Goal: Task Accomplishment & Management: Manage account settings

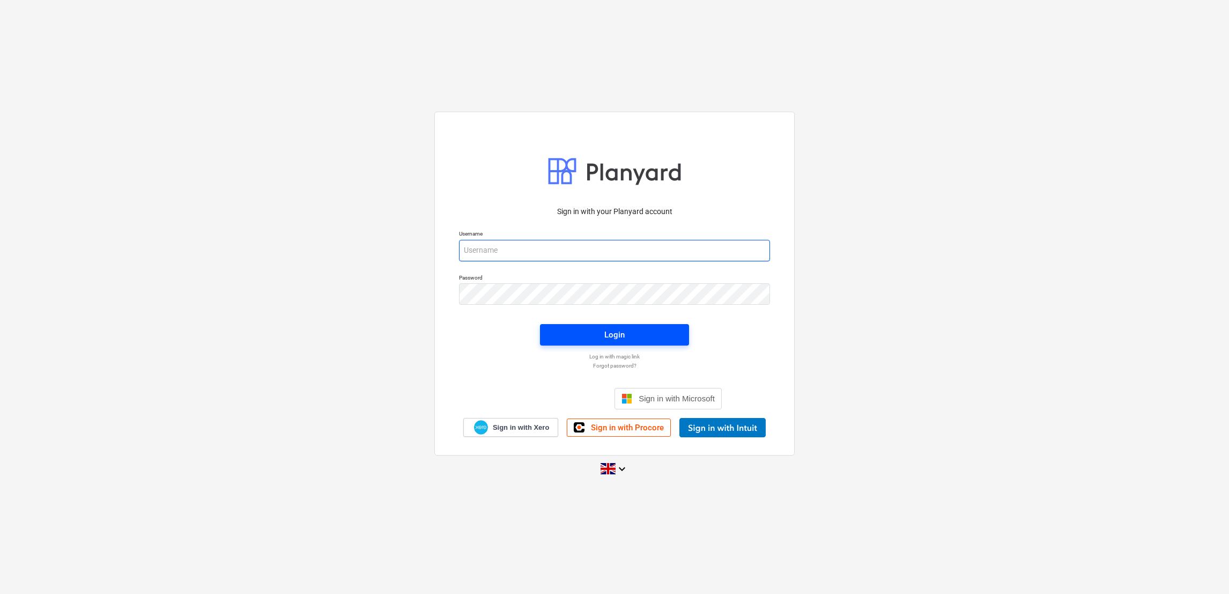
type input "[EMAIL_ADDRESS][DOMAIN_NAME]"
click at [638, 337] on span "Login" at bounding box center [614, 335] width 123 height 14
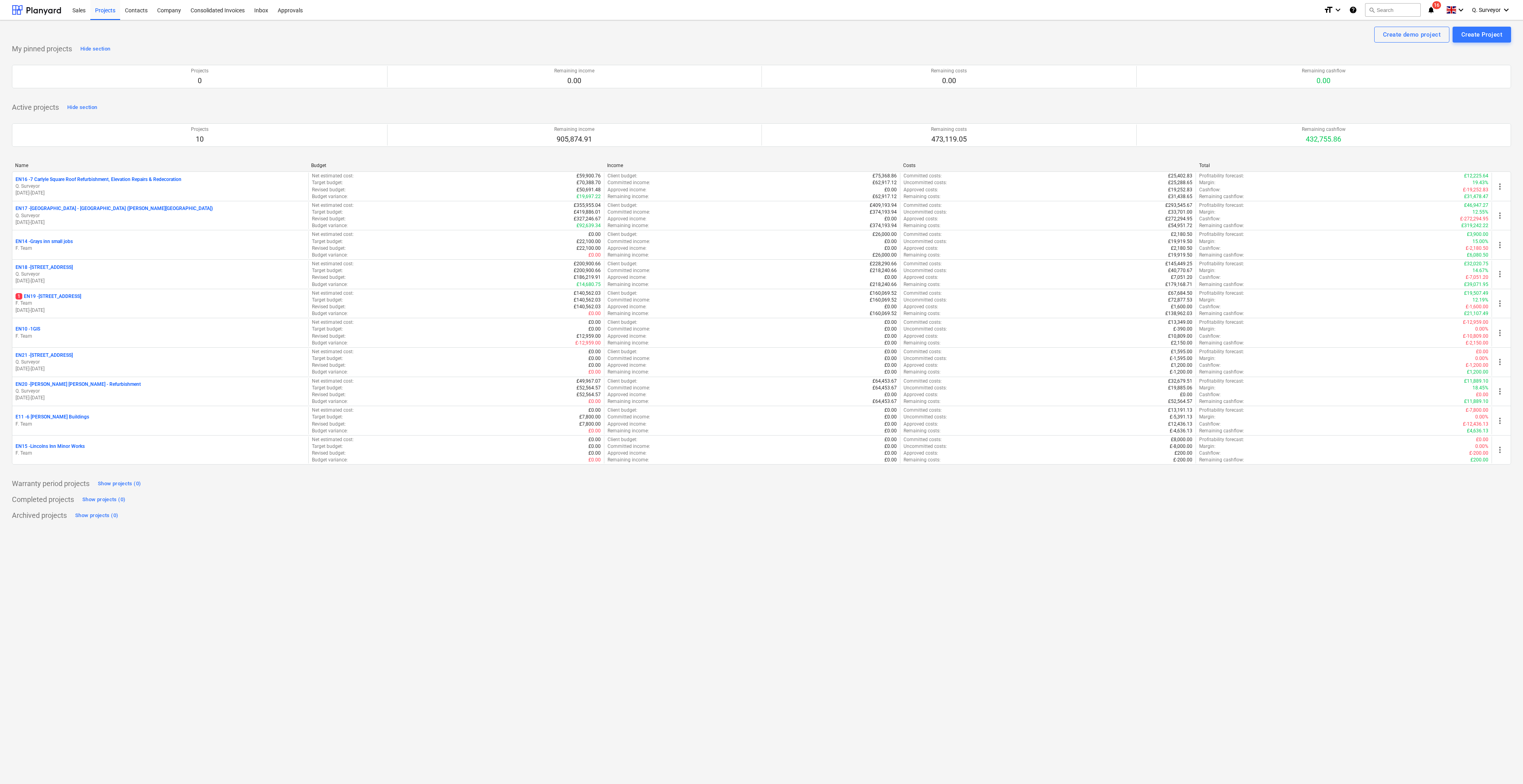
click at [195, 440] on div "Create demo project Create Project My pinned projects Hide section Projects 0 R…" at bounding box center [761, 402] width 1523 height 764
click at [23, 164] on div "Name" at bounding box center [159, 165] width 289 height 6
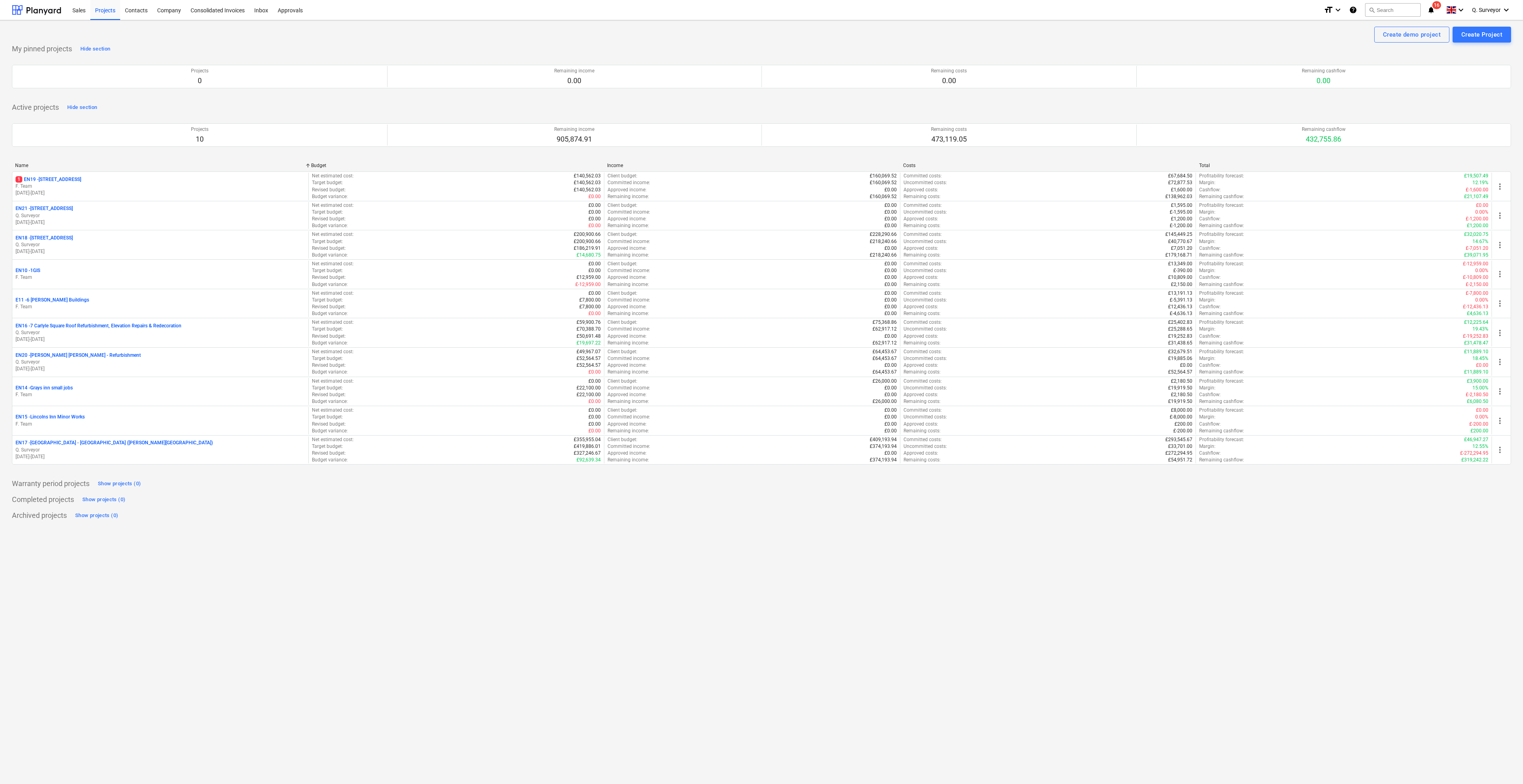
click at [23, 164] on div "Name" at bounding box center [159, 165] width 289 height 6
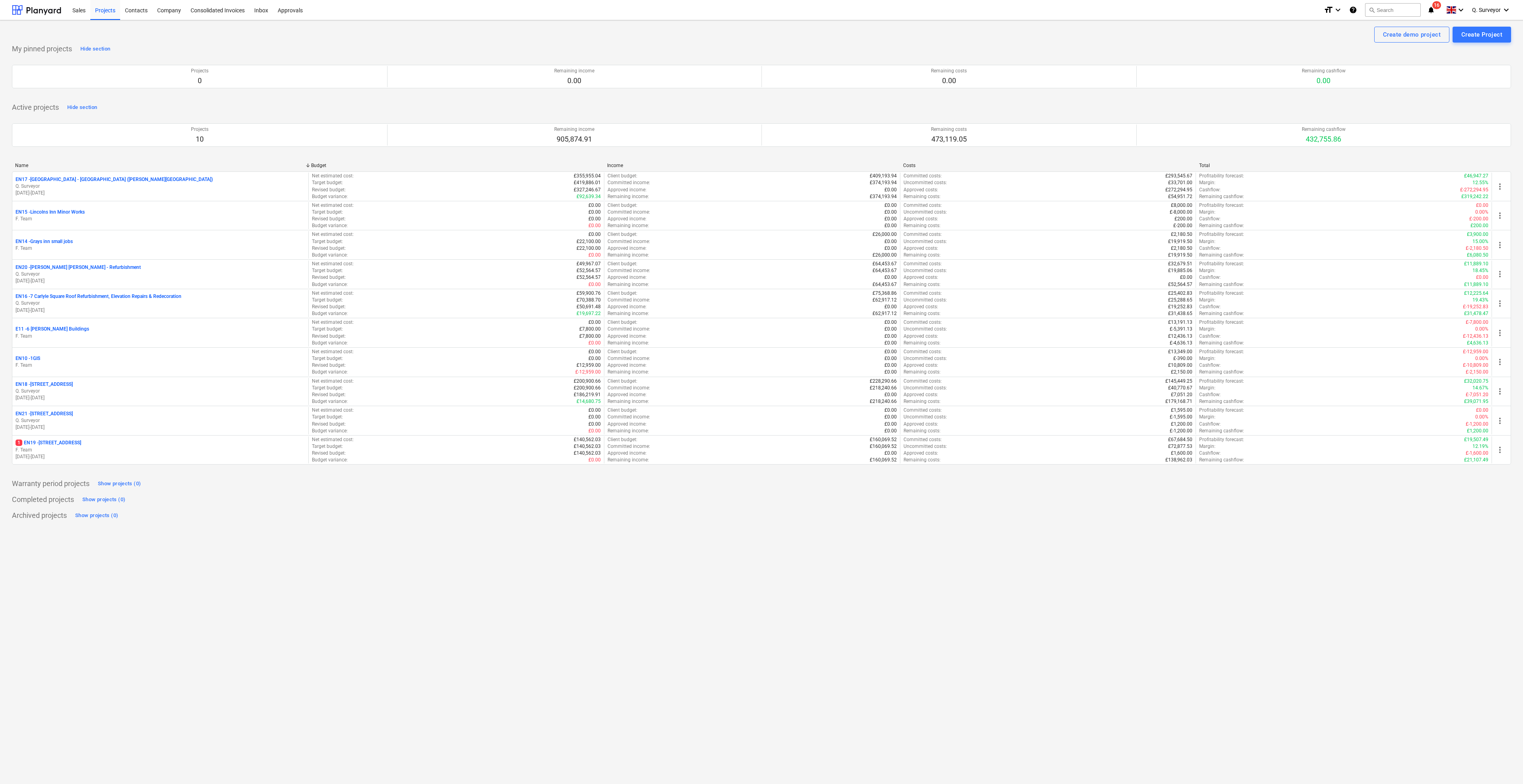
click at [20, 164] on div "Name" at bounding box center [159, 165] width 289 height 6
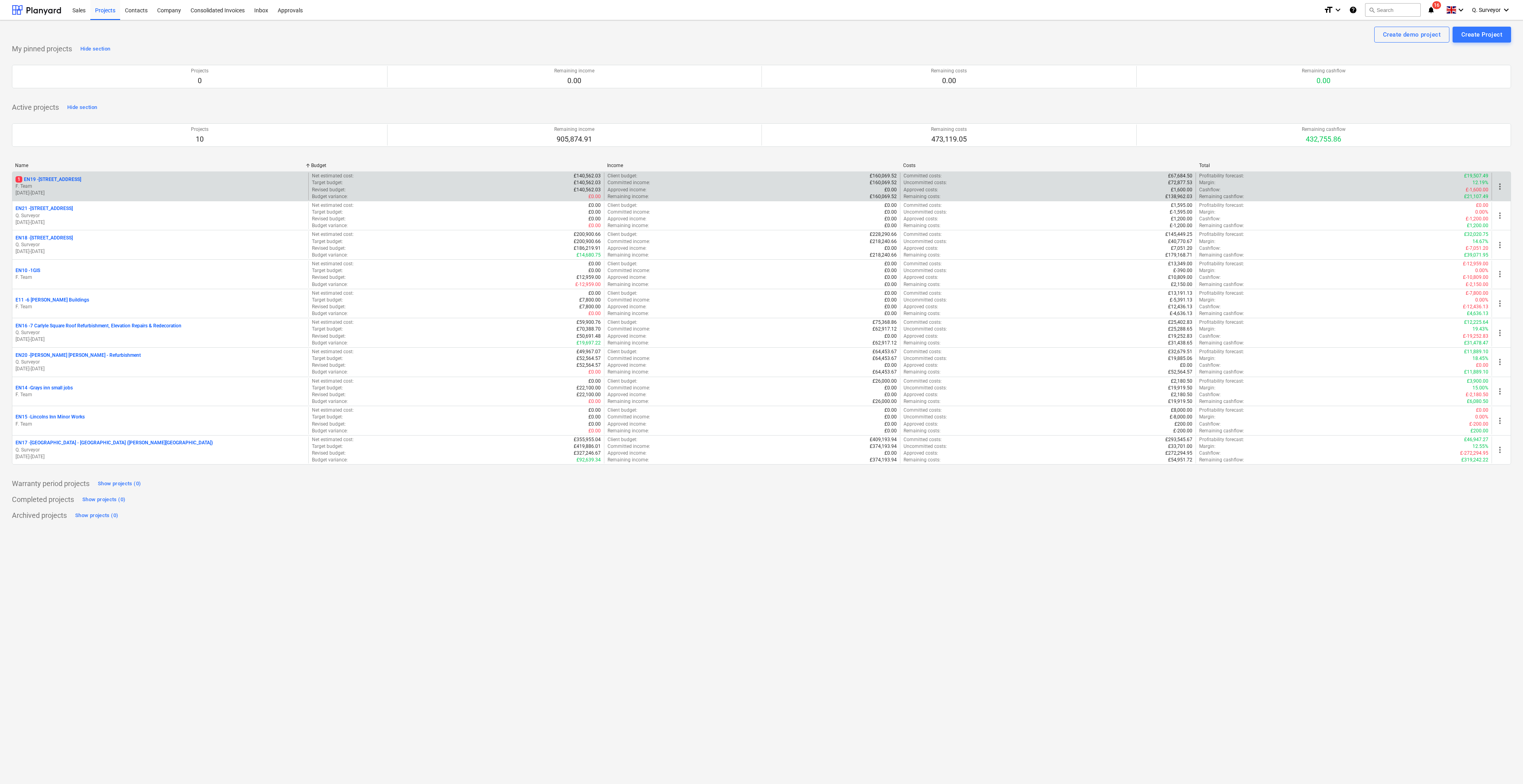
click at [68, 178] on p "1 EN19 - [STREET_ADDRESS]" at bounding box center [48, 179] width 65 height 7
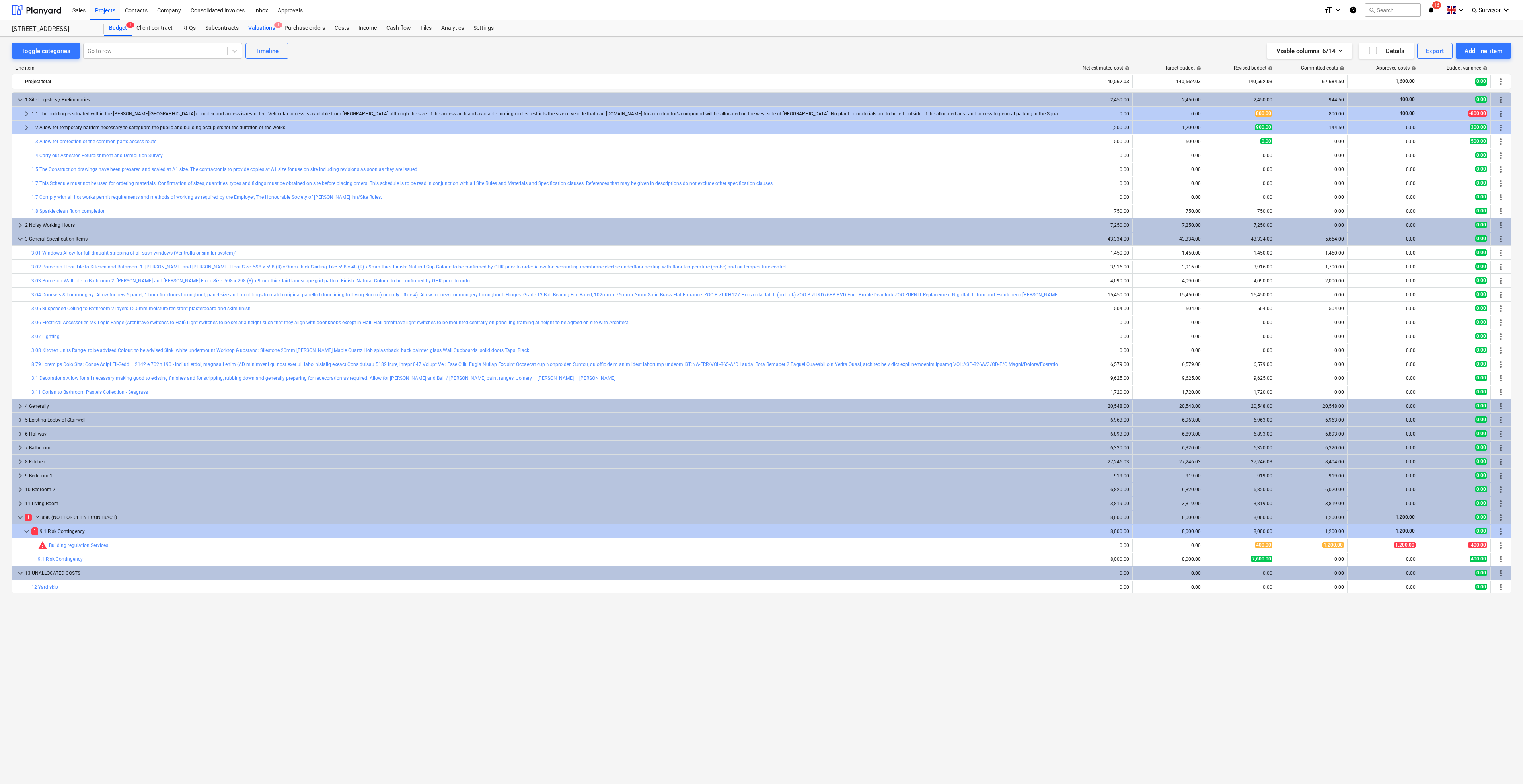
click at [262, 28] on div "Valuations 1" at bounding box center [261, 27] width 36 height 16
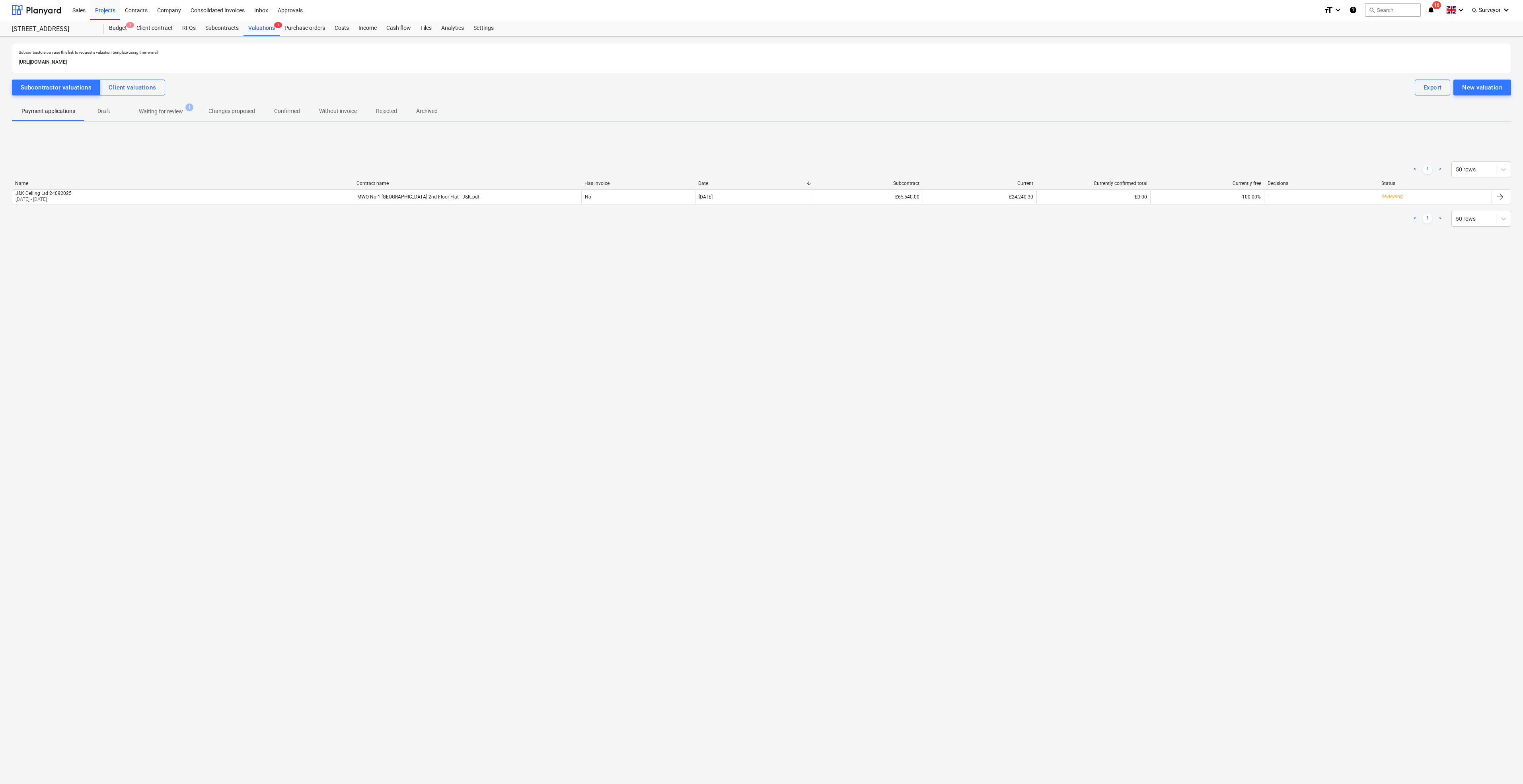
click at [239, 300] on div "Subcontractors can use this link to request a valuation template using their e-…" at bounding box center [761, 410] width 1523 height 748
click at [164, 111] on p "Waiting for review" at bounding box center [161, 111] width 45 height 8
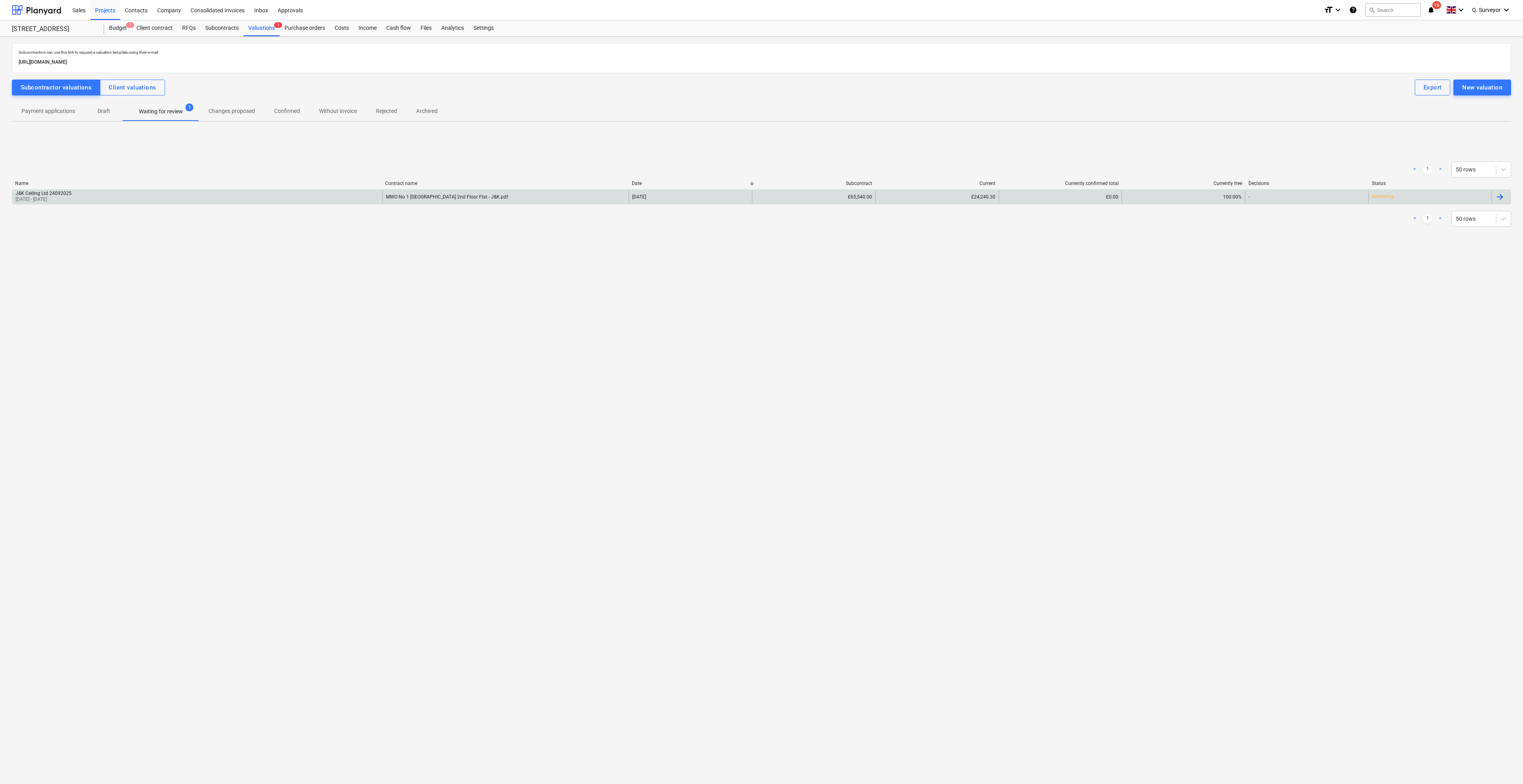
click at [48, 198] on p "[DATE] - [DATE]" at bounding box center [44, 199] width 56 height 7
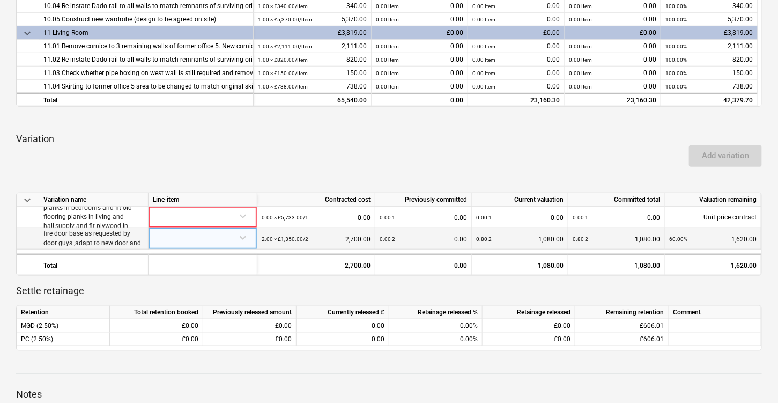
scroll to position [380, 0]
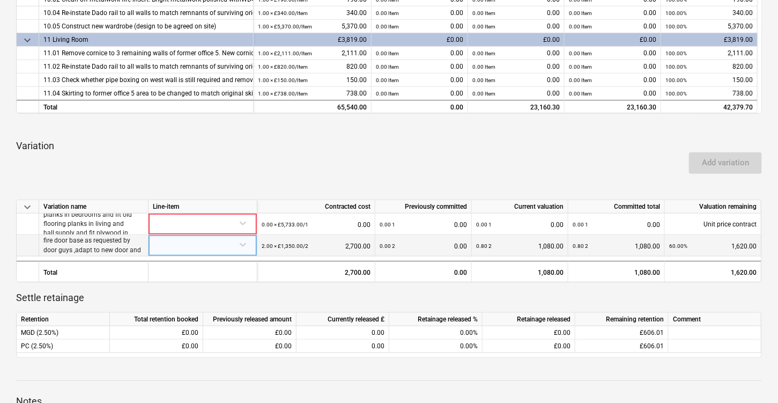
click at [108, 234] on p "carefully take off panelling in main door and living room door, create fire doo…" at bounding box center [93, 245] width 100 height 55
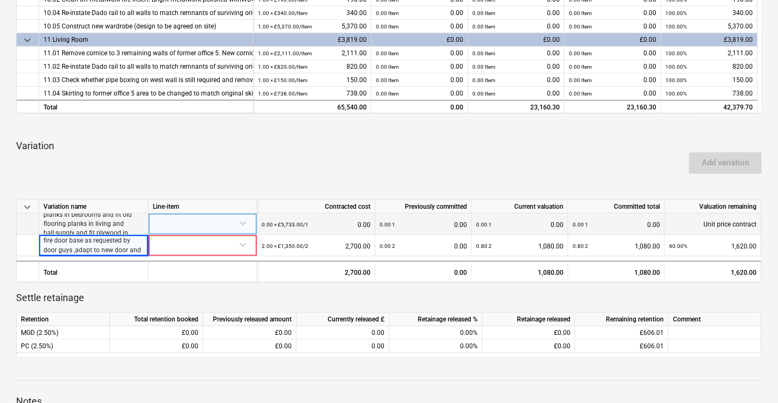
click at [101, 224] on p "2nd fix -supply and fit new floor planks in bedrooms and fit old flooring plank…" at bounding box center [93, 224] width 100 height 46
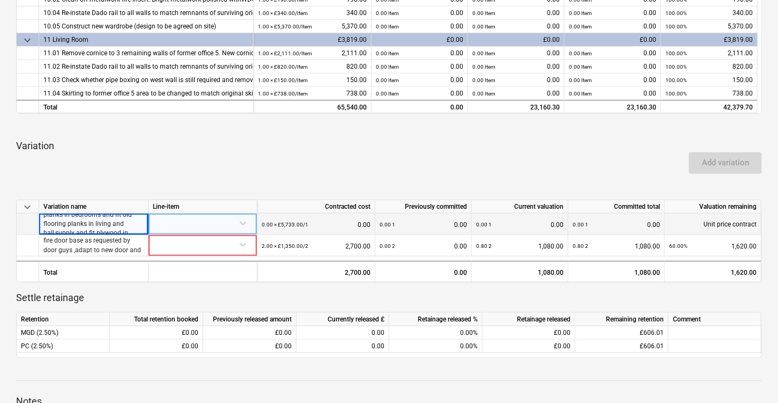
click at [123, 223] on p "2nd fix -supply and fit new floor planks in bedrooms and fit old flooring plank…" at bounding box center [93, 224] width 100 height 46
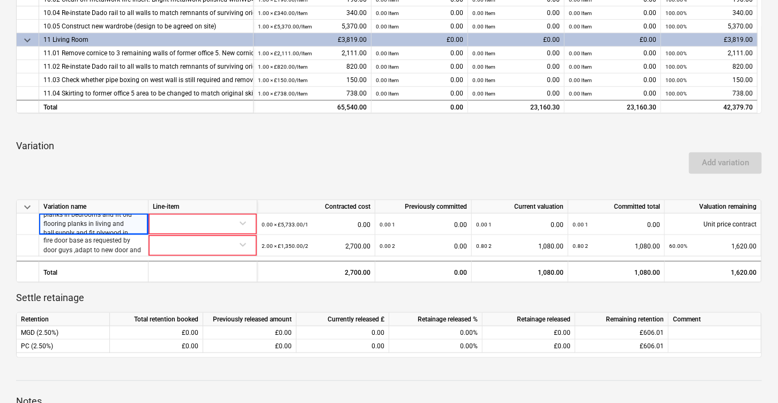
click at [201, 175] on div "Add variation" at bounding box center [389, 163] width 755 height 30
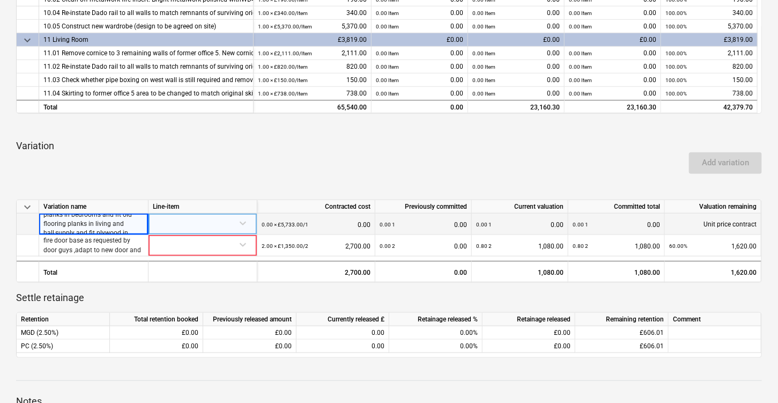
click at [110, 219] on p "2nd fix -supply and fit new floor planks in bedrooms and fit old flooring plank…" at bounding box center [93, 224] width 100 height 46
drag, startPoint x: 127, startPoint y: 225, endPoint x: 128, endPoint y: 231, distance: 6.1
click at [128, 231] on p "2nd fix -supply and fit new floor planks in bedrooms and fit old flooring plank…" at bounding box center [93, 224] width 100 height 46
click at [128, 228] on p "2nd fix -supply and fit new floor planks in bedrooms and fit old flooring plank…" at bounding box center [93, 224] width 100 height 46
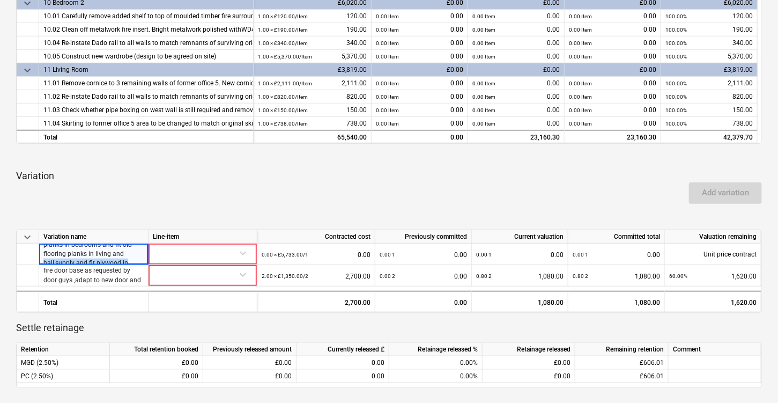
scroll to position [318, 0]
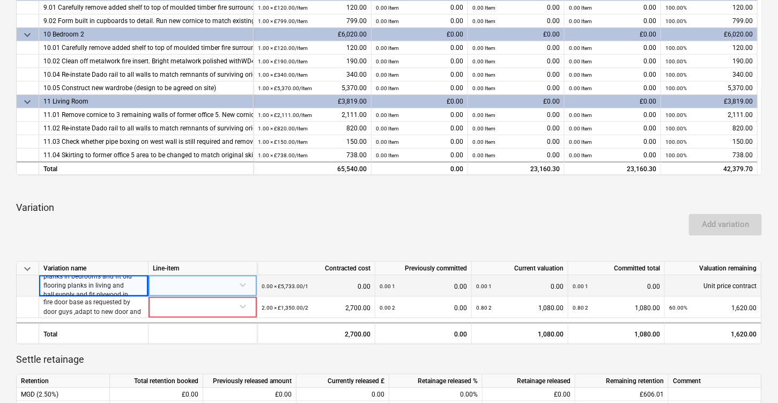
click at [58, 280] on p "2nd fix -supply and fit new floor planks in bedrooms and fit old flooring plank…" at bounding box center [93, 285] width 100 height 46
drag, startPoint x: 58, startPoint y: 280, endPoint x: 51, endPoint y: 282, distance: 7.2
click at [51, 284] on p "2nd fix -supply and fit new floor planks in bedrooms and fit old flooring plank…" at bounding box center [93, 285] width 100 height 46
click at [50, 279] on p "2nd fix -supply and fit new floor planks in bedrooms and fit old flooring plank…" at bounding box center [93, 285] width 100 height 46
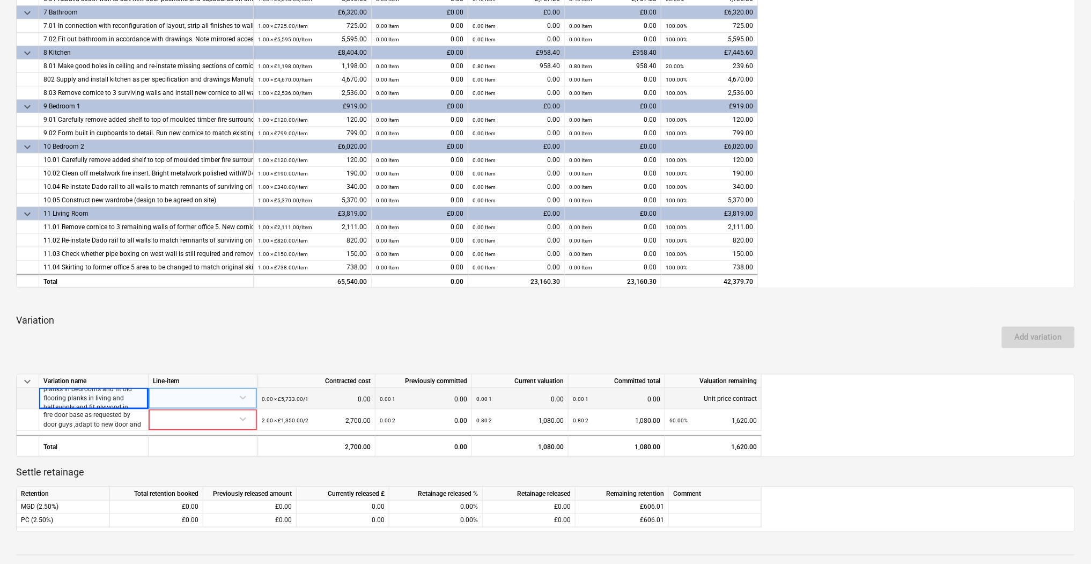
scroll to position [101, 0]
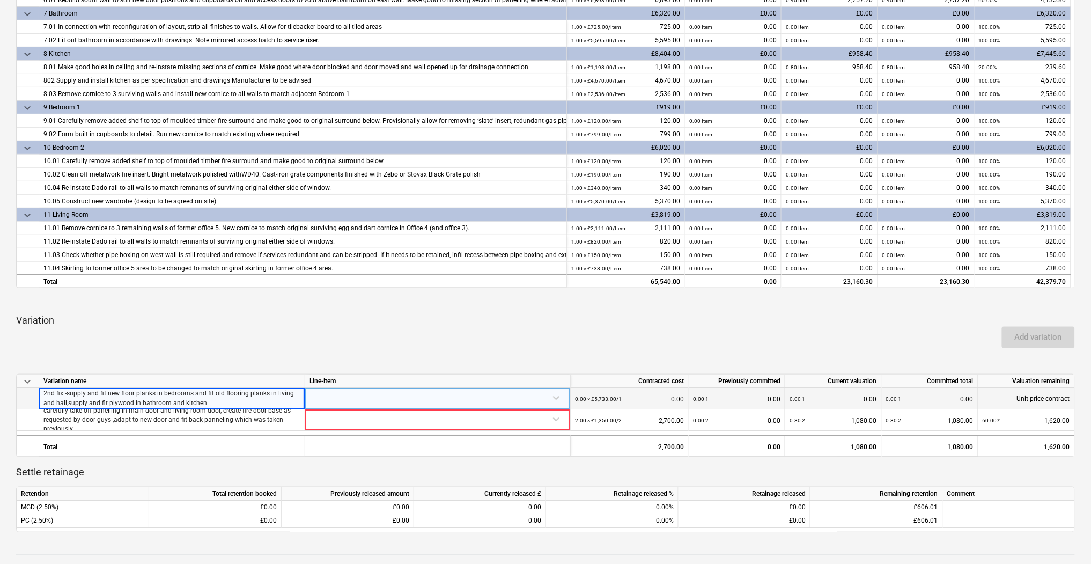
click at [49, 396] on p "2nd fix -supply and fit new floor planks in bedrooms and fit old flooring plank…" at bounding box center [171, 398] width 257 height 18
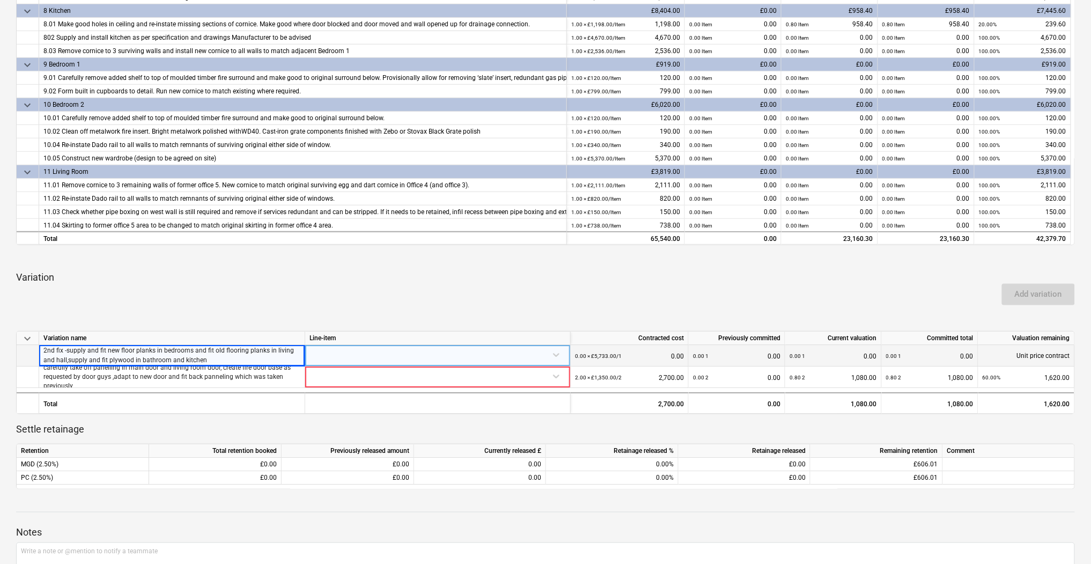
click at [217, 358] on p "2nd fix -supply and fit new floor planks in bedrooms and fit old flooring plank…" at bounding box center [171, 355] width 257 height 18
click at [100, 359] on p "2nd fix -supply and fit new floor planks in bedrooms and fit old flooring plank…" at bounding box center [171, 355] width 257 height 18
click at [97, 357] on p "2nd fix -supply and fit new floor planks in bedrooms and fit old flooring plank…" at bounding box center [171, 355] width 257 height 18
click at [55, 359] on p "2nd fix -supply and fit new floor planks in bedrooms and fit old flooring plank…" at bounding box center [171, 355] width 257 height 18
click at [73, 351] on p "2nd fix -supply and fit new floor planks in bedrooms and fit old flooring plank…" at bounding box center [171, 355] width 257 height 18
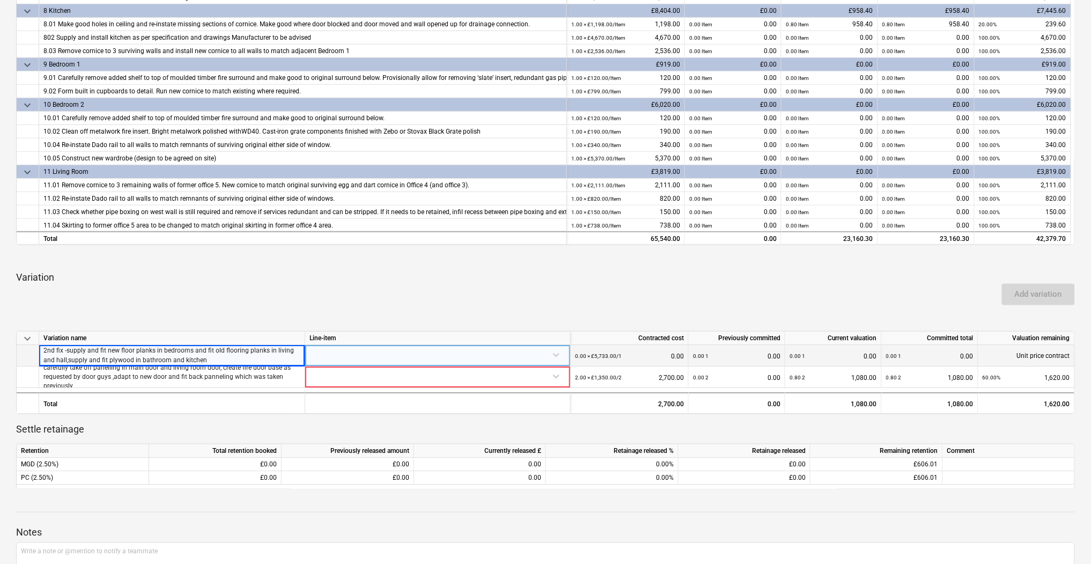
click at [91, 350] on p "2nd fix -supply and fit new floor planks in bedrooms and fit old flooring plank…" at bounding box center [171, 355] width 257 height 18
drag, startPoint x: 91, startPoint y: 350, endPoint x: 137, endPoint y: 356, distance: 47.0
click at [137, 356] on p "2nd fix -supply and fit new floor planks in bedrooms and fit old flooring plank…" at bounding box center [171, 355] width 257 height 18
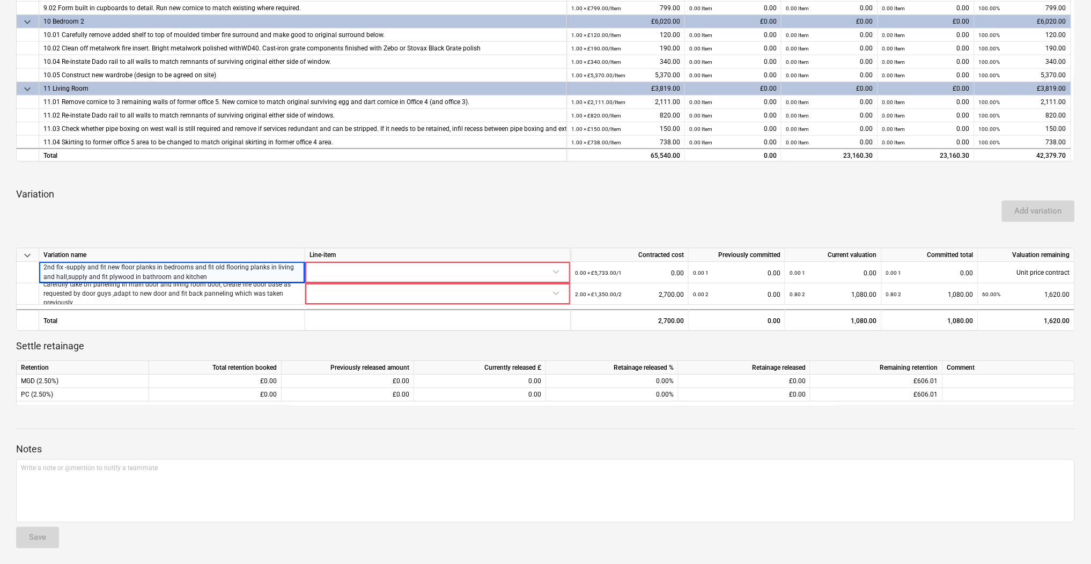
scroll to position [230, 0]
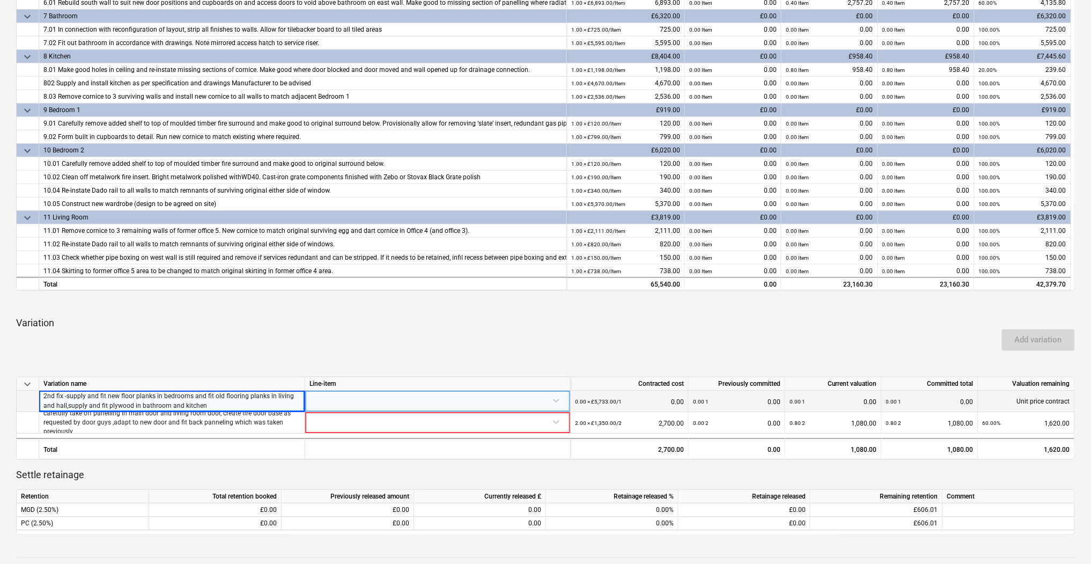
click at [432, 397] on div at bounding box center [437, 399] width 256 height 19
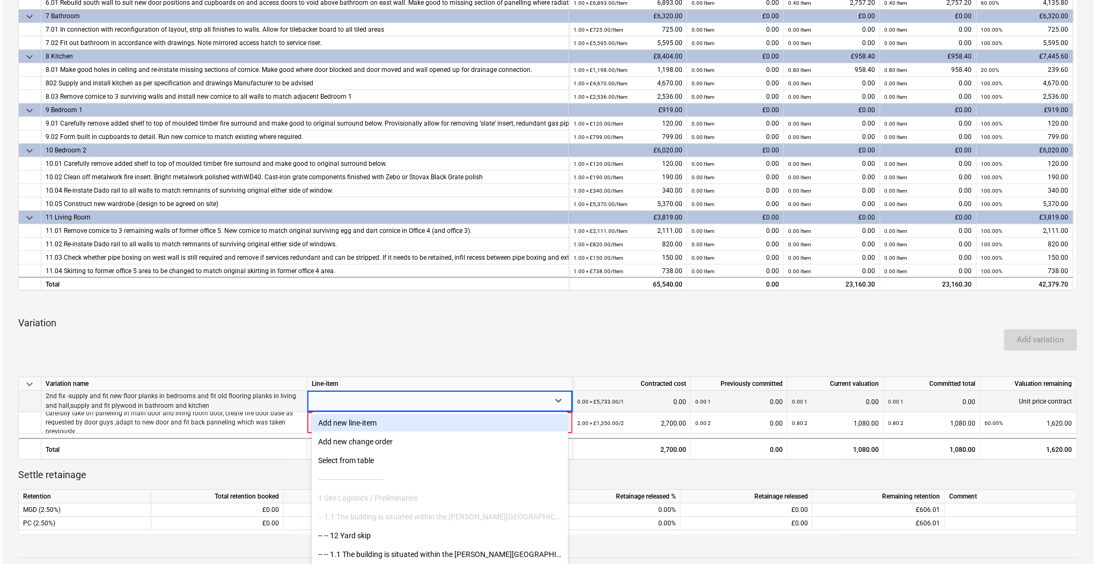
scroll to position [331, 0]
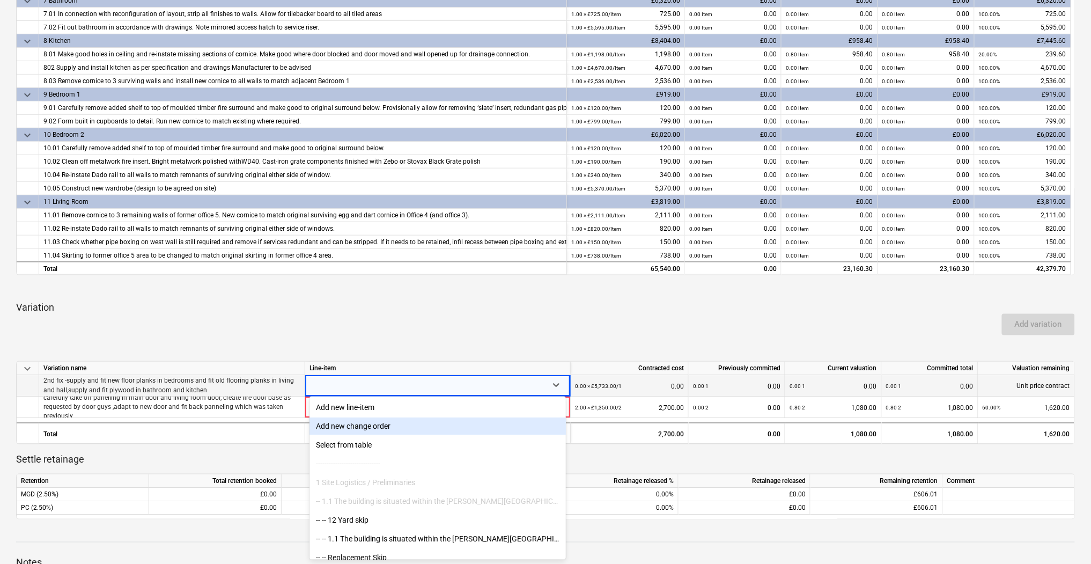
click at [357, 426] on div "Add new change order" at bounding box center [437, 425] width 256 height 17
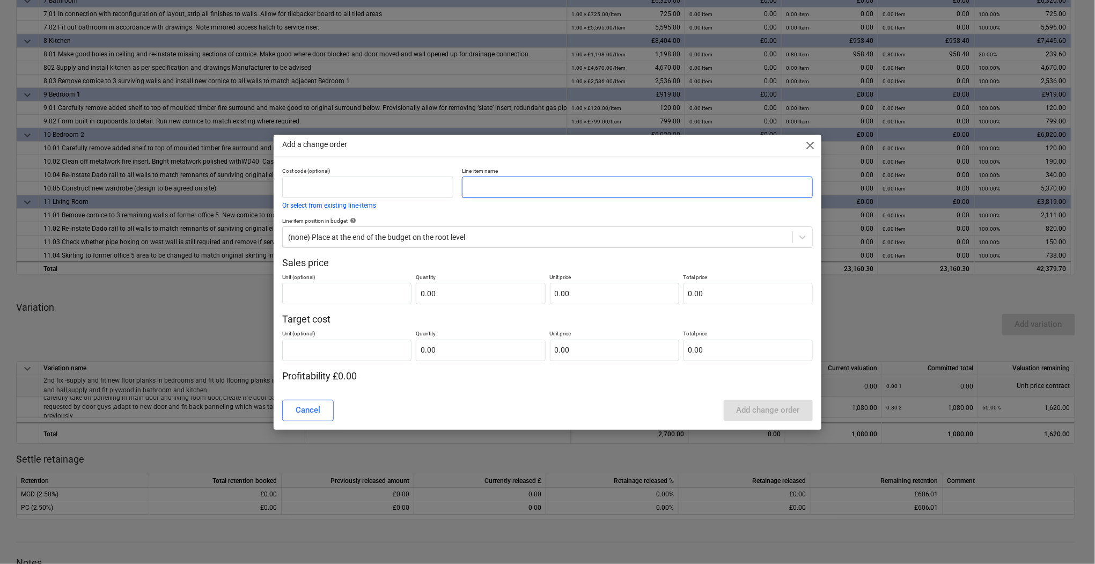
click at [511, 185] on input "text" at bounding box center [637, 186] width 351 height 21
click at [804, 145] on span "close" at bounding box center [810, 145] width 13 height 13
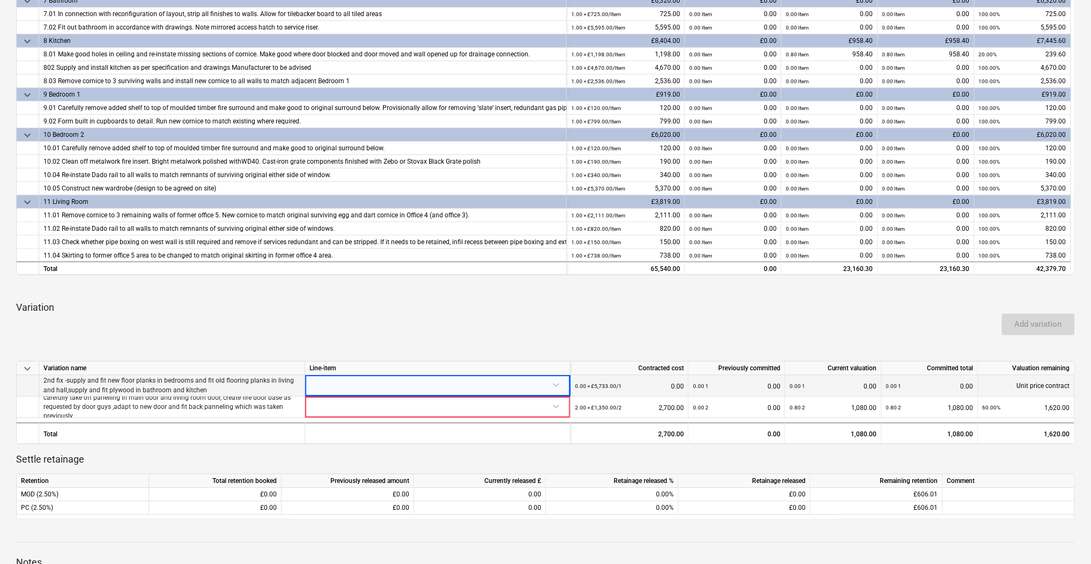
drag, startPoint x: 159, startPoint y: 379, endPoint x: 156, endPoint y: 383, distance: 5.7
click at [160, 379] on p "2nd fix -supply and fit new floor planks in bedrooms and fit old flooring plank…" at bounding box center [171, 385] width 257 height 18
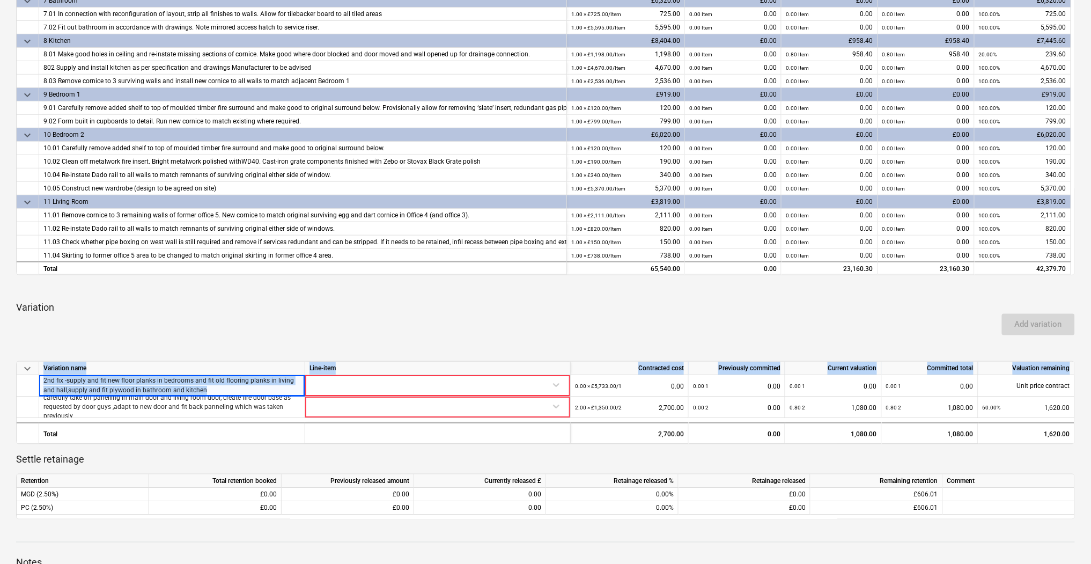
drag, startPoint x: 189, startPoint y: 388, endPoint x: 6, endPoint y: 373, distance: 183.5
click at [6, 373] on div "J&K Ceiling Ltd 24092025 Reviewing notes Notes business View subcontractor dele…" at bounding box center [545, 198] width 1091 height 960
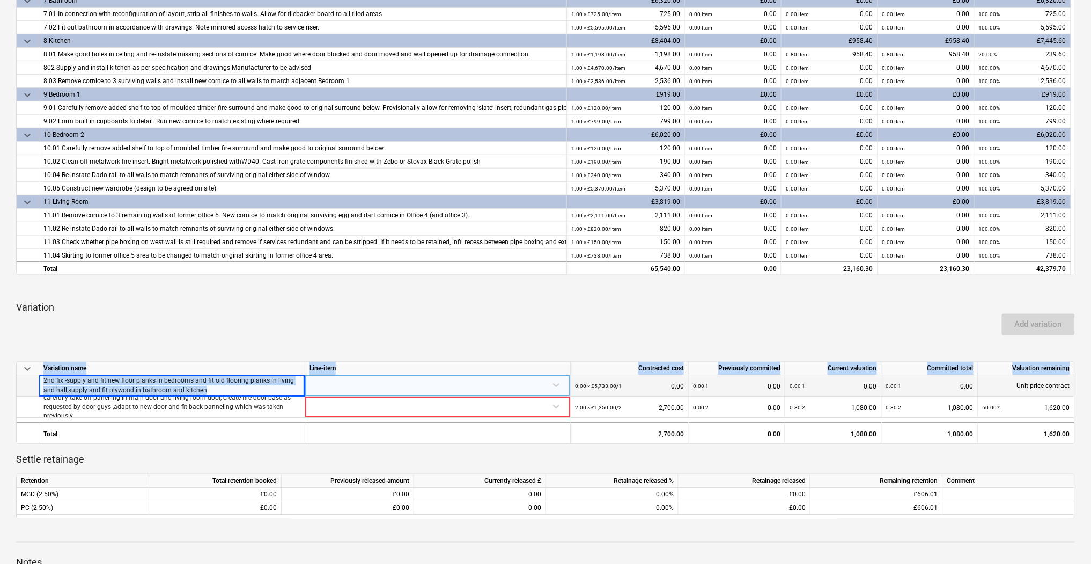
click at [99, 382] on p "2nd fix -supply and fit new floor planks in bedrooms and fit old flooring plank…" at bounding box center [171, 385] width 257 height 18
click at [106, 384] on p "2nd fix -supply and fit new floor planks in bedrooms and fit old flooring plank…" at bounding box center [171, 385] width 257 height 18
drag, startPoint x: 174, startPoint y: 390, endPoint x: 43, endPoint y: 378, distance: 131.0
click at [43, 378] on p "2nd fix -supply and fit new floor planks in bedrooms and fit old flooring plank…" at bounding box center [171, 385] width 257 height 18
copy p "2nd fix -supply and fit new floor planks in bedrooms and fit old flooring plank…"
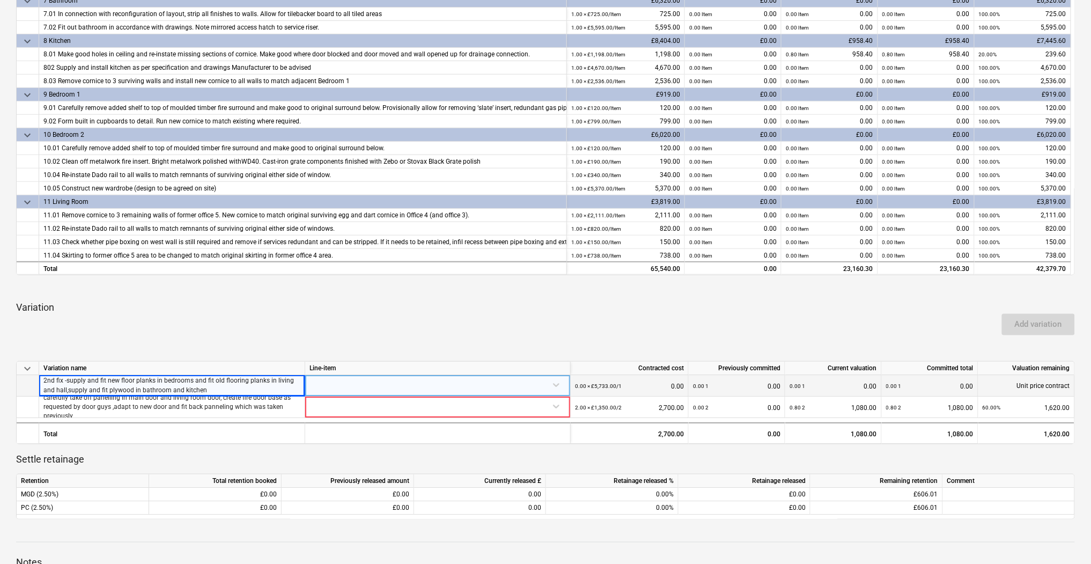
click at [554, 383] on div at bounding box center [437, 384] width 256 height 19
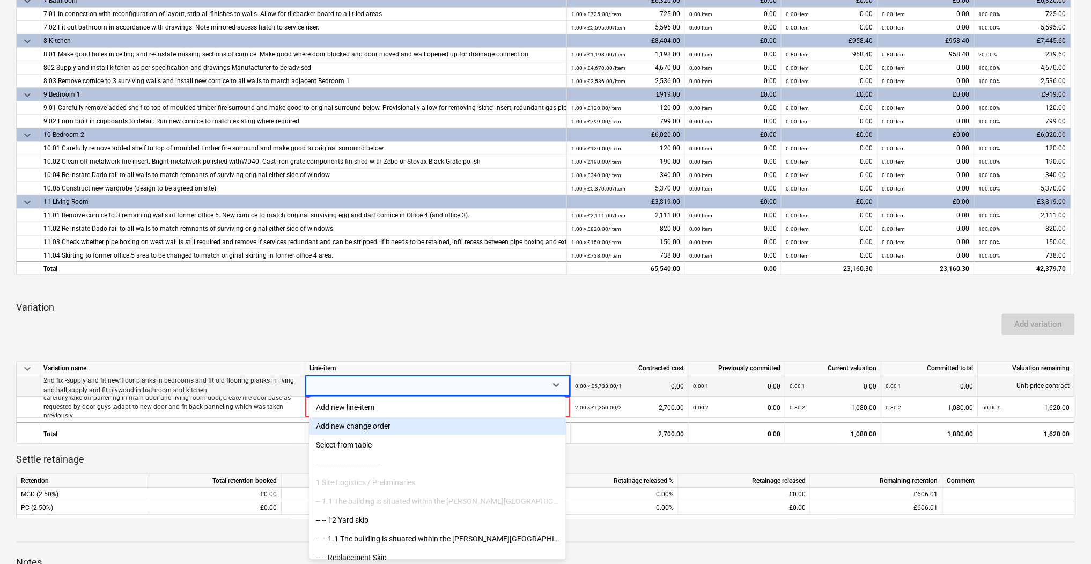
click at [363, 426] on div "Add new change order" at bounding box center [437, 425] width 256 height 17
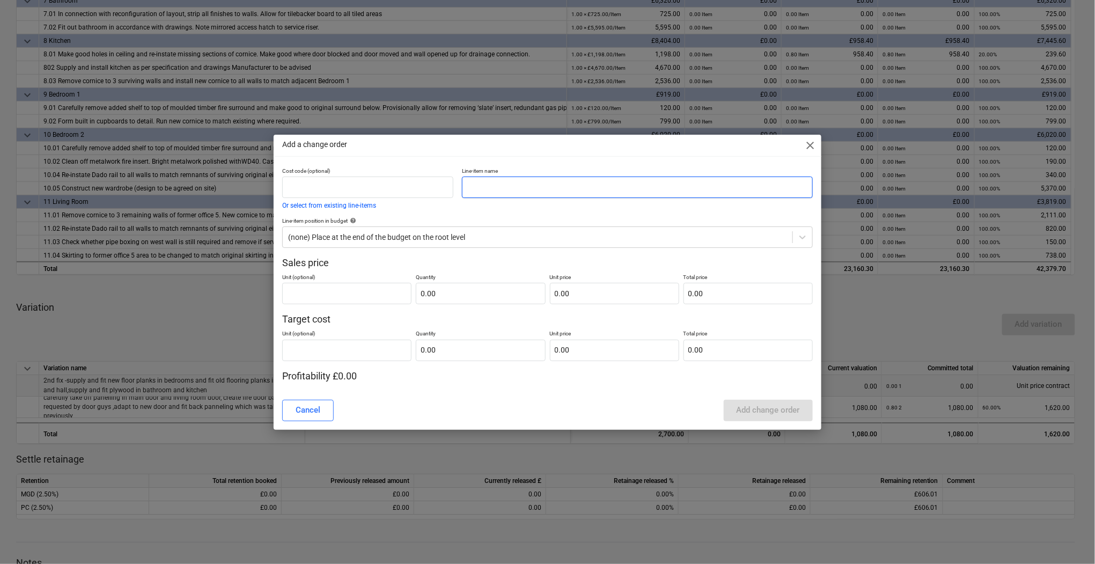
click at [526, 184] on input "text" at bounding box center [637, 186] width 351 height 21
paste input "2nd fix -supply and fit new floor planks in bedrooms and fit old flooring plank…"
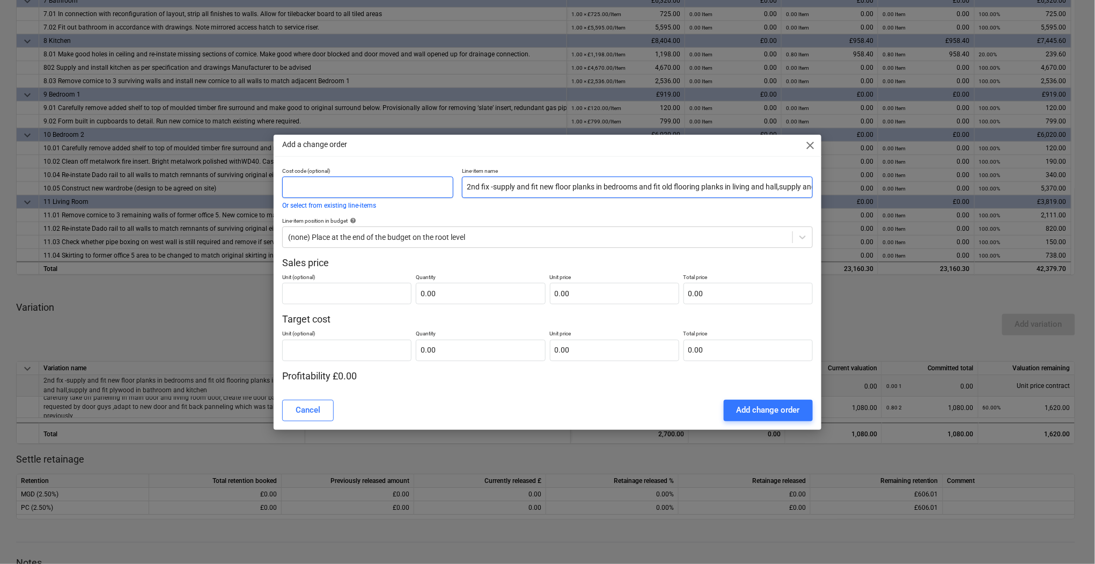
drag, startPoint x: 536, startPoint y: 181, endPoint x: 370, endPoint y: 177, distance: 166.3
click at [370, 177] on div "Cost code (optional) Or select from existing line-items Line-item name 2nd fix …" at bounding box center [547, 188] width 539 height 50
click at [528, 189] on input "2nd fix -supply and fit new floor planks in bedrooms and fit old flooring plank…" at bounding box center [637, 186] width 351 height 21
drag, startPoint x: 596, startPoint y: 188, endPoint x: 588, endPoint y: 189, distance: 7.5
click at [588, 189] on input "2nd fix -supply and fit new floor planks in bedrooms and fit old flooring plank…" at bounding box center [637, 186] width 351 height 21
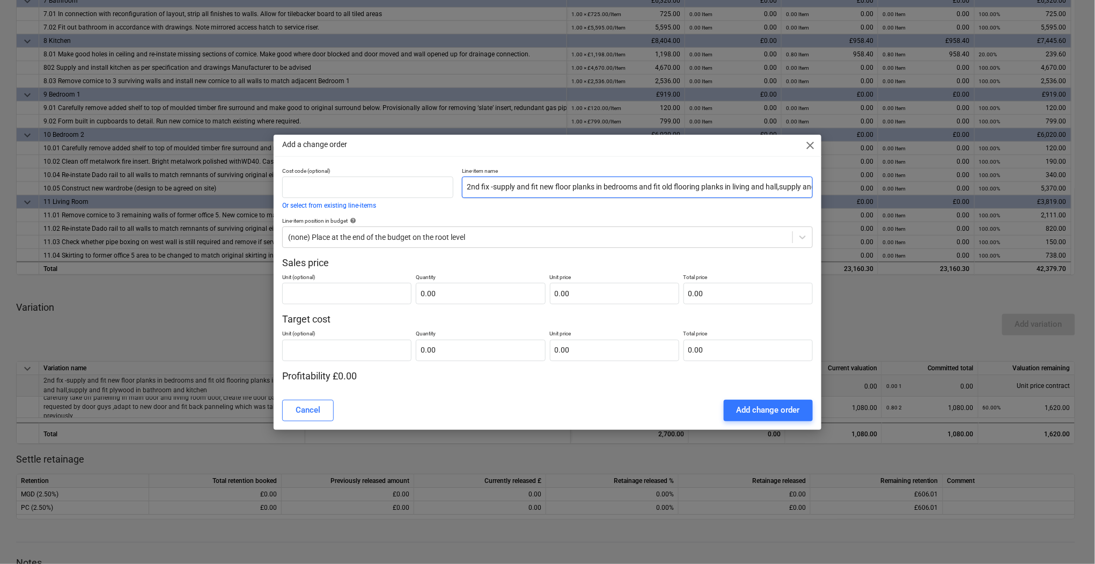
click at [574, 185] on input "2nd fix -supply and fit new floor planks in bedrooms and fit old flooring plank…" at bounding box center [637, 186] width 351 height 21
drag, startPoint x: 649, startPoint y: 191, endPoint x: 647, endPoint y: 186, distance: 5.8
click at [647, 189] on input "2nd fix -supply and fit new floorboards in bedrooms and fit old flooring planks…" at bounding box center [637, 186] width 351 height 21
drag, startPoint x: 648, startPoint y: 184, endPoint x: 640, endPoint y: 190, distance: 9.7
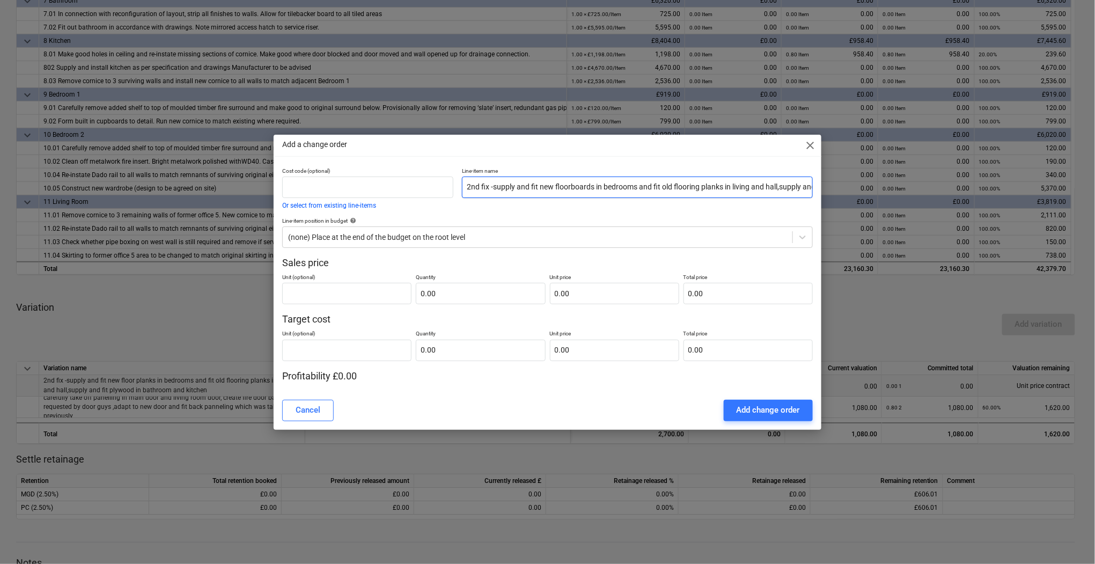
click at [640, 190] on input "2nd fix -supply and fit new floorboards in bedrooms and fit old flooring planks…" at bounding box center [637, 186] width 351 height 21
type input "2nd fix -supply and fit new floorboards in bedrooms fit old flooring planks in …"
drag, startPoint x: 670, startPoint y: 144, endPoint x: 530, endPoint y: 134, distance: 140.3
click at [530, 135] on div "Add a change order close" at bounding box center [548, 145] width 548 height 21
click at [613, 189] on input "2nd fix -supply and fit new floorboards in bedrooms fit old flooring planks in …" at bounding box center [637, 186] width 351 height 21
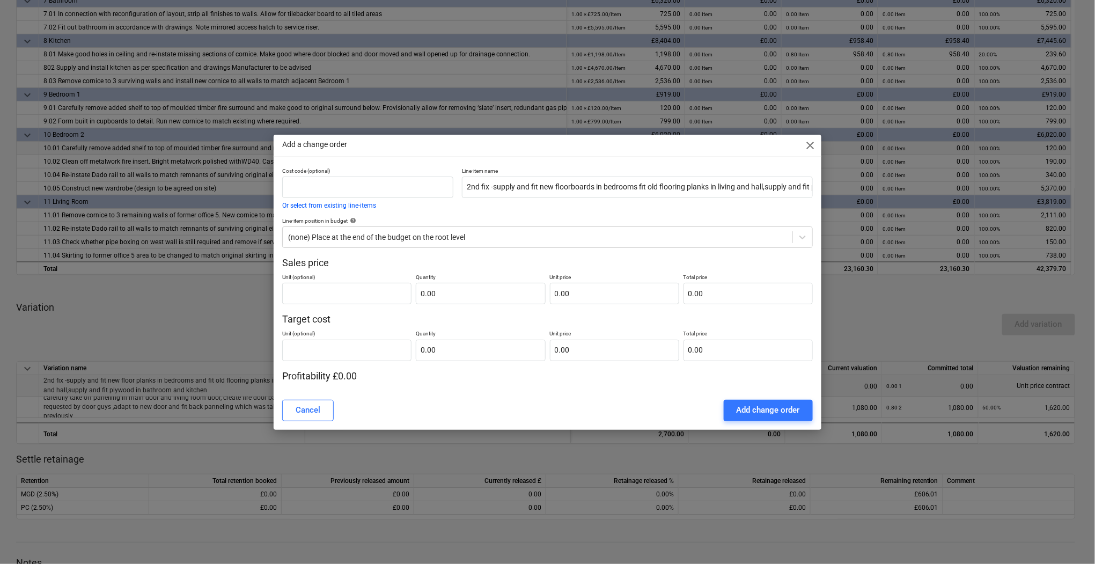
click at [809, 146] on span "close" at bounding box center [810, 145] width 13 height 13
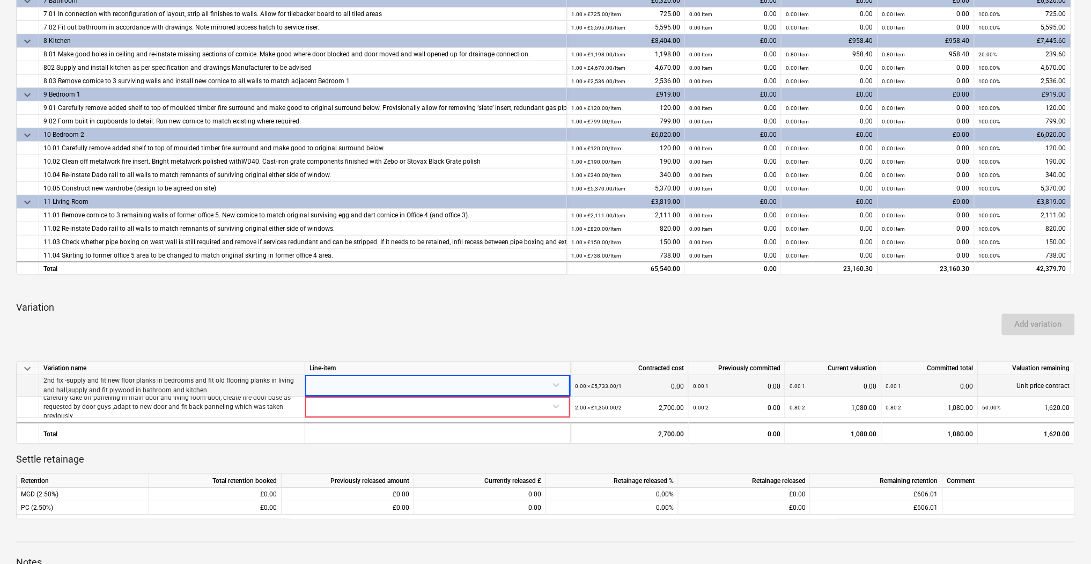
click at [216, 387] on p "2nd fix -supply and fit new floor planks in bedrooms and fit old flooring plank…" at bounding box center [171, 385] width 257 height 18
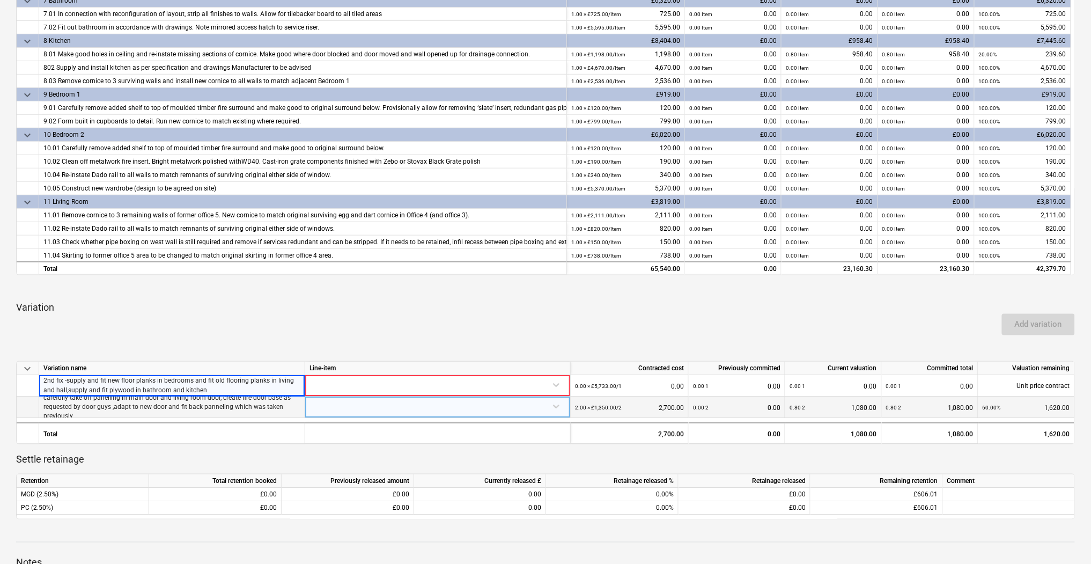
click at [91, 405] on p "carefully take off panelling in main door and living room door, create fire doo…" at bounding box center [171, 406] width 257 height 27
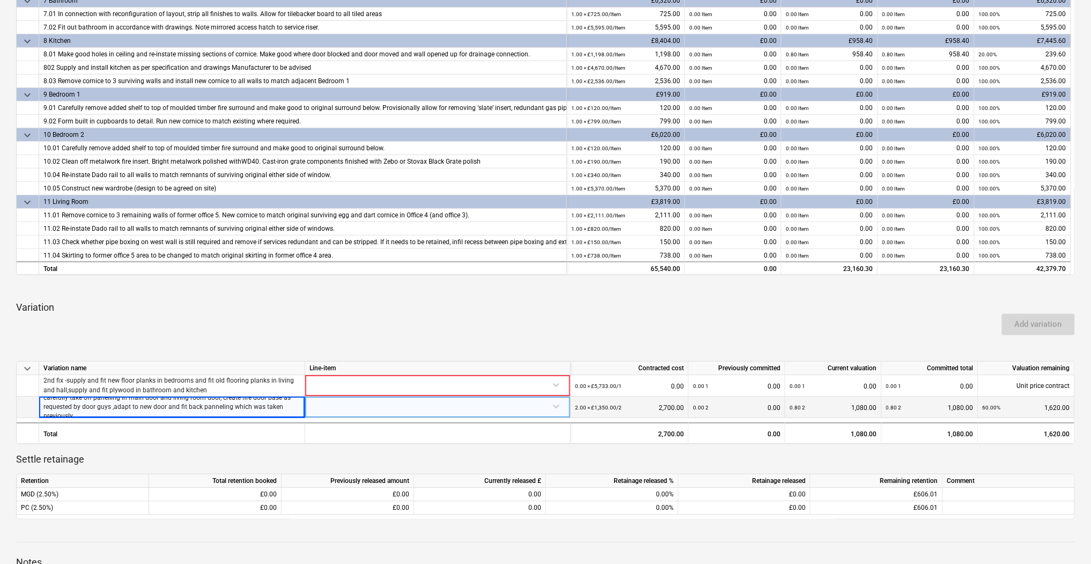
click at [204, 405] on p "carefully take off panelling in main door and living room door, create fire doo…" at bounding box center [171, 406] width 257 height 27
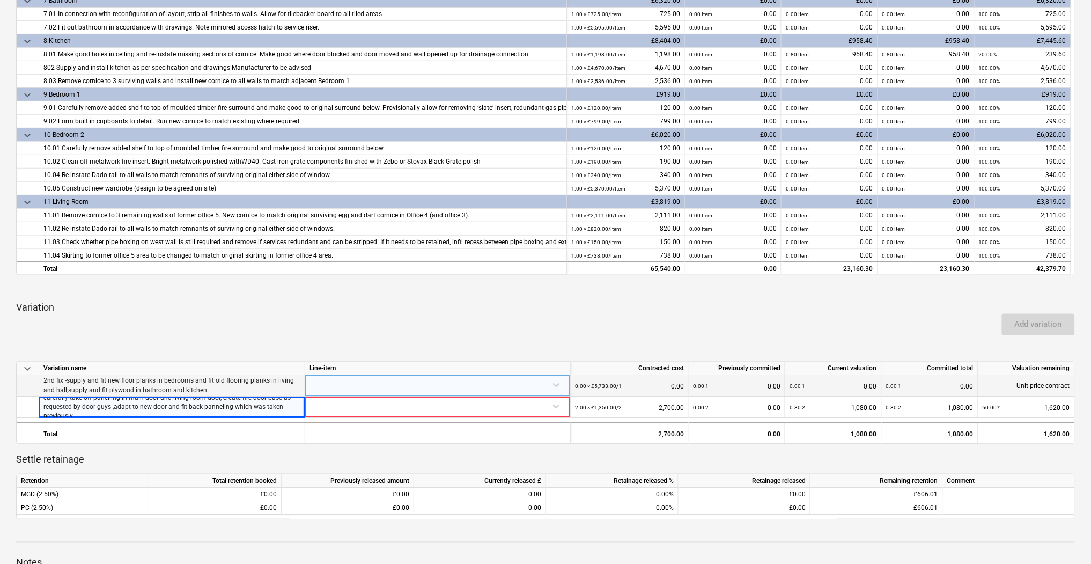
click at [211, 382] on p "2nd fix -supply and fit new floor planks in bedrooms and fit old flooring plank…" at bounding box center [171, 385] width 257 height 18
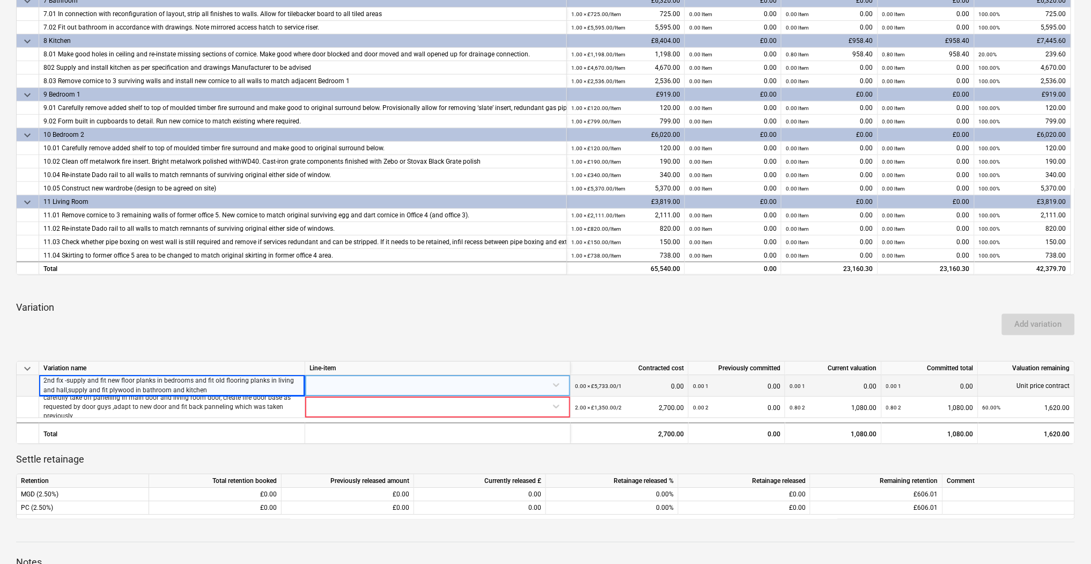
click at [208, 388] on p "2nd fix -supply and fit new floor planks in bedrooms and fit old flooring plank…" at bounding box center [171, 385] width 257 height 18
click at [561, 381] on div at bounding box center [437, 384] width 256 height 19
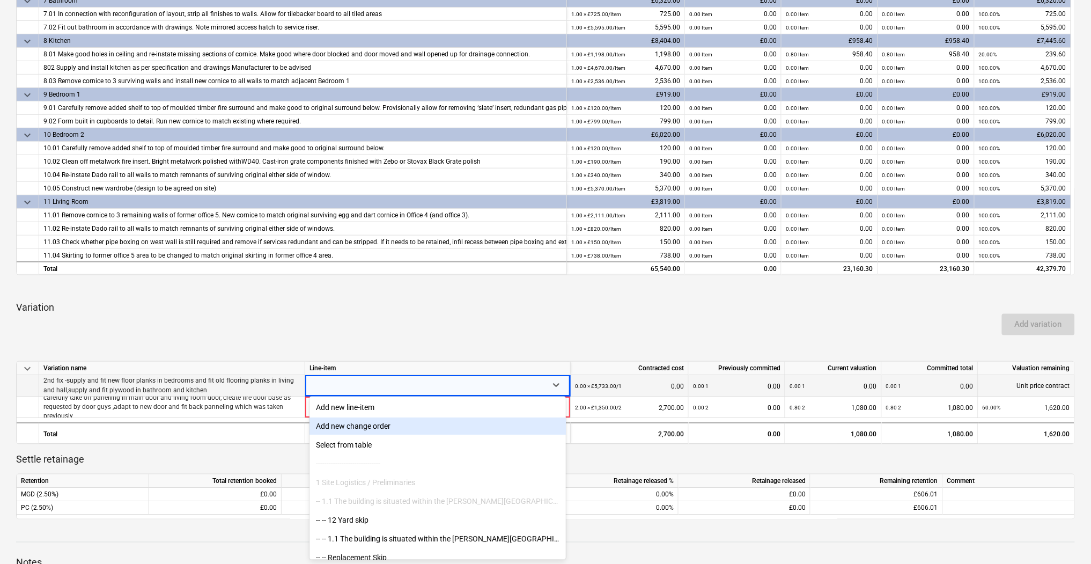
click at [373, 431] on div "Add new change order" at bounding box center [437, 425] width 256 height 17
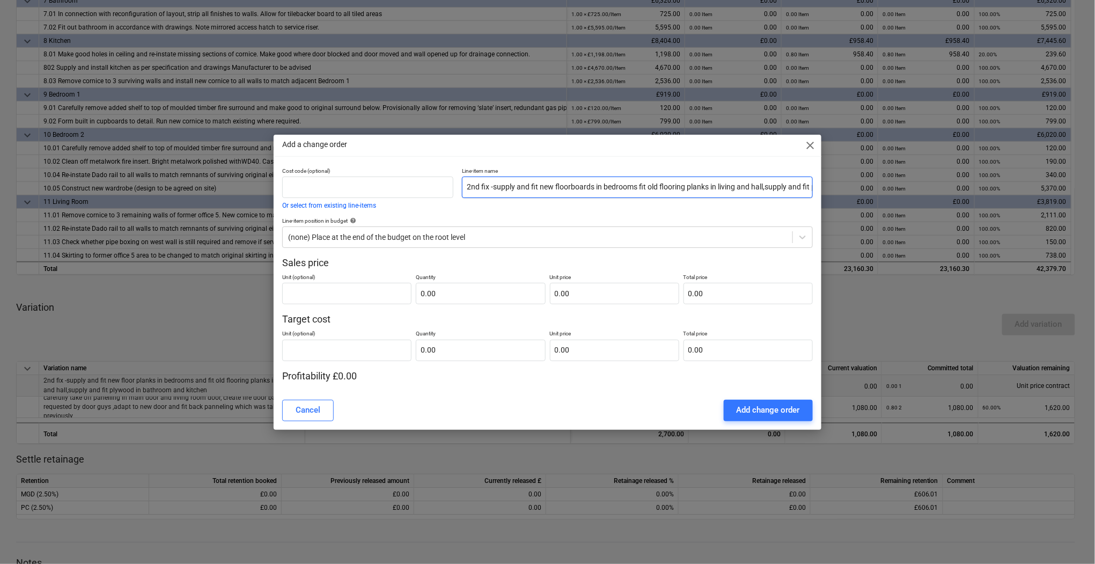
click at [485, 188] on input "2nd fix -supply and fit new floorboards in bedrooms fit old flooring planks in …" at bounding box center [637, 186] width 351 height 21
drag, startPoint x: 505, startPoint y: 185, endPoint x: 461, endPoint y: 184, distance: 43.5
click at [428, 186] on div "Cost code (optional) Or select from existing line-items Line-item name 2nd fix …" at bounding box center [547, 188] width 539 height 50
click at [508, 180] on input "2nd fix -supply and fit new floorboards in bedrooms fit old flooring planks in …" at bounding box center [637, 186] width 351 height 21
drag, startPoint x: 492, startPoint y: 184, endPoint x: 391, endPoint y: 187, distance: 100.9
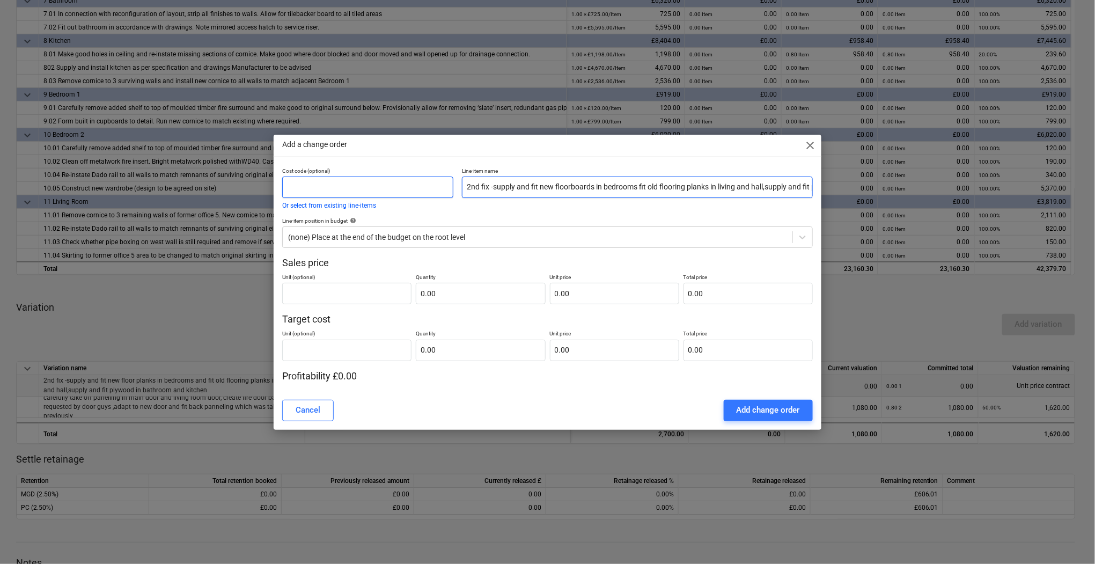
click at [386, 186] on div "Cost code (optional) Or select from existing line-items Line-item name 2nd fix …" at bounding box center [547, 188] width 539 height 50
click at [557, 182] on input "Supply and fit new floorboards in bedrooms fit old flooring planks in living an…" at bounding box center [637, 186] width 351 height 21
click at [577, 185] on input "Supply and fit new floorboards in bedrooms fit old flooring planks in living an…" at bounding box center [637, 186] width 351 height 21
type input "Supply and fit new floorboards in the following areas: Bedroom 1, Bedroom 2, fi…"
click at [805, 147] on span "close" at bounding box center [810, 145] width 13 height 13
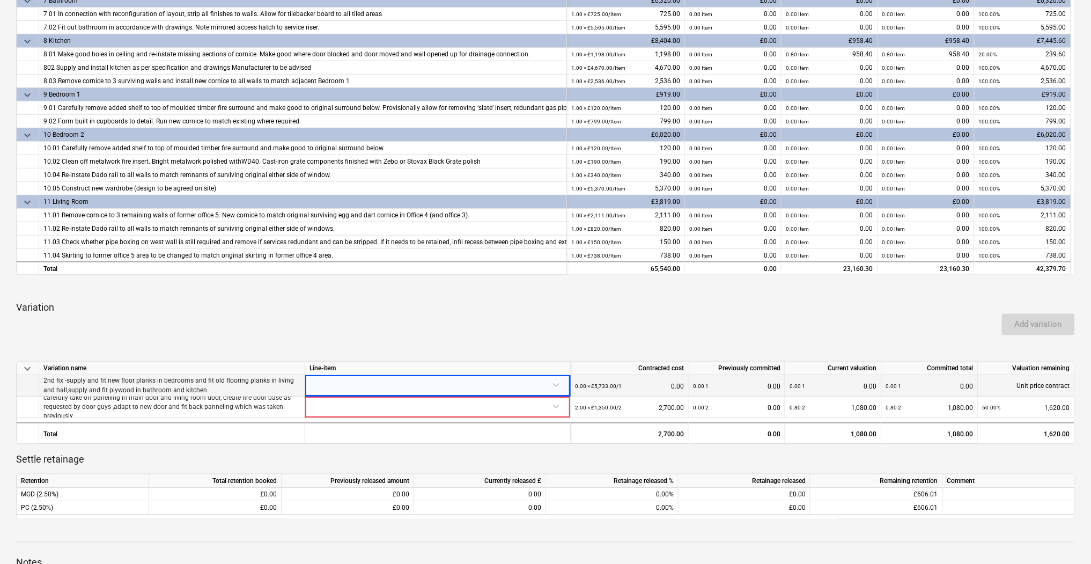
click at [523, 328] on div "Add variation" at bounding box center [545, 324] width 1067 height 30
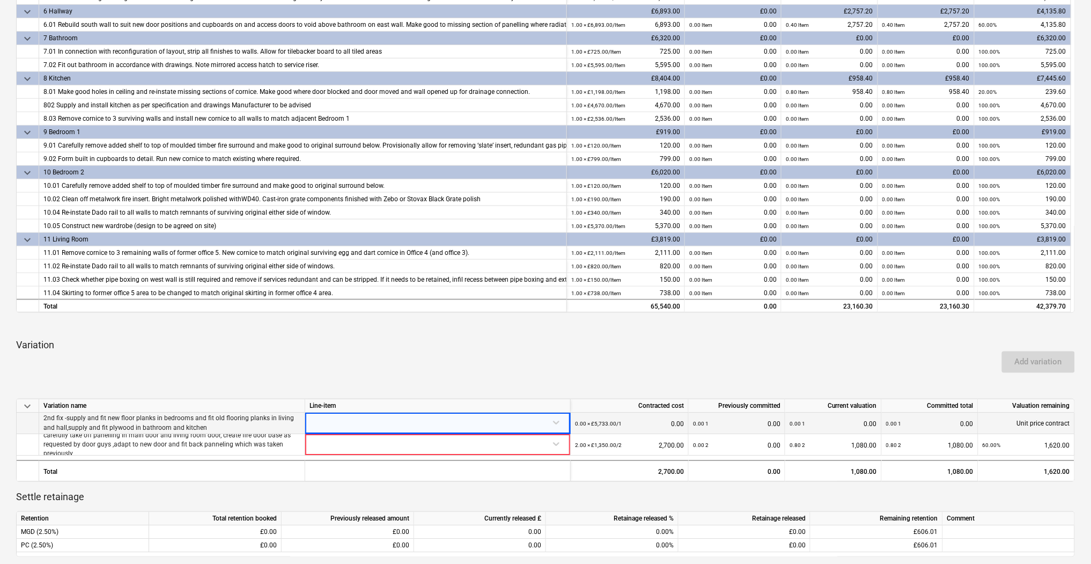
scroll to position [230, 0]
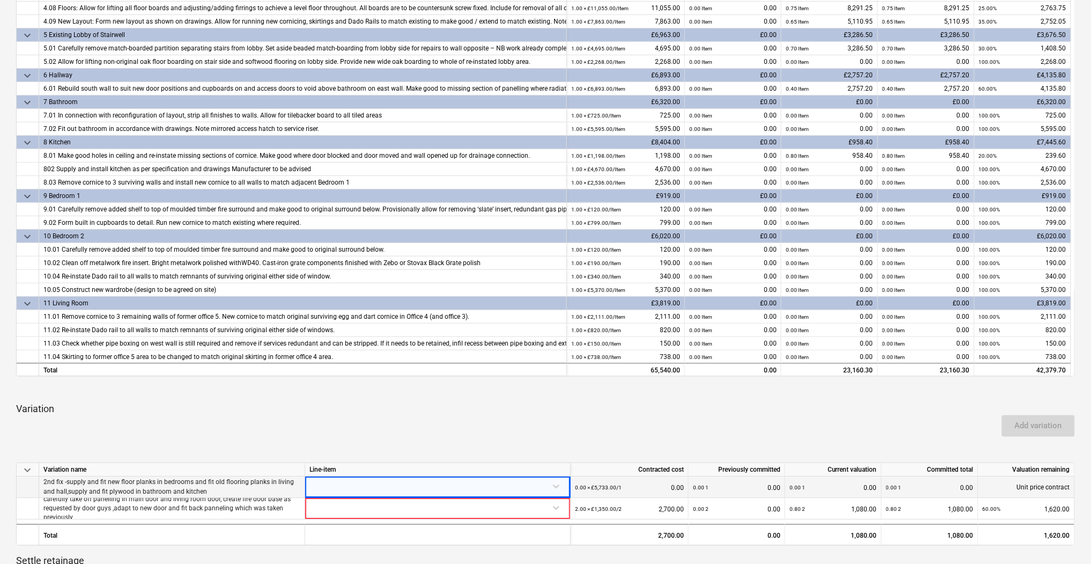
click at [379, 482] on div at bounding box center [437, 485] width 256 height 19
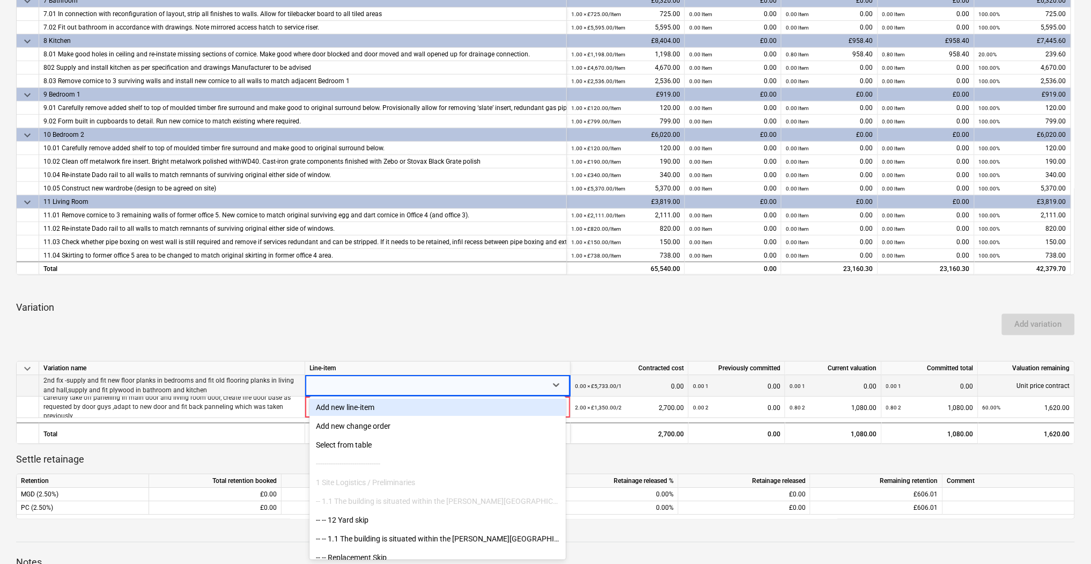
click at [394, 337] on div "Add variation" at bounding box center [545, 324] width 1067 height 30
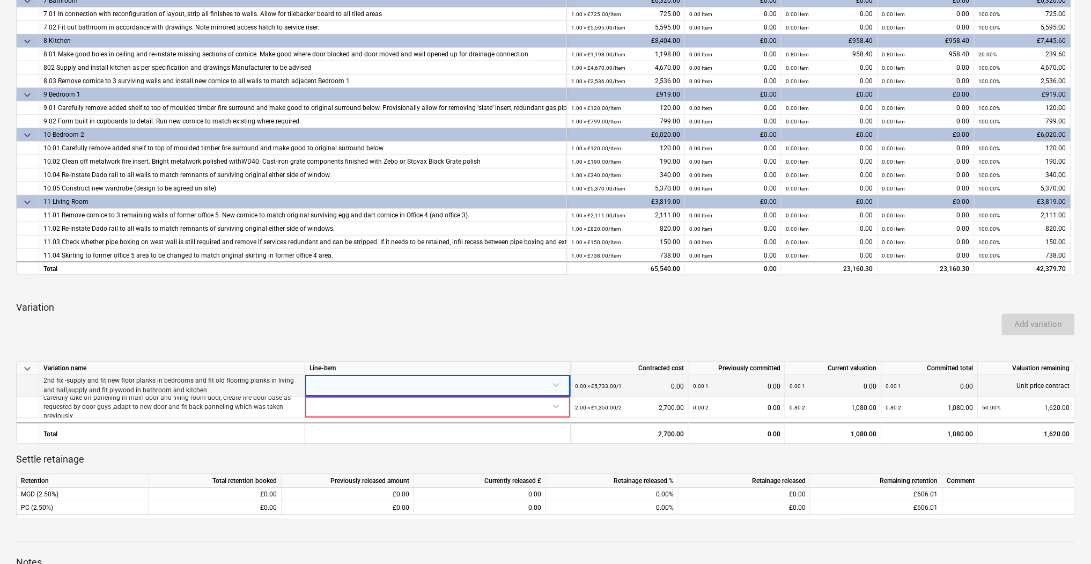
click at [97, 390] on p "2nd fix -supply and fit new floor planks in bedrooms and fit old flooring plank…" at bounding box center [171, 385] width 257 height 18
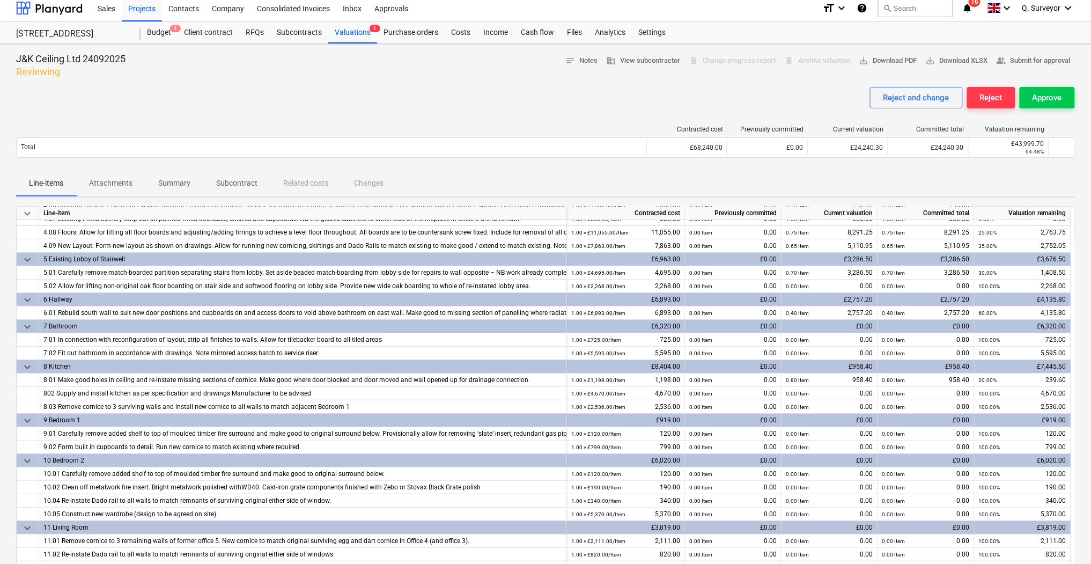
scroll to position [0, 0]
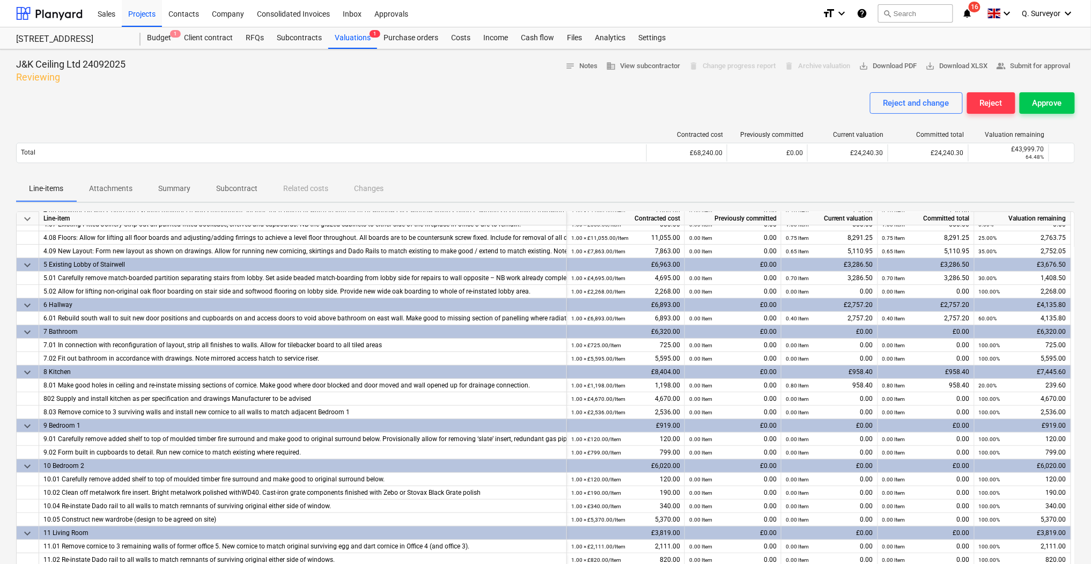
click at [706, 103] on div "Reject and change Reject Approve" at bounding box center [545, 107] width 1059 height 30
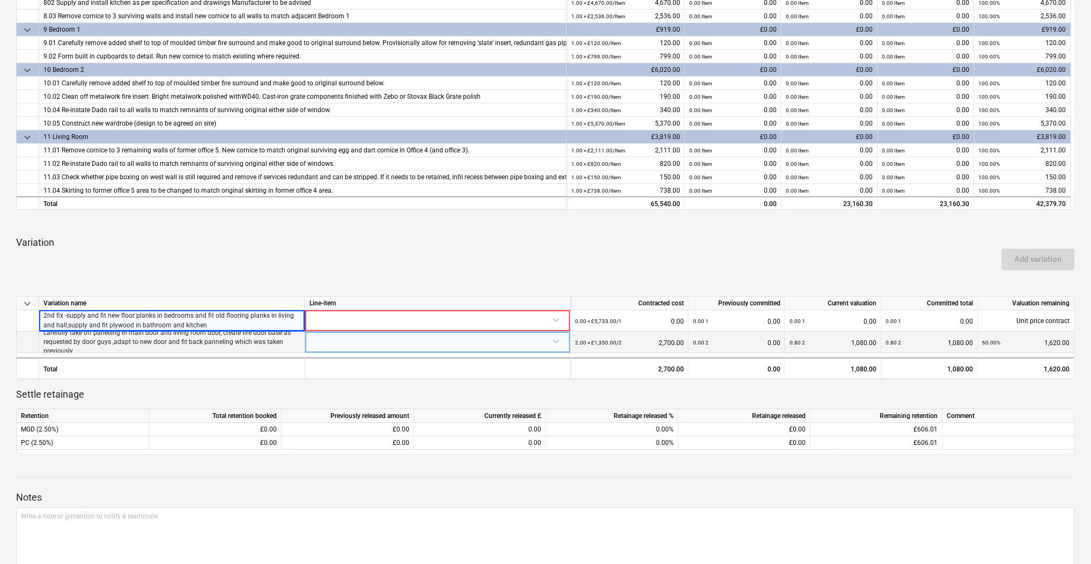
scroll to position [444, 0]
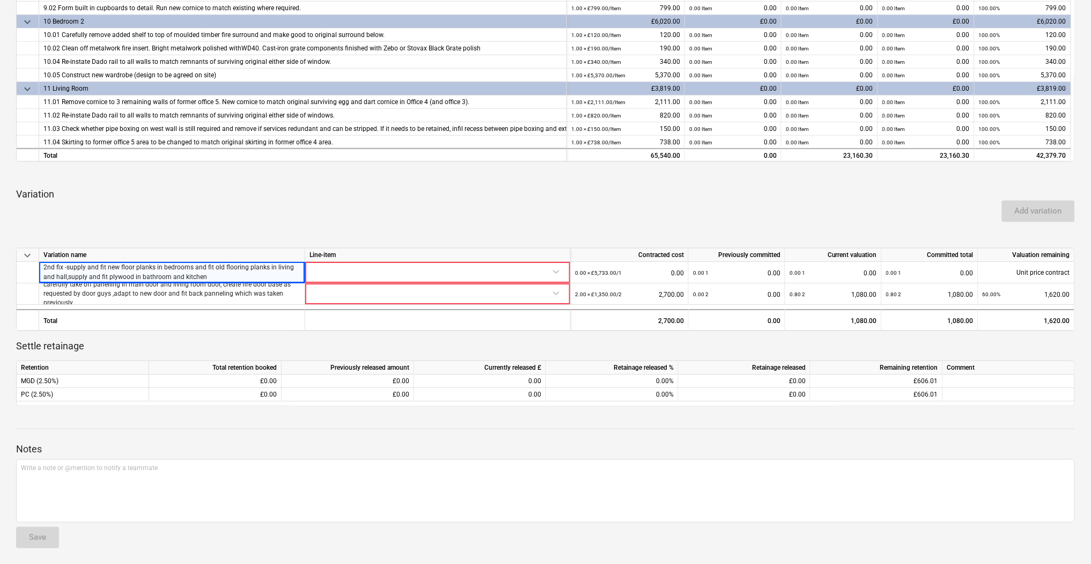
click at [19, 257] on div "keyboard_arrow_down" at bounding box center [28, 254] width 23 height 13
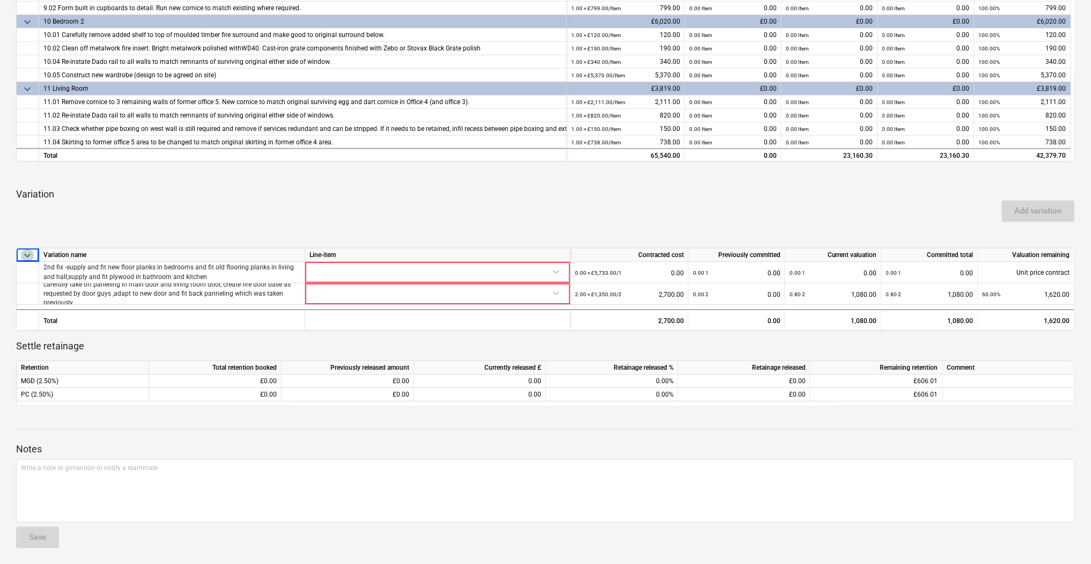
click at [24, 255] on span "keyboard_arrow_down" at bounding box center [27, 254] width 13 height 13
click at [26, 254] on span "keyboard_arrow_right" at bounding box center [27, 254] width 13 height 13
click at [27, 255] on span "keyboard_arrow_down" at bounding box center [27, 254] width 13 height 13
click at [27, 255] on span "keyboard_arrow_right" at bounding box center [27, 254] width 13 height 13
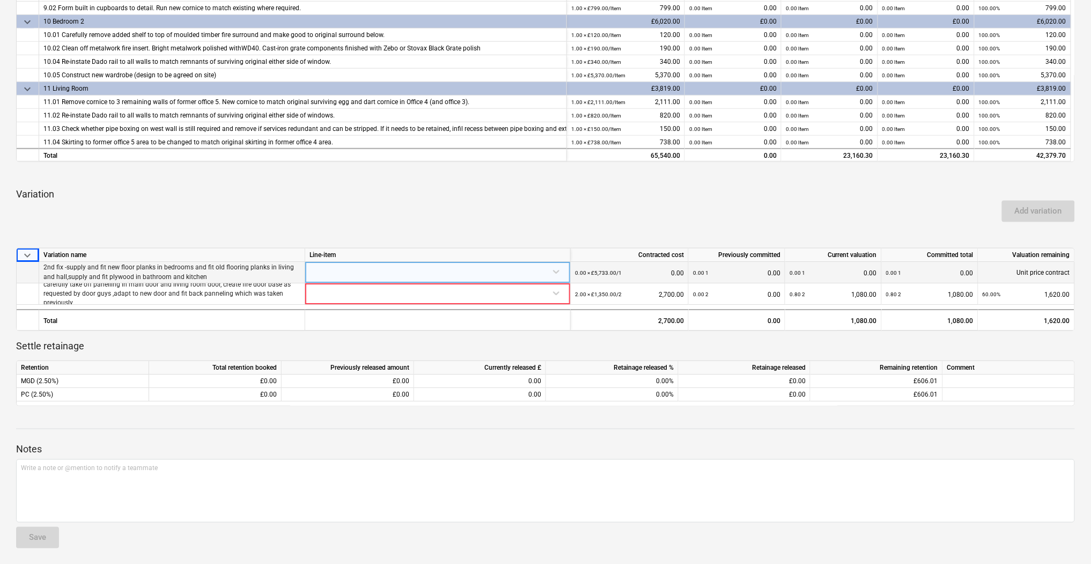
click at [98, 264] on p "2nd fix -supply and fit new floor planks in bedrooms and fit old flooring plank…" at bounding box center [171, 272] width 257 height 18
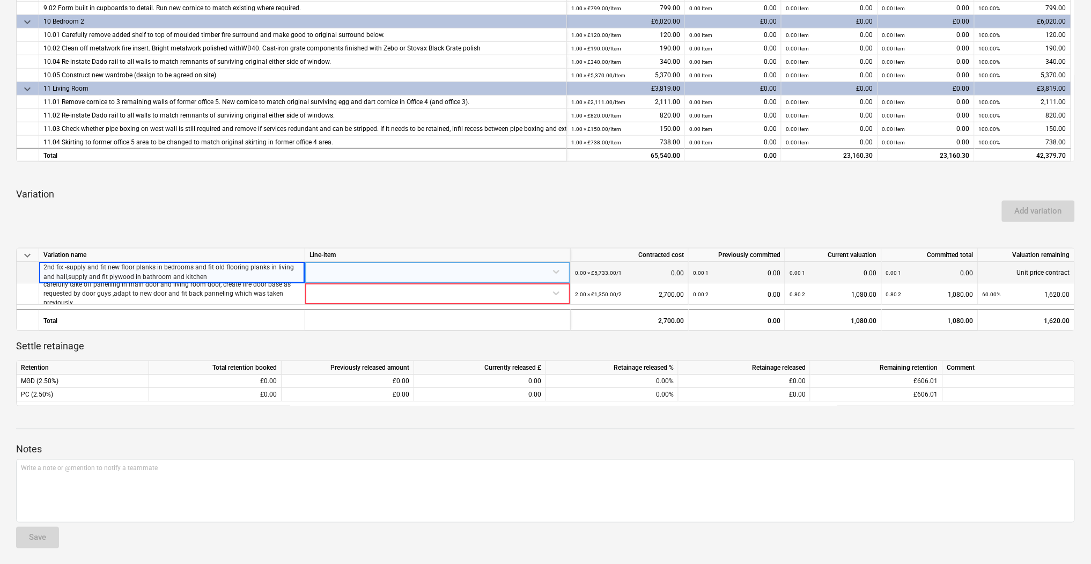
click at [560, 274] on div at bounding box center [437, 271] width 256 height 19
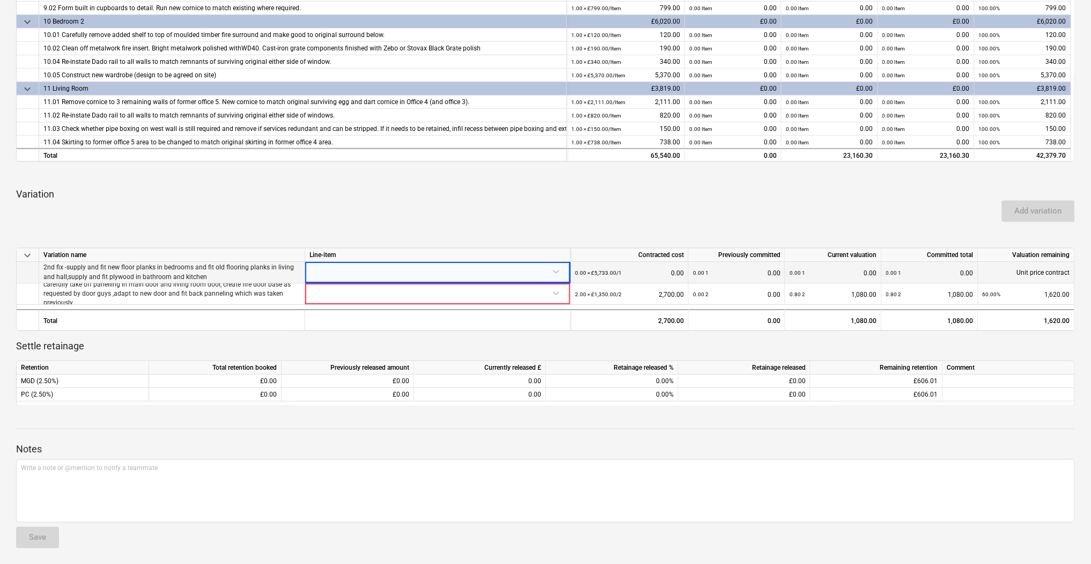
click at [411, 231] on div at bounding box center [545, 235] width 1059 height 9
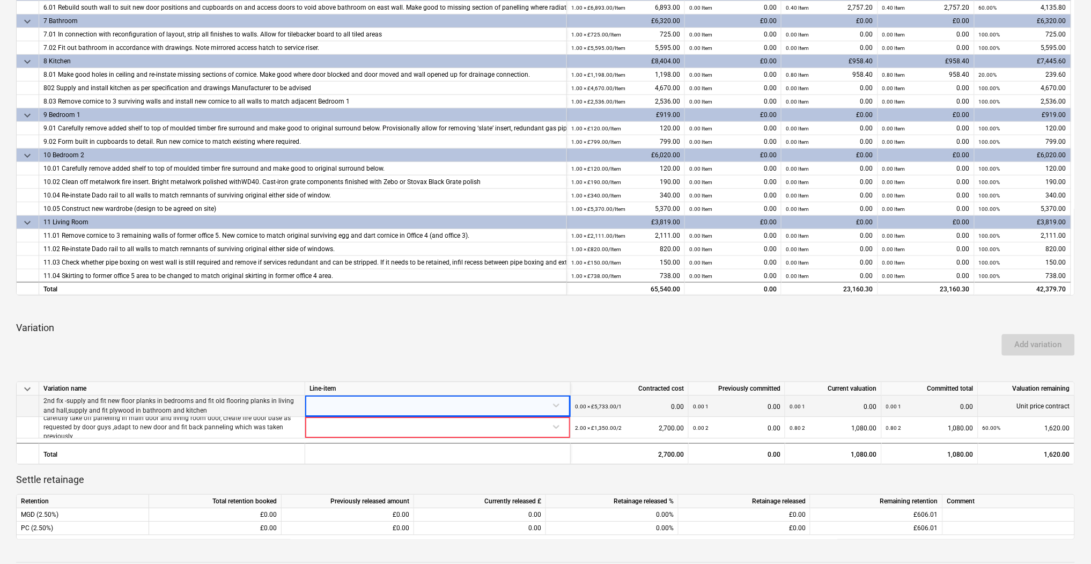
scroll to position [429, 0]
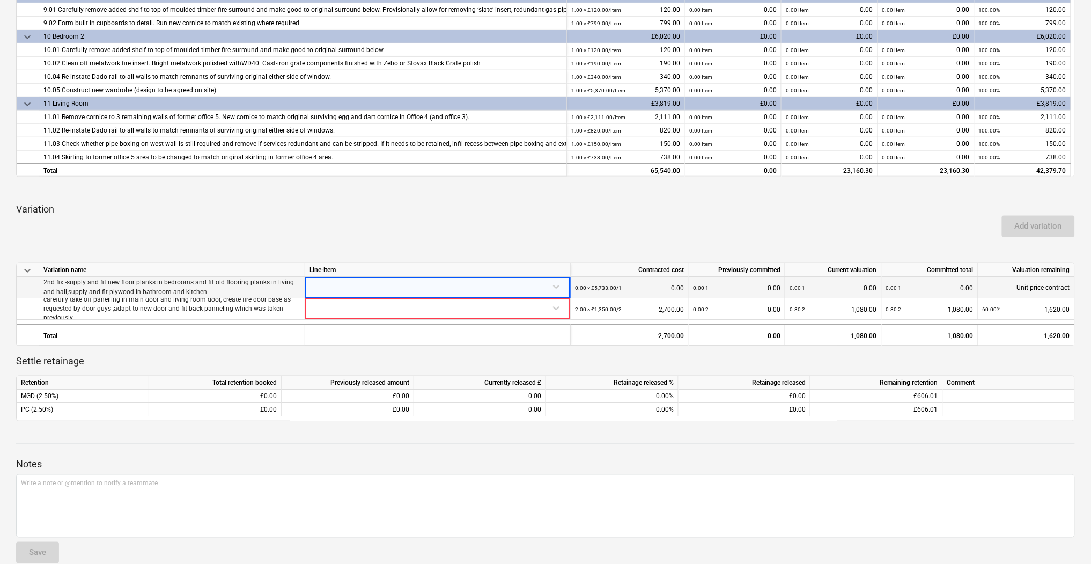
click at [1048, 237] on div "Add variation" at bounding box center [1038, 226] width 82 height 30
click at [558, 281] on div at bounding box center [437, 286] width 256 height 19
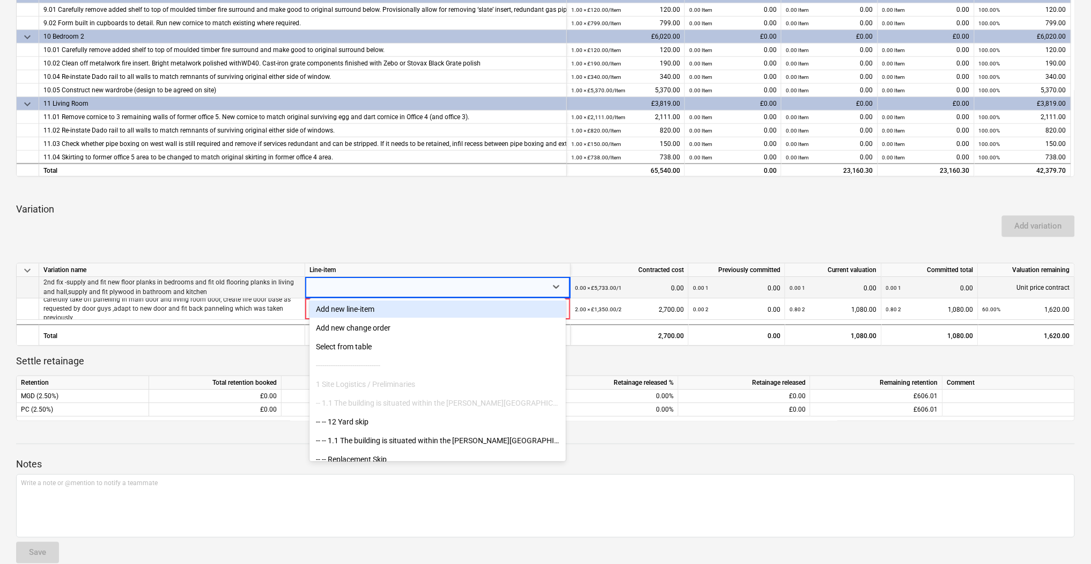
click at [408, 306] on div "Add new line-item" at bounding box center [437, 308] width 256 height 17
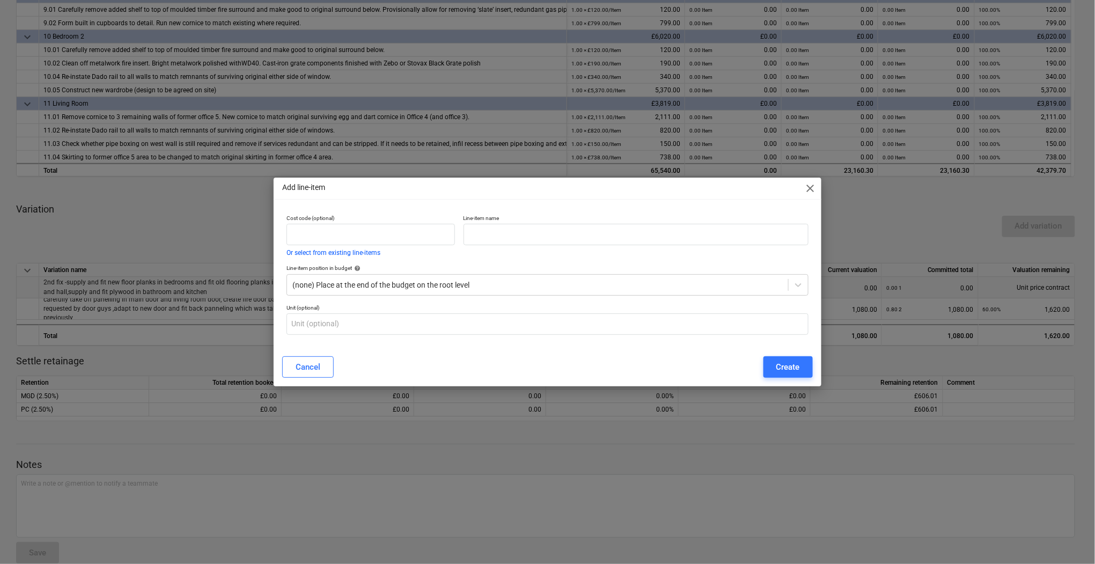
click at [814, 190] on span "close" at bounding box center [810, 188] width 13 height 13
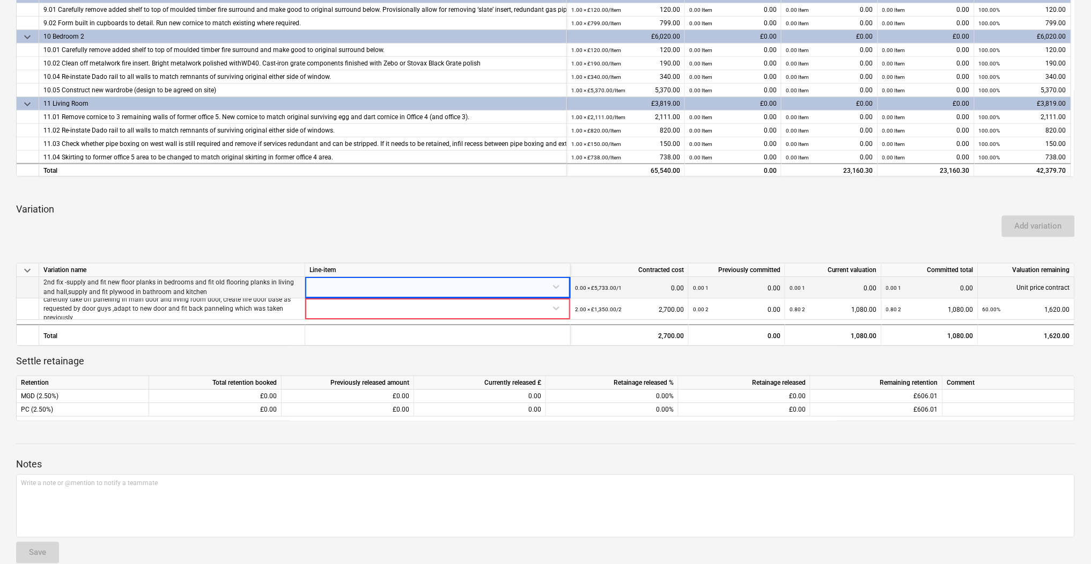
click at [114, 287] on p "2nd fix -supply and fit new floor planks in bedrooms and fit old flooring plank…" at bounding box center [171, 287] width 257 height 18
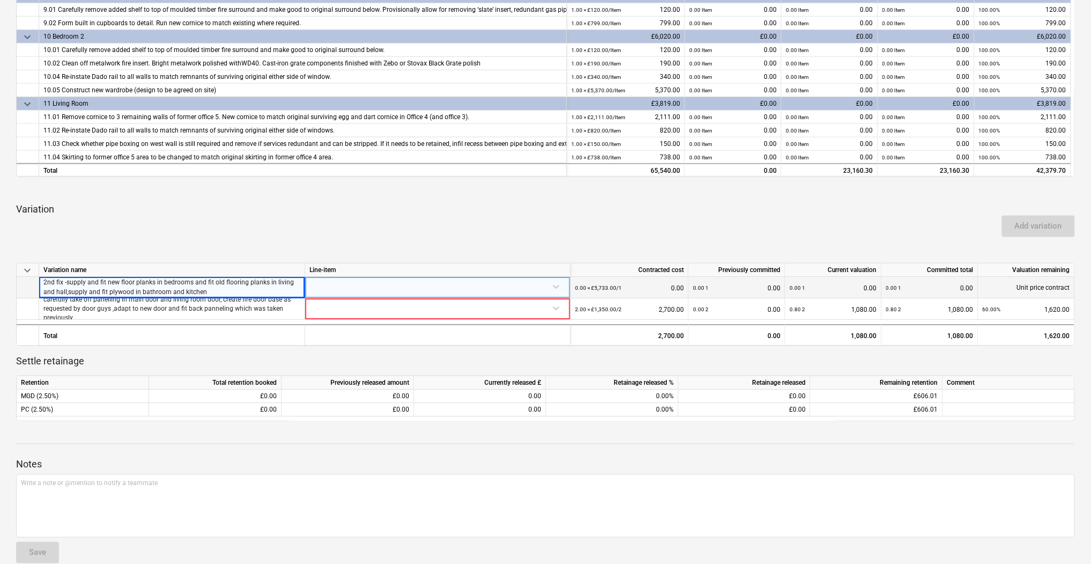
click at [125, 289] on p "2nd fix -supply and fit new floor planks in bedrooms and fit old flooring plank…" at bounding box center [171, 287] width 257 height 18
click at [200, 291] on p "2nd fix -supply and fit new floor planks in bedrooms and fit old flooring plank…" at bounding box center [171, 287] width 257 height 18
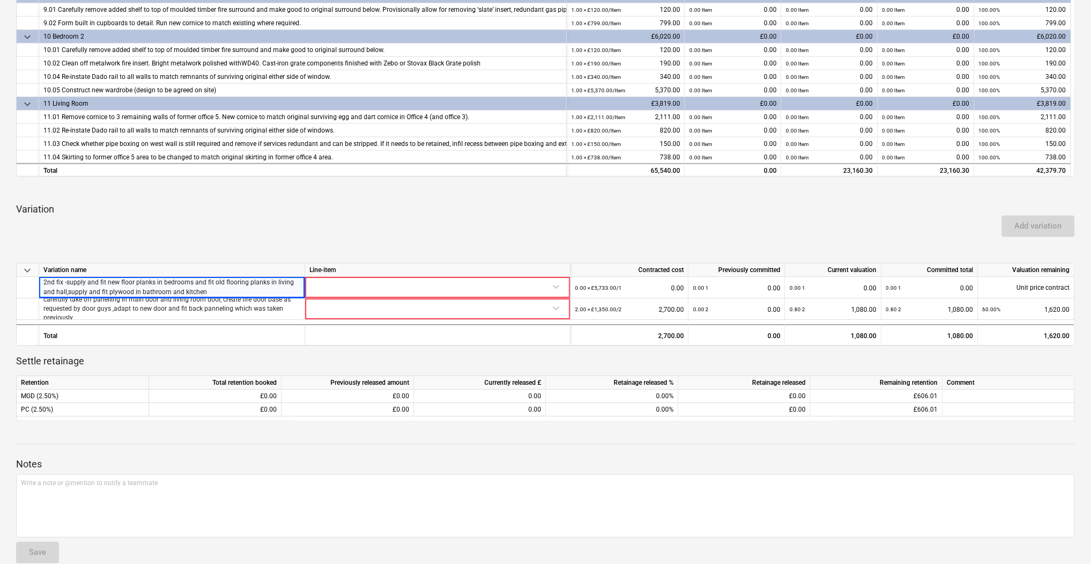
click at [67, 273] on div "Variation name" at bounding box center [172, 269] width 266 height 13
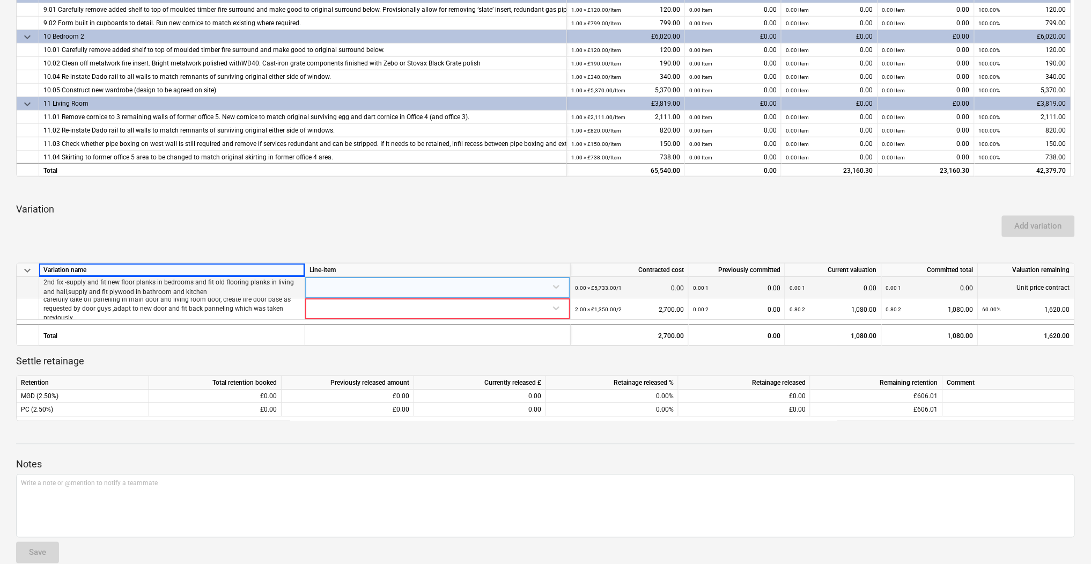
click at [68, 286] on p "2nd fix -supply and fit new floor planks in bedrooms and fit old flooring plank…" at bounding box center [171, 287] width 257 height 18
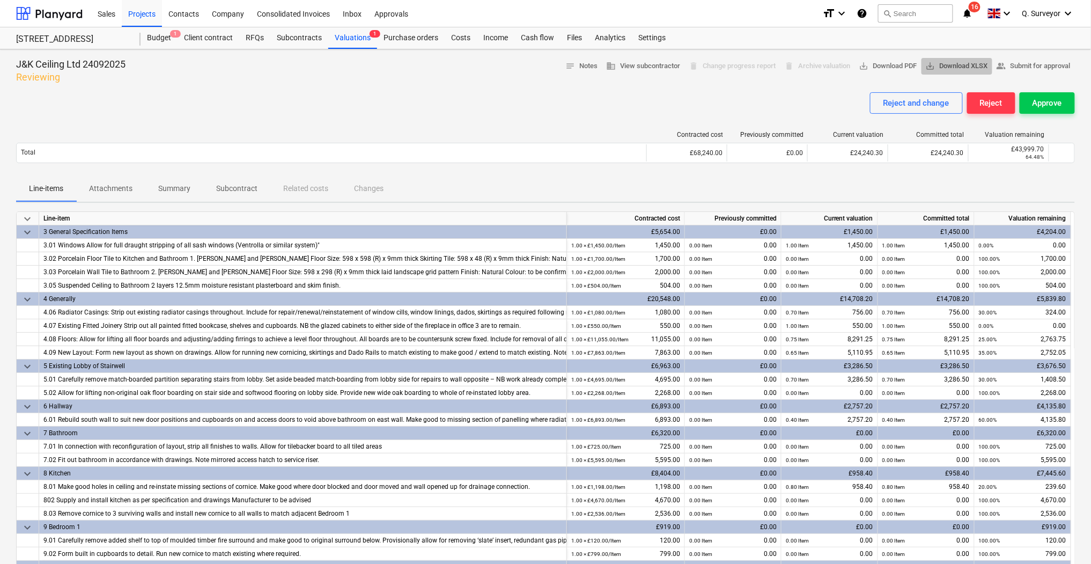
click at [952, 62] on span "save_alt Download XLSX" at bounding box center [957, 66] width 62 height 12
click at [907, 100] on div "Reject and change" at bounding box center [916, 103] width 66 height 14
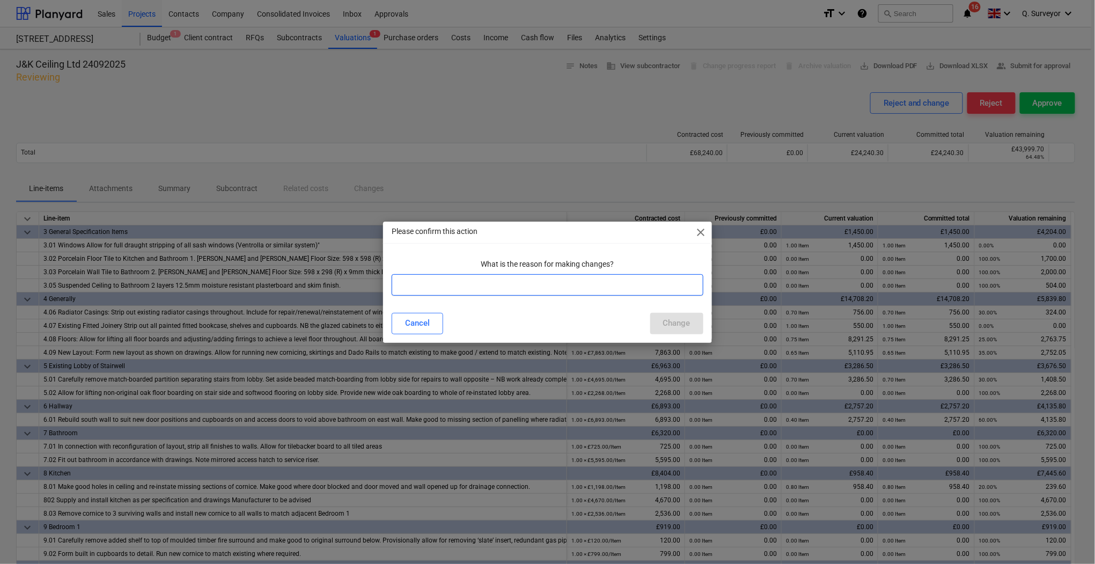
click at [547, 294] on input "text" at bounding box center [546, 284] width 311 height 21
type input "Variation to be"
click at [694, 230] on div "Please confirm this action close" at bounding box center [547, 231] width 328 height 21
click at [700, 234] on span "close" at bounding box center [700, 232] width 13 height 13
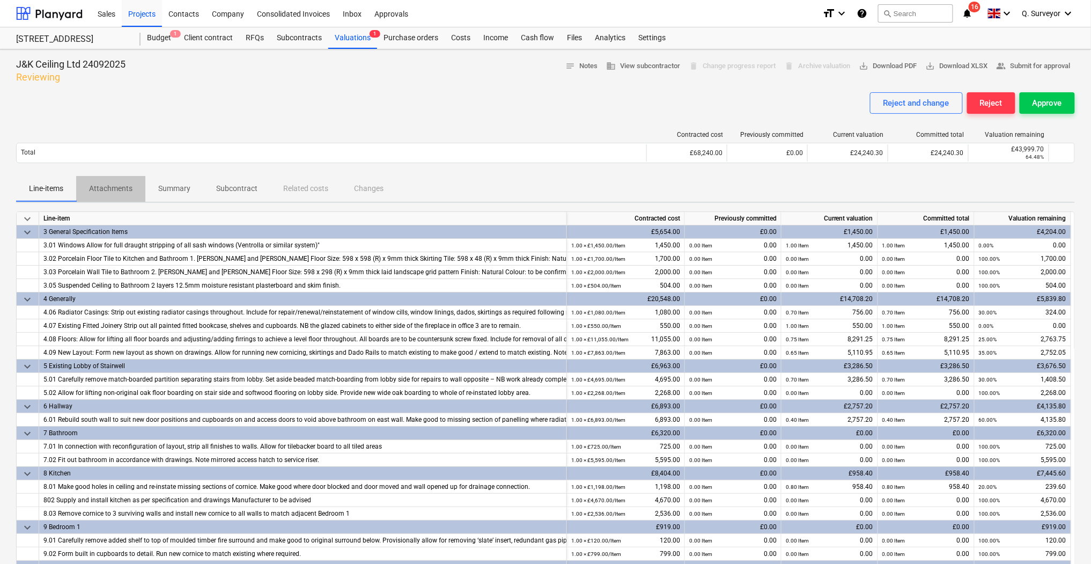
click at [105, 191] on p "Attachments" at bounding box center [110, 188] width 43 height 11
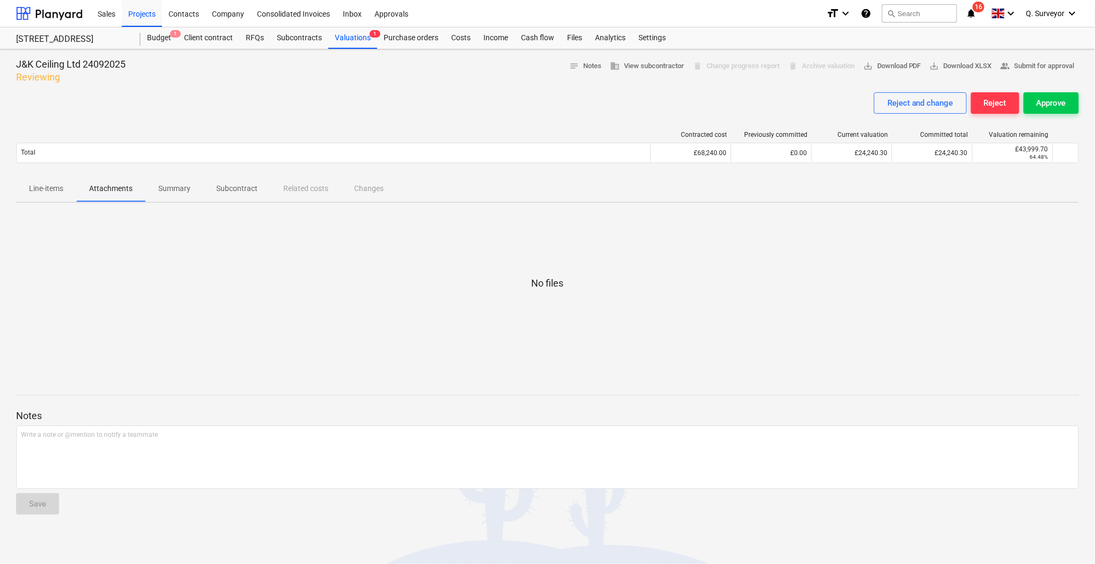
click at [173, 186] on p "Summary" at bounding box center [174, 188] width 32 height 11
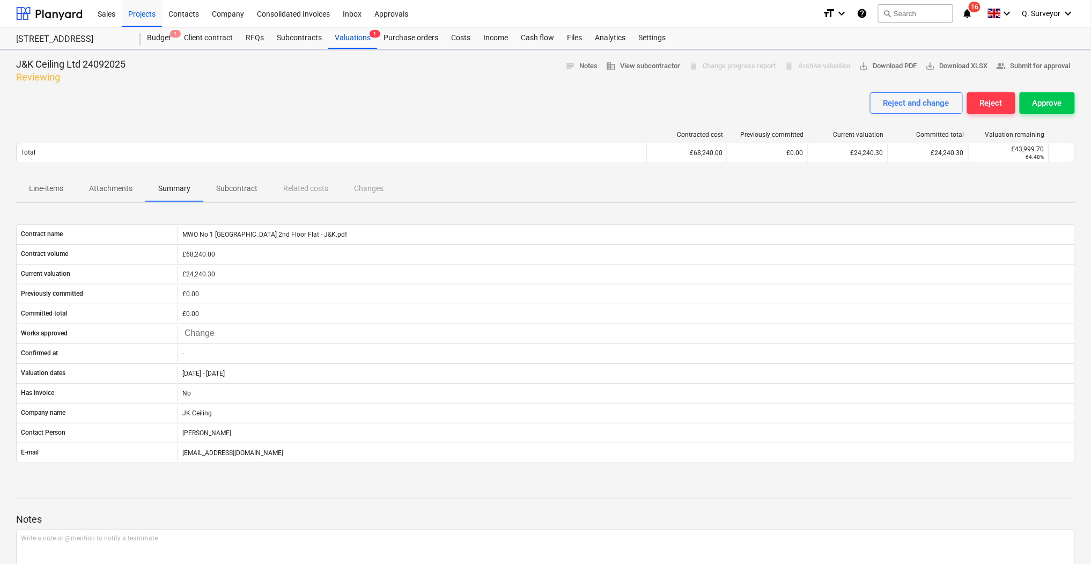
click at [242, 194] on span "Subcontract" at bounding box center [236, 189] width 67 height 18
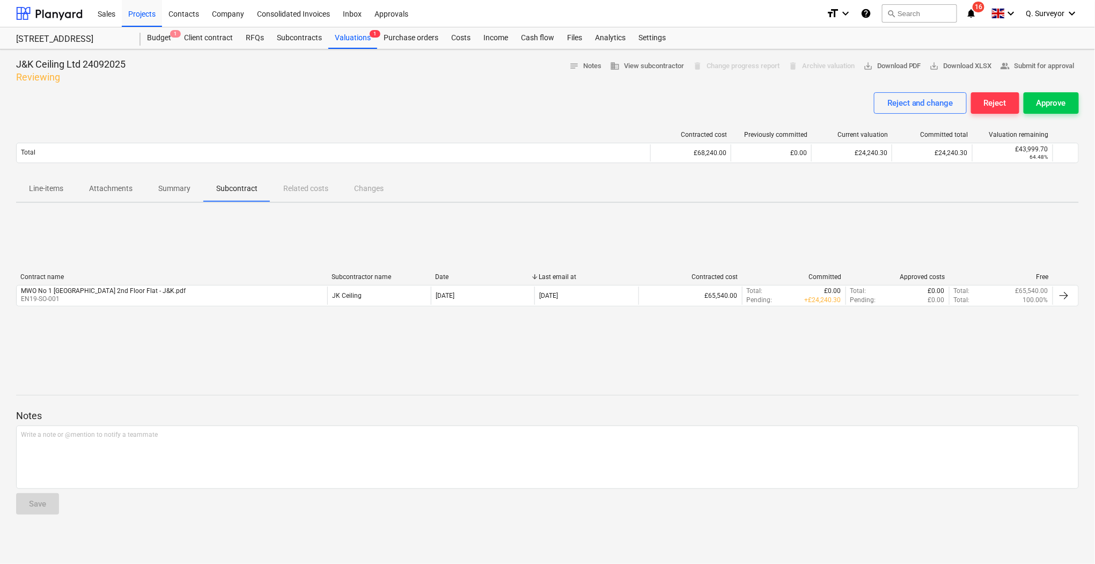
click at [285, 189] on div "Line-items Attachments Summary Subcontract Related costs Changes" at bounding box center [547, 189] width 1062 height 26
click at [301, 186] on div "Line-items Attachments Summary Subcontract Related costs Changes" at bounding box center [547, 189] width 1062 height 26
click at [361, 186] on div "Line-items Attachments Summary Subcontract Related costs Changes" at bounding box center [547, 189] width 1062 height 26
click at [53, 187] on p "Line-items" at bounding box center [46, 188] width 34 height 11
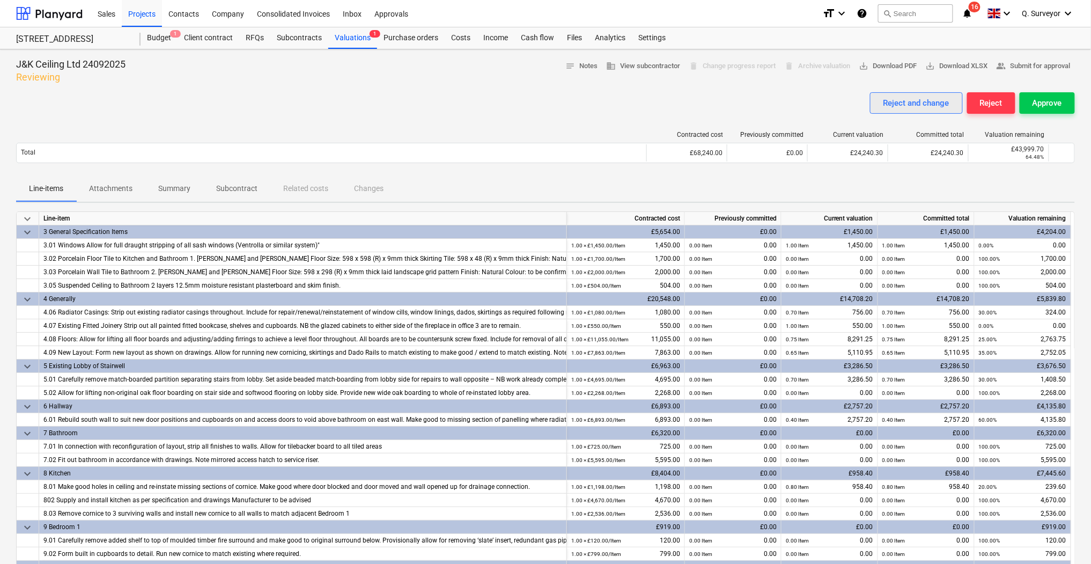
click at [923, 101] on div "Reject and change" at bounding box center [916, 103] width 66 height 14
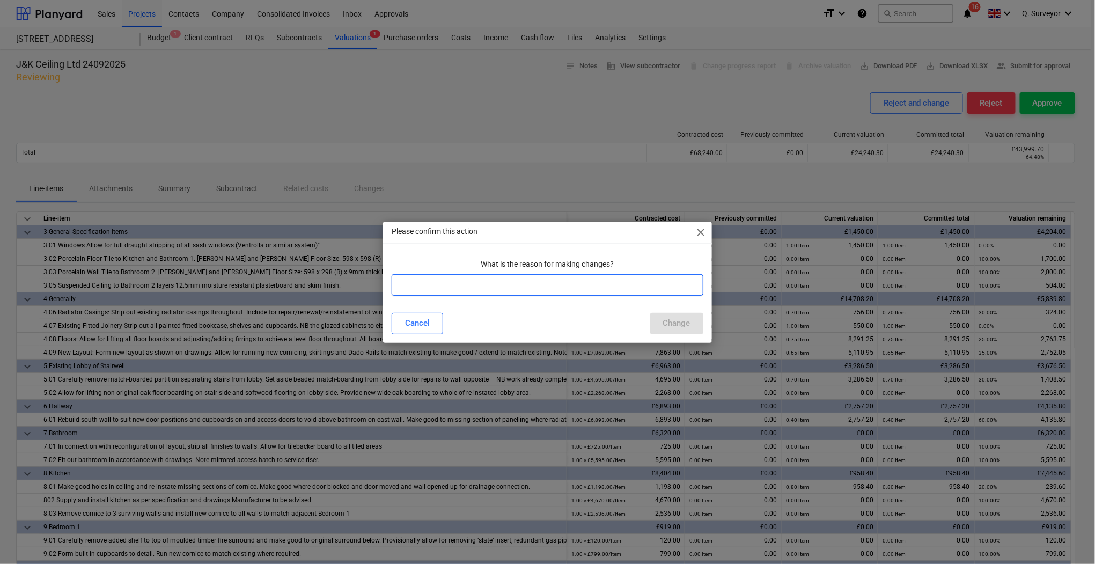
drag, startPoint x: 461, startPoint y: 269, endPoint x: 461, endPoint y: 277, distance: 7.5
click at [461, 275] on div "What is the reason for making changes?" at bounding box center [546, 274] width 311 height 41
click at [461, 281] on input "text" at bounding box center [546, 284] width 311 height 21
type input "Variation amended over 3 lines"
click at [664, 319] on div "Change" at bounding box center [676, 323] width 27 height 14
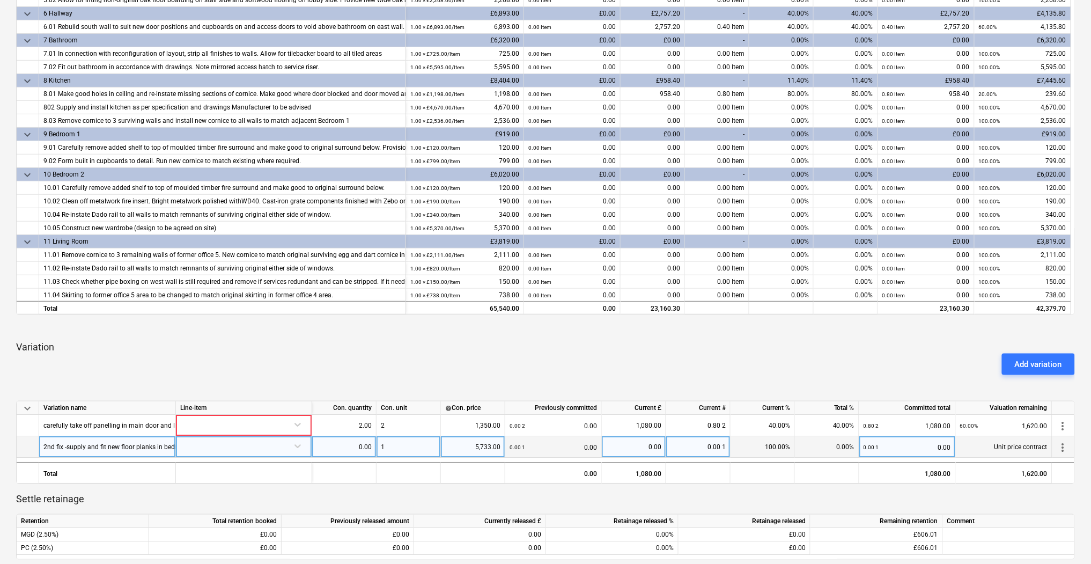
scroll to position [453, 0]
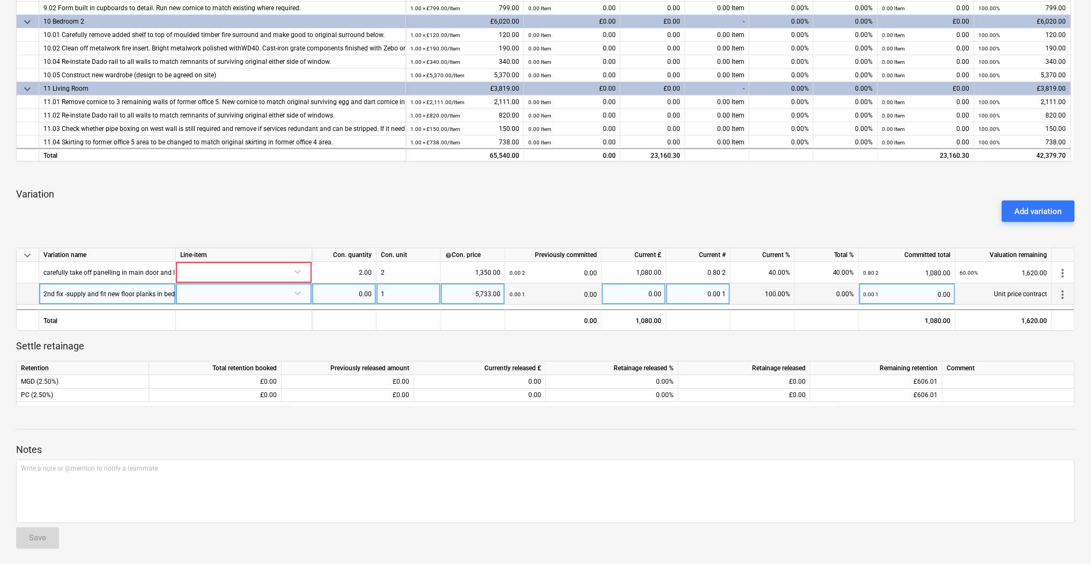
click at [1060, 291] on span "more_vert" at bounding box center [1062, 294] width 13 height 13
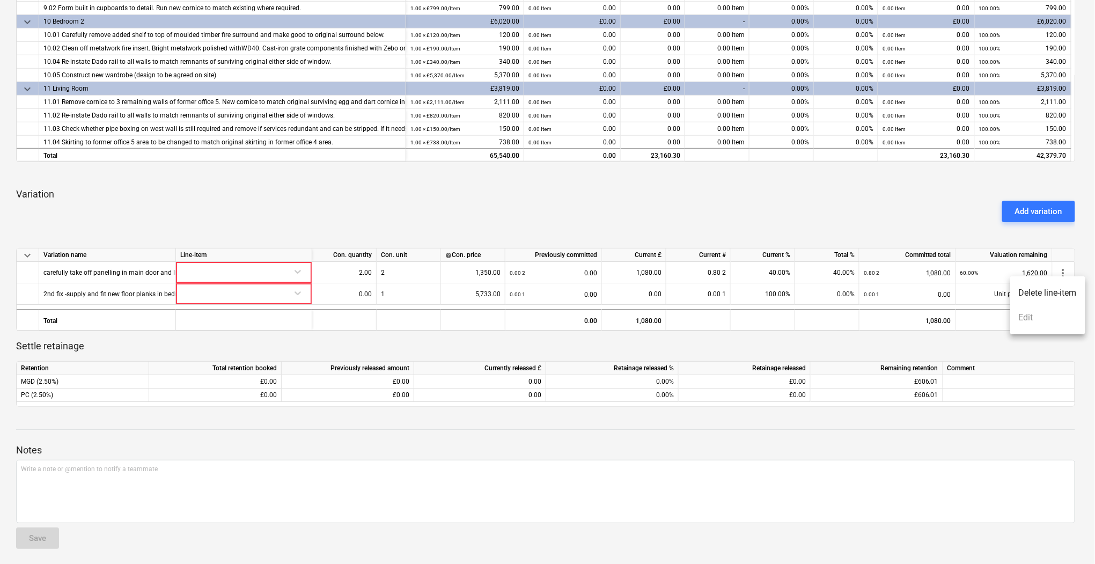
click at [1048, 298] on li "Delete line-item" at bounding box center [1047, 292] width 75 height 25
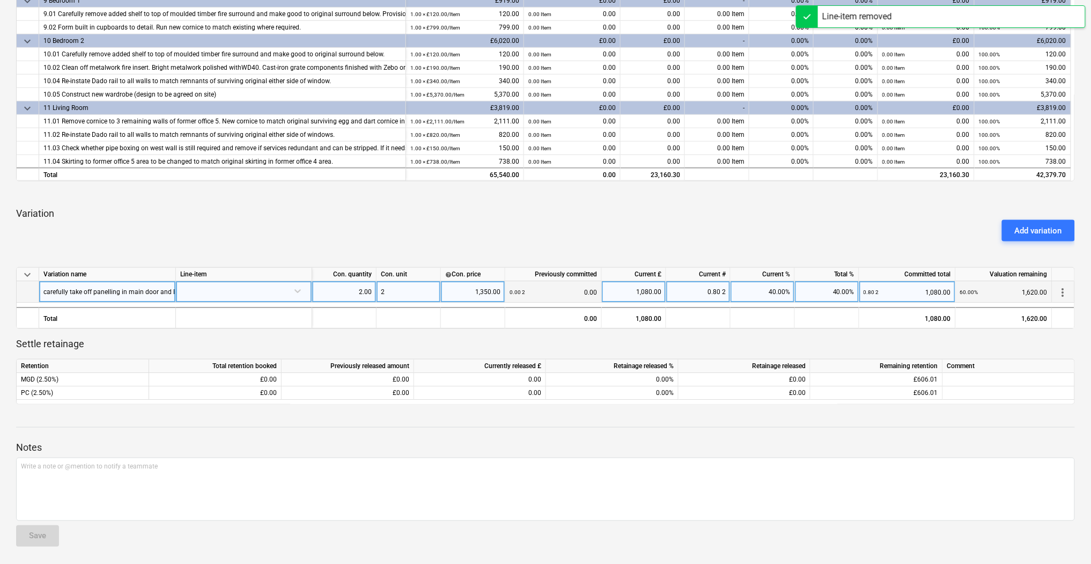
scroll to position [432, 0]
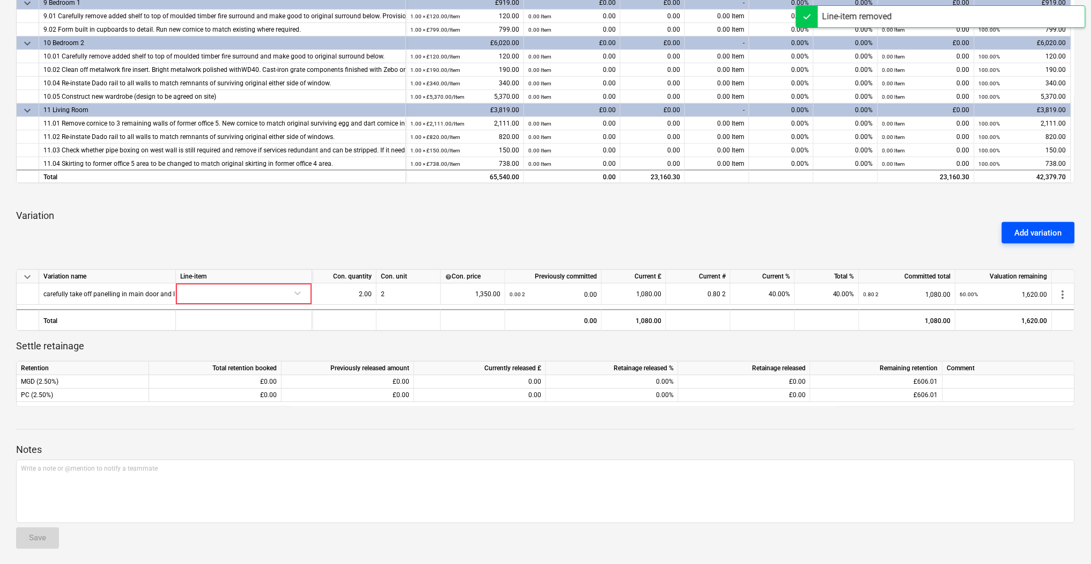
click at [1041, 234] on div "Add variation" at bounding box center [1038, 233] width 47 height 14
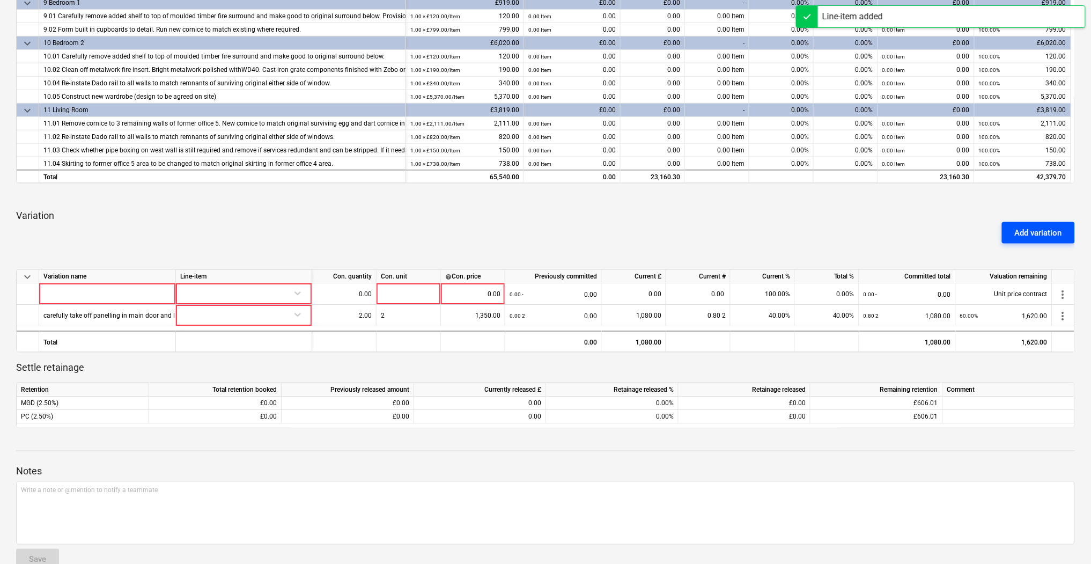
click at [1041, 234] on div "Add variation" at bounding box center [1038, 233] width 47 height 14
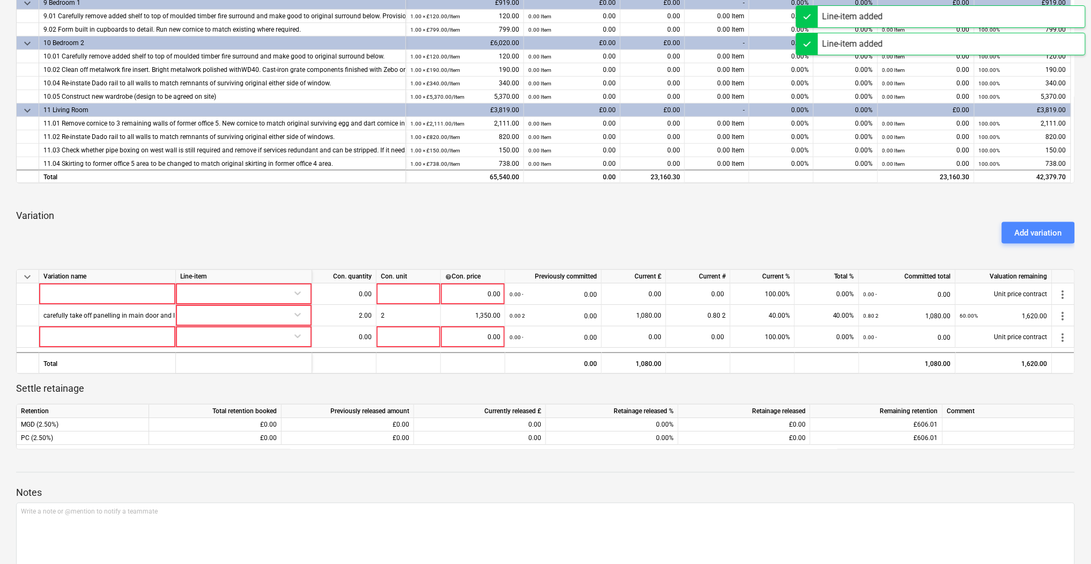
click at [1041, 235] on div "Add variation" at bounding box center [1038, 233] width 47 height 14
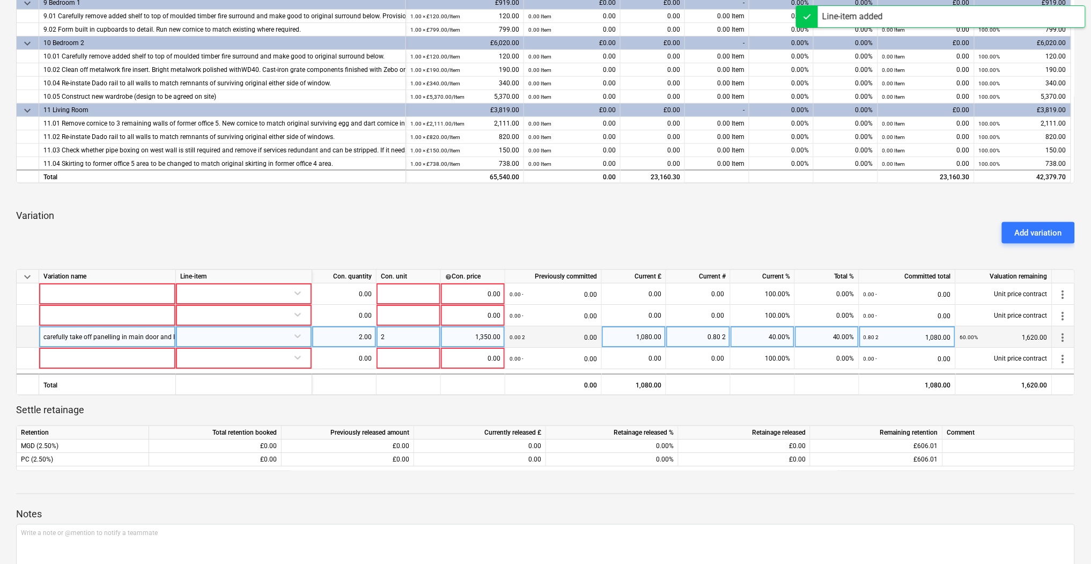
click at [1063, 333] on span "more_vert" at bounding box center [1062, 337] width 13 height 13
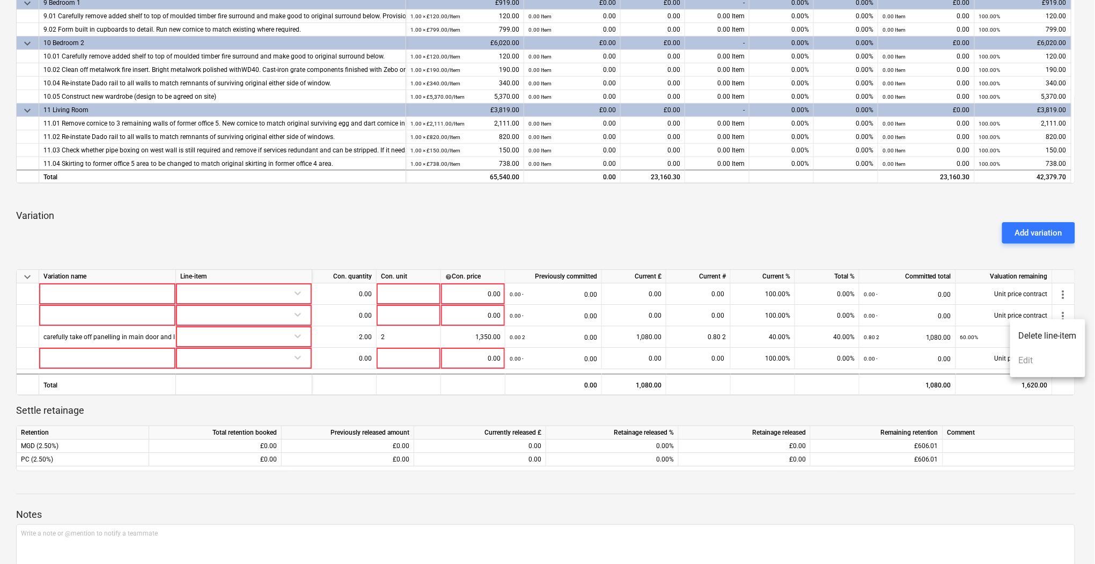
click at [1033, 360] on ul "Delete line-item Edit" at bounding box center [1047, 348] width 75 height 58
click at [916, 239] on div at bounding box center [547, 282] width 1095 height 564
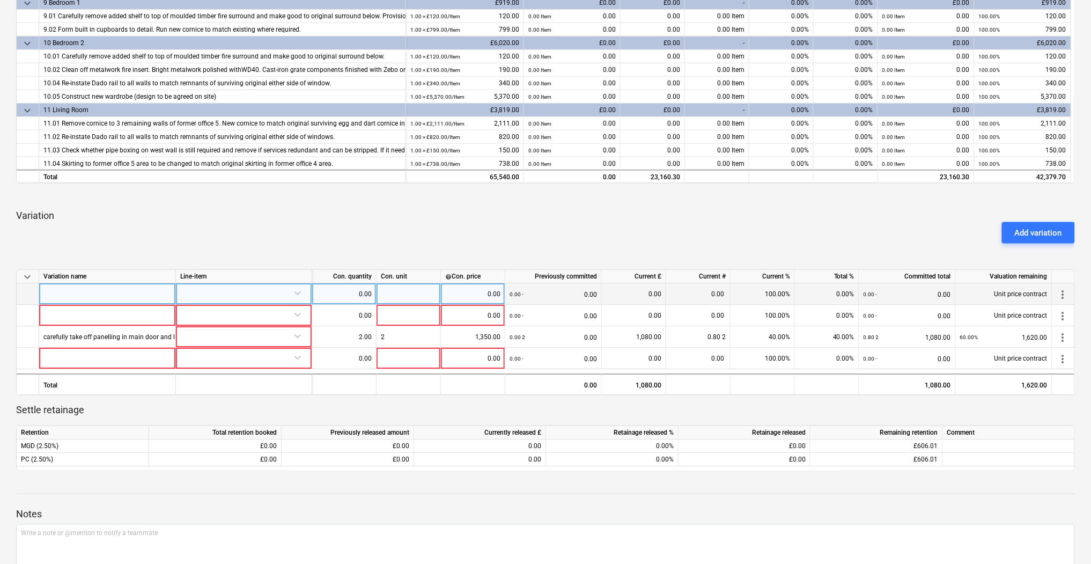
click at [106, 290] on div at bounding box center [107, 293] width 137 height 21
type input "VO 1 Fit Floorboards in Bedrooms 1 & 2"
click at [105, 292] on input "VO 1 Fit Floorboards in Bedrooms 1 & 2" at bounding box center [107, 293] width 136 height 21
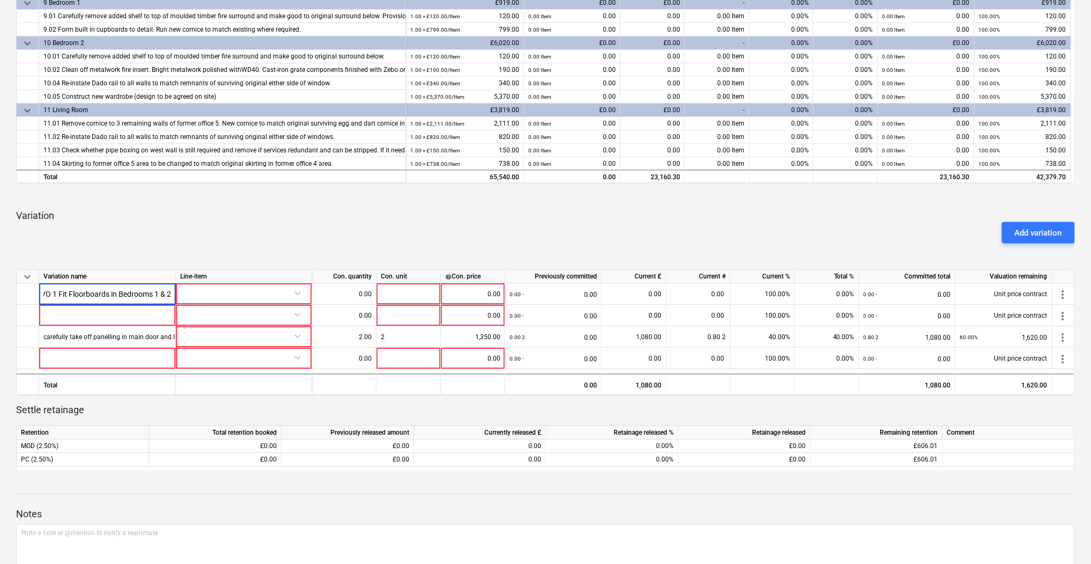
scroll to position [0, 0]
drag, startPoint x: 172, startPoint y: 292, endPoint x: -27, endPoint y: 293, distance: 199.0
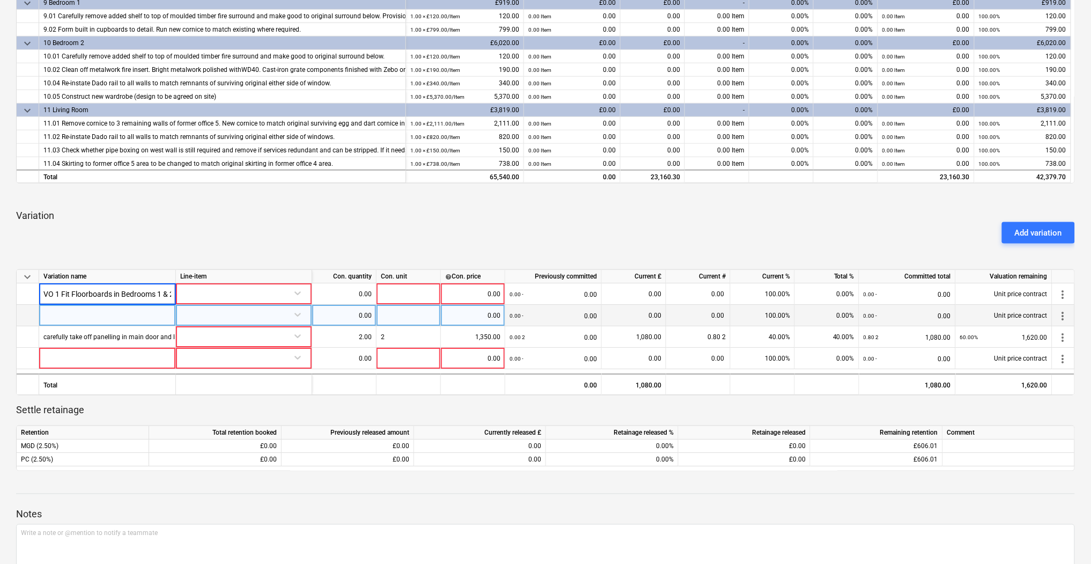
click at [69, 312] on div at bounding box center [107, 315] width 137 height 21
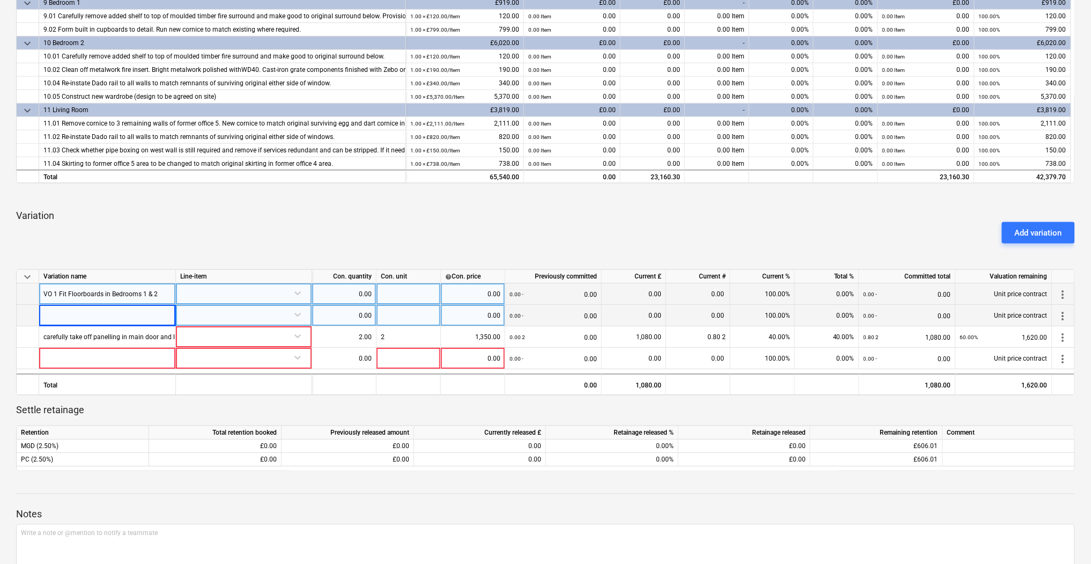
click at [64, 290] on div "VO 1 Fit Floorboards in Bedrooms 1 & 2" at bounding box center [100, 293] width 114 height 21
click at [58, 292] on input "VO 1 Fit Floorboards in Bedrooms 1 & 2" at bounding box center [107, 293] width 136 height 21
type input "VO 1 Supply & fit Floorboards in Bedrooms 1 & 2"
click at [75, 301] on input "VO 1 Supply & fit Floorboards in Bedrooms 1 & 2" at bounding box center [107, 293] width 136 height 21
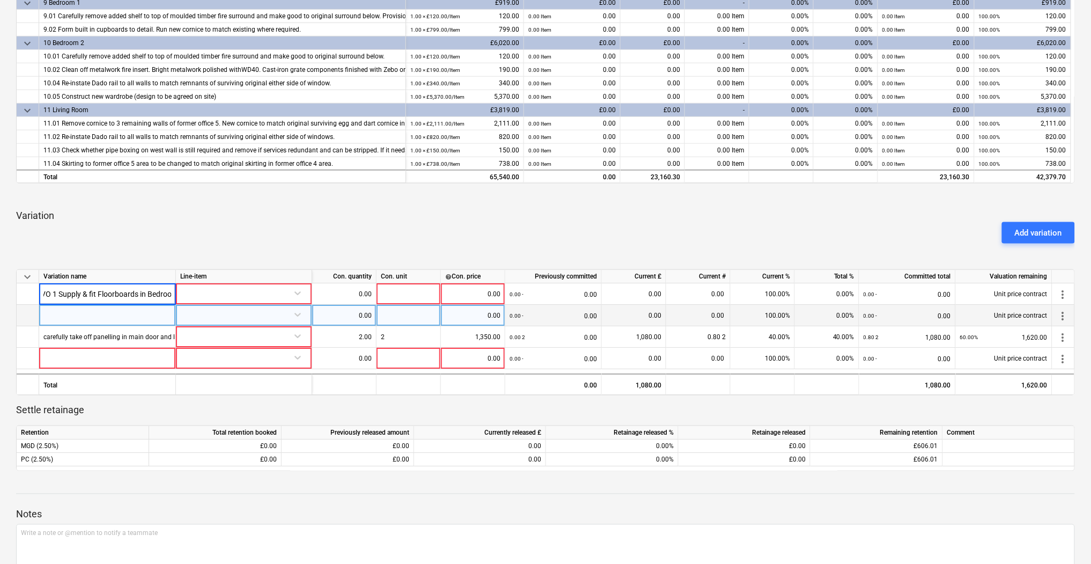
scroll to position [0, 0]
drag, startPoint x: 75, startPoint y: 295, endPoint x: 0, endPoint y: 290, distance: 75.2
click at [0, 290] on div "J&K Ceiling Ltd 24092025 Draft notes Notes business View subcontractor arrow_ba…" at bounding box center [545, 124] width 1091 height 1013
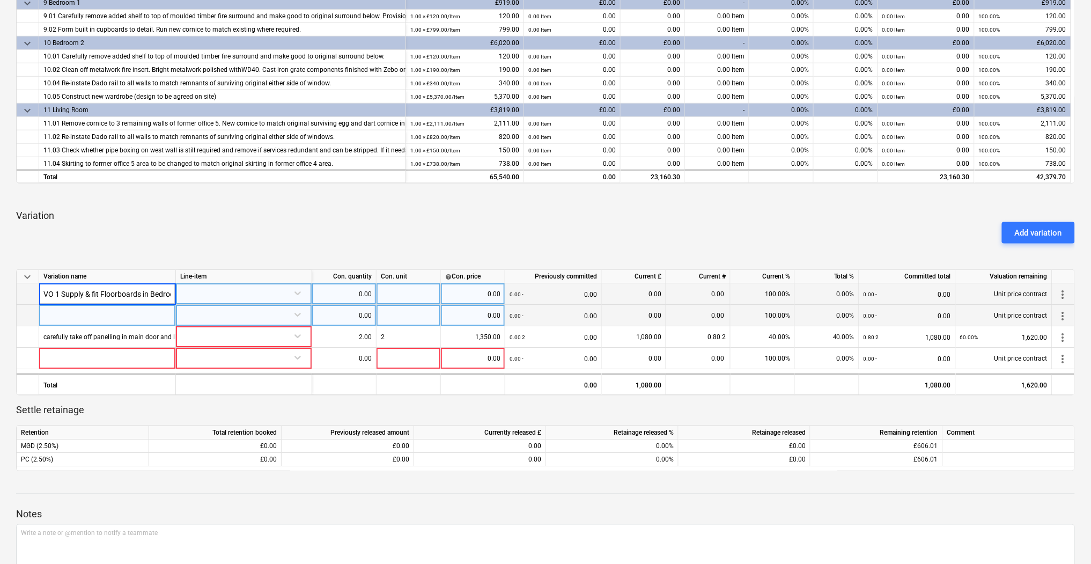
click at [63, 292] on input "VO 1 Supply & fit Floorboards in Bedrooms 1 & 2" at bounding box center [107, 293] width 136 height 21
drag, startPoint x: 44, startPoint y: 292, endPoint x: 259, endPoint y: 290, distance: 215.1
click at [0, 0] on div "VO 1 Supply & fit Floorboards in Bedrooms 1 & 2 0.00 0.00 0.00 - 0.00 0.00 0.00…" at bounding box center [0, 0] width 0 height 0
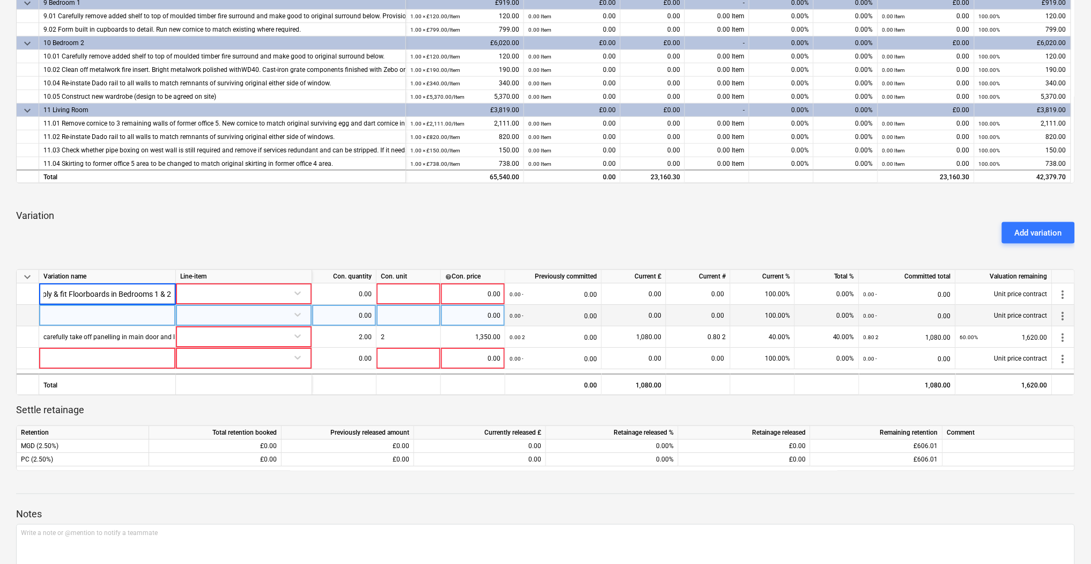
click at [64, 308] on div at bounding box center [107, 315] width 137 height 21
click at [43, 314] on input "VO 1 Supply & fit Floorboards in Bedrooms 1 & 2" at bounding box center [107, 315] width 136 height 21
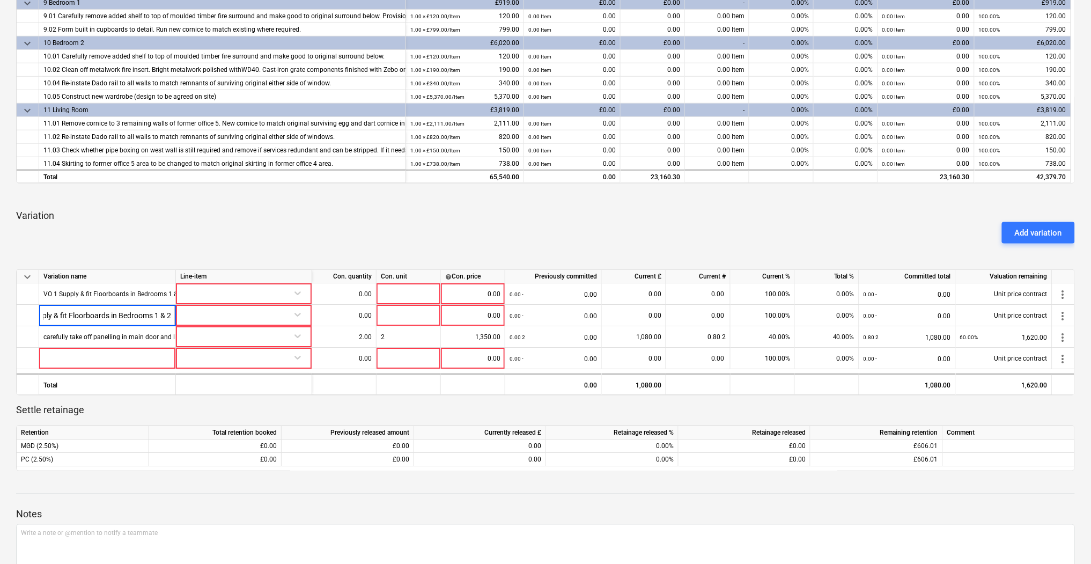
scroll to position [0, 0]
drag, startPoint x: 72, startPoint y: 311, endPoint x: 12, endPoint y: 311, distance: 60.1
click at [12, 311] on div "J&K Ceiling Ltd 24092025 Draft notes Notes business View subcontractor arrow_ba…" at bounding box center [545, 124] width 1091 height 1013
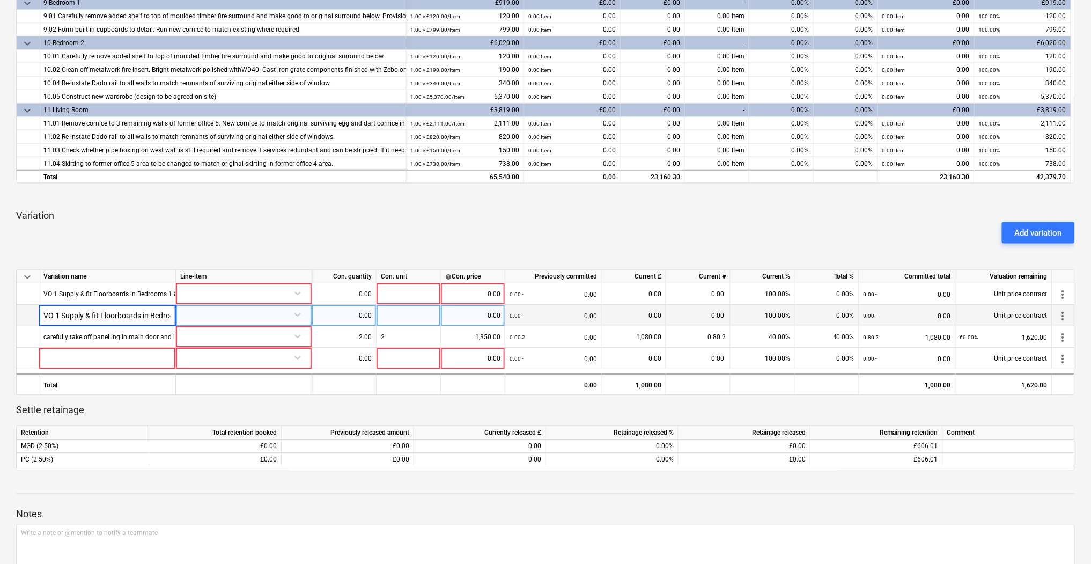
click at [59, 310] on input "VO 1 Supply & fit Floorboards in Bedrooms 1 & 2" at bounding box center [107, 315] width 136 height 21
click at [57, 312] on input "VO 1 Supply & fit Floorboards in Bedrooms 1 & 2" at bounding box center [107, 315] width 136 height 21
click at [92, 313] on input "VO 2 Supply & fit Floorboards in Bedrooms 1 & 2" at bounding box center [107, 315] width 136 height 21
drag, startPoint x: 147, startPoint y: 314, endPoint x: 207, endPoint y: 318, distance: 60.2
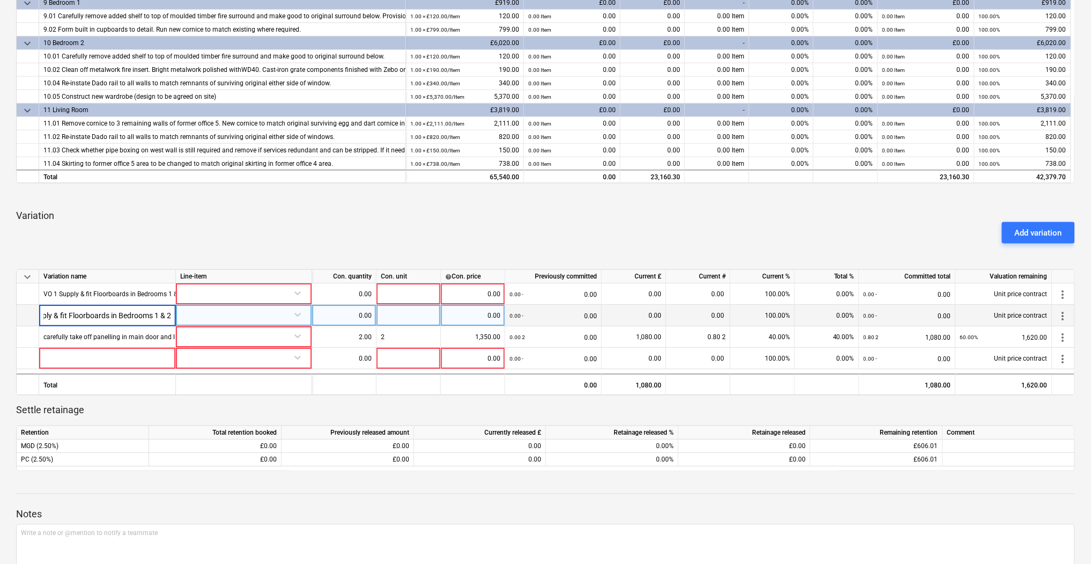
click at [0, 0] on div "VO 2 Supply & fit Floorboards in Bedrooms 1 & 2 0.00 0.00 0.00 - 0.00 0.00 0.00…" at bounding box center [0, 0] width 0 height 0
click at [112, 317] on input "VO 2 Supply & fit Floorboards in Bedrooms 1 & 2" at bounding box center [107, 315] width 136 height 21
click at [101, 316] on input "VO 2 Supply & fit Floorboards in Bedrooms 1 & 2" at bounding box center [107, 315] width 136 height 21
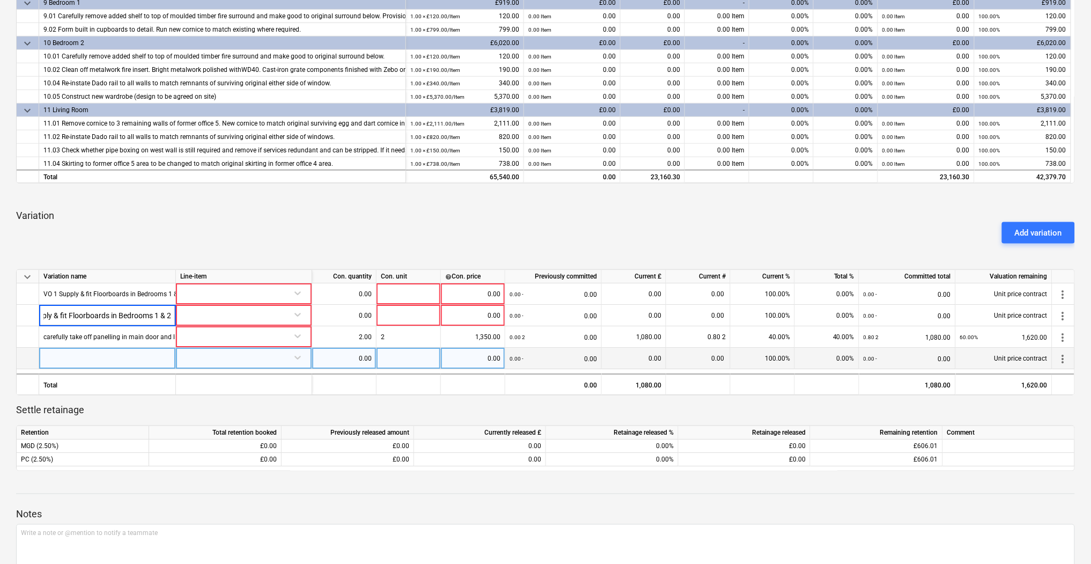
drag, startPoint x: 119, startPoint y: 314, endPoint x: 593, endPoint y: 348, distance: 475.8
click at [593, 348] on div "keyboard_arrow_down Variation name Line-item Con. quantity Con. unit help Con. …" at bounding box center [545, 332] width 1059 height 126
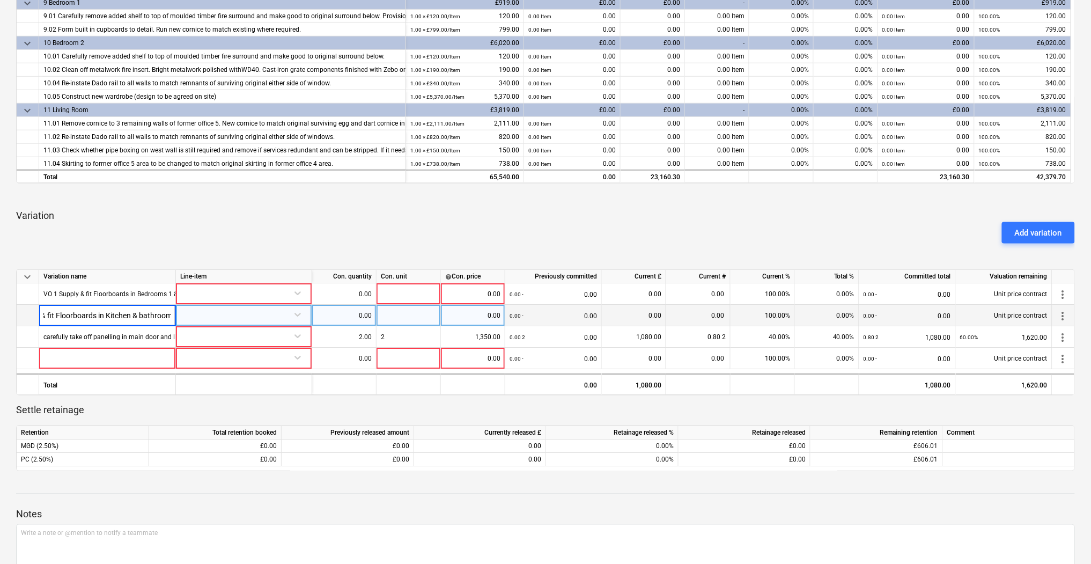
click at [108, 313] on input "VO 2 Supply & fit Floorboards in Kitchen & bathroom" at bounding box center [107, 315] width 136 height 21
type input "VO 2 Supply & fit Floorboards in kitchen & bathroom"
click at [103, 307] on input "VO 2 Supply & fit Floorboards in kitchen & bathroom" at bounding box center [107, 315] width 136 height 21
click at [176, 313] on div at bounding box center [244, 315] width 136 height 21
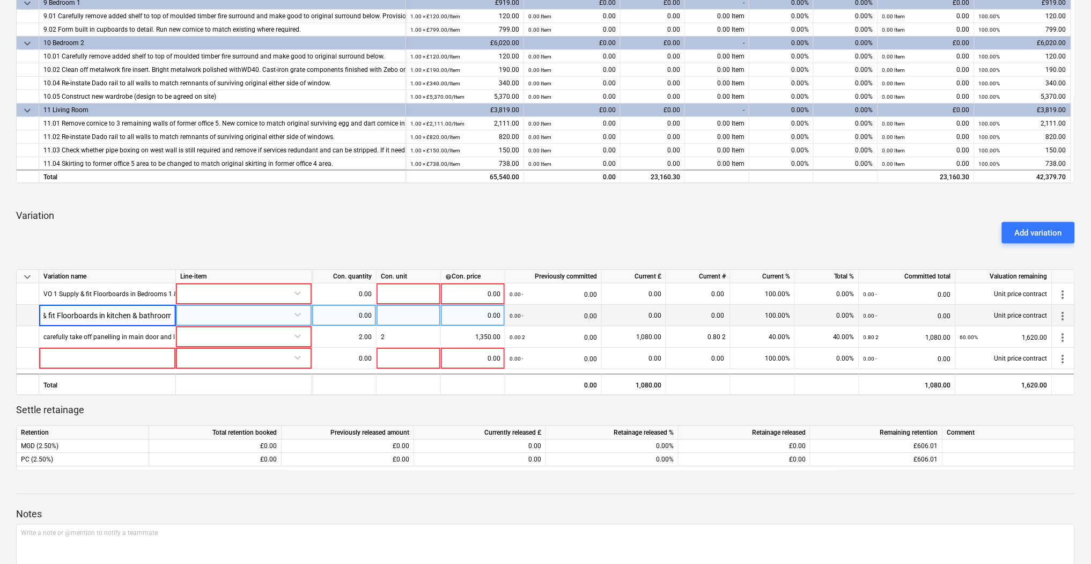
click at [78, 319] on input "VO 2 Supply & fit Floorboards in kitchen & bathroom" at bounding box center [107, 315] width 136 height 21
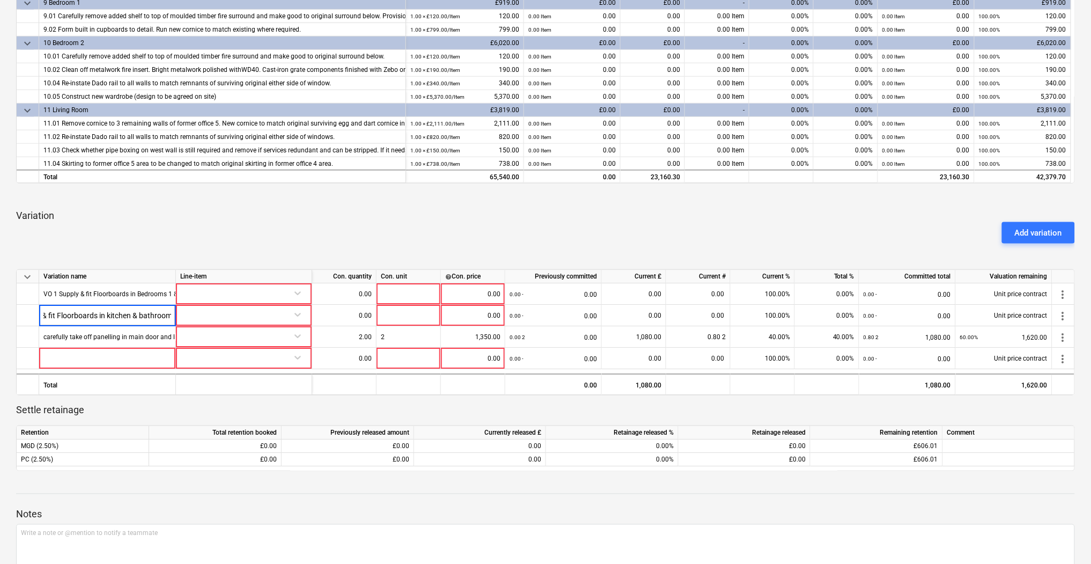
scroll to position [0, 0]
drag, startPoint x: 63, startPoint y: 315, endPoint x: 8, endPoint y: 309, distance: 55.5
click at [8, 309] on div "J&K Ceiling Ltd 24092025 Draft notes Notes business View subcontractor arrow_ba…" at bounding box center [545, 124] width 1091 height 1013
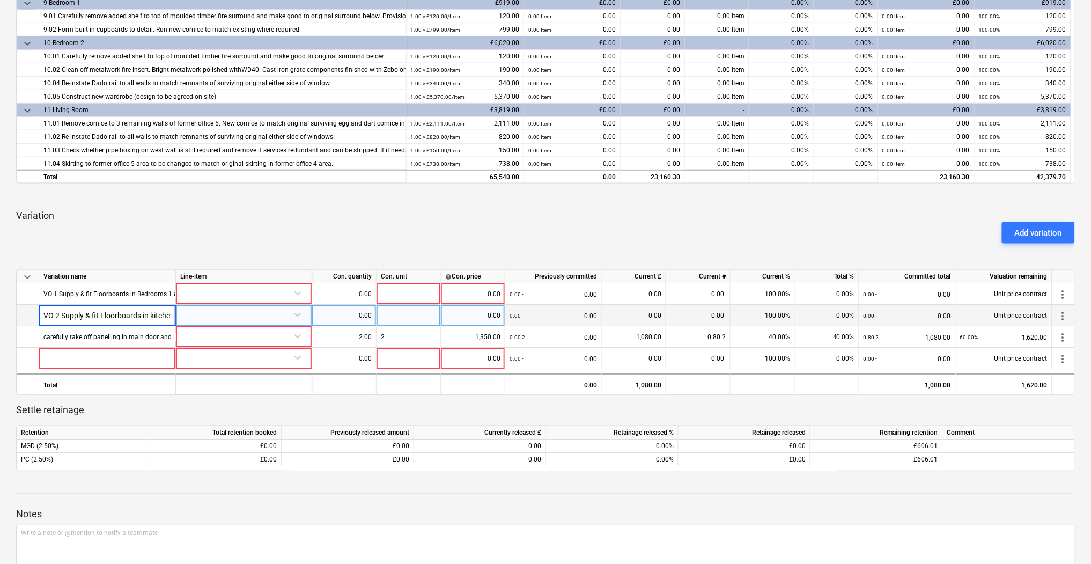
click at [75, 319] on input "VO 2 Supply & fit Floorboards in kitchen & bathroom" at bounding box center [107, 315] width 136 height 21
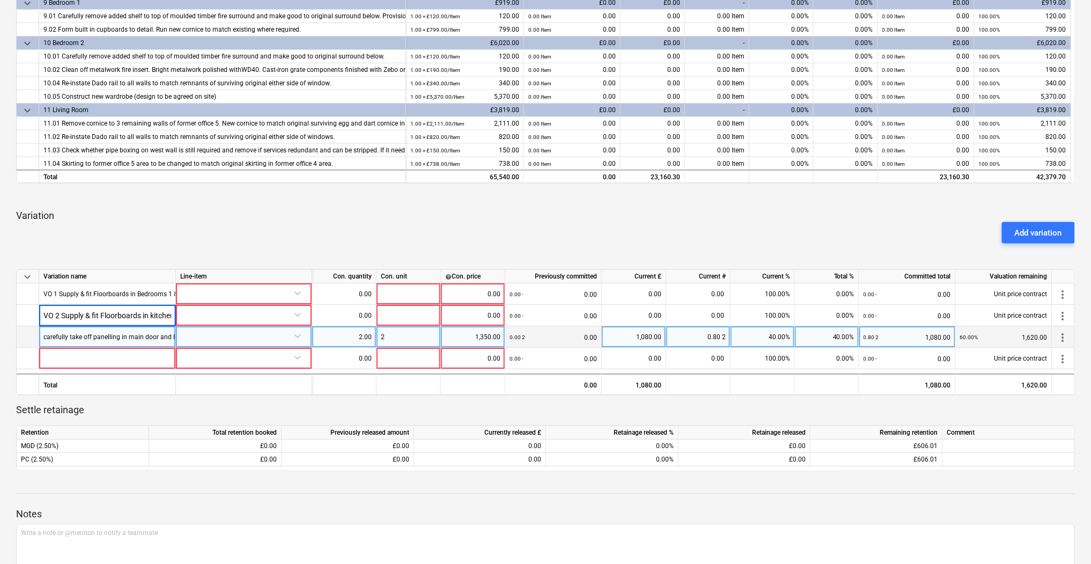
scroll to position [0, 43]
drag, startPoint x: 41, startPoint y: 312, endPoint x: 326, endPoint y: 334, distance: 285.6
click at [326, 334] on div "keyboard_arrow_down Variation name Line-item Con. quantity Con. unit help Con. …" at bounding box center [545, 332] width 1059 height 126
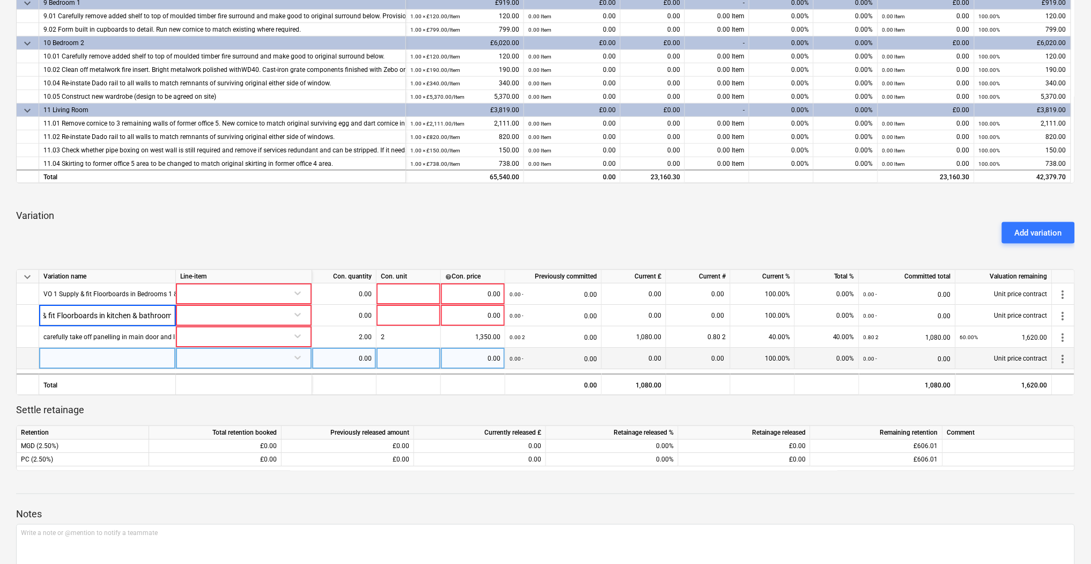
click at [96, 354] on div at bounding box center [107, 358] width 137 height 21
click at [95, 356] on input "VO 2 Supply & fit Floorboards in kitchen & bathroom" at bounding box center [107, 358] width 136 height 21
drag, startPoint x: 81, startPoint y: 357, endPoint x: 19, endPoint y: 350, distance: 62.6
click at [0, 0] on div "VO 2 Supply & fit Floorboards in kitchen & bathroom 0.00 0.00 0.00 - 0.00 0.00 …" at bounding box center [0, 0] width 0 height 0
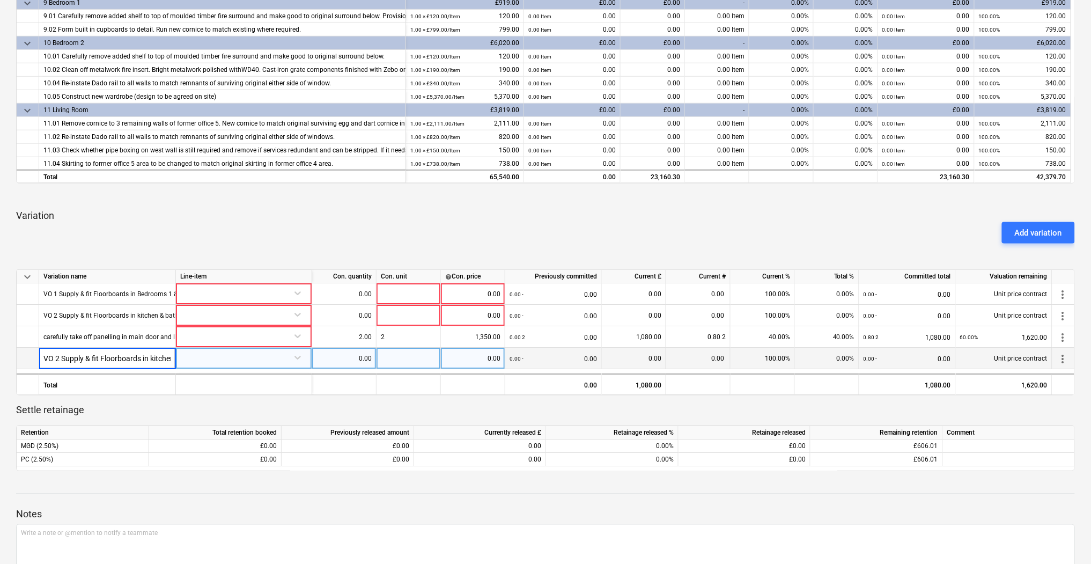
click at [57, 357] on input "VO 2 Supply & fit Floorboards in kitchen & bathroom" at bounding box center [107, 358] width 136 height 21
drag, startPoint x: 91, startPoint y: 355, endPoint x: 61, endPoint y: 357, distance: 29.6
click at [61, 357] on input "VO 4 Supply & fit Floorboards in kitchen & bathroom" at bounding box center [107, 358] width 136 height 21
click at [129, 360] on input "VO 4 Fit Floorboards in kitchen & bathroom" at bounding box center [107, 358] width 136 height 21
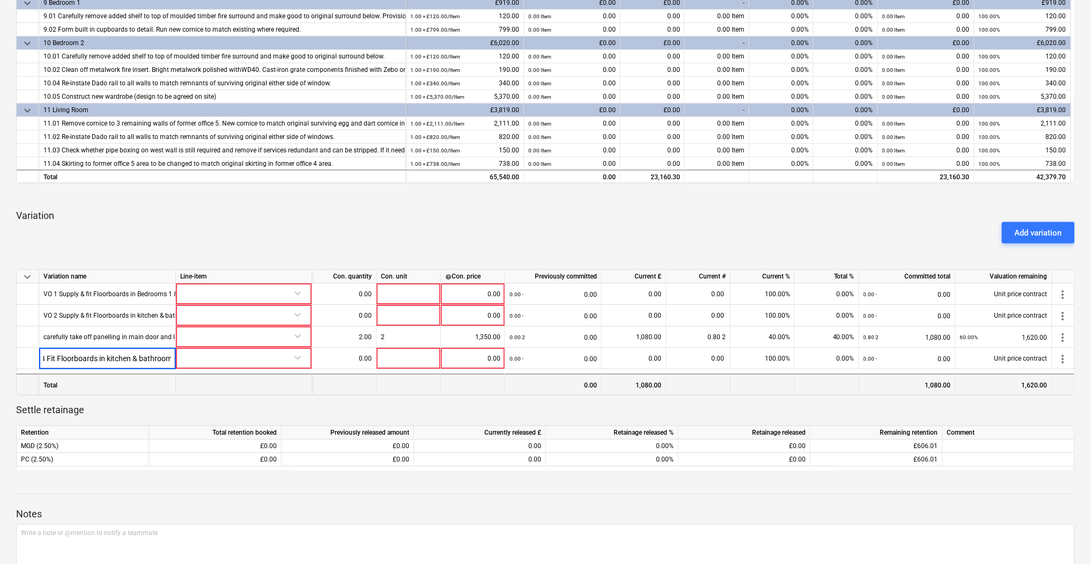
drag, startPoint x: 121, startPoint y: 359, endPoint x: 420, endPoint y: 382, distance: 300.1
click at [419, 382] on div "keyboard_arrow_down Variation name Line-item Con. quantity Con. unit help Con. …" at bounding box center [545, 332] width 1059 height 126
type input "VO 4 Fit Floorboards in Hallway & Lounge"
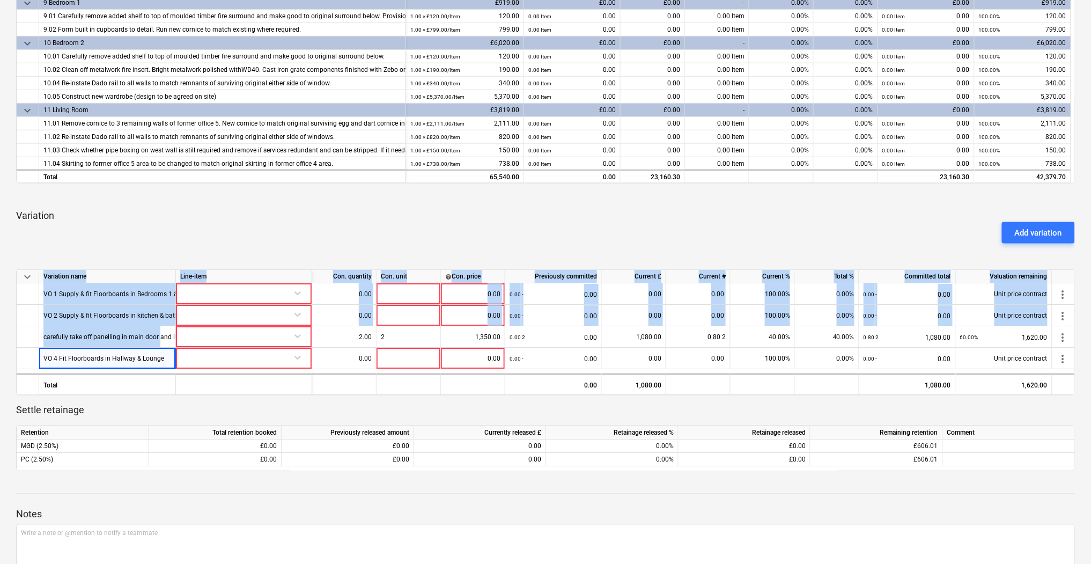
drag, startPoint x: 142, startPoint y: 333, endPoint x: -48, endPoint y: 318, distance: 191.0
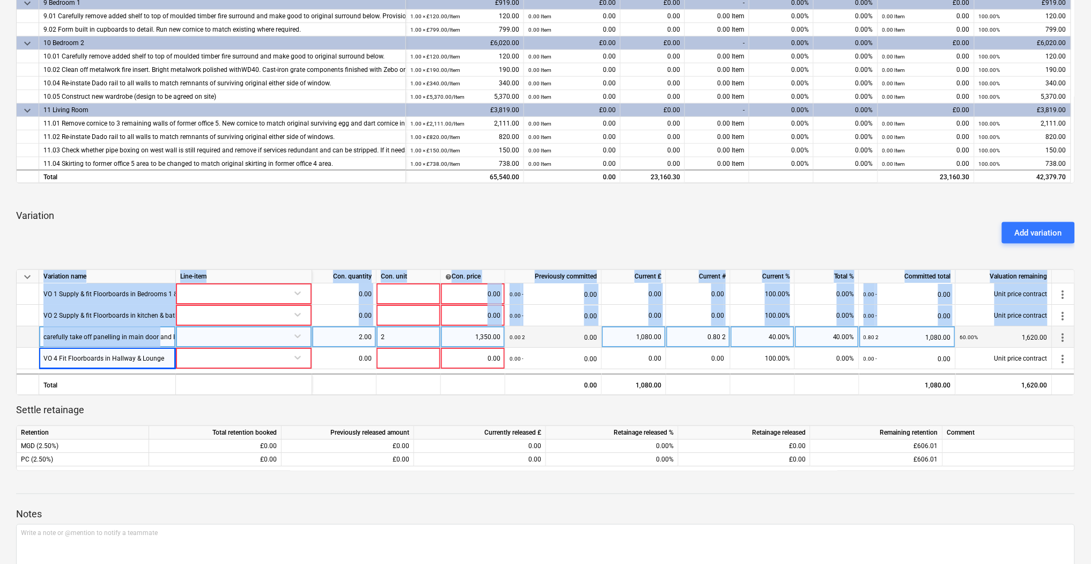
drag, startPoint x: -48, startPoint y: 318, endPoint x: 69, endPoint y: 337, distance: 119.0
click at [69, 337] on div "keyboard_arrow_down Variation name Line-item Con. quantity Con. unit help Con. …" at bounding box center [545, 332] width 1059 height 126
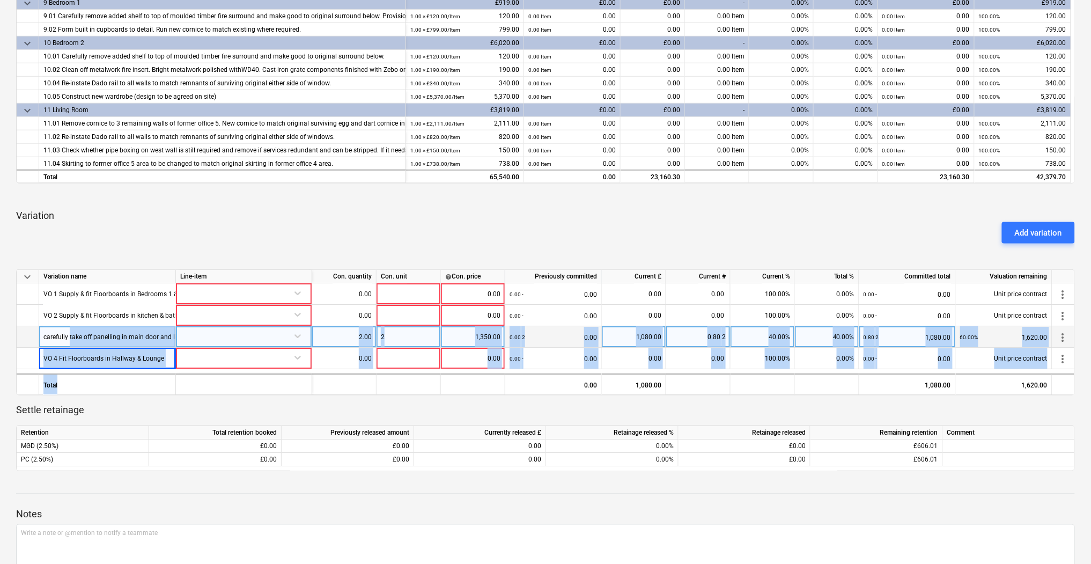
click at [68, 333] on div "carefully take off panelling in main door and living room door, create fire doo…" at bounding box center [303, 336] width 520 height 21
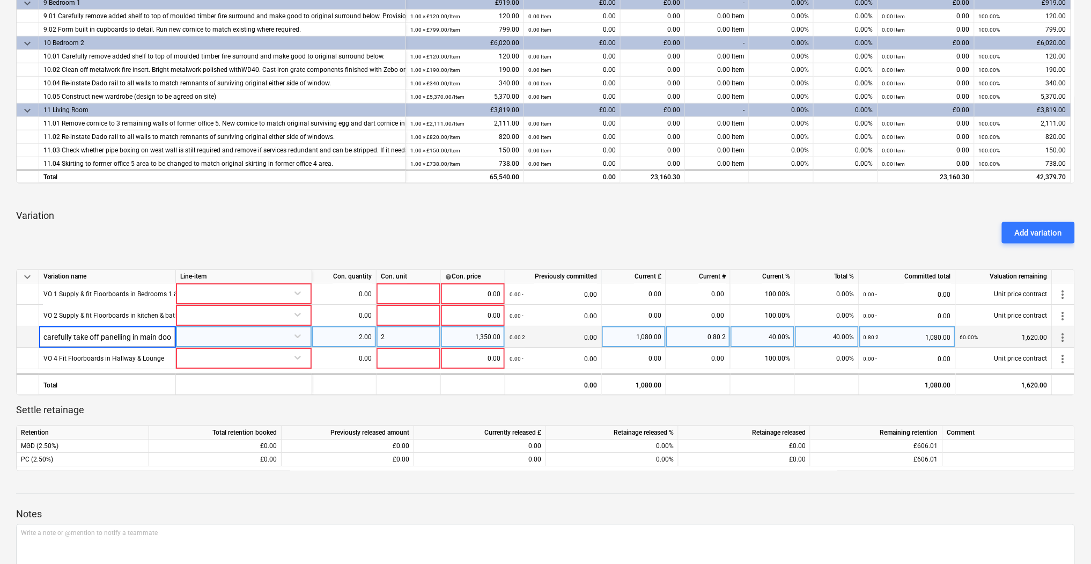
scroll to position [0, 466]
click at [59, 335] on input "carefully take off panelling in main door and living room door, create fire doo…" at bounding box center [107, 336] width 136 height 21
click at [50, 338] on input "carefully take off panelling in main door and living room door, create fire doo…" at bounding box center [107, 336] width 136 height 21
drag, startPoint x: 66, startPoint y: 332, endPoint x: 23, endPoint y: 332, distance: 42.9
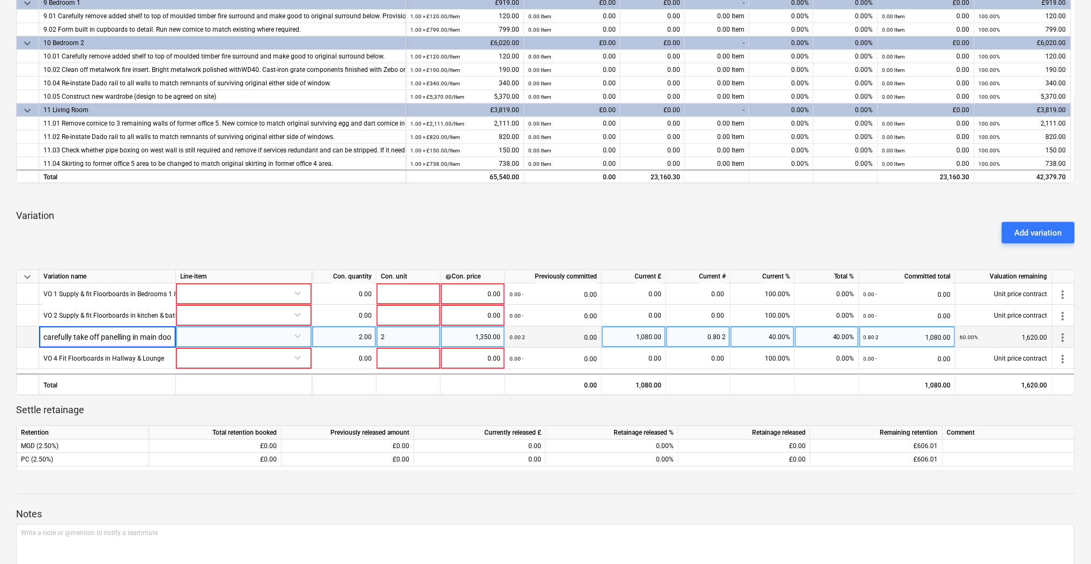
click at [0, 0] on div "carefully take off panelling in main door and living room door, create fire doo…" at bounding box center [0, 0] width 0 height 0
click at [54, 332] on input "carefully take off panelling in main door and living room door, create fire doo…" at bounding box center [107, 336] width 136 height 21
click at [41, 335] on input "carefully take off panelling in main door and living room door, create fire doo…" at bounding box center [107, 336] width 136 height 21
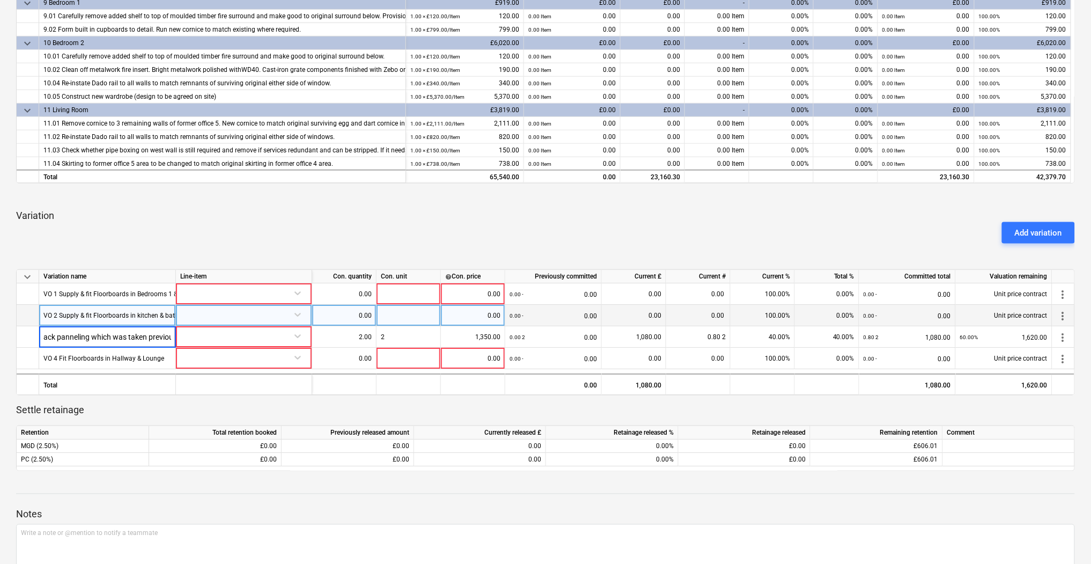
scroll to position [0, 484]
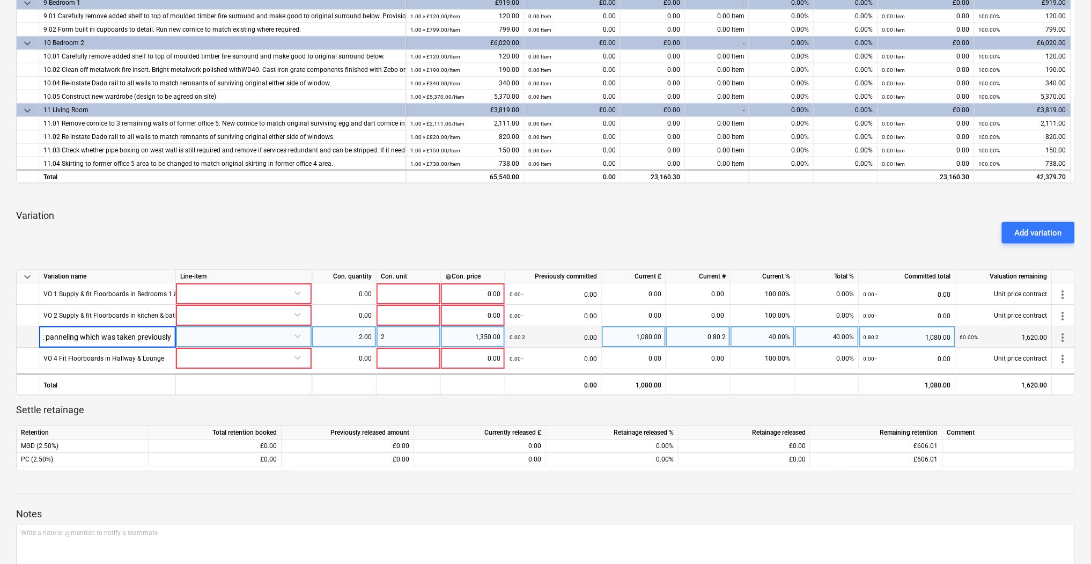
click at [80, 335] on input "VO 3 carefully take off panelling in main door and living room door, create fir…" at bounding box center [107, 336] width 136 height 21
click at [171, 335] on input "VO 3 carefully take off panelling in main door and living room door, create fir…" at bounding box center [107, 336] width 136 height 21
click at [151, 337] on input "VO 3 carefully take off panelling in main door and living room door, create fir…" at bounding box center [107, 336] width 136 height 21
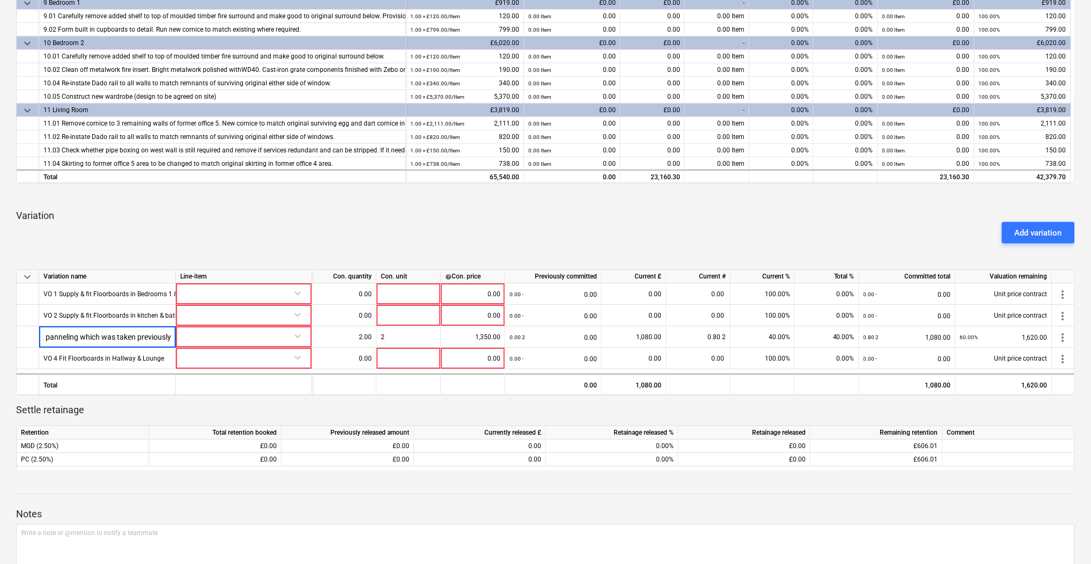
scroll to position [0, 0]
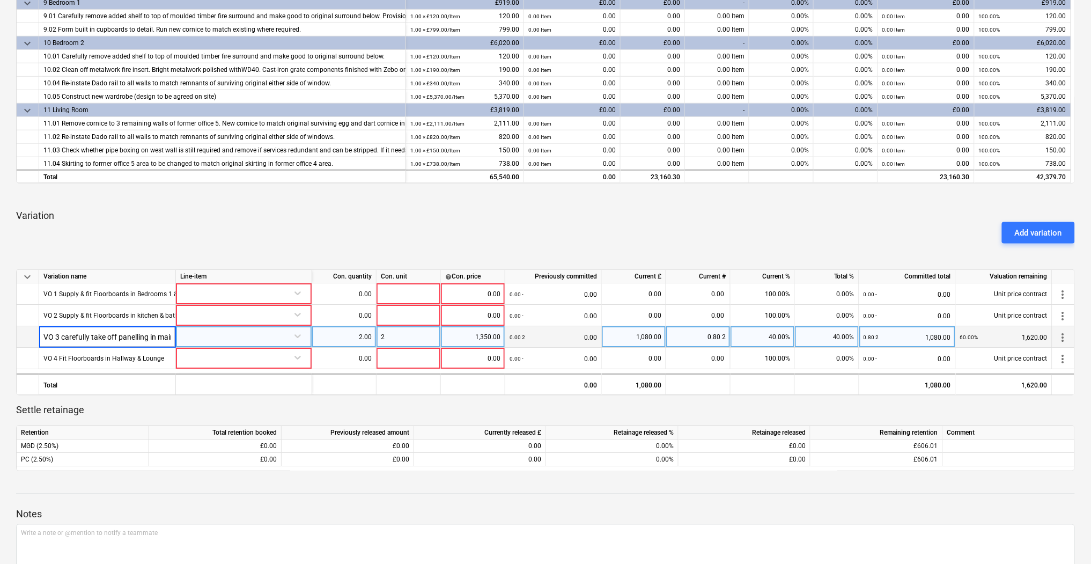
drag, startPoint x: 172, startPoint y: 333, endPoint x: 60, endPoint y: 329, distance: 112.7
click at [60, 329] on input "VO 3 carefully take off panelling in main door and living room door, create fir…" at bounding box center [107, 336] width 136 height 21
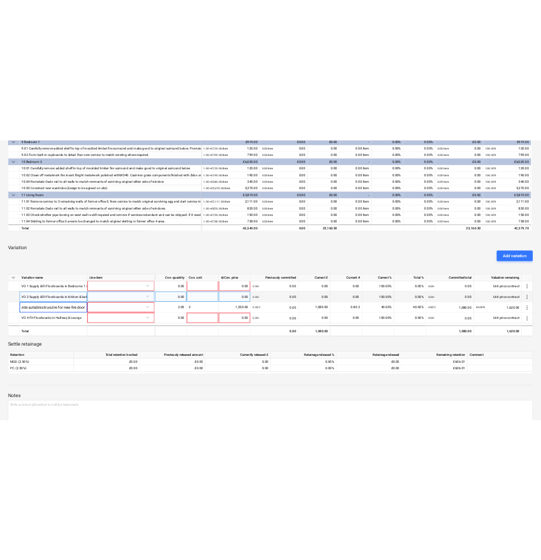
scroll to position [0, 153]
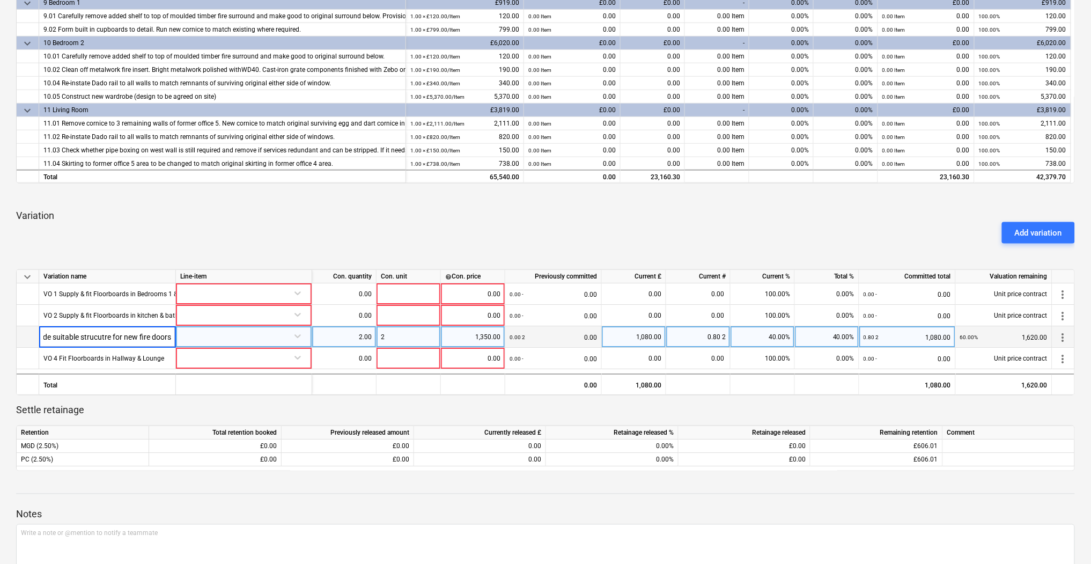
type input "VO 3 Carry out associated FRA works to provide suitable structure for new fire …"
click at [134, 337] on input "VO 3 Carry out associated FRA works to provide suitable structure for new fire …" at bounding box center [107, 336] width 136 height 21
click at [470, 337] on div "1,350.00" at bounding box center [472, 336] width 55 height 21
click at [395, 335] on div "2" at bounding box center [408, 336] width 64 height 21
click at [345, 334] on div "2.00" at bounding box center [343, 336] width 55 height 21
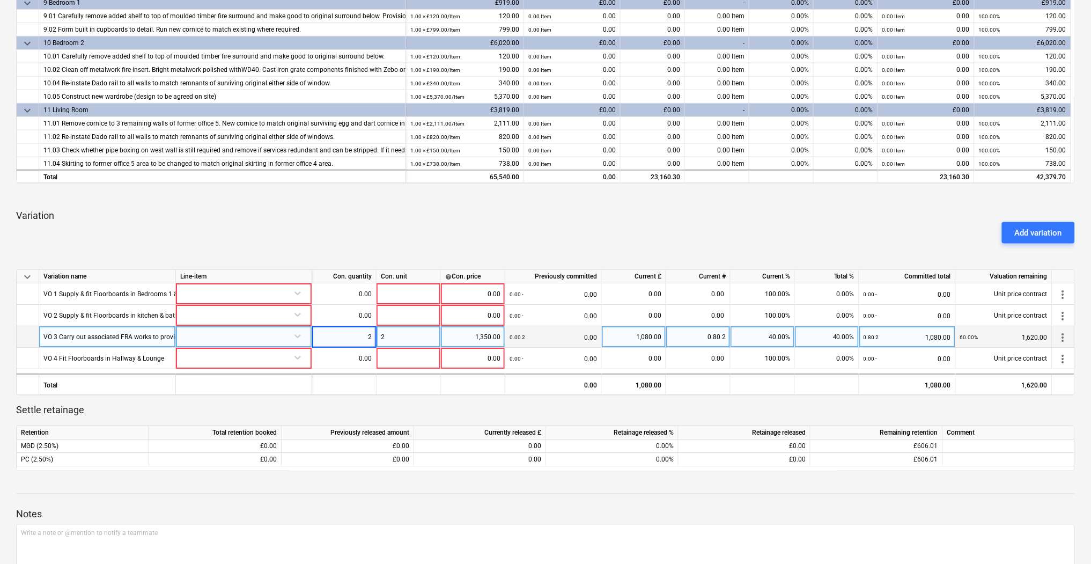
click at [421, 338] on div "2" at bounding box center [408, 336] width 64 height 21
type input "675"
click at [404, 228] on div "Add variation" at bounding box center [545, 233] width 1067 height 30
click at [490, 334] on div "1,350.00" at bounding box center [472, 336] width 55 height 21
click at [497, 252] on div at bounding box center [545, 256] width 1059 height 9
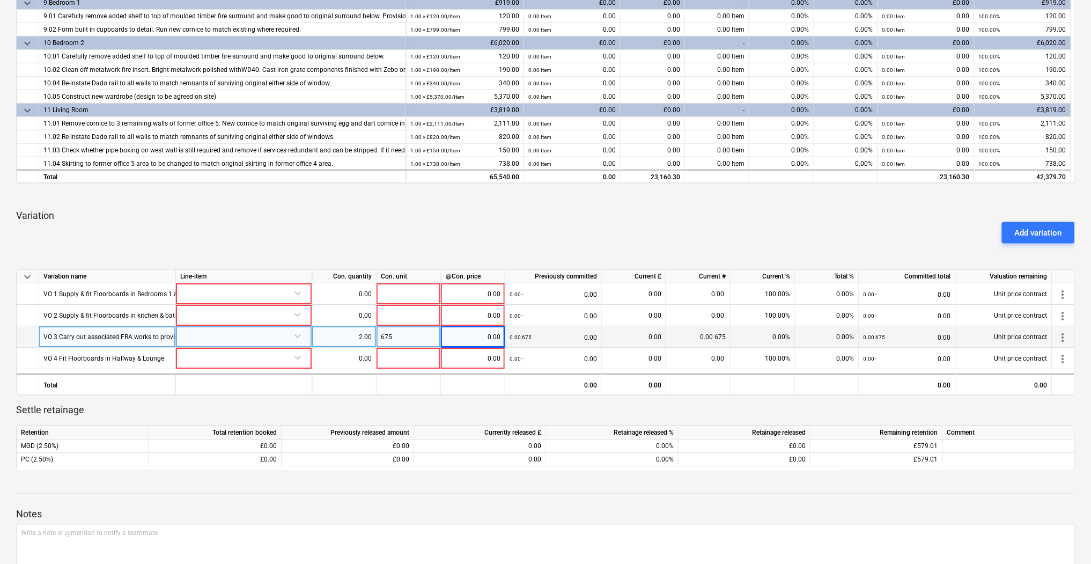
click at [419, 340] on div "675" at bounding box center [408, 336] width 64 height 21
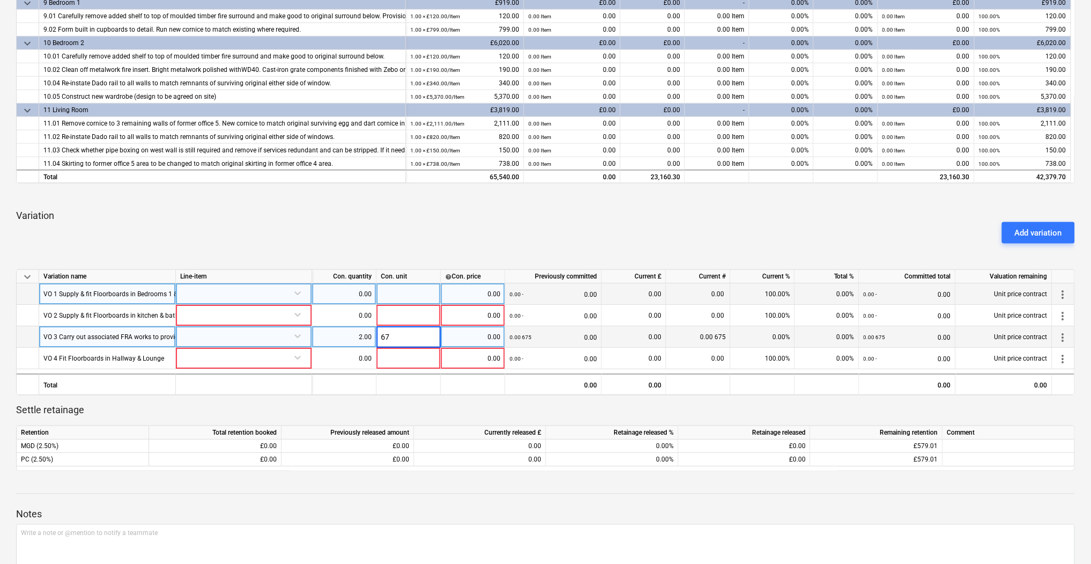
type input "675"
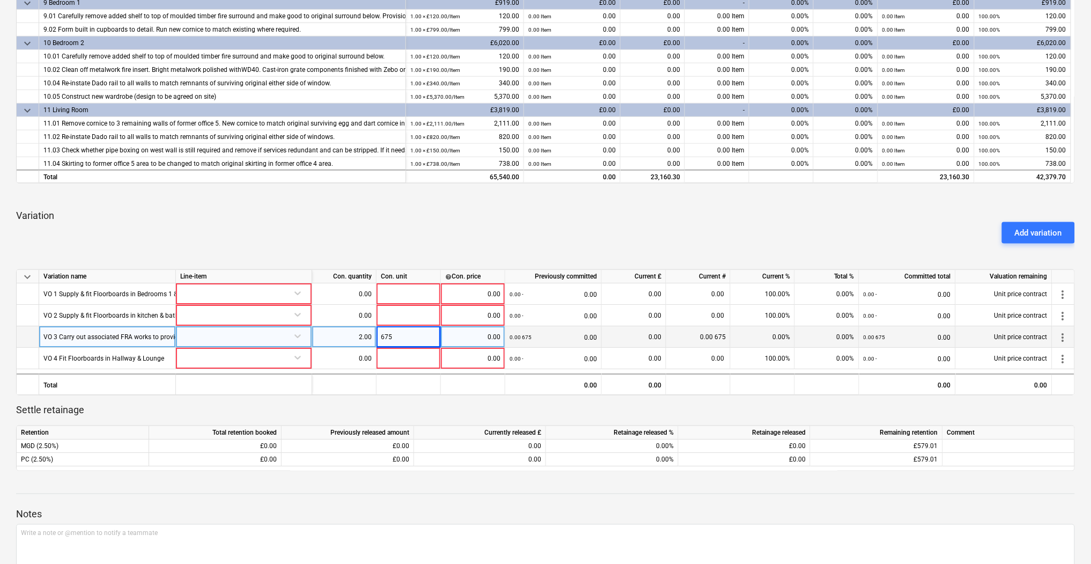
click at [417, 234] on div "Add variation" at bounding box center [545, 233] width 1067 height 30
click at [335, 237] on div "Add variation" at bounding box center [545, 233] width 1067 height 30
click at [323, 332] on div "2.00" at bounding box center [343, 336] width 55 height 21
click at [422, 328] on div "675" at bounding box center [408, 336] width 64 height 21
click at [370, 252] on div at bounding box center [545, 256] width 1059 height 9
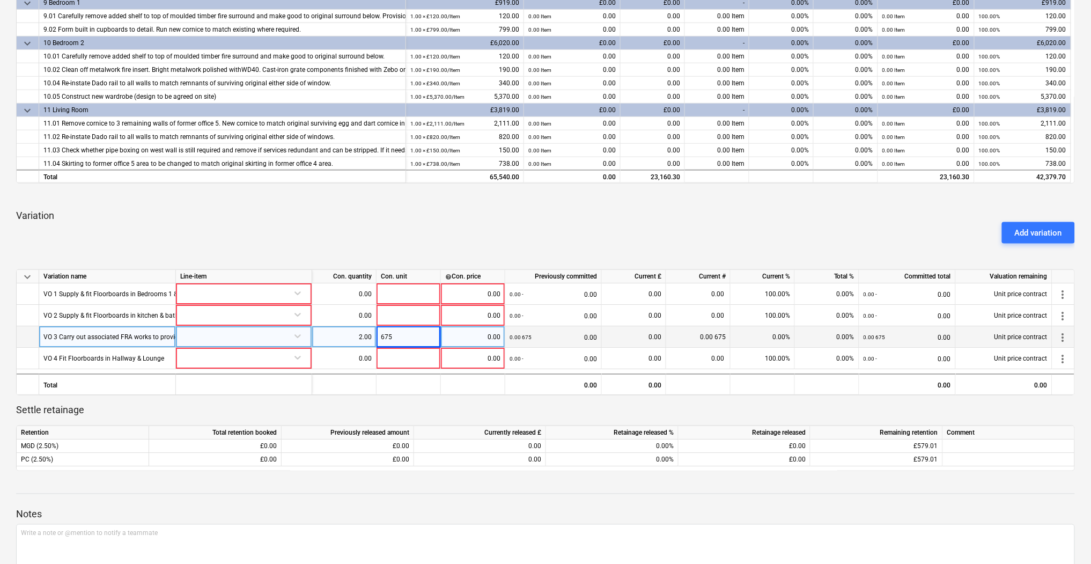
click at [421, 326] on div "675" at bounding box center [408, 336] width 64 height 21
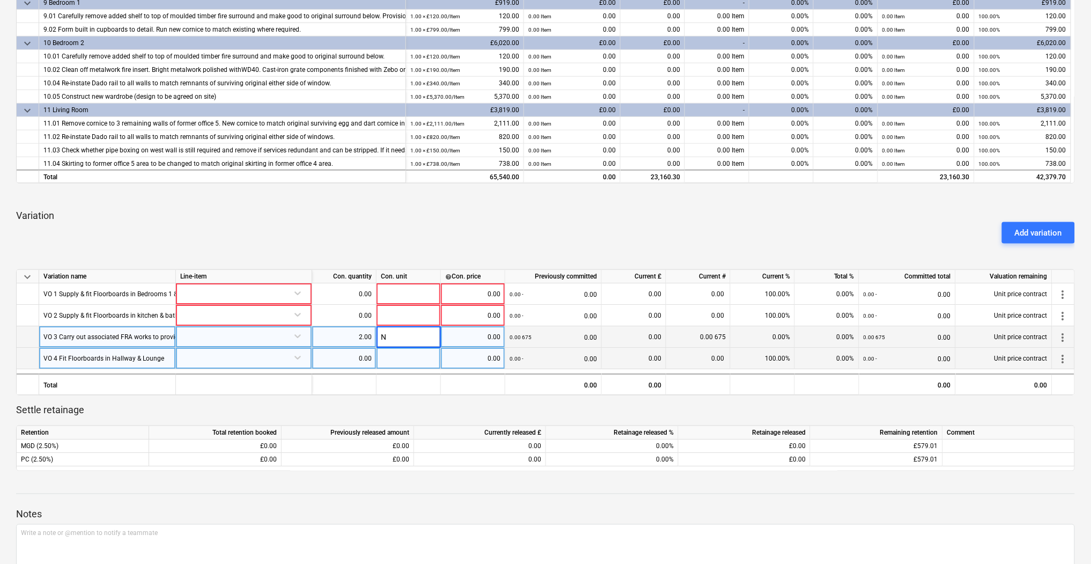
type input "Nr"
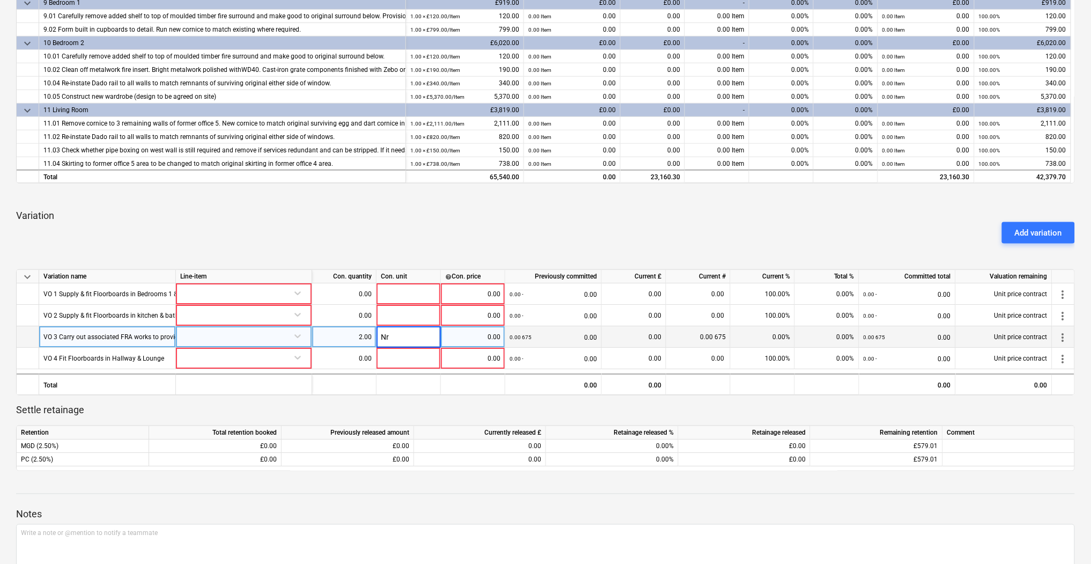
click at [396, 235] on div "Add variation" at bounding box center [545, 233] width 1067 height 30
click at [483, 336] on div "0.00" at bounding box center [472, 336] width 55 height 21
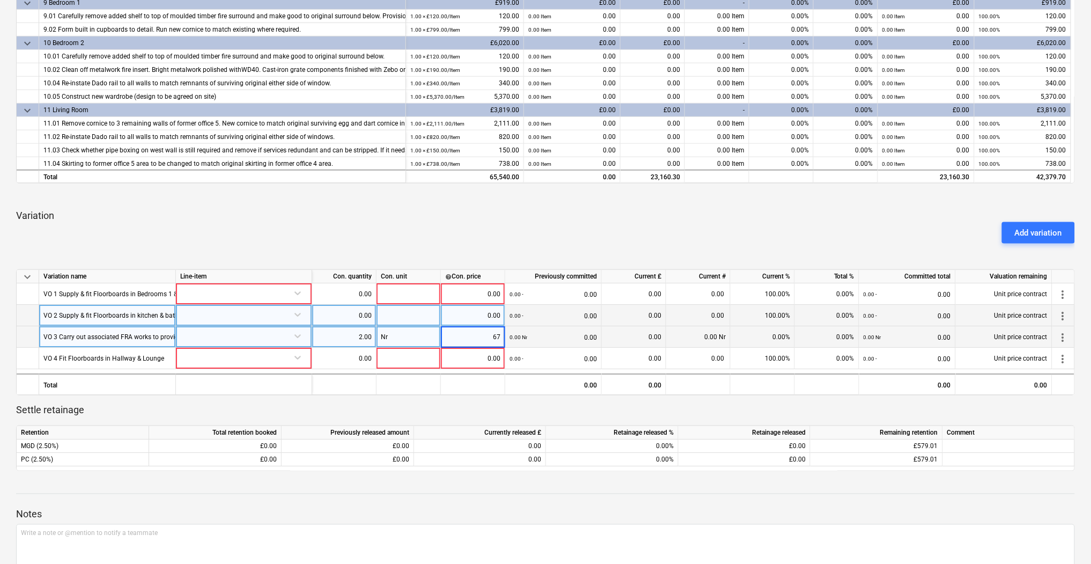
type input "675"
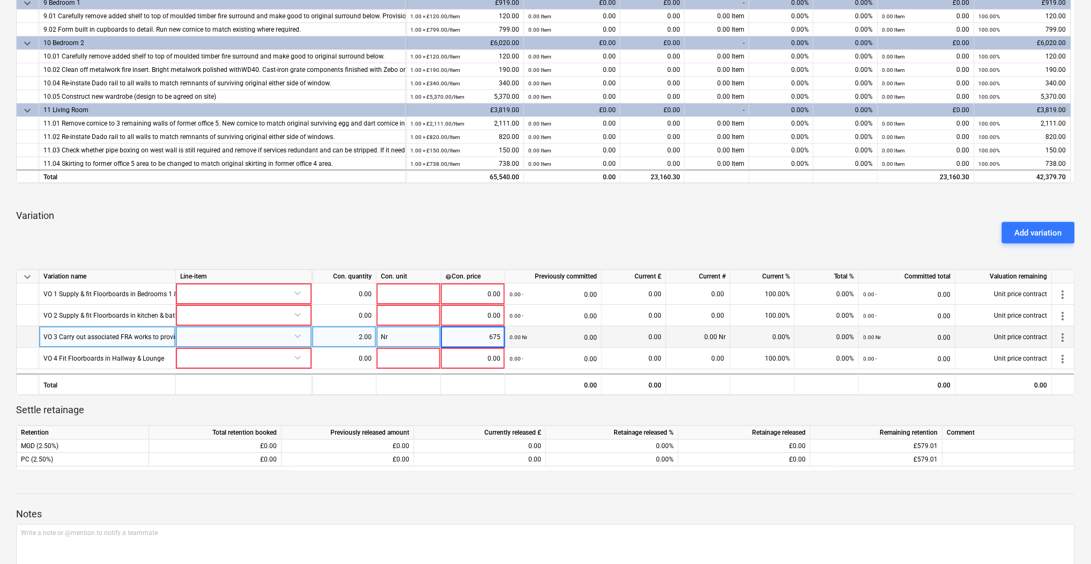
click at [481, 241] on div "Add variation" at bounding box center [545, 233] width 1067 height 30
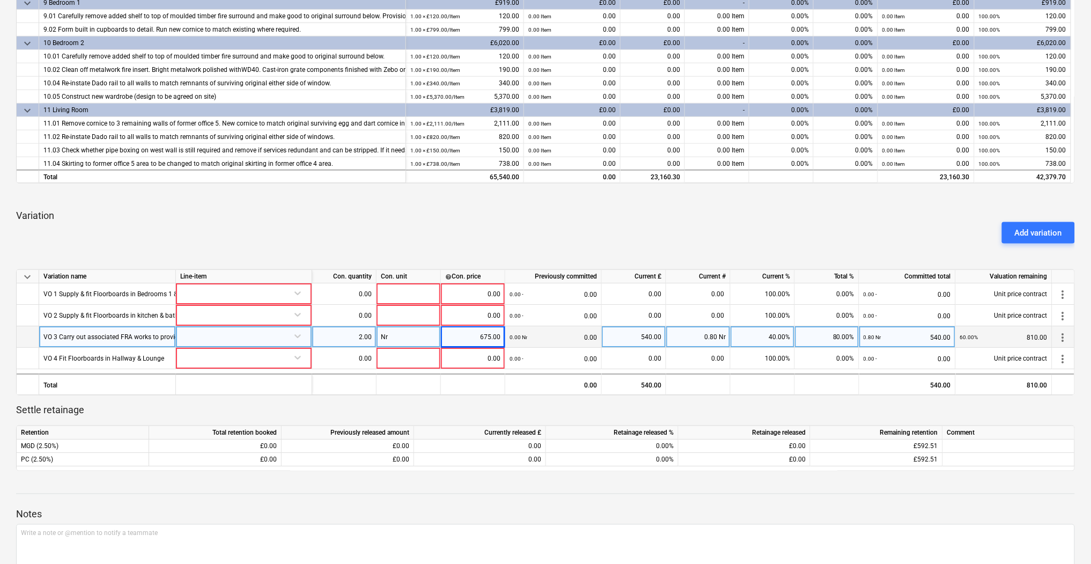
click at [491, 336] on div "675.00" at bounding box center [472, 336] width 55 height 21
click at [455, 218] on div "Add variation" at bounding box center [545, 233] width 1067 height 30
click at [485, 338] on div "675.00" at bounding box center [472, 336] width 55 height 21
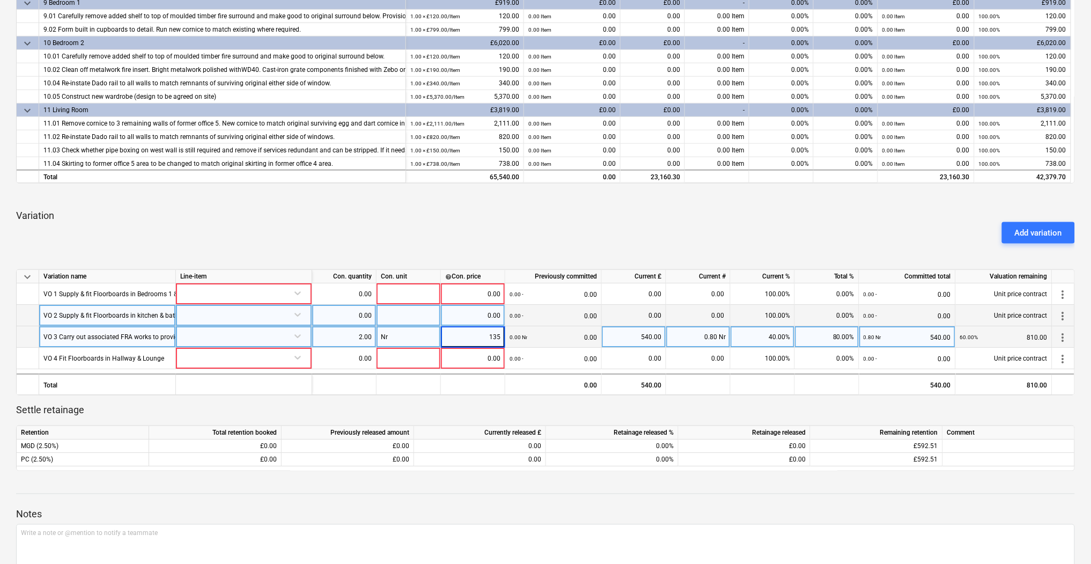
type input "1350"
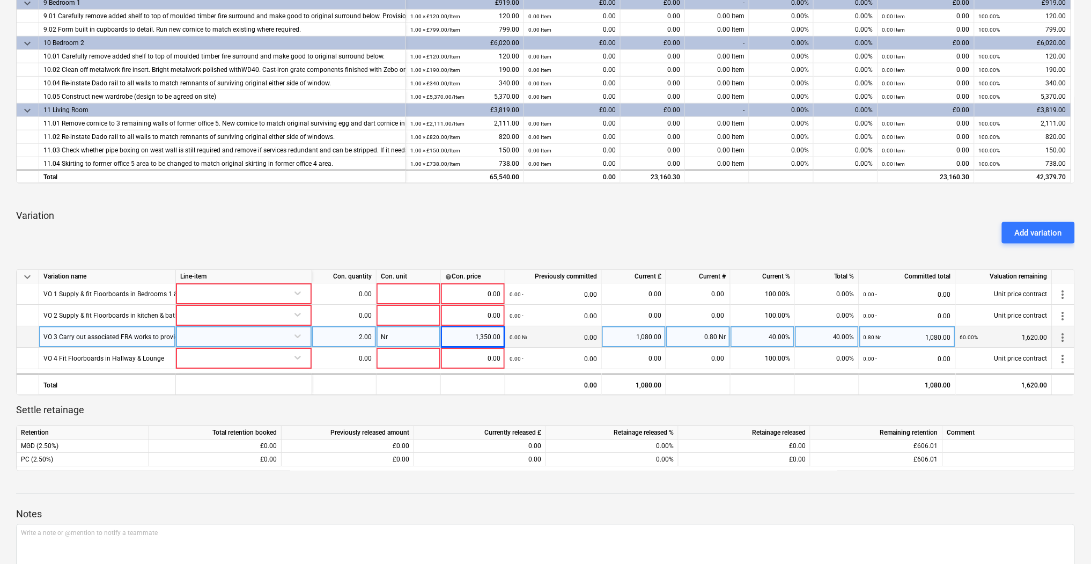
click at [516, 225] on div "Add variation" at bounding box center [545, 233] width 1067 height 30
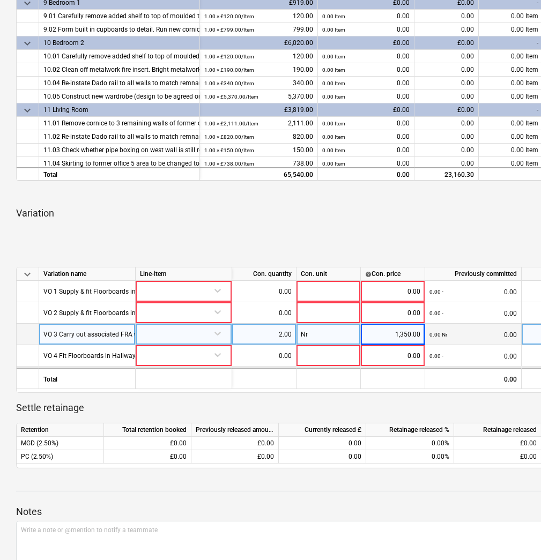
click at [154, 216] on div "Add variation" at bounding box center [367, 231] width 710 height 30
click at [410, 262] on div "keyboard_arrow_down Line-item Contracted cost Previously committed Current £ Cu…" at bounding box center [366, 128] width 701 height 679
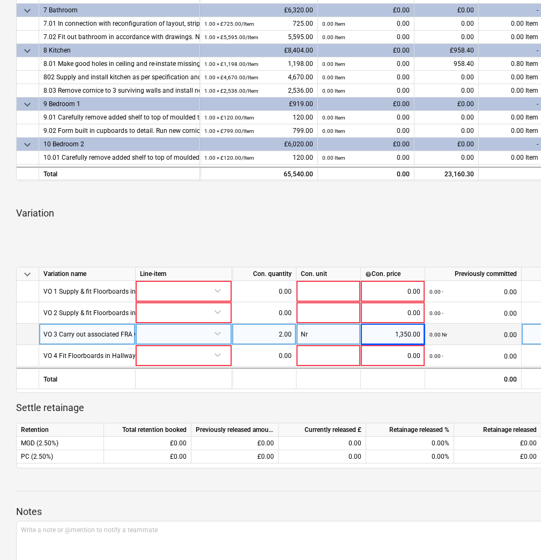
scroll to position [108, 0]
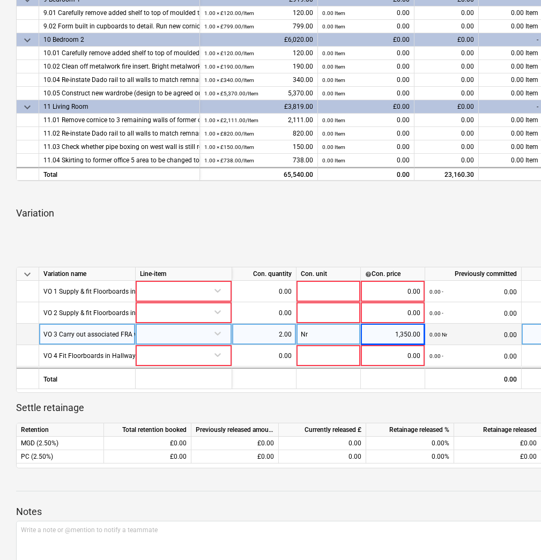
click at [109, 334] on div "VO 3 Carry out associated FRA works to provide suitable structure for new fire …" at bounding box center [164, 334] width 242 height 21
click at [102, 334] on input "VO 3 Carry out associated FRA works to provide suitable structure for new fire …" at bounding box center [87, 334] width 96 height 21
drag, startPoint x: 80, startPoint y: 335, endPoint x: 176, endPoint y: 332, distance: 96.0
click at [0, 0] on div "VO 3 Carry out associated FRA works to provide suitable structure for new fire …" at bounding box center [0, 0] width 0 height 0
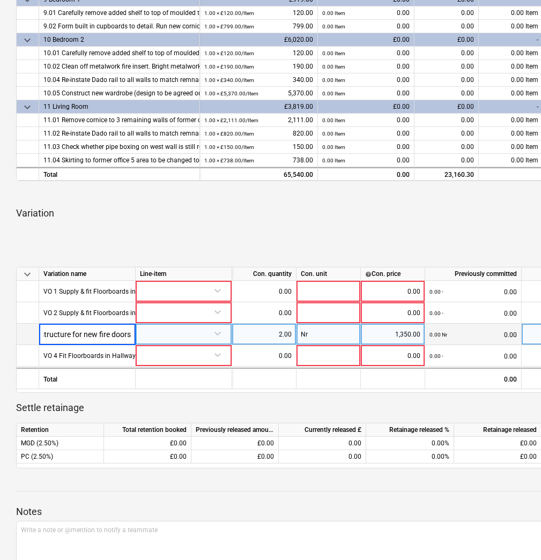
click at [114, 338] on input "VO 3 Carry out associated FRA works to provide suitable structure for new fire …" at bounding box center [87, 334] width 96 height 21
click at [287, 231] on div "Add variation" at bounding box center [367, 231] width 710 height 30
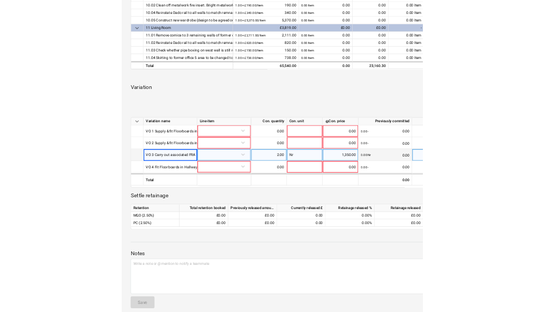
scroll to position [497, 0]
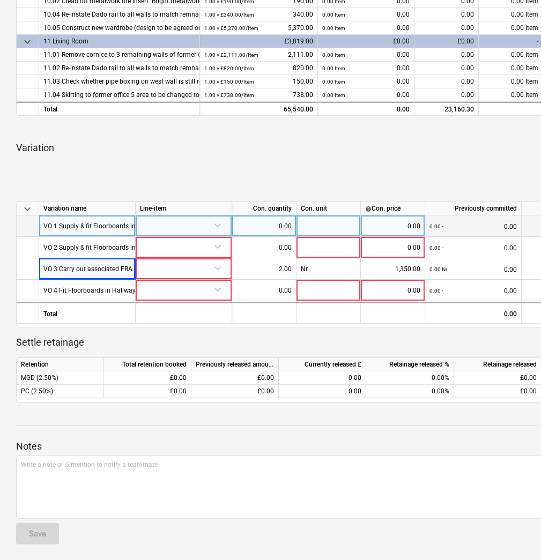
click at [482, 227] on div "0.00 - 0.00" at bounding box center [473, 227] width 87 height 22
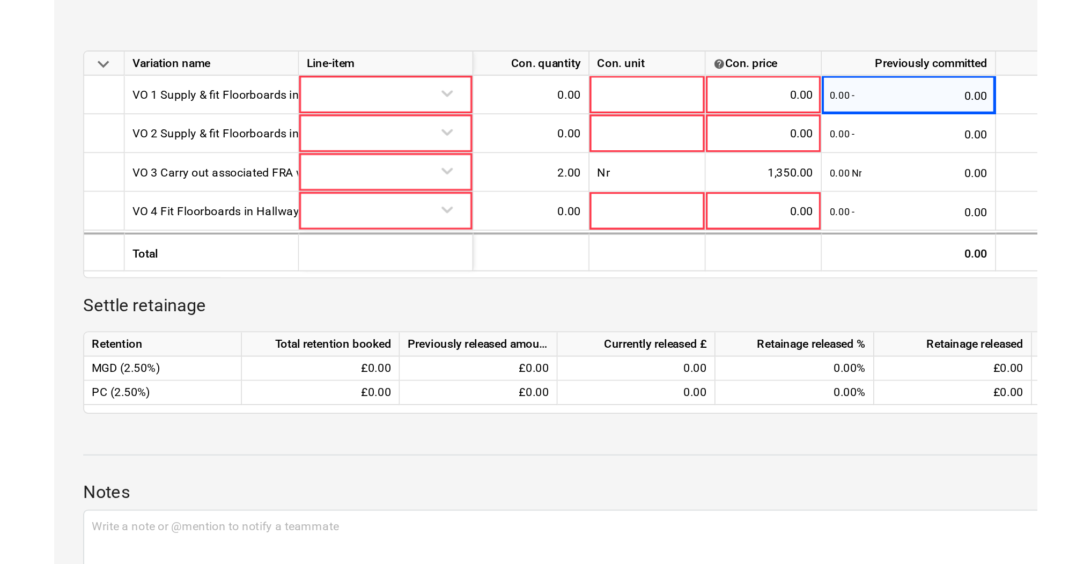
scroll to position [101, 0]
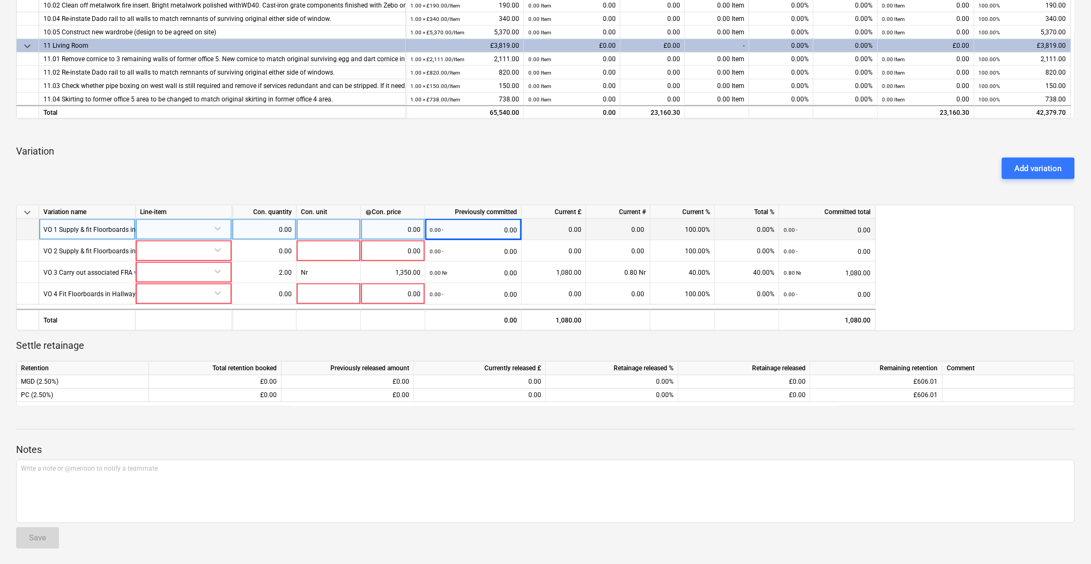
click at [291, 217] on div "keyboard_arrow_down Variation name Line-item Con. quantity Con. unit help Con. …" at bounding box center [545, 268] width 1059 height 126
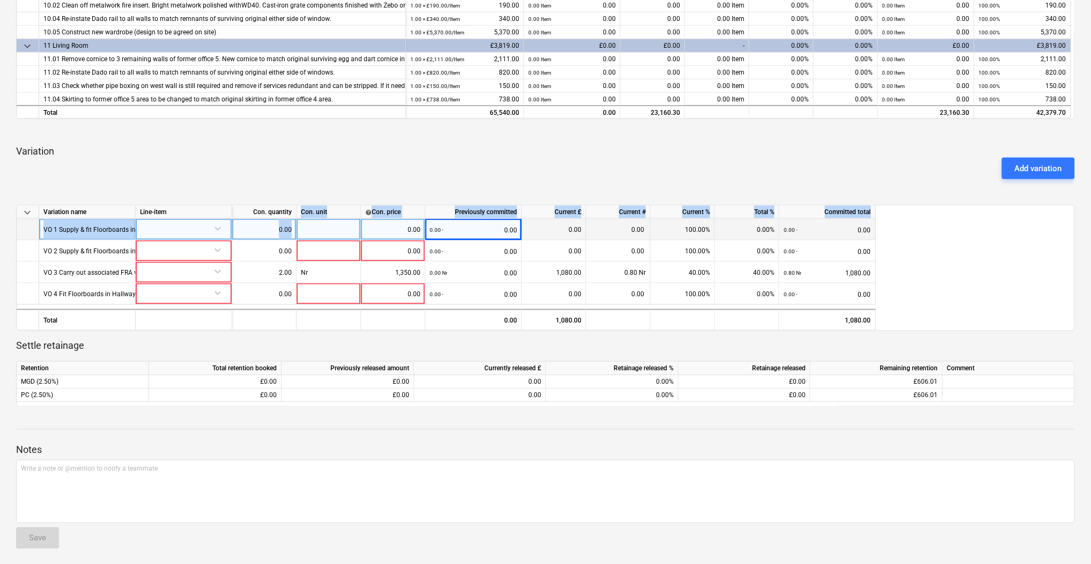
drag, startPoint x: 292, startPoint y: 220, endPoint x: 311, endPoint y: 226, distance: 19.7
click at [311, 226] on div at bounding box center [329, 229] width 64 height 21
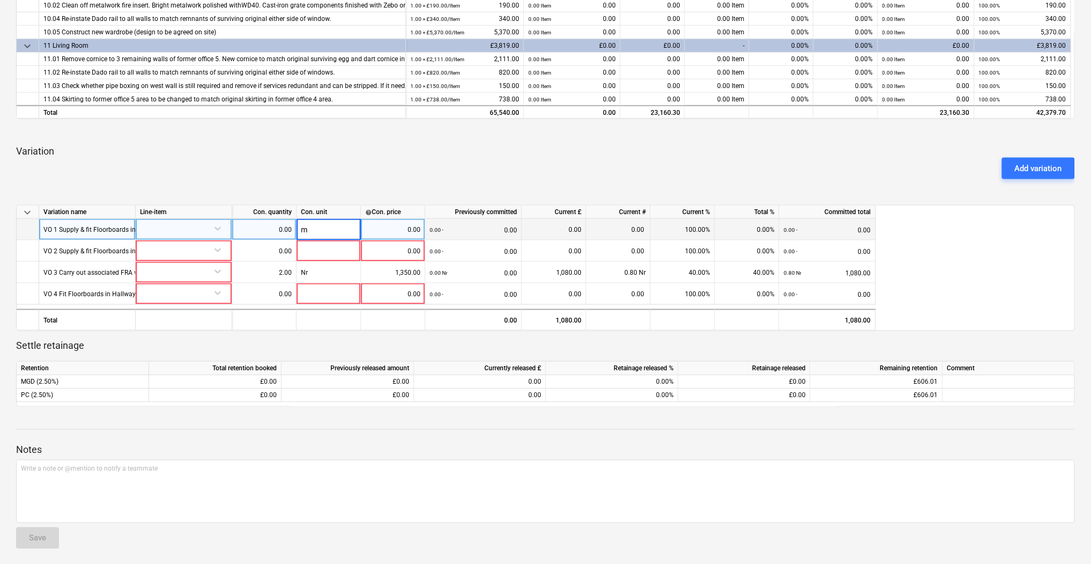
type input "m2"
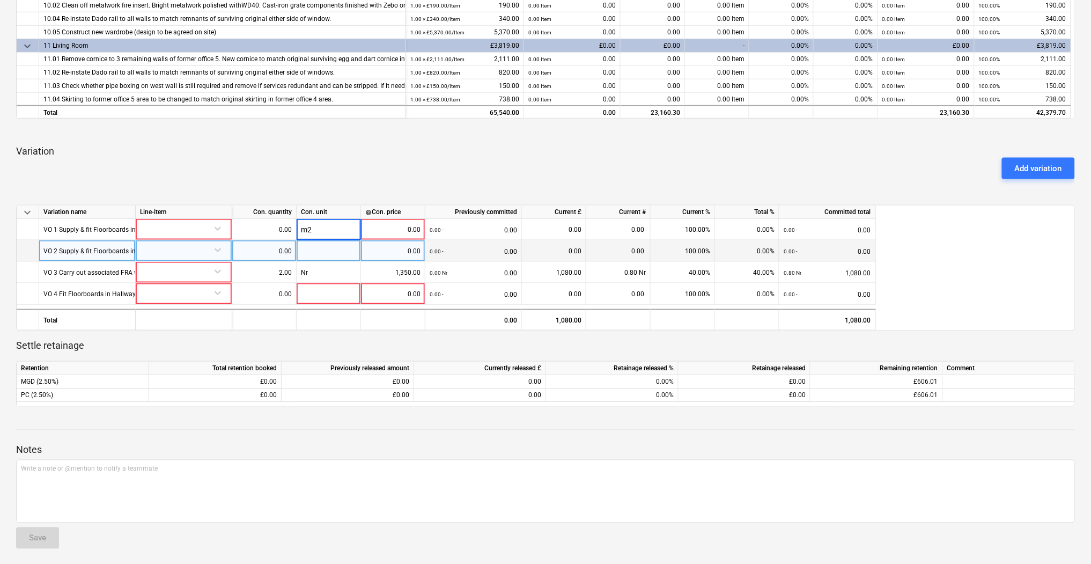
click at [342, 254] on div at bounding box center [329, 250] width 64 height 21
type input "m2"
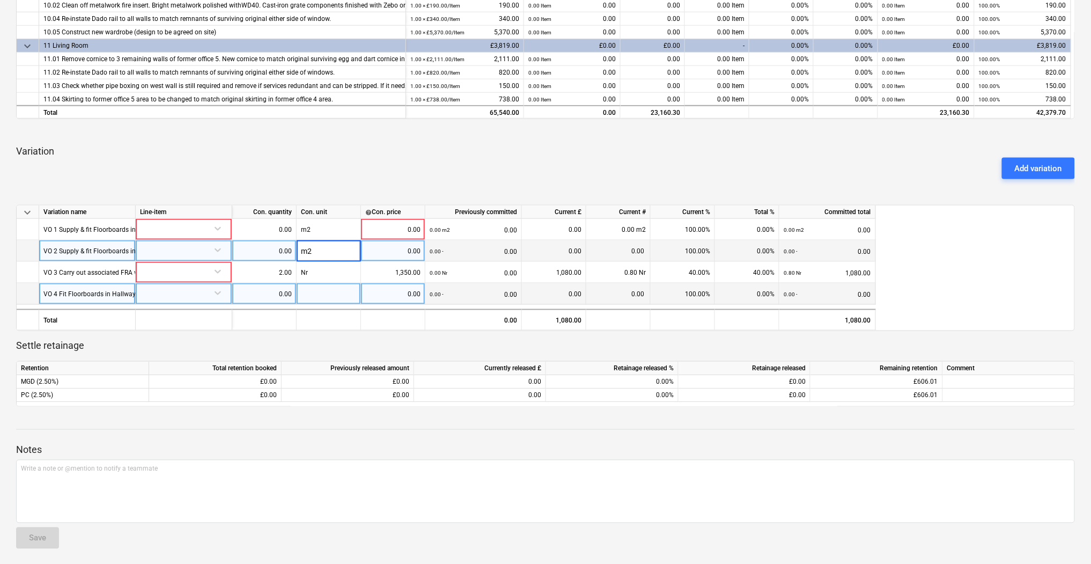
click at [335, 292] on div at bounding box center [329, 293] width 64 height 21
click at [360, 180] on div "Add variation" at bounding box center [545, 168] width 1067 height 30
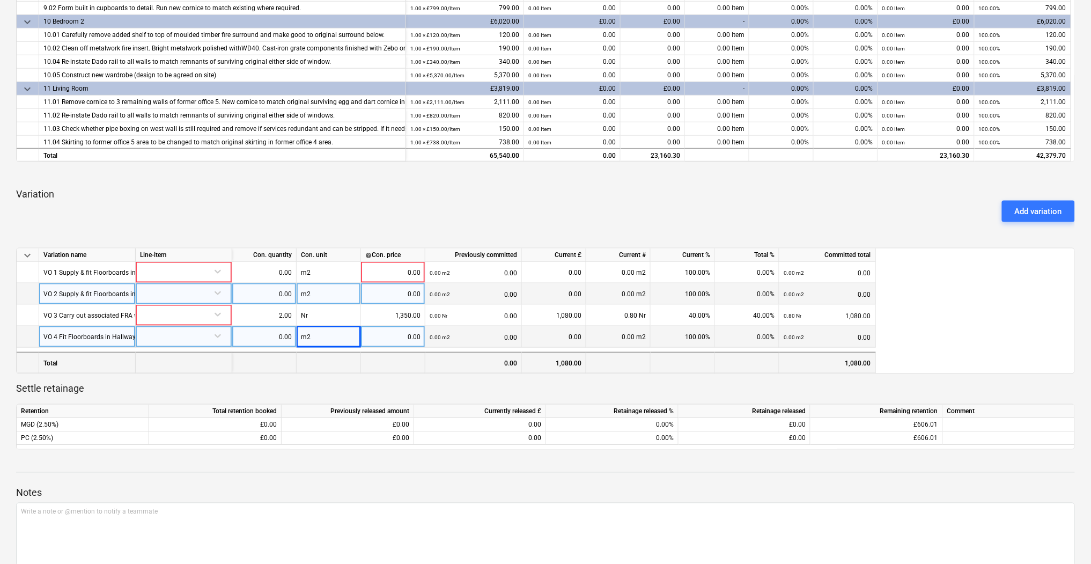
scroll to position [453, 0]
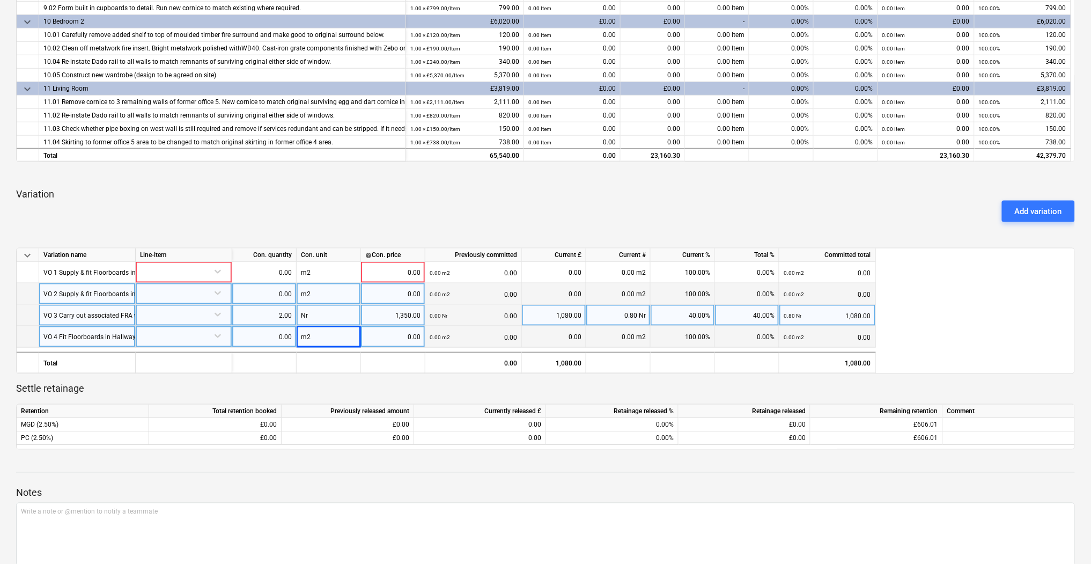
click at [97, 316] on div "VO 3 Carry out associated FRA works to provide suitable structure for new fire …" at bounding box center [164, 315] width 242 height 21
click at [104, 315] on input "VO 3 Carry out associated FRA works to provide suitable structure for new fire …" at bounding box center [87, 315] width 96 height 21
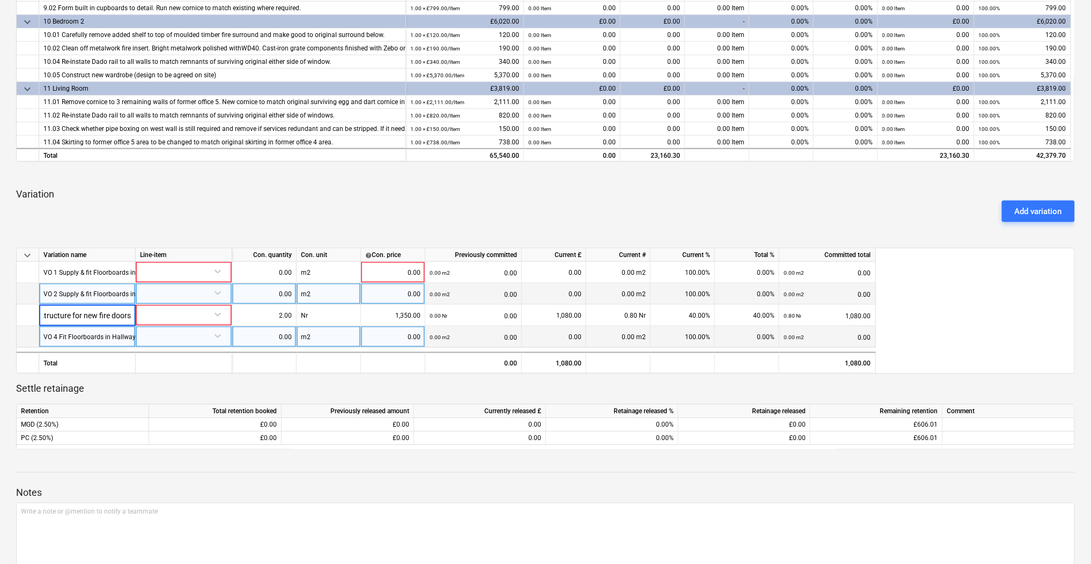
scroll to position [0, 0]
drag, startPoint x: 67, startPoint y: 314, endPoint x: 34, endPoint y: 308, distance: 33.8
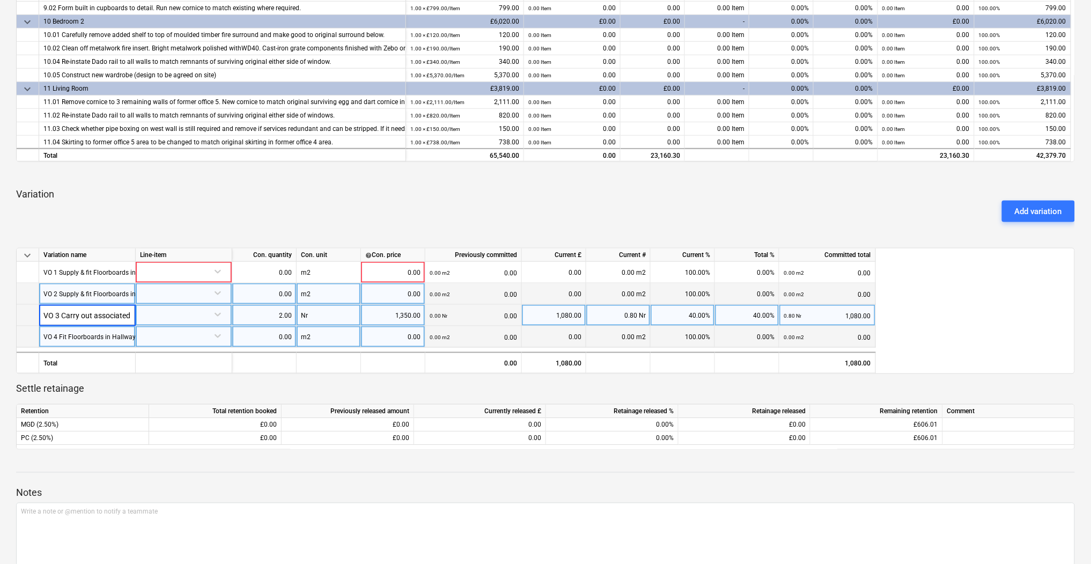
click at [6, 308] on div "J&K Ceiling Ltd 24092025 Draft notes Notes business View subcontractor arrow_ba…" at bounding box center [545, 102] width 1091 height 1013
click at [86, 309] on input "VO 3 Carry out associated FRA works to provide suitable structure for new fire …" at bounding box center [87, 315] width 96 height 21
drag, startPoint x: 100, startPoint y: 313, endPoint x: 157, endPoint y: 313, distance: 56.3
click at [0, 0] on div "VO 3 Carry out associated FRA works to provide suitable structure for new fire …" at bounding box center [0, 0] width 0 height 0
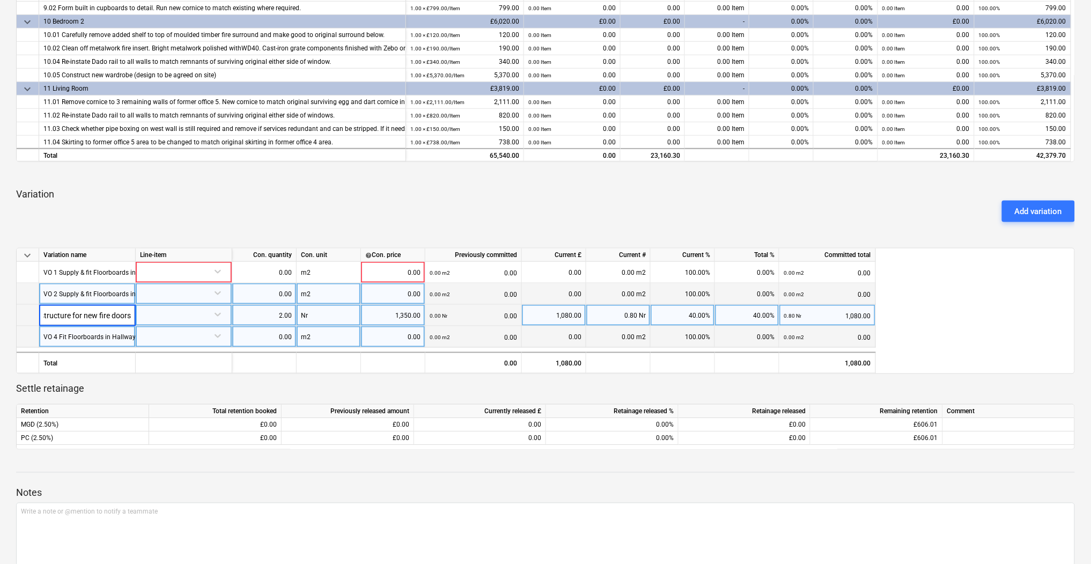
click at [119, 316] on input "VO 3 Carry out associated FRA works to provide suitable structure for new fire …" at bounding box center [87, 315] width 96 height 21
click at [128, 313] on input "VO 3 Carry out associated FRA works to provide suitable structure for new fire …" at bounding box center [87, 315] width 96 height 21
drag, startPoint x: 26, startPoint y: 311, endPoint x: 71, endPoint y: 313, distance: 44.6
click at [71, 313] on input "VO 3 Carry out associated FRA works to provide suitable structure for new fire …" at bounding box center [87, 315] width 96 height 21
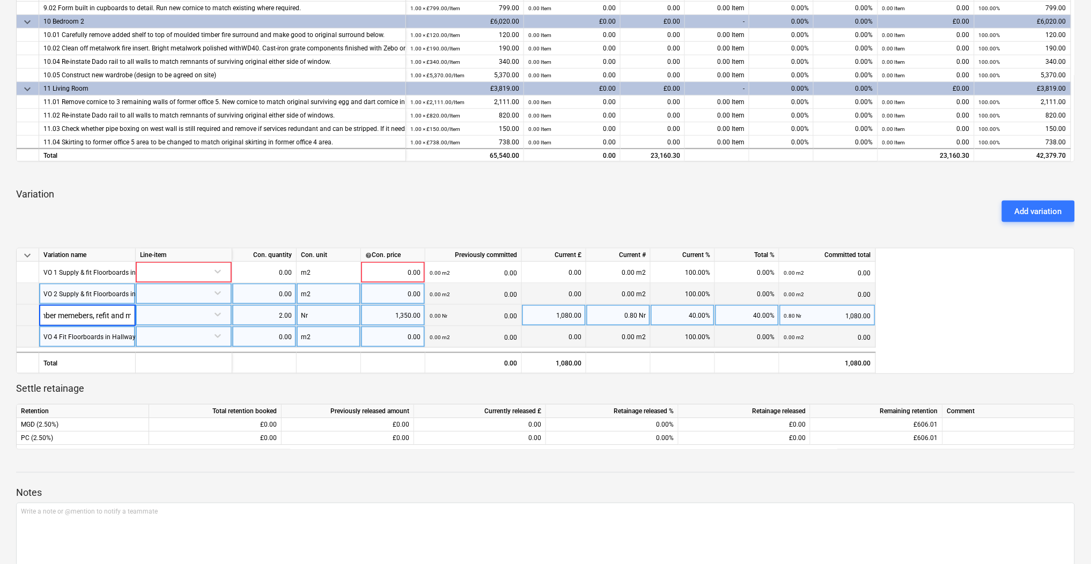
click at [60, 312] on input "VO 3 Carry out associated FRA works to provide suitable structure for new fire …" at bounding box center [87, 315] width 96 height 21
click at [90, 313] on input "VO 3 Carry out associated FRA works to provide suitable structure for new fire …" at bounding box center [87, 315] width 96 height 21
click at [75, 316] on input "VO 3 Carry out associated FRA works to provide suitable structure for new fire …" at bounding box center [87, 315] width 96 height 21
type input "VO 3 Carry out associated FRA works to provide suitable structure for new fire …"
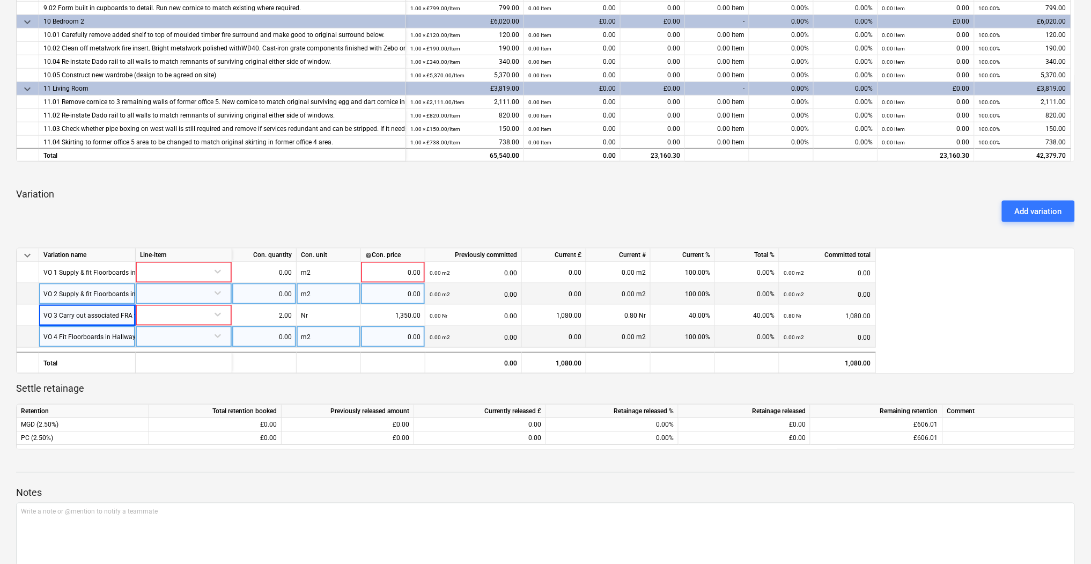
click at [151, 206] on div "Add variation" at bounding box center [545, 211] width 1067 height 30
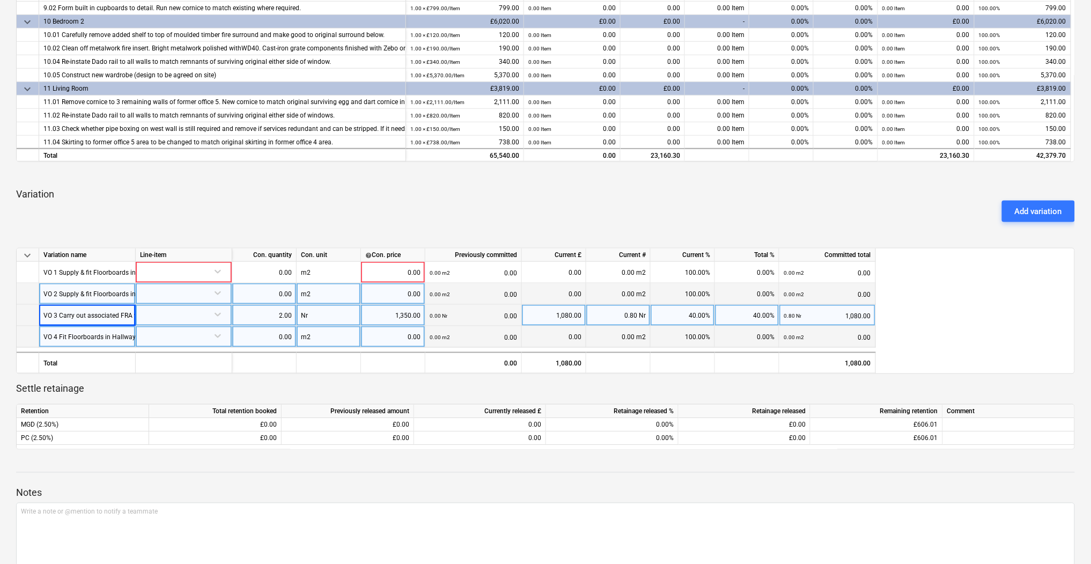
click at [410, 315] on div "1,350.00" at bounding box center [392, 315] width 55 height 21
click at [395, 317] on input "1350" at bounding box center [393, 315] width 64 height 21
drag, startPoint x: 402, startPoint y: 316, endPoint x: 479, endPoint y: 316, distance: 77.8
click at [0, 0] on div "VO 3 Carry out associated FRA works to provide suitable structure for new fire …" at bounding box center [0, 0] width 0 height 0
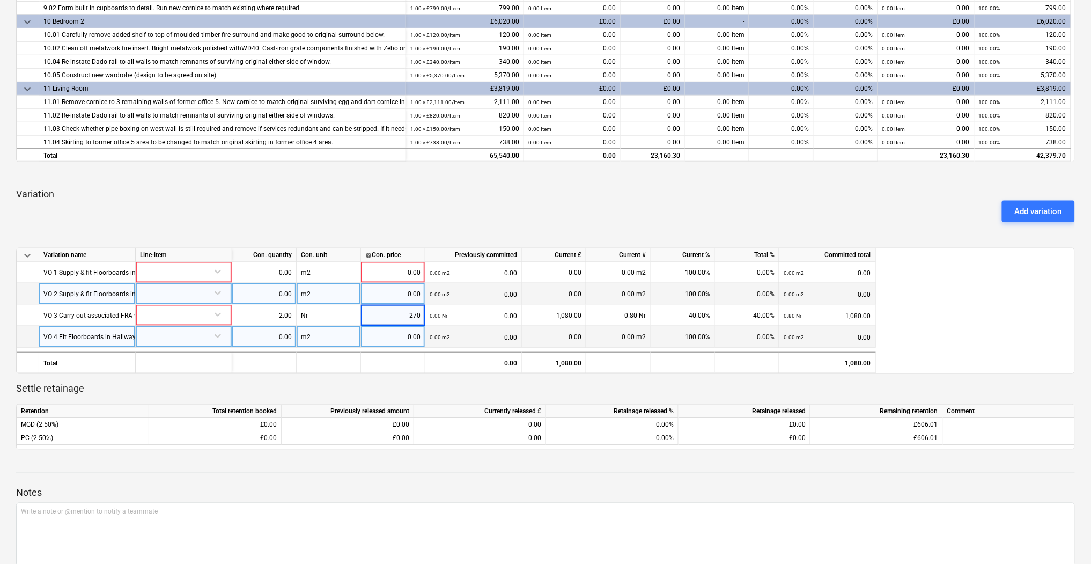
type input "2700"
click at [447, 196] on div "Add variation" at bounding box center [545, 211] width 1067 height 30
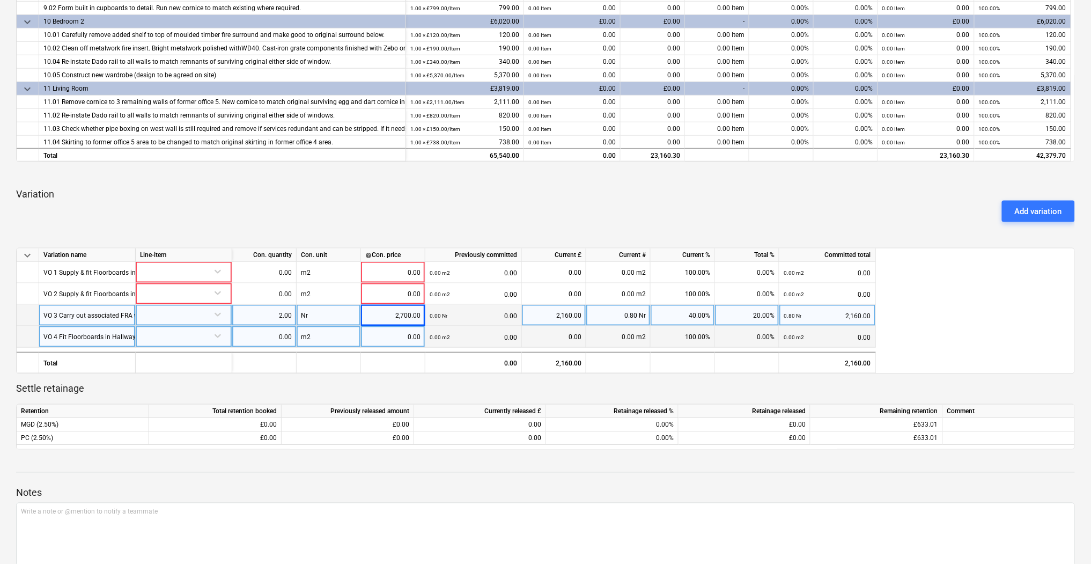
click at [382, 308] on div "2,700.00" at bounding box center [392, 315] width 55 height 21
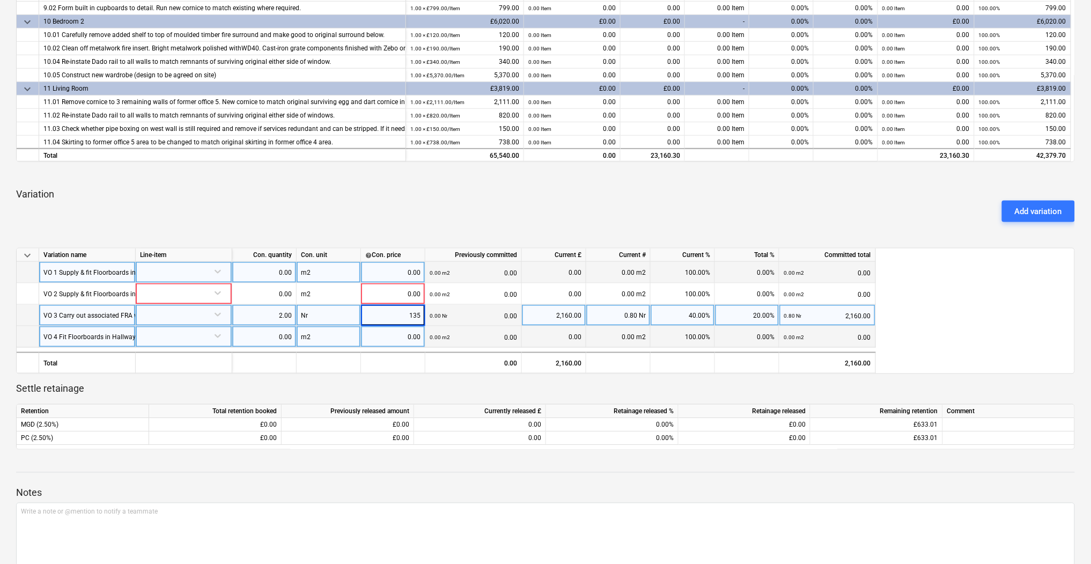
type input "1350"
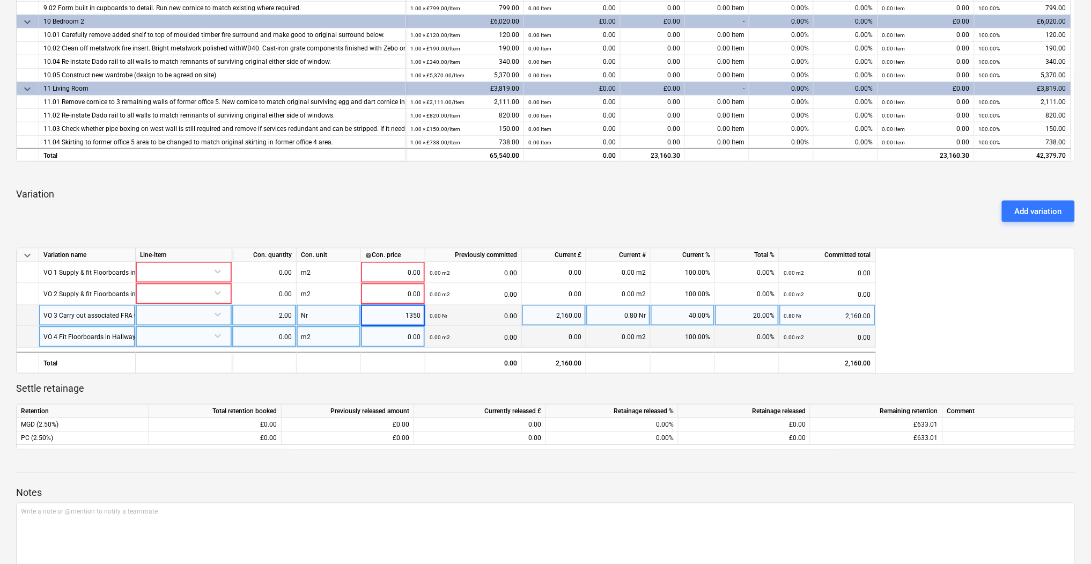
click at [395, 190] on p "Variation" at bounding box center [545, 194] width 1059 height 13
click at [121, 210] on div "Add variation" at bounding box center [545, 211] width 1067 height 30
drag, startPoint x: 309, startPoint y: 203, endPoint x: 307, endPoint y: 210, distance: 7.3
click at [309, 204] on div "Add variation" at bounding box center [545, 211] width 1067 height 30
click at [191, 202] on div "Add variation" at bounding box center [545, 211] width 1067 height 30
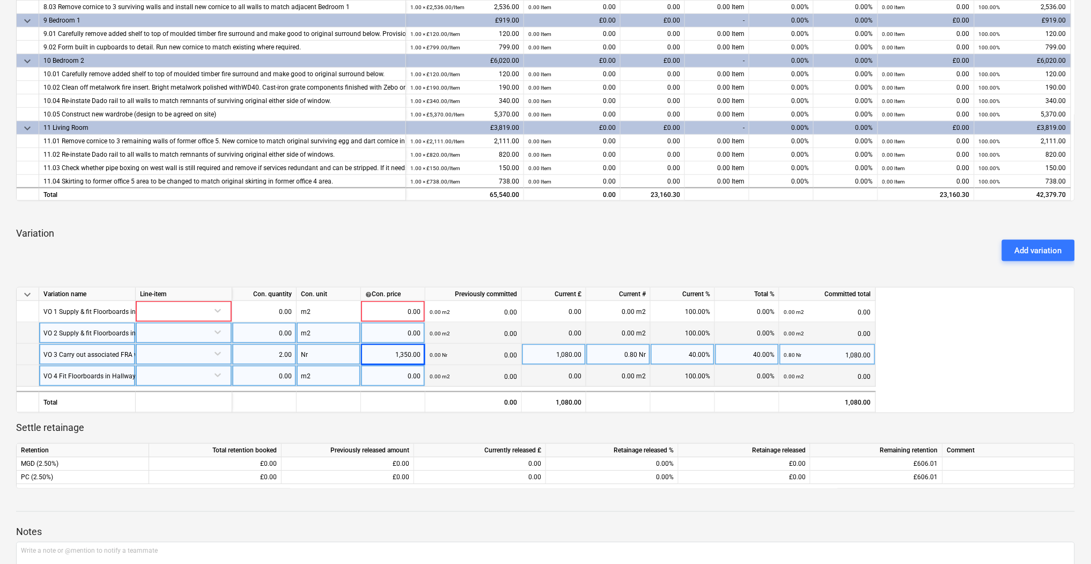
scroll to position [410, 0]
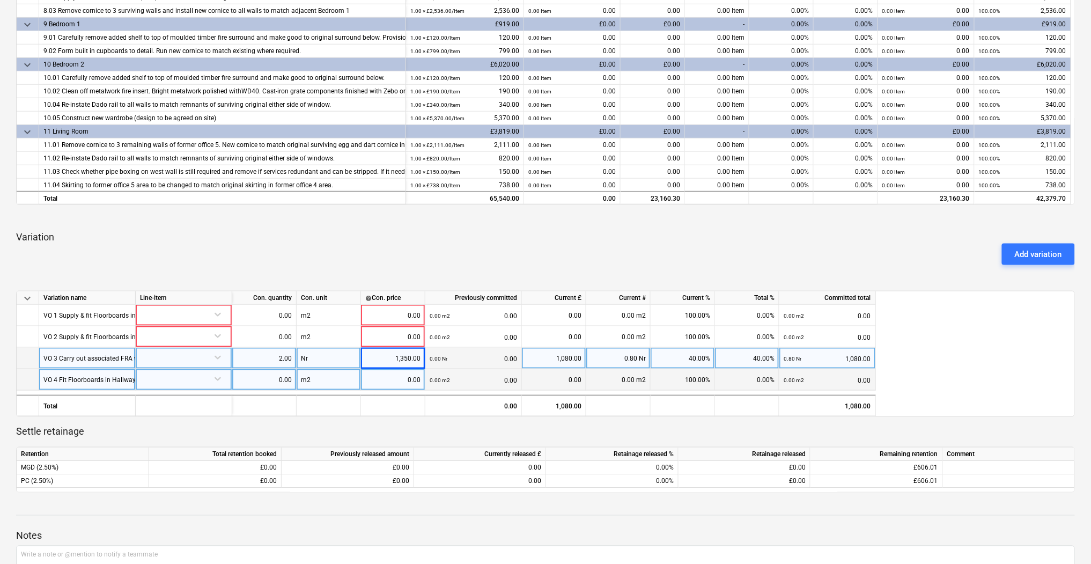
click at [25, 299] on span "keyboard_arrow_down" at bounding box center [27, 298] width 13 height 13
click at [27, 298] on span "keyboard_arrow_right" at bounding box center [27, 298] width 13 height 13
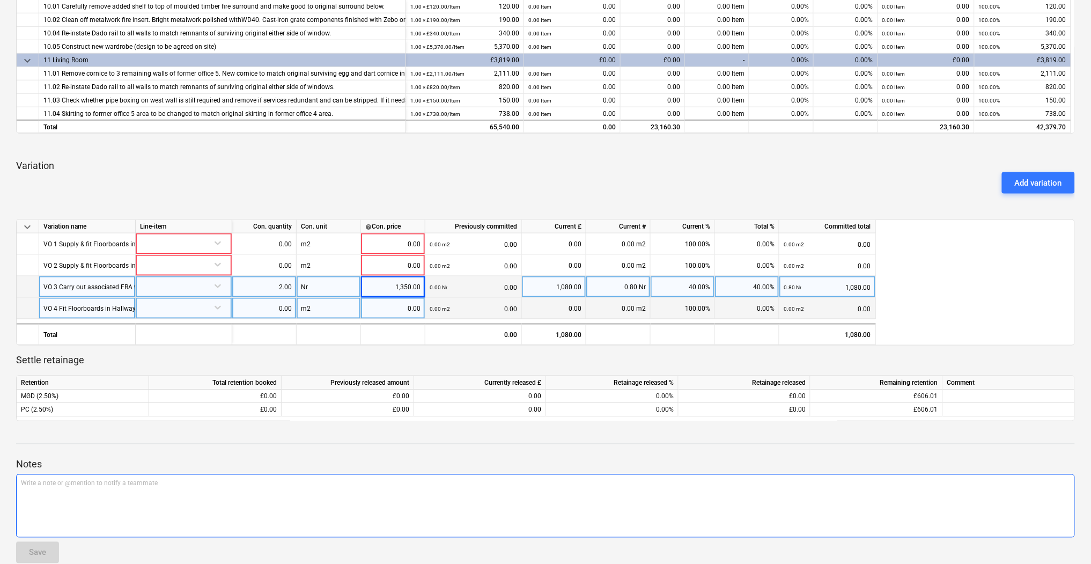
scroll to position [496, 0]
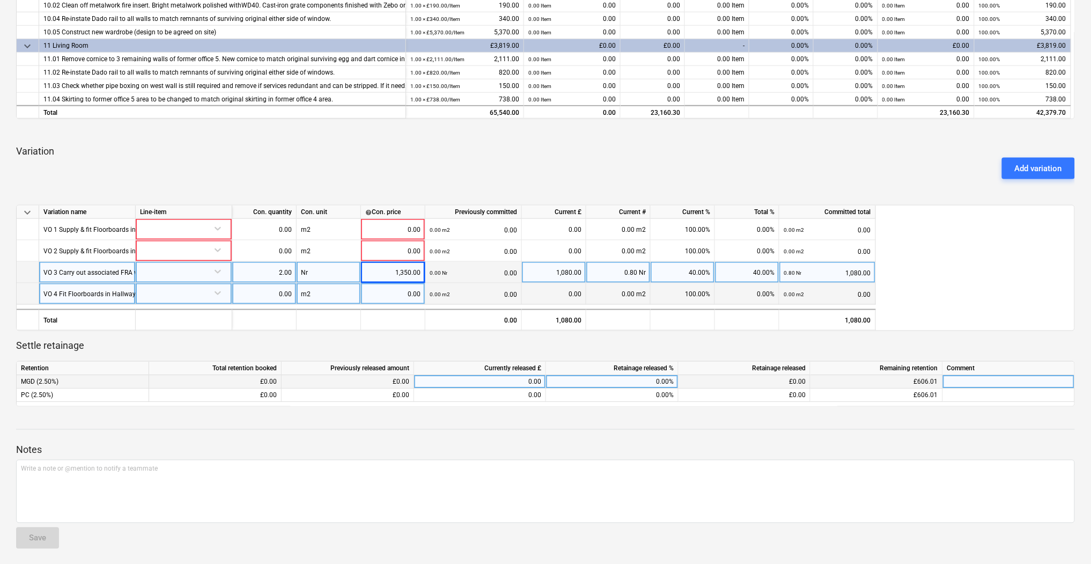
click at [503, 380] on div "0.00" at bounding box center [479, 381] width 123 height 13
click at [660, 380] on div "0.00%" at bounding box center [612, 381] width 132 height 13
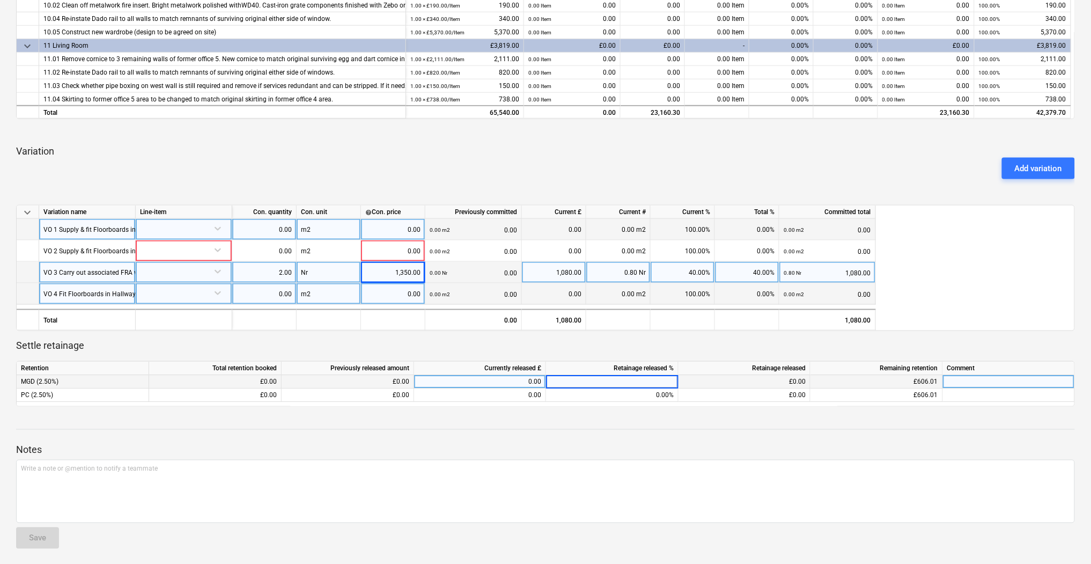
type input "3"
type input "2.5"
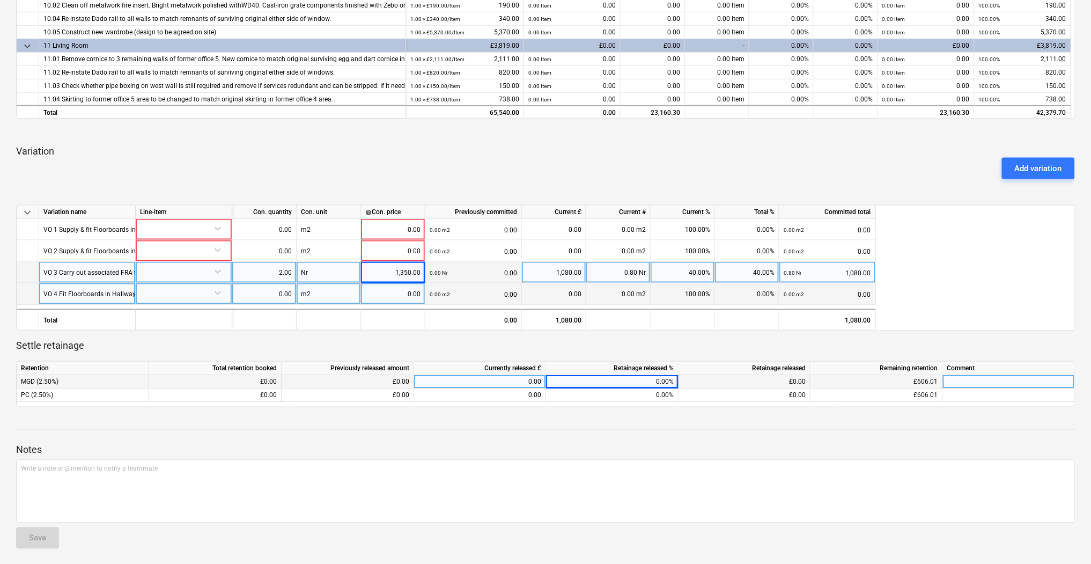
drag, startPoint x: 662, startPoint y: 389, endPoint x: 667, endPoint y: 373, distance: 16.3
click at [662, 389] on div "0.00%" at bounding box center [612, 394] width 132 height 13
click at [664, 376] on div "2.50%" at bounding box center [612, 381] width 132 height 13
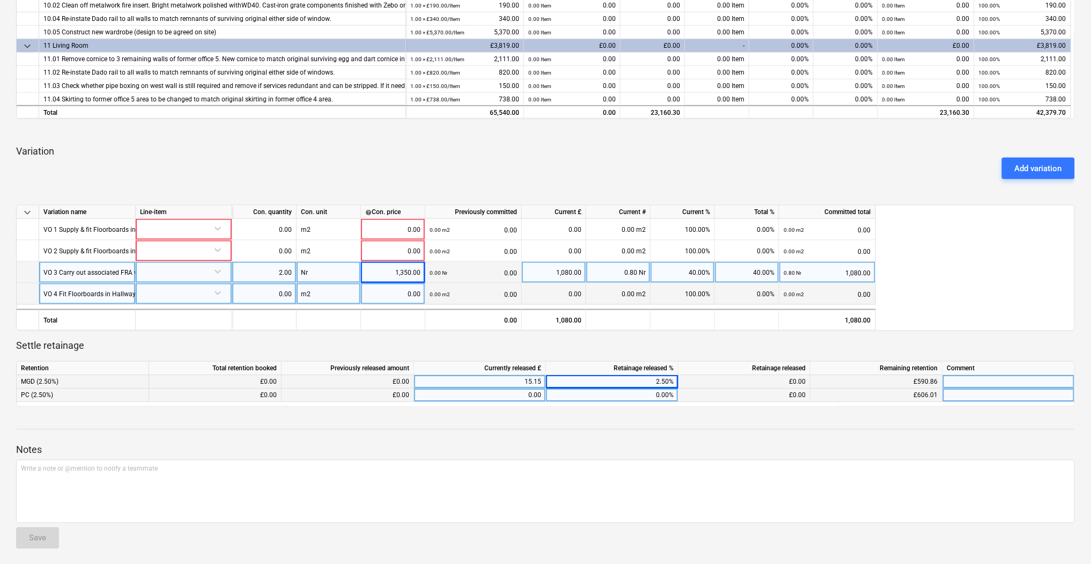
click at [663, 392] on div "0.00%" at bounding box center [612, 394] width 132 height 13
click at [662, 382] on div "2.50%" at bounding box center [612, 381] width 132 height 13
drag, startPoint x: 655, startPoint y: 380, endPoint x: 713, endPoint y: 380, distance: 57.9
click at [0, 0] on div "MGD (2.50%) £0.00 £0.00 15.15 £0.00 £590.86" at bounding box center [0, 0] width 0 height 0
type input "100"
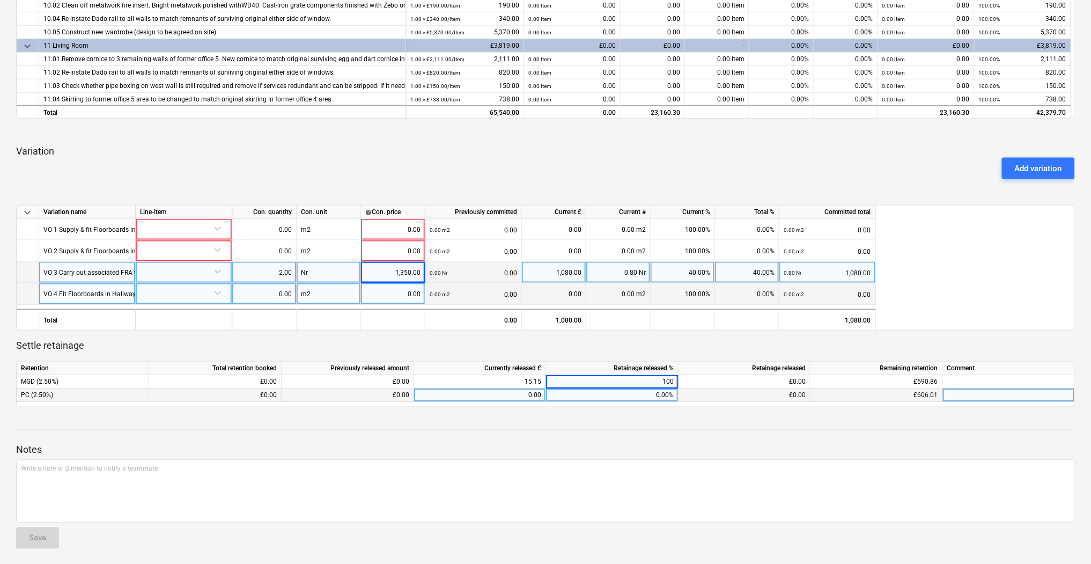
click at [666, 393] on div "0.00%" at bounding box center [612, 394] width 132 height 13
click at [658, 382] on div "2.50%" at bounding box center [612, 381] width 132 height 13
click at [656, 396] on div "0.00%" at bounding box center [612, 394] width 132 height 13
type input "100"
click at [666, 350] on div "Settle retainage Retention Total retention booked Previously released amount Cu…" at bounding box center [545, 372] width 1059 height 67
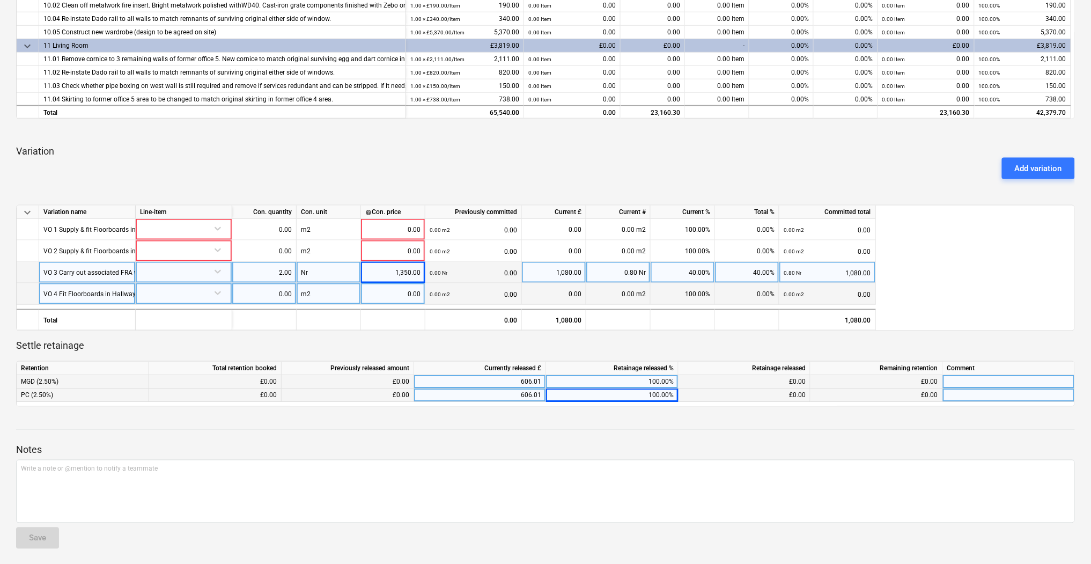
click at [977, 380] on div at bounding box center [1009, 381] width 132 height 13
type input "No retention being held"
drag, startPoint x: 1027, startPoint y: 381, endPoint x: 878, endPoint y: 364, distance: 149.5
click at [878, 364] on div "Retention Total retention booked Previously released amount Currently released …" at bounding box center [545, 384] width 1059 height 46
click at [973, 391] on div at bounding box center [1009, 394] width 132 height 13
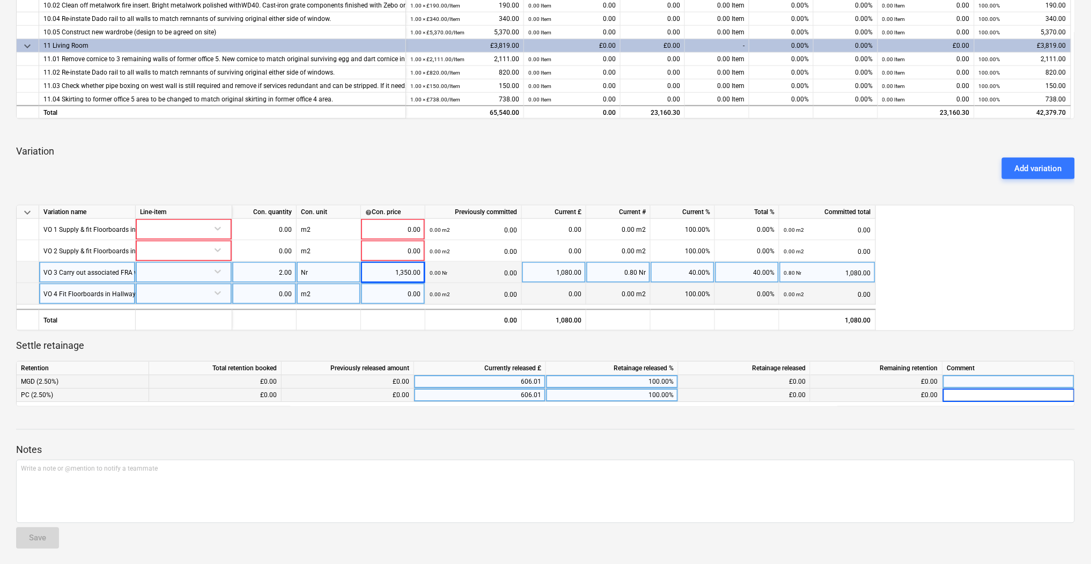
type input "No retention being held"
click at [964, 339] on p "Settle retainage" at bounding box center [545, 345] width 1059 height 13
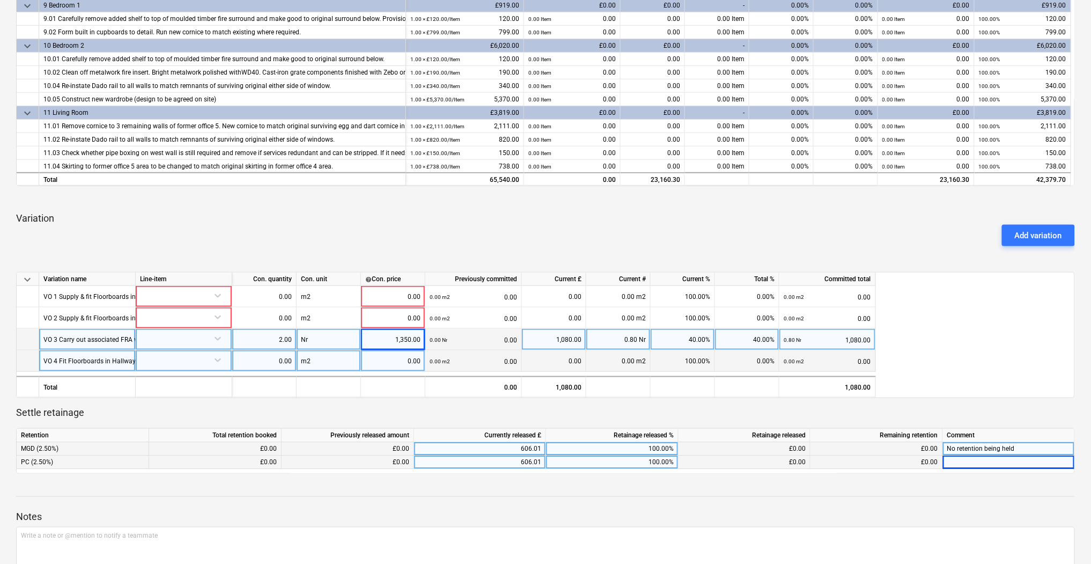
scroll to position [343, 0]
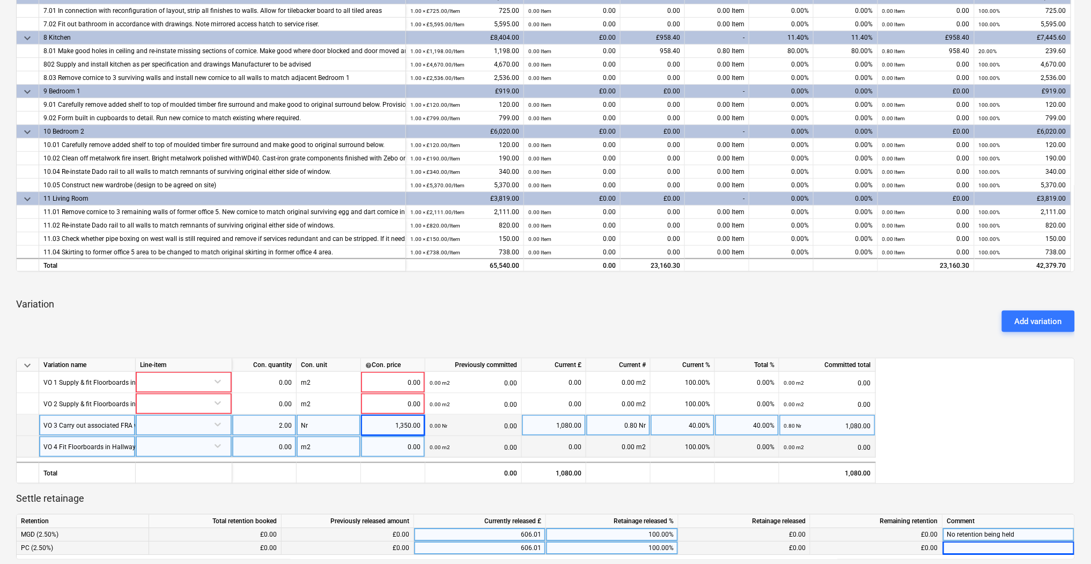
click at [350, 319] on div "Add variation" at bounding box center [545, 321] width 1067 height 30
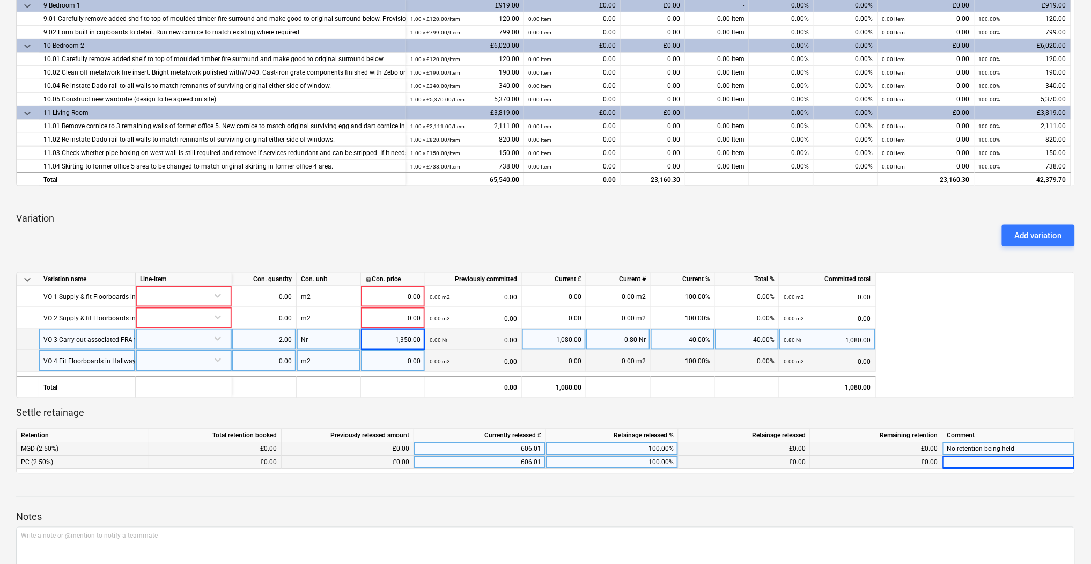
scroll to position [496, 0]
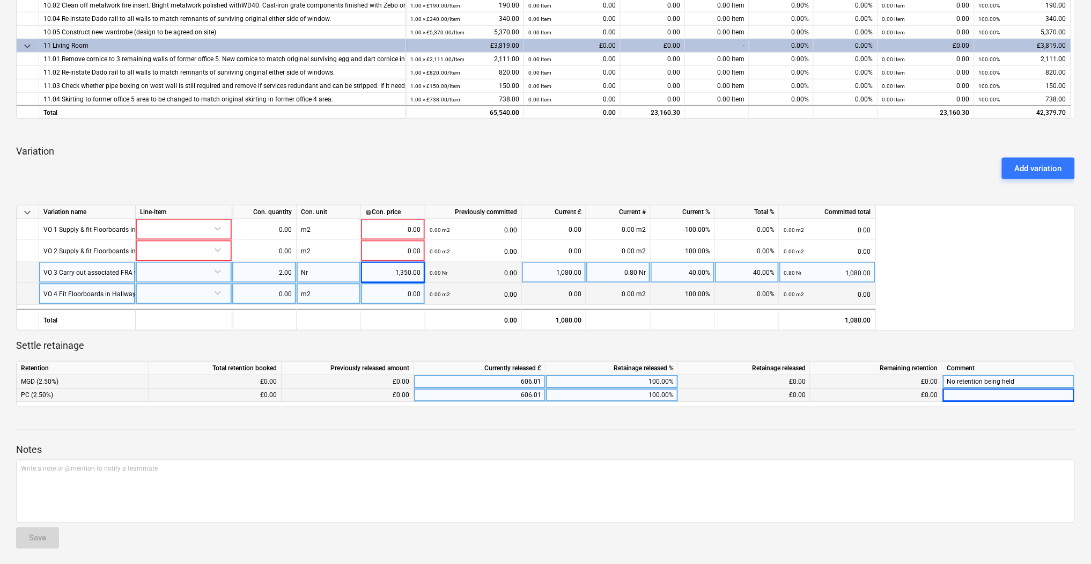
click at [968, 348] on p "Settle retainage" at bounding box center [545, 345] width 1059 height 13
click at [938, 418] on div at bounding box center [545, 419] width 1059 height 9
click at [977, 392] on div at bounding box center [1009, 394] width 132 height 13
drag, startPoint x: 1020, startPoint y: 379, endPoint x: 911, endPoint y: 365, distance: 110.2
click at [911, 365] on div "Retention Total retention booked Previously released amount Currently released …" at bounding box center [545, 384] width 1059 height 46
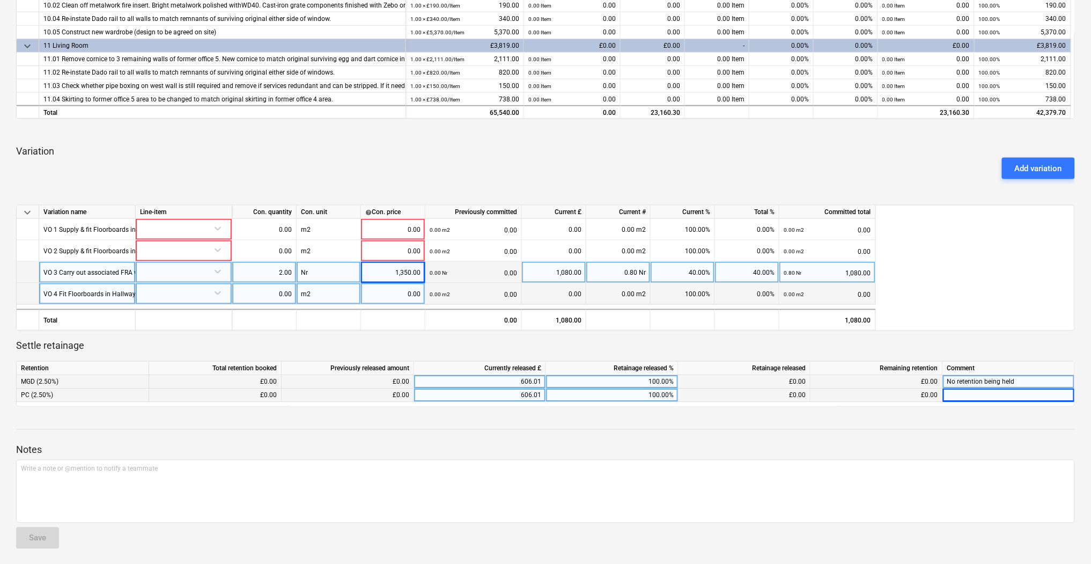
click at [980, 386] on div "No retention being held" at bounding box center [1009, 381] width 132 height 13
click at [988, 395] on div at bounding box center [1009, 394] width 132 height 13
type input "No retention being held"
click at [944, 425] on div "Notes Write a note or @mention to notify a teammate ﻿ Save" at bounding box center [545, 486] width 1059 height 142
click at [971, 444] on p "Notes" at bounding box center [545, 450] width 1059 height 13
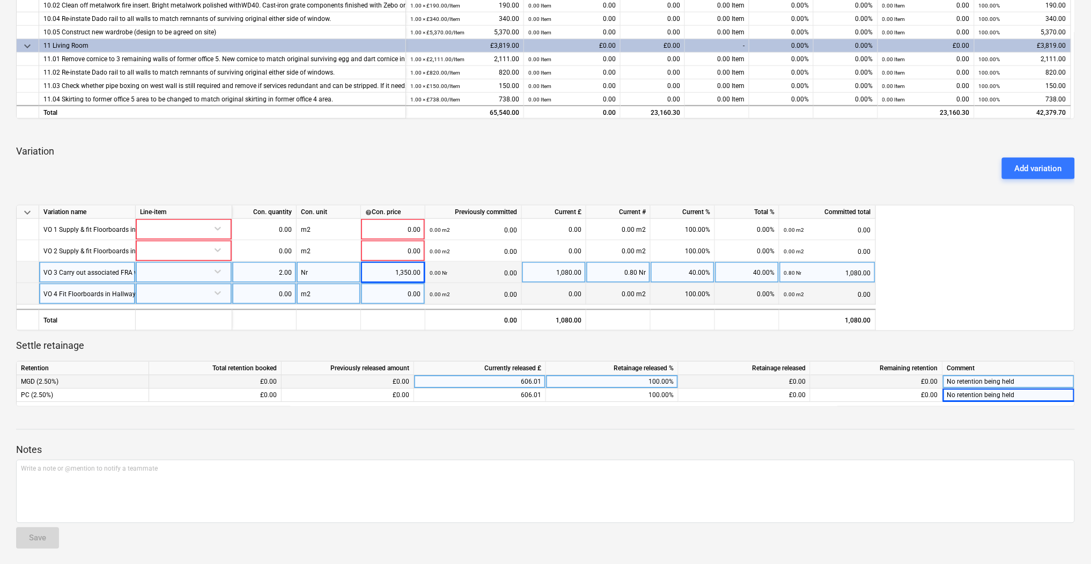
click at [874, 174] on div "Add variation" at bounding box center [545, 168] width 1067 height 30
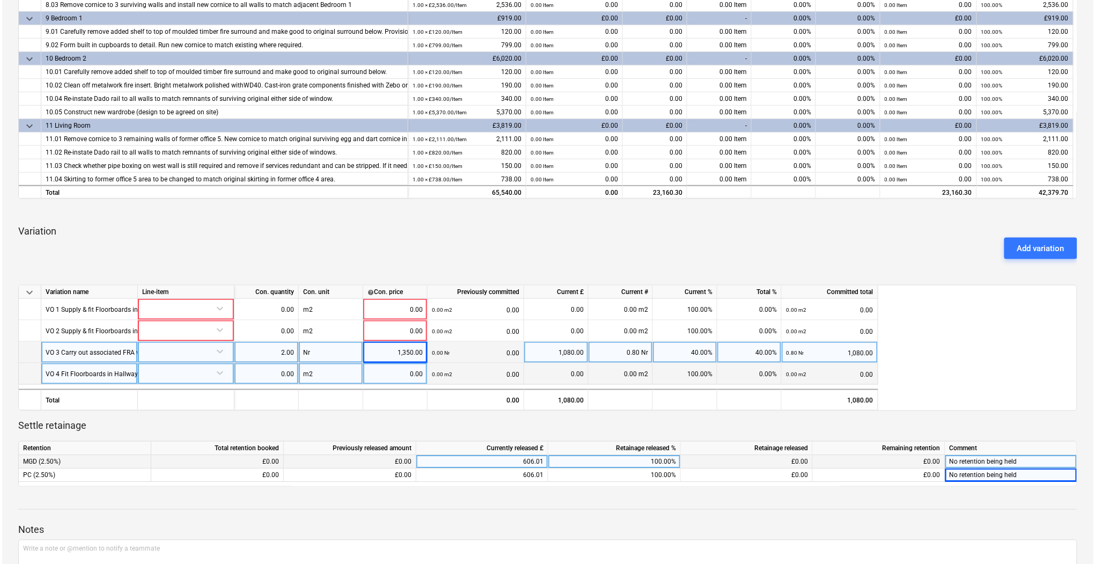
scroll to position [410, 0]
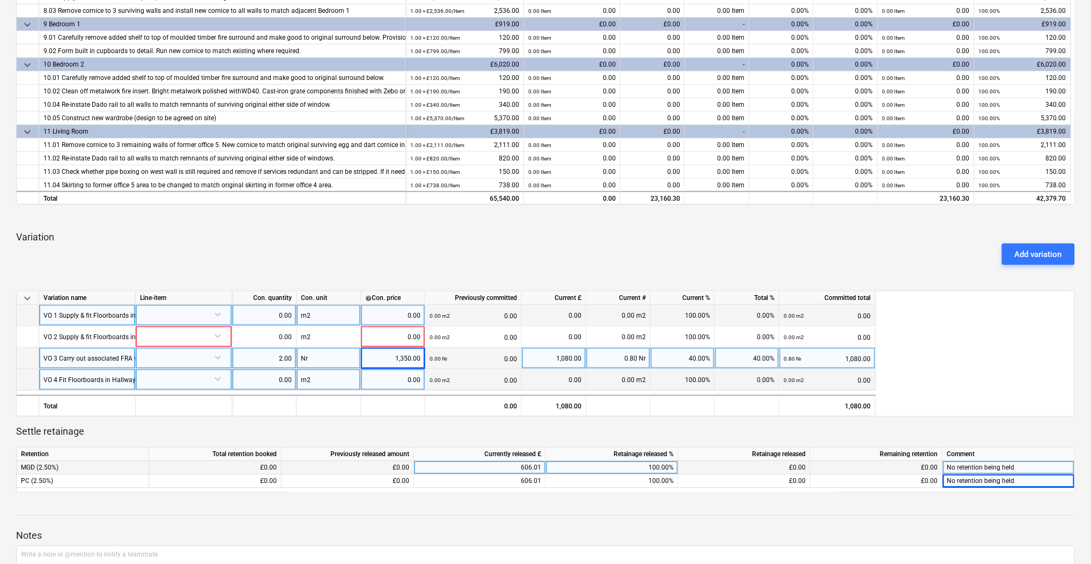
click at [215, 321] on div at bounding box center [183, 314] width 87 height 19
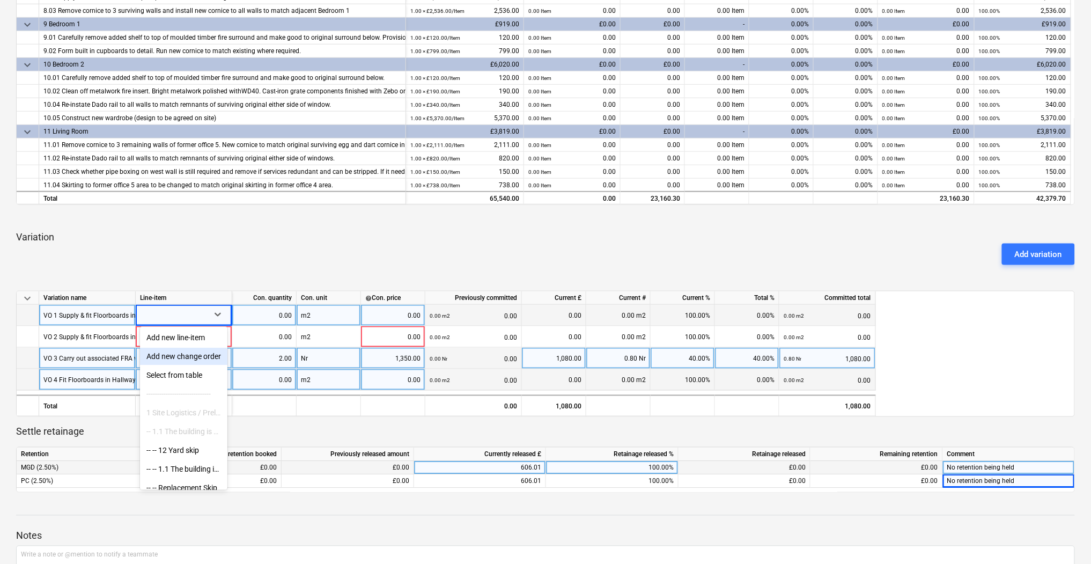
click at [174, 359] on div "Add new change order" at bounding box center [183, 356] width 87 height 17
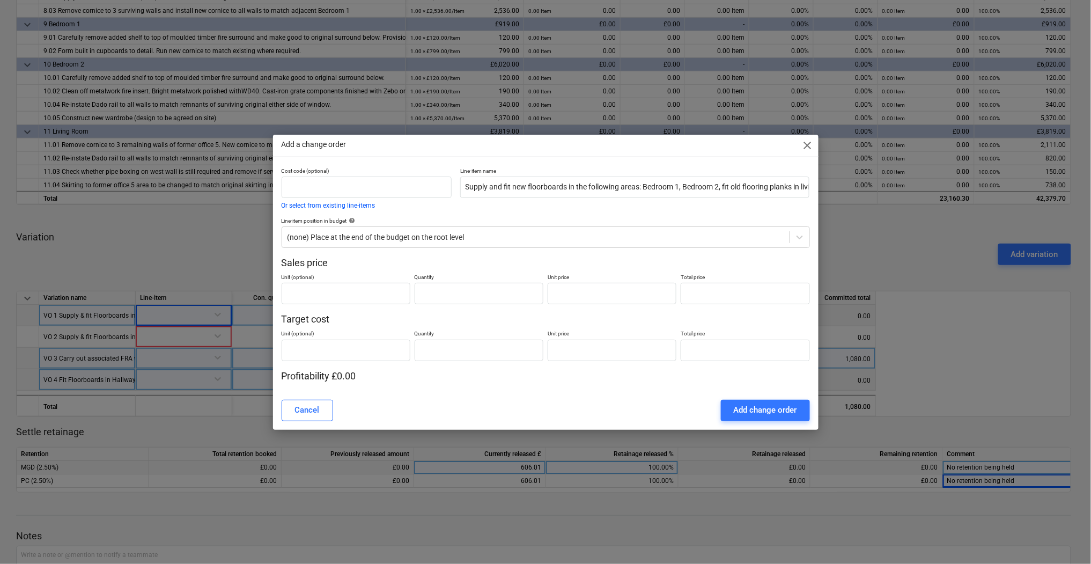
type input "0.00"
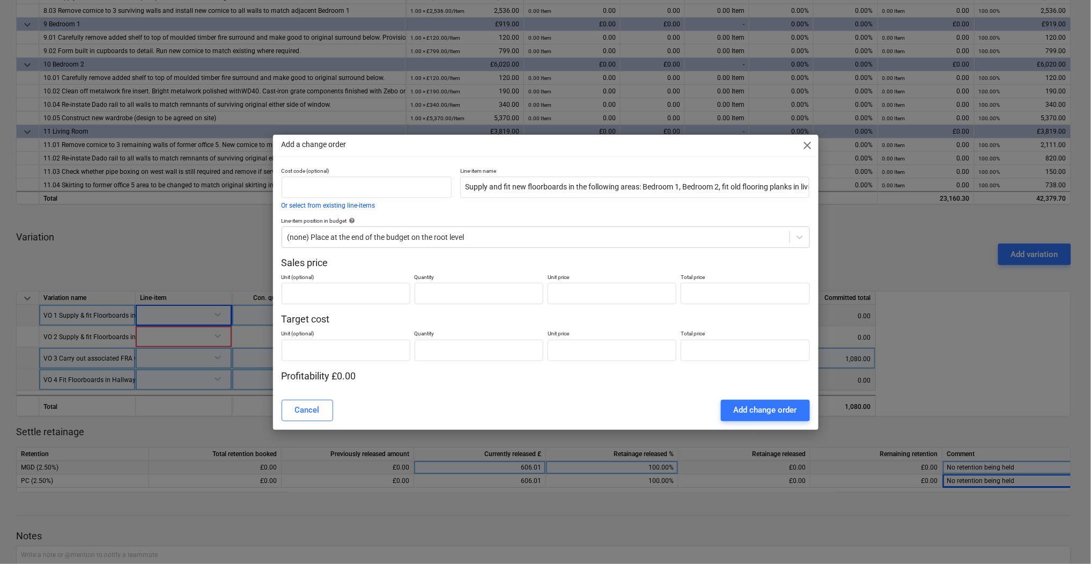
type input "0.00"
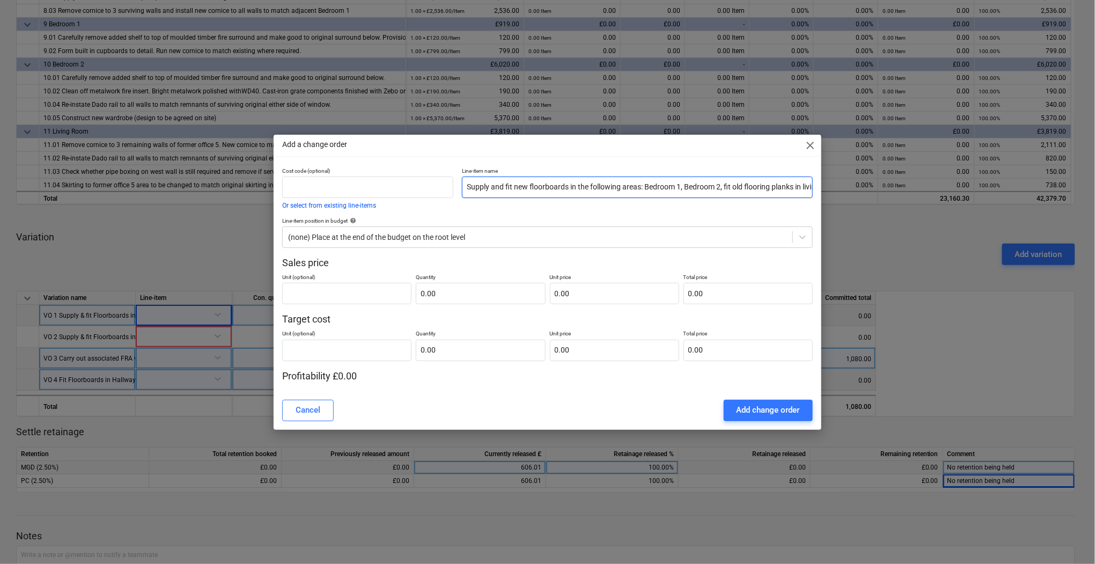
drag, startPoint x: 469, startPoint y: 195, endPoint x: 533, endPoint y: 178, distance: 65.6
click at [327, 169] on div "Cost code (optional) Or select from existing line-items Line-item name Supply a…" at bounding box center [547, 188] width 539 height 50
click at [811, 143] on span "close" at bounding box center [810, 145] width 13 height 13
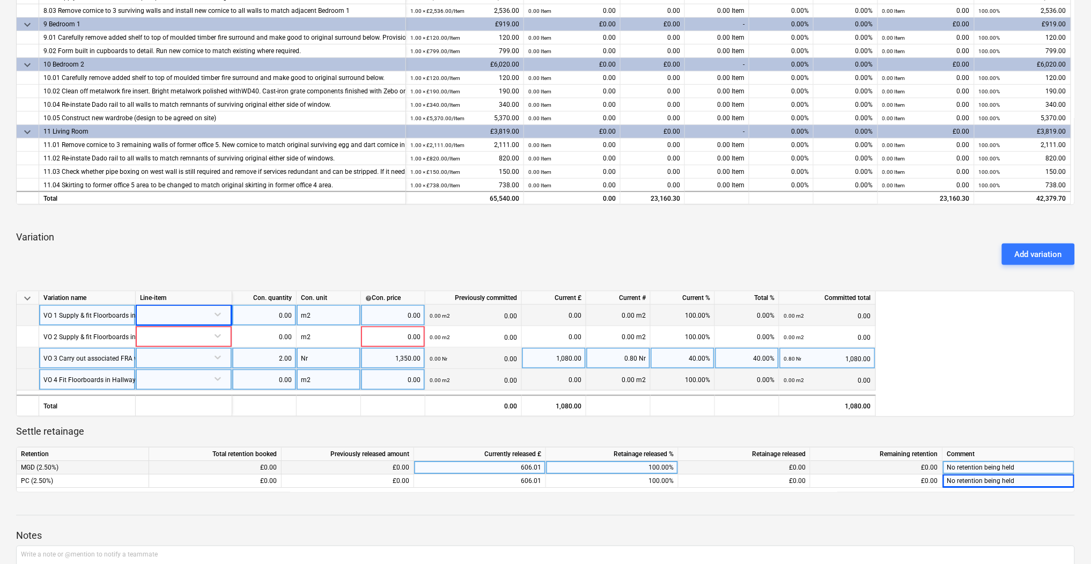
click at [94, 310] on div "VO 1 Supply & fit Floorboards in Bedrooms 1 & 2" at bounding box center [112, 315] width 139 height 21
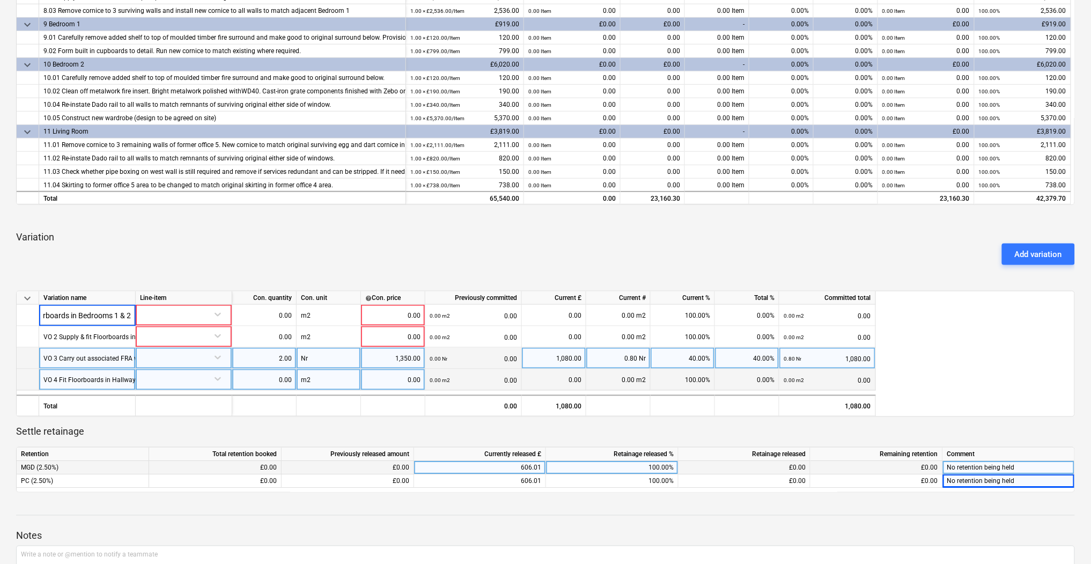
drag, startPoint x: 231, startPoint y: 265, endPoint x: 240, endPoint y: 256, distance: 12.9
click at [229, 260] on div "keyboard_arrow_down Line-item Contracted cost Previously committed Current £ Cu…" at bounding box center [545, 151] width 1059 height 682
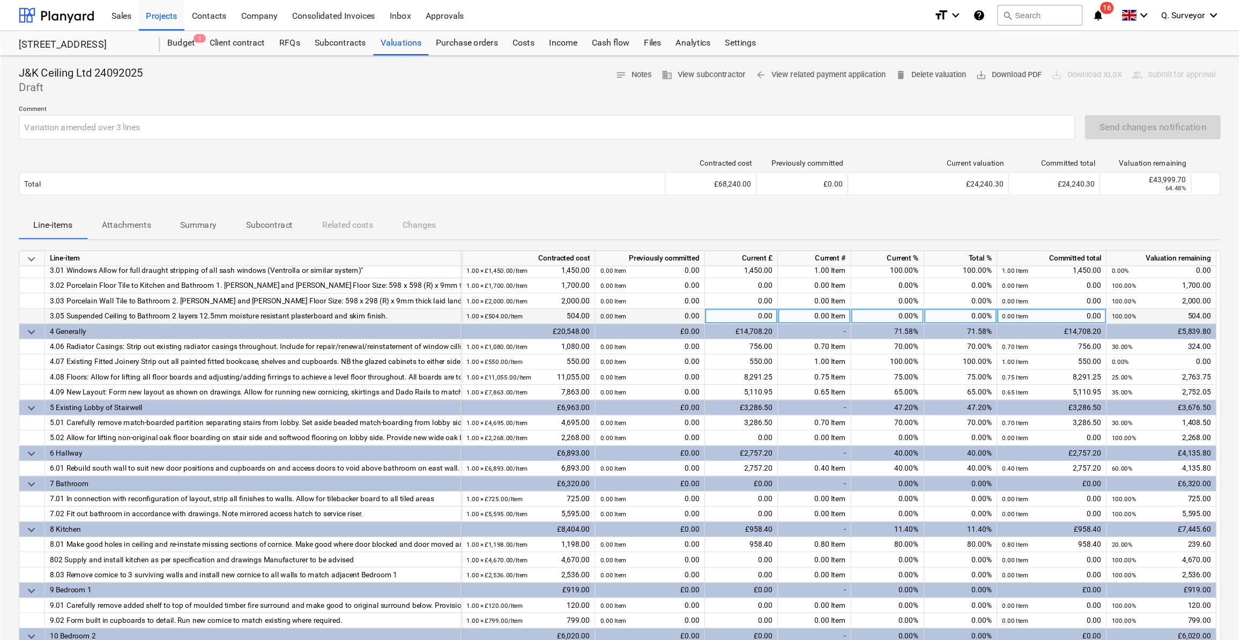
scroll to position [0, 0]
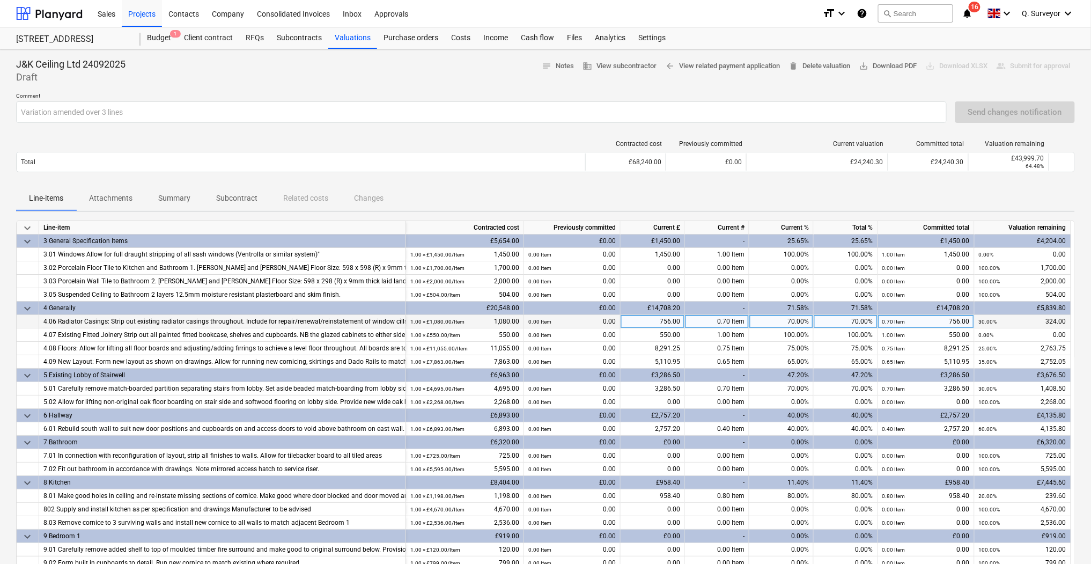
click at [380, 322] on div "4.06 Radiator Casings: Strip out existing radiator casings throughout. Include …" at bounding box center [222, 321] width 358 height 13
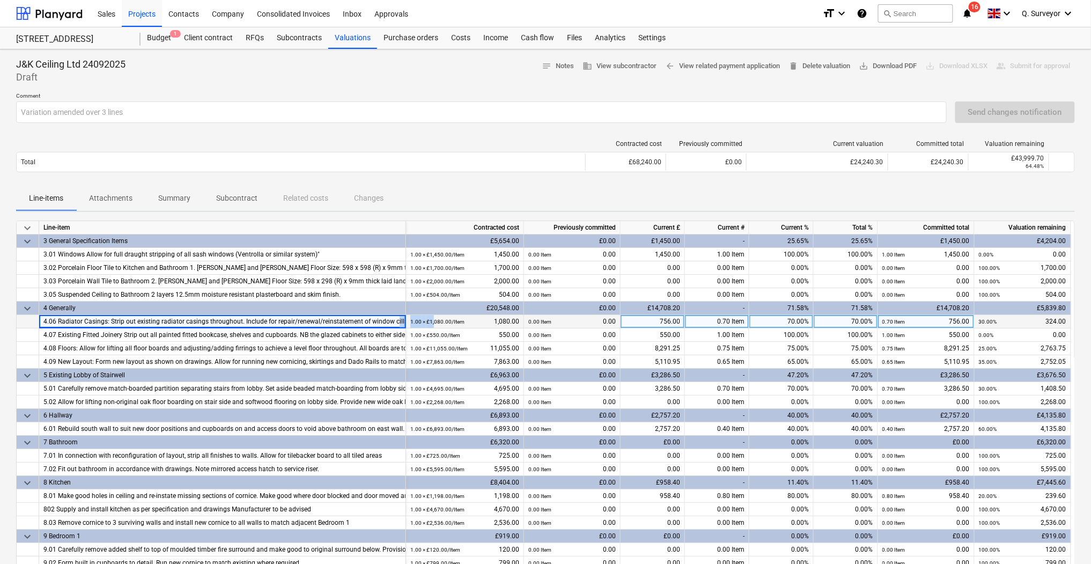
drag, startPoint x: 391, startPoint y: 322, endPoint x: 433, endPoint y: 323, distance: 41.8
click at [0, 0] on div "4.06 Radiator Casings: Strip out existing radiator casings throughout. Include …" at bounding box center [0, 0] width 0 height 0
drag, startPoint x: 433, startPoint y: 323, endPoint x: 376, endPoint y: 320, distance: 56.9
click at [376, 320] on div "4.06 Radiator Casings: Strip out existing radiator casings throughout. Include …" at bounding box center [222, 321] width 358 height 13
click at [238, 322] on div "4.06 Radiator Casings: Strip out existing radiator casings throughout. Include …" at bounding box center [222, 321] width 358 height 13
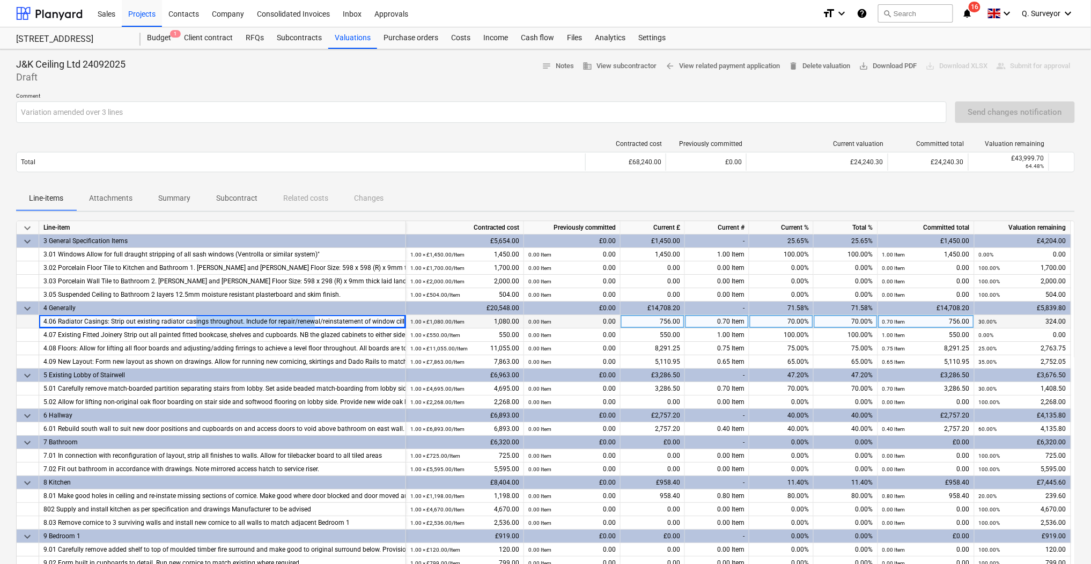
drag, startPoint x: 382, startPoint y: 317, endPoint x: 311, endPoint y: 314, distance: 70.9
click at [311, 315] on div "4.06 Radiator Casings: Strip out existing radiator casings throughout. Include …" at bounding box center [222, 321] width 358 height 13
click at [105, 322] on div "4.06 Radiator Casings: Strip out existing radiator casings throughout. Include …" at bounding box center [222, 321] width 358 height 13
click at [392, 316] on div "4.06 Radiator Casings: Strip out existing radiator casings throughout. Include …" at bounding box center [222, 321] width 358 height 13
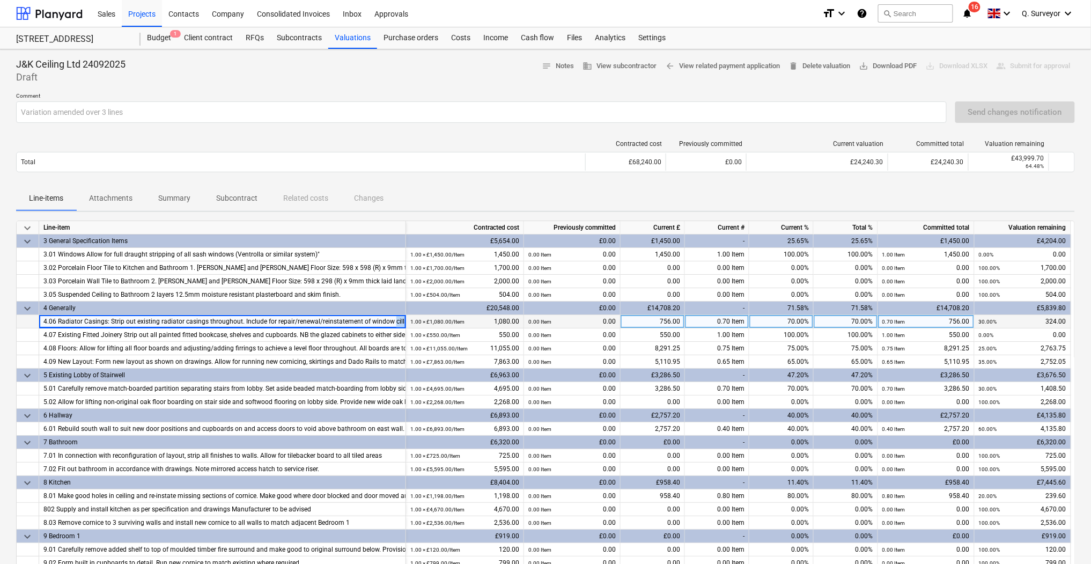
click at [392, 316] on div "4.06 Radiator Casings: Strip out existing radiator casings throughout. Include …" at bounding box center [222, 321] width 358 height 13
click at [352, 322] on div "4.06 Radiator Casings: Strip out existing radiator casings throughout. Include …" at bounding box center [222, 321] width 358 height 13
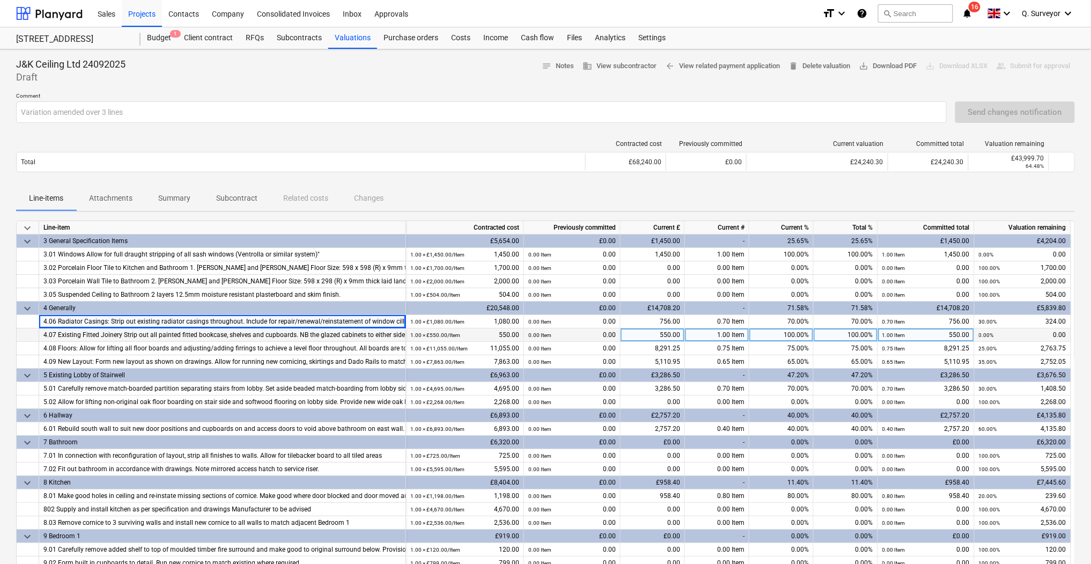
click at [173, 336] on div "4.07 Existing Fitted Joinery Strip out all painted fitted bookcase, shelves and…" at bounding box center [222, 334] width 358 height 13
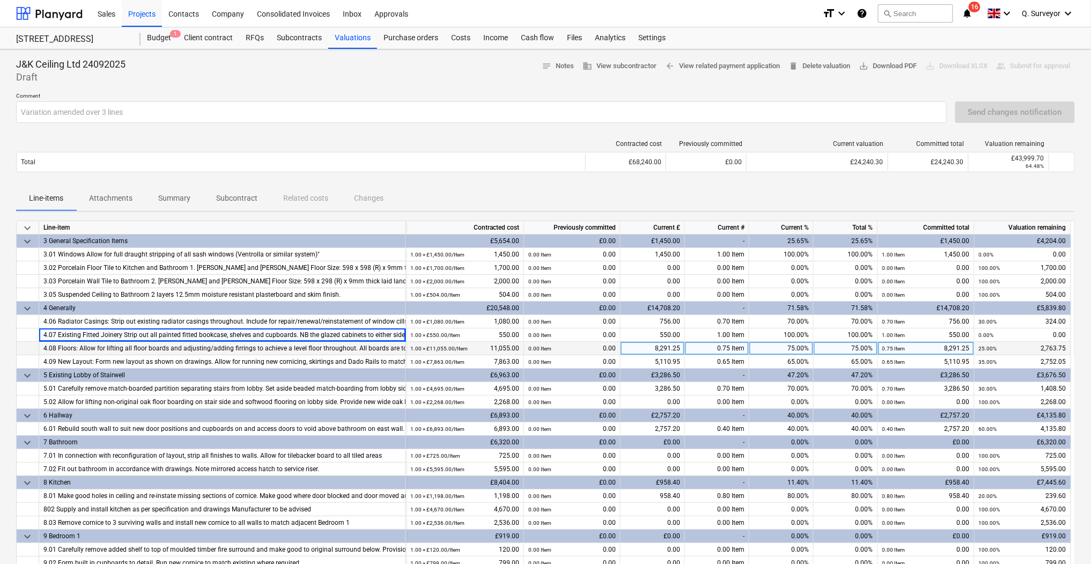
click at [252, 353] on div "4.08 Floors: Allow for lifting all floor boards and adjusting/adding firrings t…" at bounding box center [222, 348] width 358 height 13
click at [245, 348] on div "4.08 Floors: Allow for lifting all floor boards and adjusting/adding firrings t…" at bounding box center [222, 348] width 358 height 13
click at [323, 346] on div "4.08 Floors: Allow for lifting all floor boards and adjusting/adding firrings t…" at bounding box center [222, 348] width 358 height 13
click at [384, 346] on div "4.08 Floors: Allow for lifting all floor boards and adjusting/adding firrings t…" at bounding box center [222, 348] width 358 height 13
click at [357, 349] on div "4.08 Floors: Allow for lifting all floor boards and adjusting/adding firrings t…" at bounding box center [222, 348] width 358 height 13
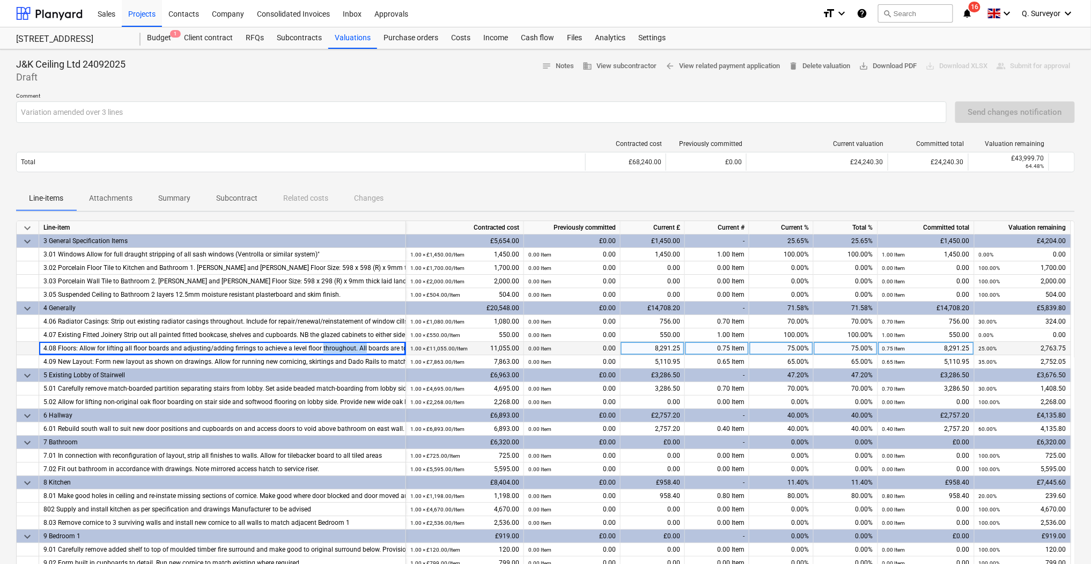
drag, startPoint x: 357, startPoint y: 348, endPoint x: 347, endPoint y: 342, distance: 11.3
click at [347, 342] on div "4.08 Floors: Allow for lifting all floor boards and adjusting/adding firrings t…" at bounding box center [222, 348] width 358 height 13
drag, startPoint x: 347, startPoint y: 342, endPoint x: 293, endPoint y: 344, distance: 53.7
click at [293, 344] on div "4.08 Floors: Allow for lifting all floor boards and adjusting/adding firrings t…" at bounding box center [222, 348] width 358 height 13
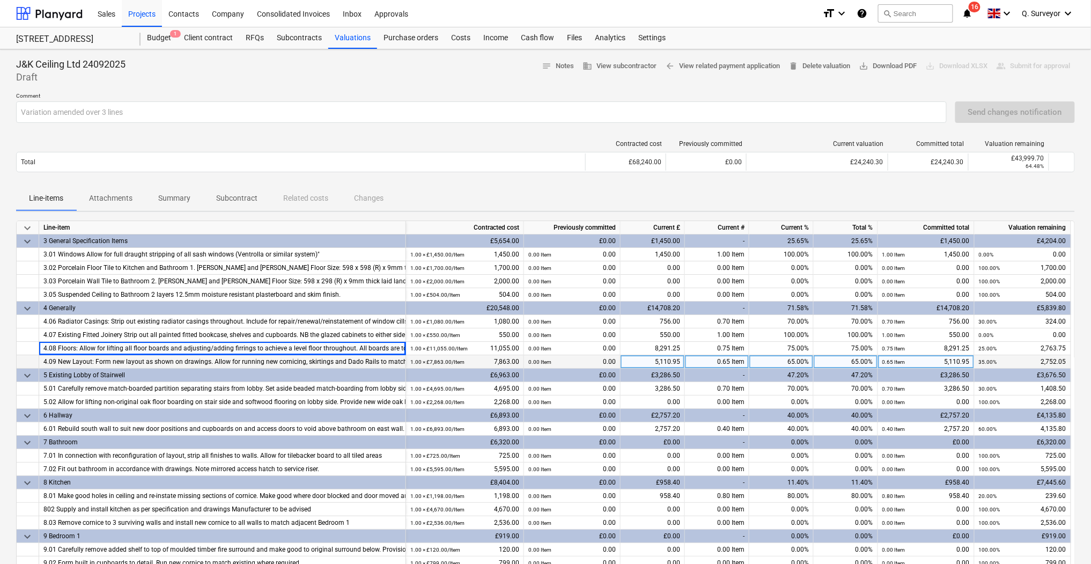
click at [246, 361] on div "4.09 New Layout: Form new layout as shown on drawings. Allow for running new co…" at bounding box center [222, 361] width 358 height 13
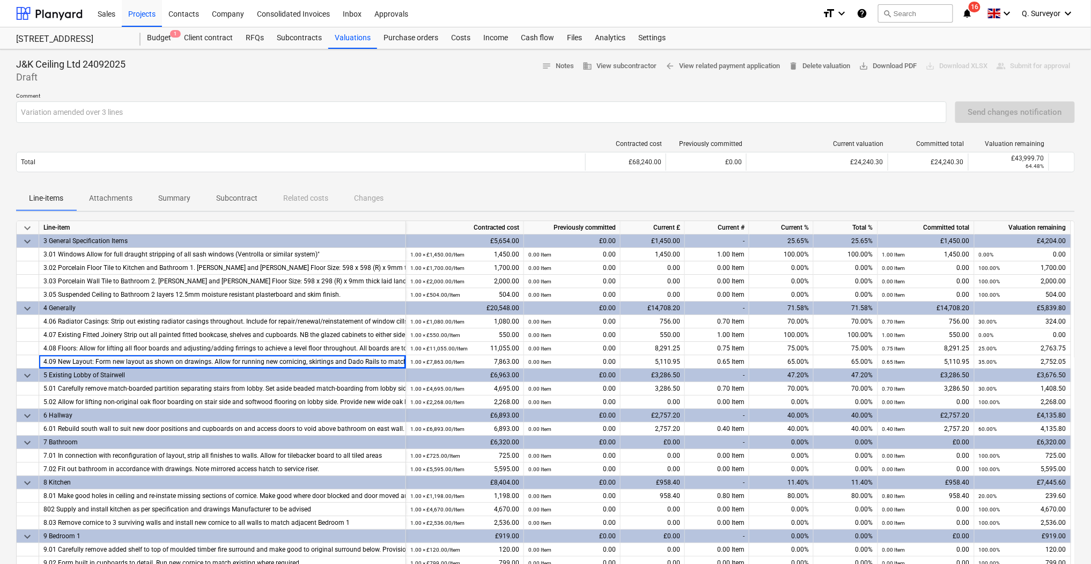
click at [405, 221] on div "Line-item" at bounding box center [222, 227] width 367 height 13
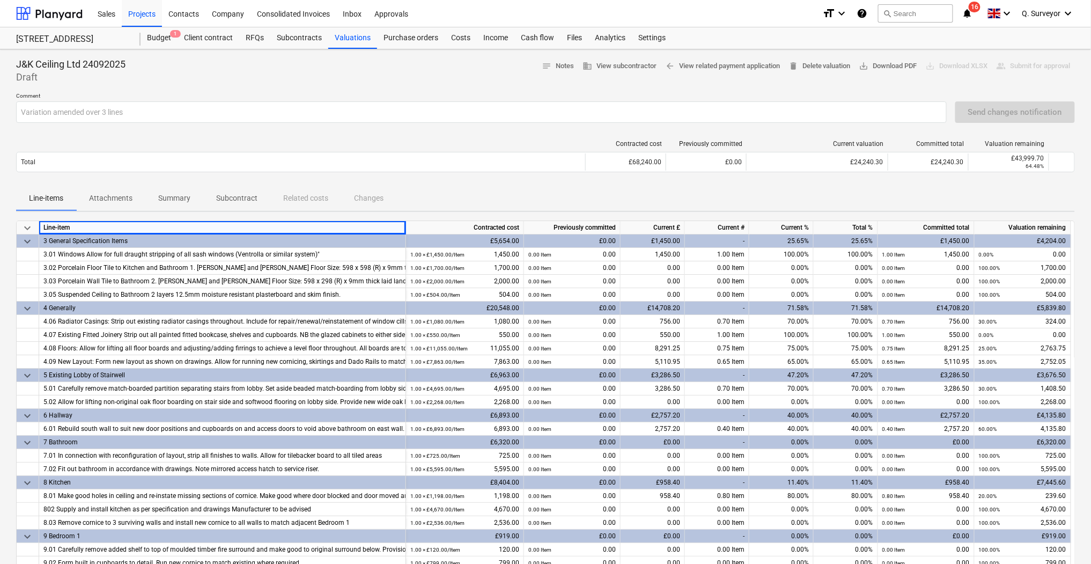
click at [421, 225] on div "Contracted cost" at bounding box center [465, 227] width 118 height 13
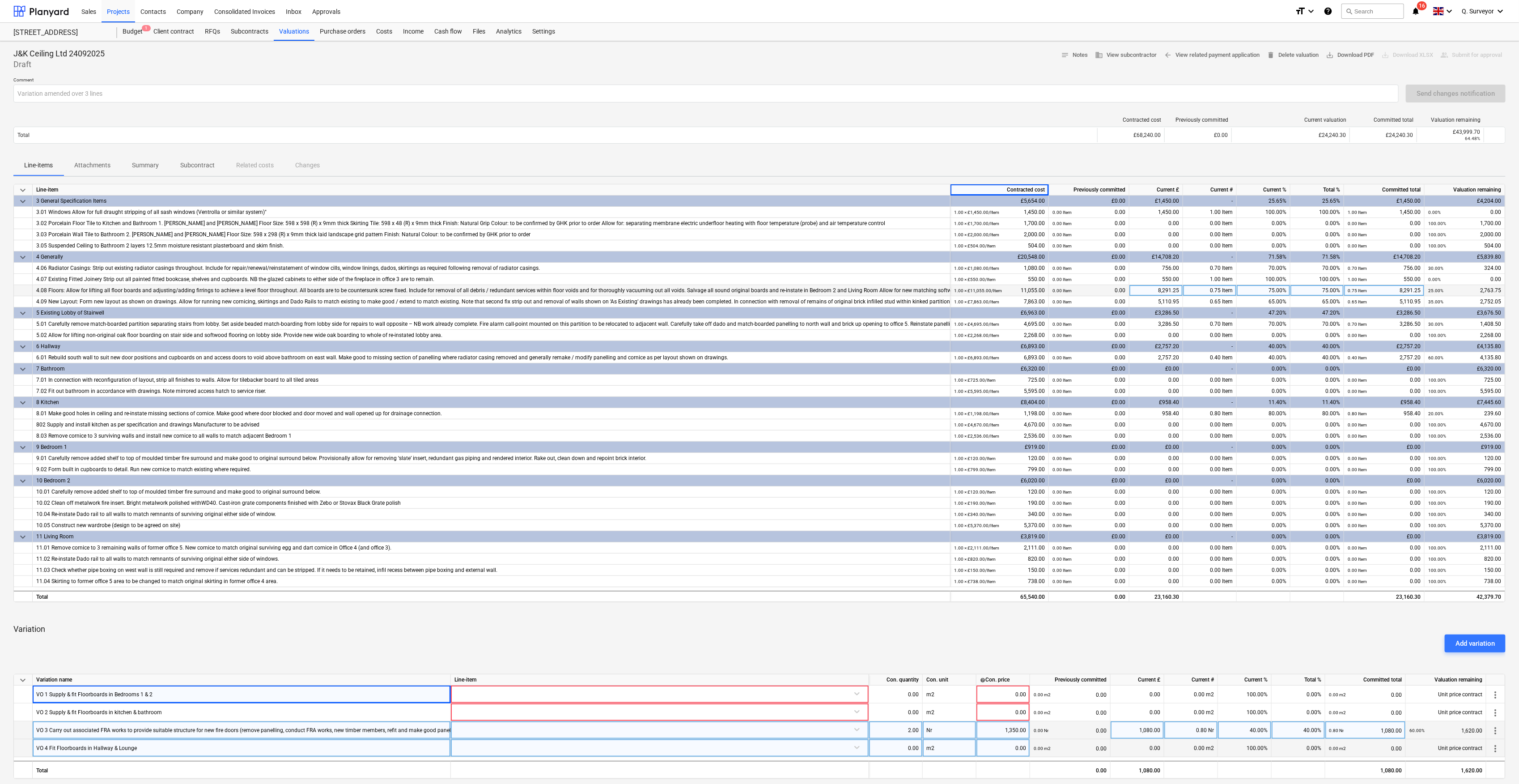
click at [883, 291] on div "4.08 Floors: Allow for lifting all floor boards and adjusting/adding firrings t…" at bounding box center [490, 290] width 910 height 11
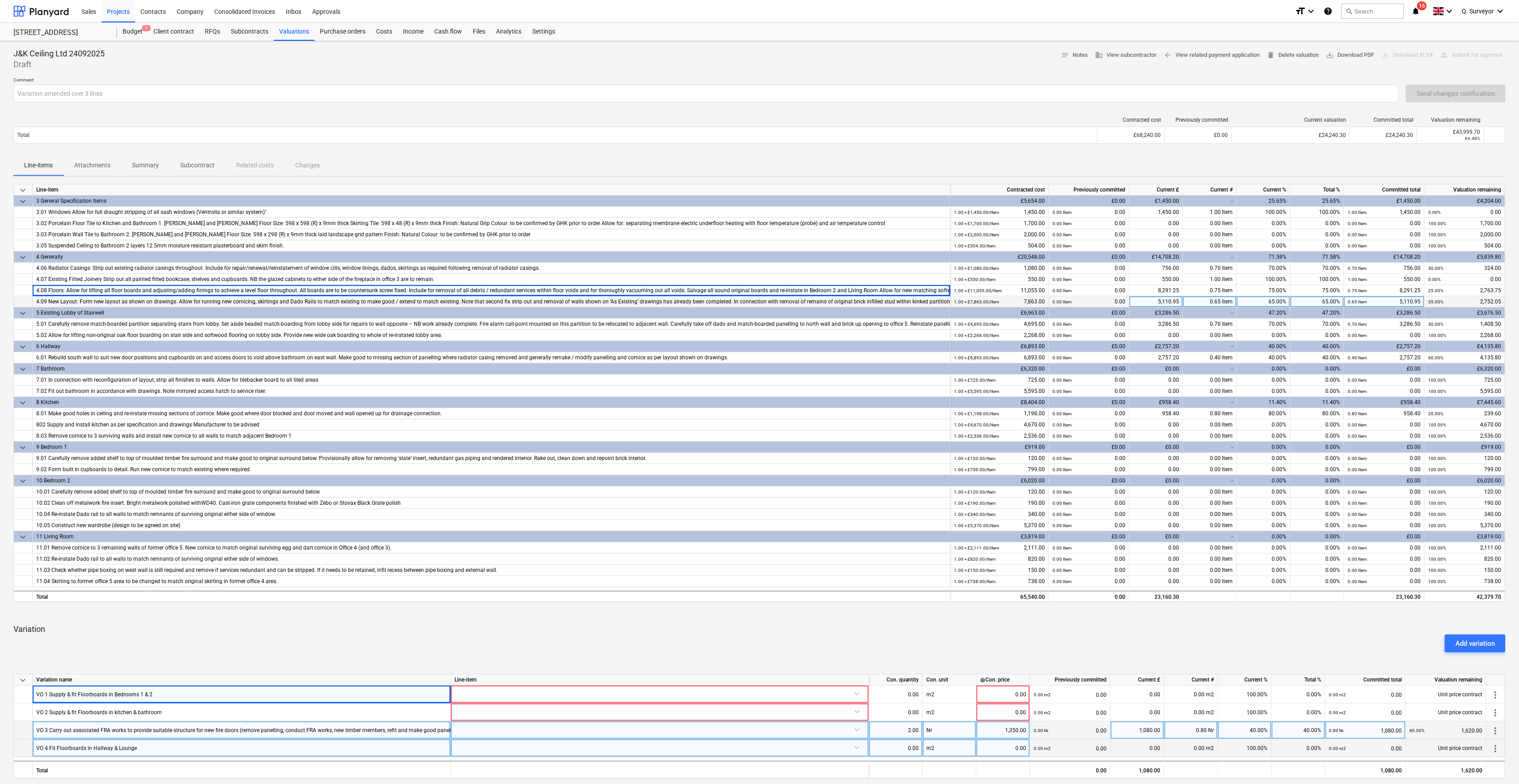
click at [937, 300] on div "4.09 New Layout: Form new layout as shown on drawings. Allow for running new co…" at bounding box center [490, 301] width 910 height 11
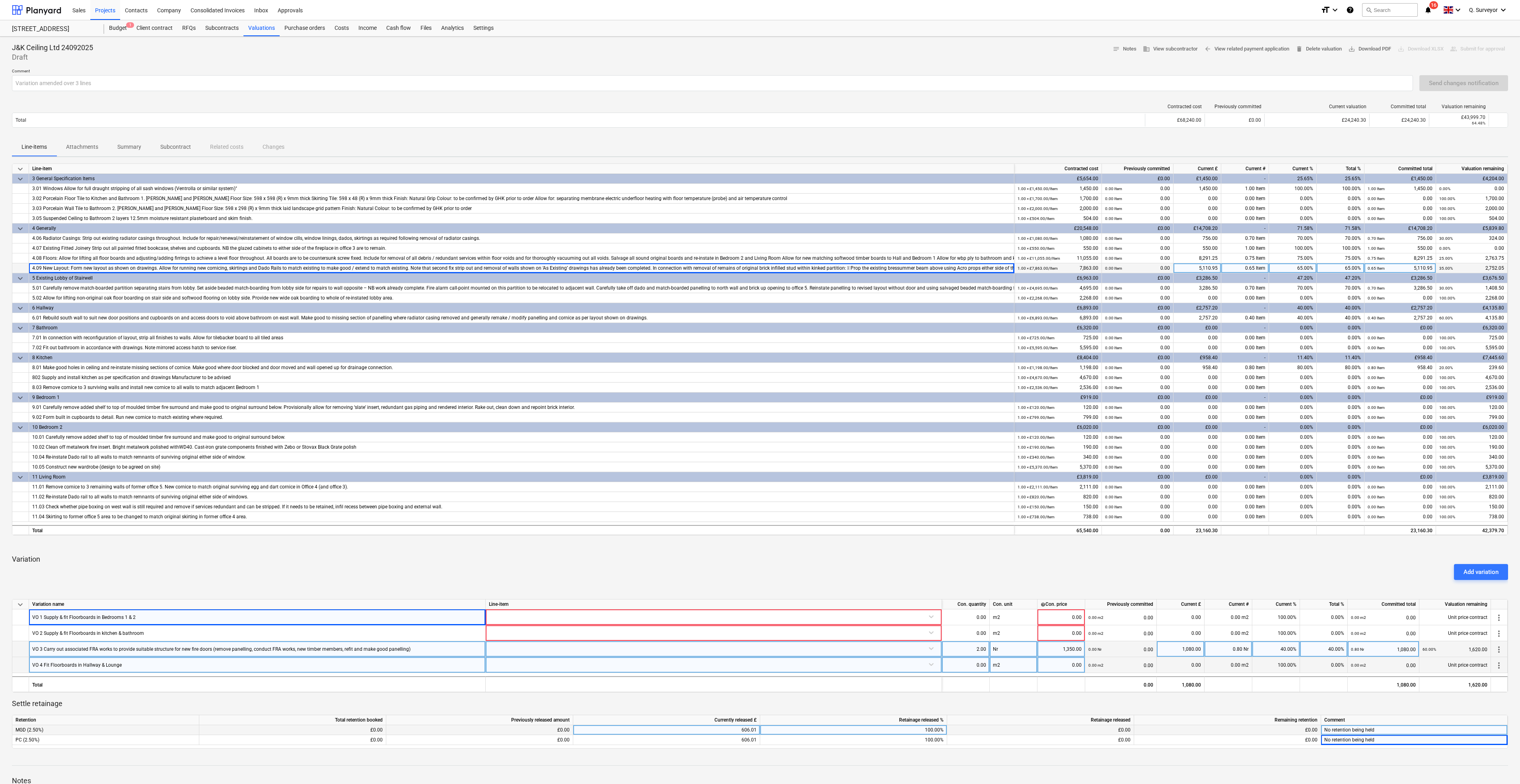
click at [846, 267] on div "4.09 New Layout: Form new layout as shown on drawings. Allow for running new co…" at bounding box center [521, 268] width 978 height 10
drag, startPoint x: 846, startPoint y: 268, endPoint x: 1075, endPoint y: 272, distance: 229.0
click at [0, 0] on div "4.09 New Layout: Form new layout as shown on drawings. Allow for running new co…" at bounding box center [0, 0] width 0 height 0
click at [912, 265] on div "4.09 New Layout: Form new layout as shown on drawings. Allow for running new co…" at bounding box center [521, 268] width 978 height 10
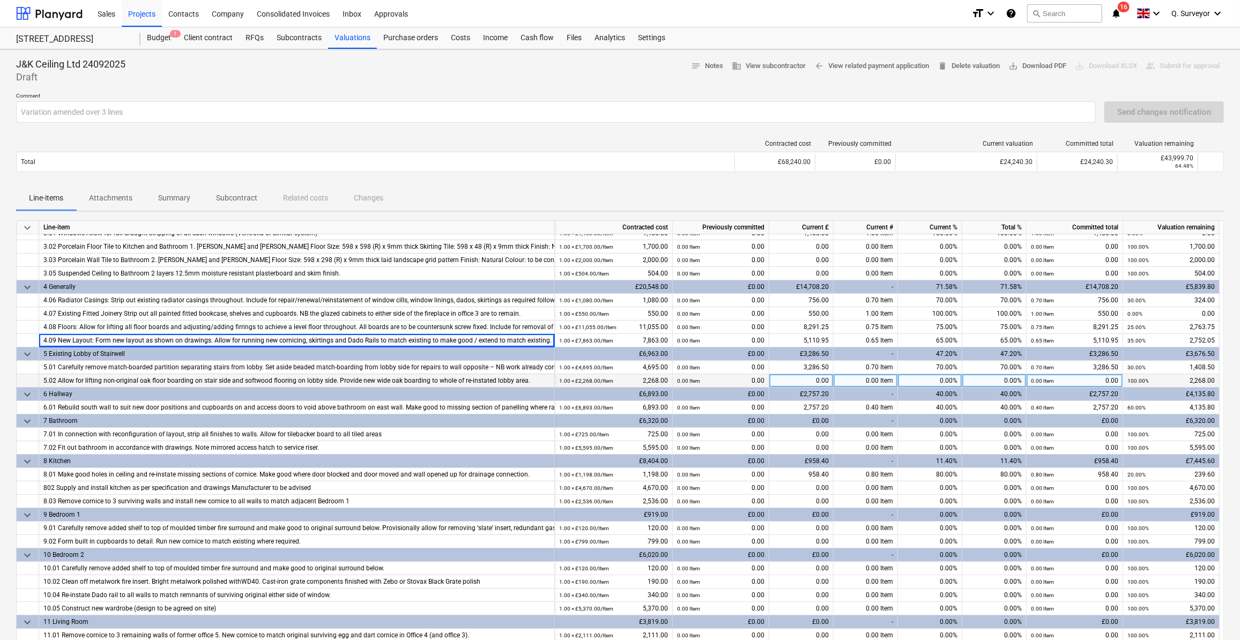
scroll to position [48, 0]
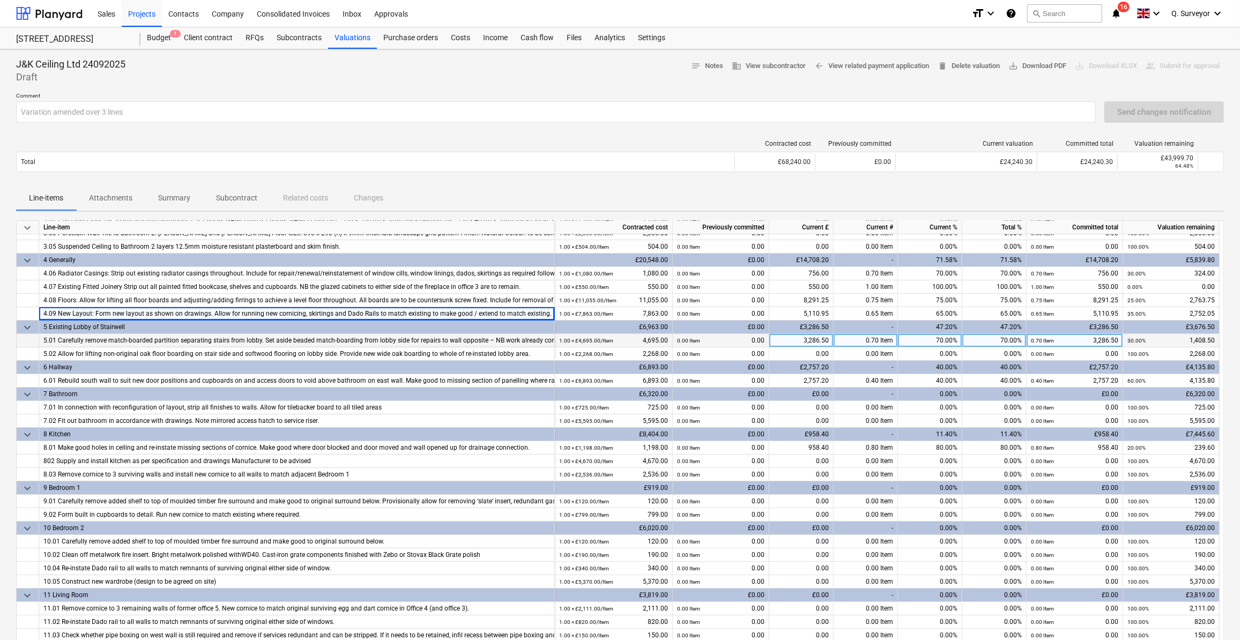
click at [131, 341] on div "5.01 Carefully remove match-boarded partition separating stairs from lobby. Set…" at bounding box center [296, 340] width 507 height 13
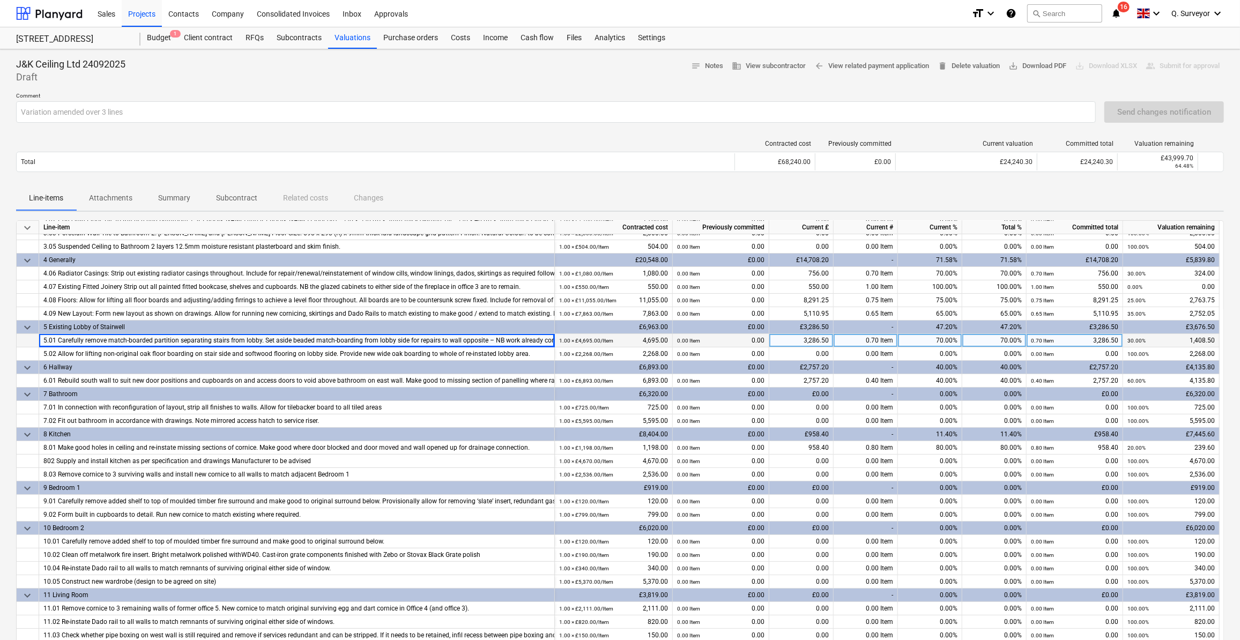
drag, startPoint x: 368, startPoint y: 344, endPoint x: 397, endPoint y: 339, distance: 29.3
click at [368, 344] on div "5.01 Carefully remove match-boarded partition separating stairs from lobby. Set…" at bounding box center [296, 340] width 507 height 13
click at [440, 335] on div "5.01 Carefully remove match-boarded partition separating stairs from lobby. Set…" at bounding box center [296, 340] width 507 height 13
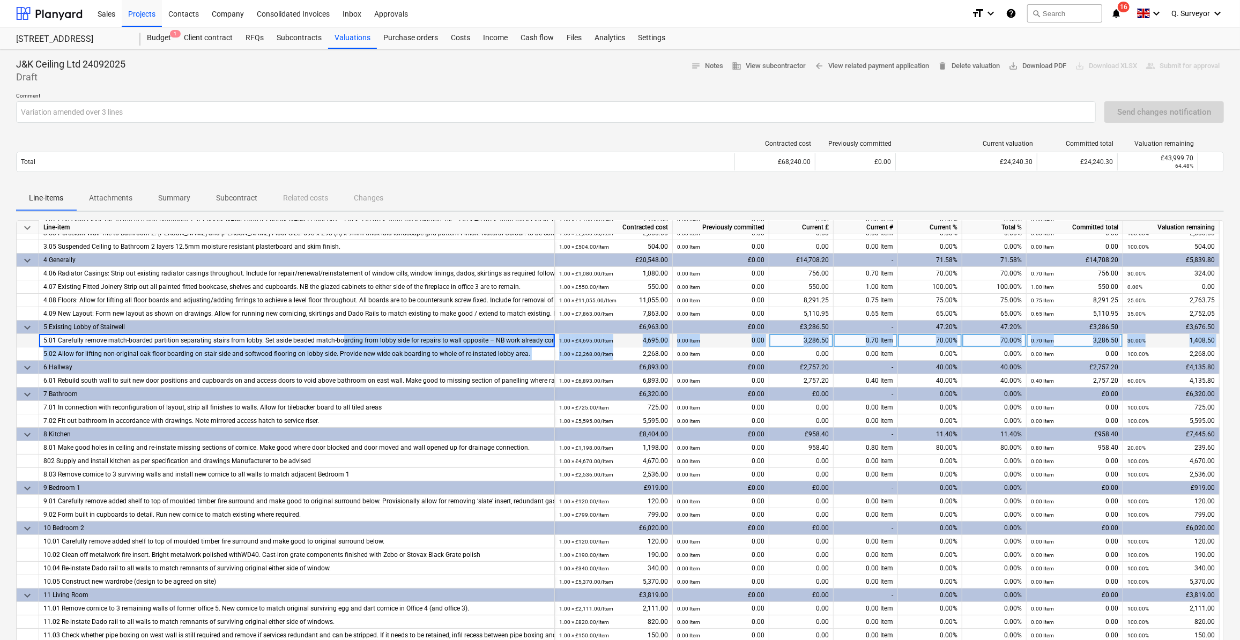
drag, startPoint x: 340, startPoint y: 334, endPoint x: 537, endPoint y: 339, distance: 196.9
click at [541, 341] on div "5.01 Carefully remove match-boarded partition separating stairs from lobby. Set…" at bounding box center [296, 340] width 507 height 13
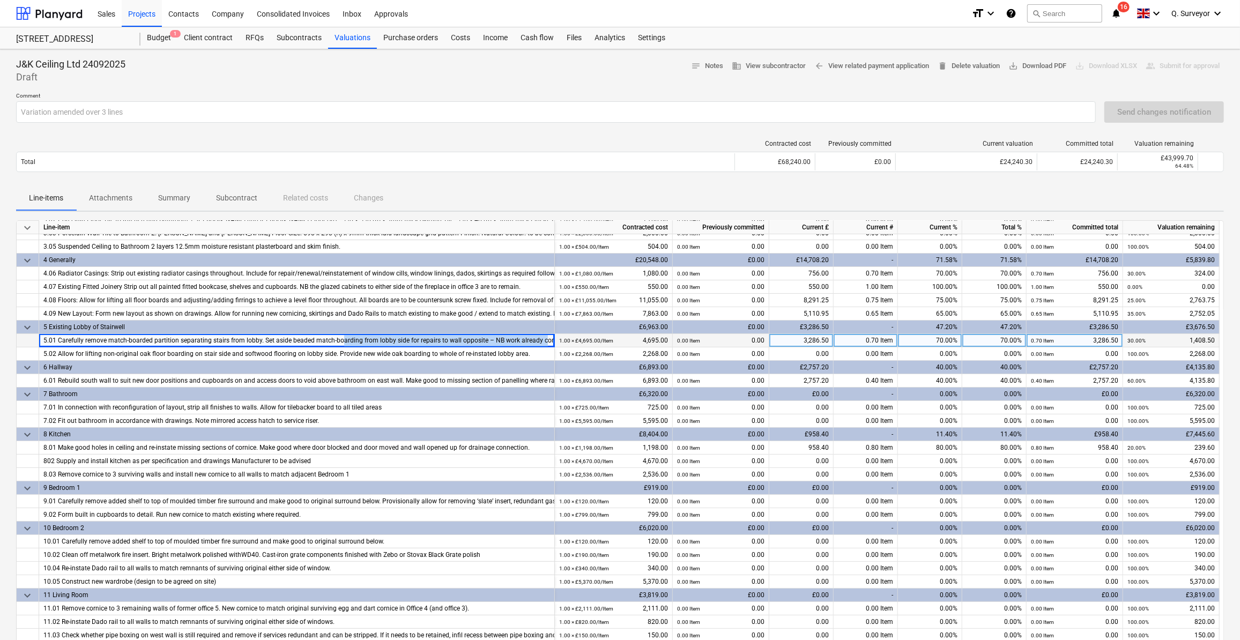
drag, startPoint x: 537, startPoint y: 339, endPoint x: 516, endPoint y: 339, distance: 20.4
click at [516, 339] on div "5.01 Carefully remove match-boarded partition separating stairs from lobby. Set…" at bounding box center [296, 340] width 507 height 13
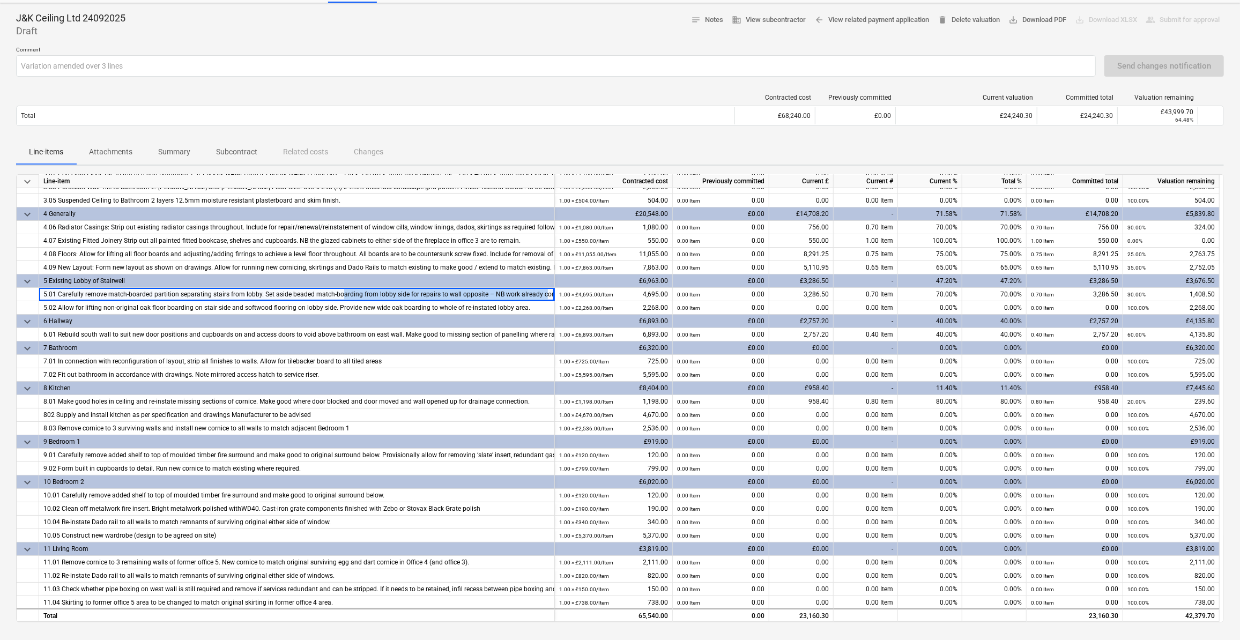
scroll to position [48, 0]
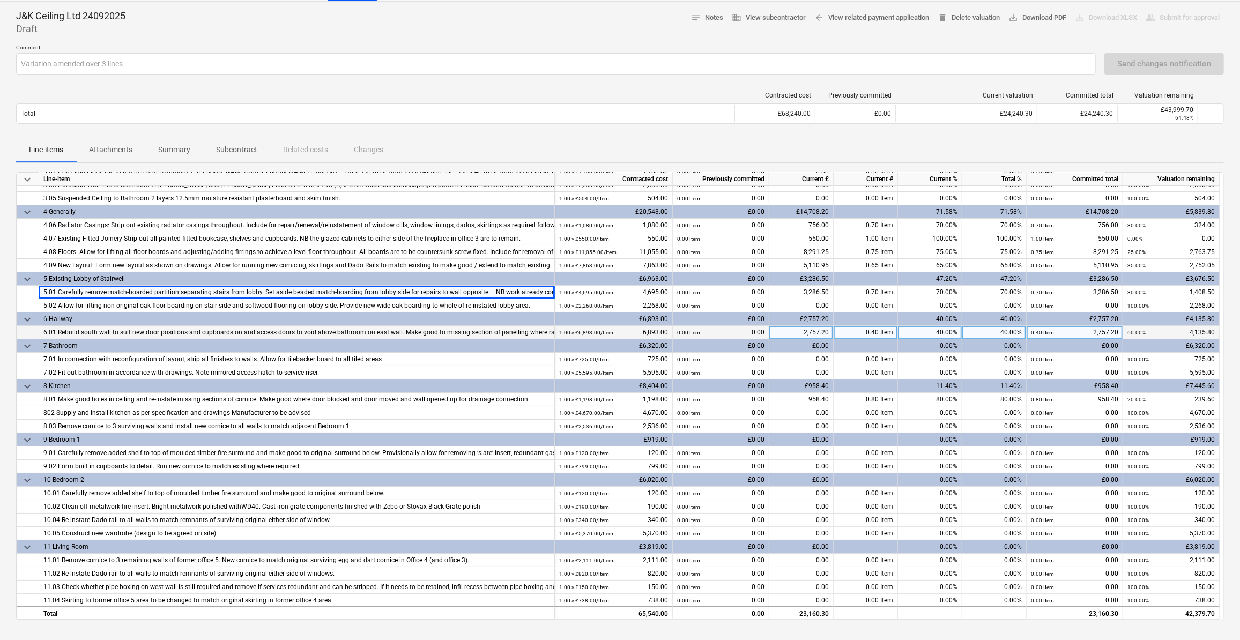
click at [157, 331] on div "6.01 Rebuild south wall to suit new door positions and cupboards on and access …" at bounding box center [296, 332] width 507 height 13
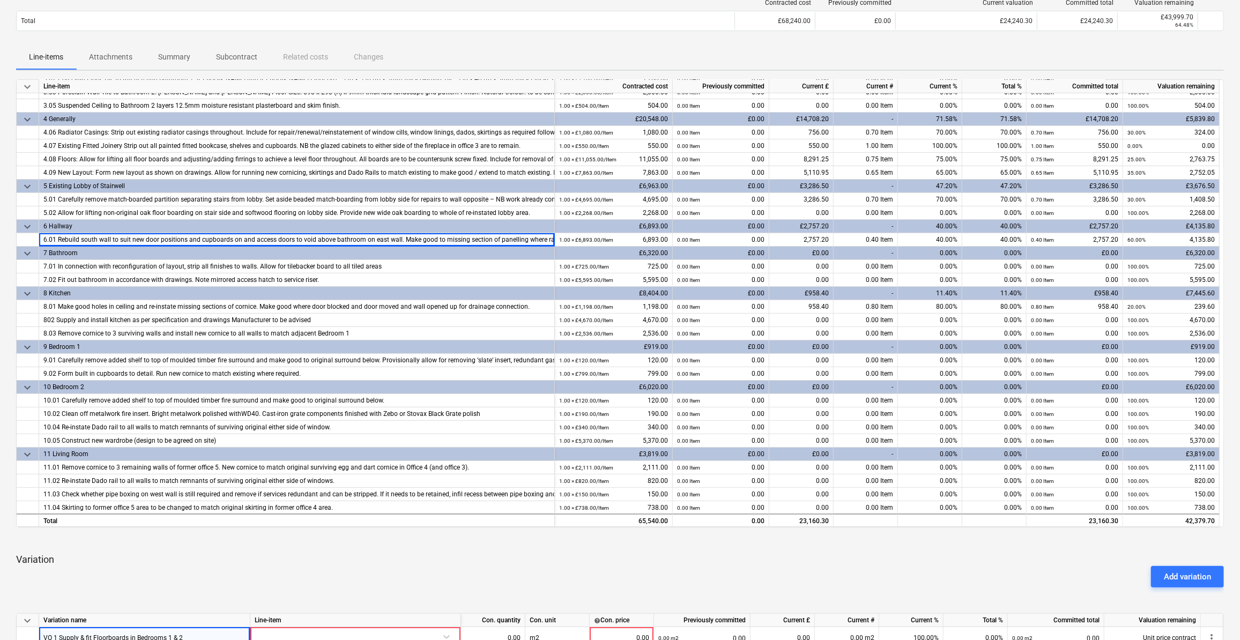
scroll to position [146, 0]
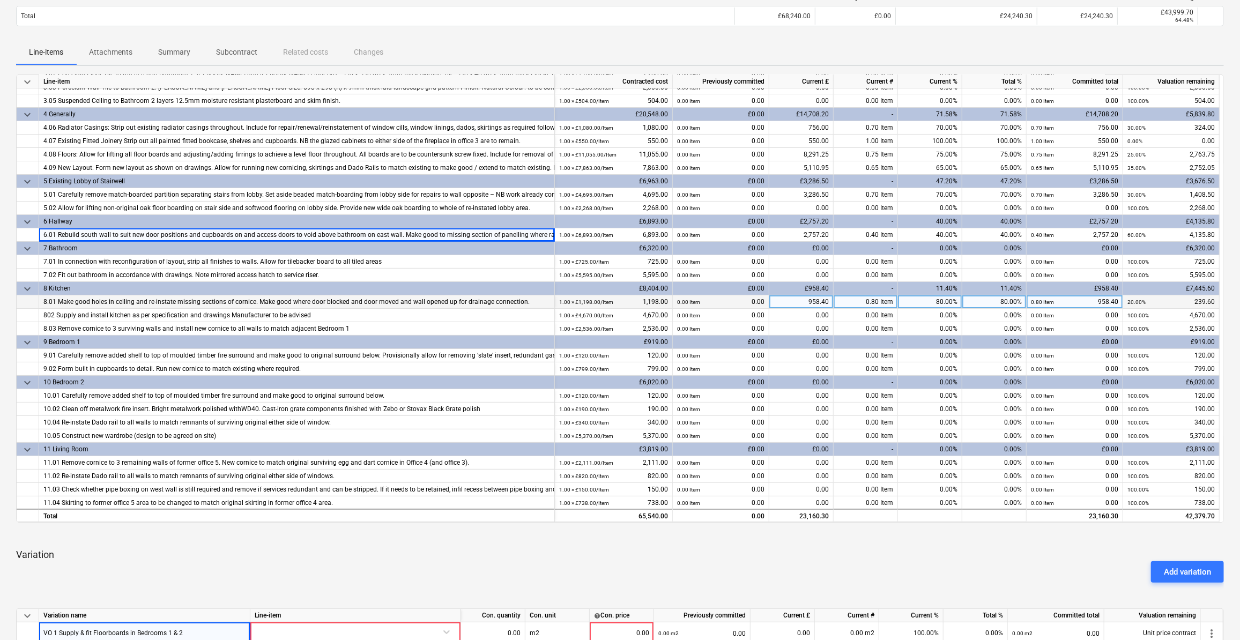
click at [107, 302] on div "8.01 Make good holes in ceiling and re-instate missing sections of cornice. Mak…" at bounding box center [296, 301] width 507 height 13
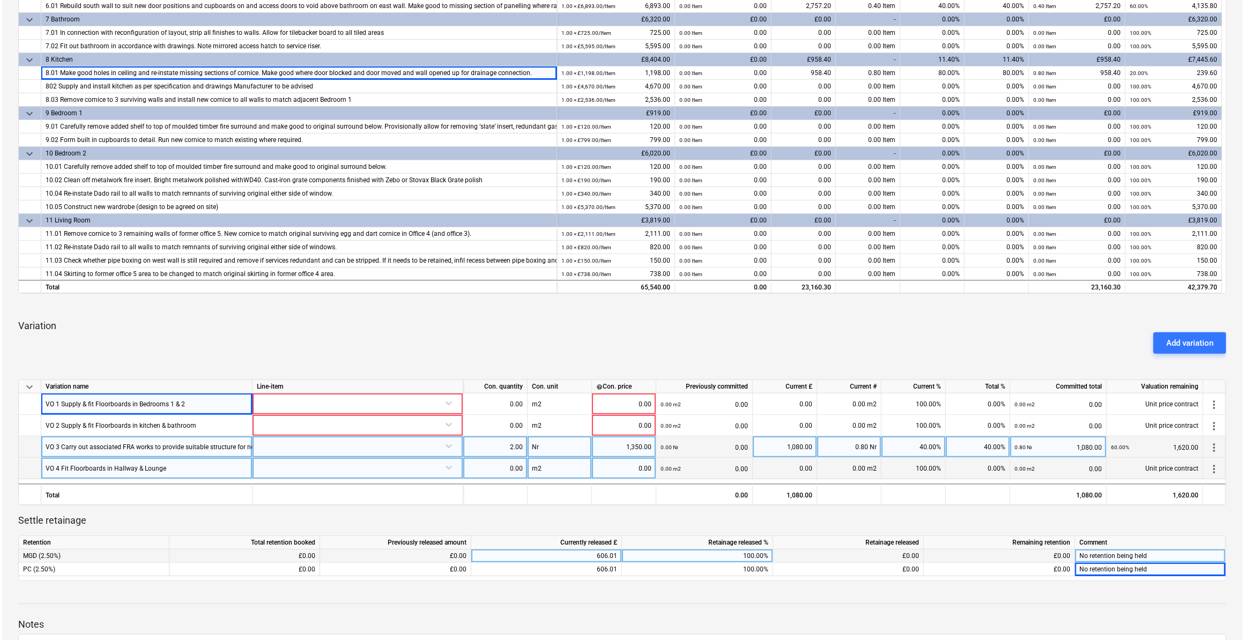
scroll to position [439, 0]
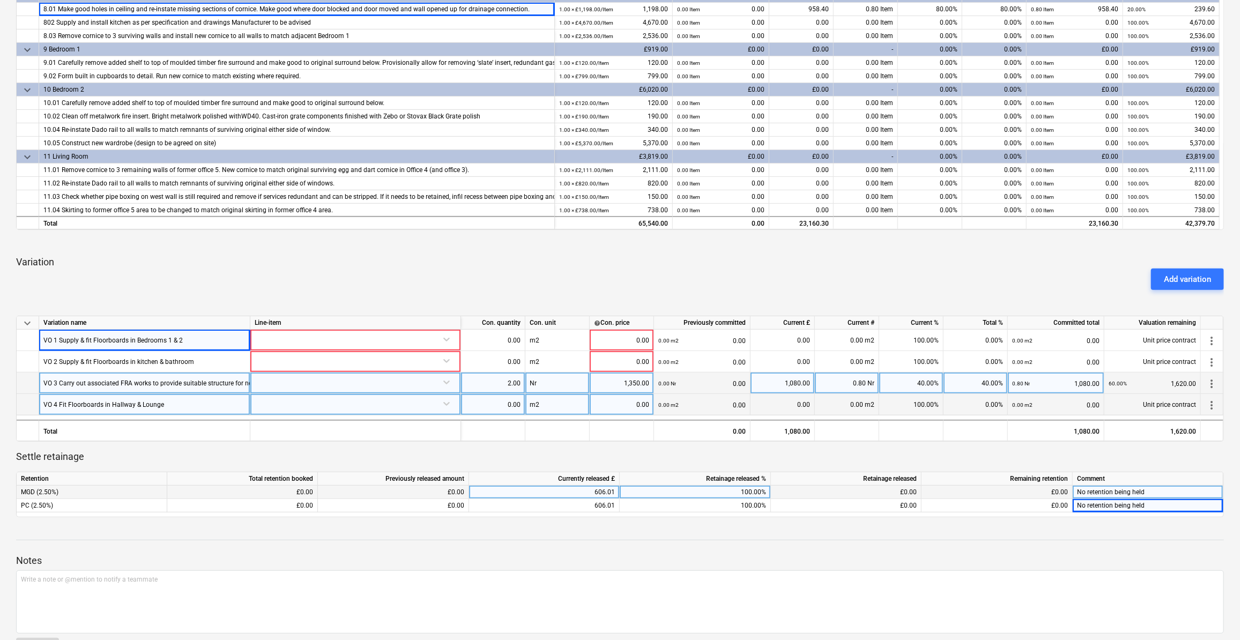
click at [376, 263] on div "Variation Add variation" at bounding box center [620, 273] width 1208 height 34
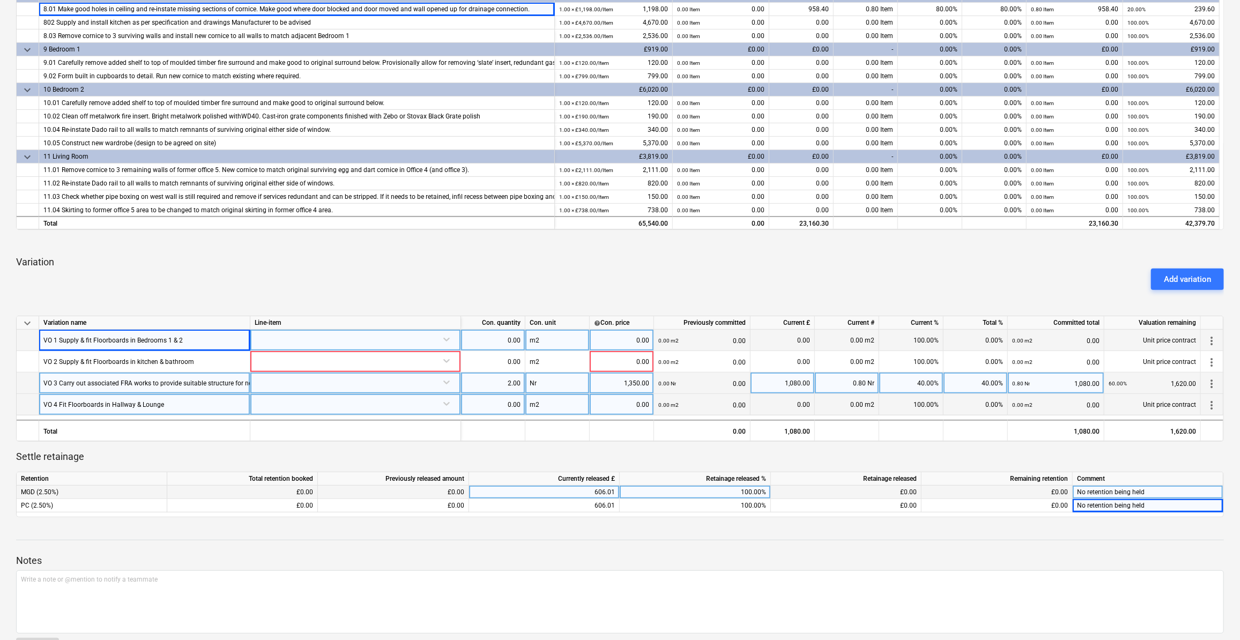
click at [443, 338] on div at bounding box center [356, 339] width 202 height 19
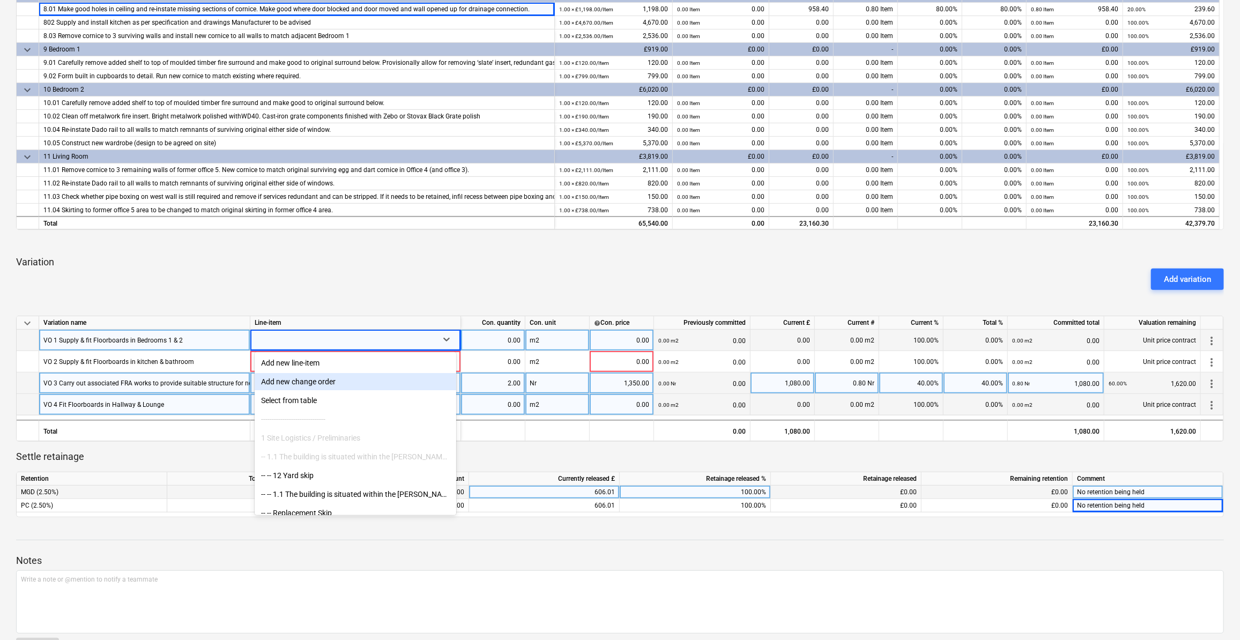
click at [312, 386] on div "Add new change order" at bounding box center [356, 381] width 202 height 17
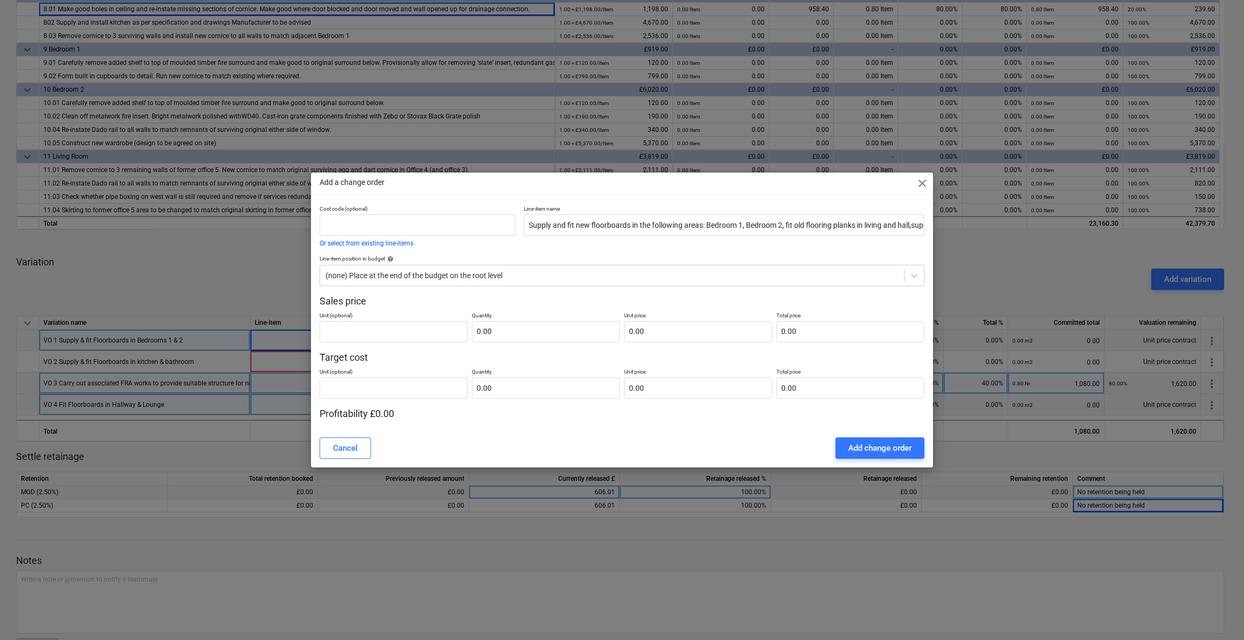
click at [921, 182] on span "close" at bounding box center [922, 183] width 13 height 13
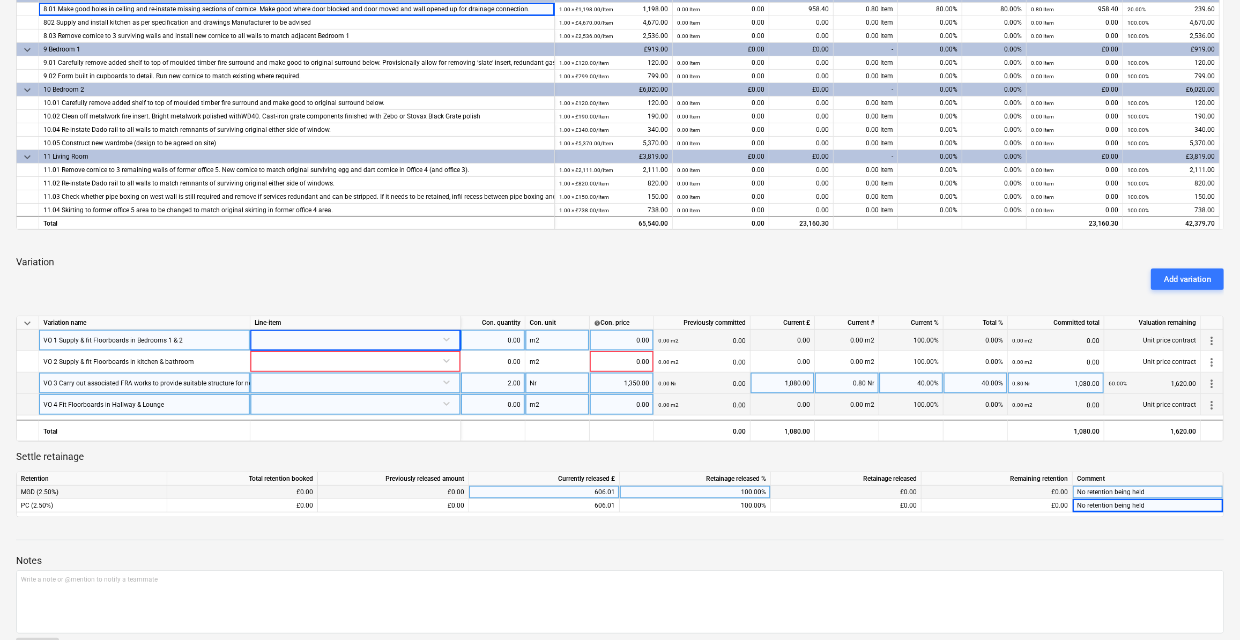
click at [164, 341] on div "VO 1 Supply & fit Floorboards in Bedrooms 1 & 2" at bounding box center [112, 340] width 139 height 21
click at [446, 338] on div at bounding box center [356, 339] width 202 height 19
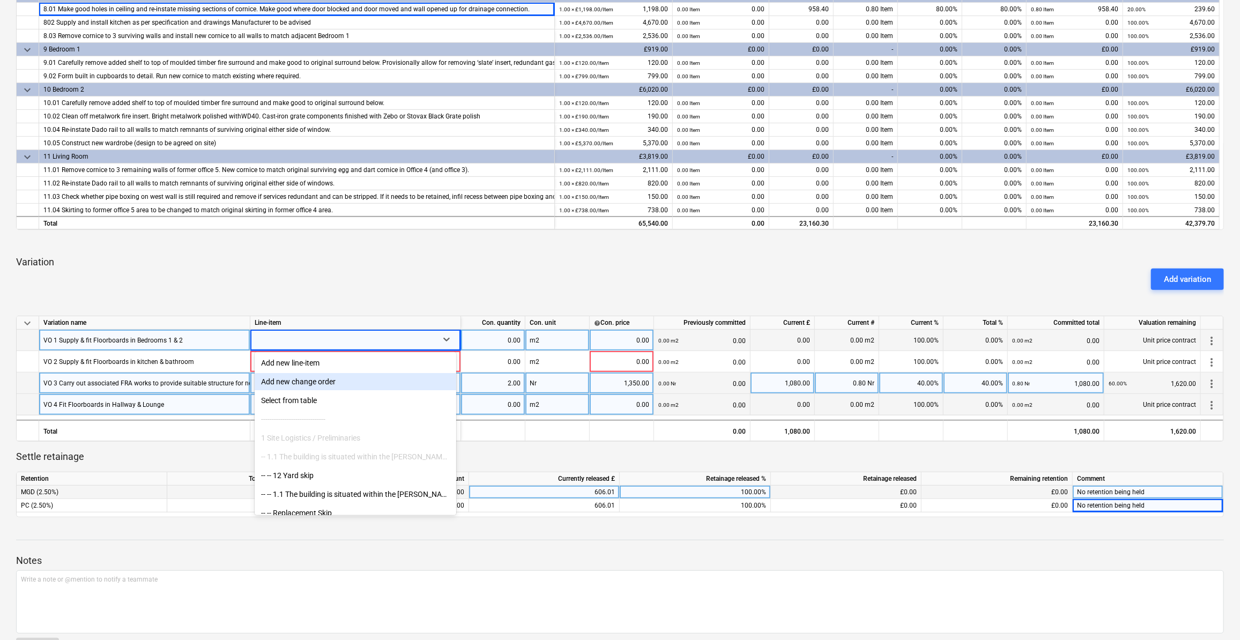
click at [325, 387] on div "Add new change order" at bounding box center [356, 381] width 202 height 17
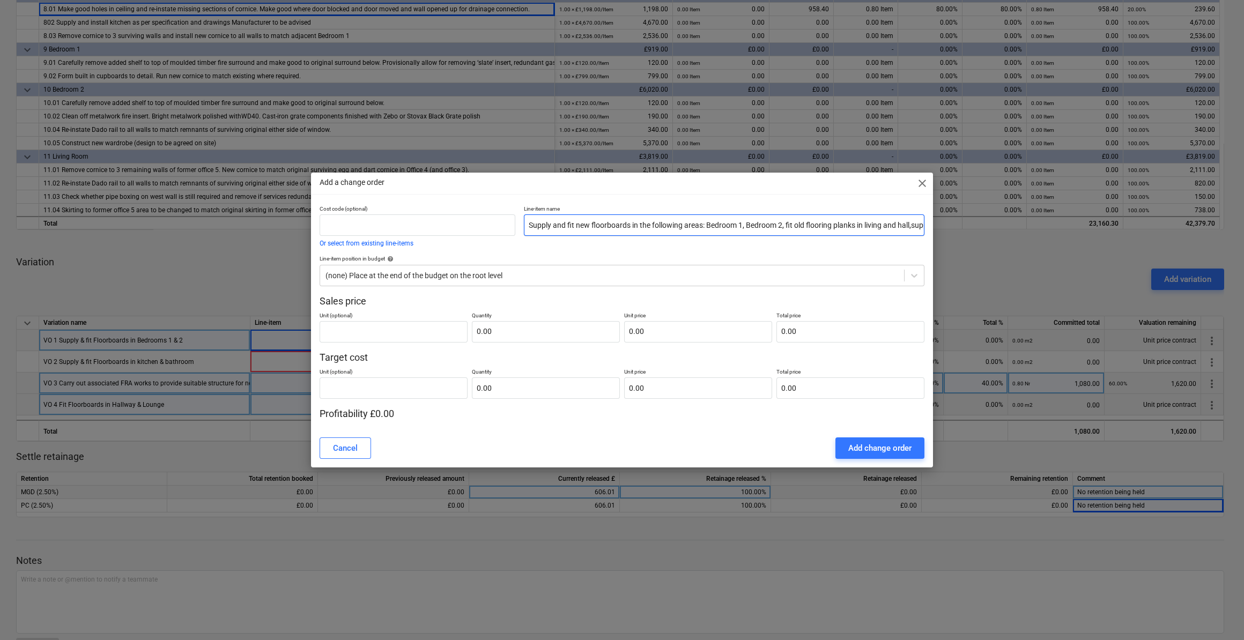
click at [542, 226] on input "Supply and fit new floorboards in the following areas: Bedroom 1, Bedroom 2, fi…" at bounding box center [724, 225] width 401 height 21
drag, startPoint x: 526, startPoint y: 226, endPoint x: 1246, endPoint y: 285, distance: 722.6
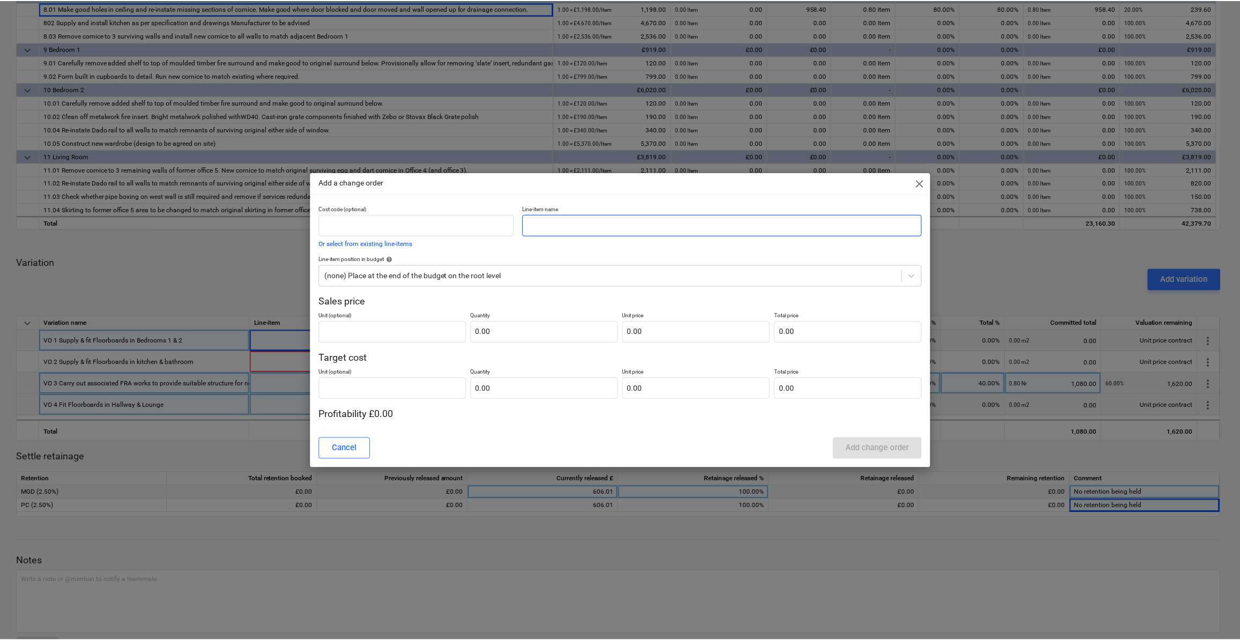
scroll to position [0, 0]
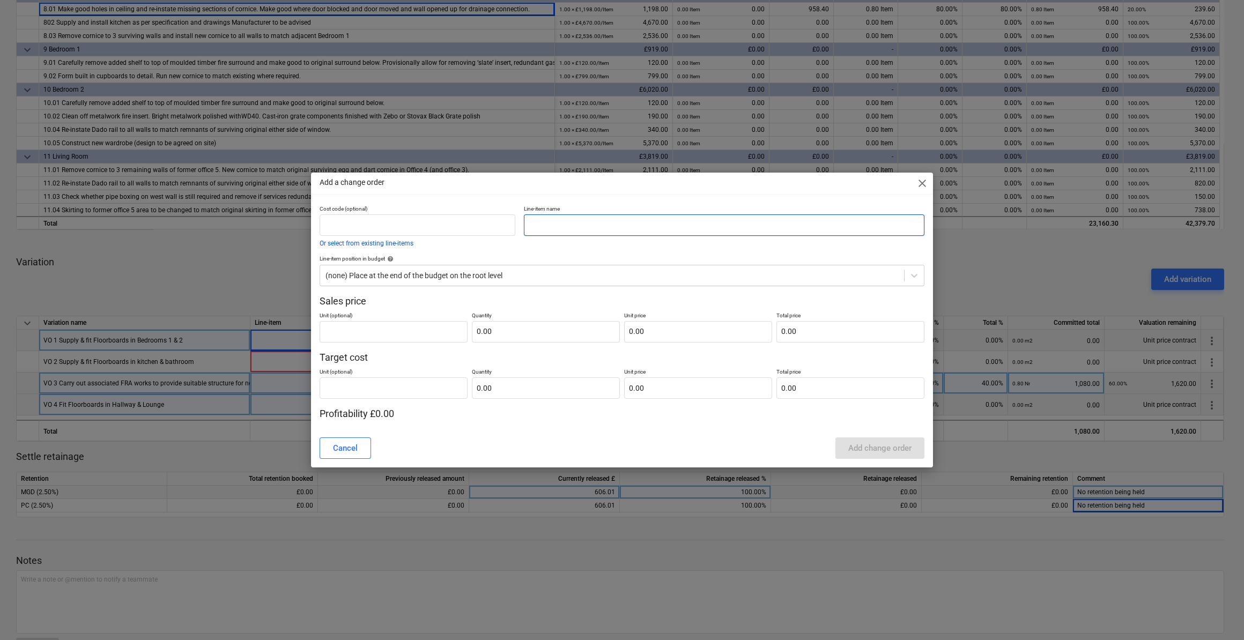
paste input "VO 1 Supply & fit Floorboards in Bedrooms 1 & 2"
type input "VO 1 Supply & fit Floorboards in Bedrooms 1 & 2"
click at [509, 275] on div at bounding box center [612, 275] width 573 height 11
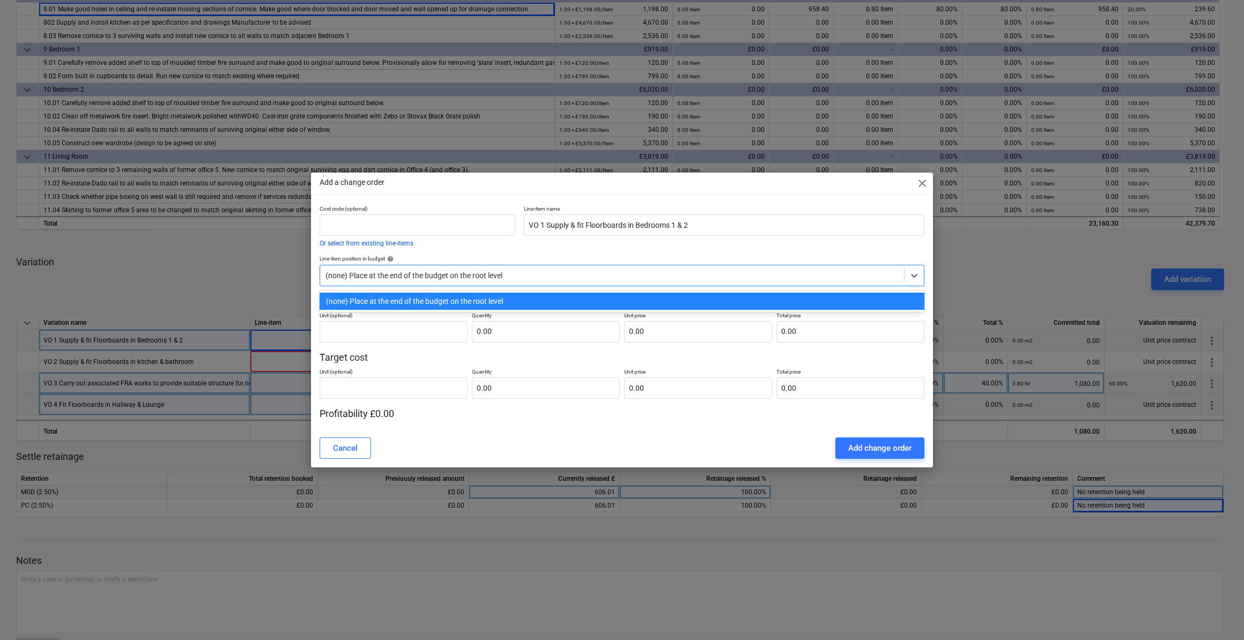
click at [486, 300] on div "(none) Place at the end of the budget on the root level" at bounding box center [622, 301] width 605 height 17
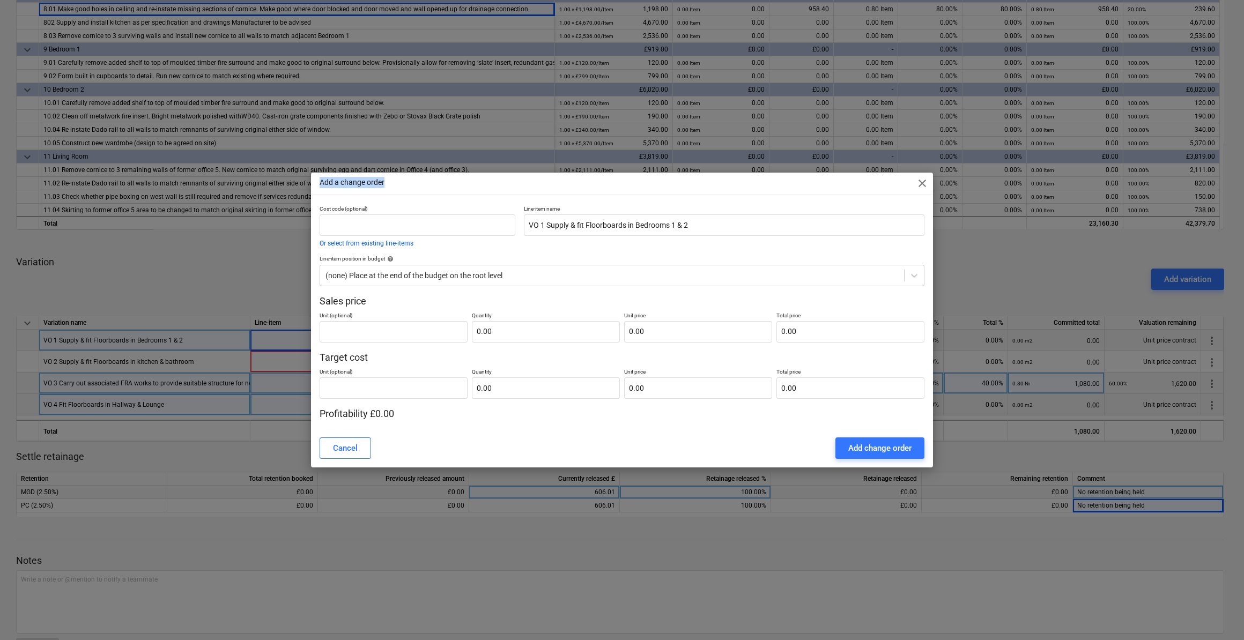
drag, startPoint x: 506, startPoint y: 189, endPoint x: 309, endPoint y: 54, distance: 239.2
click at [309, 54] on div "Add a change order close Cost code (optional) Or select from existing line-item…" at bounding box center [622, 320] width 1244 height 640
drag, startPoint x: 501, startPoint y: 171, endPoint x: 787, endPoint y: 368, distance: 347.8
click at [501, 171] on div "Add a change order close Cost code (optional) Or select from existing line-item…" at bounding box center [622, 320] width 1244 height 640
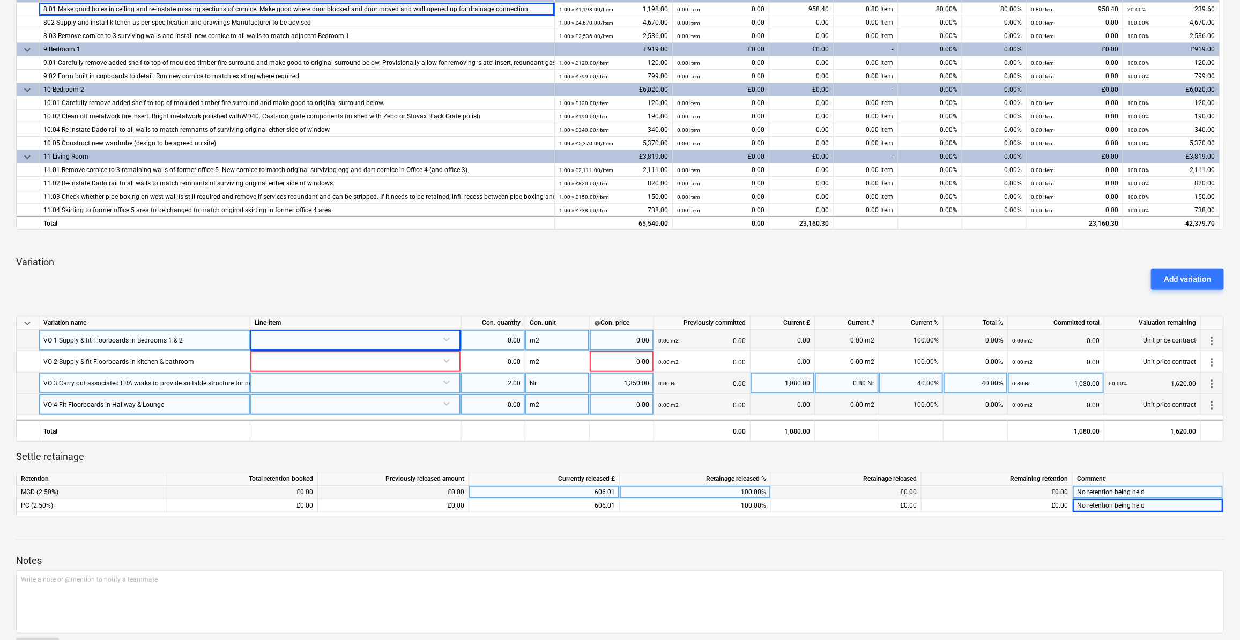
click at [447, 343] on div at bounding box center [356, 339] width 202 height 19
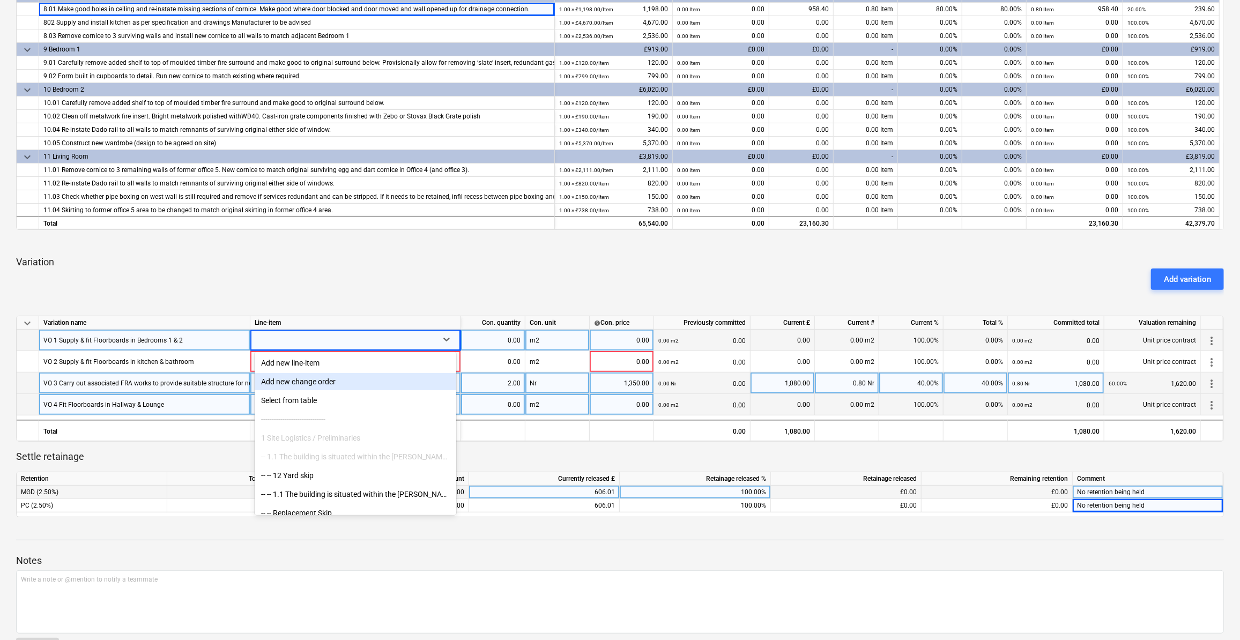
click at [316, 383] on div "Add new change order" at bounding box center [356, 381] width 202 height 17
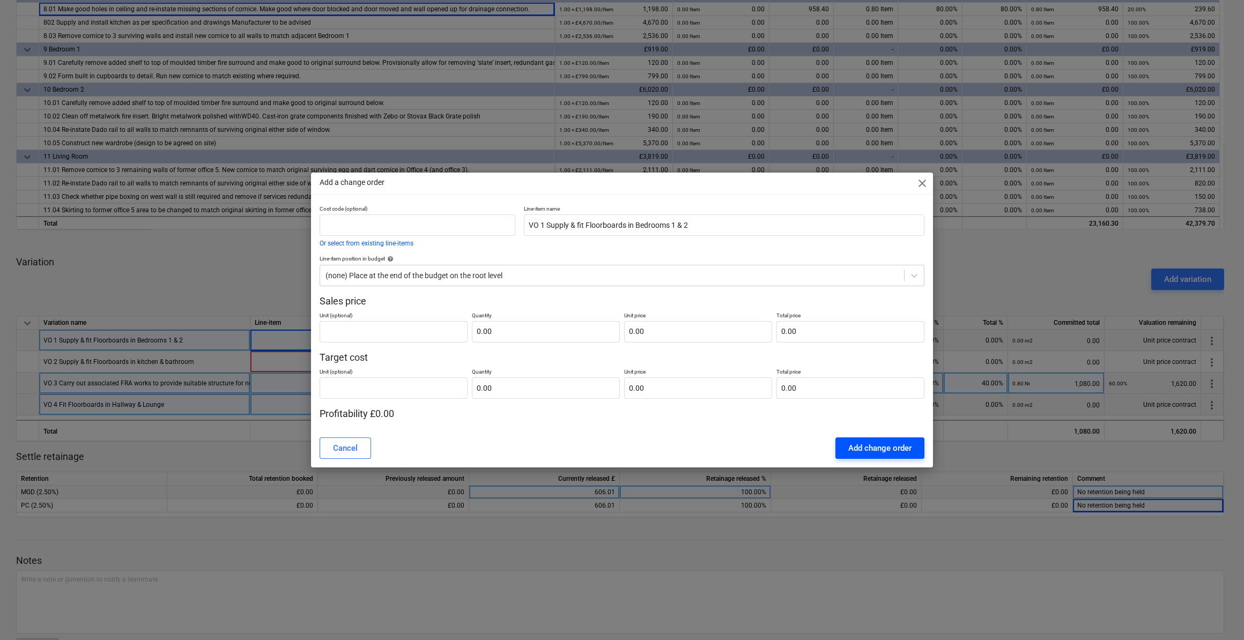
click at [875, 446] on div "Add change order" at bounding box center [879, 448] width 63 height 14
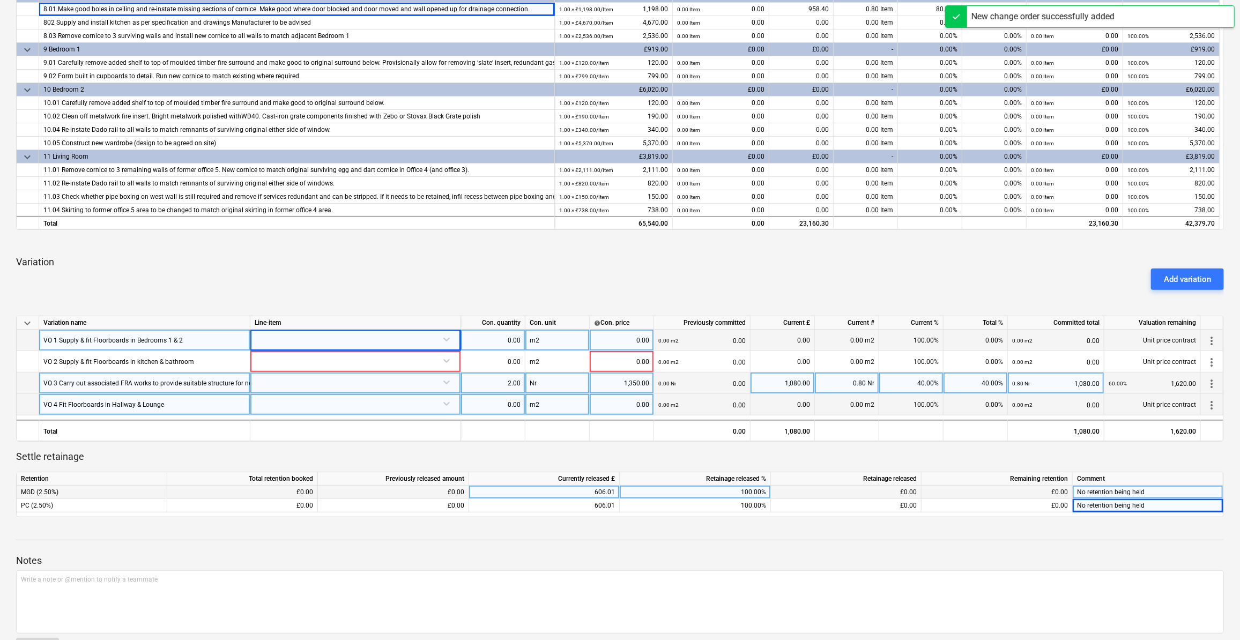
click at [449, 336] on div at bounding box center [356, 339] width 202 height 19
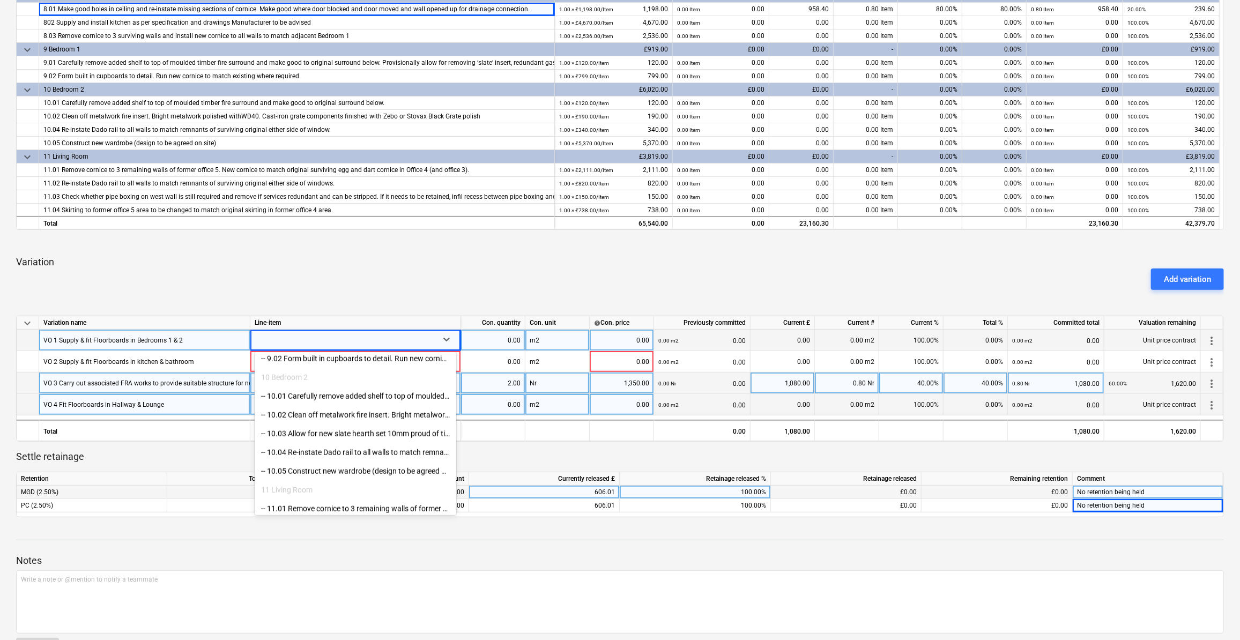
scroll to position [1303, 0]
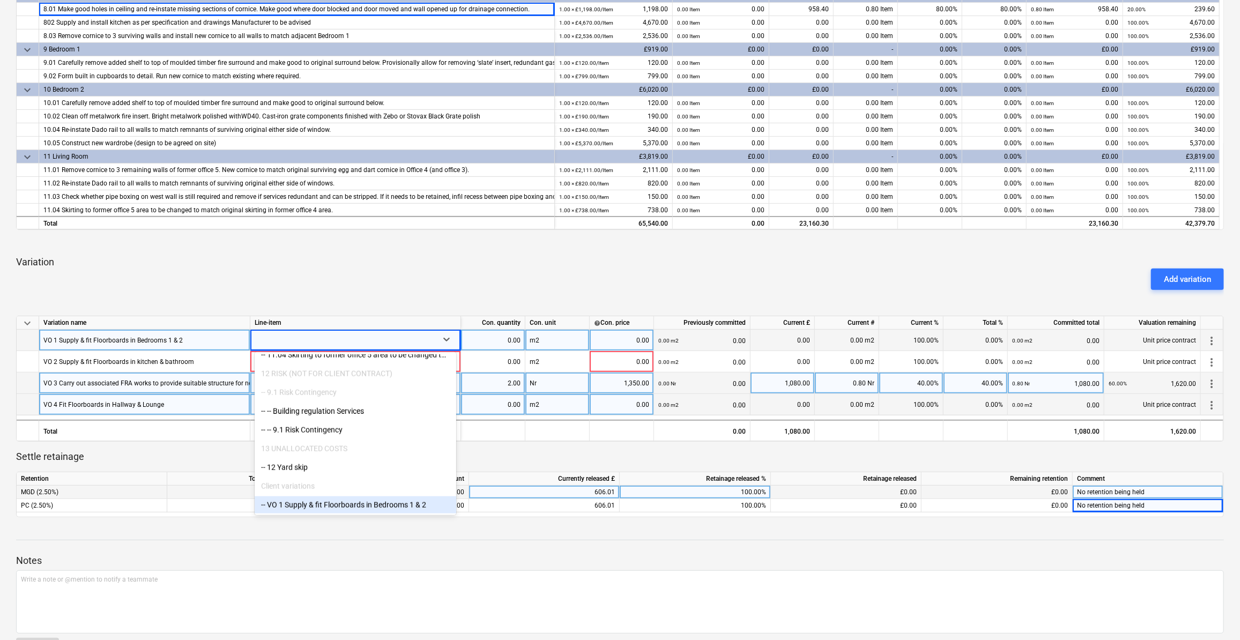
click at [393, 502] on div "-- VO 1 Supply & fit Floorboards in Bedrooms 1 & 2" at bounding box center [356, 505] width 202 height 17
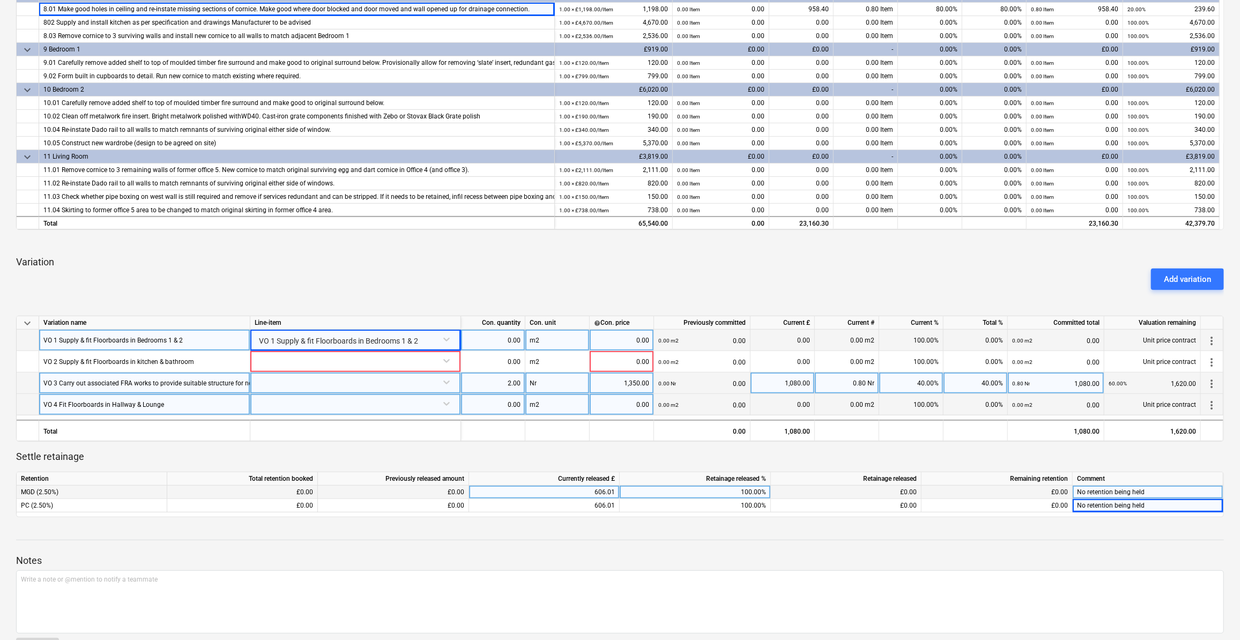
click at [345, 295] on div "keyboard_arrow_down Line-item Contracted cost Previously committed Current £ Cu…" at bounding box center [620, 150] width 1208 height 736
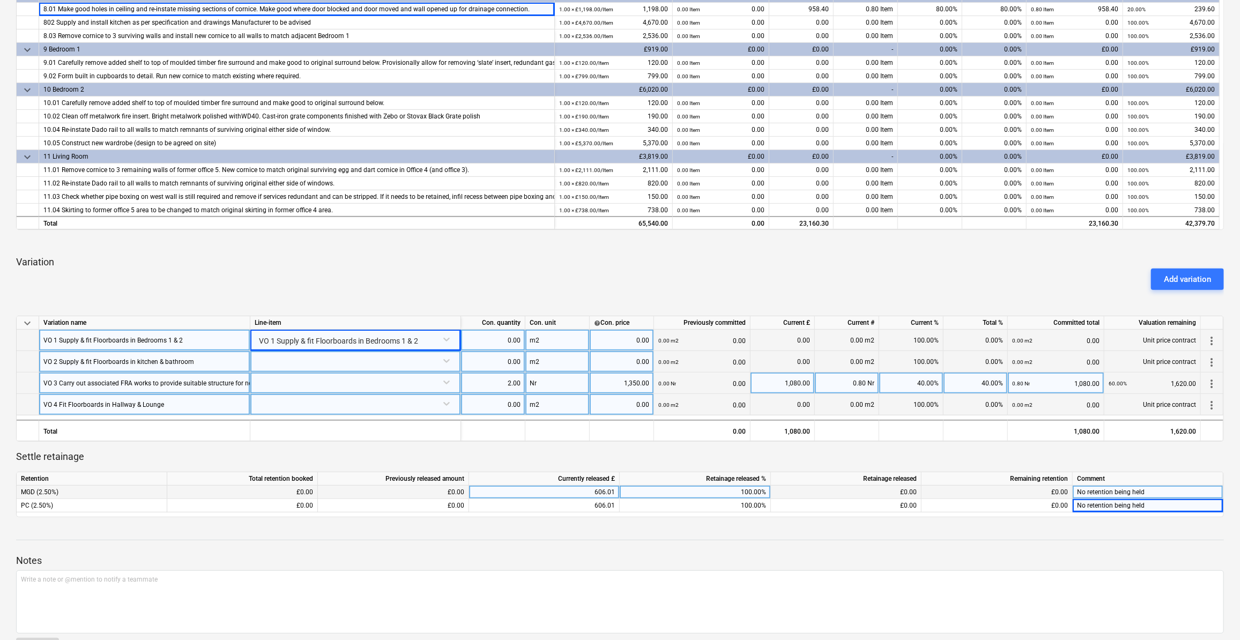
click at [446, 360] on div at bounding box center [356, 360] width 202 height 19
click at [200, 361] on div "VO 2 Supply & fit Floorboards in kitchen & bathroom" at bounding box center [144, 361] width 211 height 21
click at [448, 363] on div at bounding box center [356, 360] width 202 height 19
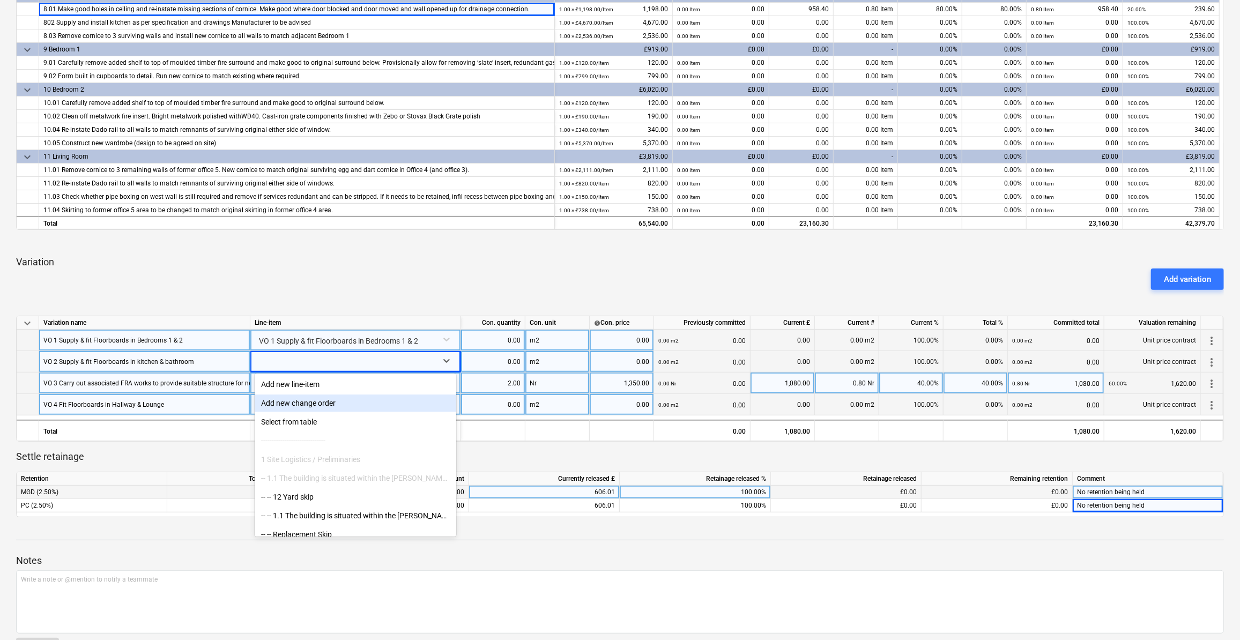
drag, startPoint x: 301, startPoint y: 410, endPoint x: 301, endPoint y: 402, distance: 7.5
click at [301, 402] on div "Add new change order" at bounding box center [356, 403] width 202 height 17
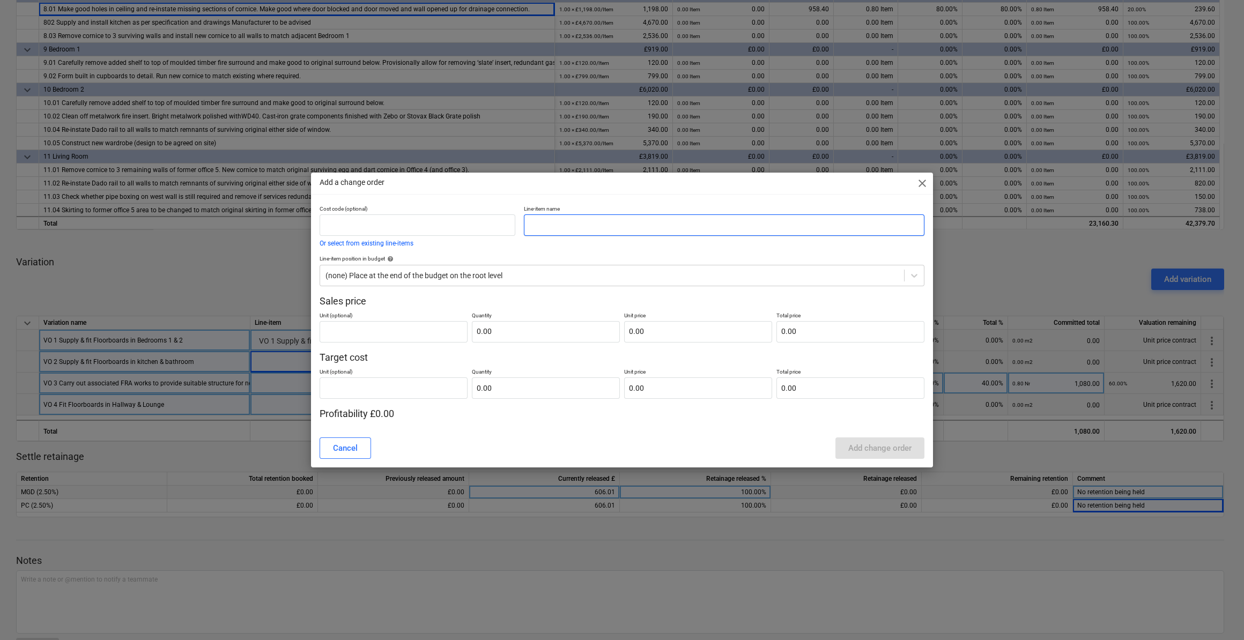
click at [622, 233] on input "text" at bounding box center [724, 225] width 401 height 21
paste input "VO 2 Supply & fit Floorboards in kitchen & bathroom"
type input "VO 2 Supply & fit Floorboards in kitchen & bathroom"
click at [876, 446] on div "Add change order" at bounding box center [879, 448] width 63 height 14
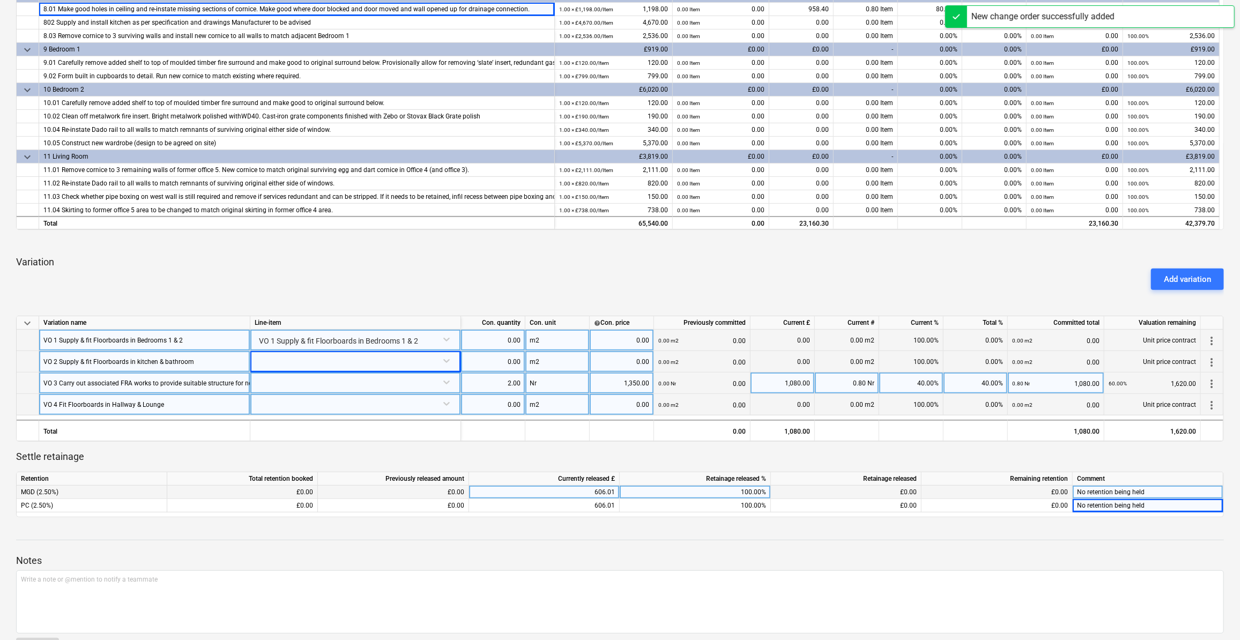
click at [323, 358] on div at bounding box center [356, 360] width 202 height 19
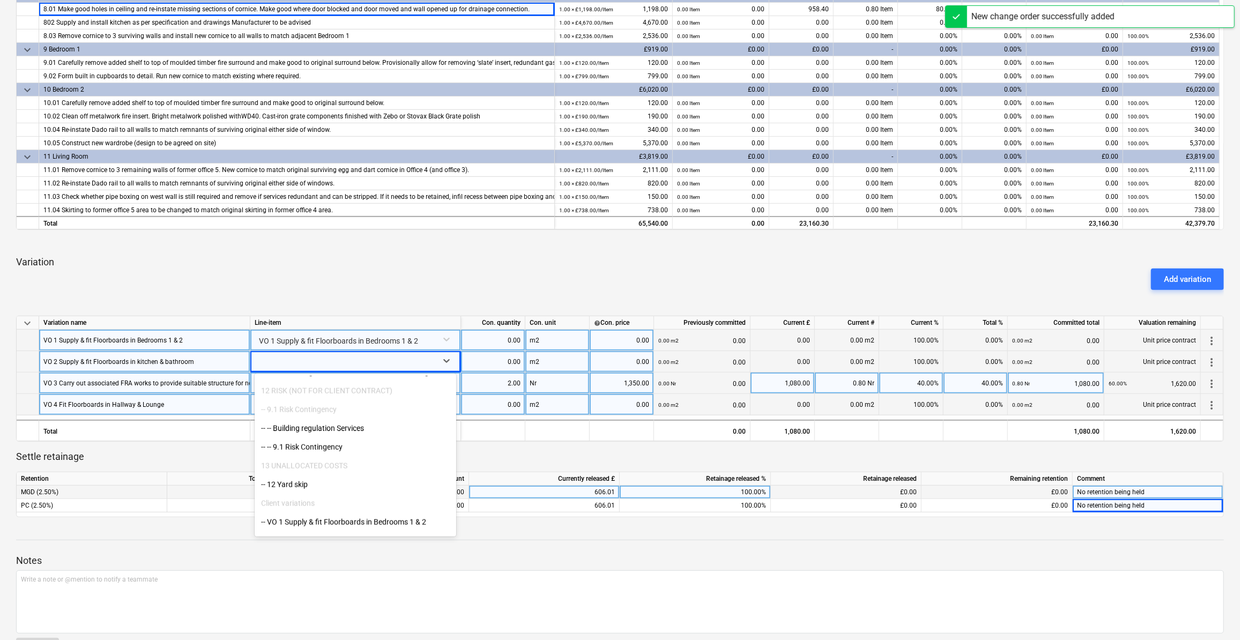
scroll to position [1321, 0]
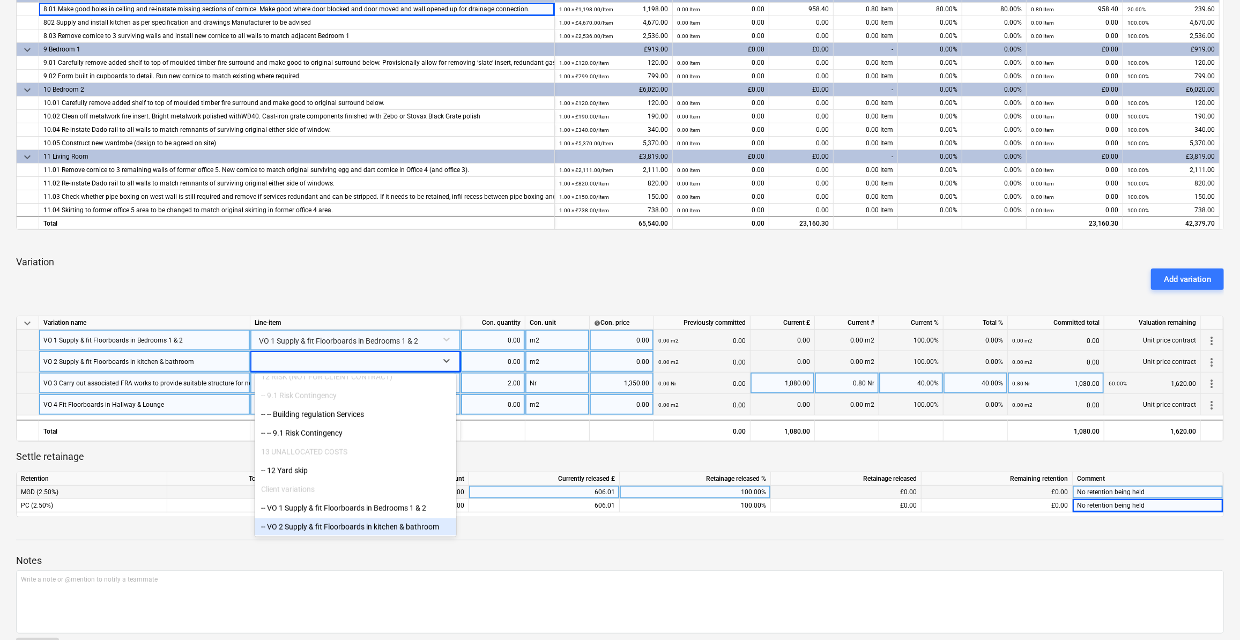
click at [320, 531] on div "-- VO 2 Supply & fit Floorboards in kitchen & bathroom" at bounding box center [356, 527] width 202 height 17
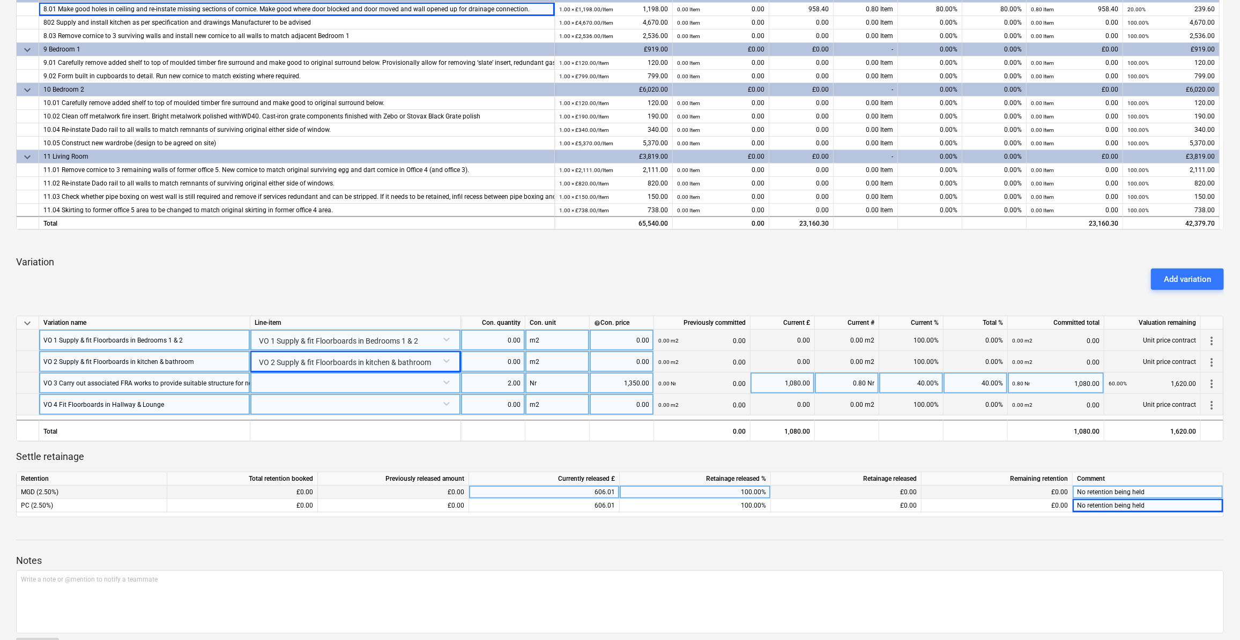
click at [156, 377] on div "VO 3 Carry out associated FRA works to provide suitable structure for new fire …" at bounding box center [298, 383] width 510 height 21
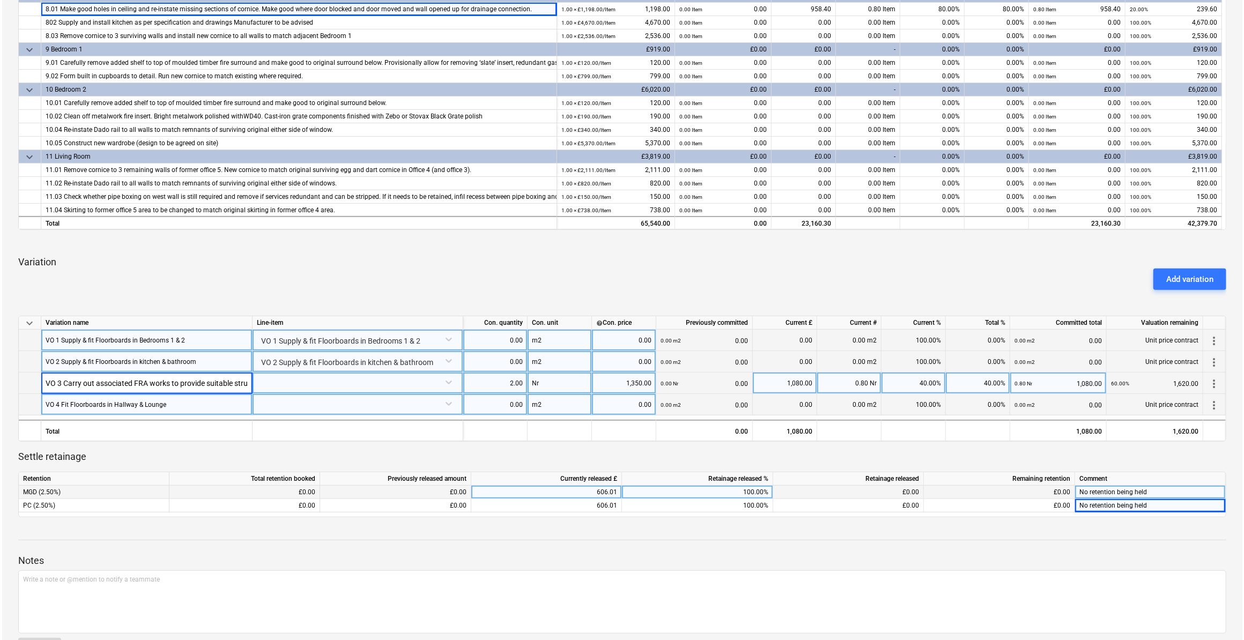
scroll to position [0, 387]
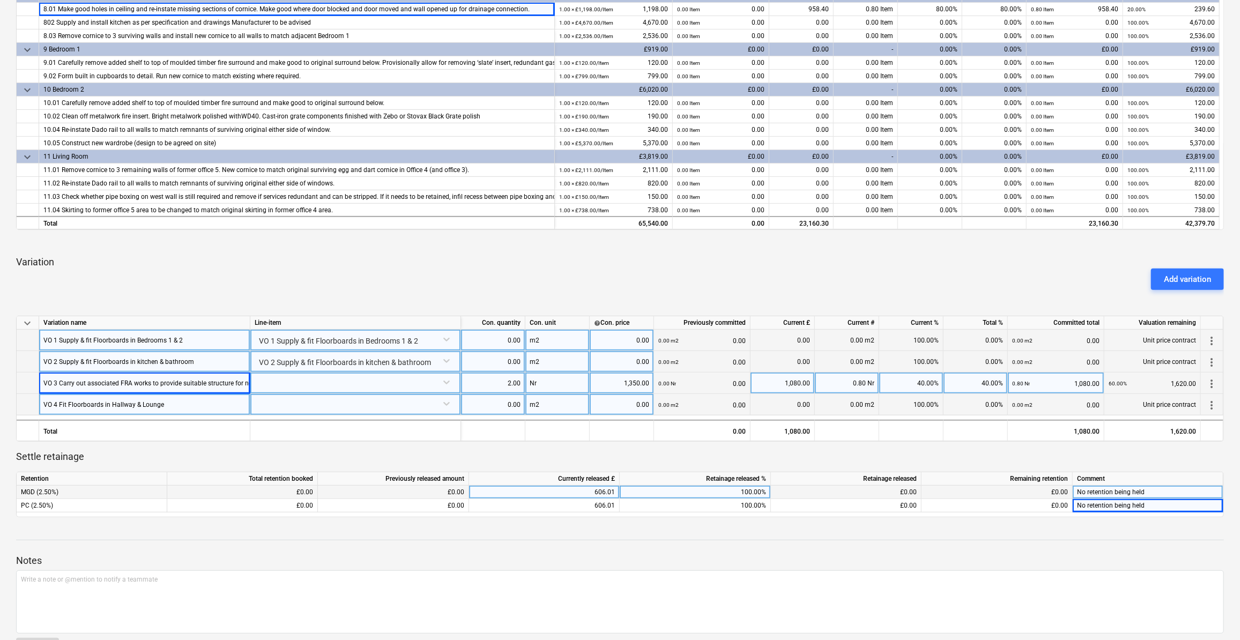
click at [446, 385] on div at bounding box center [356, 382] width 202 height 19
click at [563, 304] on div at bounding box center [620, 303] width 1208 height 9
click at [625, 382] on div "1,350.00" at bounding box center [621, 383] width 55 height 21
click at [440, 383] on div at bounding box center [356, 382] width 202 height 19
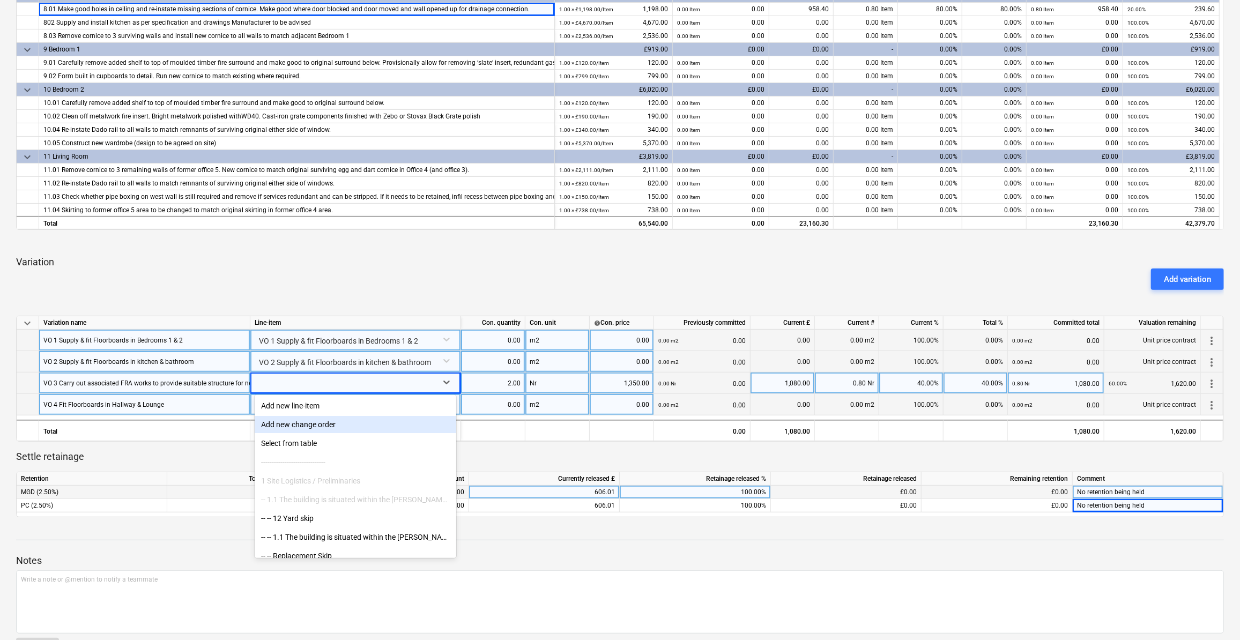
click at [339, 428] on div "Add new change order" at bounding box center [356, 424] width 202 height 17
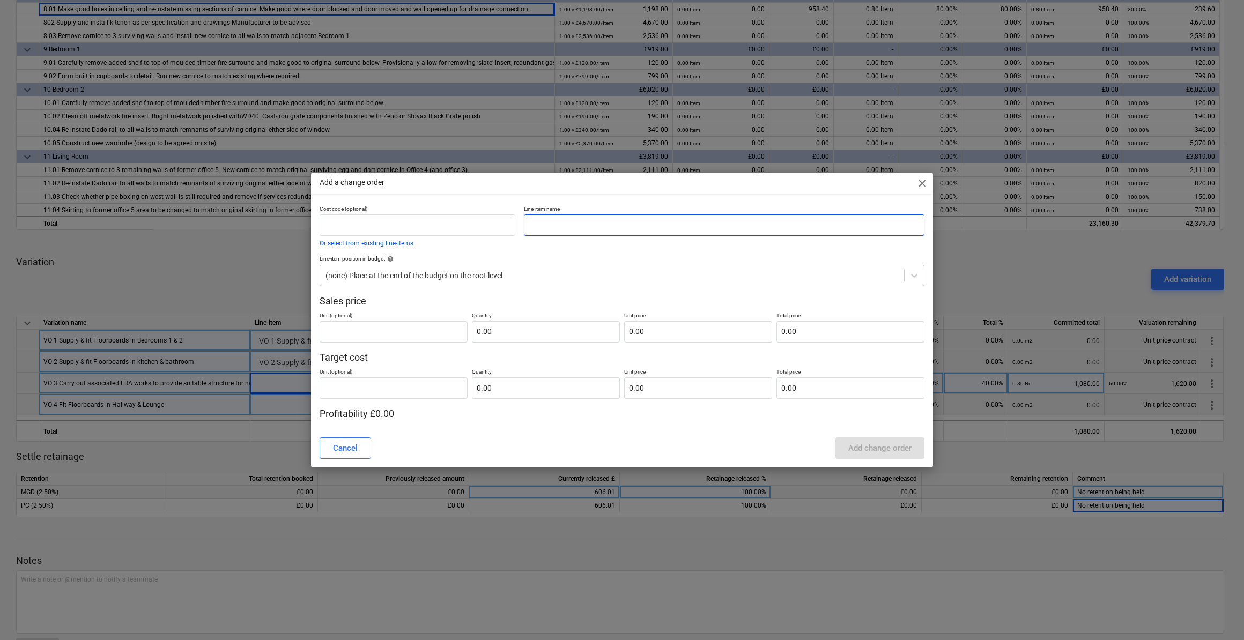
click at [573, 230] on input "text" at bounding box center [724, 225] width 401 height 21
paste input "VO 3 Carry out associated FRA works to provide suitable structure for new fire …"
drag, startPoint x: 597, startPoint y: 232, endPoint x: 444, endPoint y: 234, distance: 153.4
click at [444, 234] on div "Cost code (optional) Or select from existing line-items Line-item name VO 3 Car…" at bounding box center [622, 226] width 614 height 50
type input "VO 3 Carry out associated FRA works to provide suitable structure for new fire …"
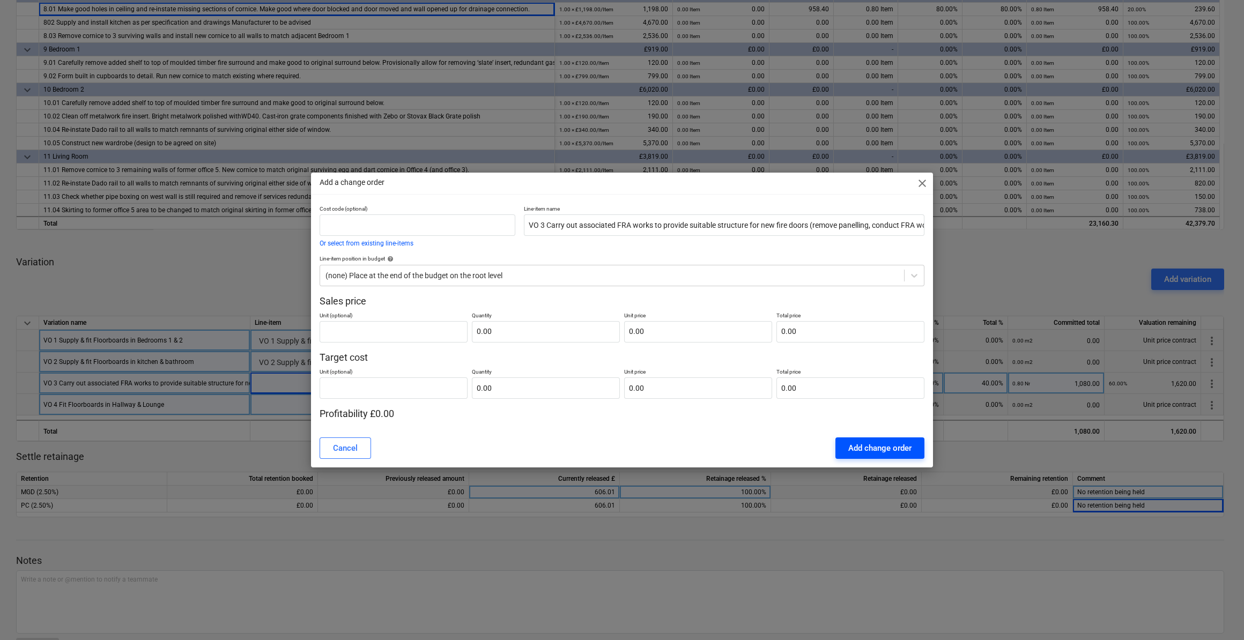
click at [895, 454] on div "Add change order" at bounding box center [879, 448] width 63 height 14
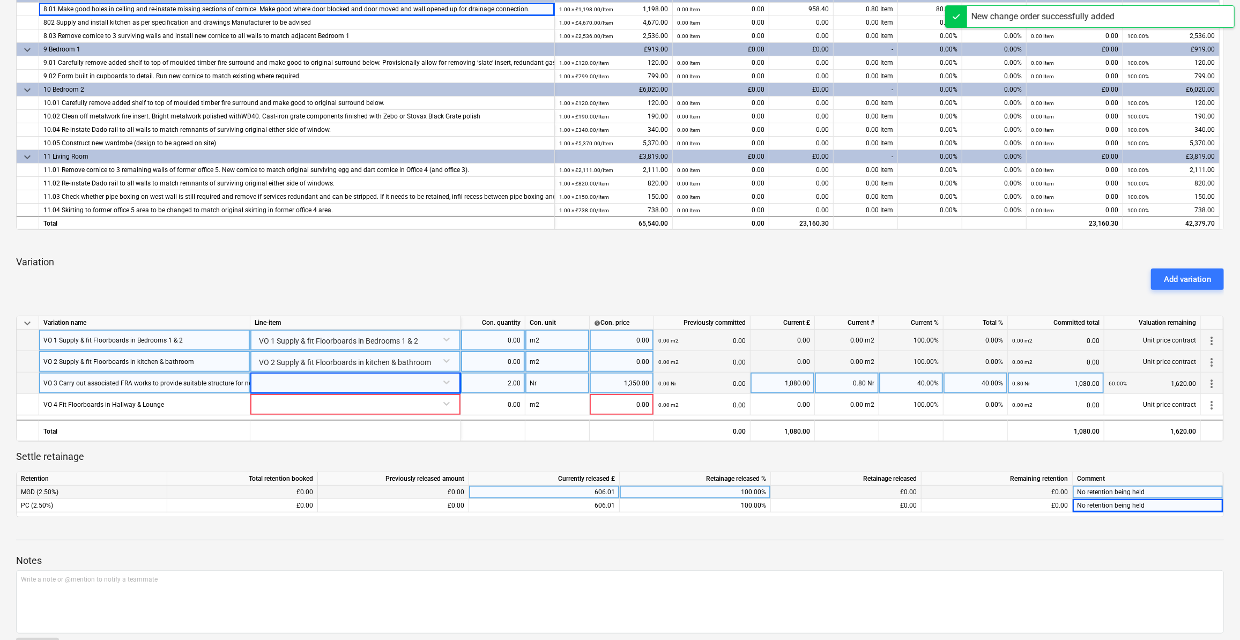
click at [442, 383] on div at bounding box center [356, 382] width 202 height 19
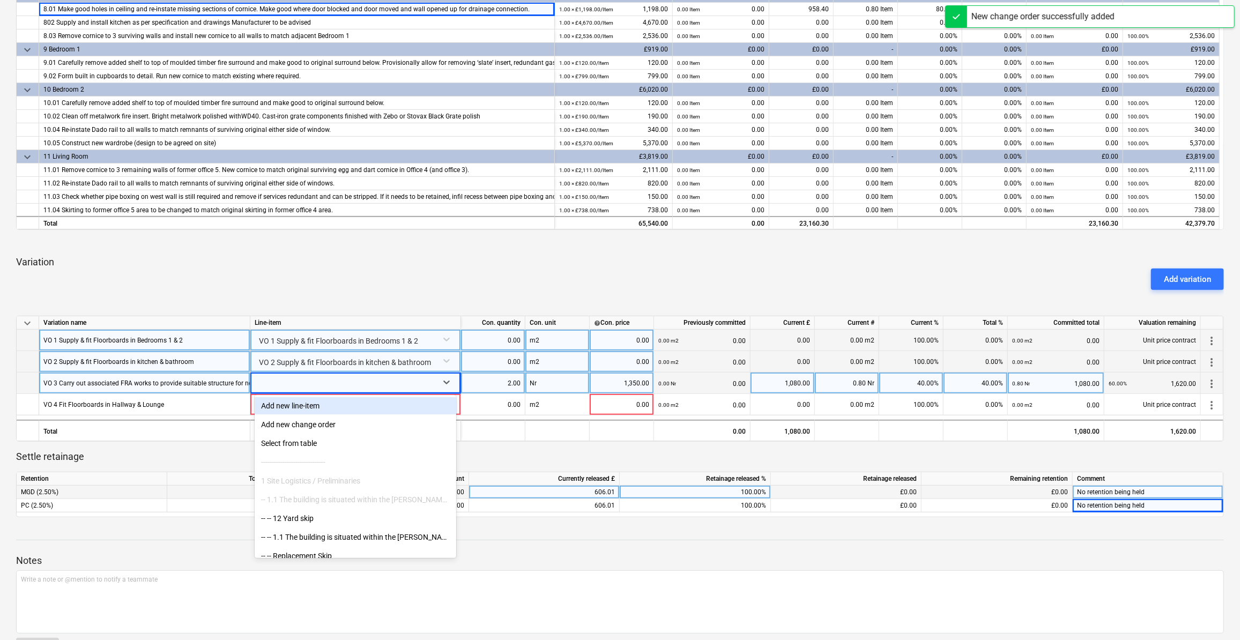
click at [453, 286] on div "Add variation" at bounding box center [620, 279] width 1217 height 30
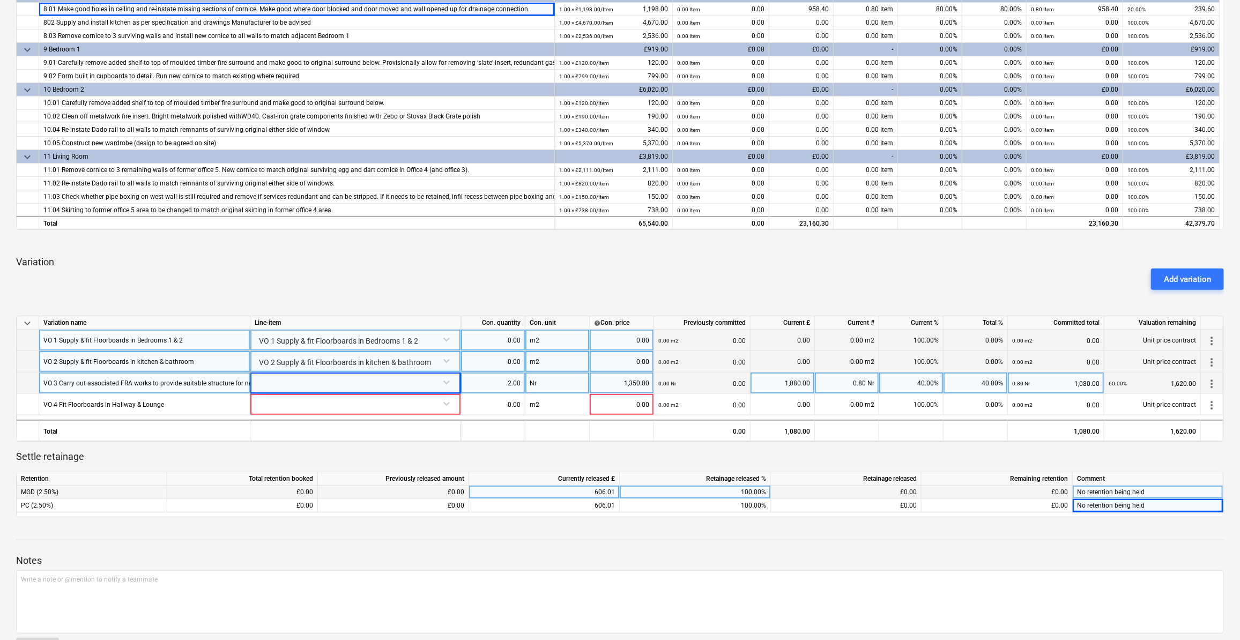
click at [441, 381] on div at bounding box center [356, 382] width 202 height 19
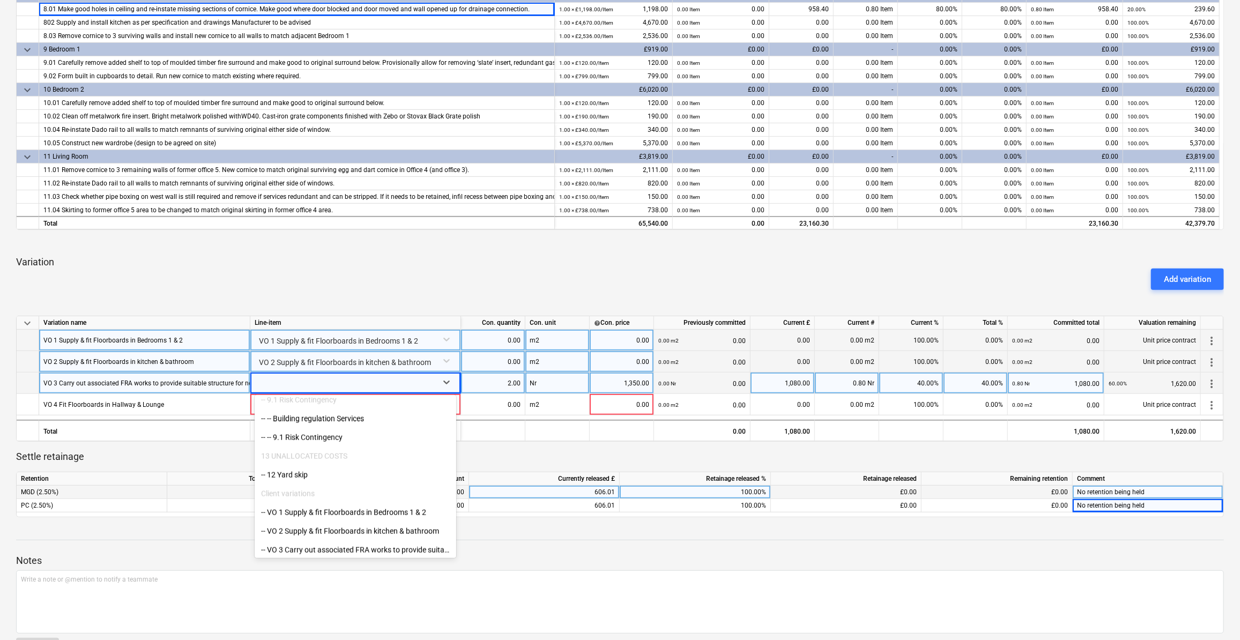
scroll to position [1340, 0]
click at [377, 550] on div "-- VO 3 Carry out associated FRA works to provide suitable structure for new fi…" at bounding box center [356, 548] width 202 height 17
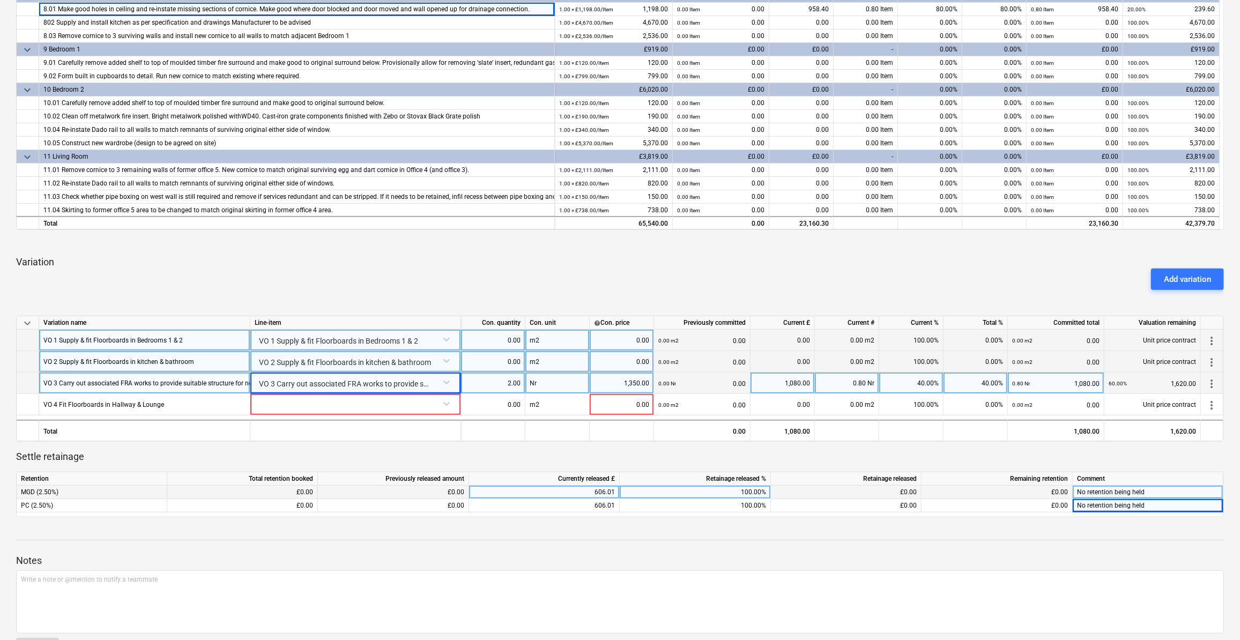
click at [1210, 378] on span "more_vert" at bounding box center [1212, 384] width 13 height 13
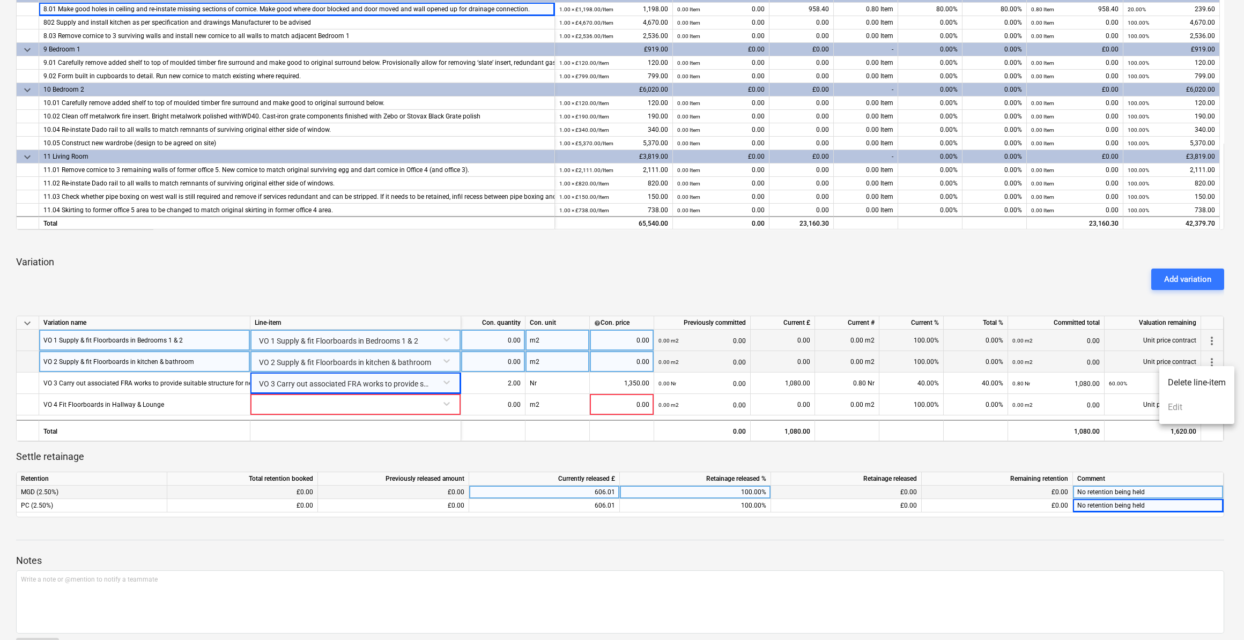
click at [1180, 408] on ul "Delete line-item Edit" at bounding box center [1196, 395] width 75 height 58
click at [364, 270] on div at bounding box center [622, 320] width 1244 height 640
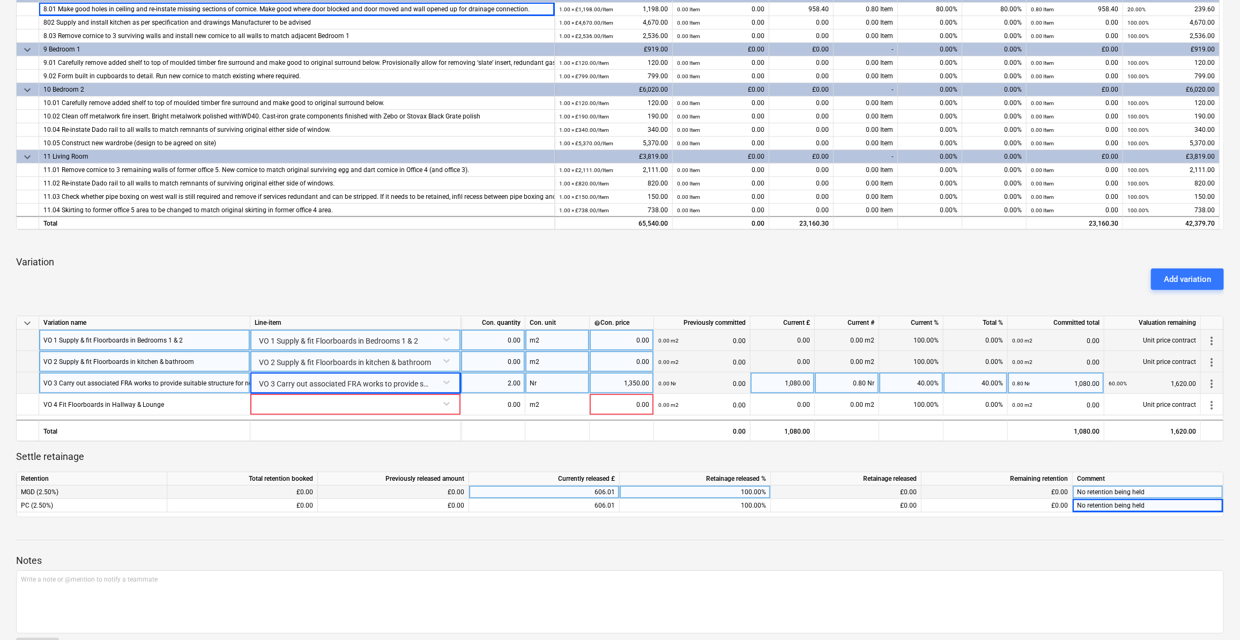
click at [394, 386] on div "VO 3 Carry out associated FRA works to provide suitable structure for new fire …" at bounding box center [356, 382] width 202 height 19
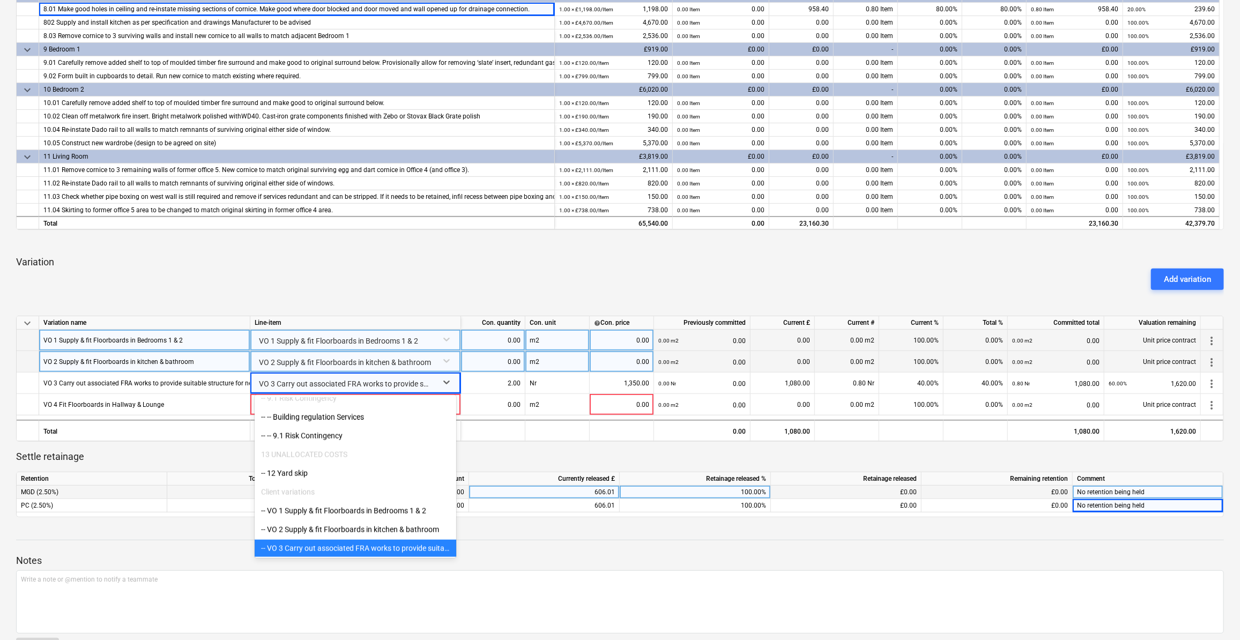
click at [316, 546] on div "-- VO 3 Carry out associated FRA works to provide suitable structure for new fi…" at bounding box center [356, 548] width 202 height 17
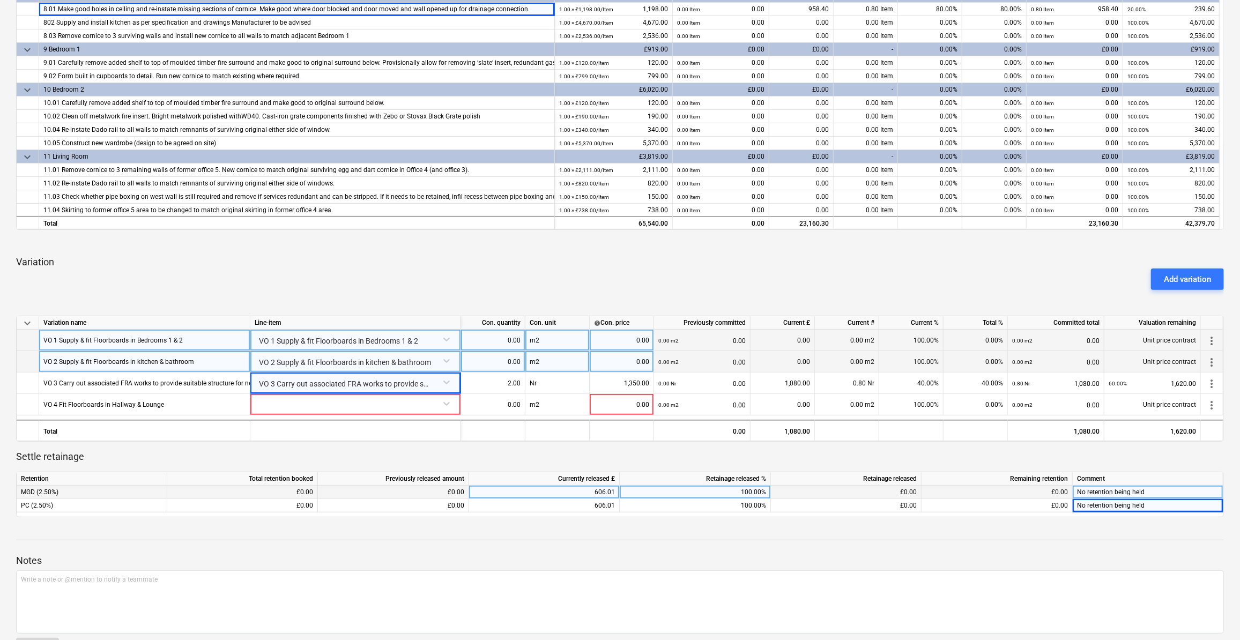
click at [375, 247] on div "keyboard_arrow_down Line-item Contracted cost Previously committed Current £ Cu…" at bounding box center [620, 150] width 1208 height 736
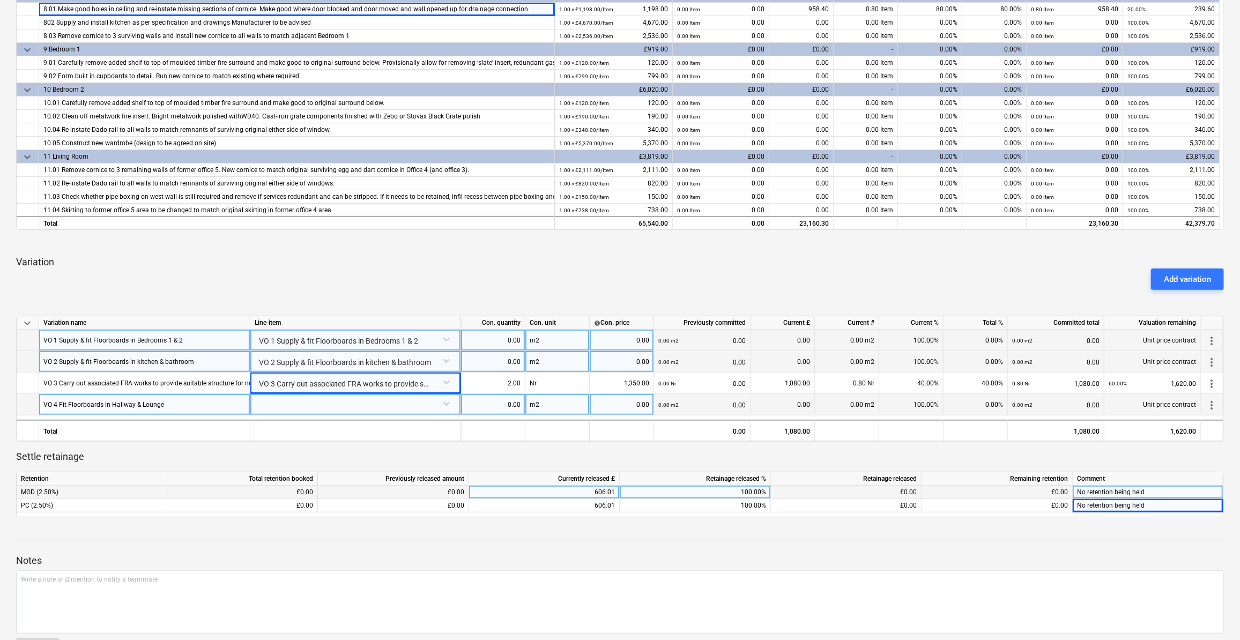
click at [184, 407] on div "VO 4 Fit Floorboards in Hallway & Lounge" at bounding box center [144, 404] width 211 height 21
click at [449, 404] on div at bounding box center [356, 403] width 202 height 19
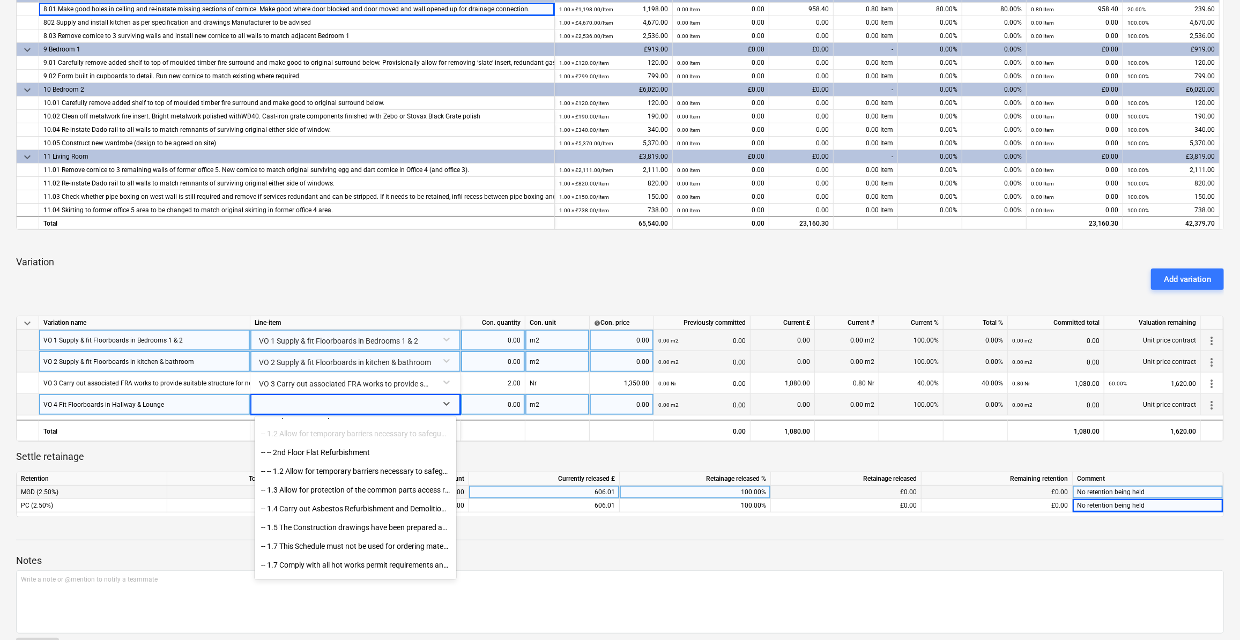
scroll to position [0, 0]
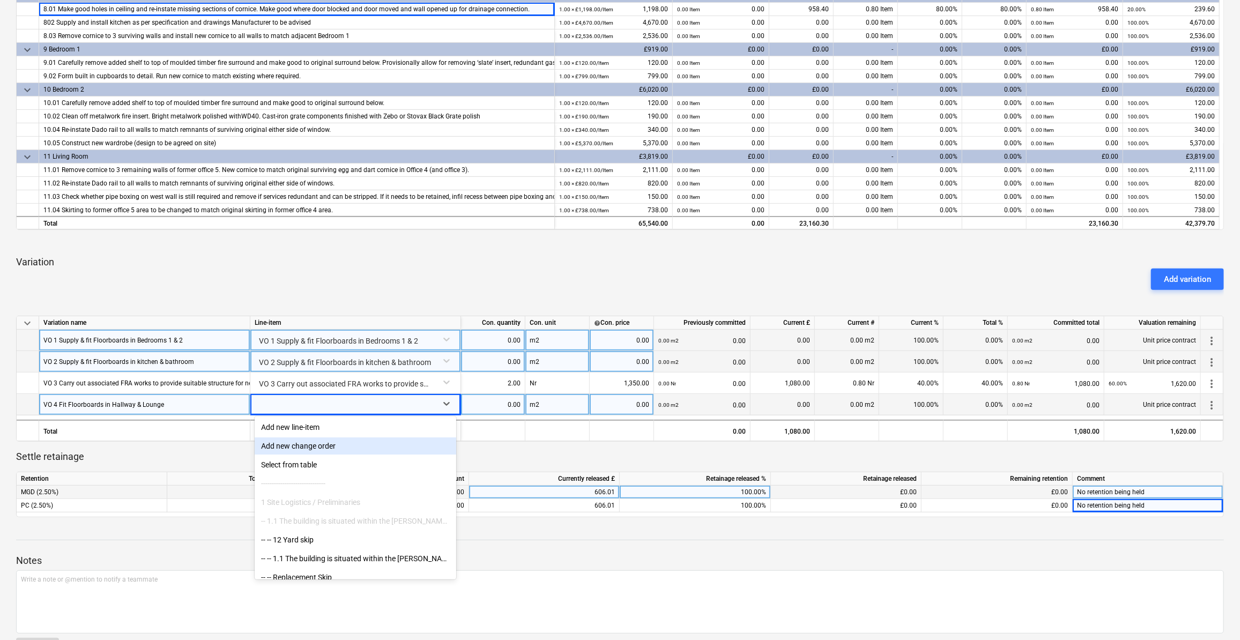
click at [297, 448] on div "Add new change order" at bounding box center [356, 446] width 202 height 17
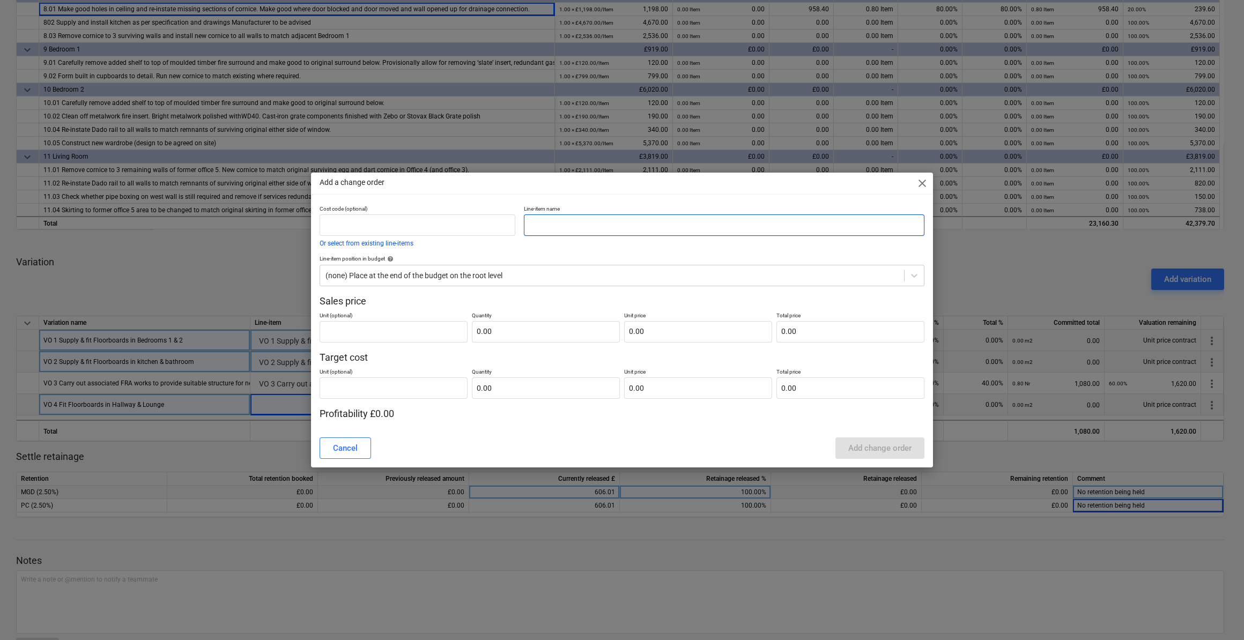
click at [578, 223] on input "text" at bounding box center [724, 225] width 401 height 21
paste input "VO 4 Fit Floorboards in Hallway & Lounge"
type input "VO 4 Fit Floorboards in Hallway & Lounge"
click at [894, 448] on div "Add change order" at bounding box center [879, 448] width 63 height 14
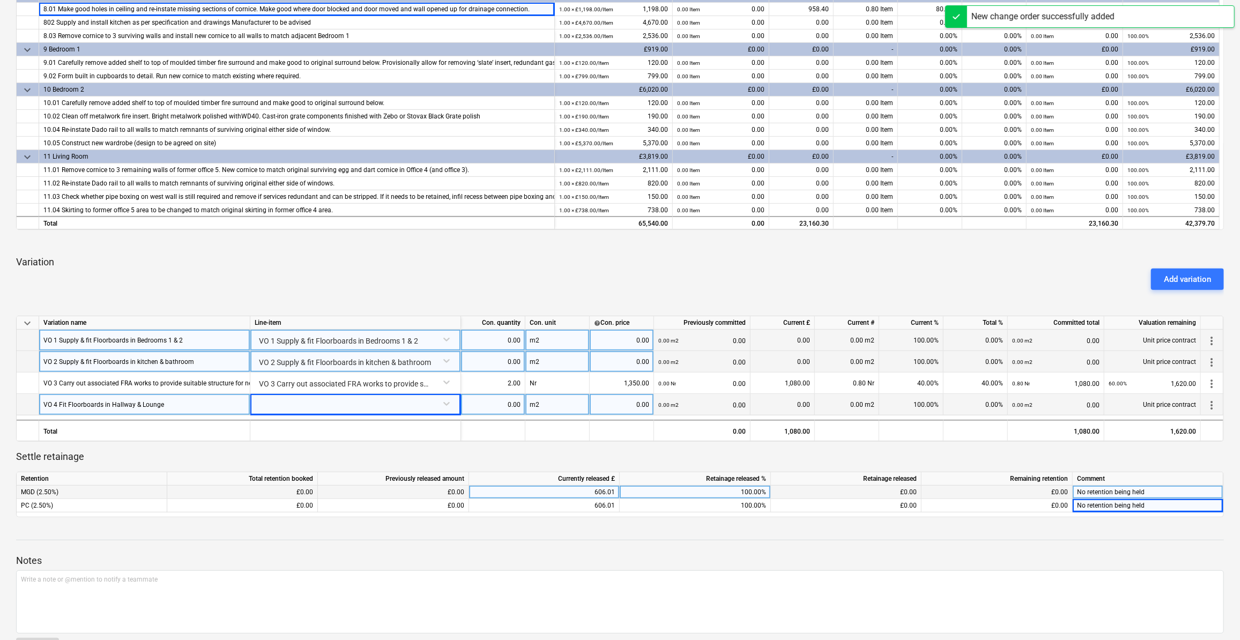
click at [448, 409] on div at bounding box center [356, 403] width 202 height 19
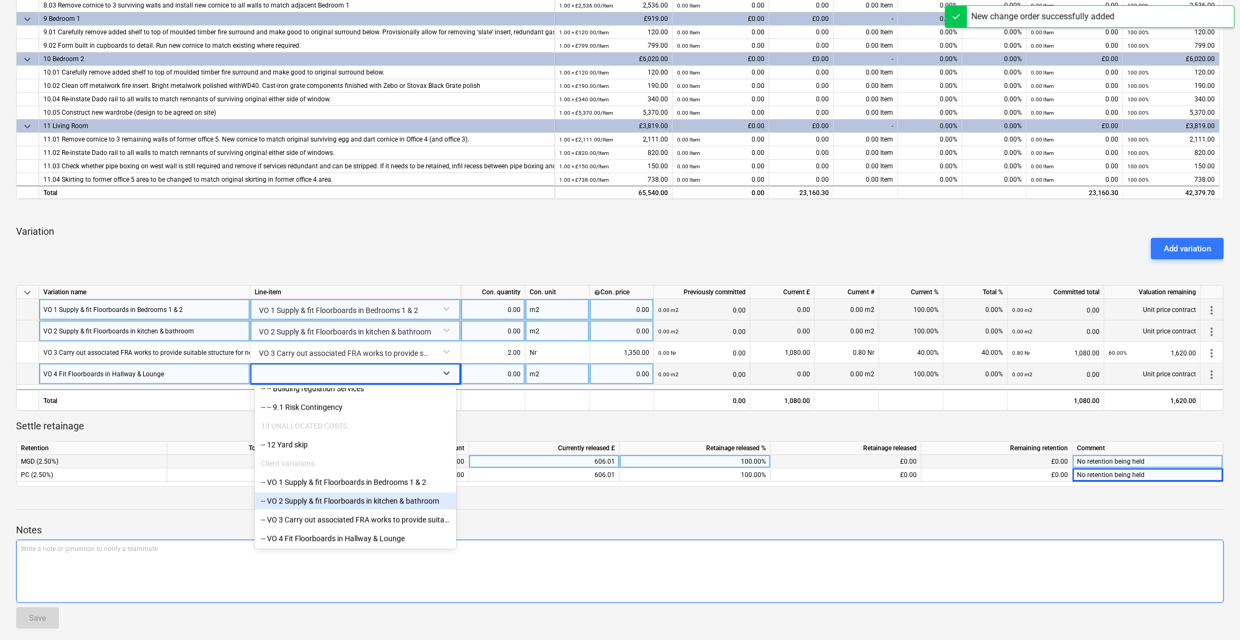
scroll to position [474, 0]
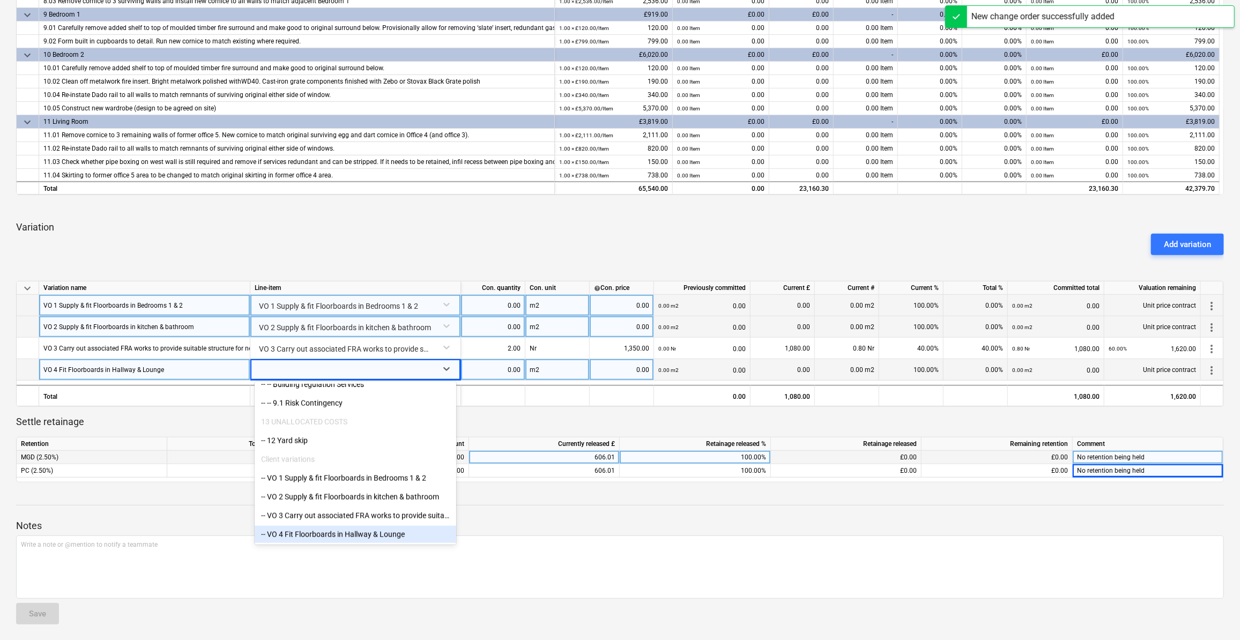
click at [338, 535] on div "-- VO 4 Fit Floorboards in Hallway & Lounge" at bounding box center [356, 534] width 202 height 17
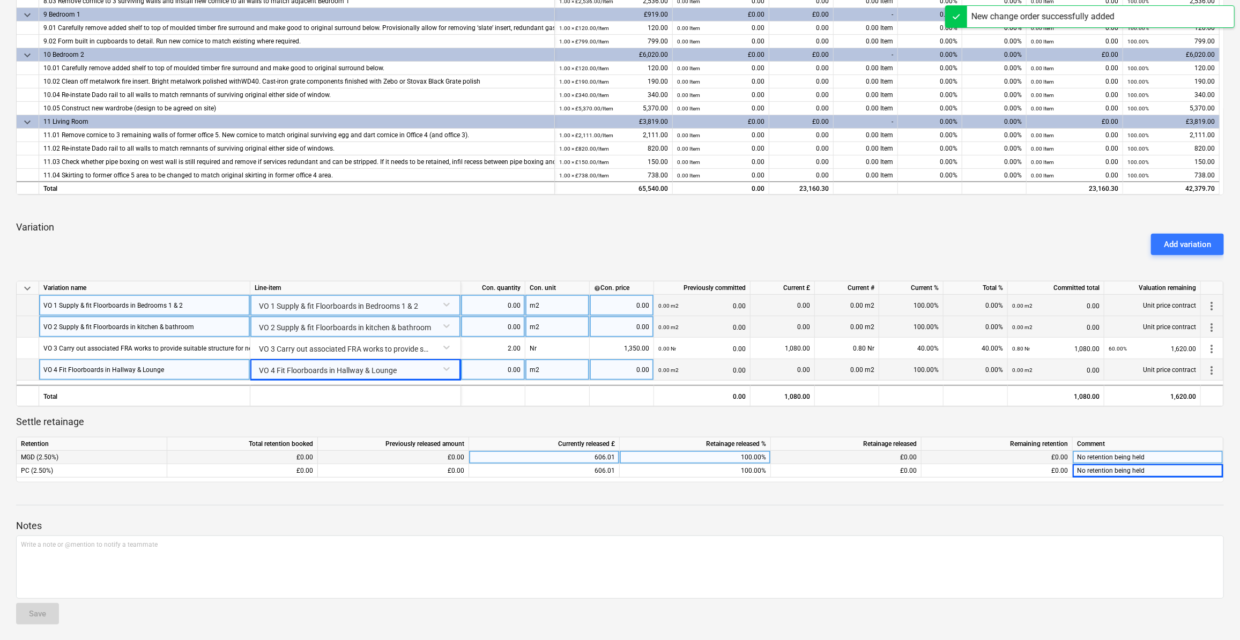
click at [319, 232] on div "Add variation" at bounding box center [620, 245] width 1217 height 30
click at [982, 221] on p "Variation" at bounding box center [620, 227] width 1208 height 13
click at [1180, 235] on button "Add variation" at bounding box center [1187, 244] width 73 height 21
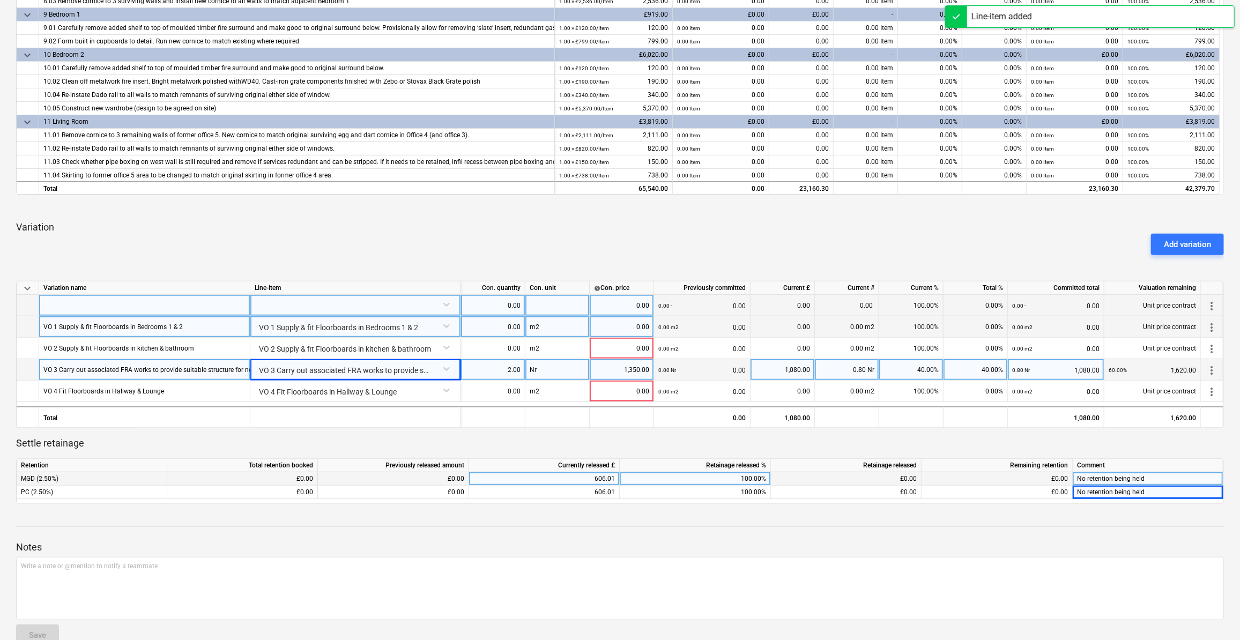
click at [1211, 304] on span "more_vert" at bounding box center [1212, 306] width 13 height 13
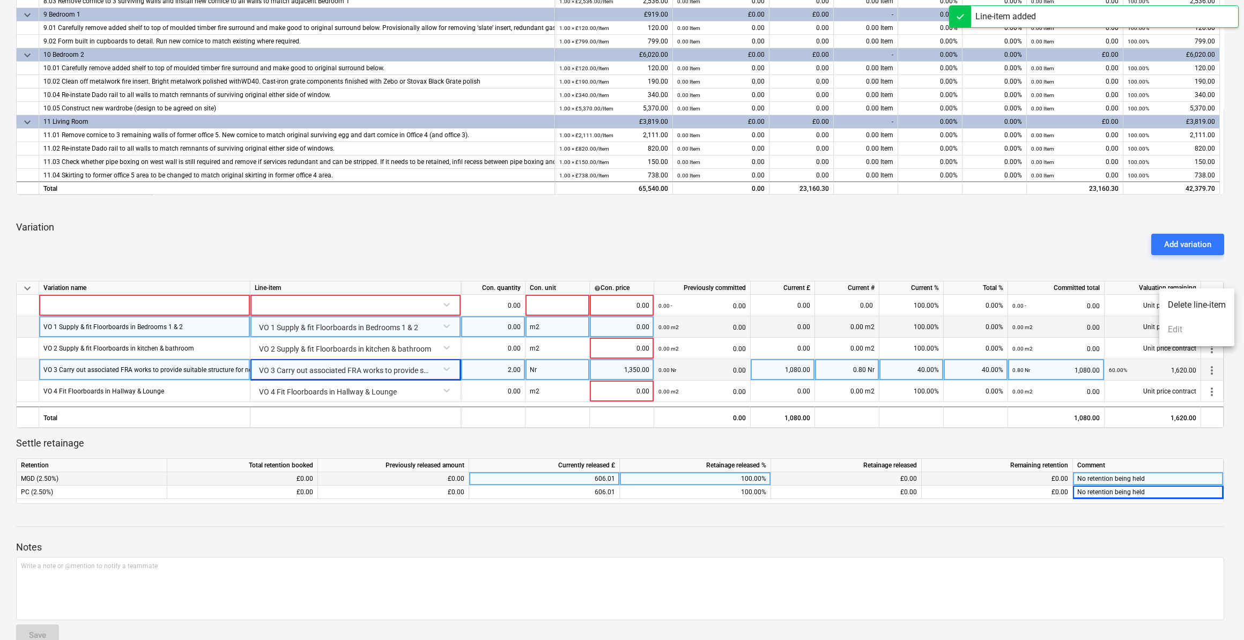
click at [1190, 302] on li "Delete line-item" at bounding box center [1196, 305] width 75 height 25
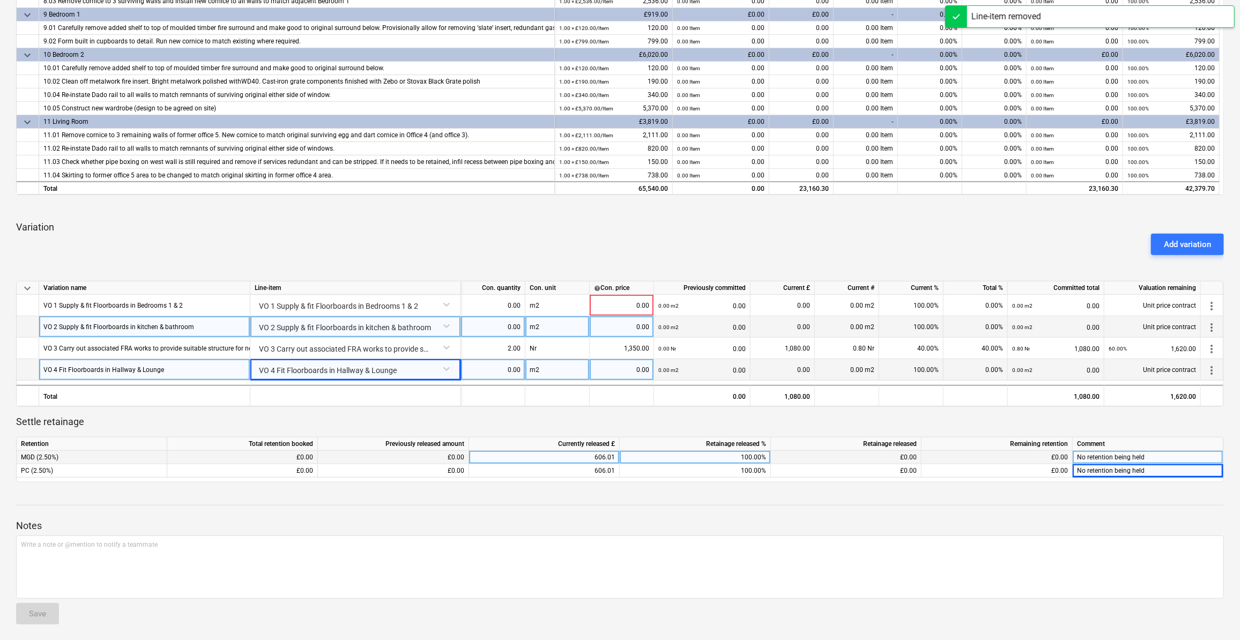
click at [220, 248] on div "Add variation" at bounding box center [620, 245] width 1217 height 30
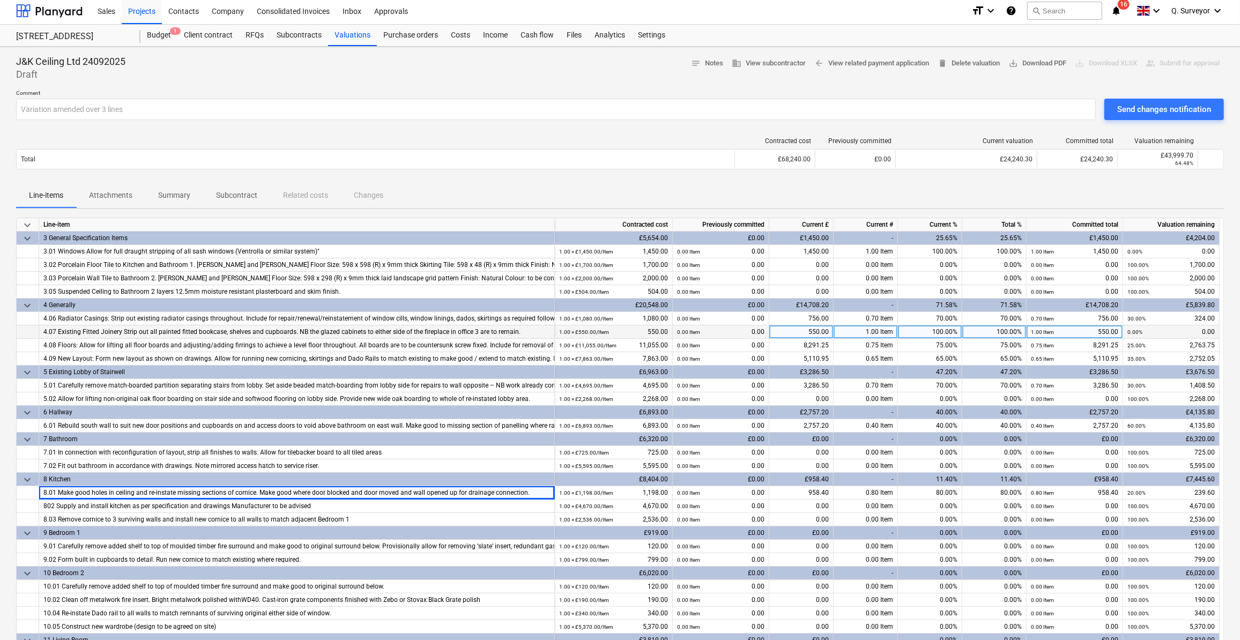
scroll to position [0, 0]
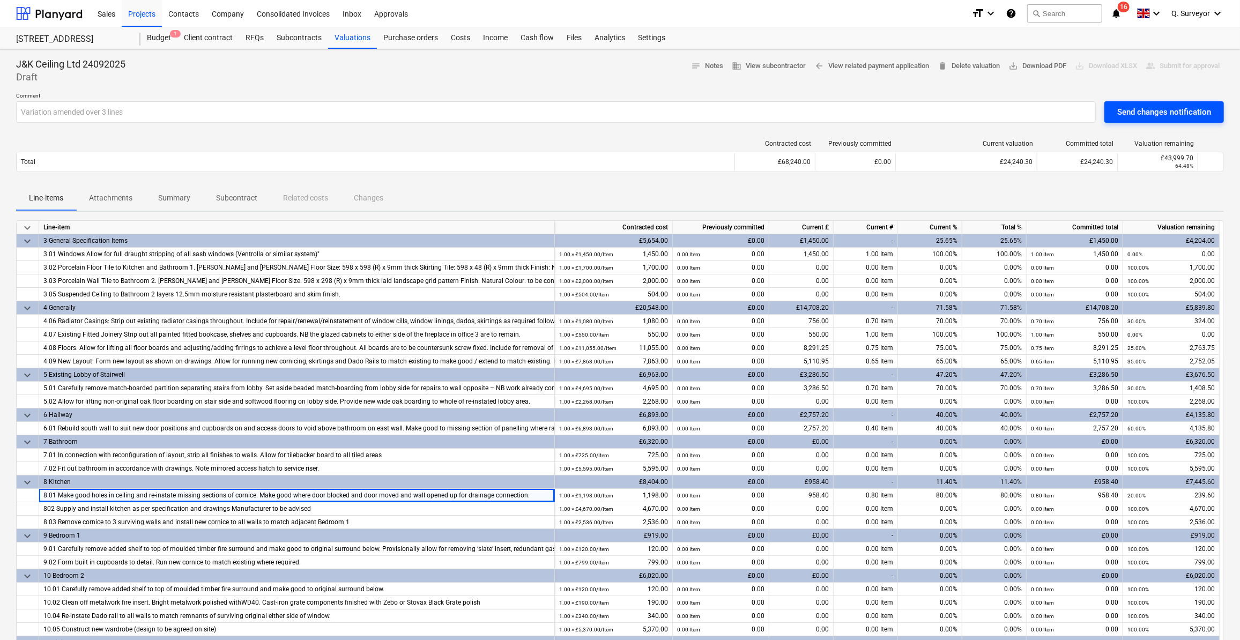
click at [1176, 119] on div "Send changes notification" at bounding box center [1165, 112] width 94 height 14
click at [954, 92] on p "Comment" at bounding box center [556, 96] width 1080 height 9
click at [65, 197] on span "Line-items" at bounding box center [46, 198] width 60 height 18
click at [186, 197] on p "Summary" at bounding box center [174, 198] width 32 height 11
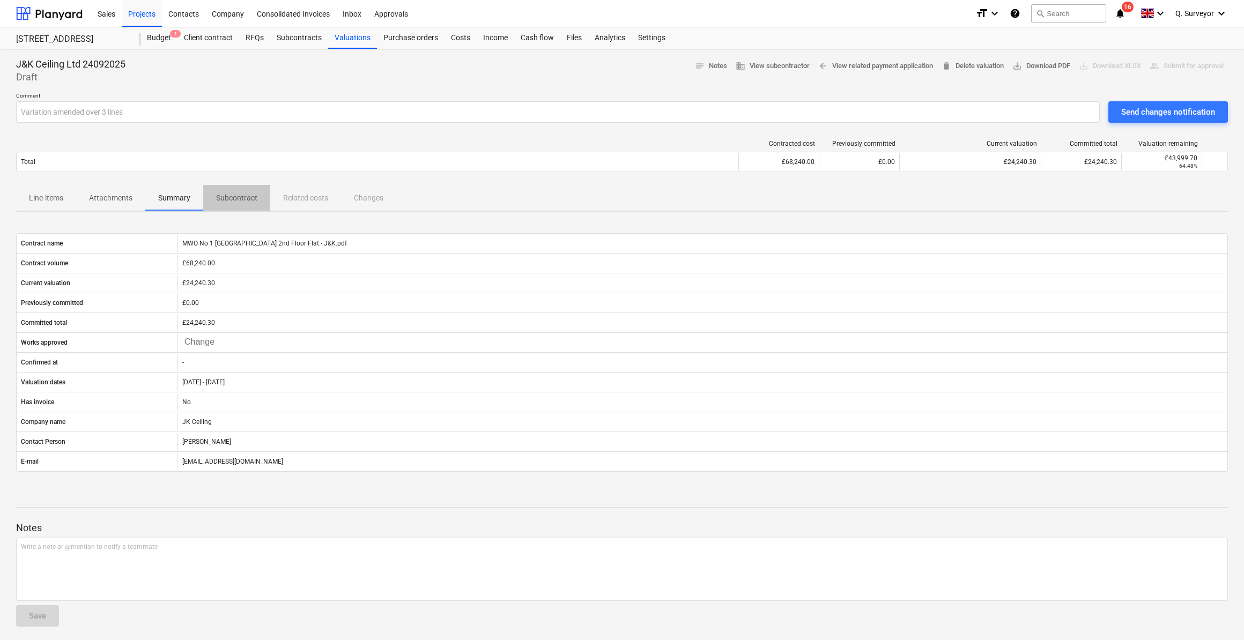
click at [231, 203] on span "Subcontract" at bounding box center [236, 198] width 67 height 18
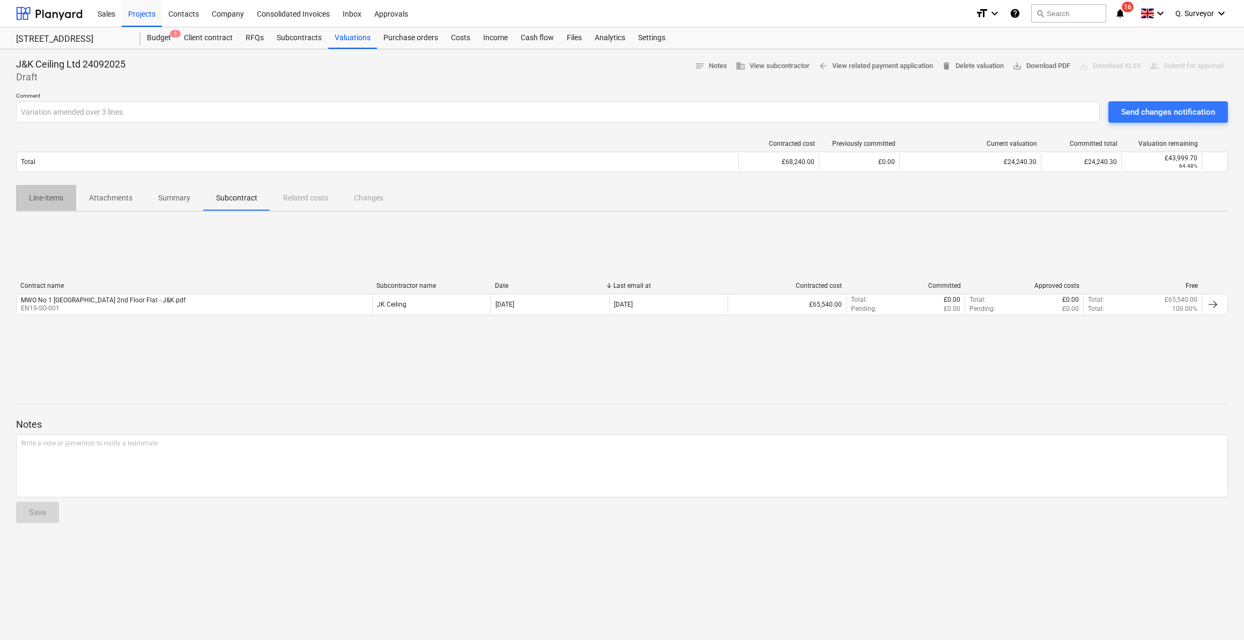
click at [46, 195] on p "Line-items" at bounding box center [46, 198] width 34 height 11
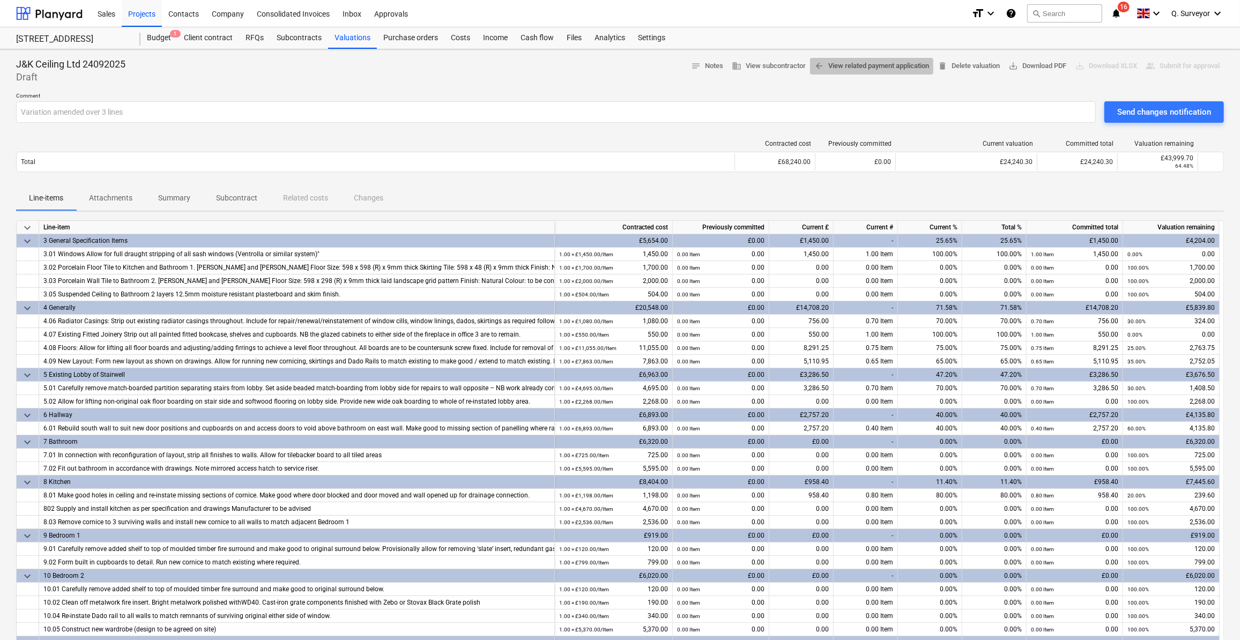
click at [867, 69] on span "arrow_back View related payment application" at bounding box center [872, 66] width 115 height 12
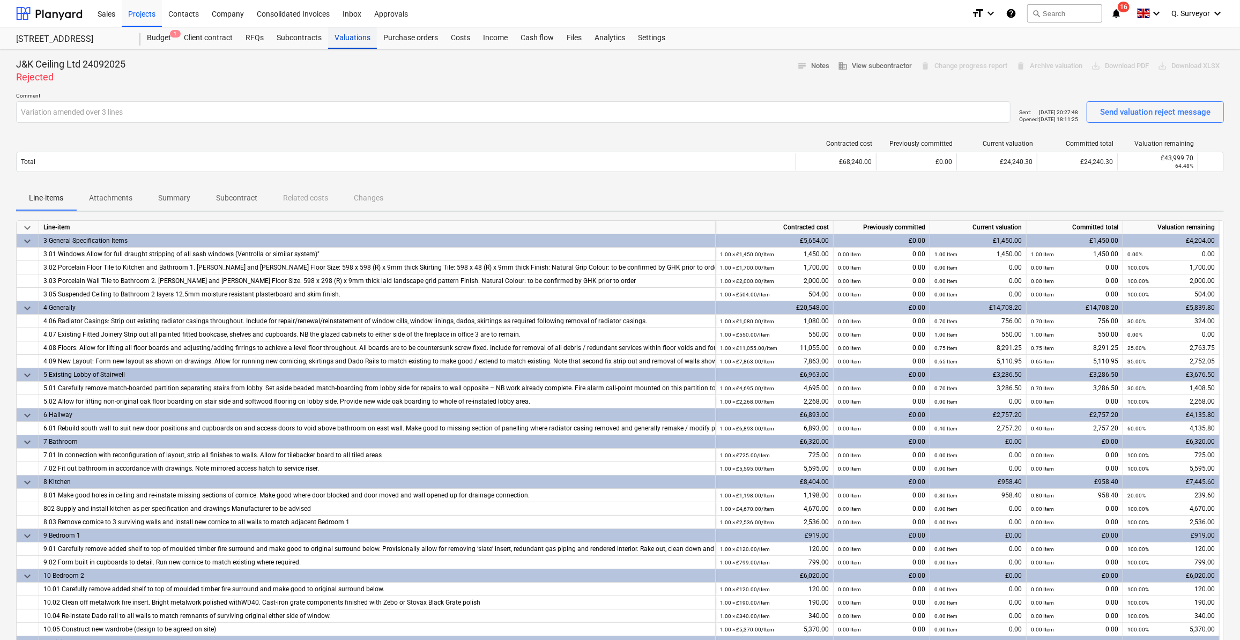
click at [352, 42] on div "Valuations" at bounding box center [352, 37] width 49 height 21
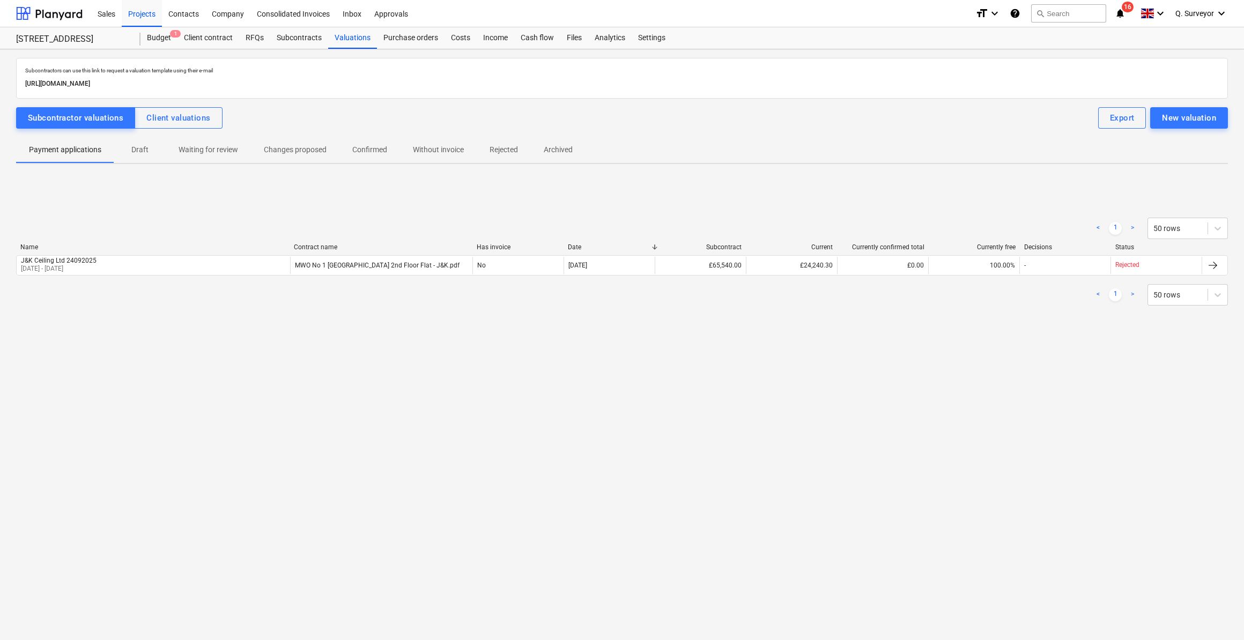
click at [139, 150] on p "Draft" at bounding box center [140, 149] width 26 height 11
click at [66, 150] on p "Payment applications" at bounding box center [65, 149] width 72 height 11
click at [129, 148] on p "Draft" at bounding box center [140, 149] width 26 height 11
click at [84, 155] on span "Payment applications" at bounding box center [65, 150] width 98 height 18
click at [176, 154] on span "Waiting for review" at bounding box center [208, 150] width 85 height 18
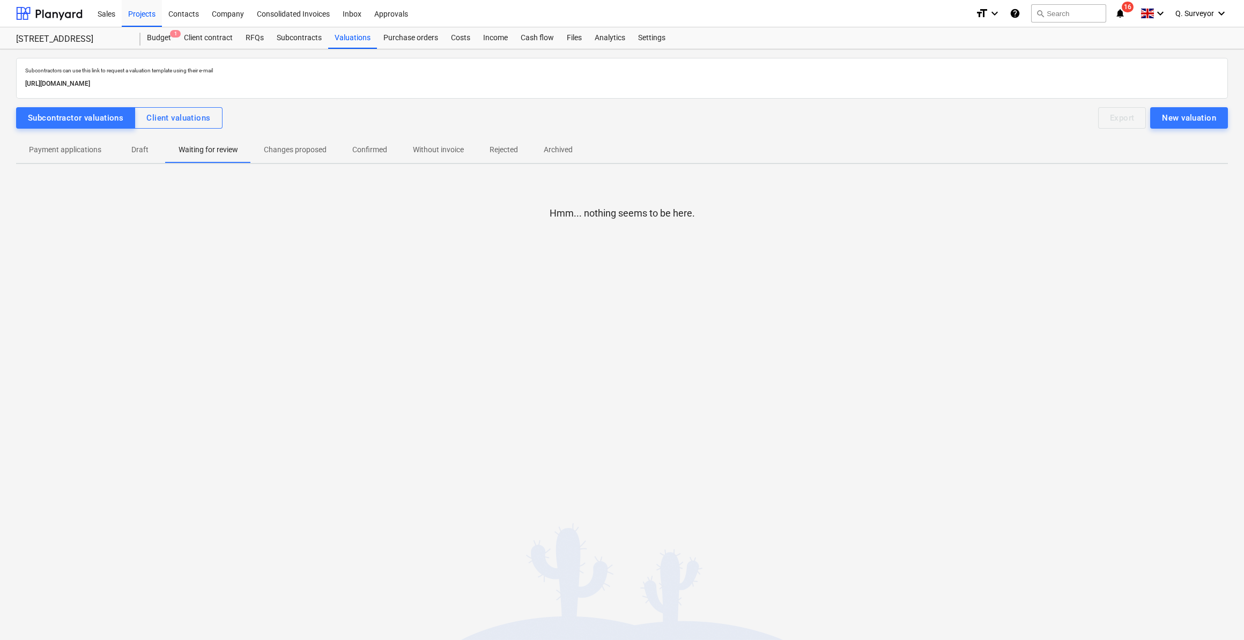
click at [299, 151] on p "Changes proposed" at bounding box center [295, 149] width 63 height 11
click at [366, 145] on p "Confirmed" at bounding box center [369, 149] width 35 height 11
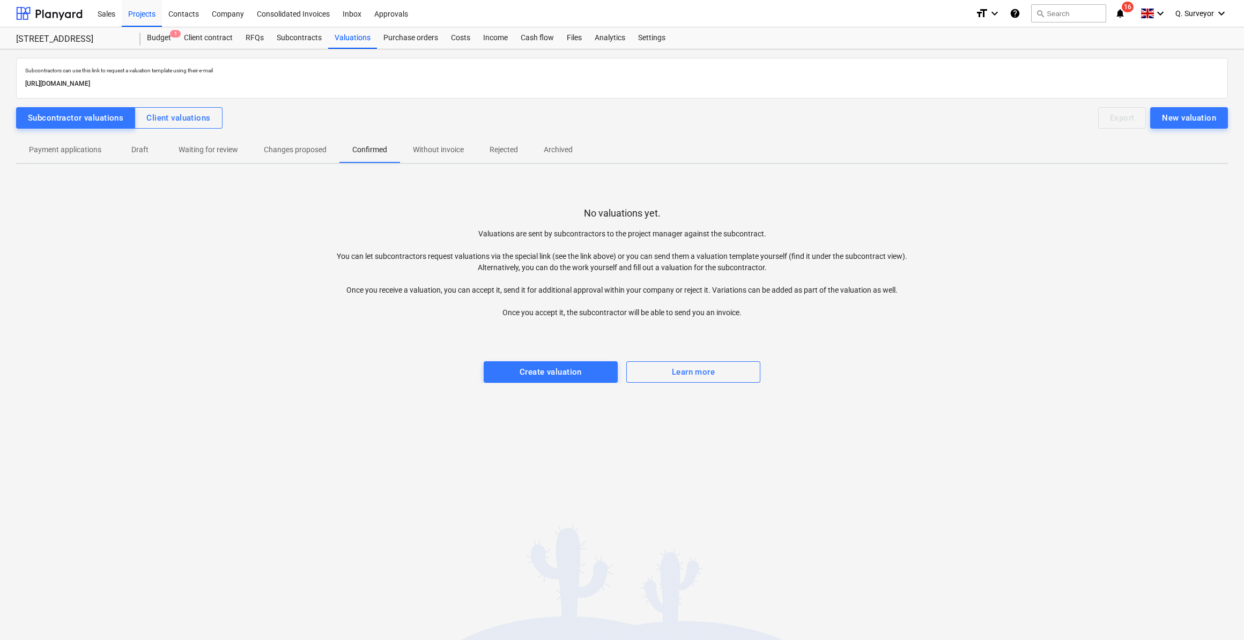
click at [436, 149] on p "Without invoice" at bounding box center [438, 149] width 51 height 11
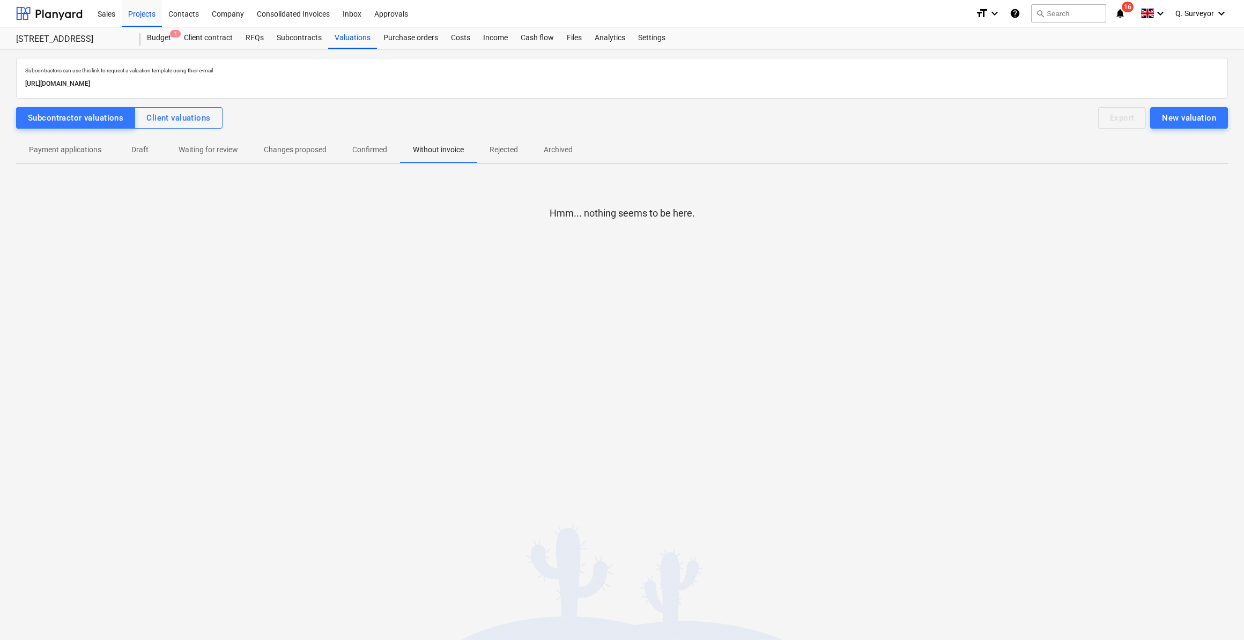
click at [493, 151] on p "Rejected" at bounding box center [504, 149] width 28 height 11
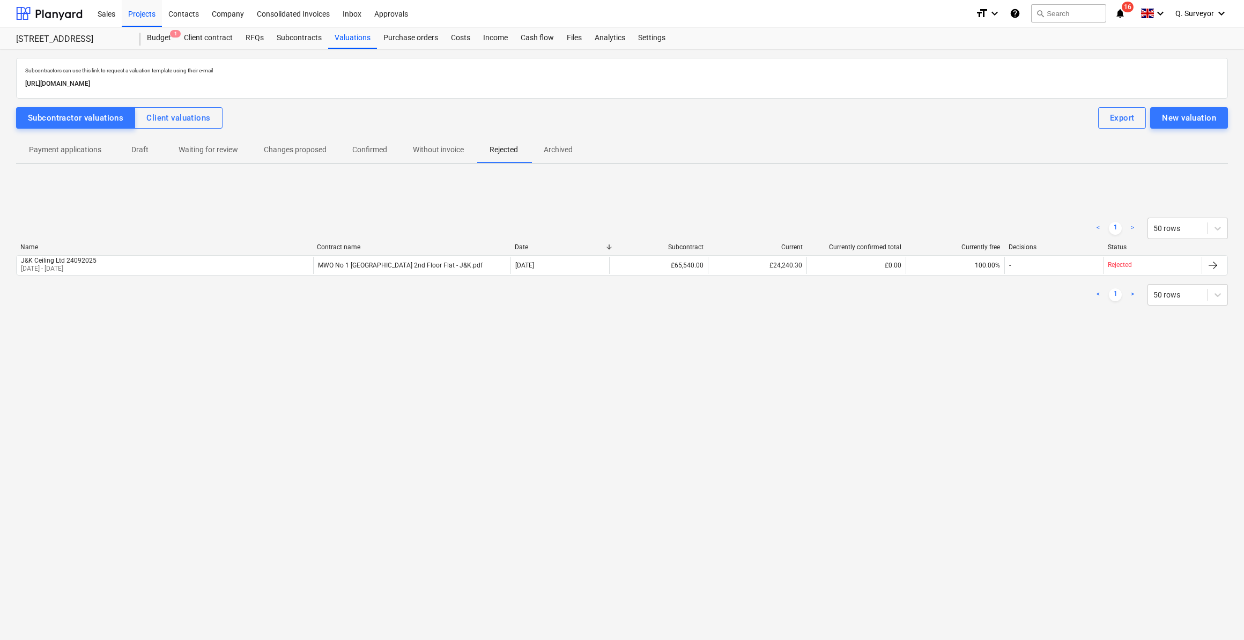
click at [553, 153] on p "Archived" at bounding box center [558, 149] width 29 height 11
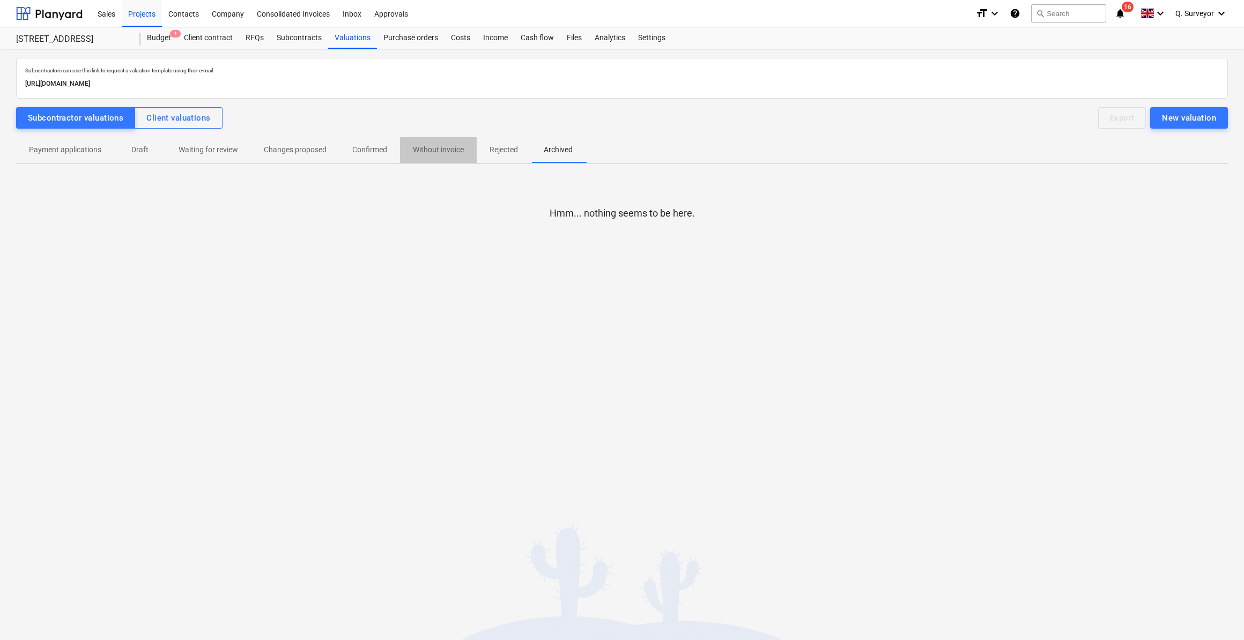
click at [460, 157] on span "Without invoice" at bounding box center [438, 150] width 77 height 18
click at [501, 153] on p "Rejected" at bounding box center [504, 149] width 28 height 11
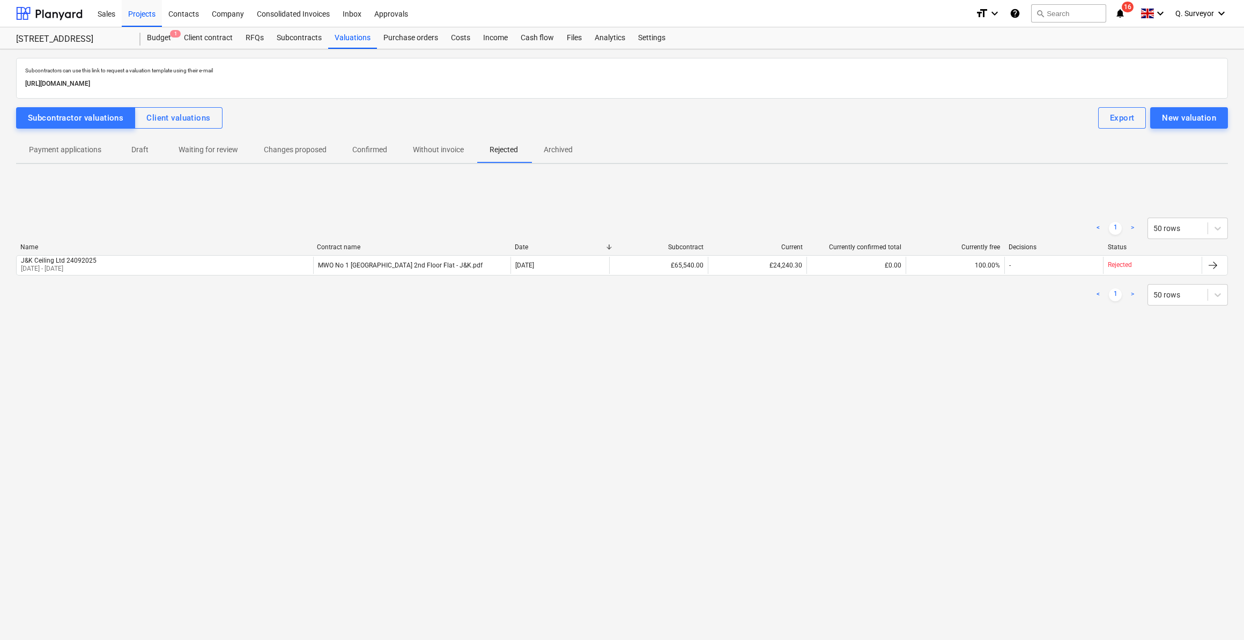
click at [42, 150] on p "Payment applications" at bounding box center [65, 149] width 72 height 11
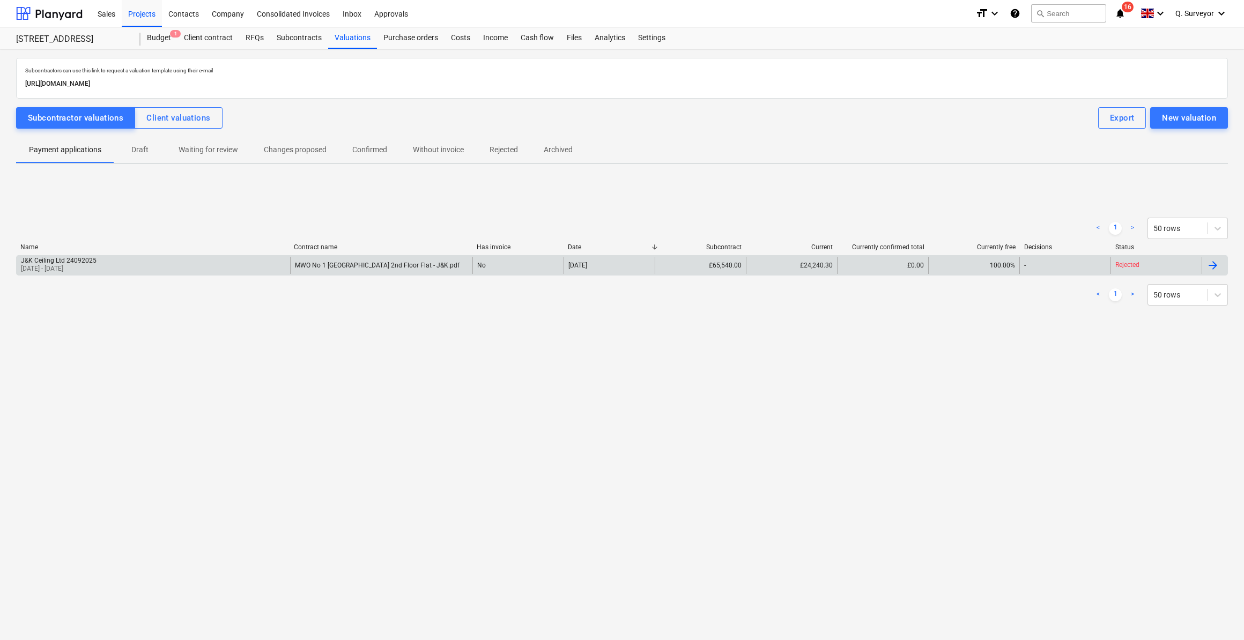
click at [37, 257] on div "J&K Ceiling Ltd 24092025" at bounding box center [59, 261] width 76 height 8
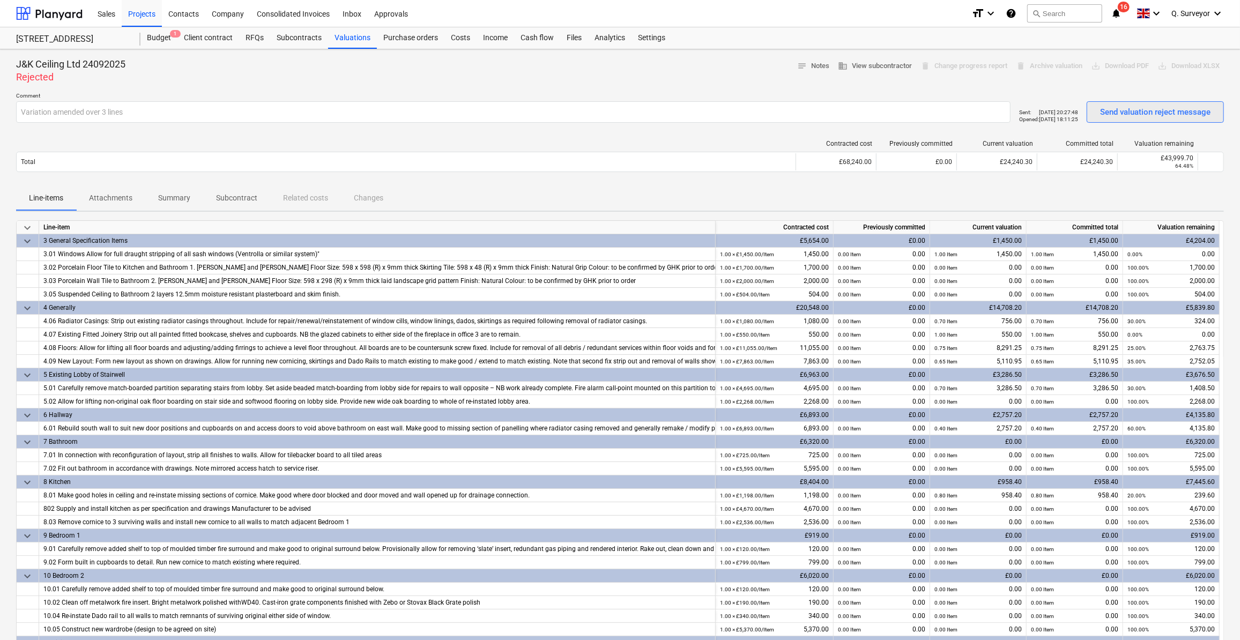
click at [1131, 117] on div "Send valuation reject message" at bounding box center [1155, 112] width 110 height 14
click at [939, 96] on p "Comment" at bounding box center [517, 96] width 1003 height 9
click at [356, 36] on div "Valuations" at bounding box center [352, 37] width 49 height 21
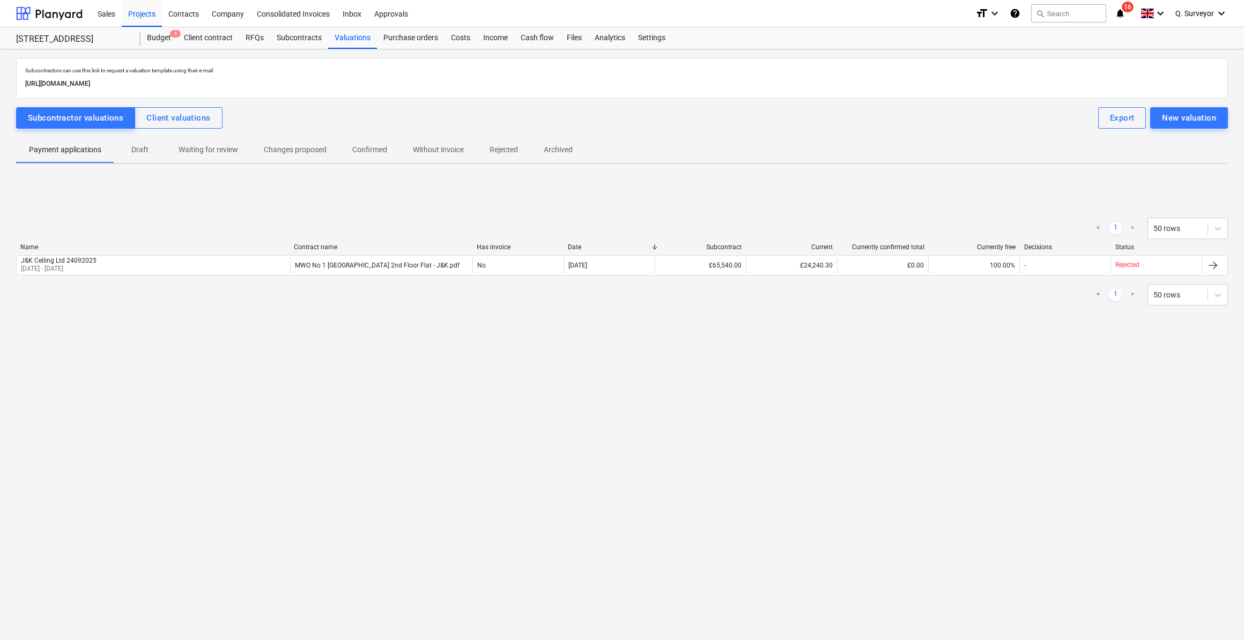
click at [267, 145] on p "Changes proposed" at bounding box center [295, 149] width 63 height 11
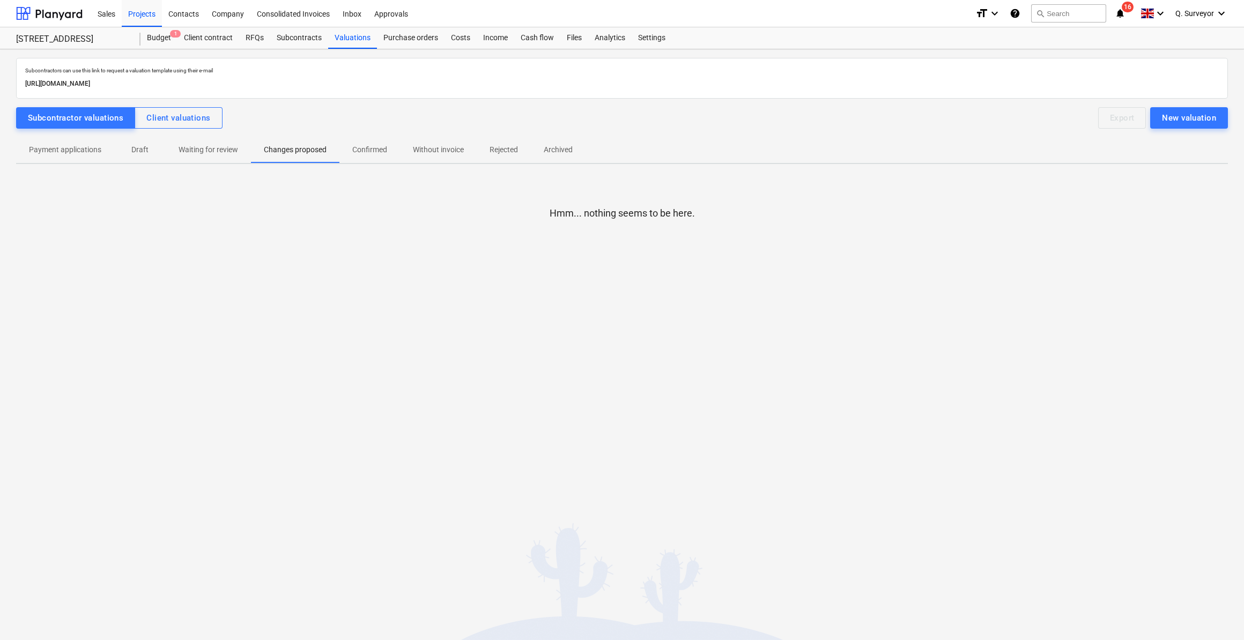
click at [209, 157] on span "Waiting for review" at bounding box center [208, 150] width 85 height 18
click at [158, 157] on span "Draft" at bounding box center [139, 150] width 51 height 18
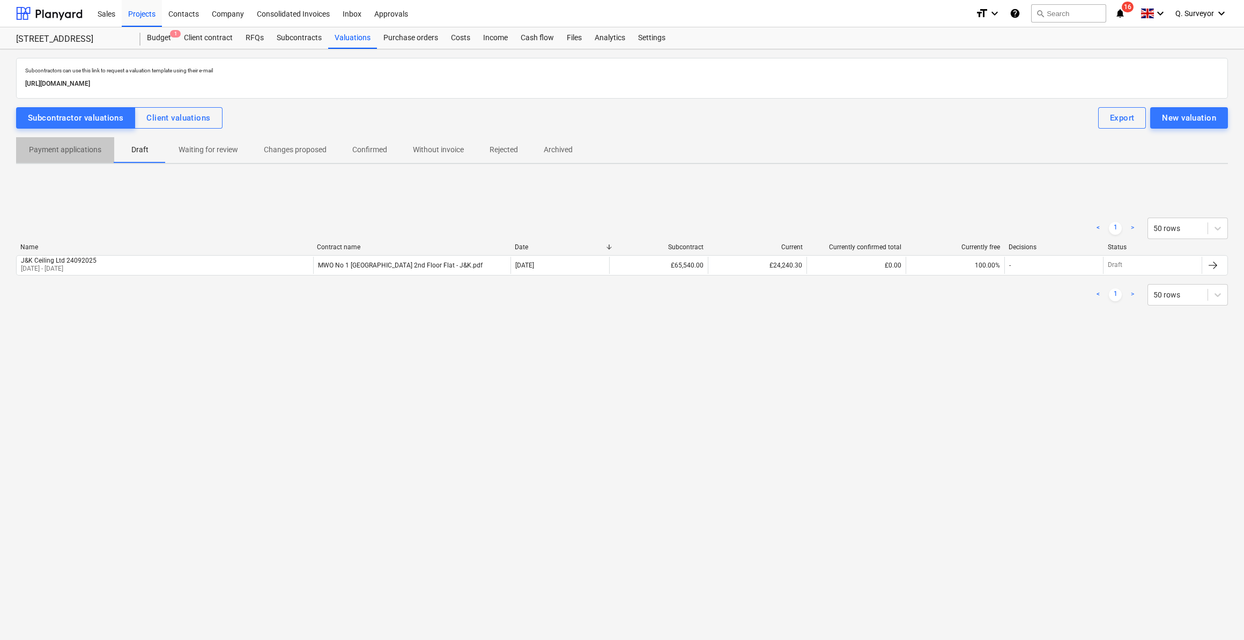
click at [60, 158] on button "Payment applications" at bounding box center [65, 150] width 98 height 26
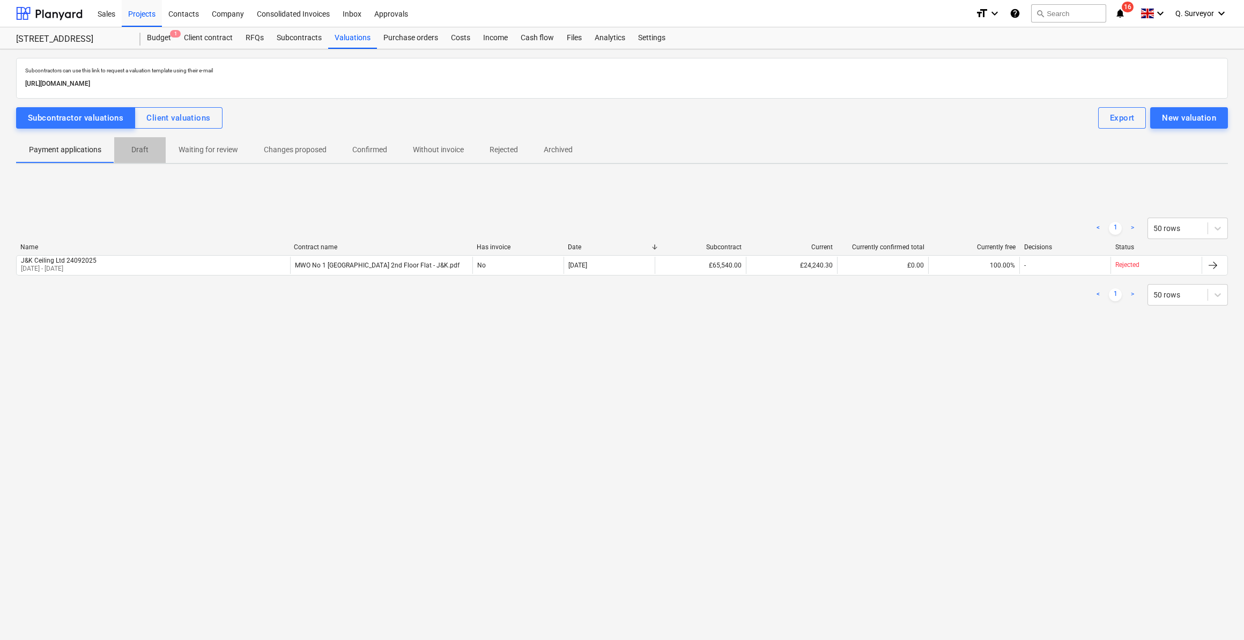
click at [128, 154] on p "Draft" at bounding box center [140, 149] width 26 height 11
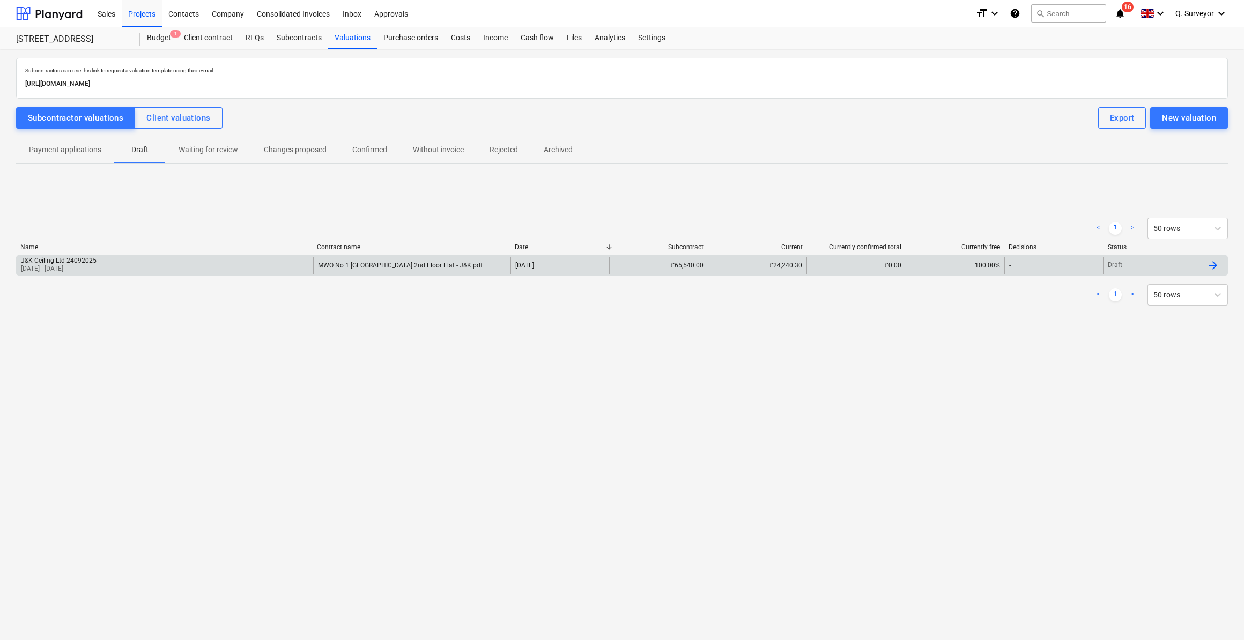
click at [63, 266] on p "[DATE] - [DATE]" at bounding box center [59, 268] width 76 height 9
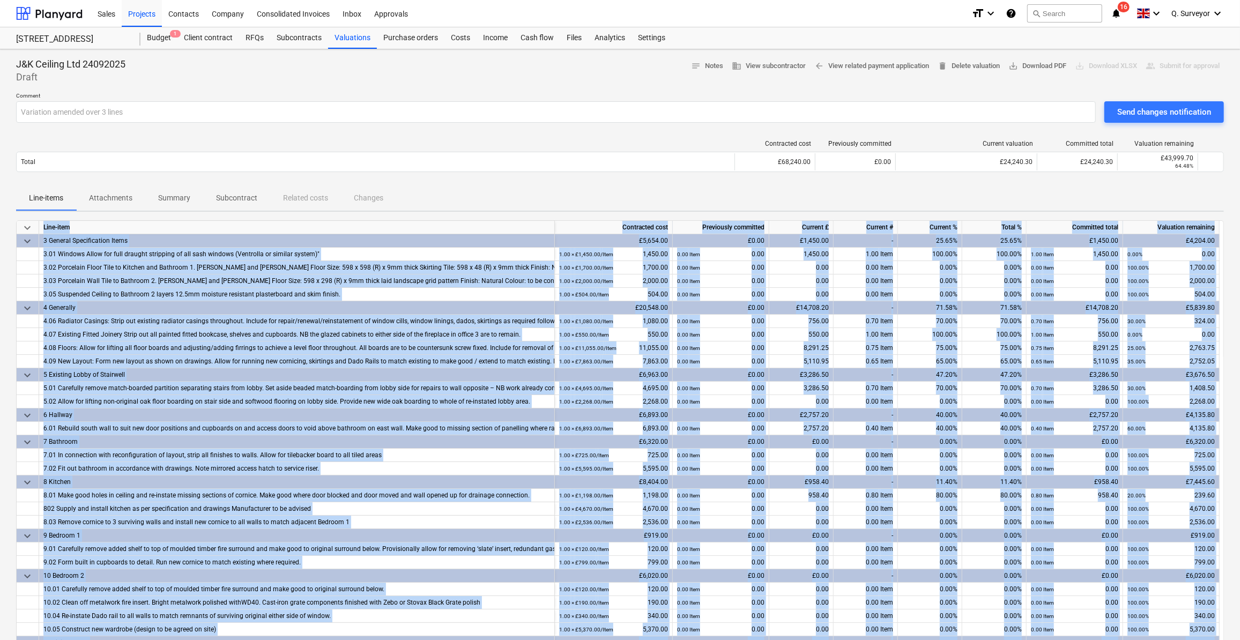
click at [1022, 82] on div "J&K Ceiling Ltd 24092025 Draft notes Notes business View subcontractor arrow_ba…" at bounding box center [620, 71] width 1208 height 26
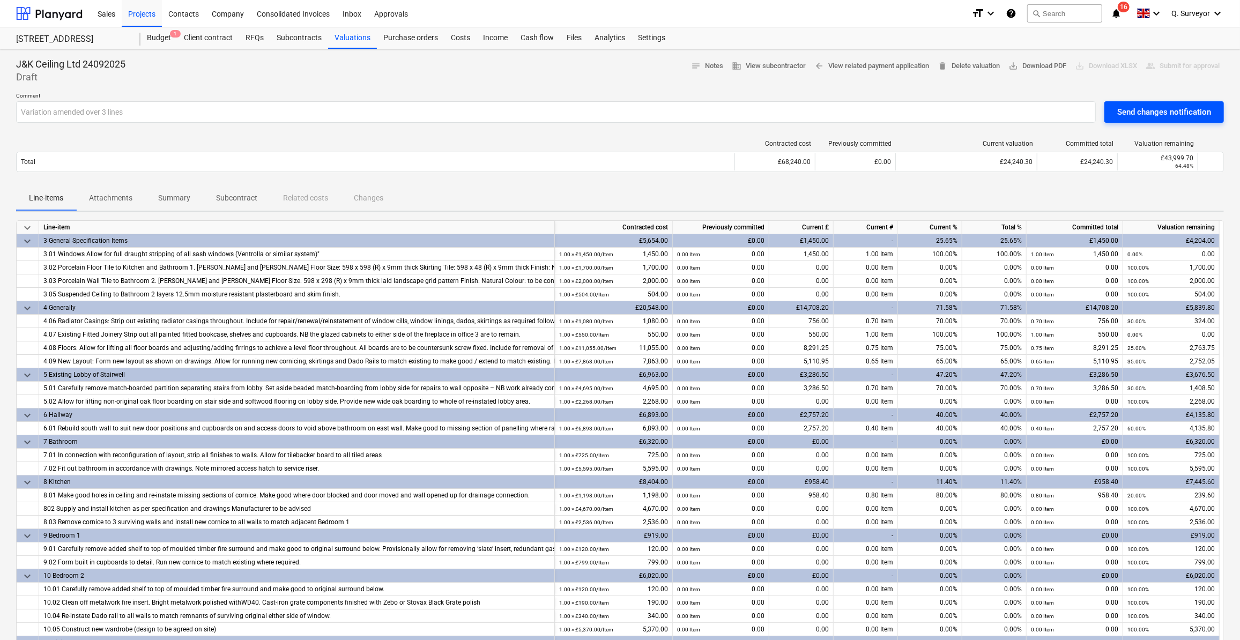
click at [1173, 110] on div "Send changes notification" at bounding box center [1165, 112] width 94 height 14
click at [313, 85] on div at bounding box center [620, 88] width 1208 height 9
click at [1048, 68] on span "save_alt Download PDF" at bounding box center [1038, 66] width 58 height 12
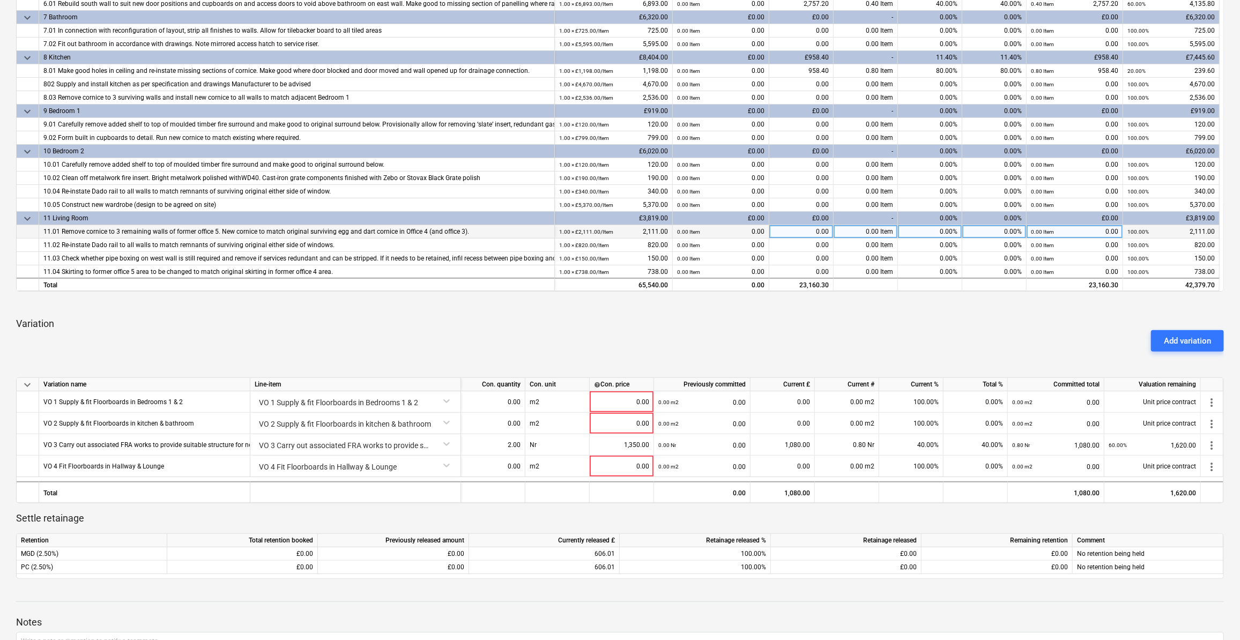
scroll to position [376, 0]
click at [719, 321] on p "Variation" at bounding box center [620, 325] width 1208 height 13
click at [142, 306] on div at bounding box center [620, 305] width 1208 height 9
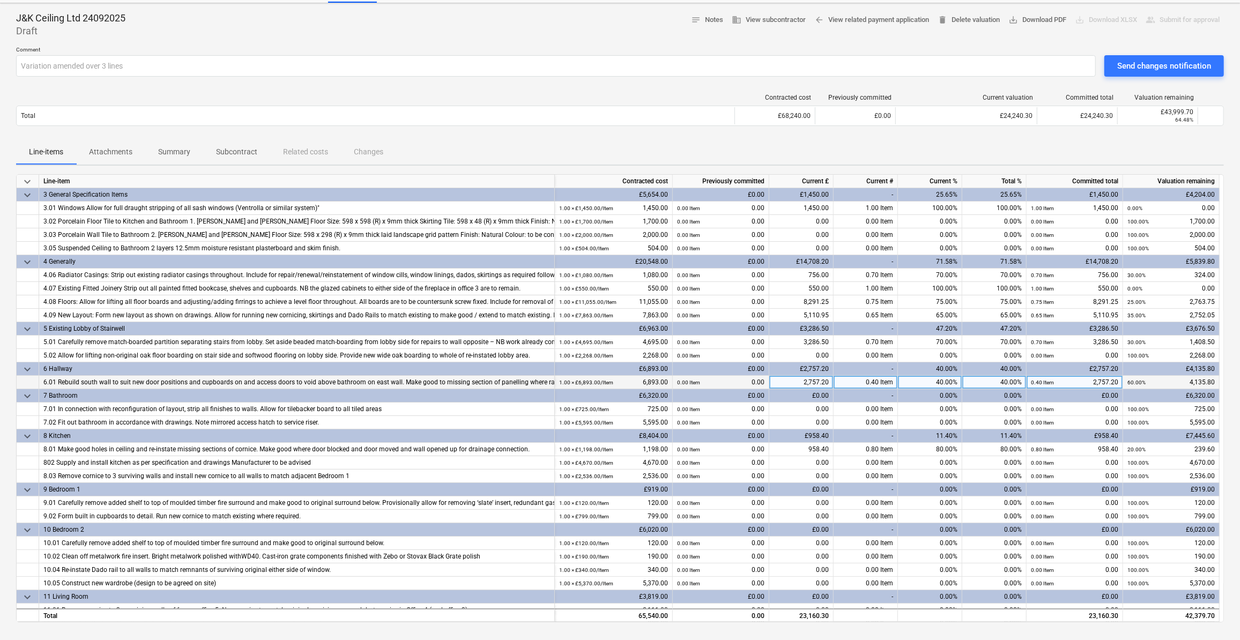
scroll to position [0, 0]
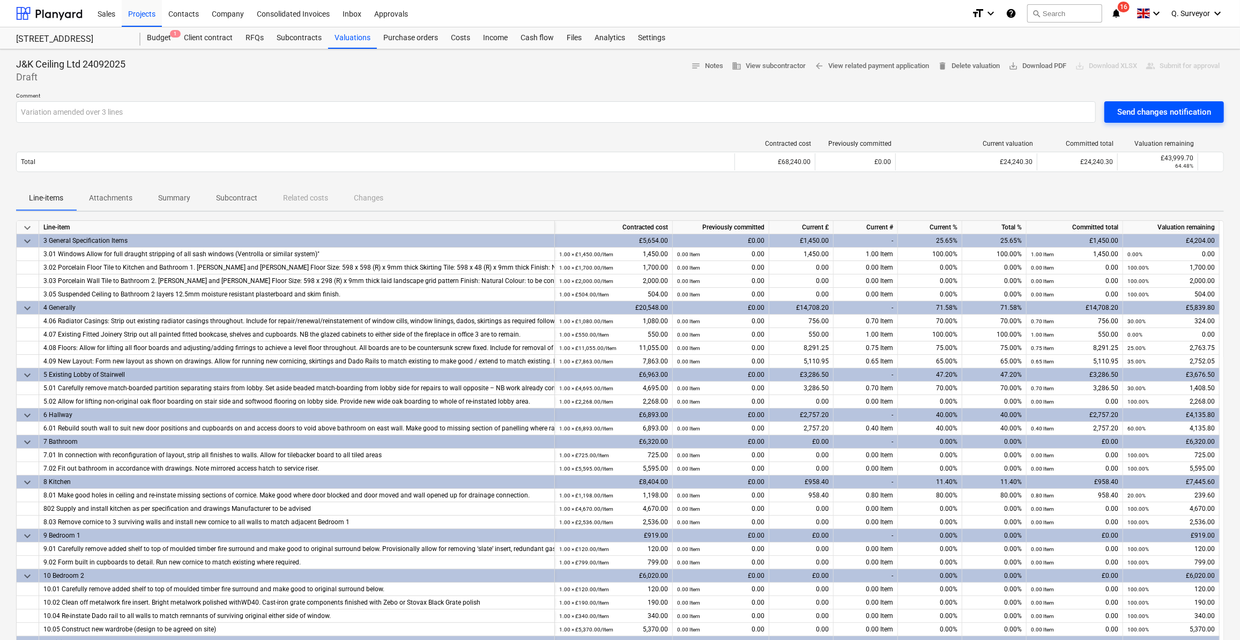
click at [1147, 112] on div "Send changes notification" at bounding box center [1165, 112] width 94 height 14
click at [1003, 95] on p "Comment" at bounding box center [556, 96] width 1080 height 9
click at [706, 63] on span "notes Notes" at bounding box center [707, 66] width 32 height 12
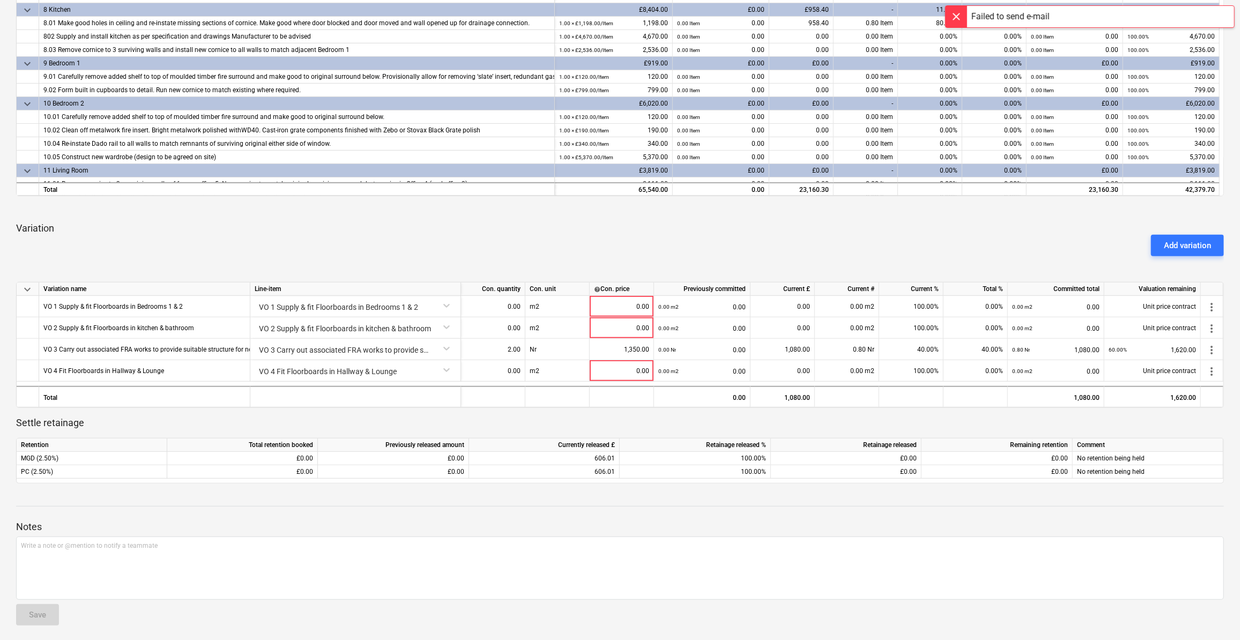
scroll to position [474, 0]
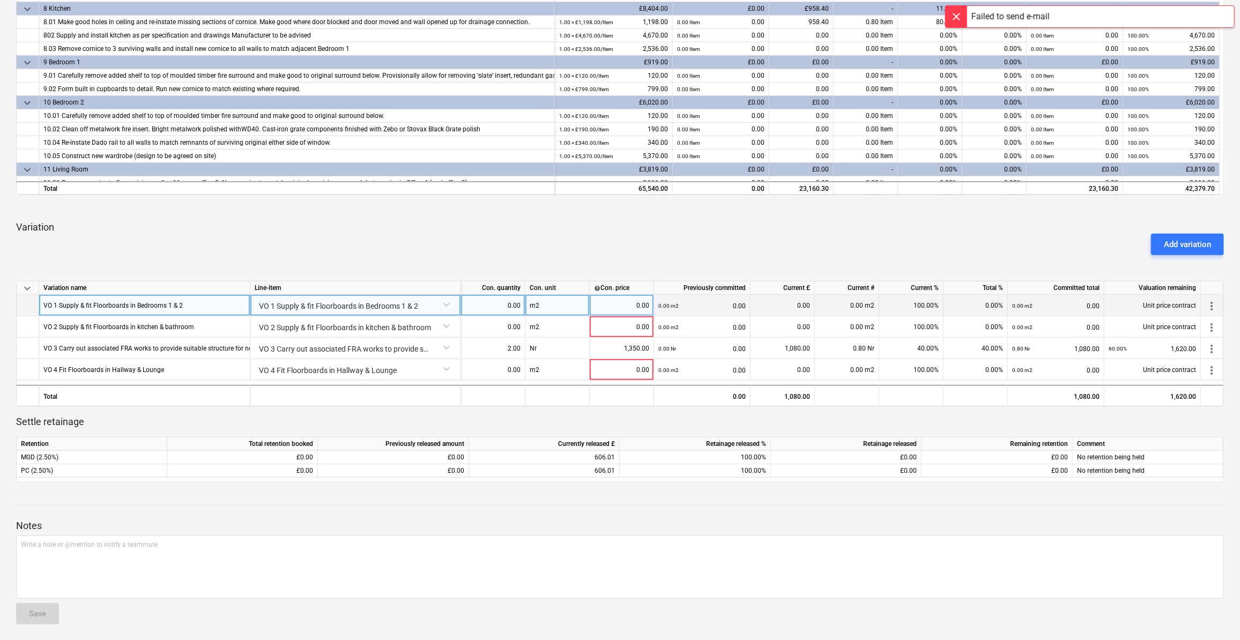
click at [646, 300] on div "0.00" at bounding box center [621, 305] width 55 height 21
type input "2000"
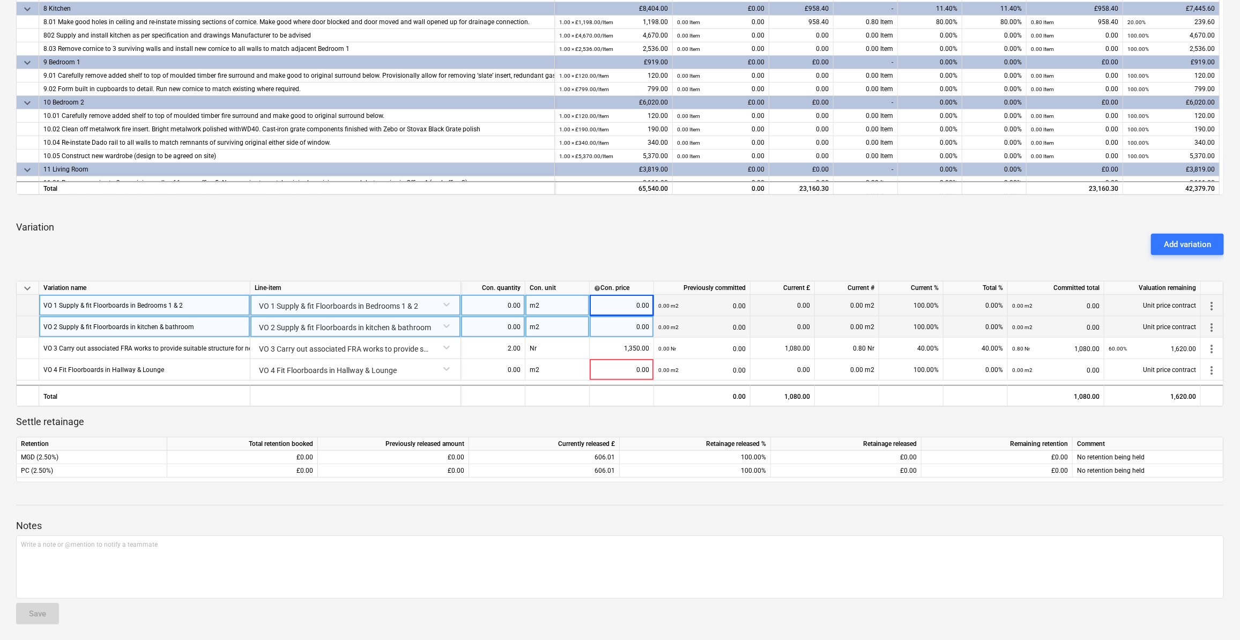
click at [643, 326] on div "0.00" at bounding box center [621, 326] width 55 height 21
type input "2000"
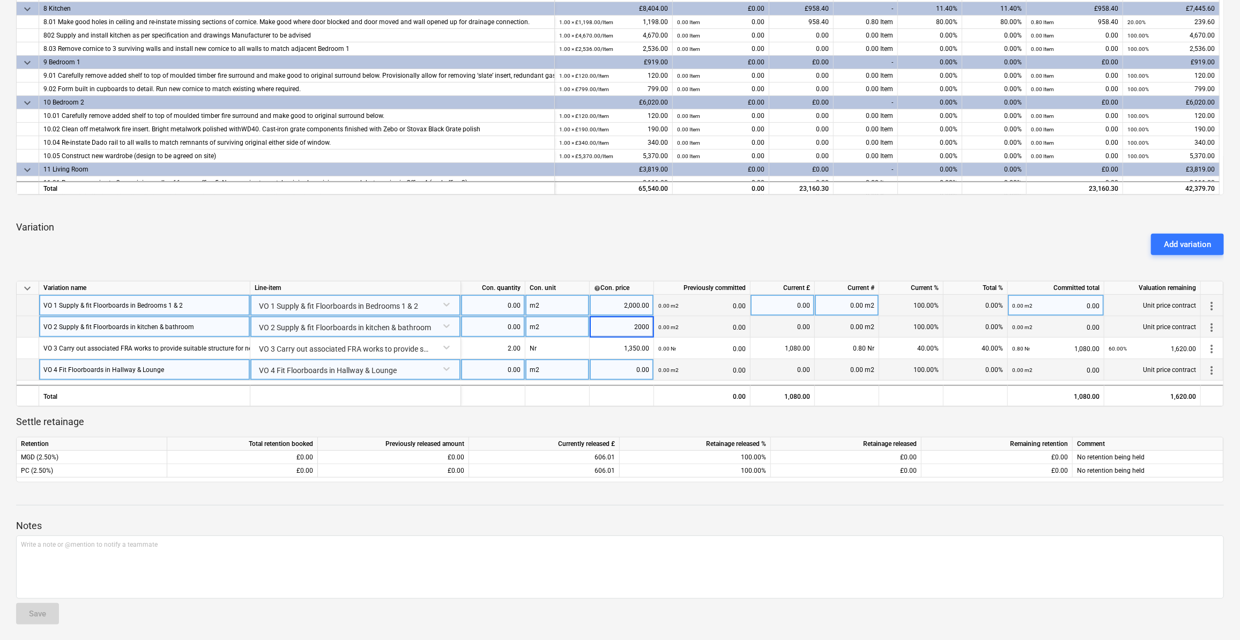
click at [647, 373] on div "0.00" at bounding box center [621, 369] width 55 height 21
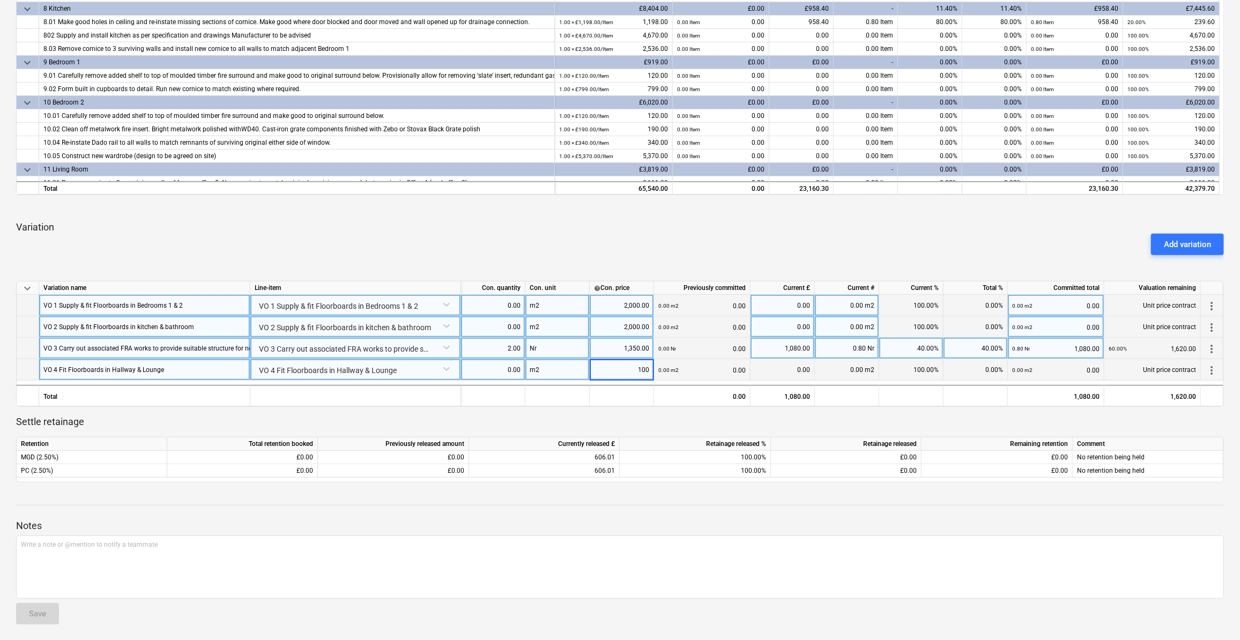
type input "1000"
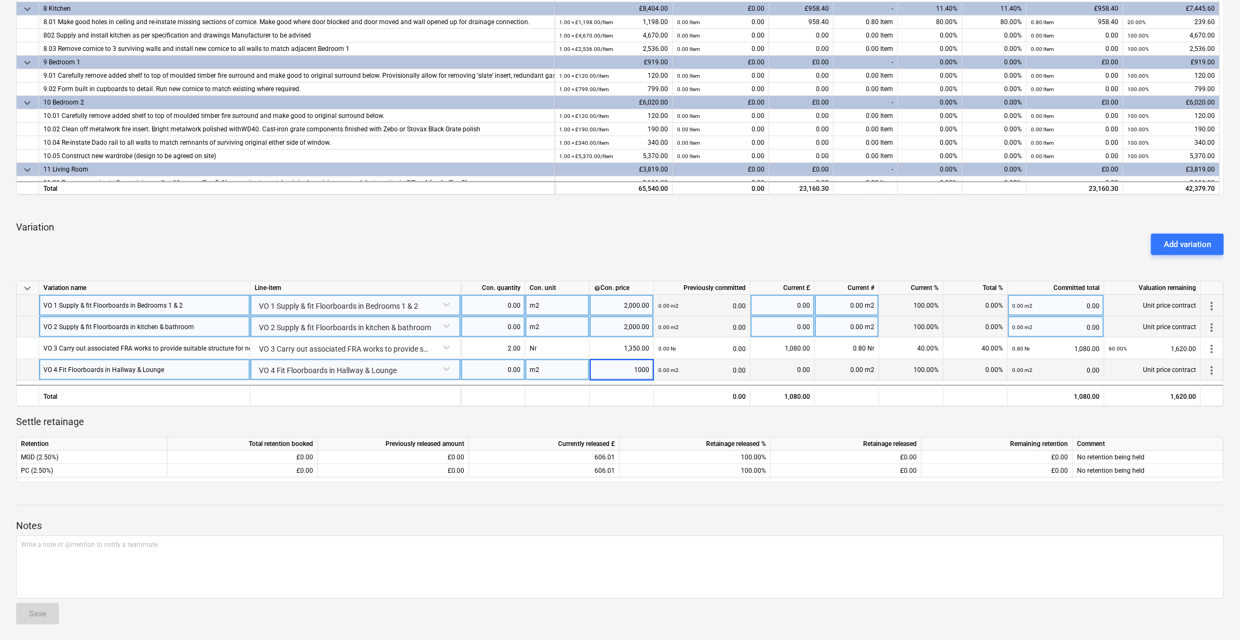
click at [743, 258] on div "keyboard_arrow_down Line-item Contracted cost Previously committed Current £ Cu…" at bounding box center [620, 115] width 1208 height 736
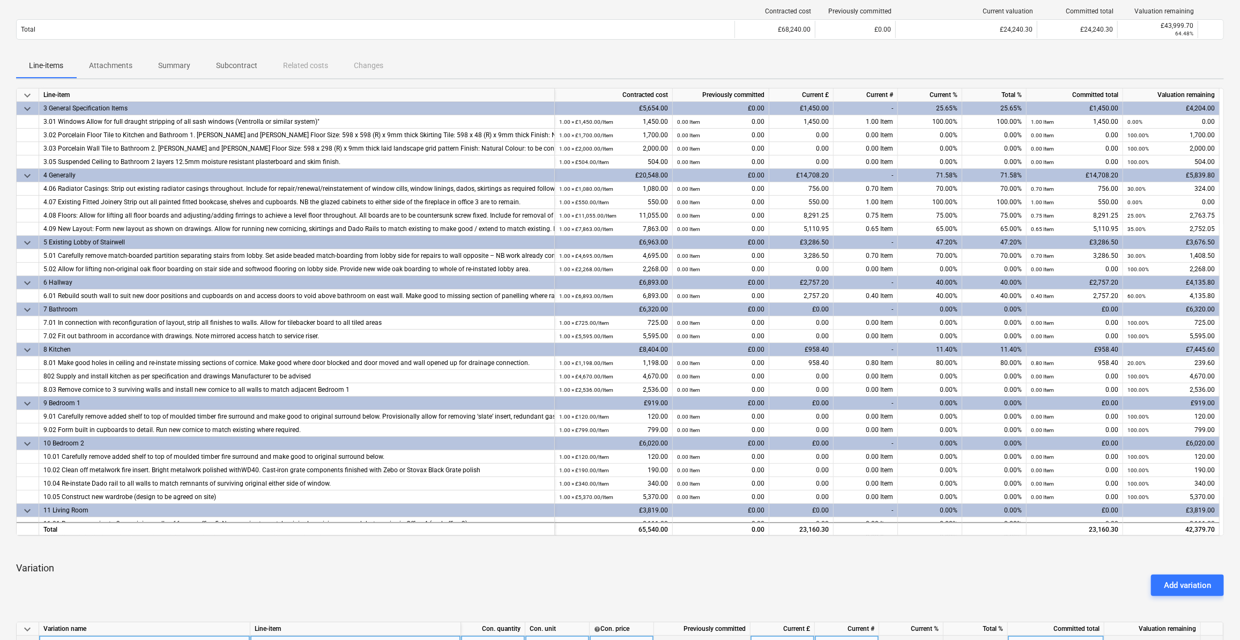
scroll to position [0, 0]
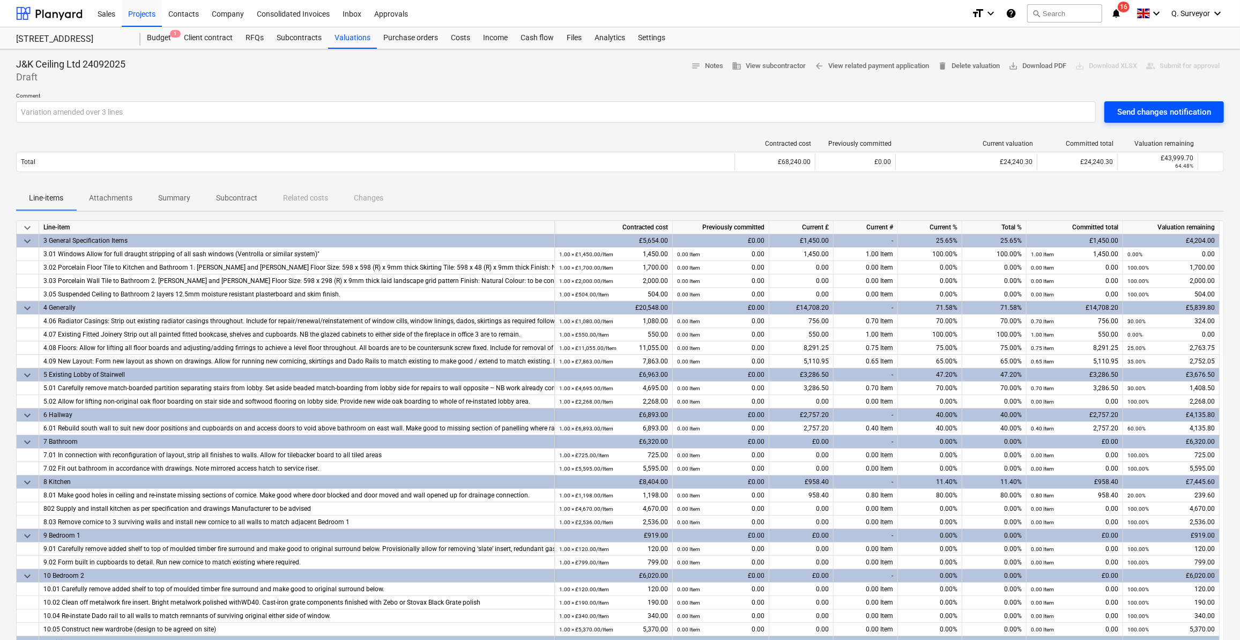
click at [1143, 116] on div "Send changes notification" at bounding box center [1165, 112] width 94 height 14
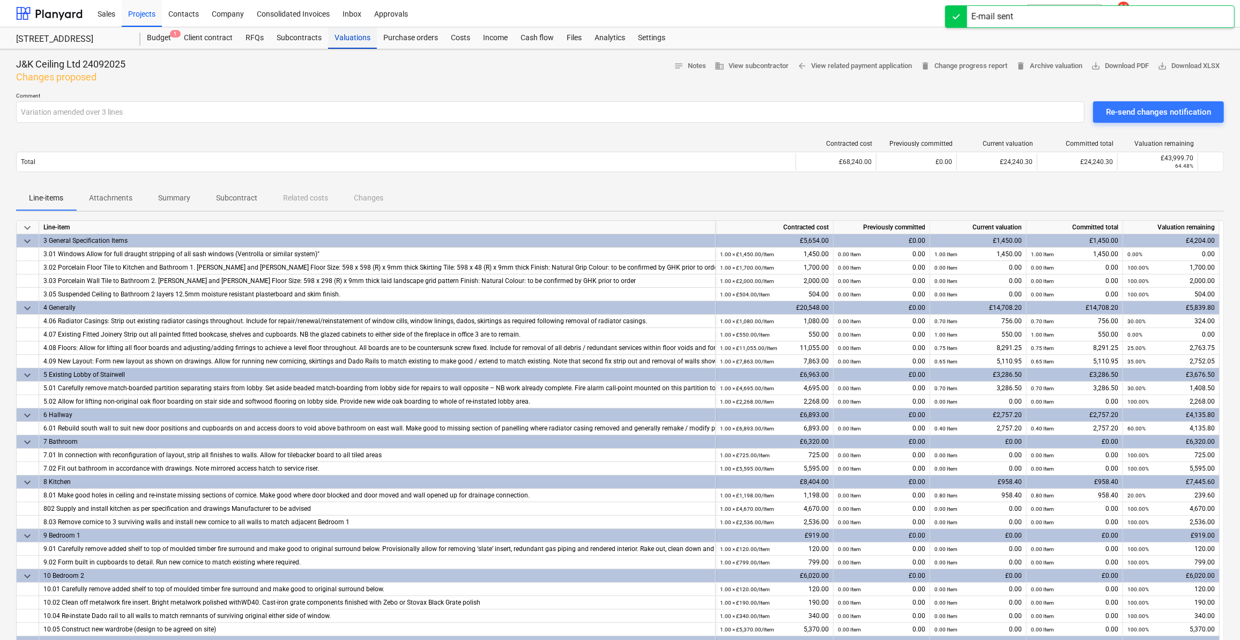
click at [368, 39] on div "Valuations" at bounding box center [352, 37] width 49 height 21
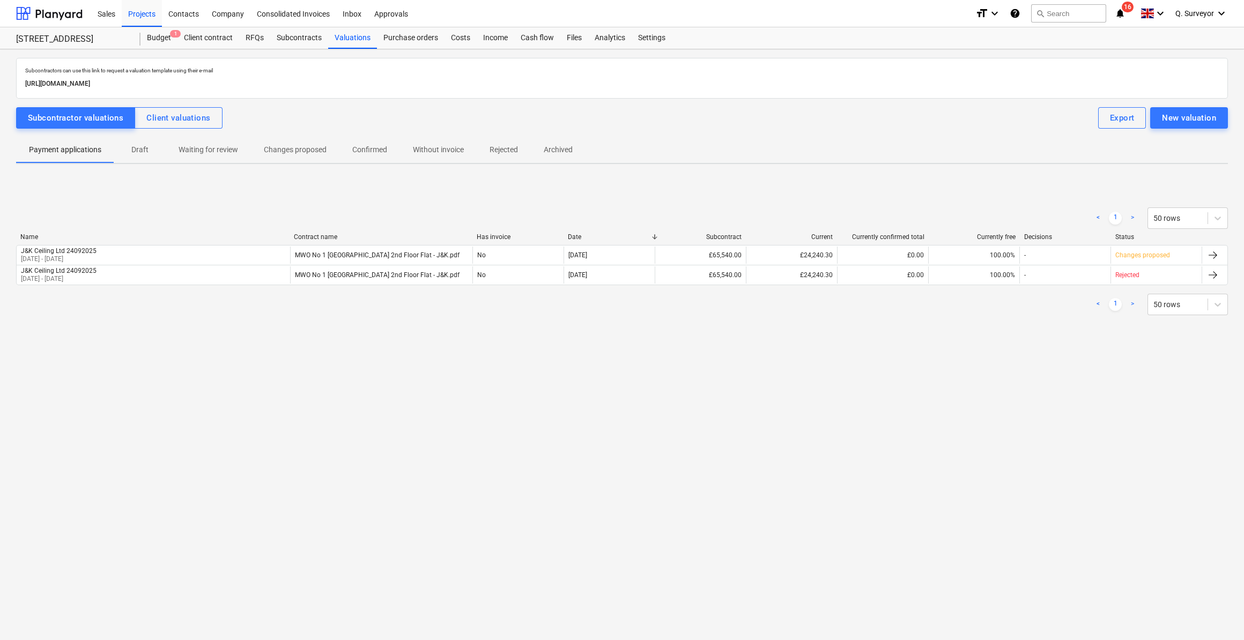
drag, startPoint x: 567, startPoint y: 496, endPoint x: 574, endPoint y: 493, distance: 7.0
click at [567, 496] on div "Subcontractors can use this link to request a valuation template using their e-…" at bounding box center [622, 344] width 1244 height 591
click at [304, 154] on p "Changes proposed" at bounding box center [295, 149] width 63 height 11
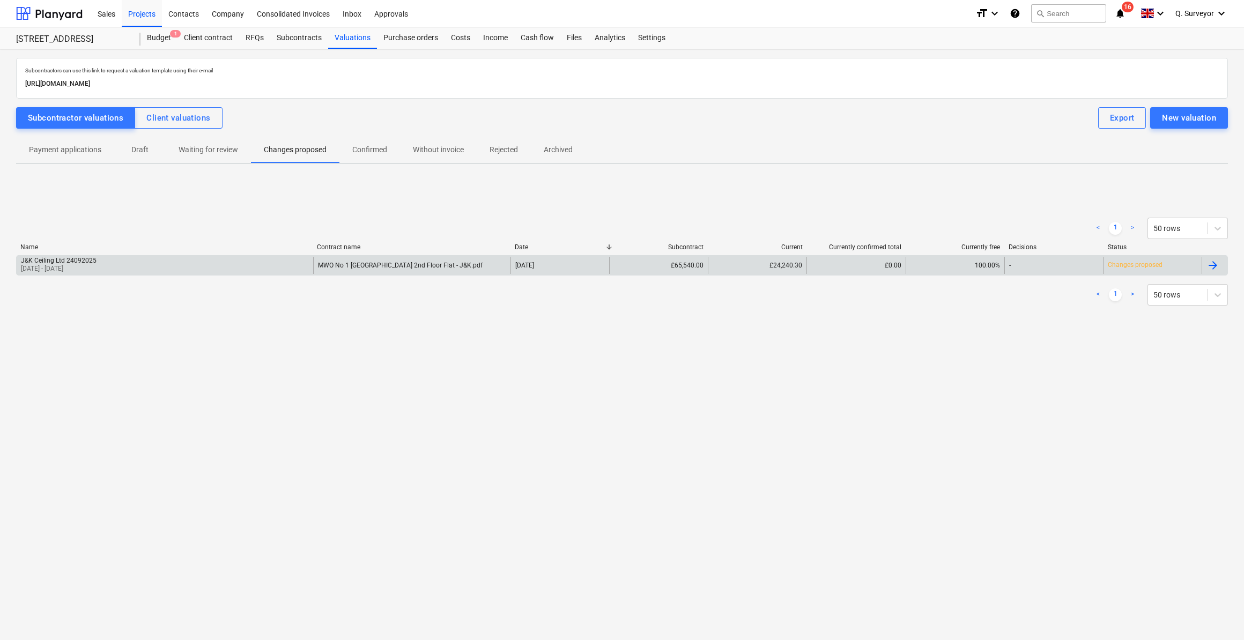
click at [68, 266] on p "[DATE] - [DATE]" at bounding box center [59, 268] width 76 height 9
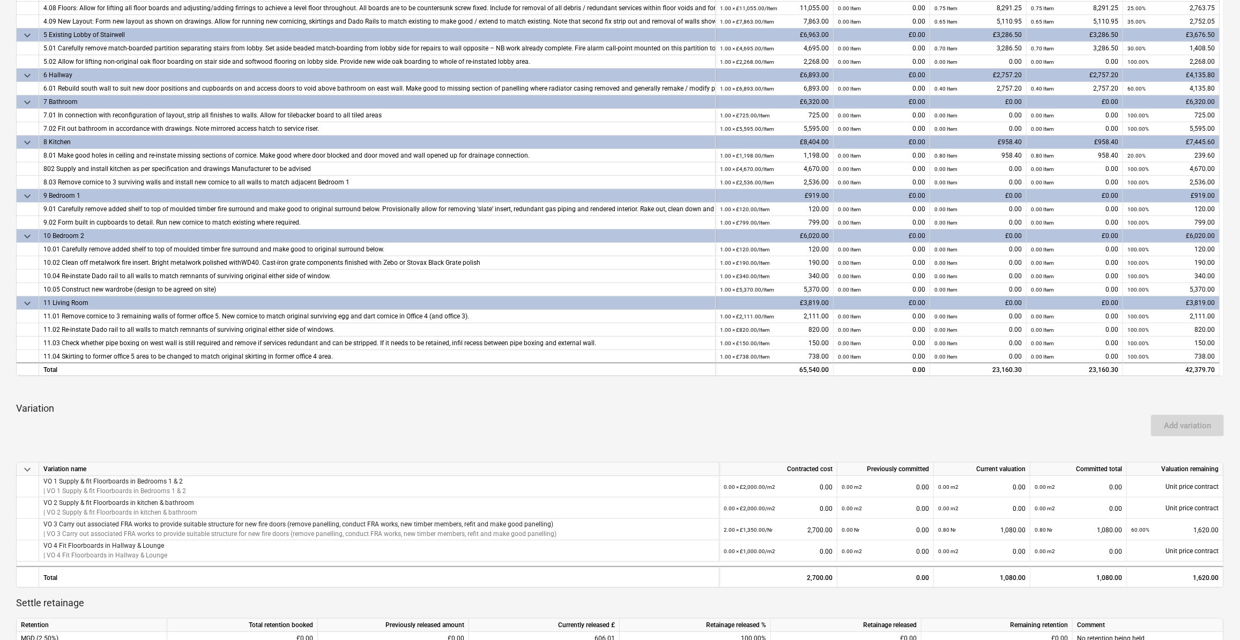
scroll to position [474, 0]
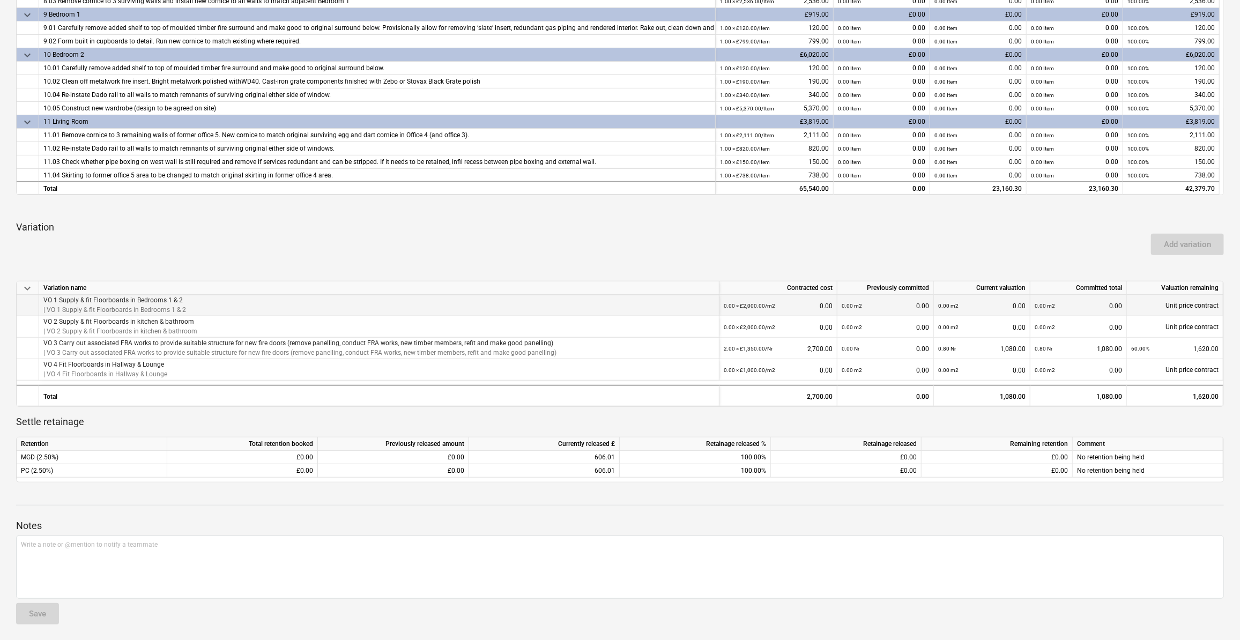
click at [742, 309] on div "0.00 × £2,000.00 / m2" at bounding box center [749, 306] width 51 height 22
click at [791, 304] on div "0.00 × £2,000.00 / m2 0.00" at bounding box center [778, 306] width 109 height 22
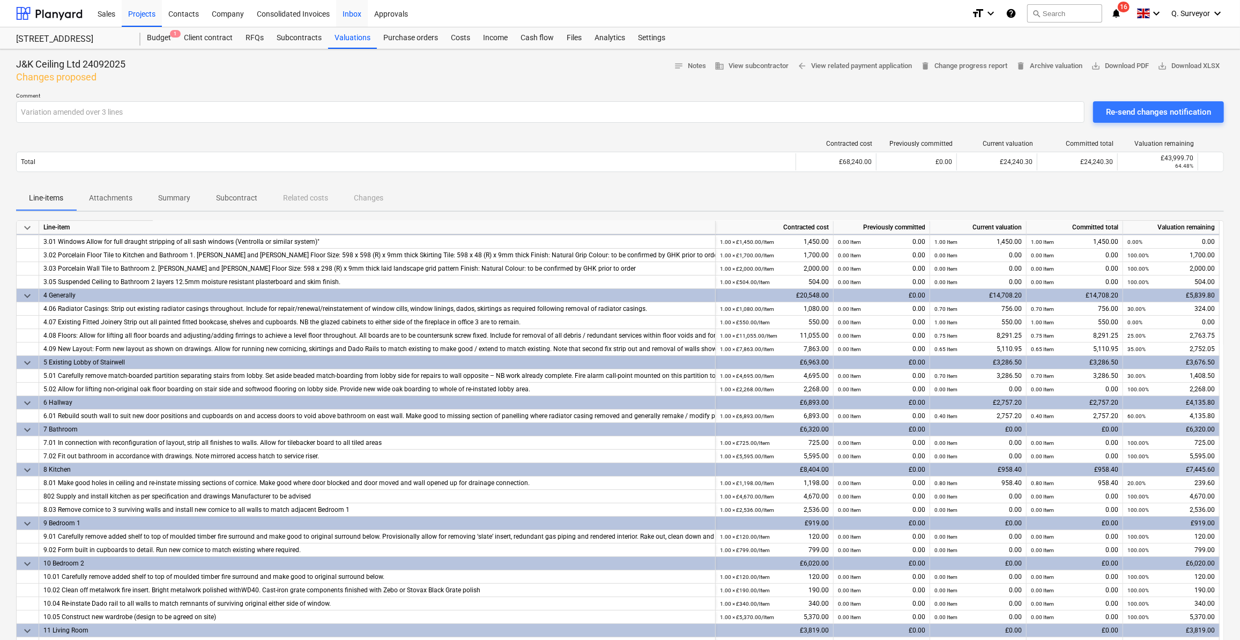
scroll to position [0, 0]
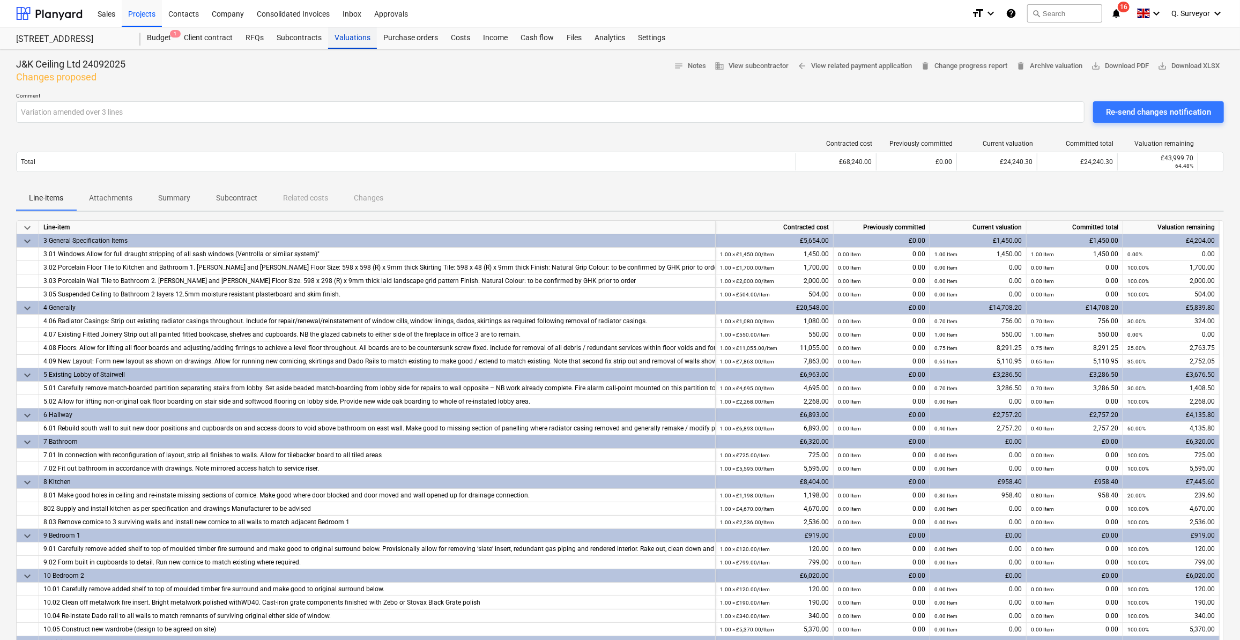
click at [348, 41] on div "Valuations" at bounding box center [352, 37] width 49 height 21
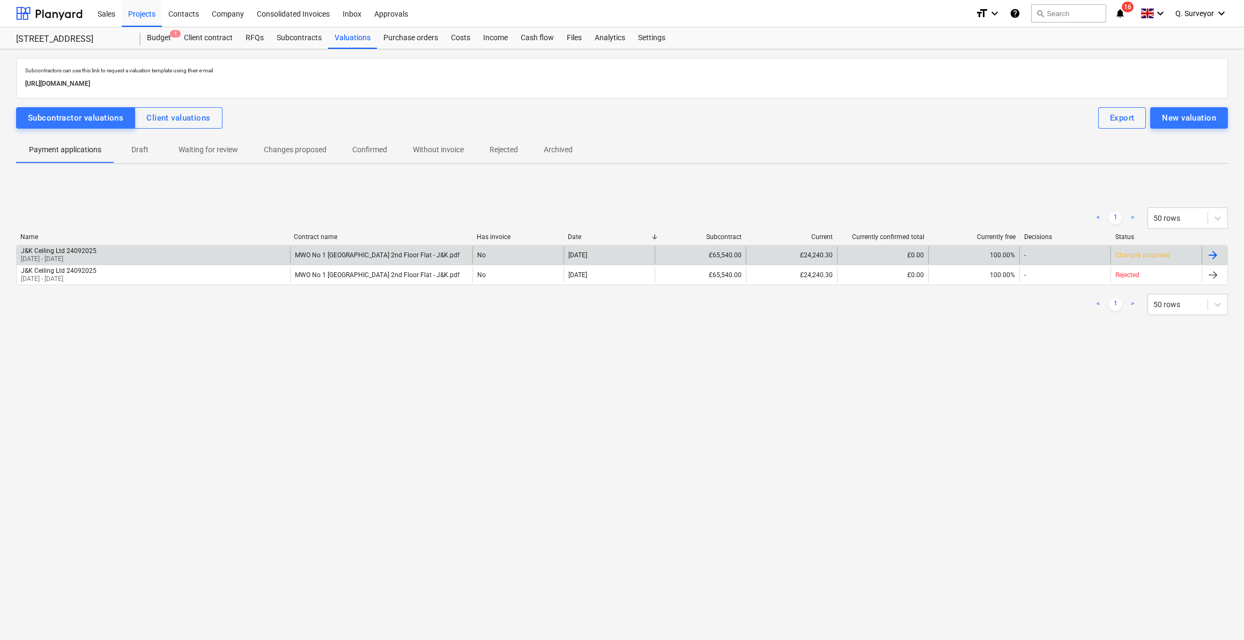
click at [80, 255] on p "[DATE] - [DATE]" at bounding box center [59, 259] width 76 height 9
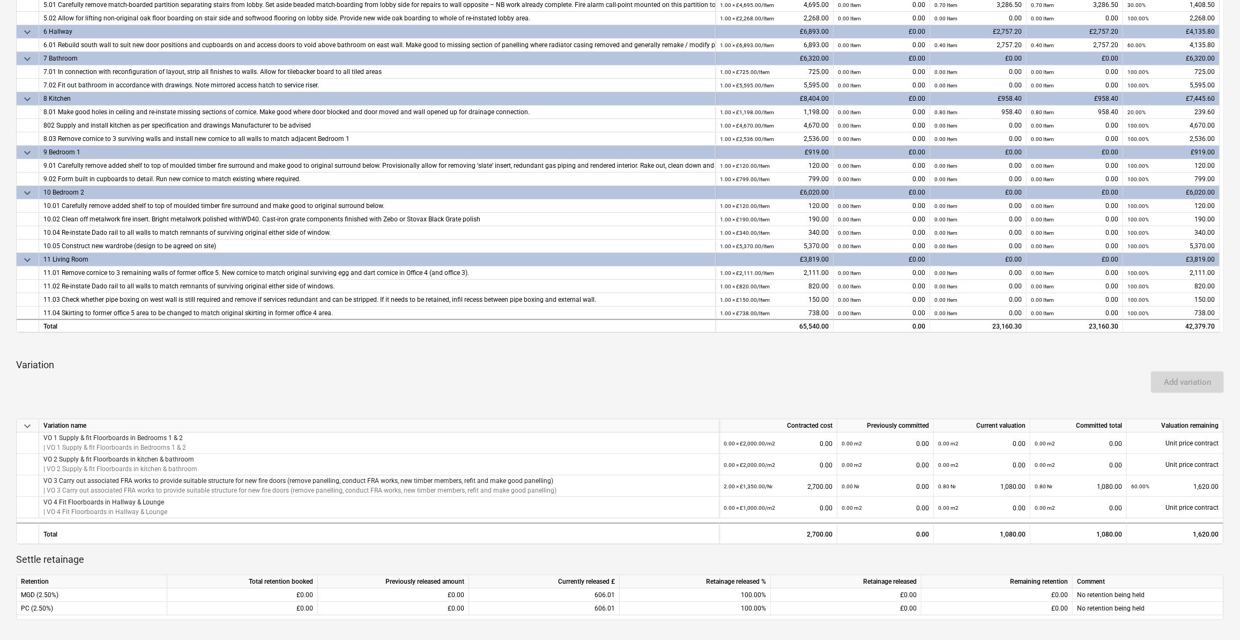
scroll to position [376, 0]
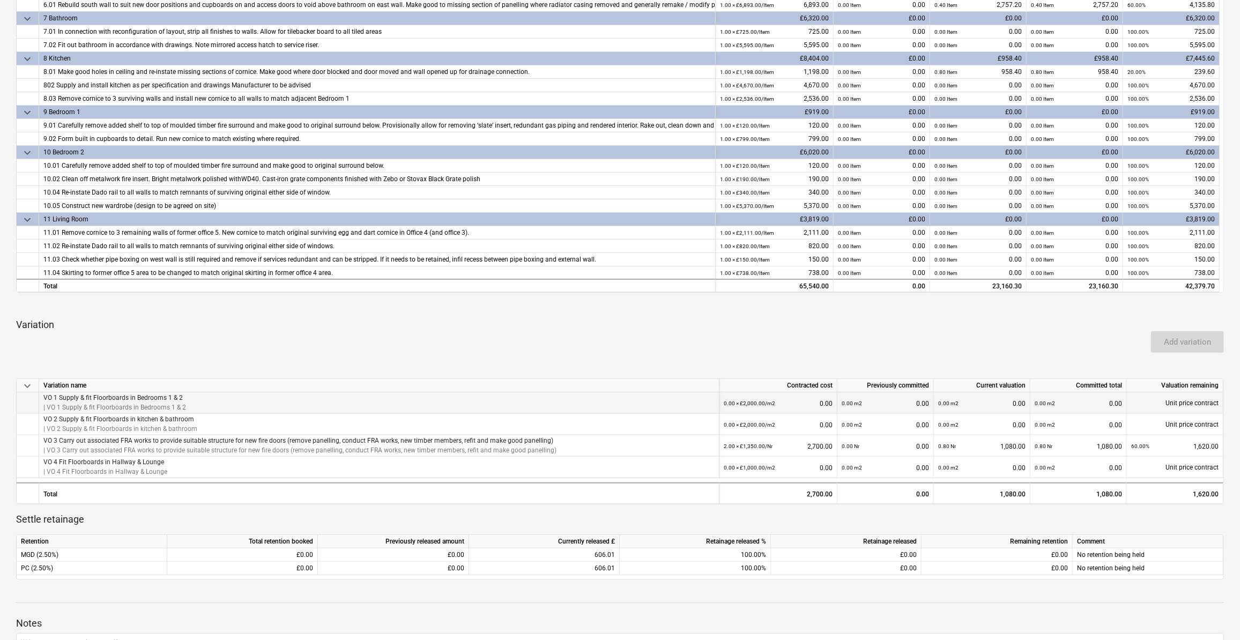
click at [191, 403] on div "VO 1 Supply & fit Floorboards in Bedrooms 1 & 2 | VO 1 Supply & fit Floorboards…" at bounding box center [379, 403] width 681 height 21
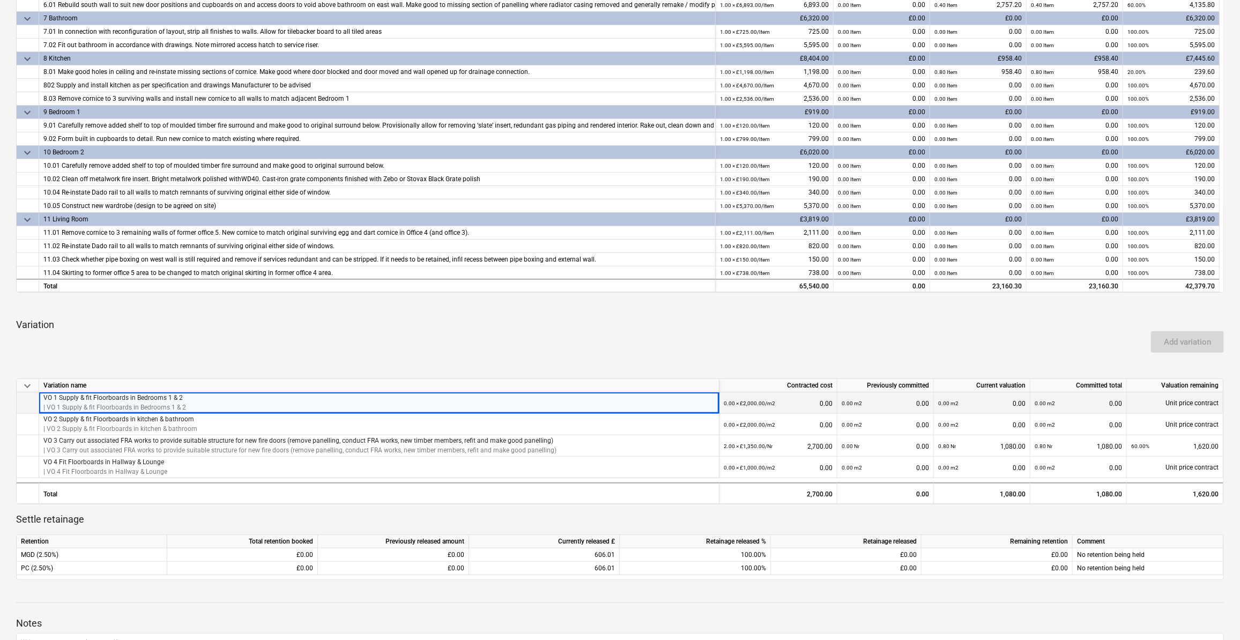
click at [196, 407] on div "VO 1 Supply & fit Floorboards in Bedrooms 1 & 2 | VO 1 Supply & fit Floorboards…" at bounding box center [379, 403] width 681 height 21
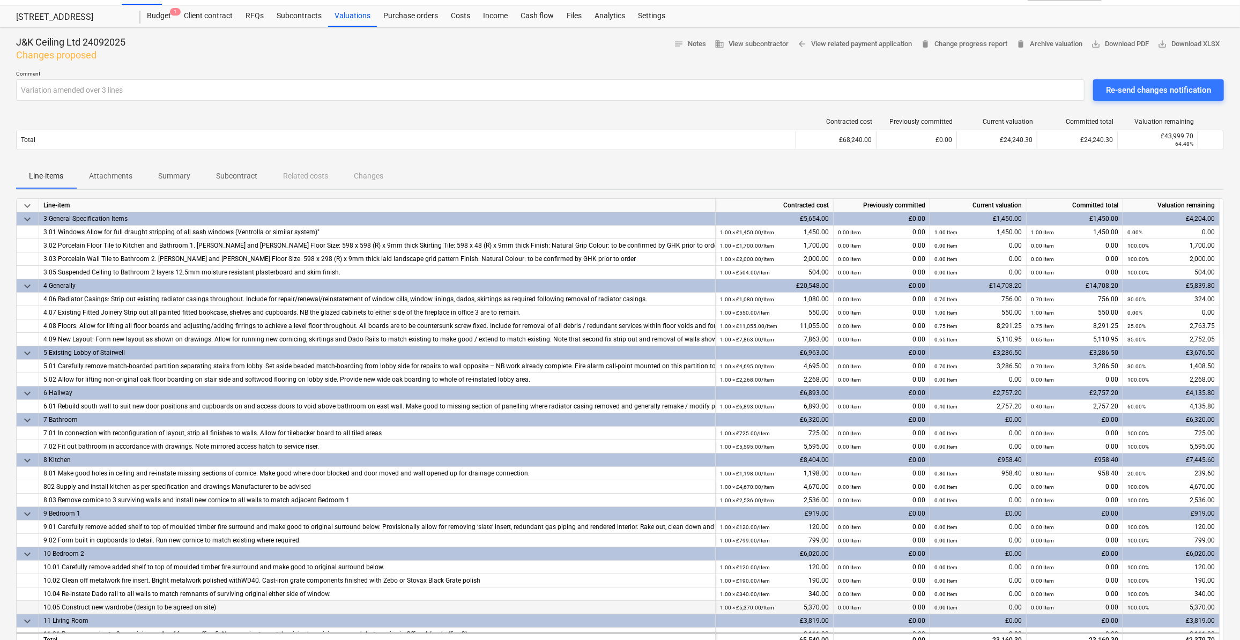
scroll to position [0, 0]
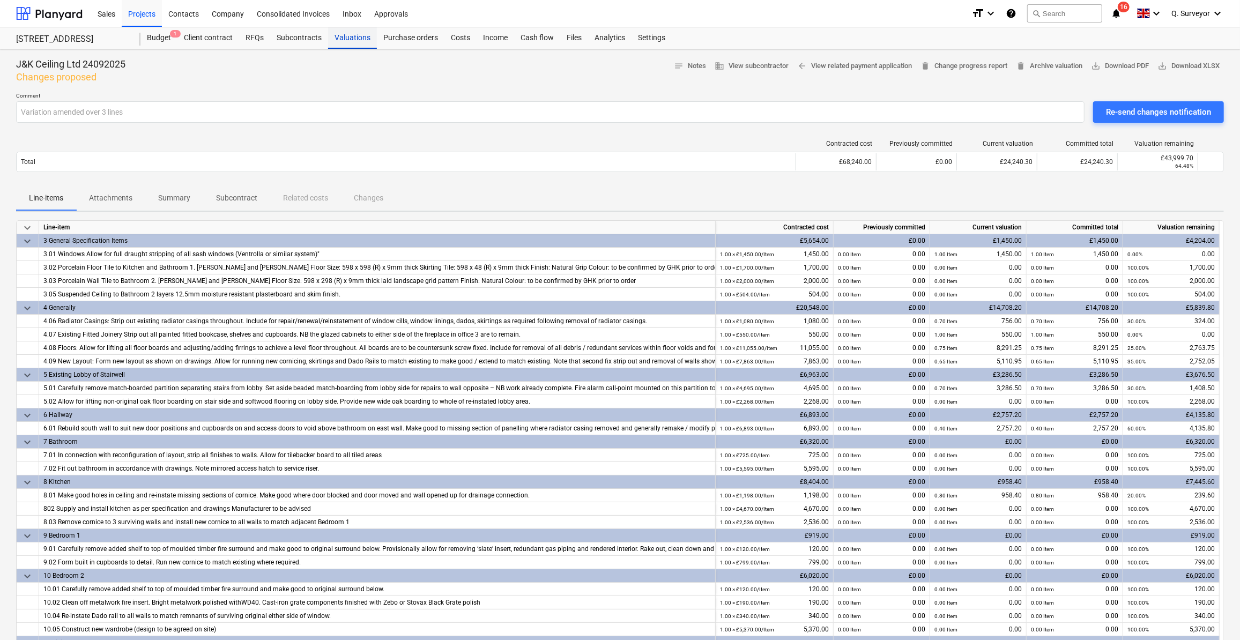
click at [366, 44] on div "Valuations" at bounding box center [352, 37] width 49 height 21
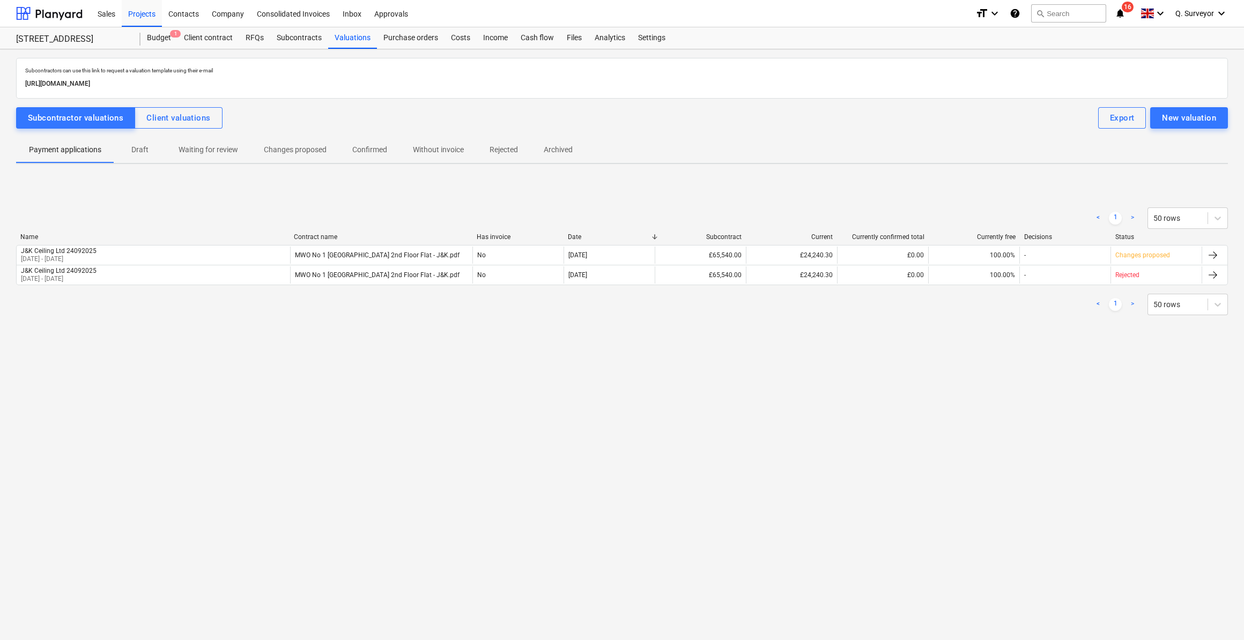
click at [188, 425] on div "Subcontractors can use this link to request a valuation template using their e-…" at bounding box center [622, 344] width 1244 height 591
drag, startPoint x: 140, startPoint y: 150, endPoint x: 149, endPoint y: 150, distance: 8.6
click at [141, 150] on p "Draft" at bounding box center [140, 149] width 26 height 11
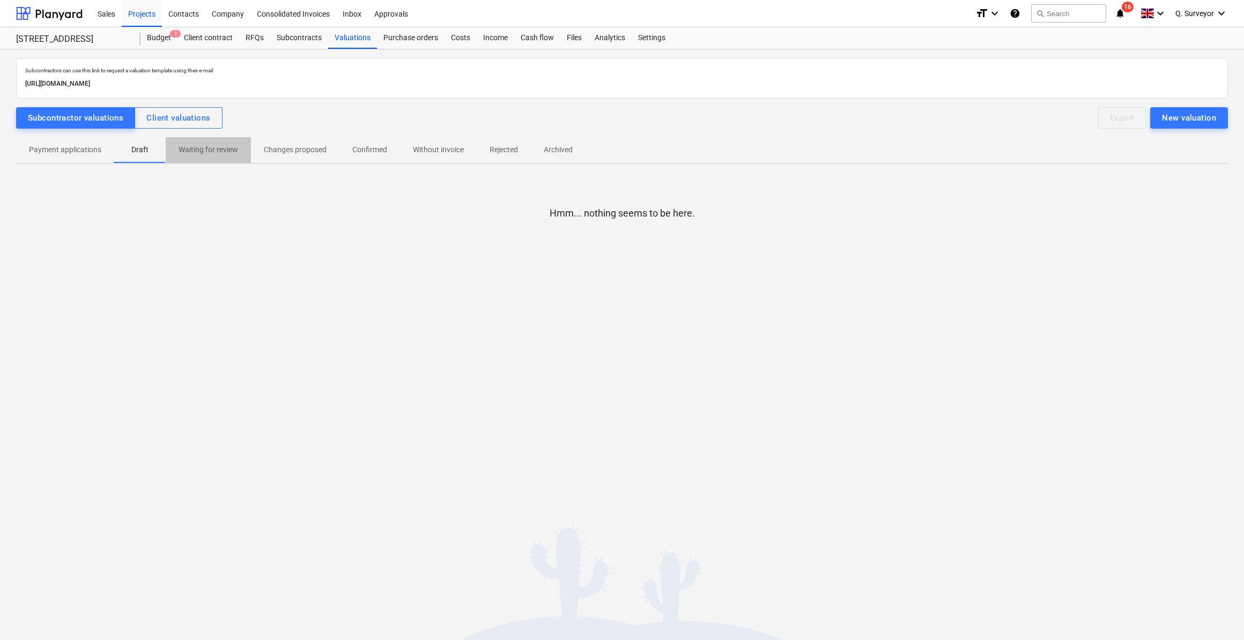
click at [201, 151] on p "Waiting for review" at bounding box center [209, 149] width 60 height 11
click at [309, 151] on p "Changes proposed" at bounding box center [295, 149] width 63 height 11
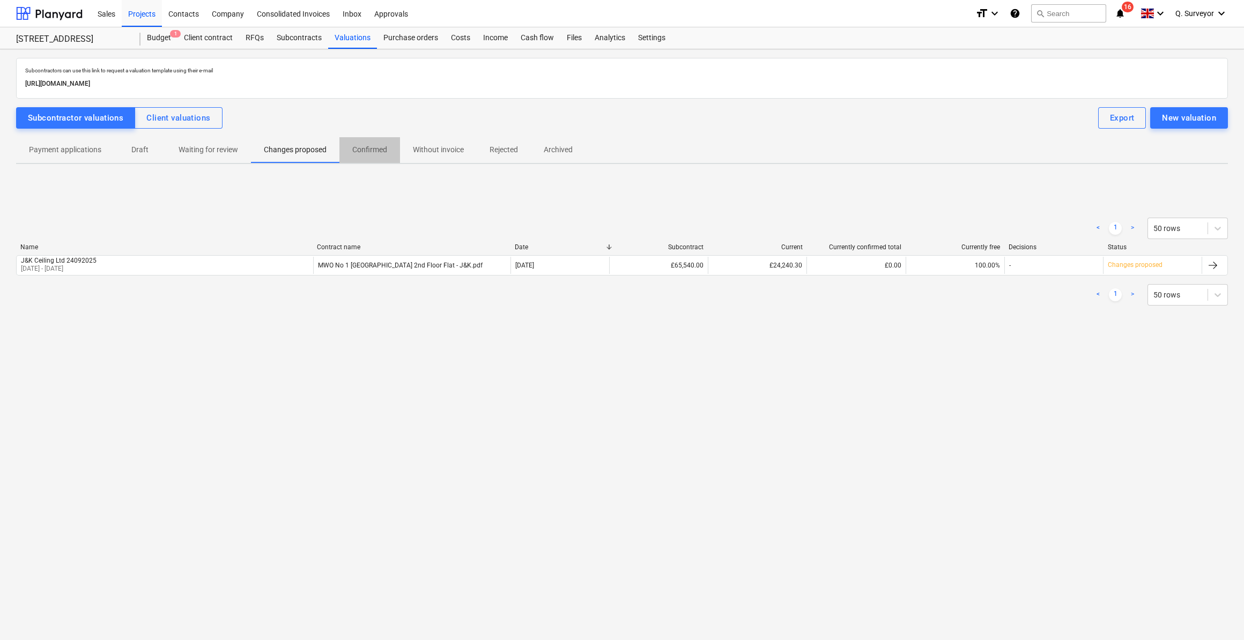
click at [356, 152] on p "Confirmed" at bounding box center [369, 149] width 35 height 11
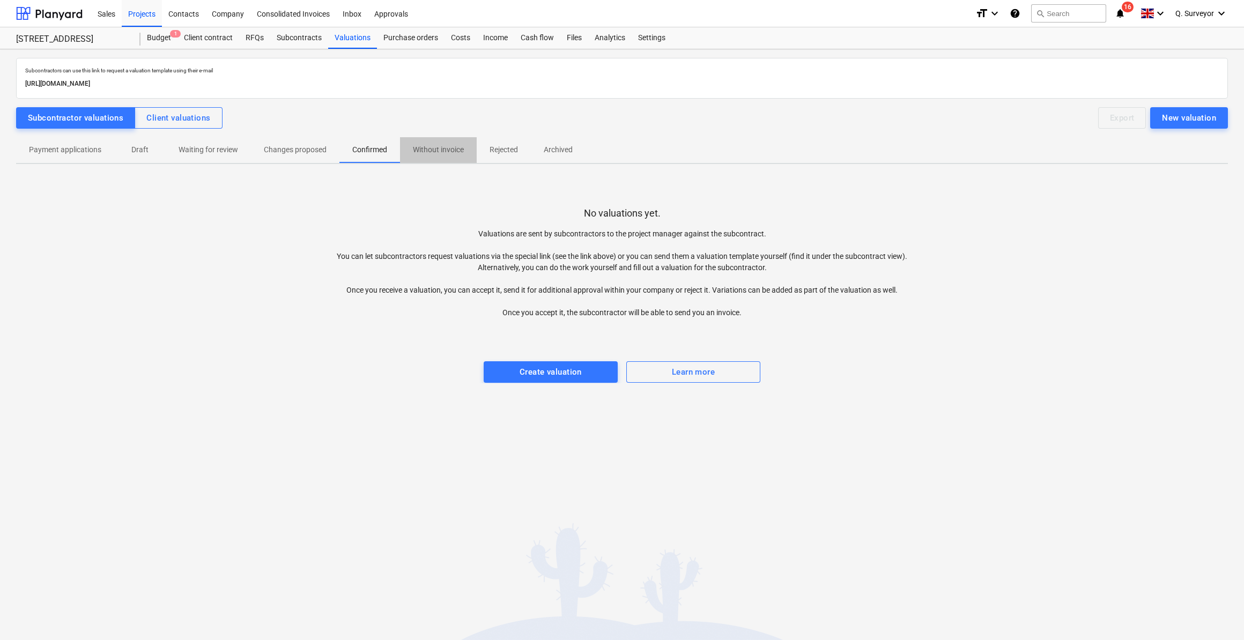
click at [418, 148] on p "Without invoice" at bounding box center [438, 149] width 51 height 11
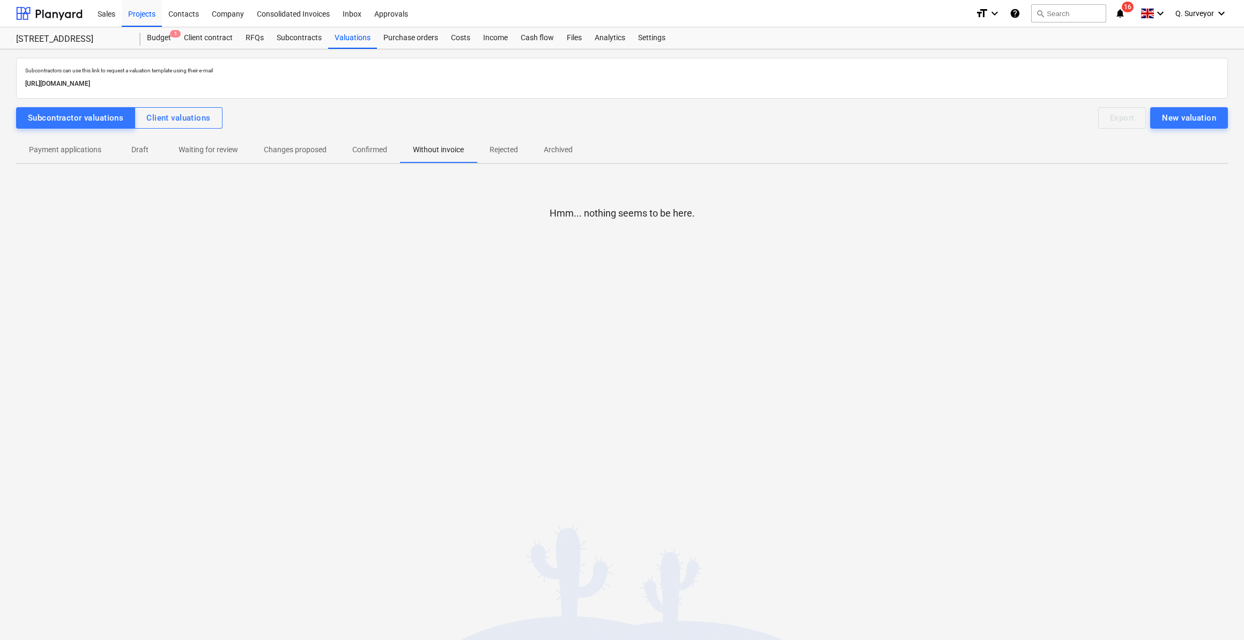
click at [504, 150] on p "Rejected" at bounding box center [504, 149] width 28 height 11
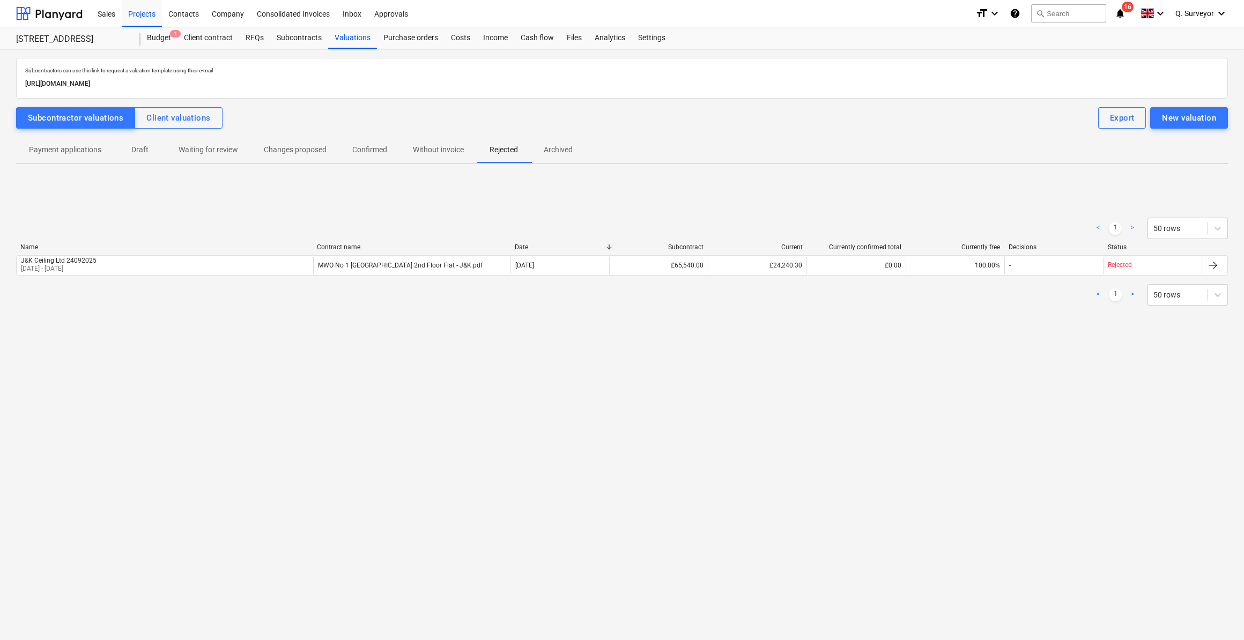
click at [545, 150] on p "Archived" at bounding box center [558, 149] width 29 height 11
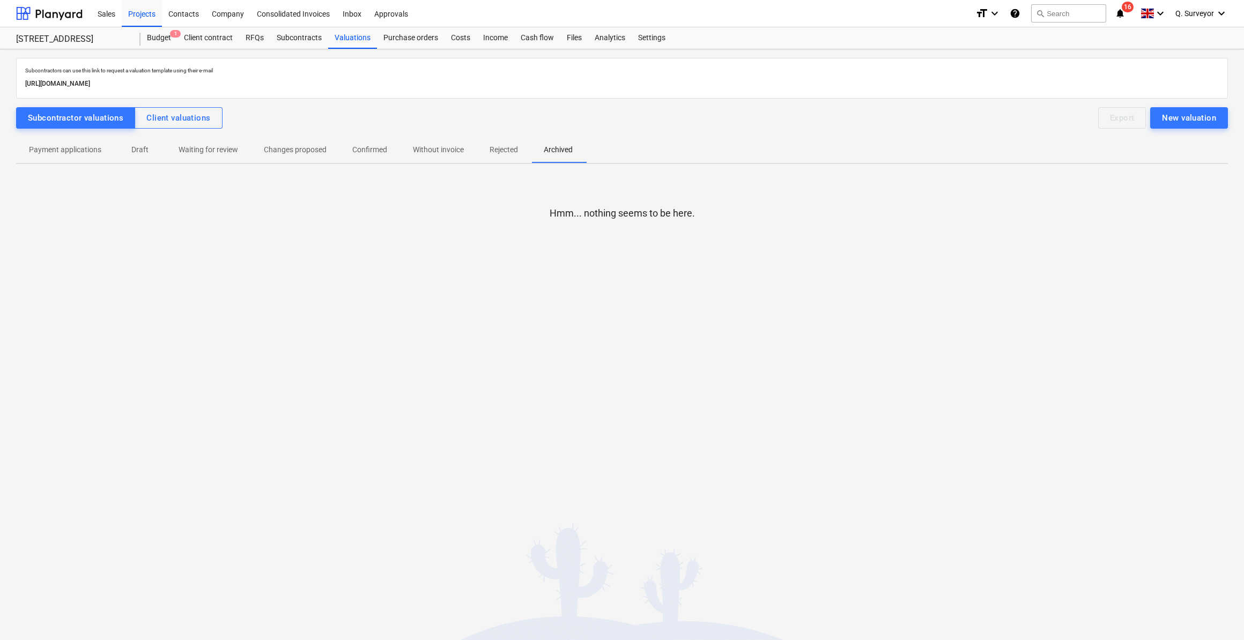
click at [502, 150] on p "Rejected" at bounding box center [504, 149] width 28 height 11
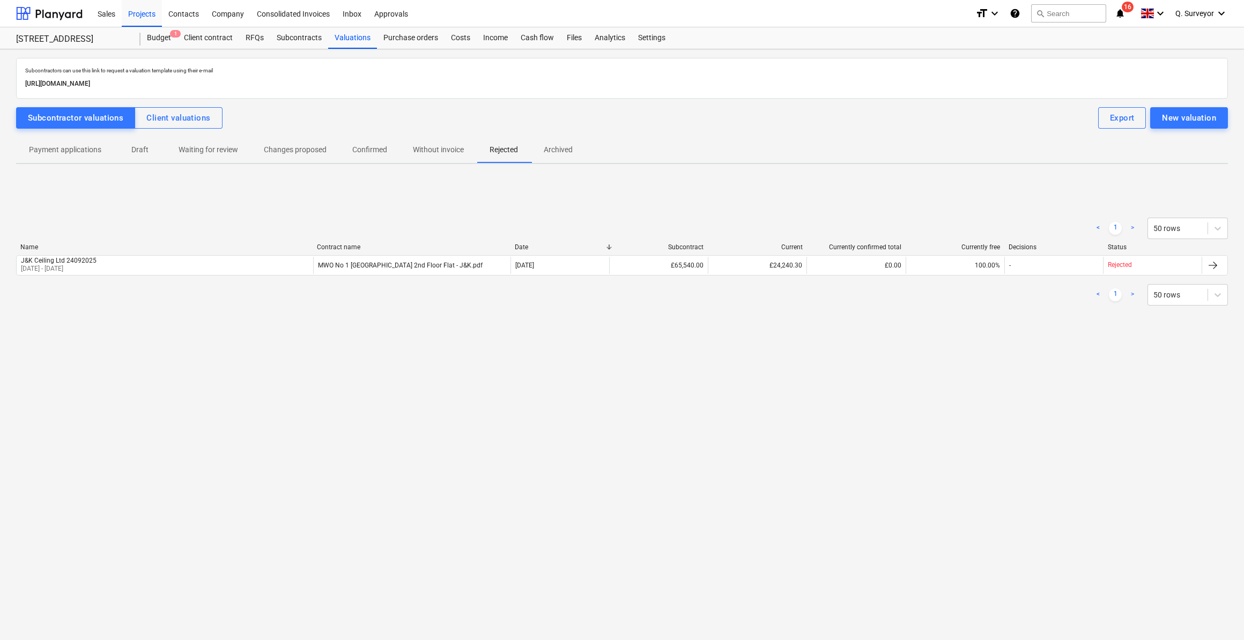
click at [54, 144] on p "Payment applications" at bounding box center [65, 149] width 72 height 11
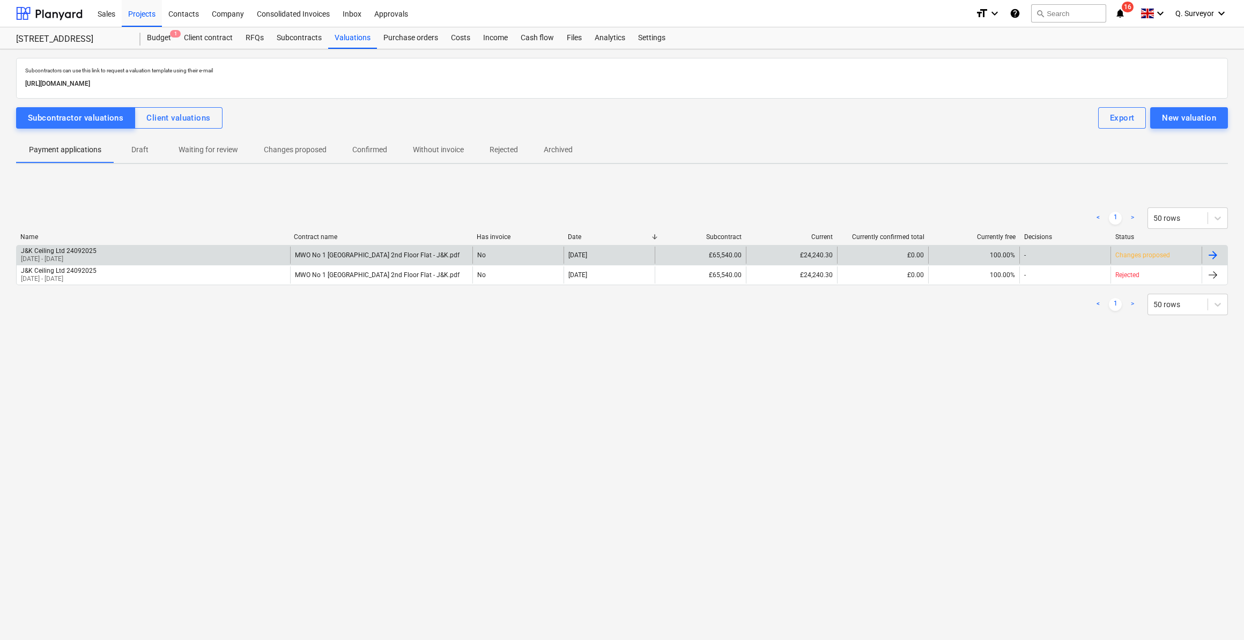
click at [50, 256] on p "[DATE] - [DATE]" at bounding box center [59, 259] width 76 height 9
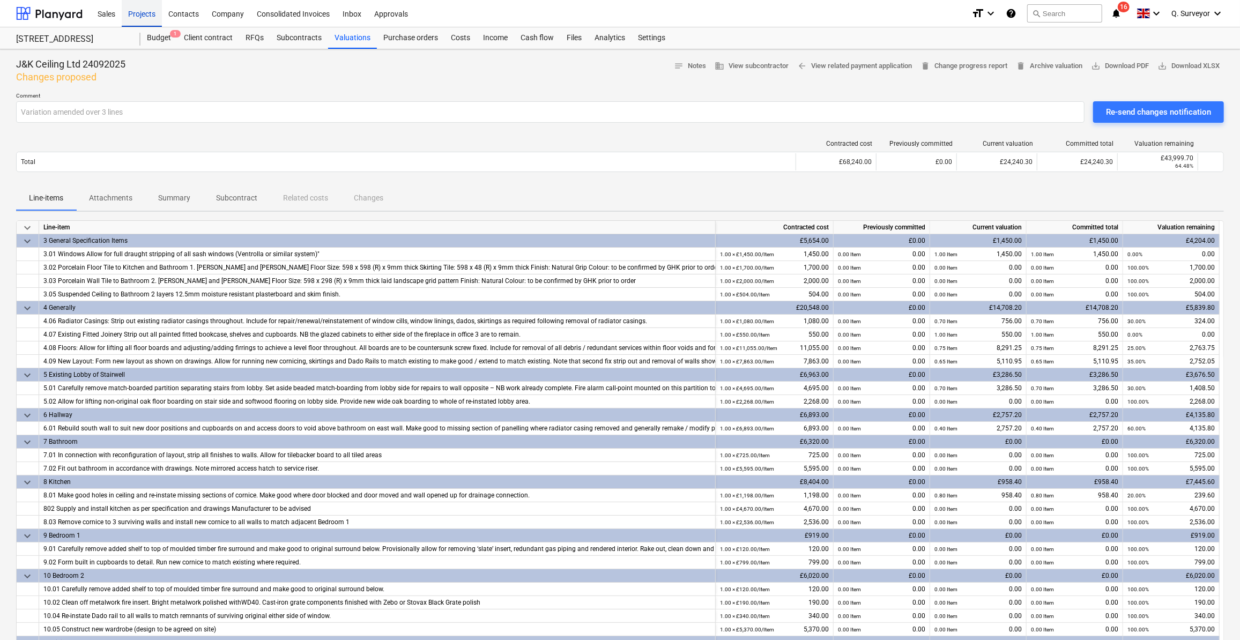
click at [146, 17] on div "Projects" at bounding box center [142, 12] width 40 height 27
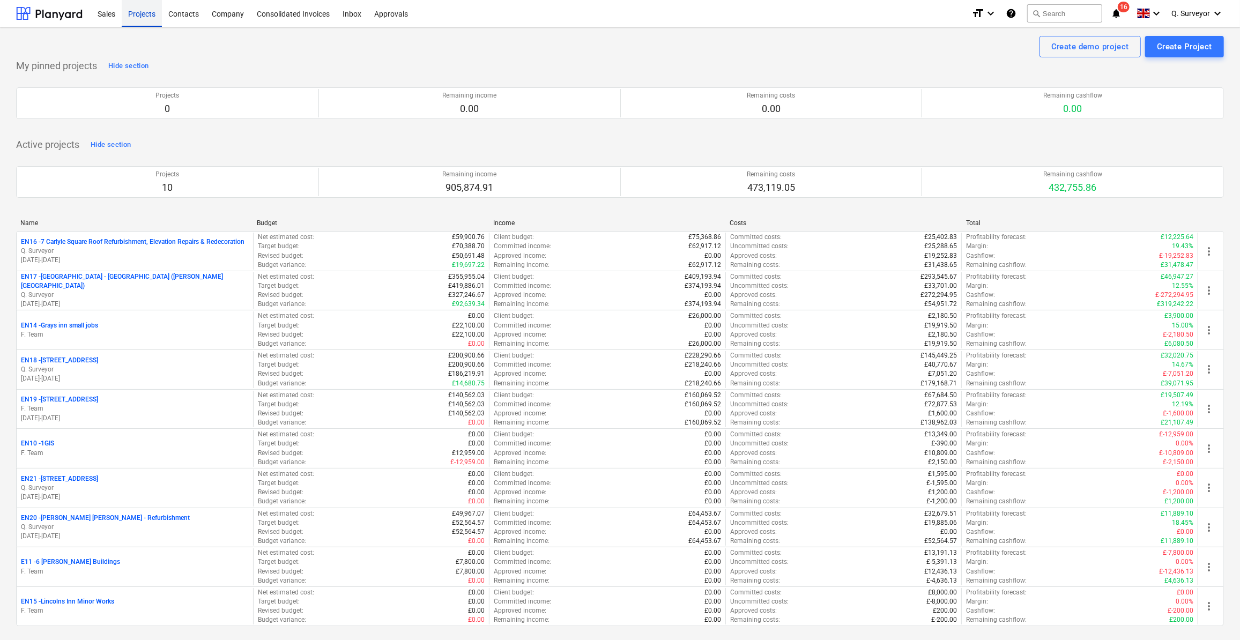
click at [146, 18] on div "Projects" at bounding box center [142, 12] width 40 height 27
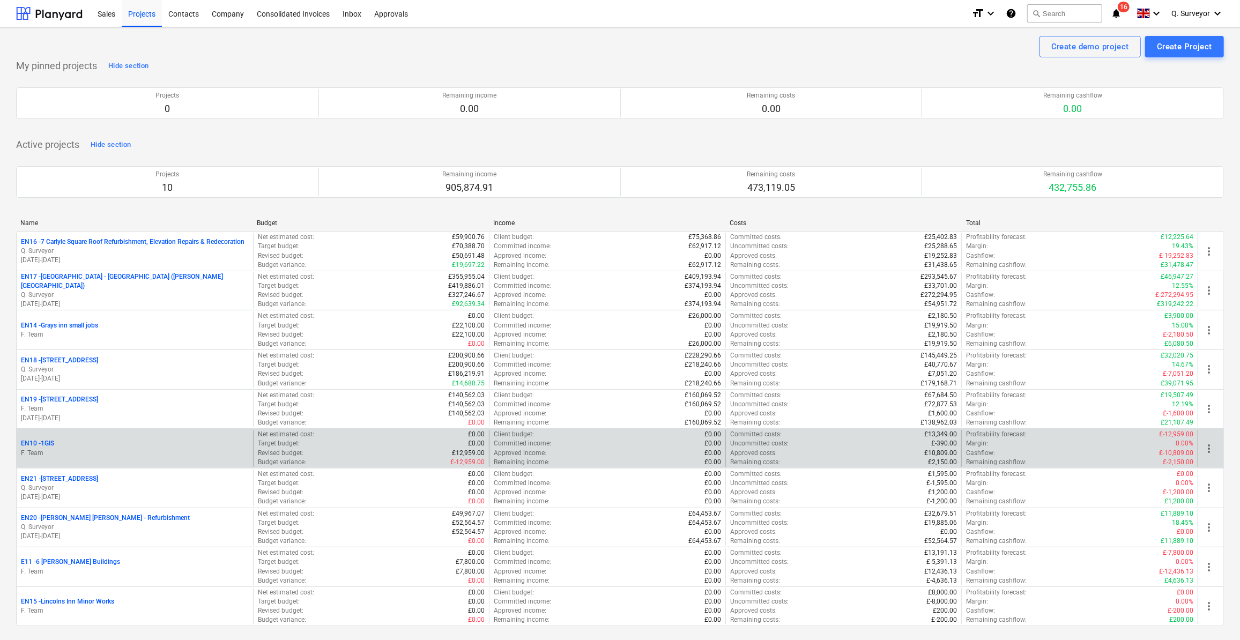
scroll to position [68, 0]
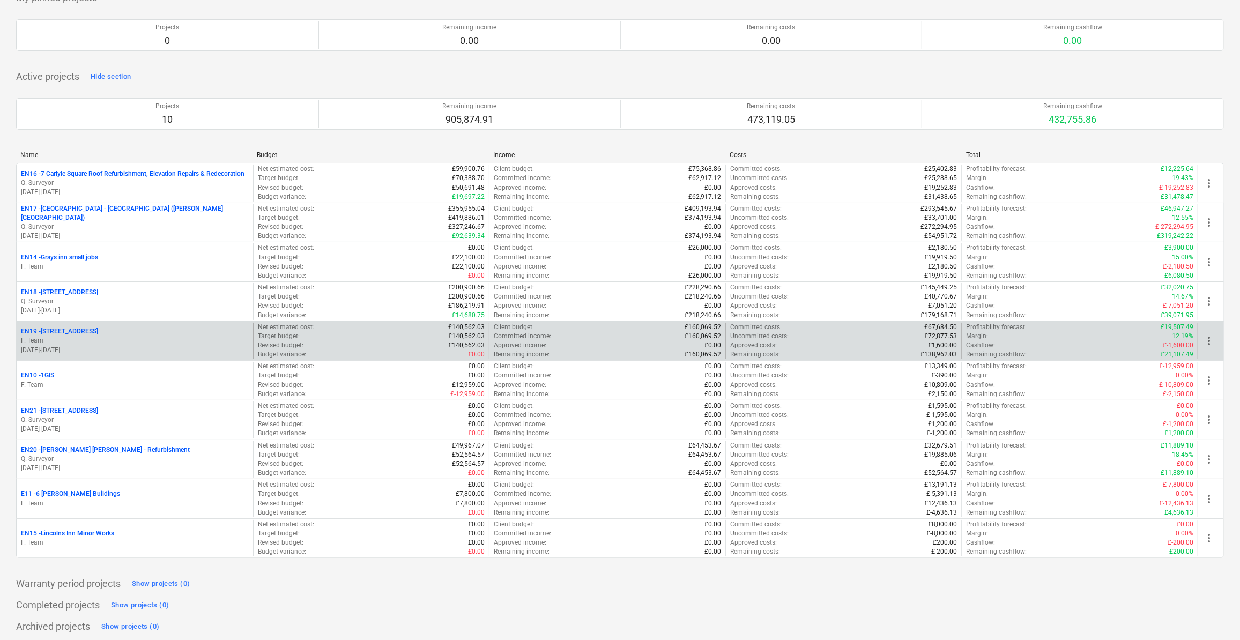
click at [76, 331] on p "EN19 - [STREET_ADDRESS]" at bounding box center [59, 331] width 77 height 9
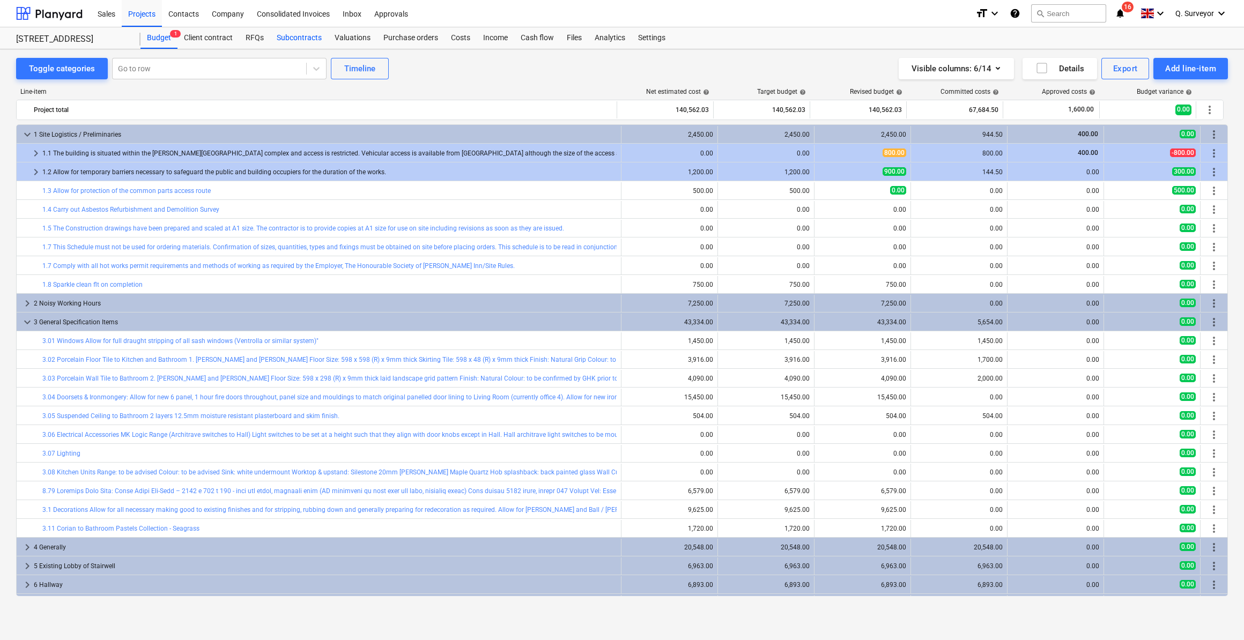
click at [298, 36] on div "Subcontracts" at bounding box center [299, 37] width 58 height 21
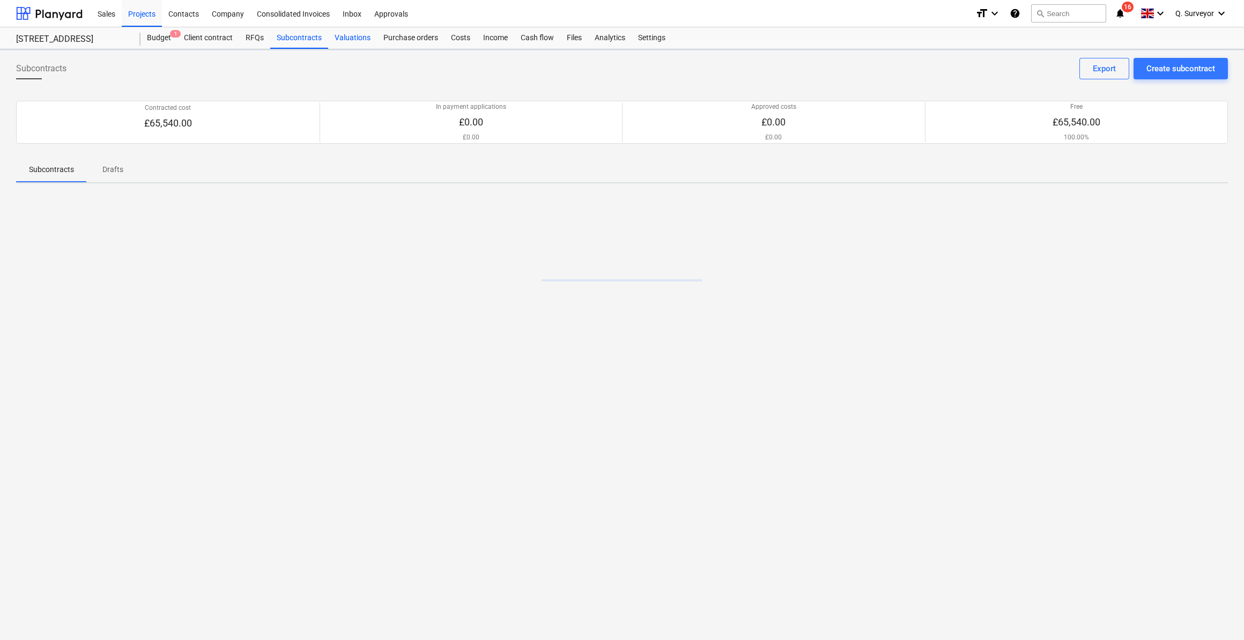
click at [348, 37] on div "Valuations" at bounding box center [352, 37] width 49 height 21
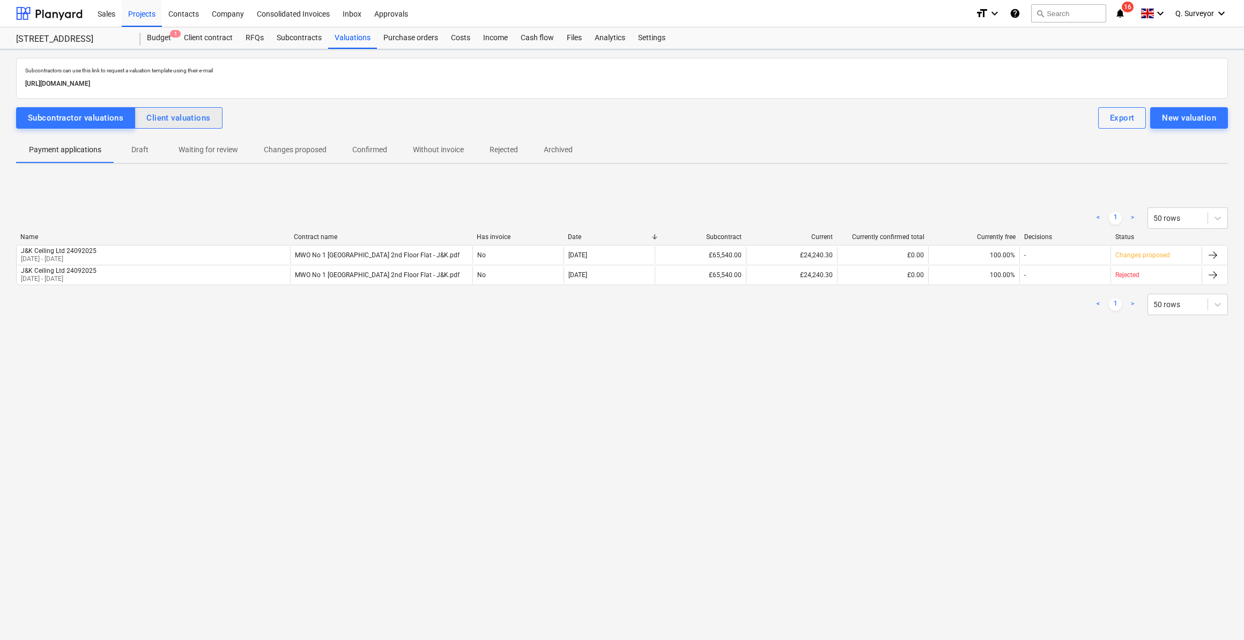
click at [179, 116] on div "Client valuations" at bounding box center [178, 118] width 64 height 14
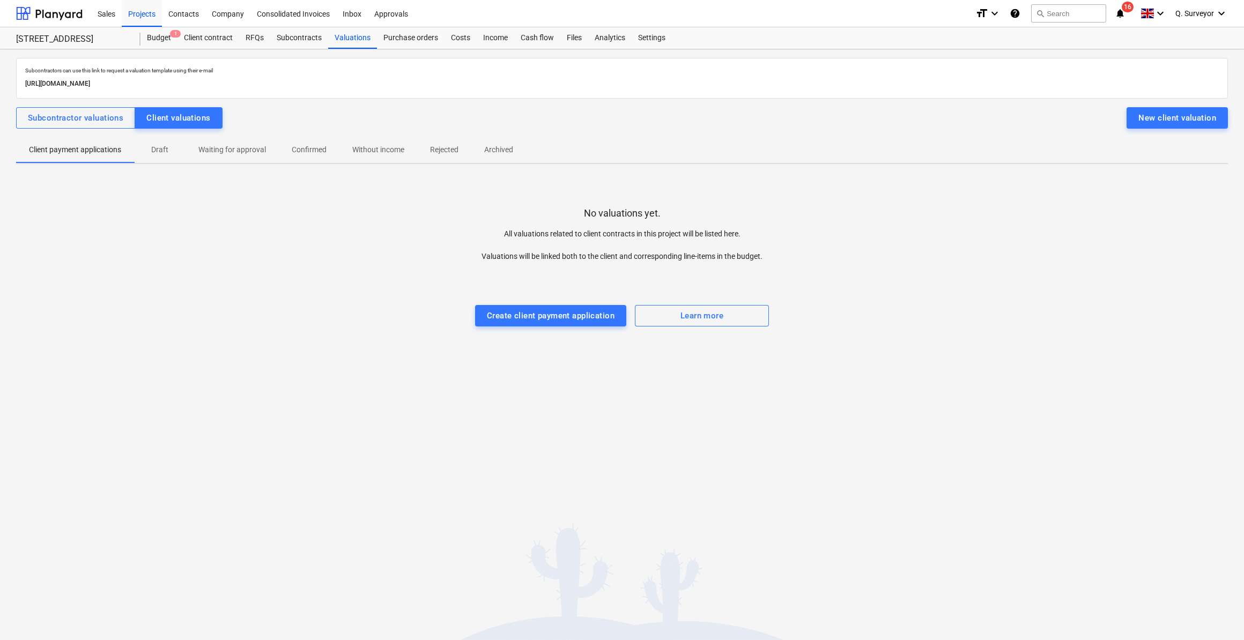
click at [494, 287] on div at bounding box center [622, 294] width 1212 height 21
click at [514, 315] on div "Create client payment application" at bounding box center [551, 316] width 128 height 14
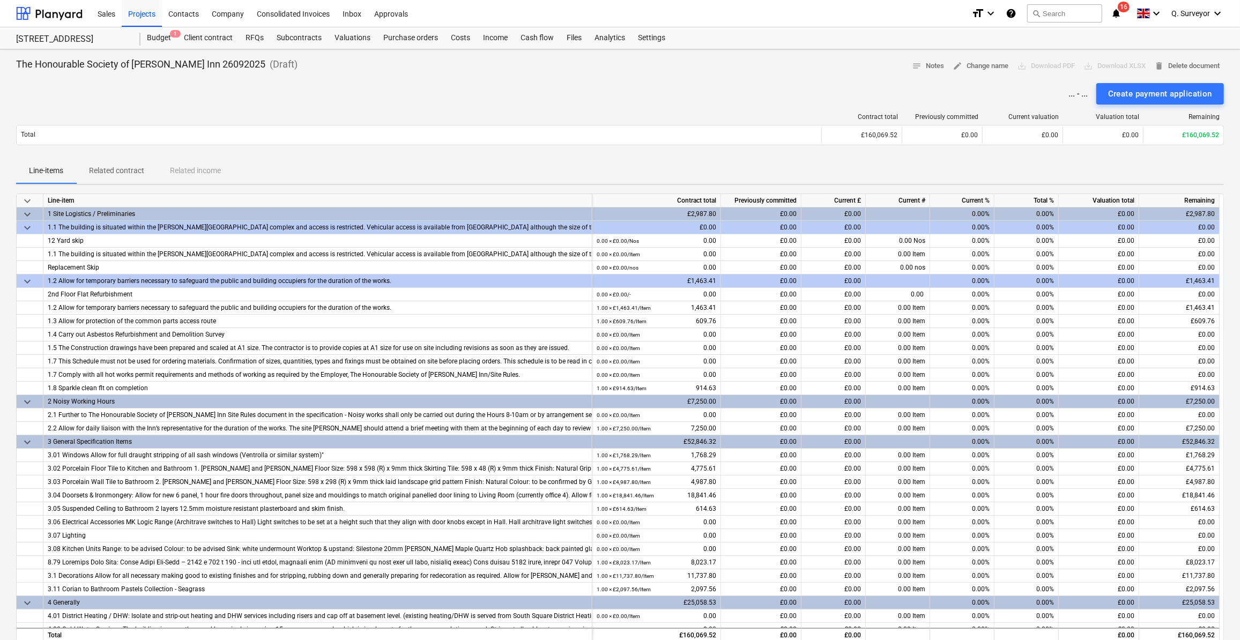
click at [121, 171] on p "Related contract" at bounding box center [116, 170] width 55 height 11
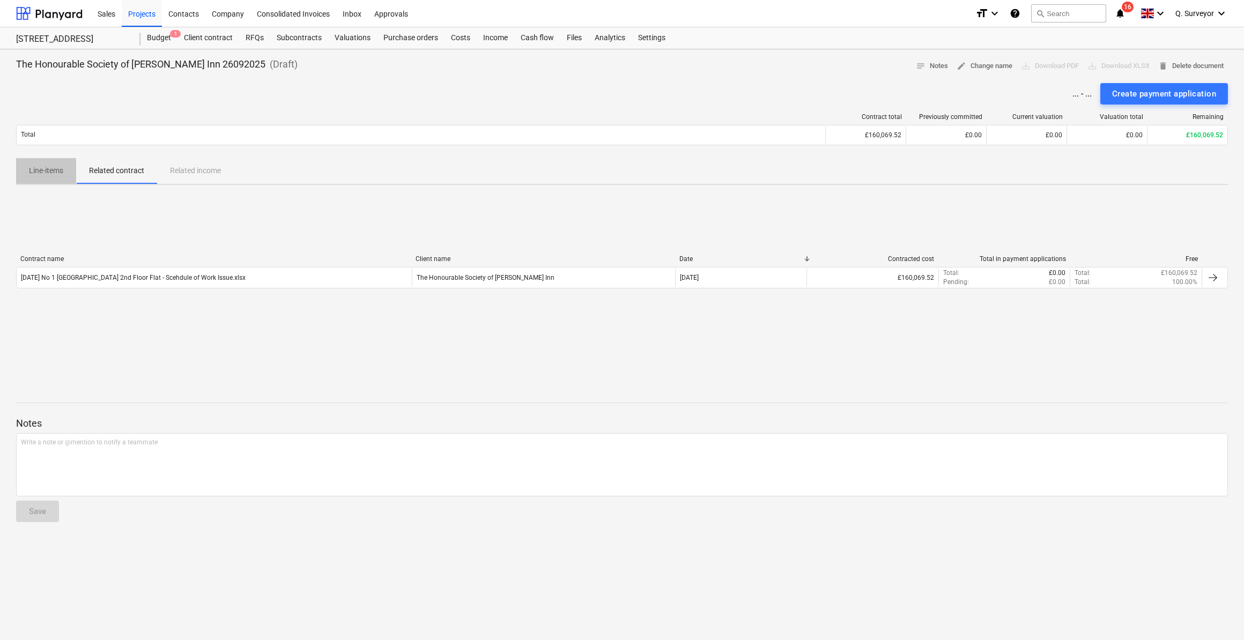
click at [58, 173] on p "Line-items" at bounding box center [46, 170] width 34 height 11
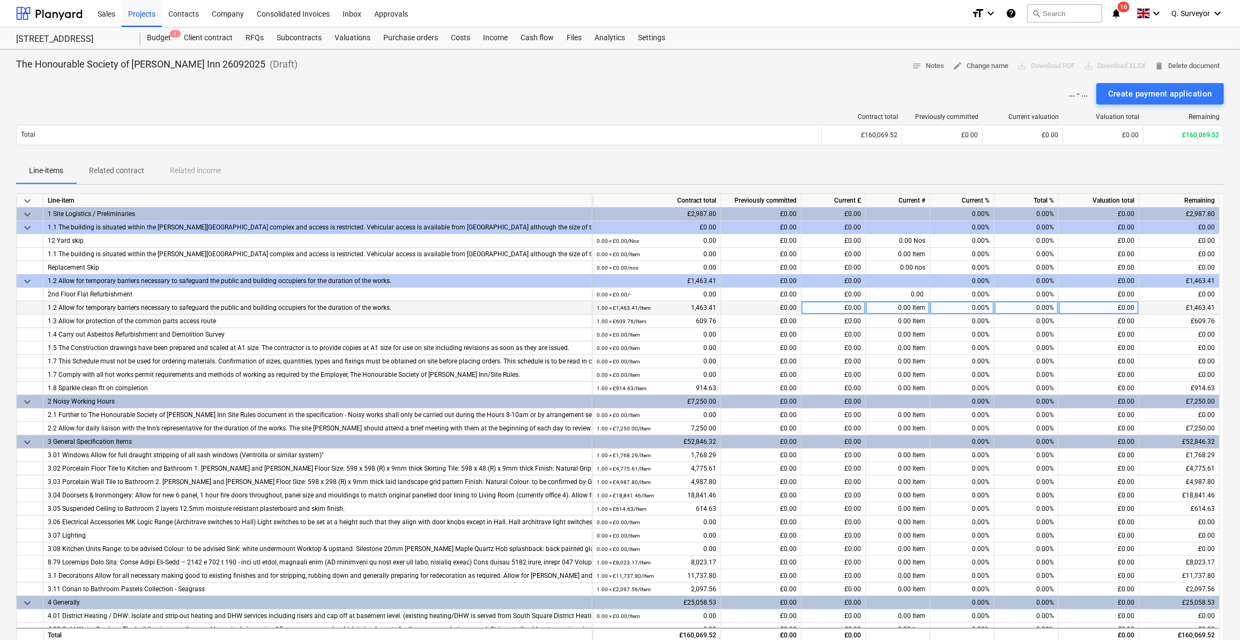
click at [1038, 308] on div "0.00%" at bounding box center [1027, 307] width 64 height 13
type input "1"
type input "80"
click at [1053, 321] on div "0.00%" at bounding box center [1027, 321] width 64 height 13
click at [976, 318] on div "0.00%" at bounding box center [962, 321] width 64 height 13
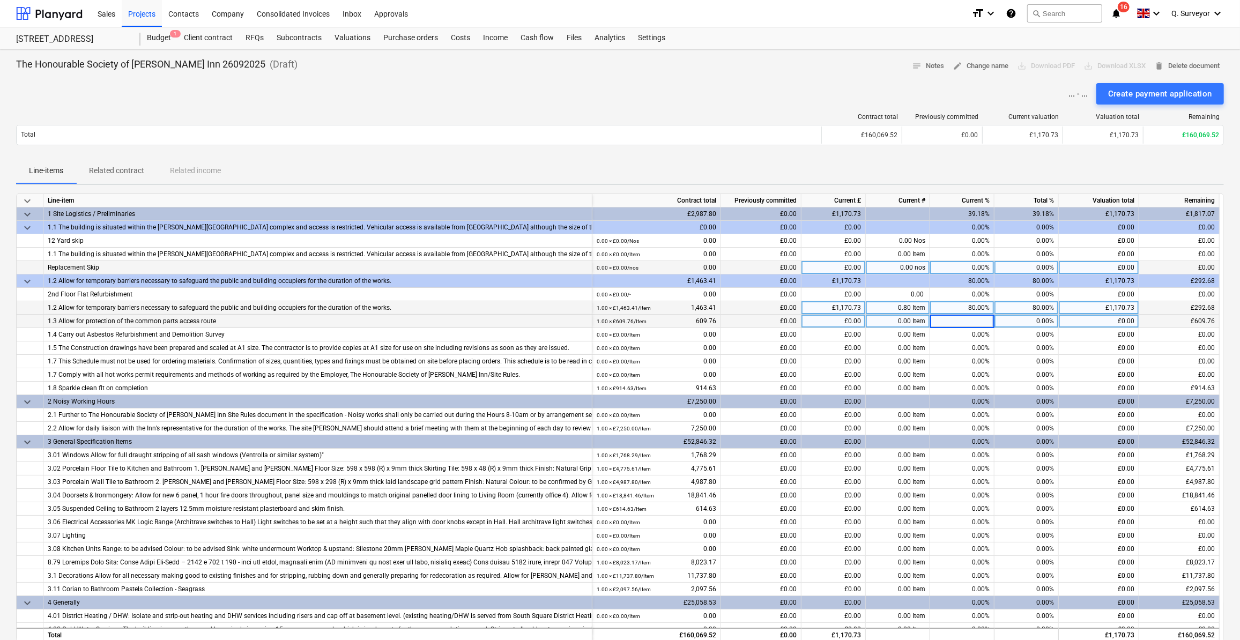
type input "0"
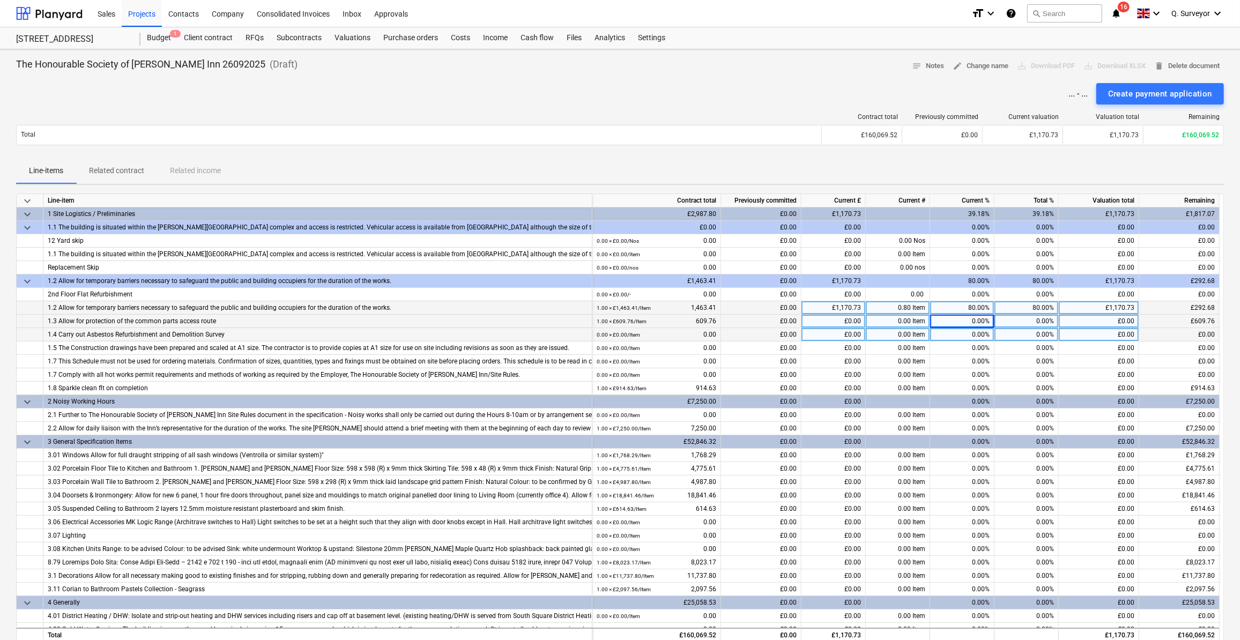
click at [985, 336] on div "0.00%" at bounding box center [962, 334] width 64 height 13
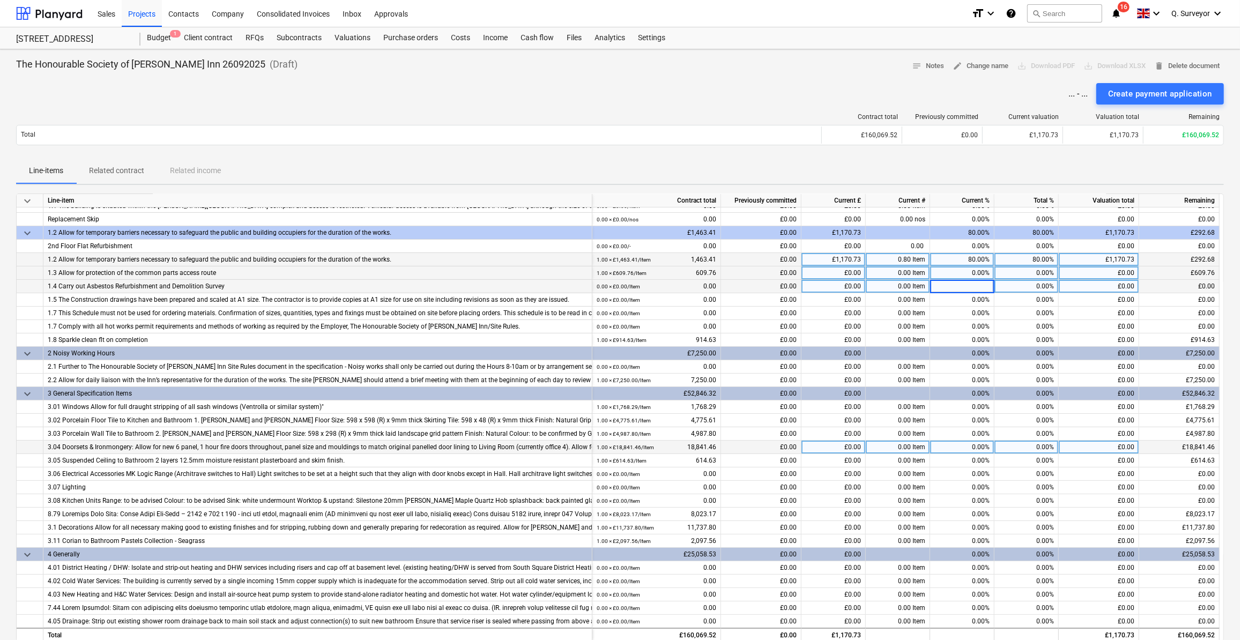
scroll to position [146, 0]
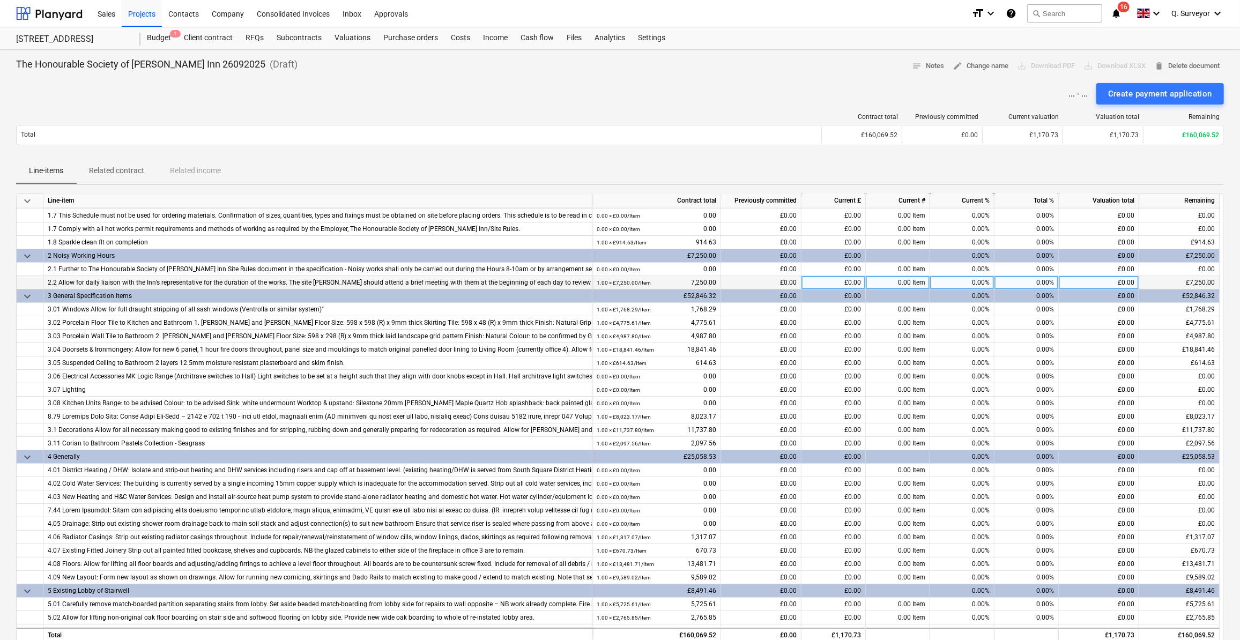
click at [948, 280] on div "0.00%" at bounding box center [962, 282] width 64 height 13
type input "30"
click at [996, 307] on div "0.00%" at bounding box center [1027, 309] width 64 height 13
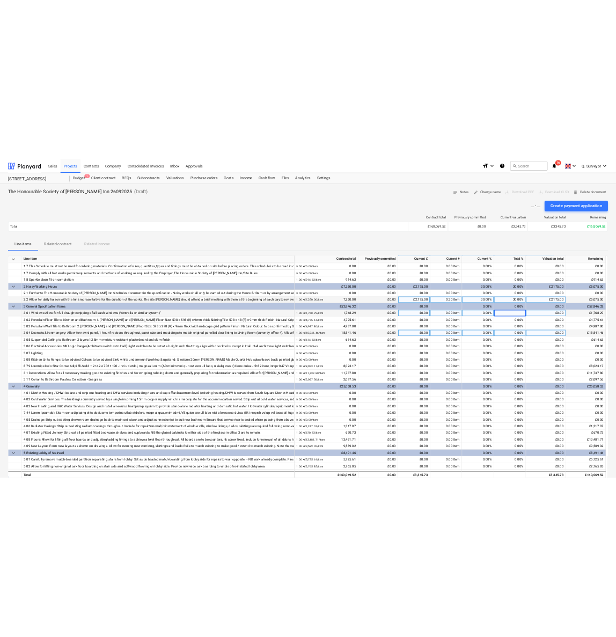
scroll to position [195, 0]
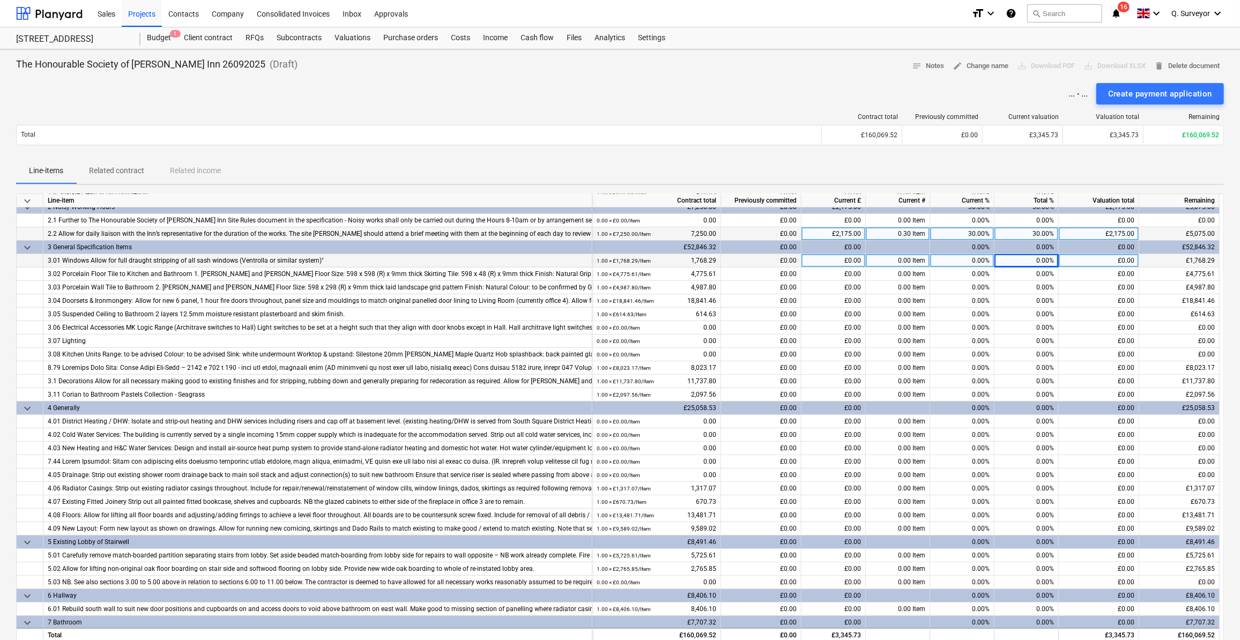
click at [967, 262] on div "0.00%" at bounding box center [962, 260] width 64 height 13
type input "100"
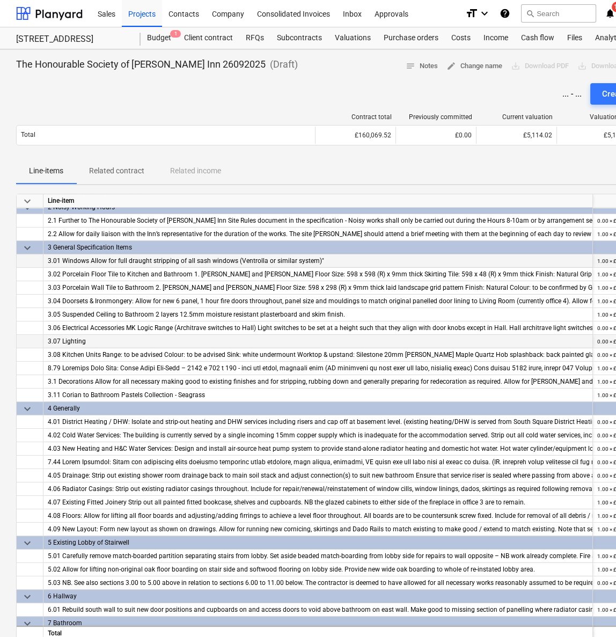
click at [302, 344] on div "3.07 Lighting" at bounding box center [318, 341] width 540 height 13
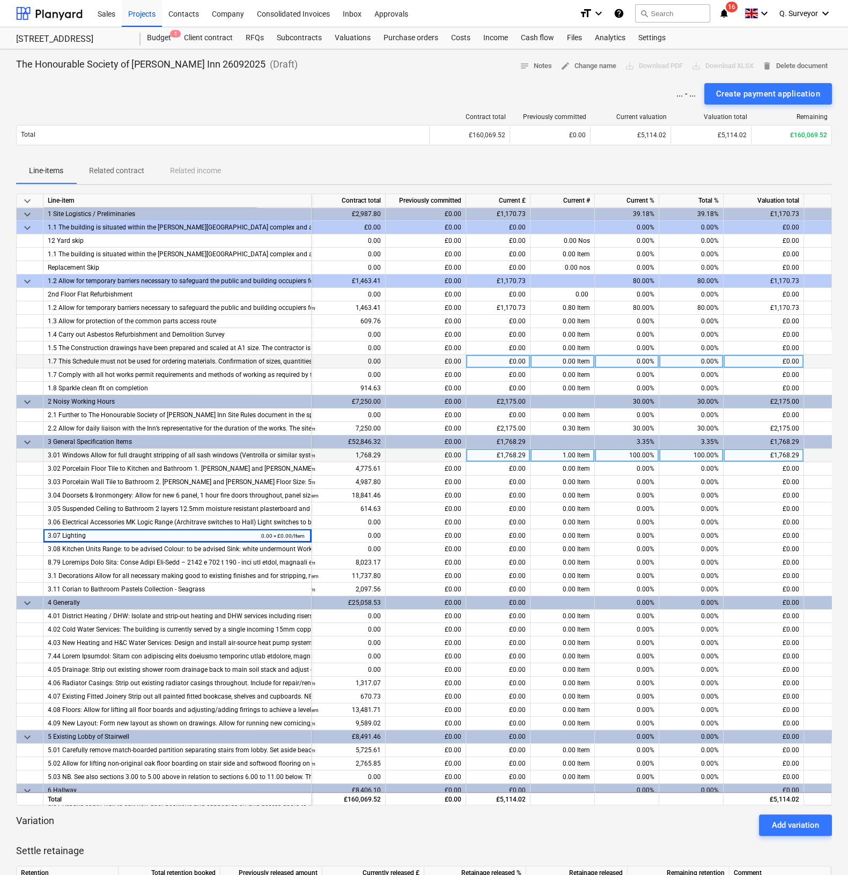
scroll to position [0, 55]
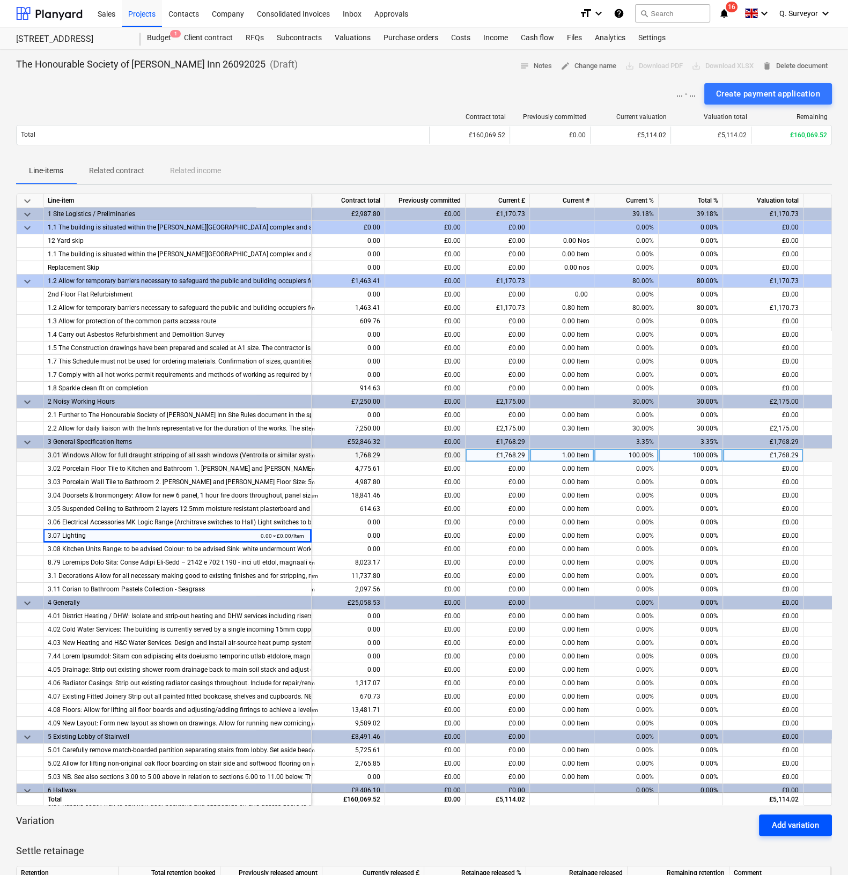
click at [822, 593] on button "Add variation" at bounding box center [795, 825] width 73 height 21
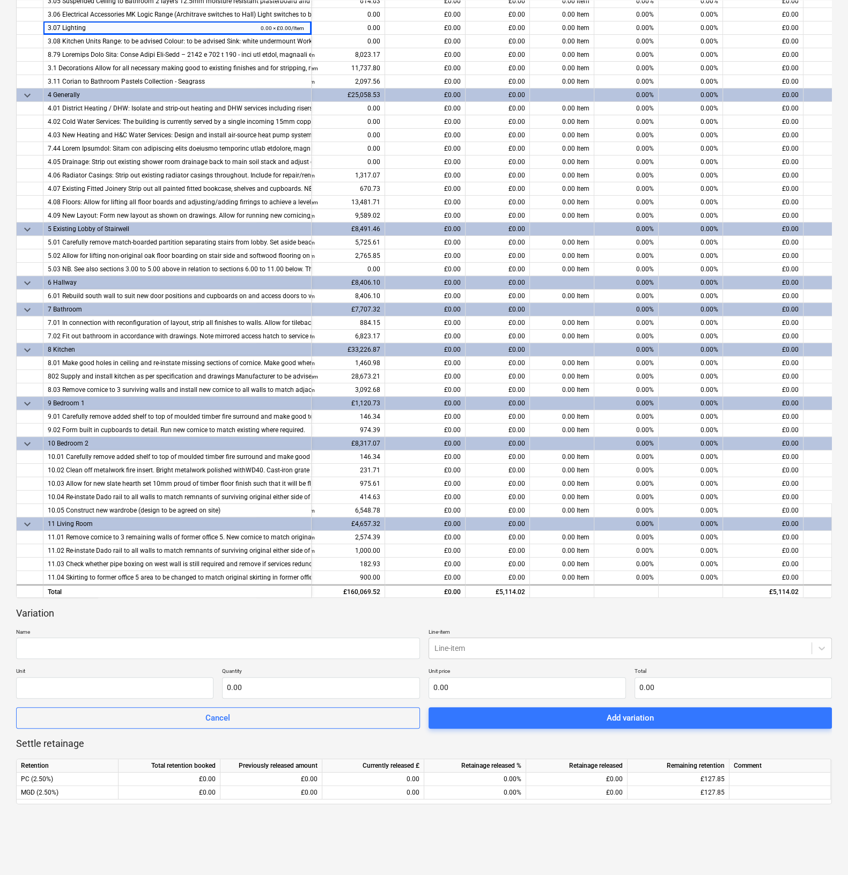
scroll to position [268, 0]
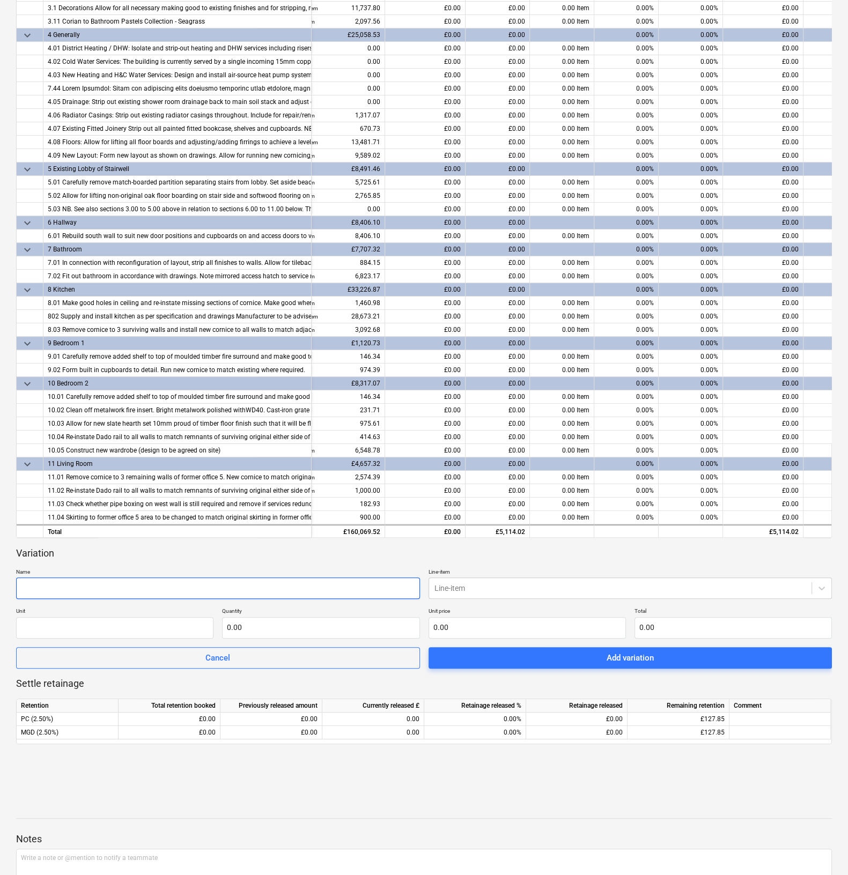
click at [49, 593] on input "text" at bounding box center [218, 588] width 404 height 21
type input "Building Control"
click at [448, 584] on div at bounding box center [620, 588] width 372 height 11
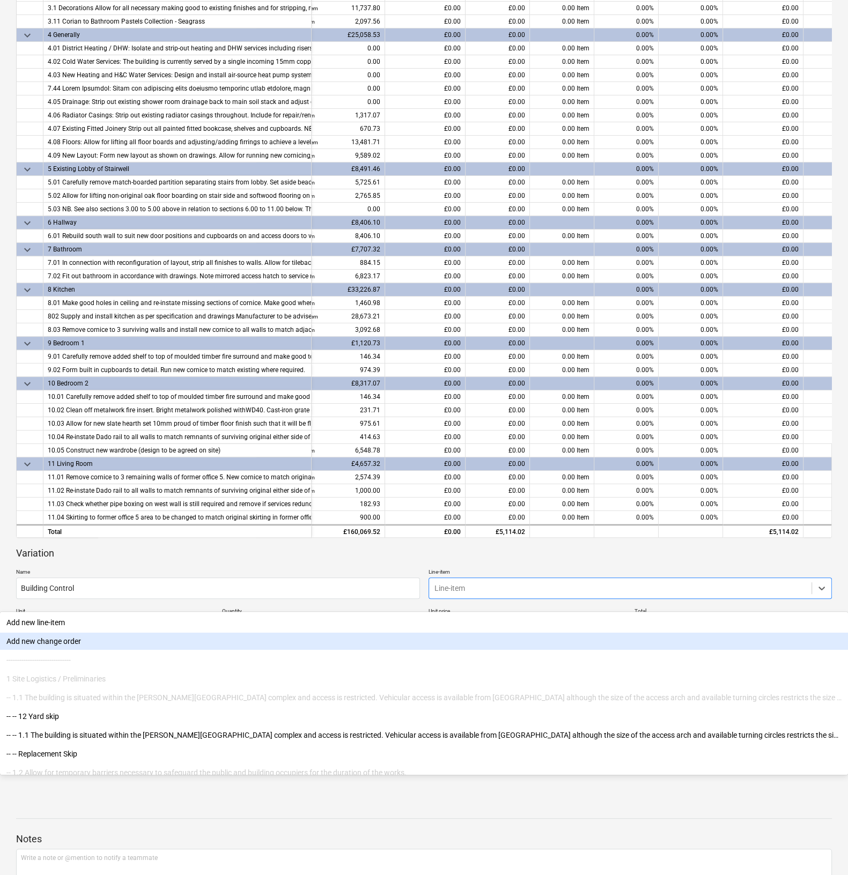
click at [500, 593] on div "Add new change order" at bounding box center [424, 641] width 848 height 17
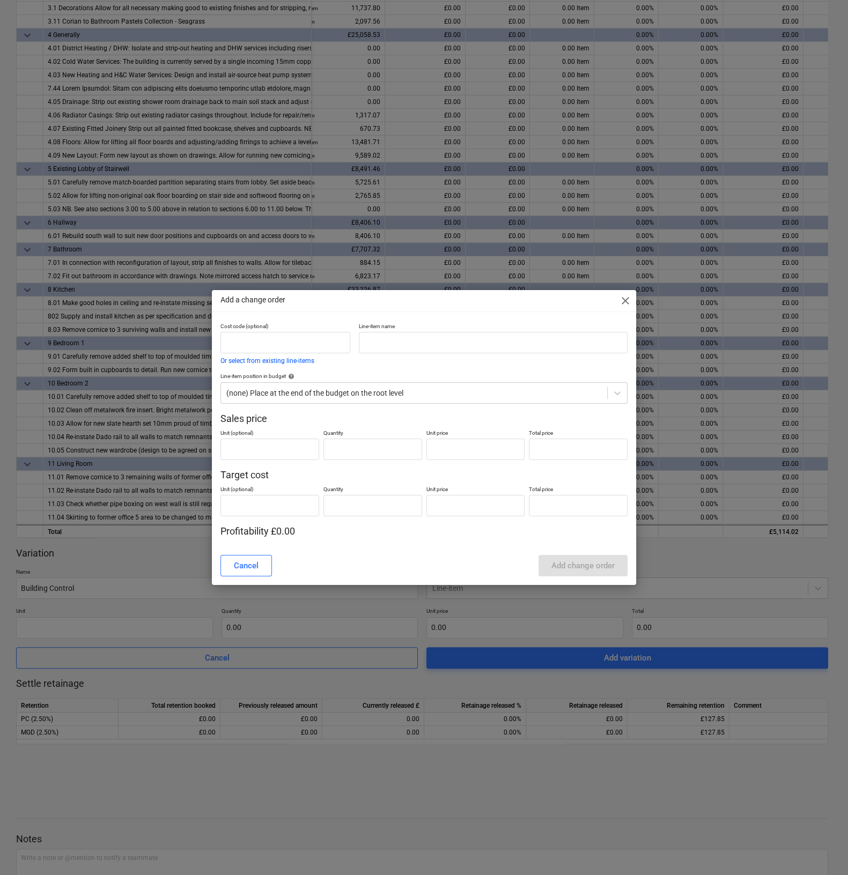
type input "0.00"
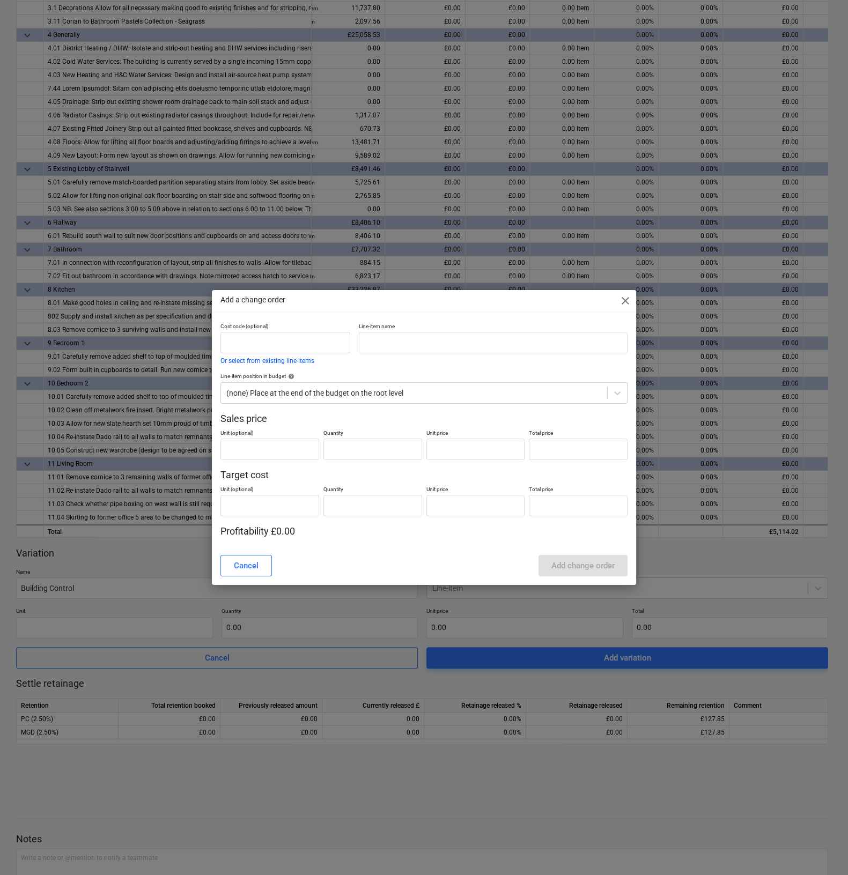
type input "0.00"
click at [401, 347] on input "text" at bounding box center [494, 342] width 269 height 21
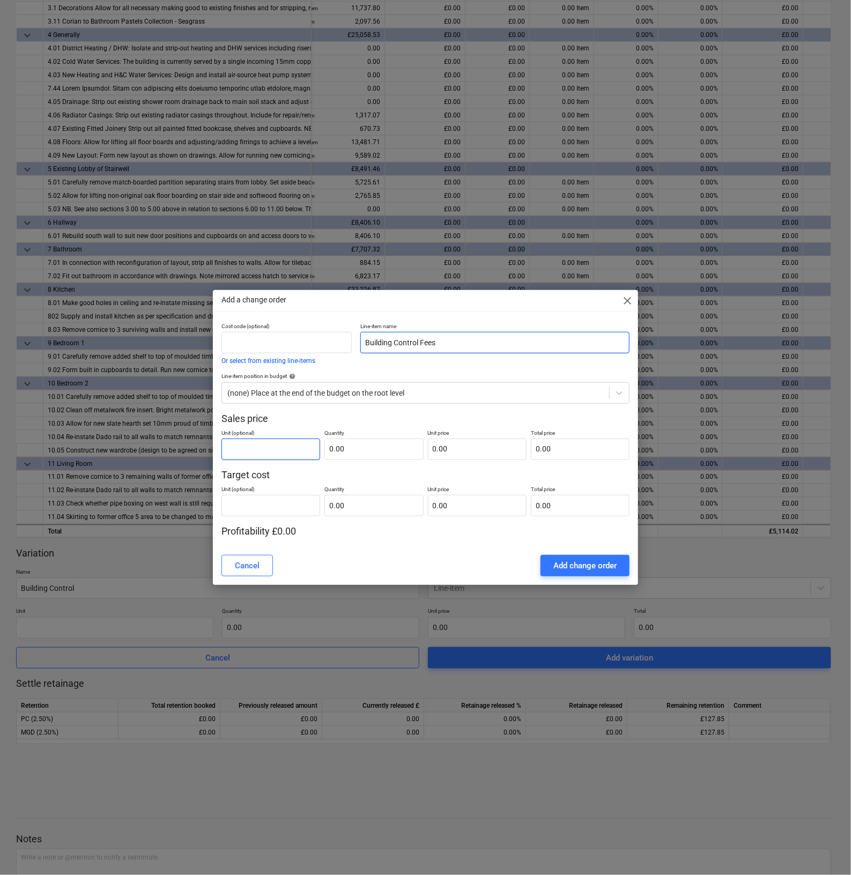
type input "Building Control Fees"
click at [267, 449] on input "text" at bounding box center [270, 449] width 99 height 21
click at [339, 451] on input "text" at bounding box center [373, 449] width 99 height 21
type input "1.00"
click at [471, 446] on input "text" at bounding box center [477, 449] width 99 height 21
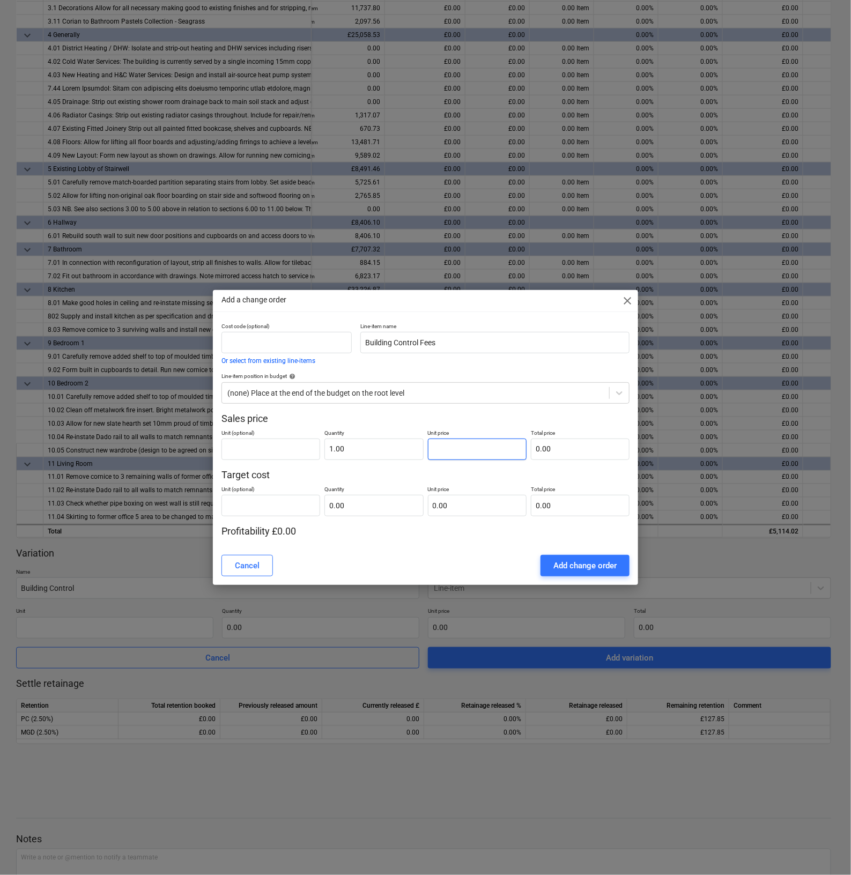
type input "1"
type input "1.00"
type input "15"
type input "15.00"
type input "155"
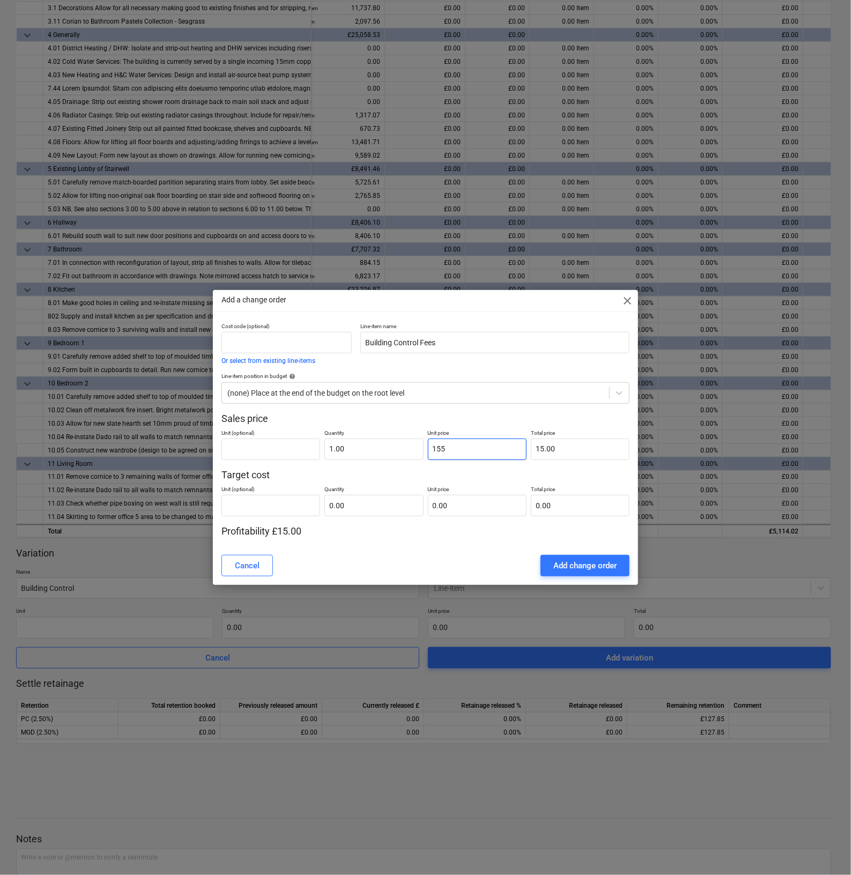
type input "155.00"
type input "1558"
type input "1,558.00"
type input "1558.4"
type input "1,558.40"
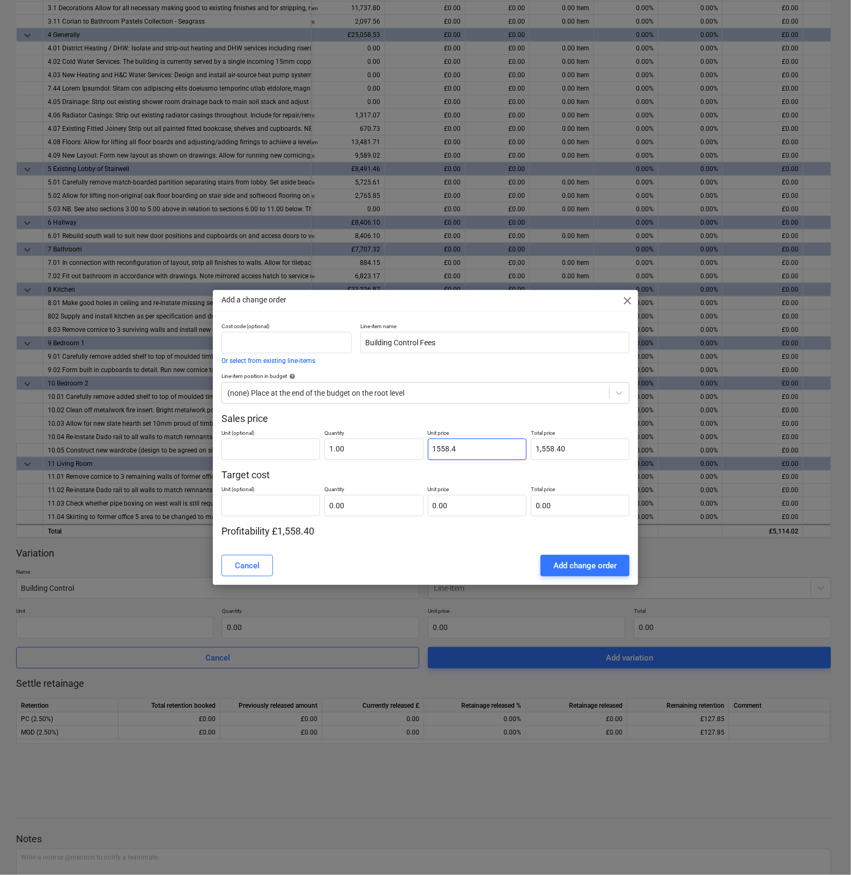
type input "1558.45"
type input "1,558.45"
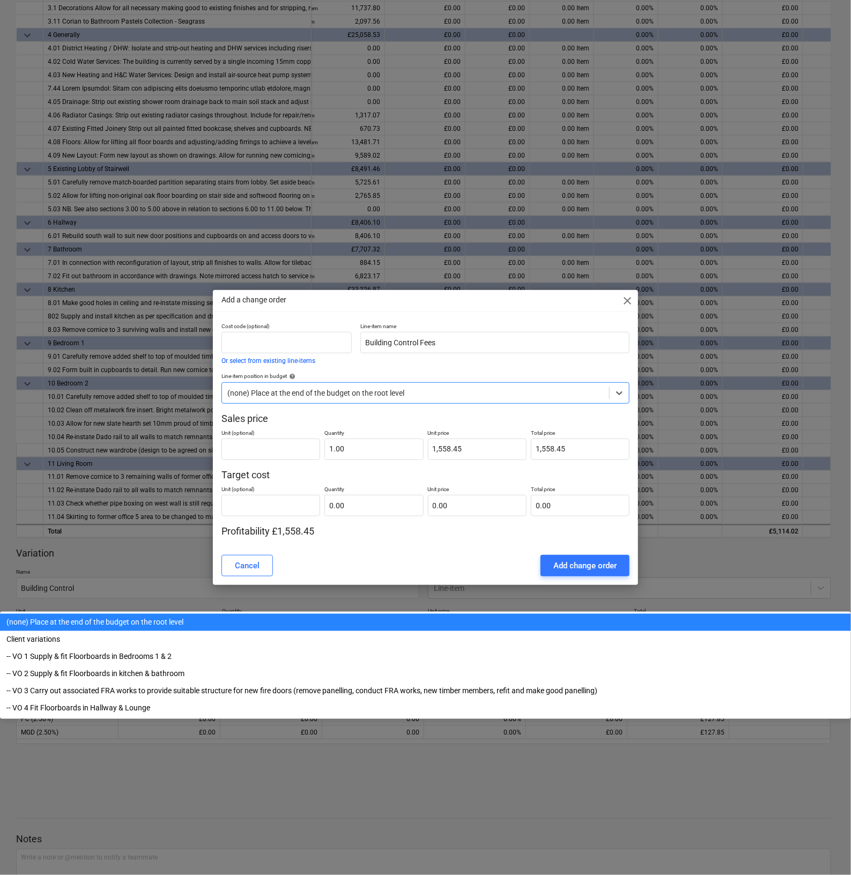
click at [533, 398] on div at bounding box center [415, 393] width 377 height 11
click at [527, 344] on input "Building Control Fees" at bounding box center [494, 342] width 269 height 21
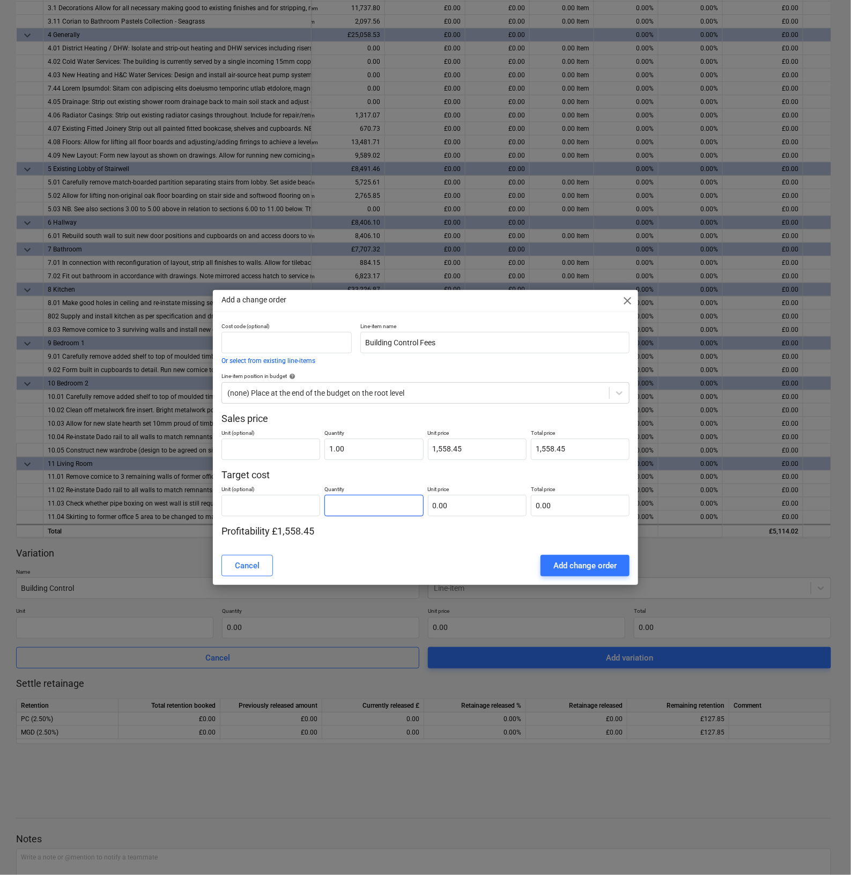
click at [351, 501] on input "text" at bounding box center [373, 505] width 99 height 21
type input "1.00"
click at [456, 513] on input "text" at bounding box center [477, 505] width 99 height 21
type input "1"
type input "1.00"
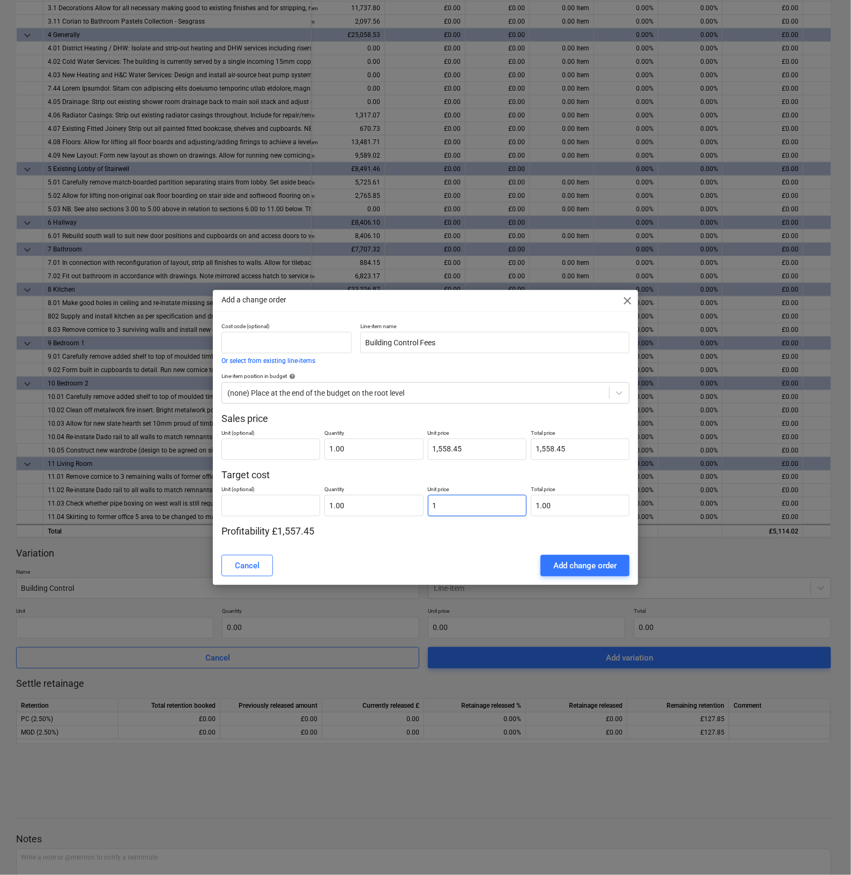
type input "12"
type input "12.00"
type input "120"
type input "120.00"
type input "1200"
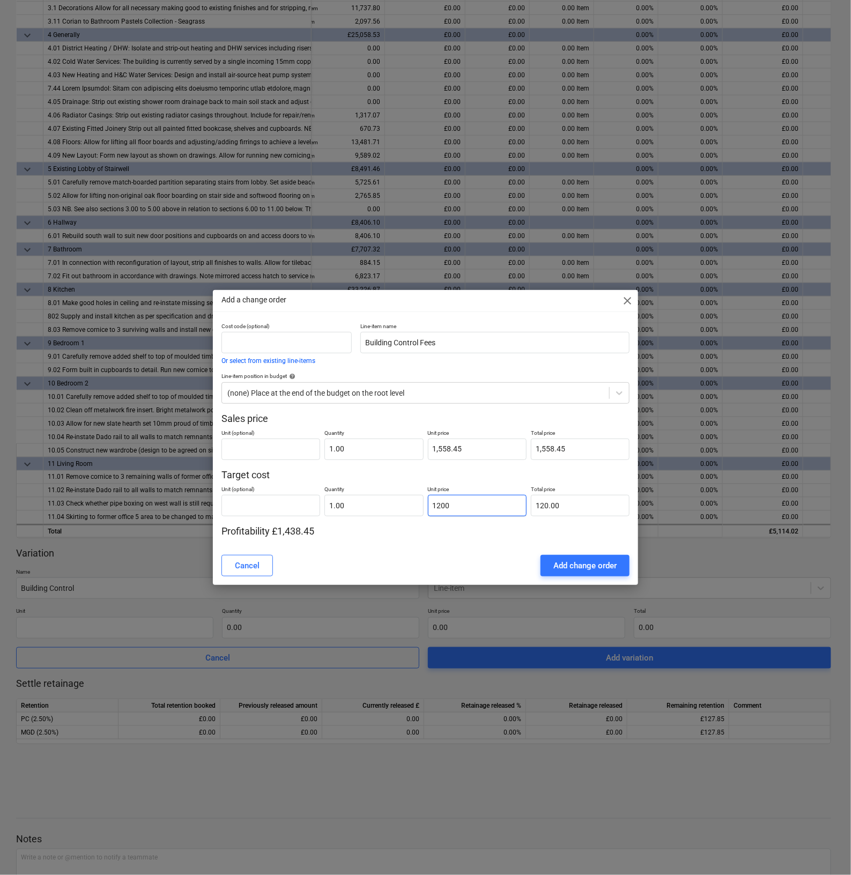
type input "1,200.00"
click at [423, 533] on p "Profitability £358.45" at bounding box center [425, 531] width 409 height 13
drag, startPoint x: 483, startPoint y: 438, endPoint x: 409, endPoint y: 427, distance: 74.8
click at [409, 427] on div "Unit (optional) Quantity 1.00 Unit price 1,558.45 Total price 1,558.45" at bounding box center [425, 442] width 409 height 35
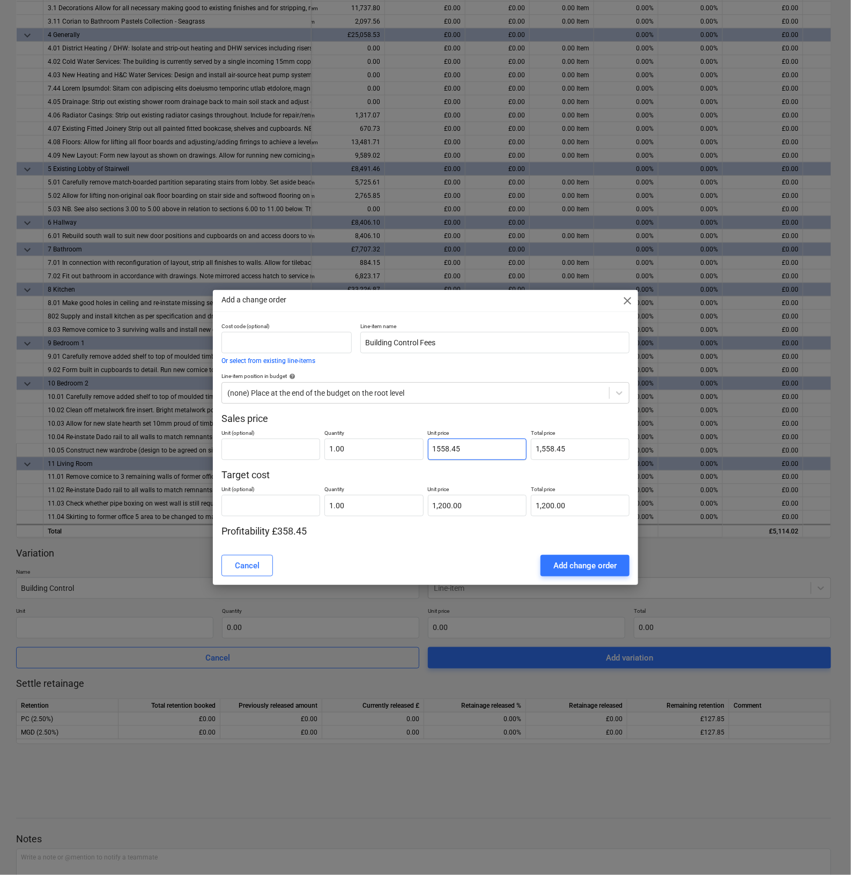
drag, startPoint x: 409, startPoint y: 427, endPoint x: 481, endPoint y: 441, distance: 72.7
click at [481, 441] on input "1558.45" at bounding box center [477, 449] width 99 height 21
drag, startPoint x: 480, startPoint y: 447, endPoint x: 406, endPoint y: 441, distance: 74.3
click at [406, 441] on div "Unit (optional) Quantity 1.00 Unit price 1558.45 Total price 1,558.45" at bounding box center [425, 442] width 409 height 35
type input "1"
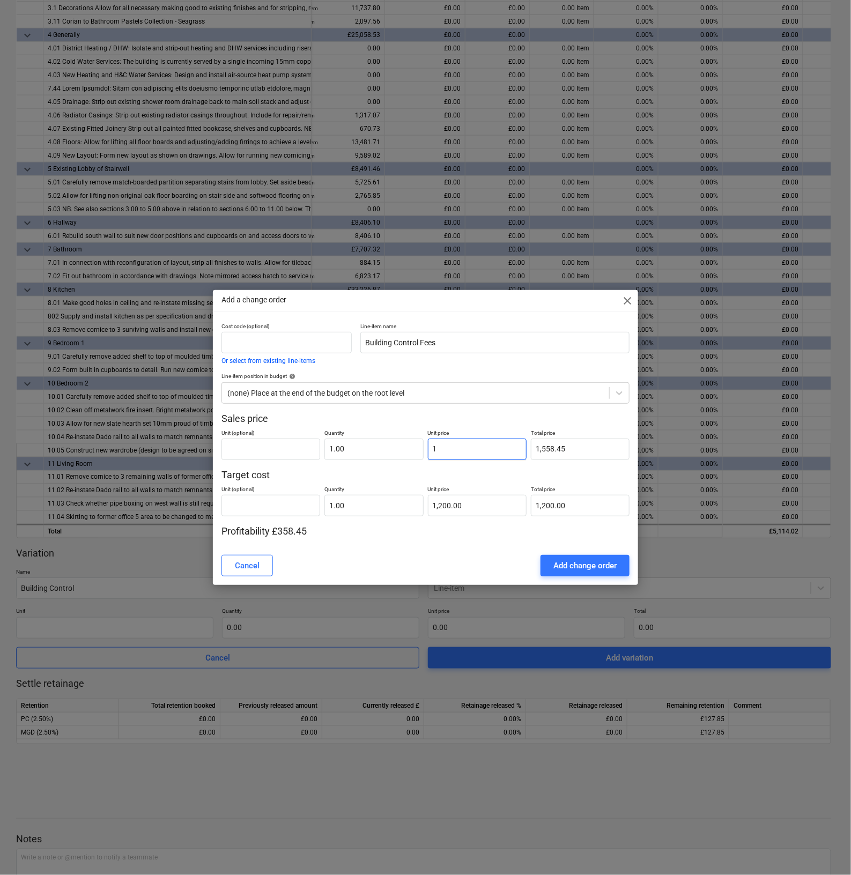
type input "1.00"
type input "14"
type input "14.00"
type input "146"
type input "146.00"
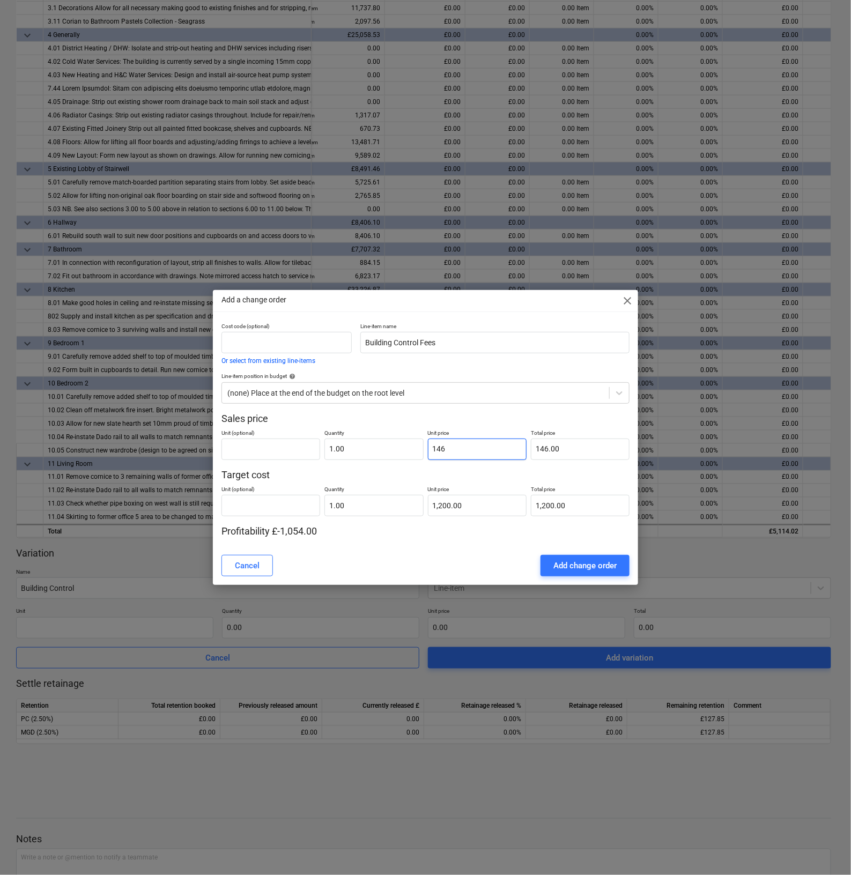
type input "1463"
type input "1,463.00"
type input "1463.4"
type input "1,463.40"
type input "1463.41"
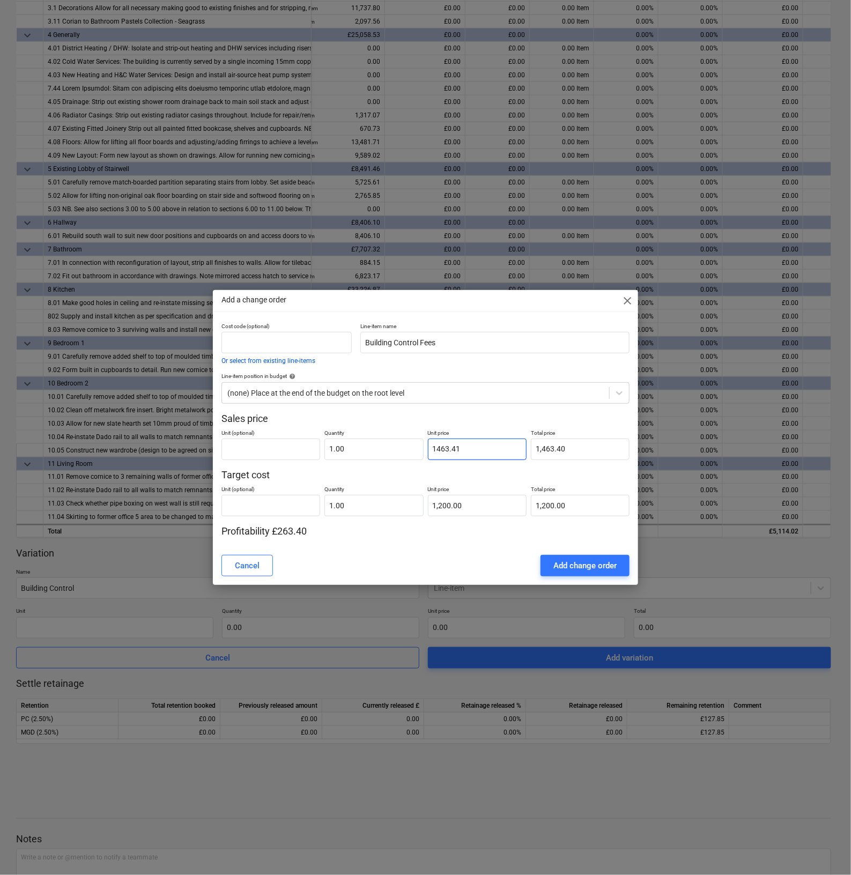
type input "1,463.41"
click at [483, 425] on div "Unit (optional) Quantity 1.00 Unit price 1,463.41 Total price 1,463.41" at bounding box center [425, 442] width 409 height 35
click at [588, 572] on div "Add change order" at bounding box center [584, 566] width 63 height 14
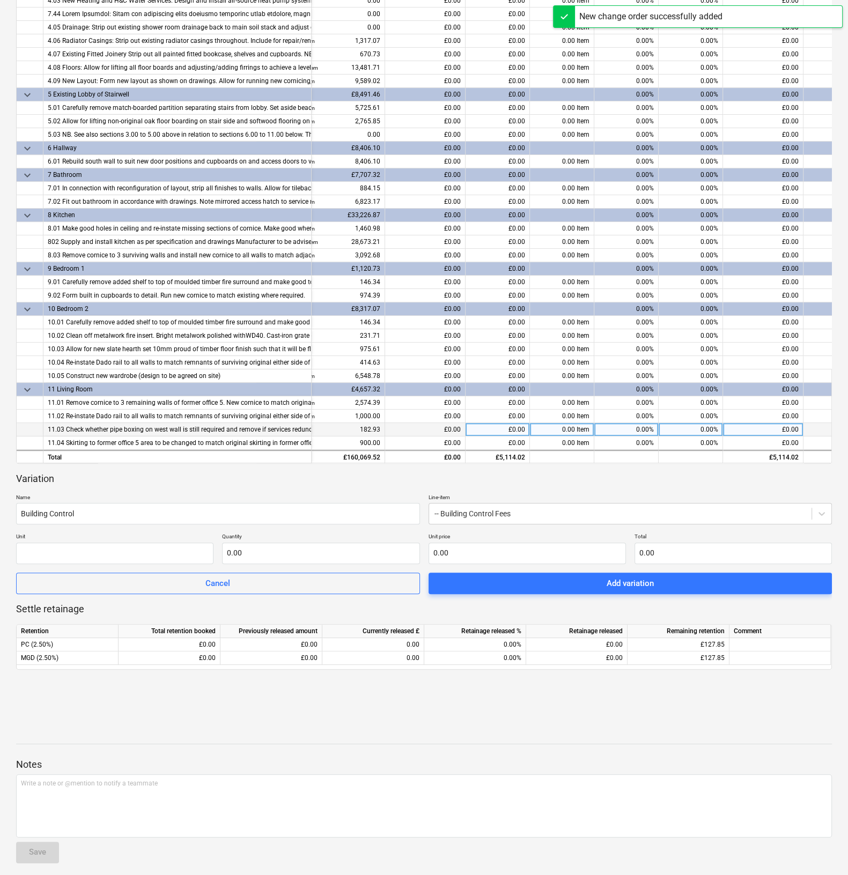
scroll to position [346, 0]
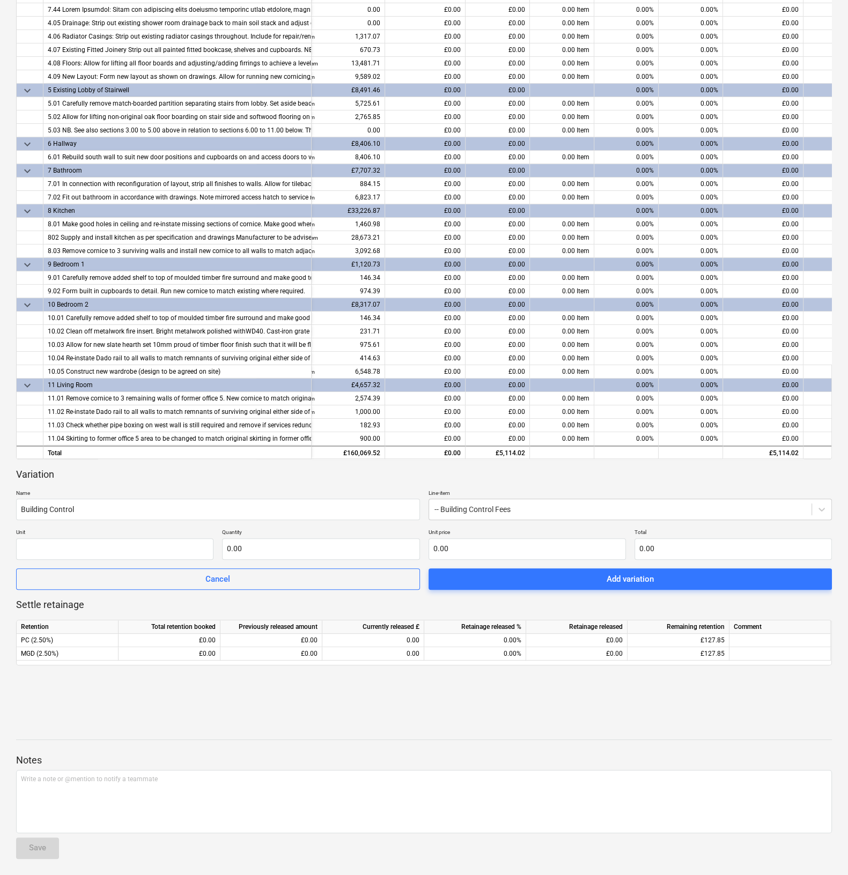
click at [792, 465] on div "keyboard_arrow_down Line-item Contract total Previously committed Current £ Cur…" at bounding box center [424, 269] width 816 height 844
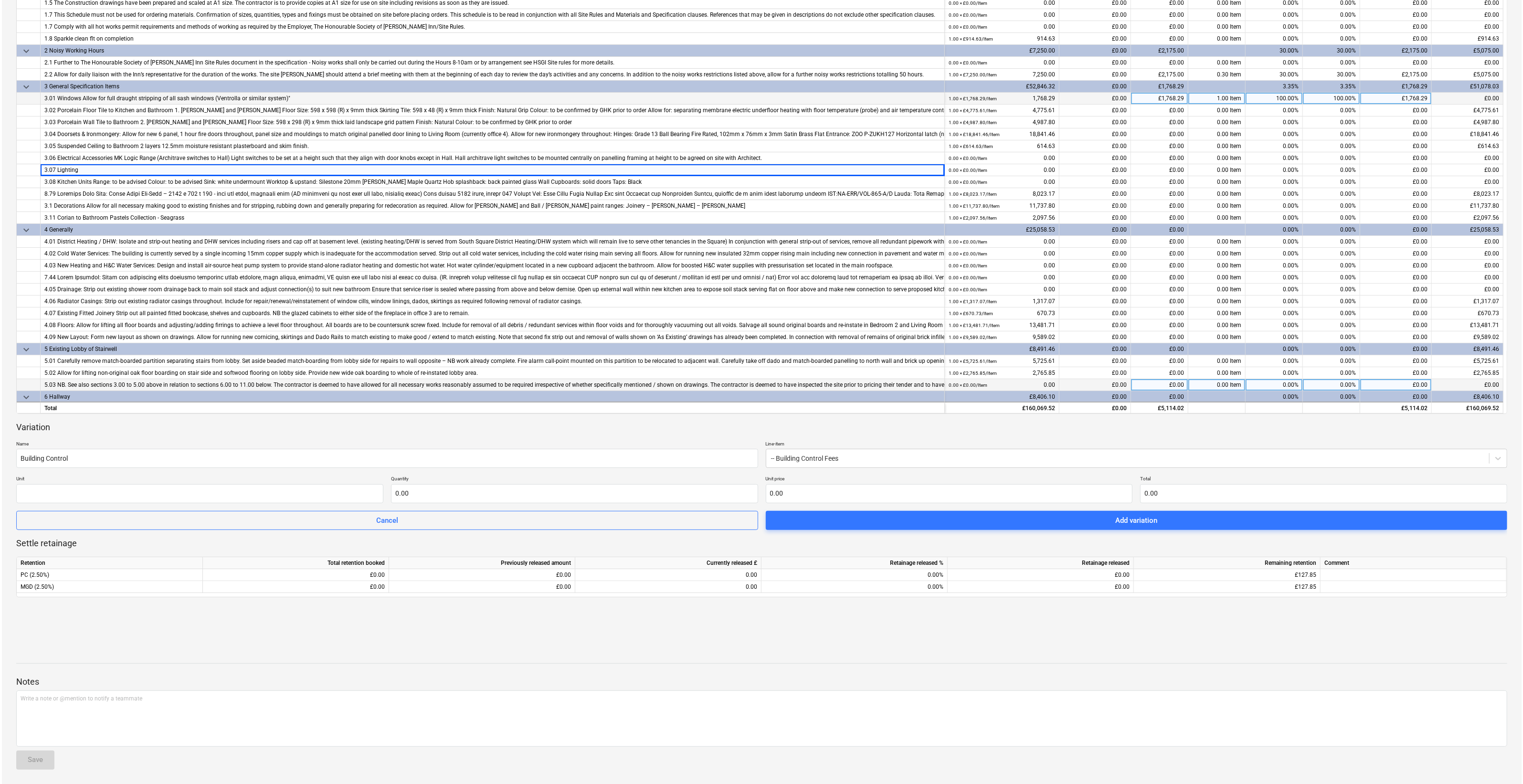
scroll to position [0, 0]
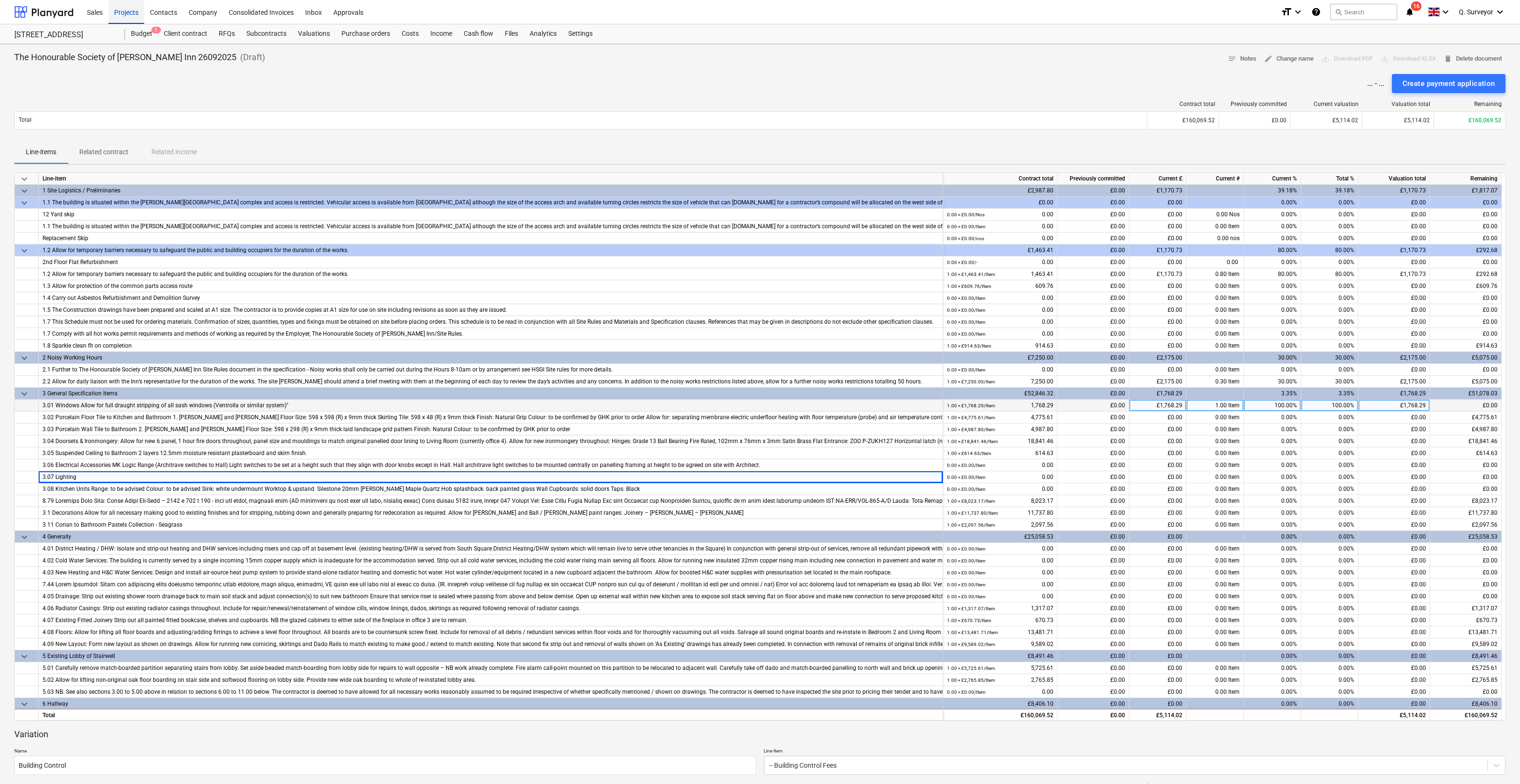
click at [131, 14] on div "Projects" at bounding box center [126, 11] width 36 height 24
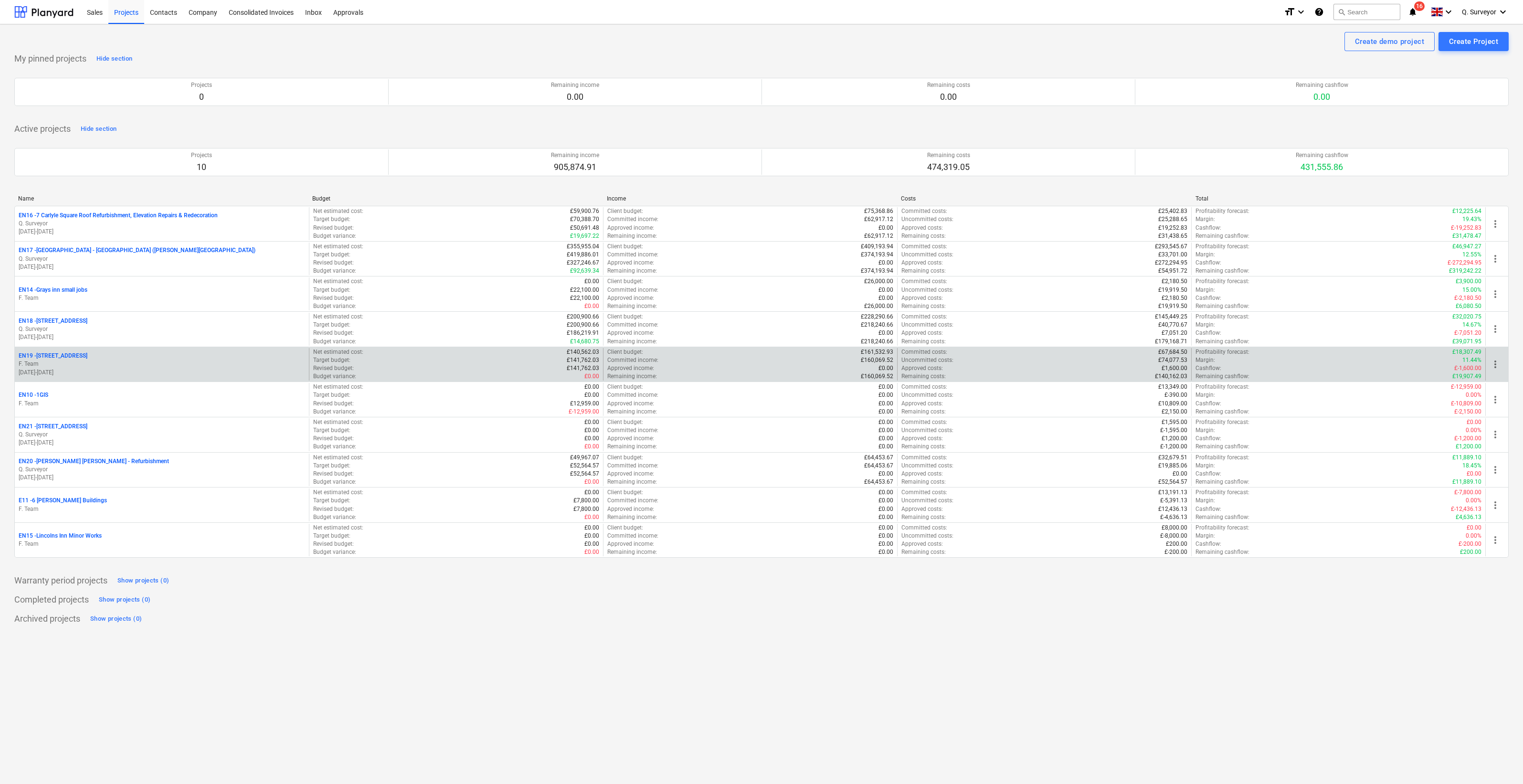
click at [64, 352] on p "EN19 - [STREET_ADDRESS]" at bounding box center [53, 355] width 69 height 8
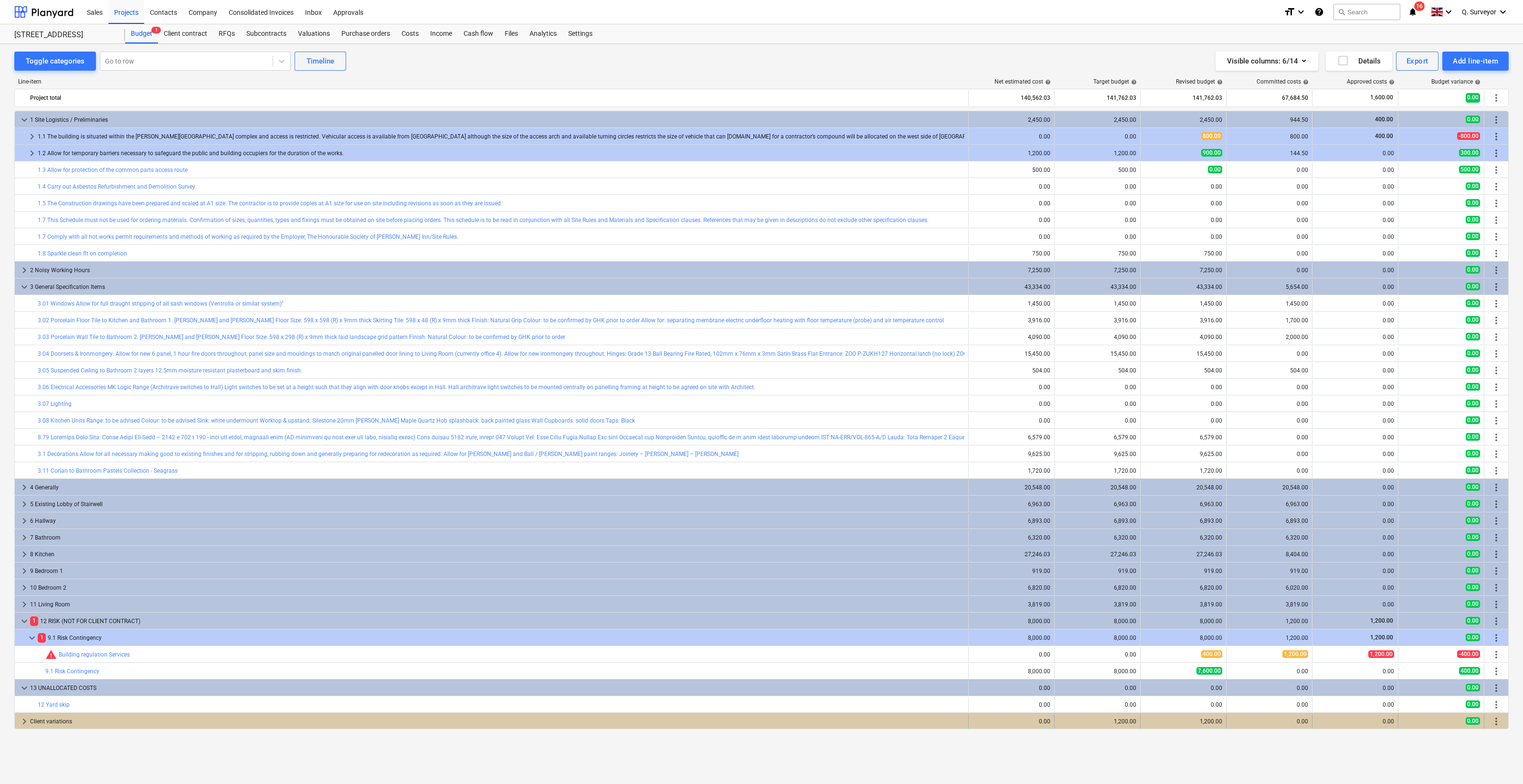
click at [21, 528] on span "keyboard_arrow_right" at bounding box center [24, 721] width 12 height 12
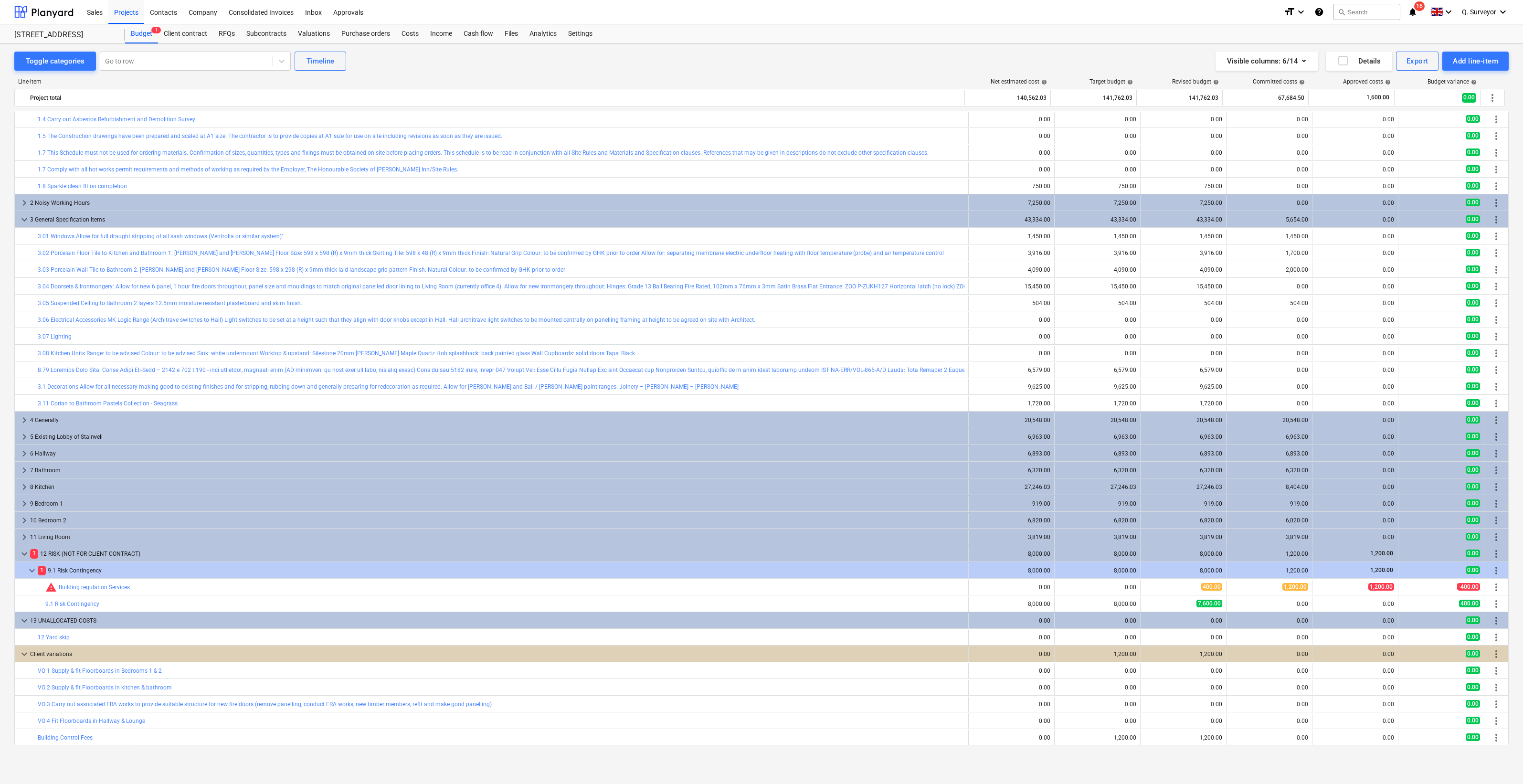
scroll to position [68, 0]
click at [25, 528] on span "keyboard_arrow_down" at bounding box center [24, 653] width 12 height 12
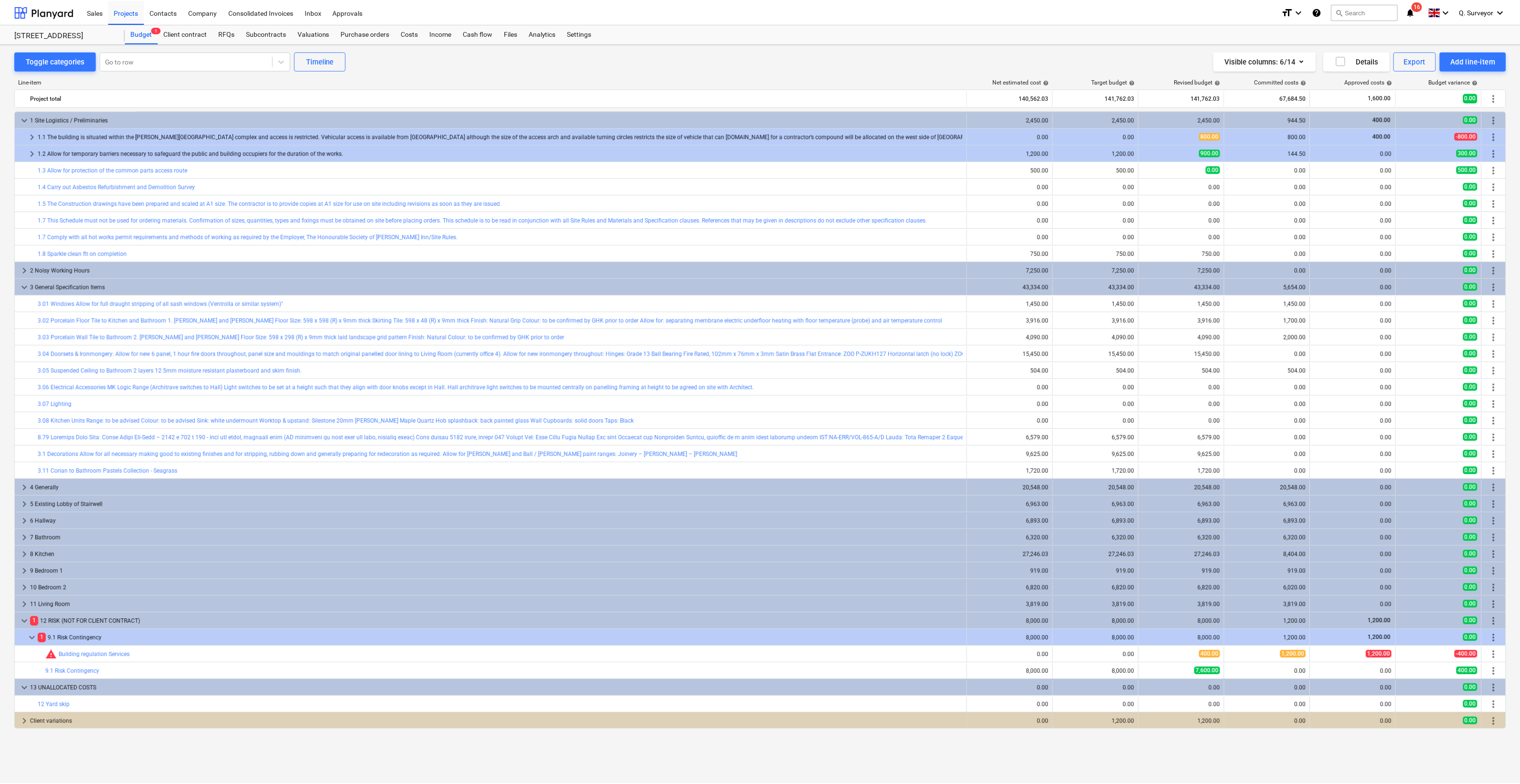
scroll to position [0, 0]
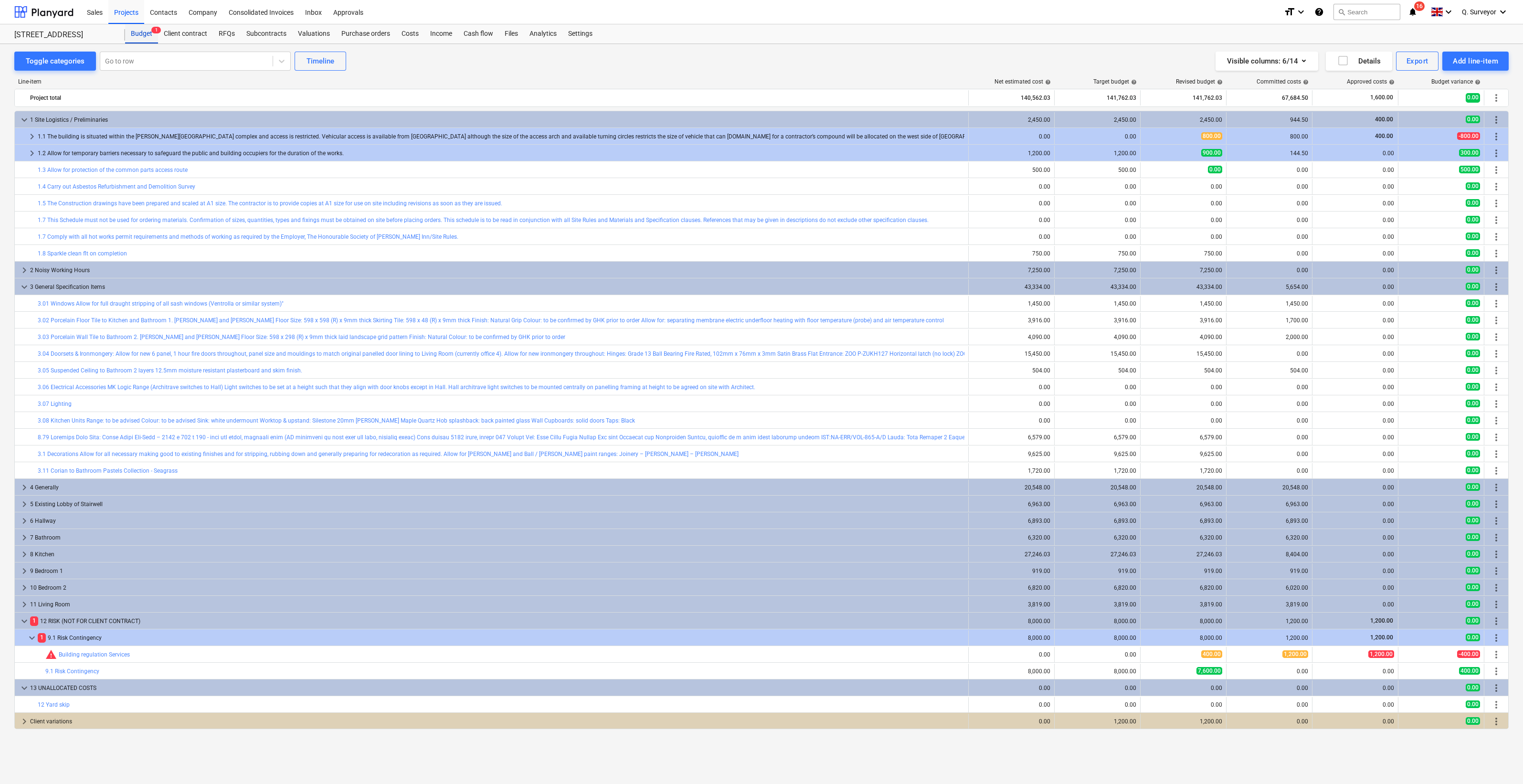
click at [150, 40] on div "Budget 1" at bounding box center [142, 33] width 33 height 19
click at [181, 34] on div "Client contract" at bounding box center [186, 33] width 55 height 19
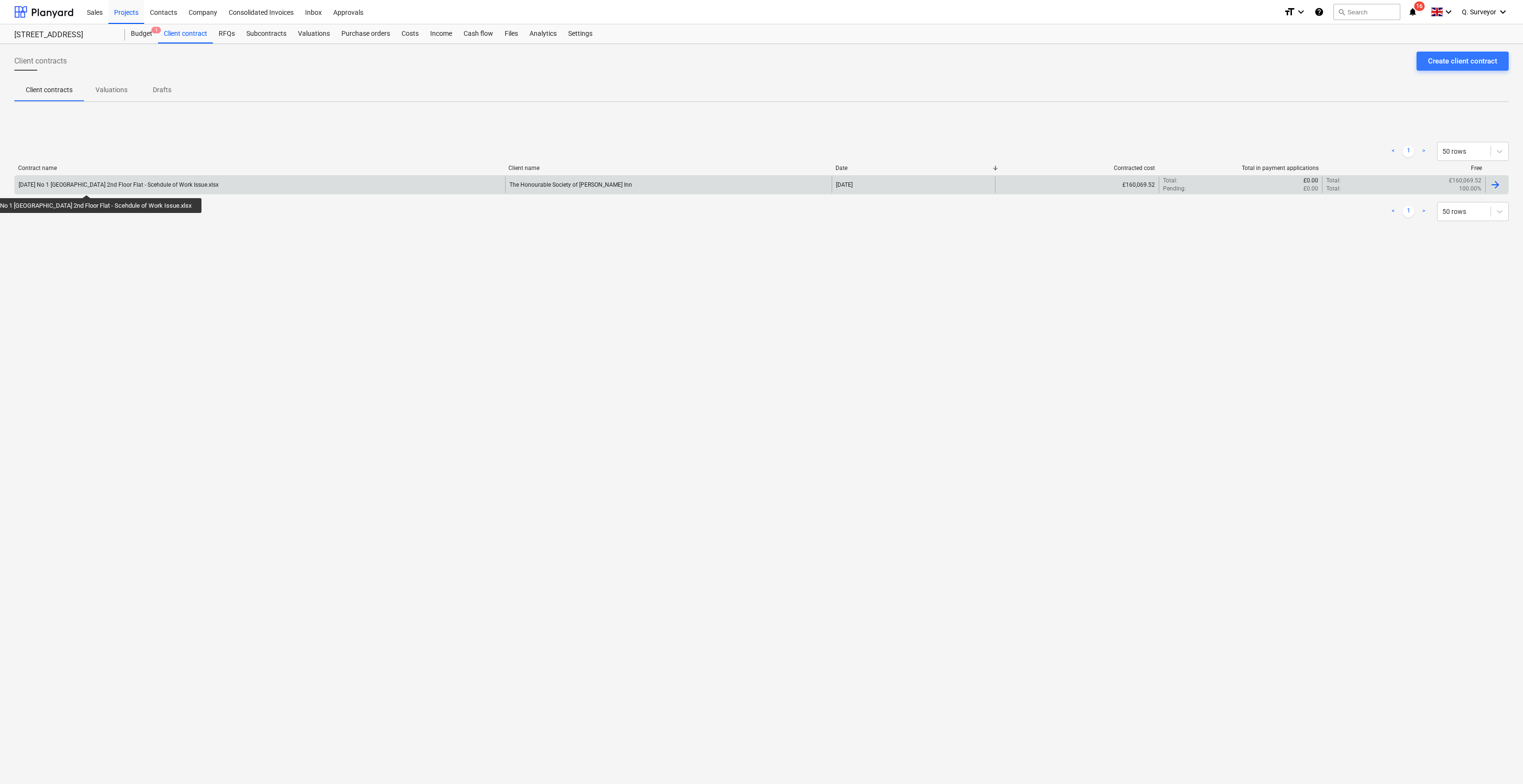
click at [84, 186] on div "[DATE] No 1 [GEOGRAPHIC_DATA] 2nd Floor Flat - Scehdule of Work Issue.xlsx" at bounding box center [118, 185] width 200 height 7
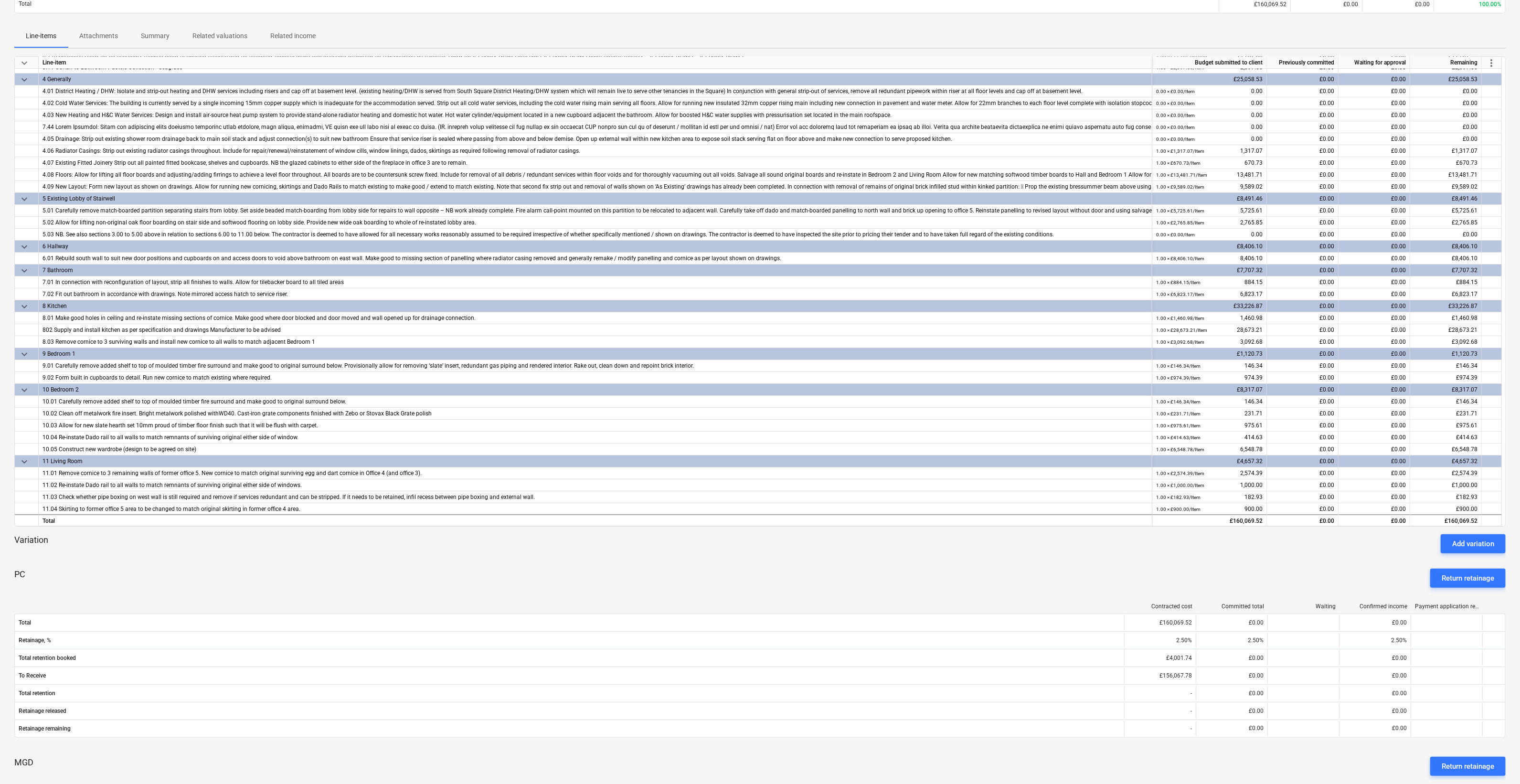
scroll to position [238, 0]
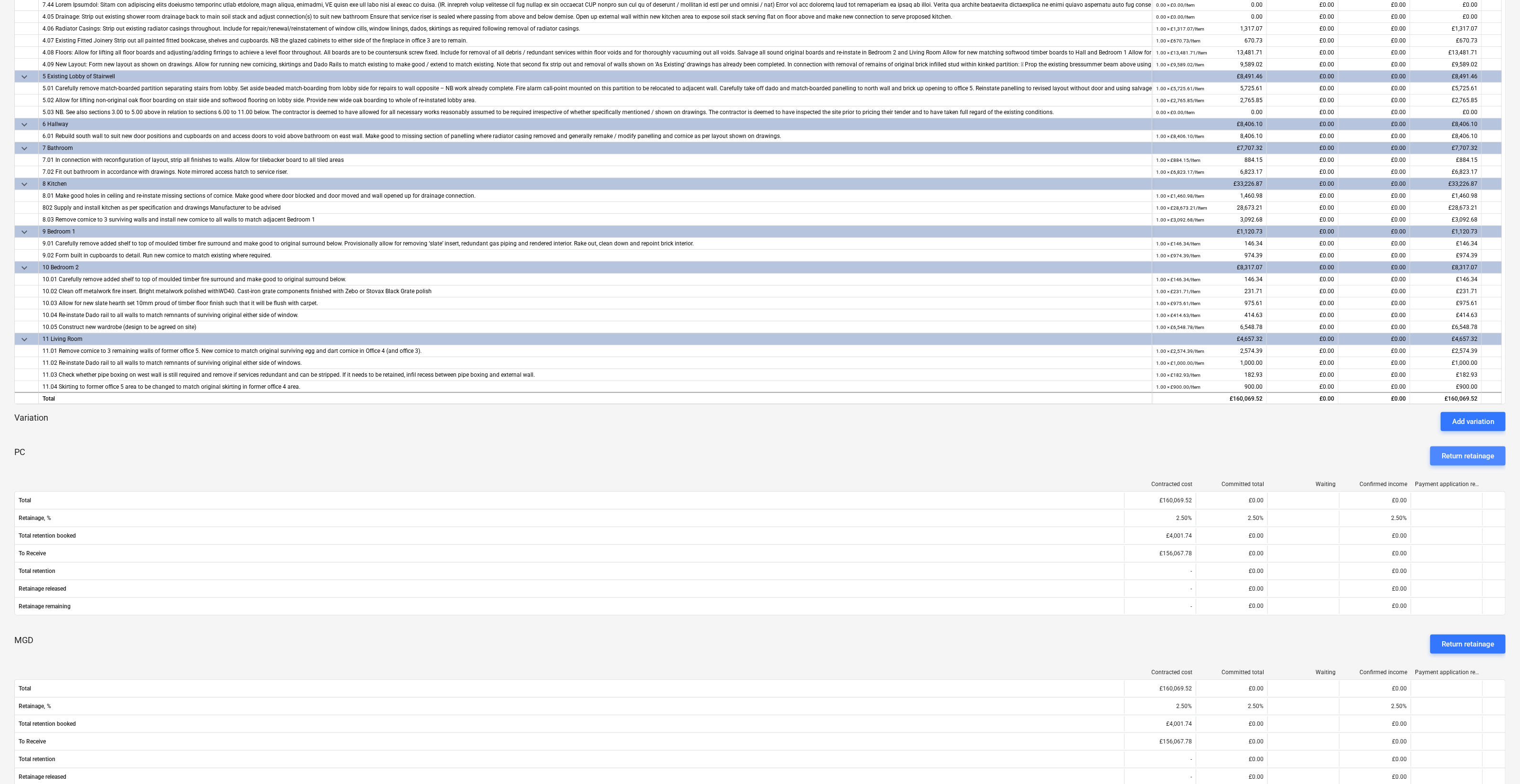
click at [1094, 460] on div "Return retainage" at bounding box center [1467, 456] width 53 height 12
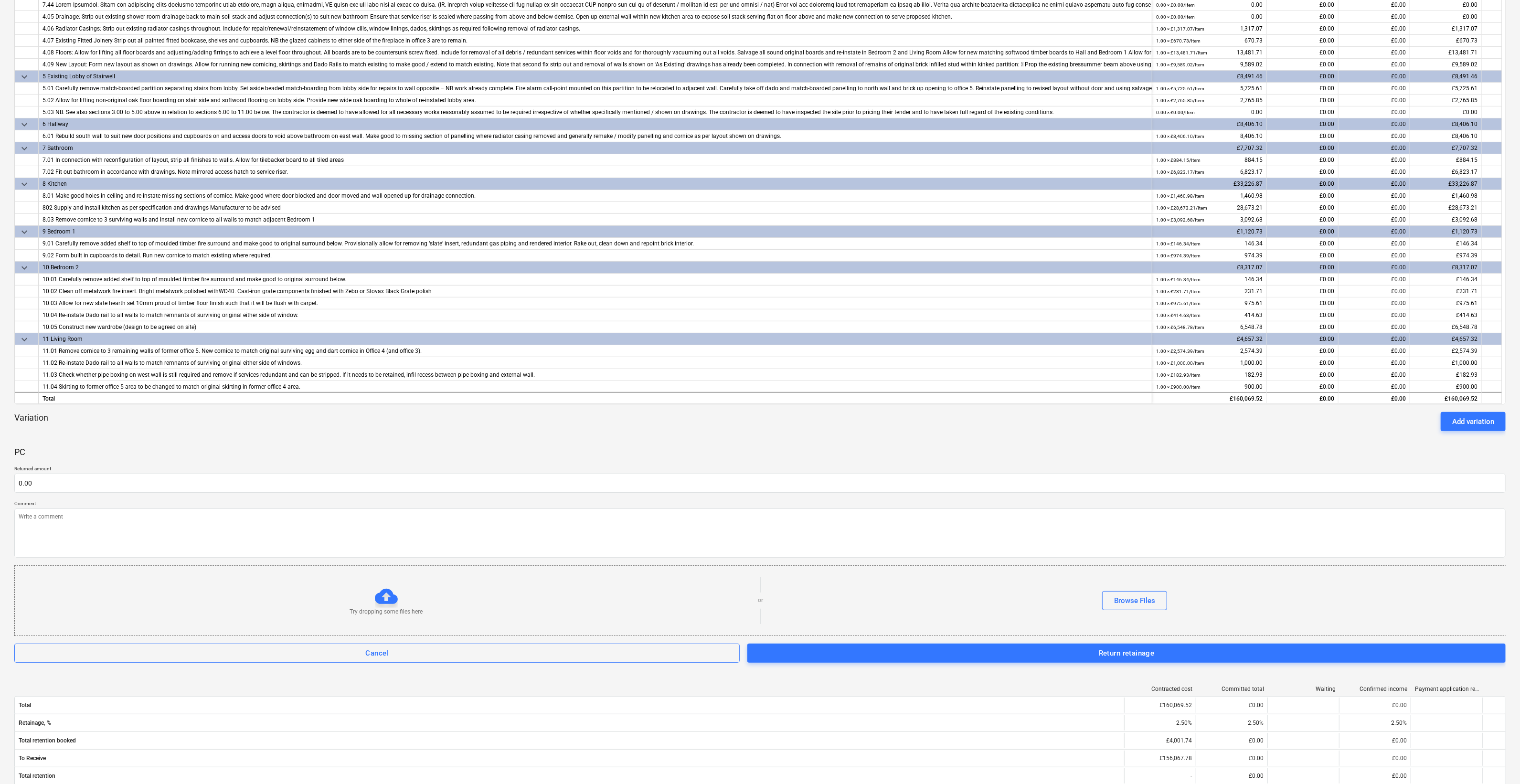
scroll to position [417, 0]
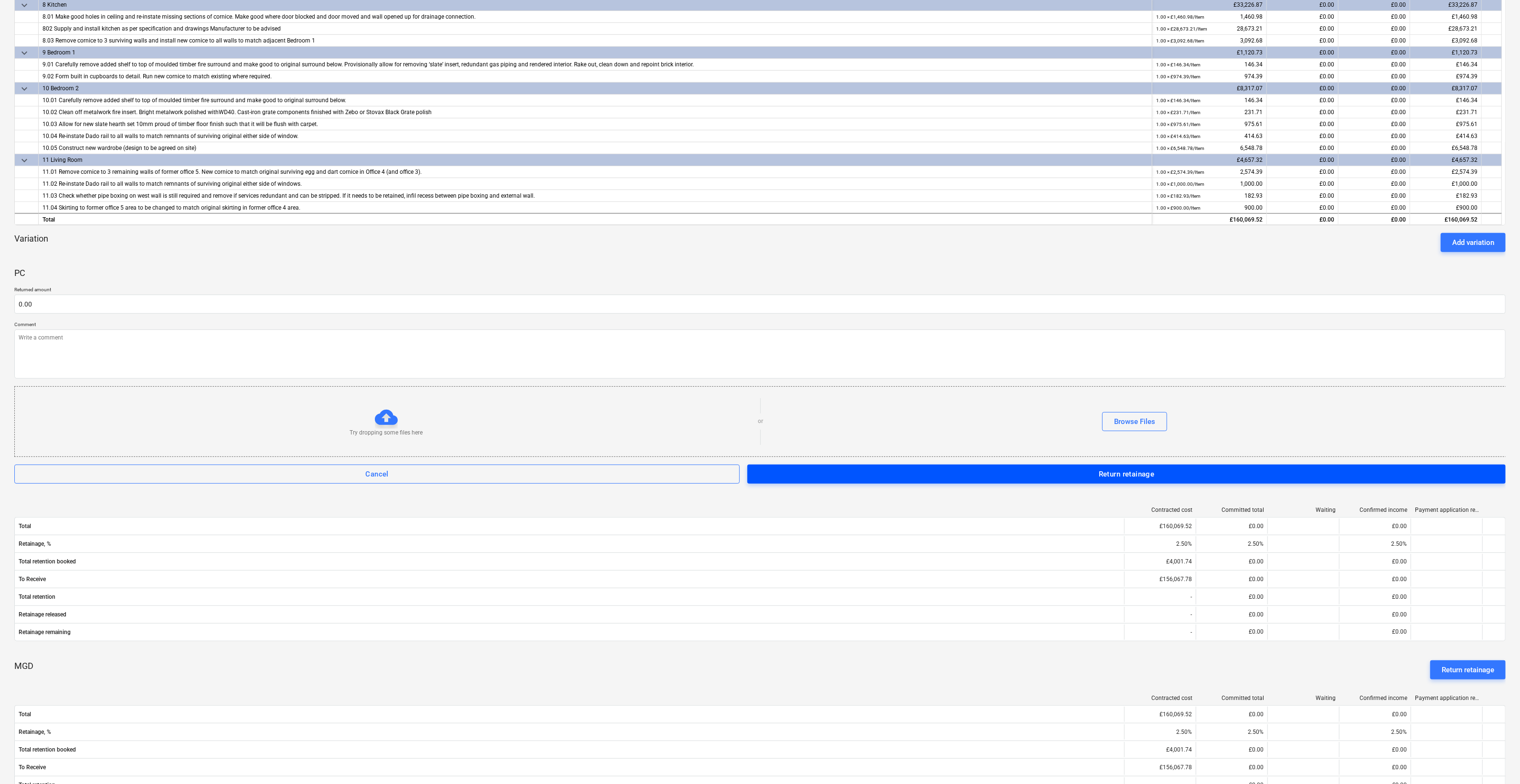
click at [985, 476] on span "Return retainage" at bounding box center [1126, 474] width 737 height 12
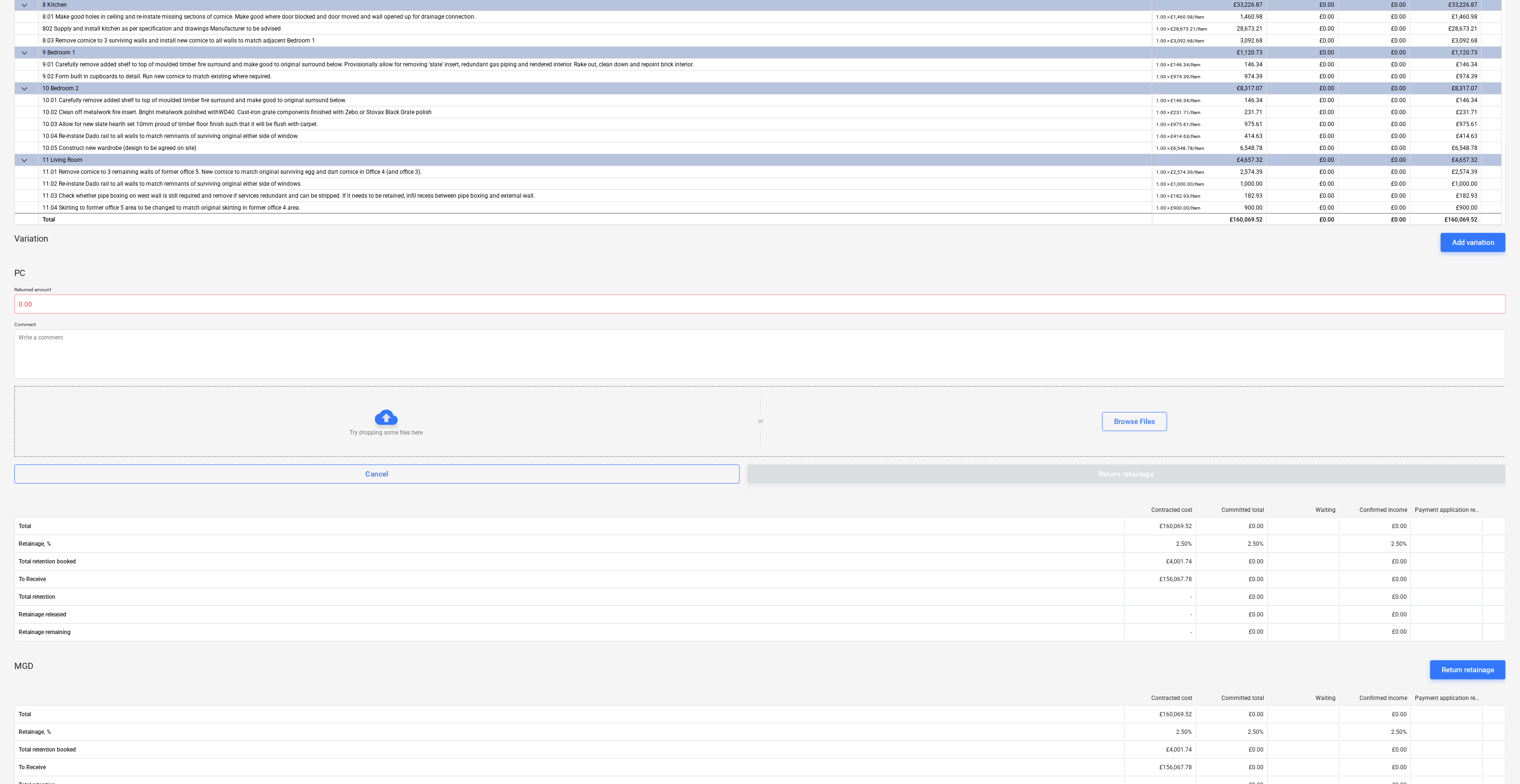
click at [155, 273] on div "PC" at bounding box center [760, 273] width 1492 height 27
click at [113, 310] on input "text" at bounding box center [760, 303] width 1492 height 19
type input "0.00"
click at [170, 267] on div "PC" at bounding box center [760, 273] width 1492 height 27
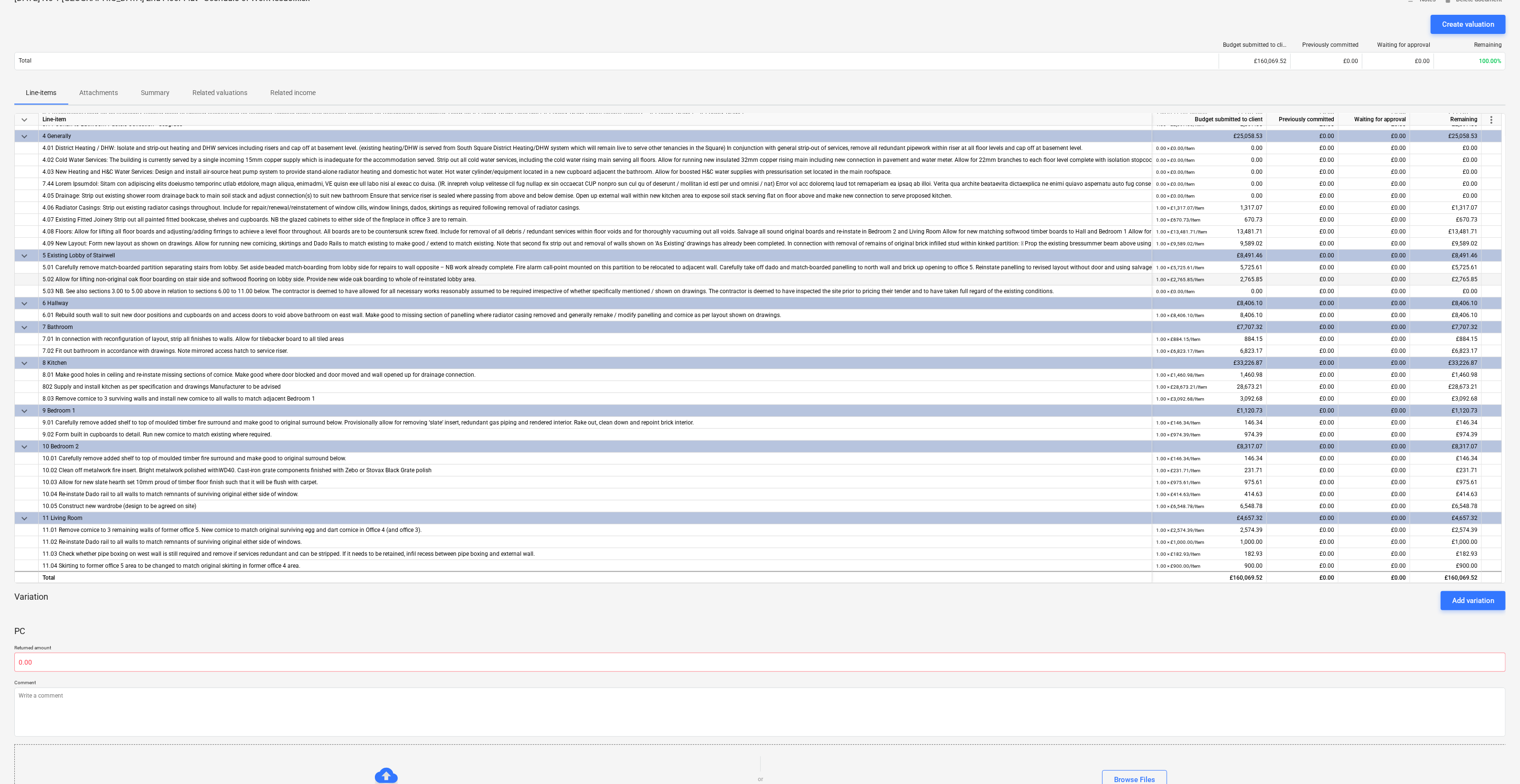
scroll to position [0, 0]
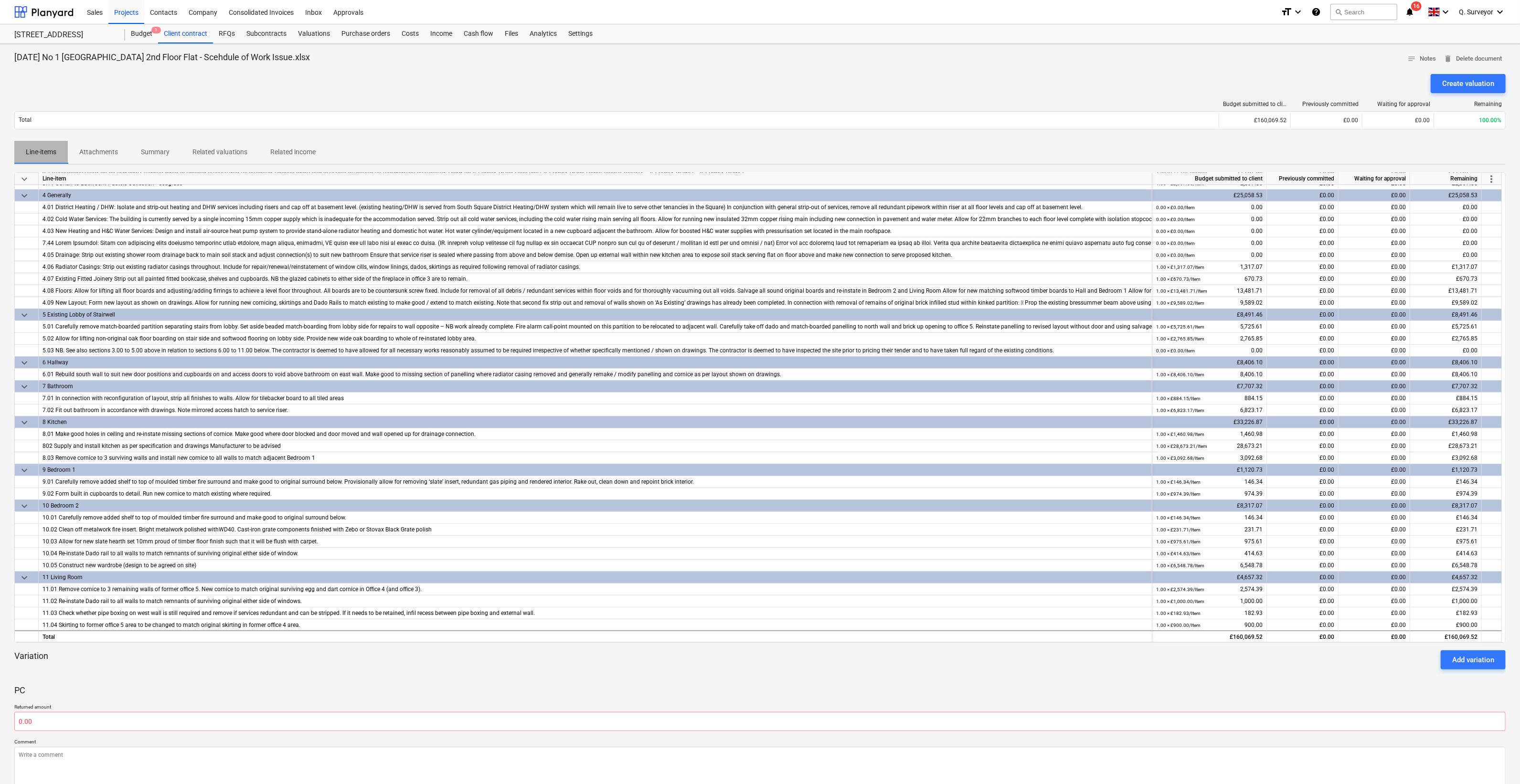
click at [50, 152] on p "Line-items" at bounding box center [41, 151] width 30 height 10
click at [201, 30] on div "Client contract" at bounding box center [186, 33] width 55 height 19
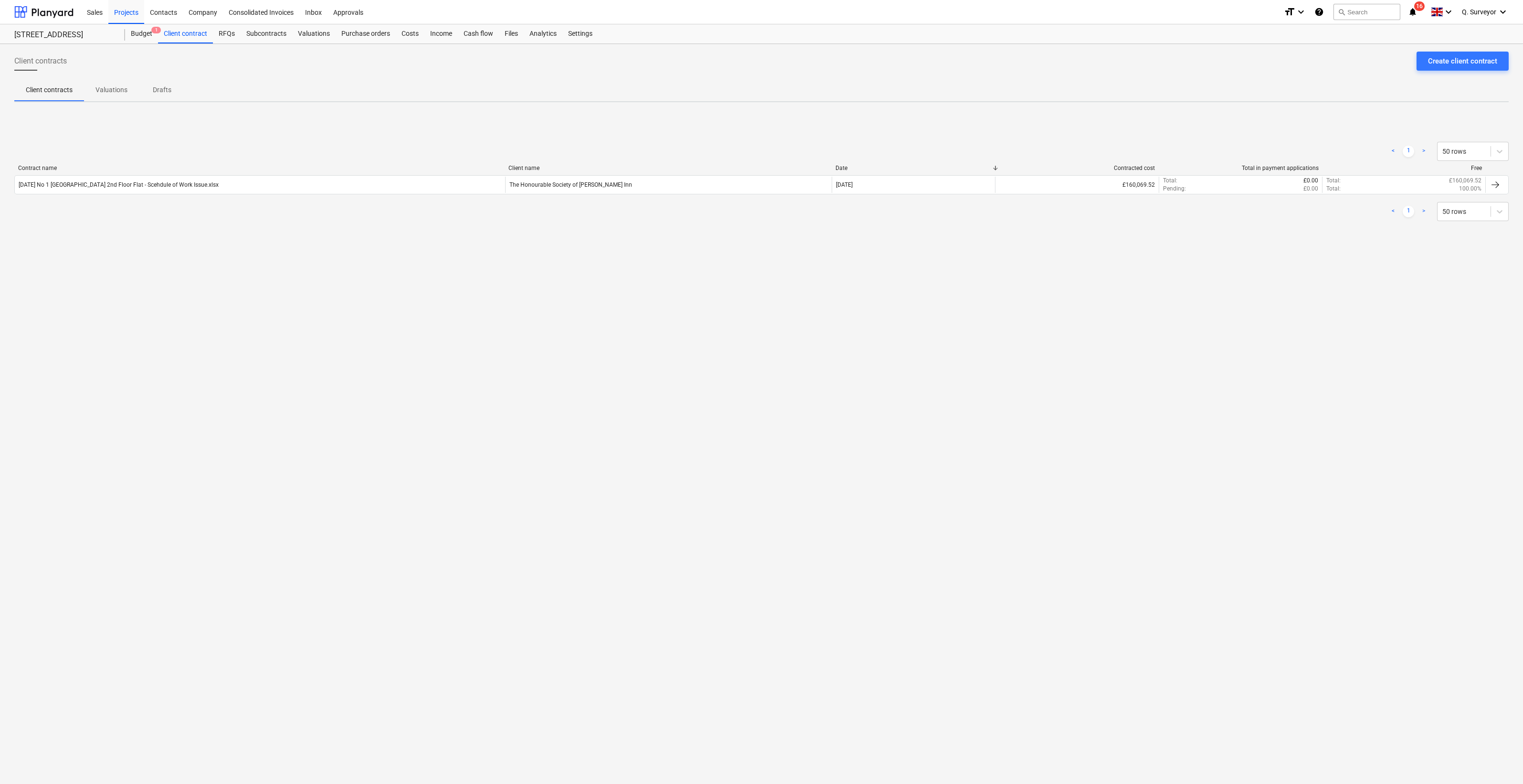
click at [93, 172] on div "Contract name Client name Date Contracted cost Total in payment applications Fr…" at bounding box center [761, 170] width 1495 height 11
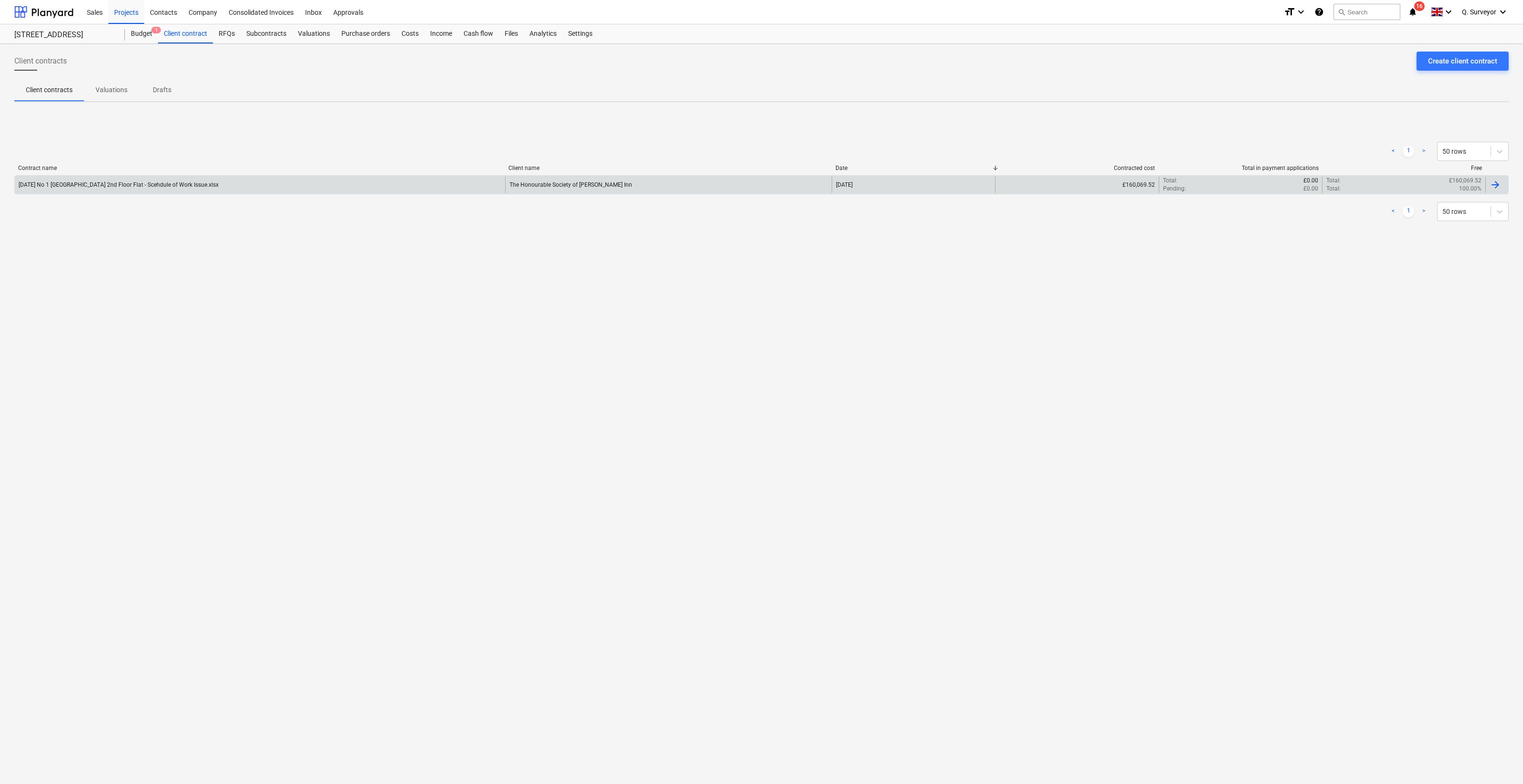
click at [93, 177] on div "[DATE] No 1 [GEOGRAPHIC_DATA] 2nd Floor Flat - Scehdule of Work Issue.xlsx" at bounding box center [260, 184] width 490 height 16
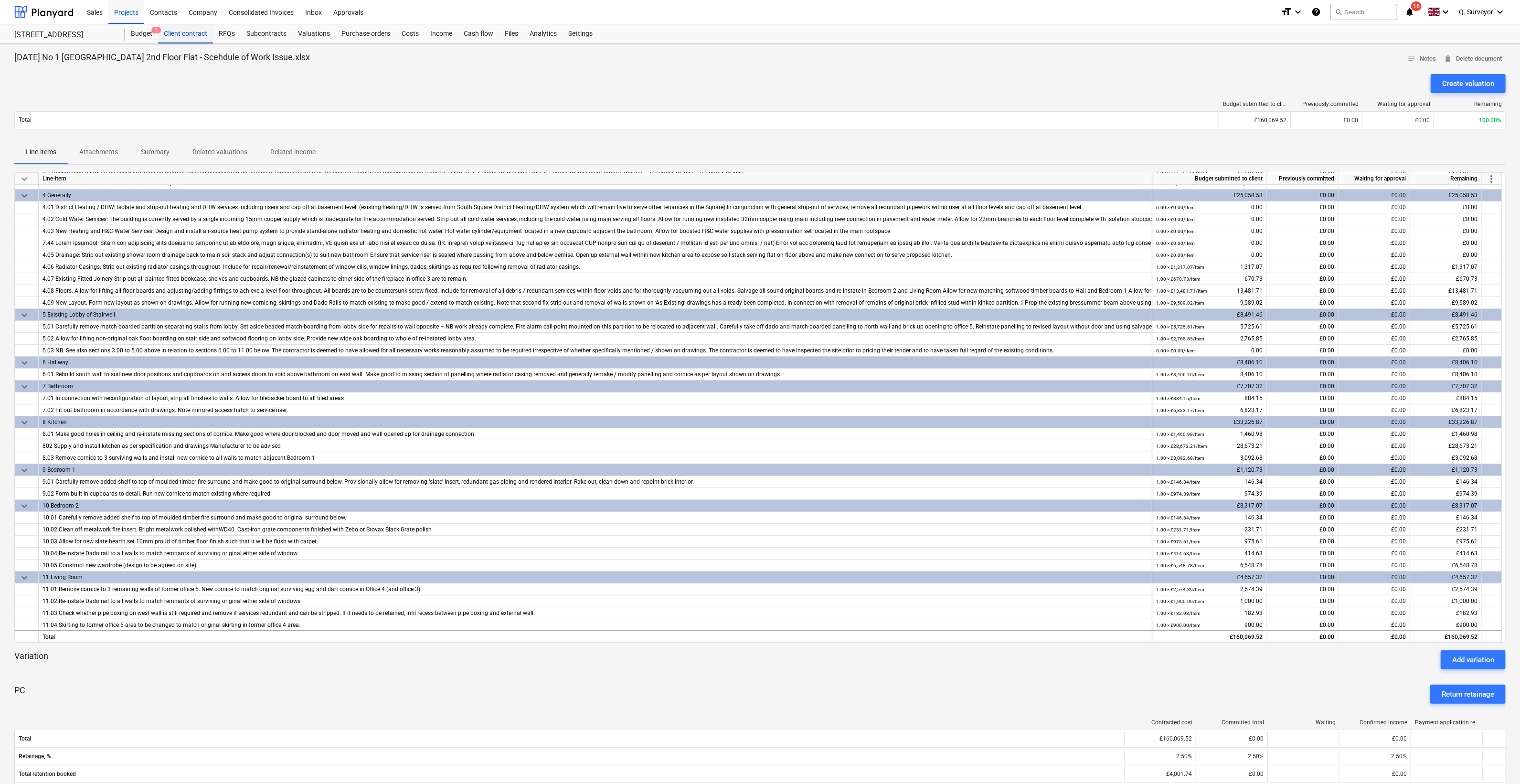
click at [185, 34] on div "Client contract" at bounding box center [186, 33] width 55 height 19
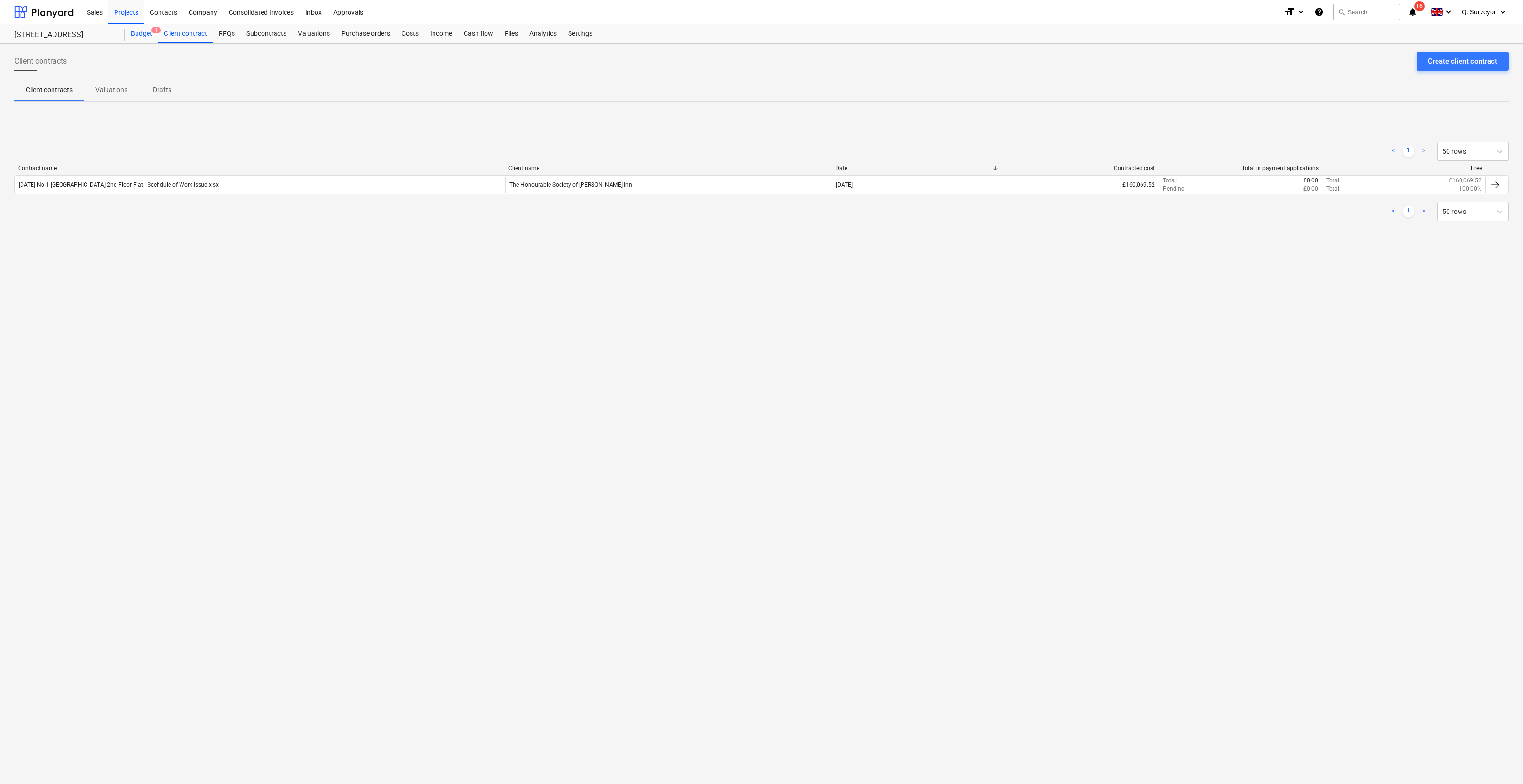
click at [131, 30] on div "Budget 1" at bounding box center [142, 33] width 33 height 19
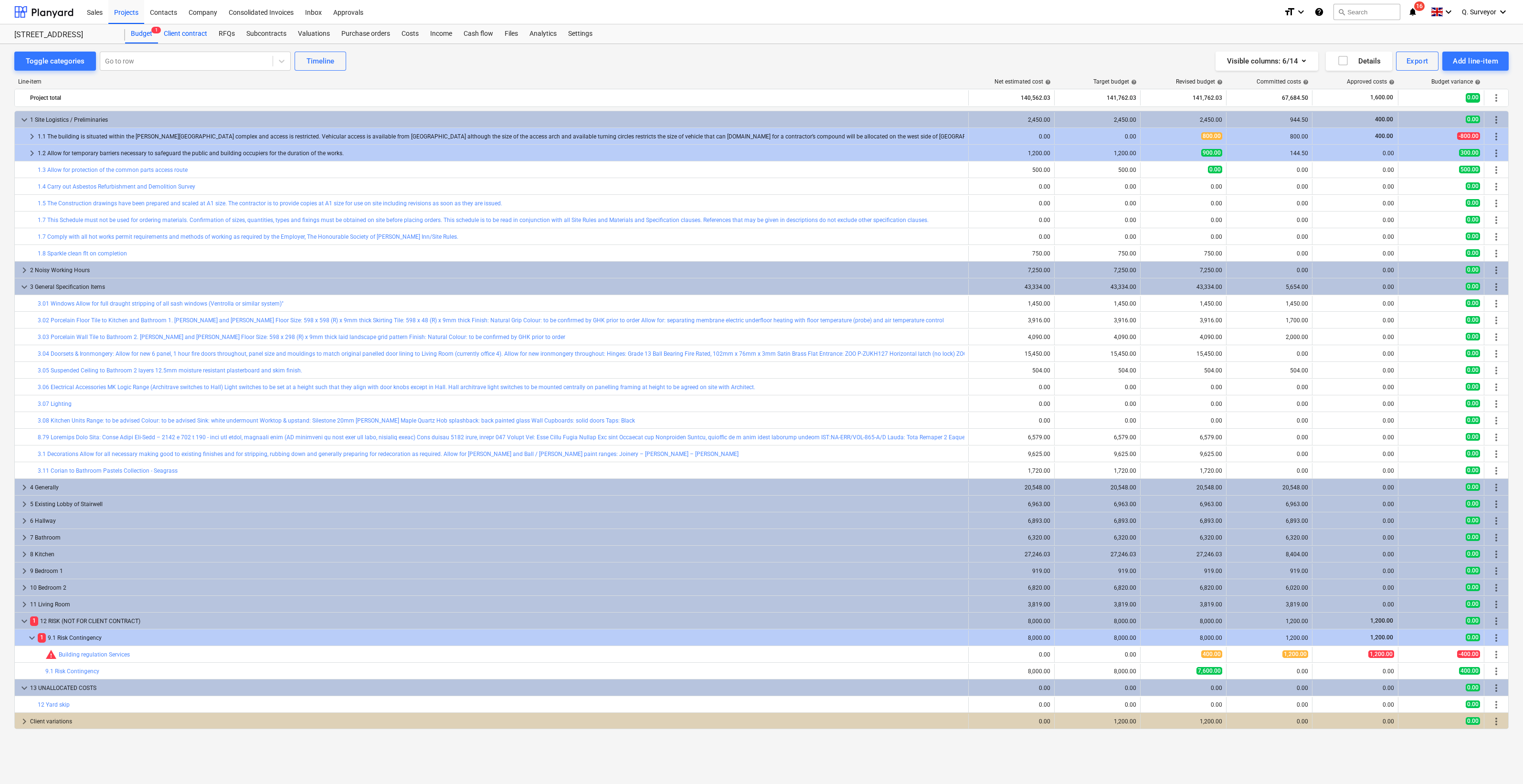
click at [206, 30] on div "Client contract" at bounding box center [186, 33] width 55 height 19
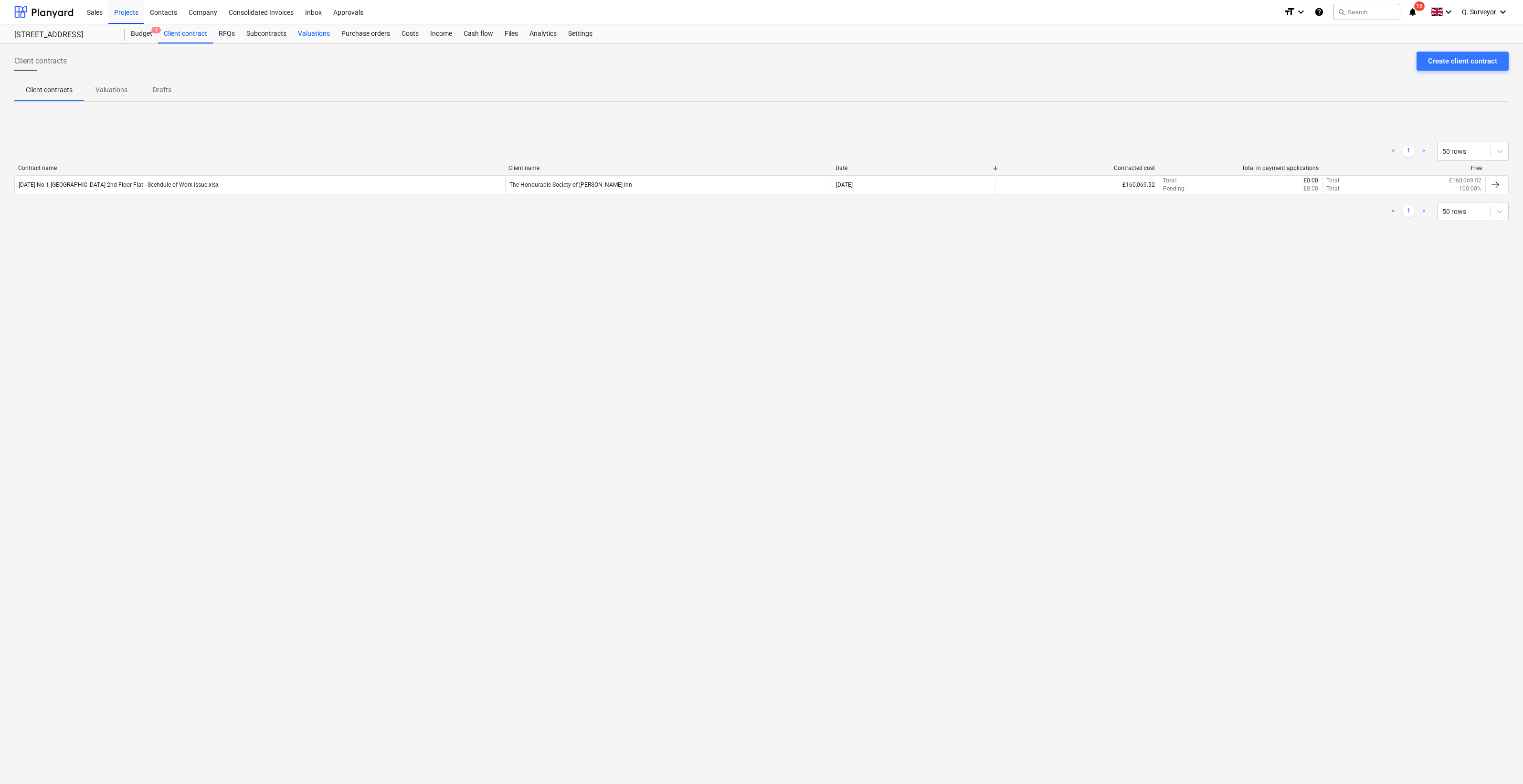
click at [295, 30] on div "Valuations" at bounding box center [313, 33] width 44 height 19
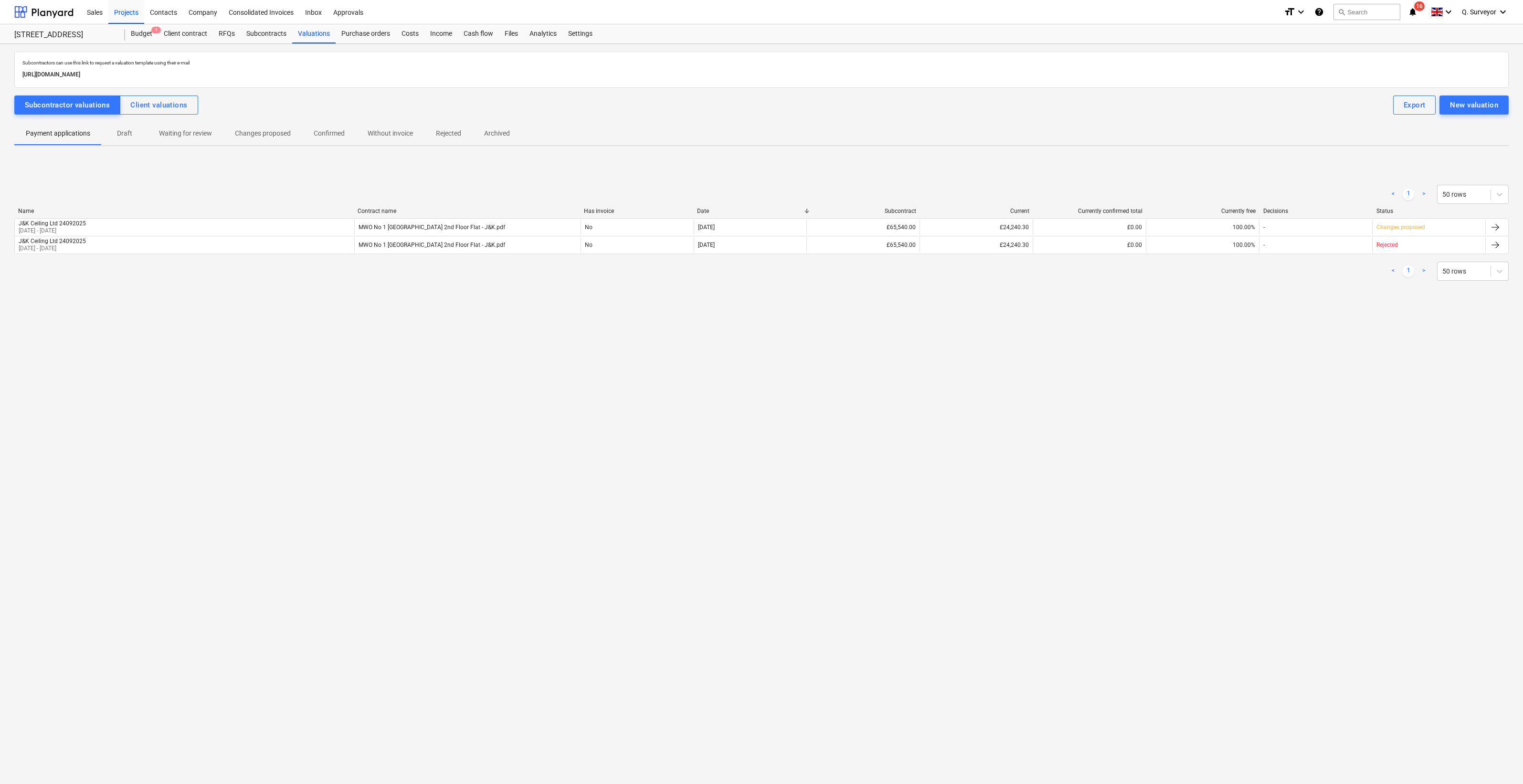
click at [162, 93] on div "Subcontractors can use this link to request a valuation template using their e-…" at bounding box center [761, 182] width 1495 height 261
click at [162, 97] on button "Client valuations" at bounding box center [158, 104] width 77 height 19
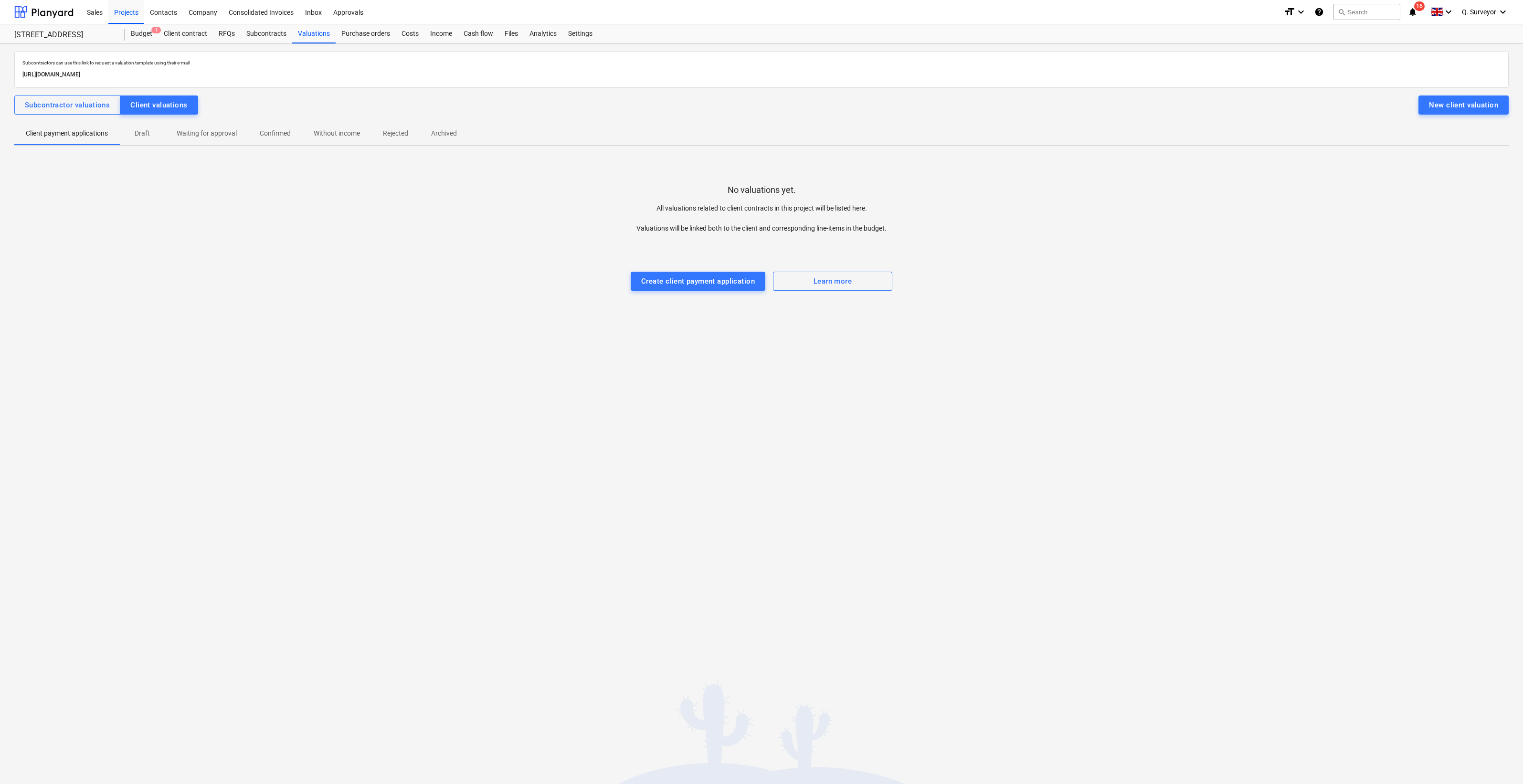
click at [133, 133] on p "Draft" at bounding box center [142, 133] width 23 height 10
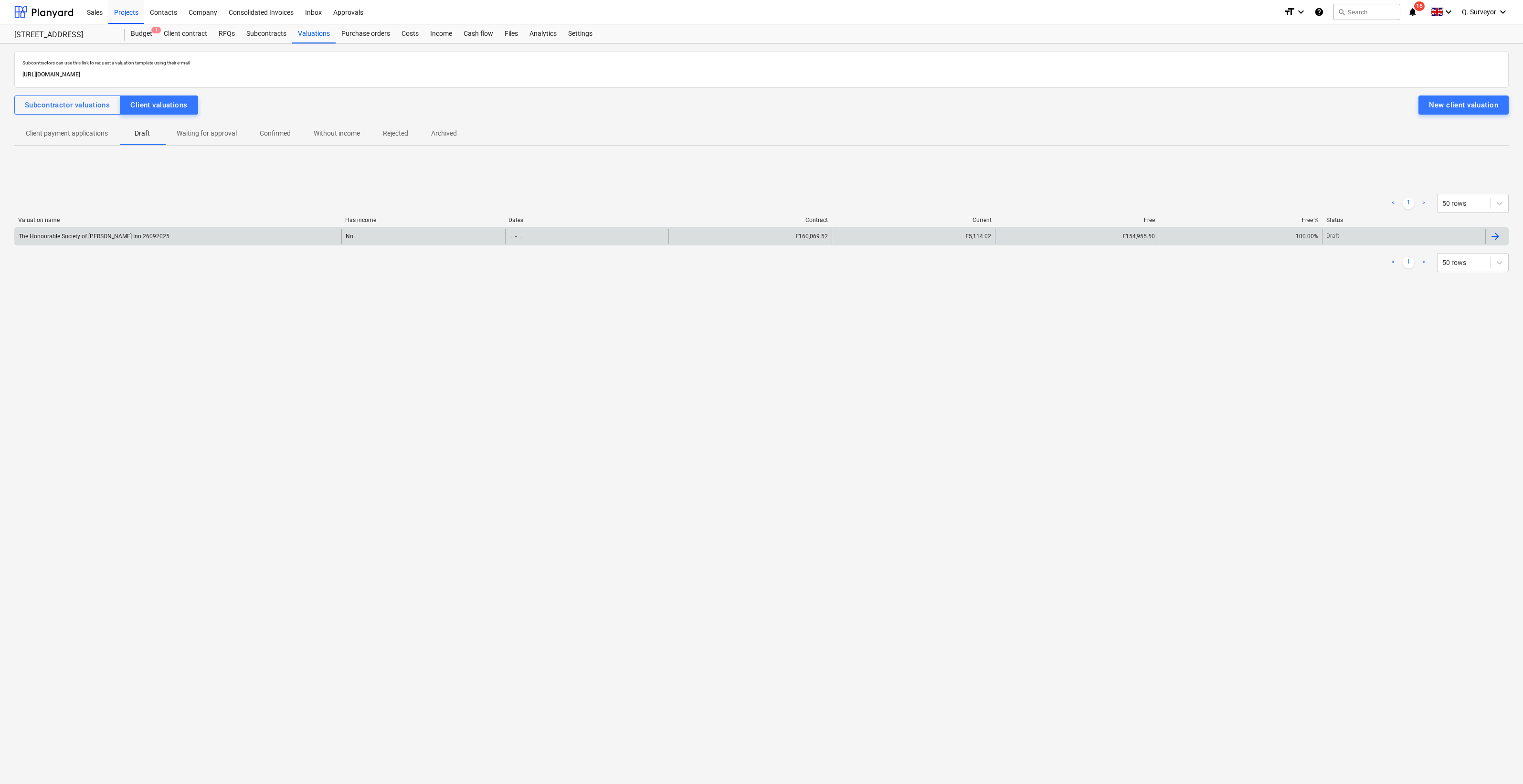
click at [104, 230] on div "The Honourable Society of [PERSON_NAME] Inn 26092025" at bounding box center [178, 236] width 327 height 15
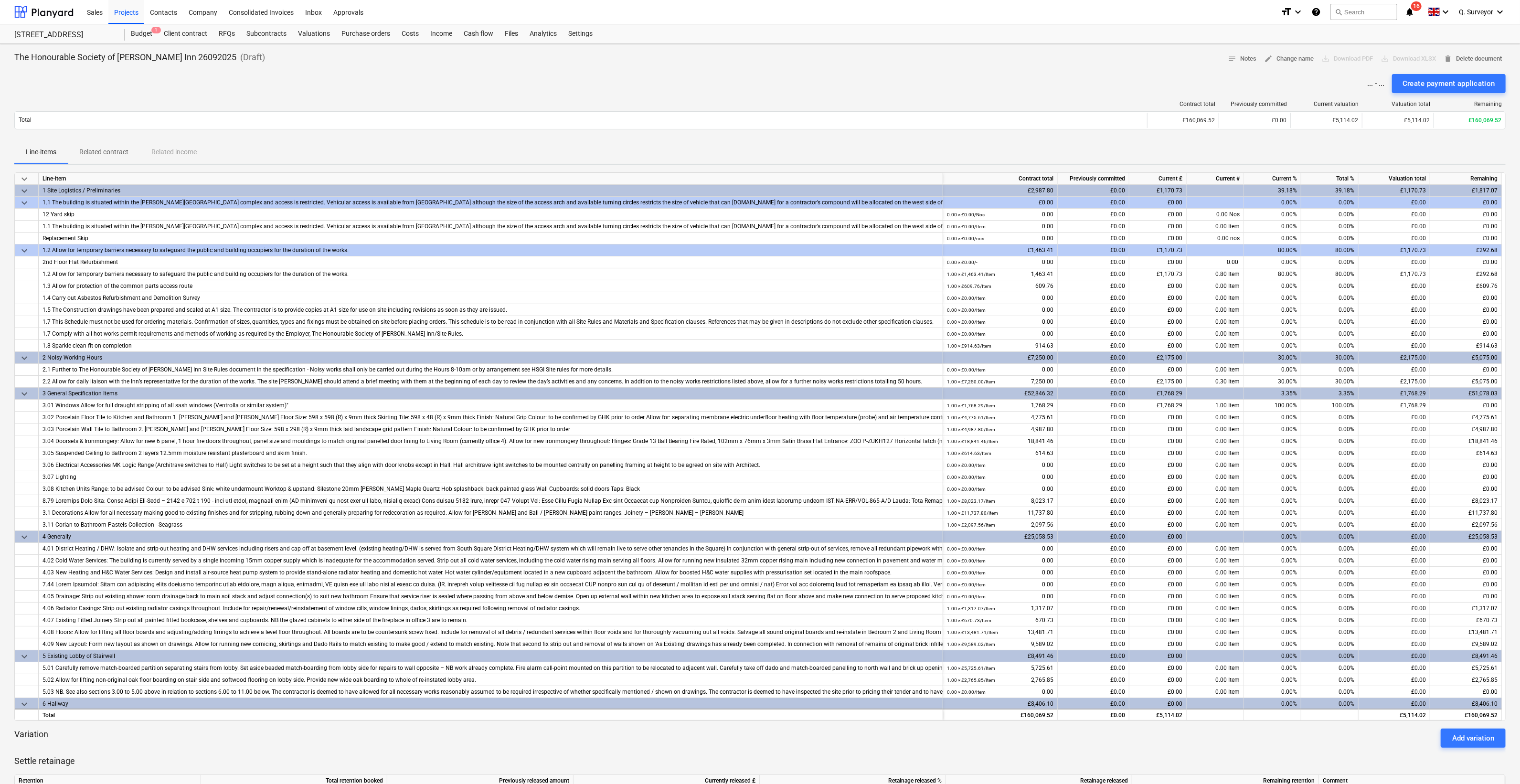
click at [110, 154] on p "Related contract" at bounding box center [103, 151] width 49 height 10
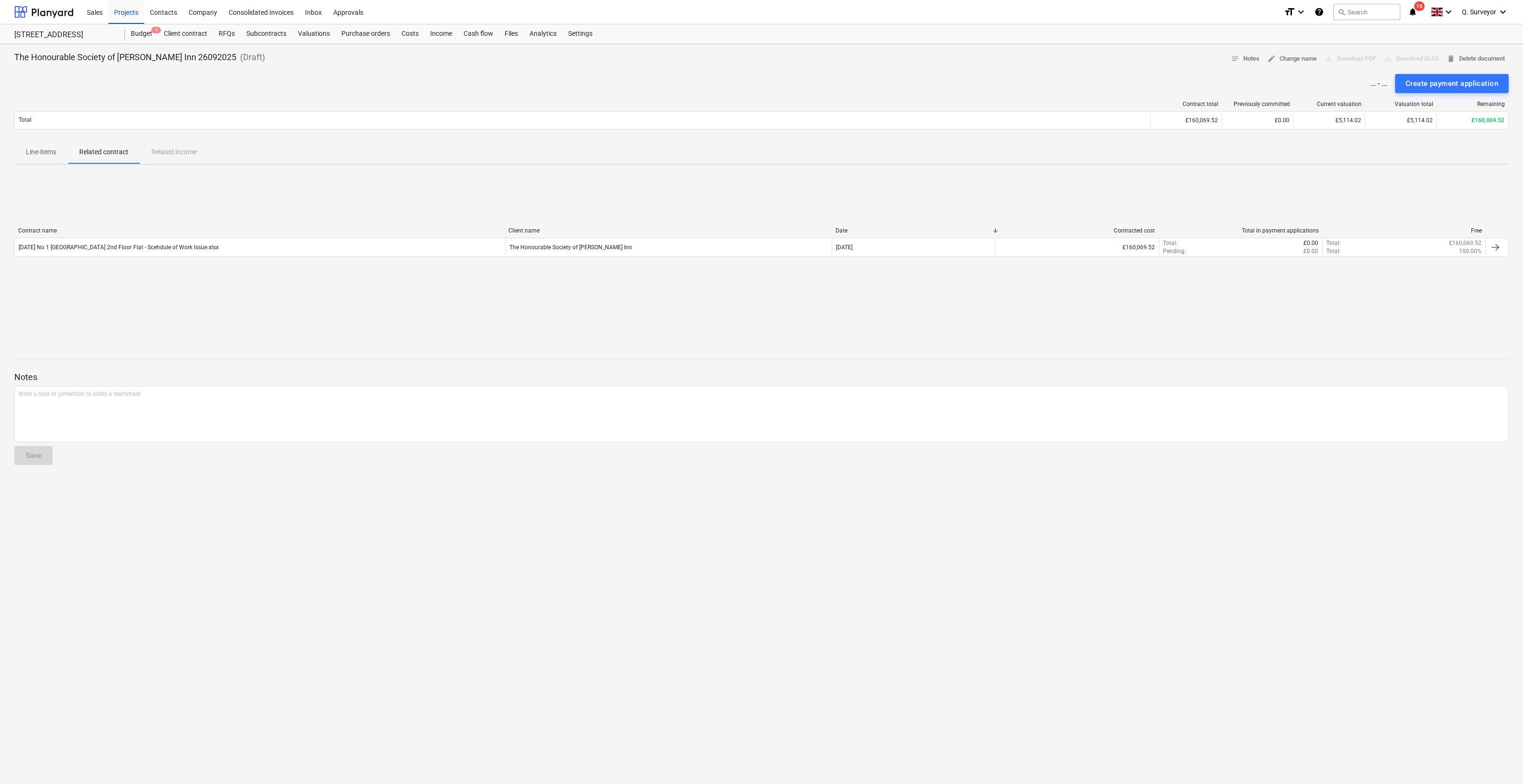
click at [10, 155] on div "The Honourable Society of [PERSON_NAME] Inn 26092025 ( Draft ) notes Notes edit…" at bounding box center [761, 413] width 1523 height 740
click at [24, 155] on span "Line-items" at bounding box center [41, 152] width 53 height 16
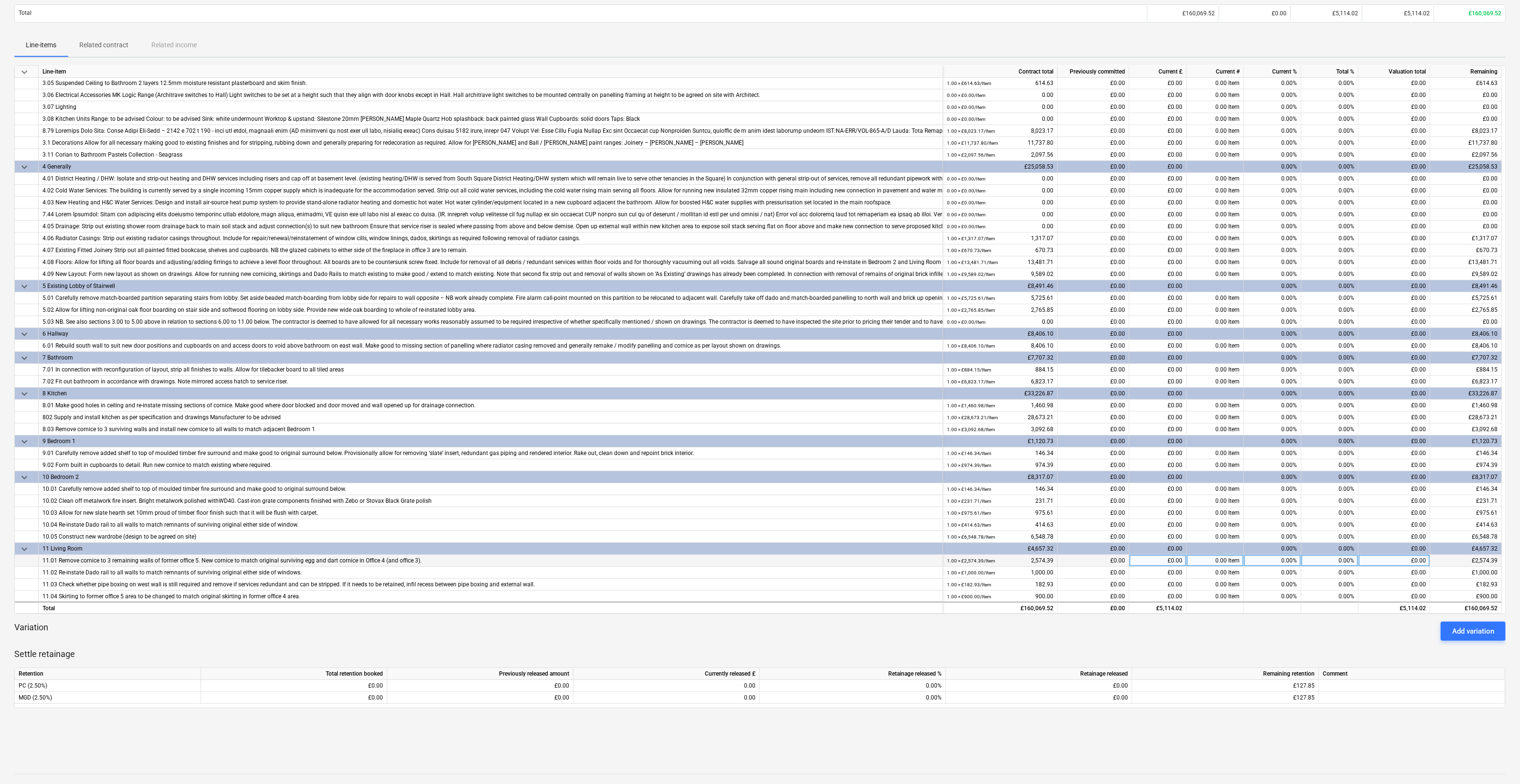
scroll to position [179, 0]
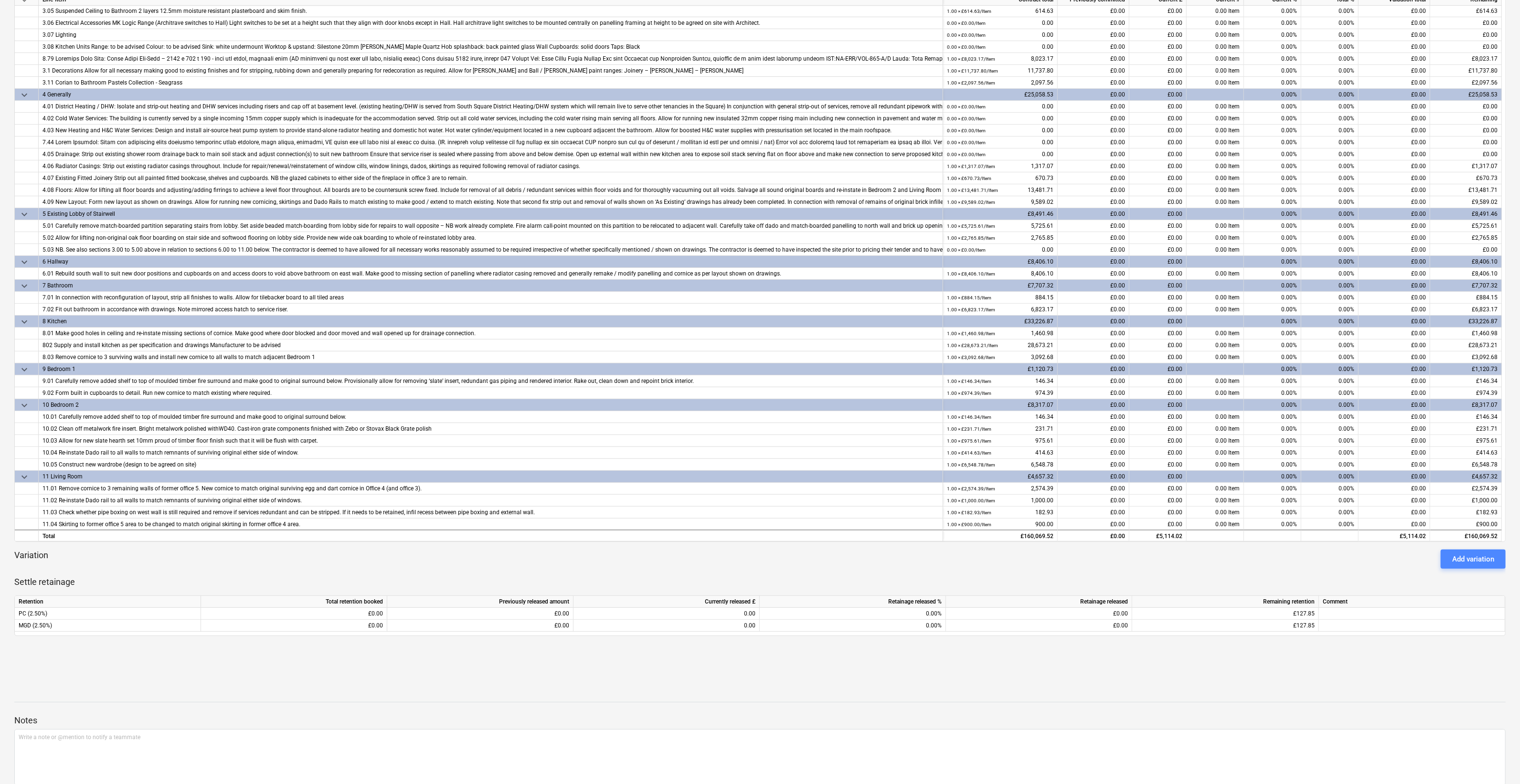
click at [1094, 528] on button "Add variation" at bounding box center [1473, 558] width 65 height 19
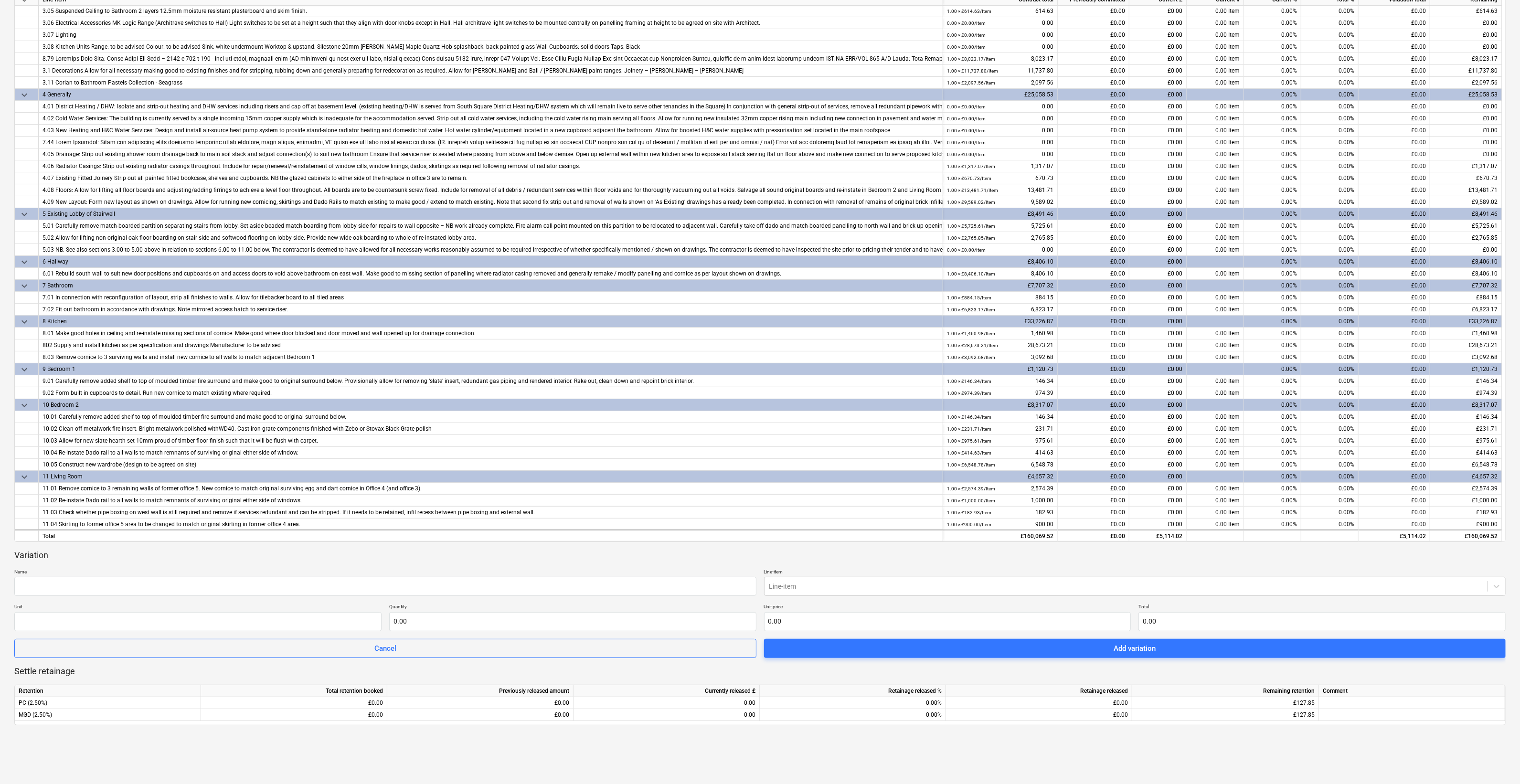
click at [107, 528] on p "Name" at bounding box center [385, 572] width 742 height 8
click at [107, 528] on input "text" at bounding box center [385, 586] width 742 height 19
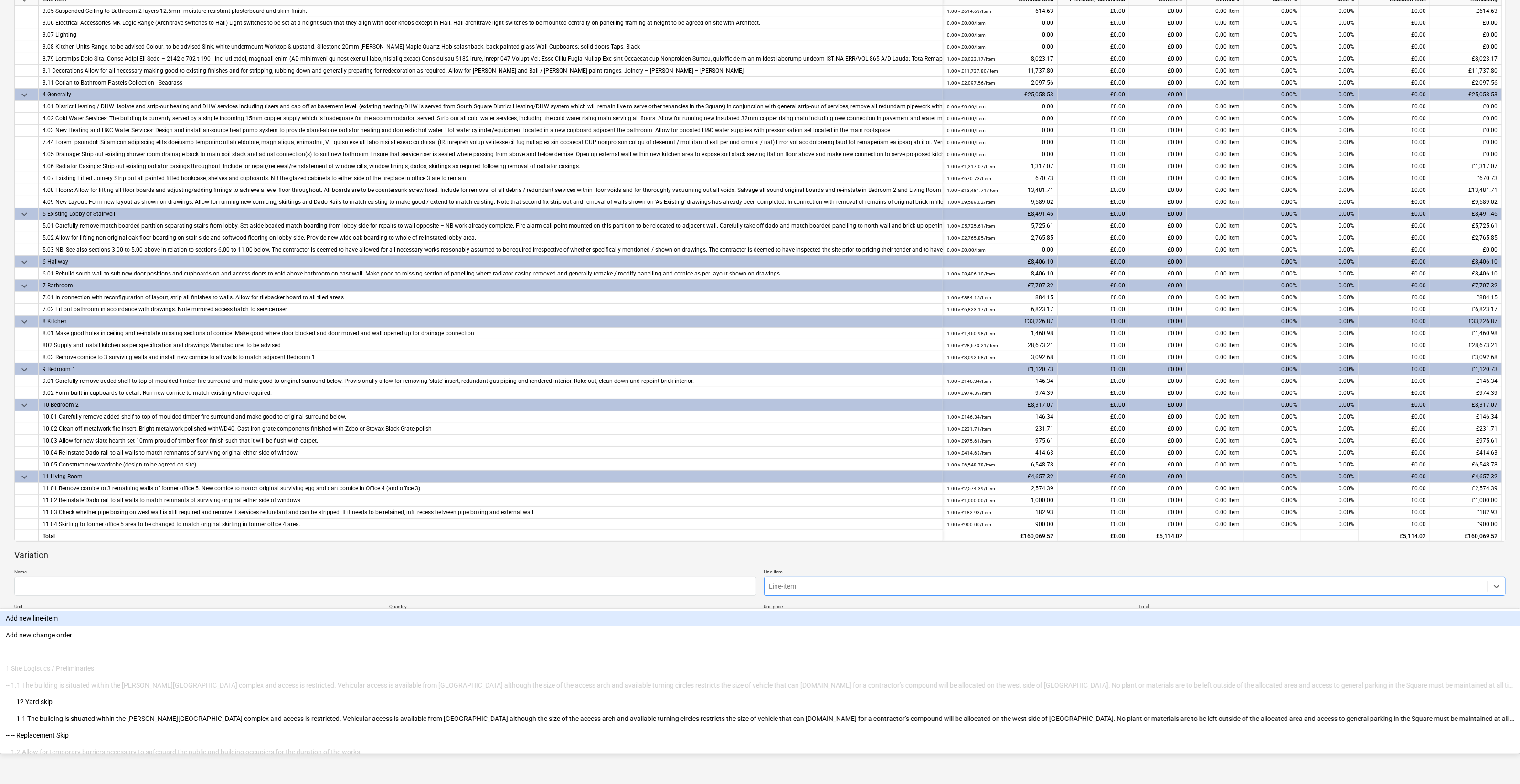
click at [784, 528] on div at bounding box center [1126, 586] width 714 height 10
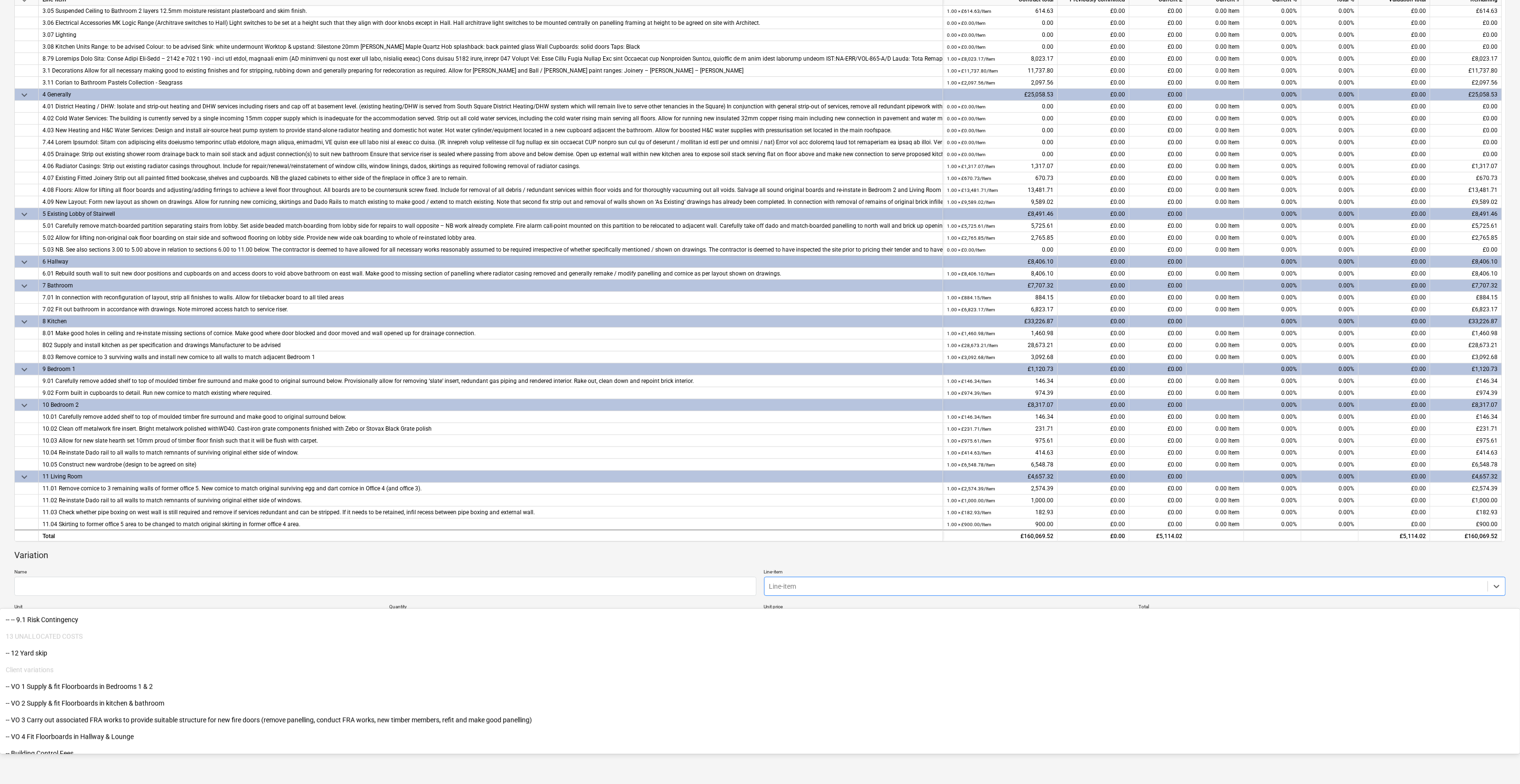
scroll to position [1209, 0]
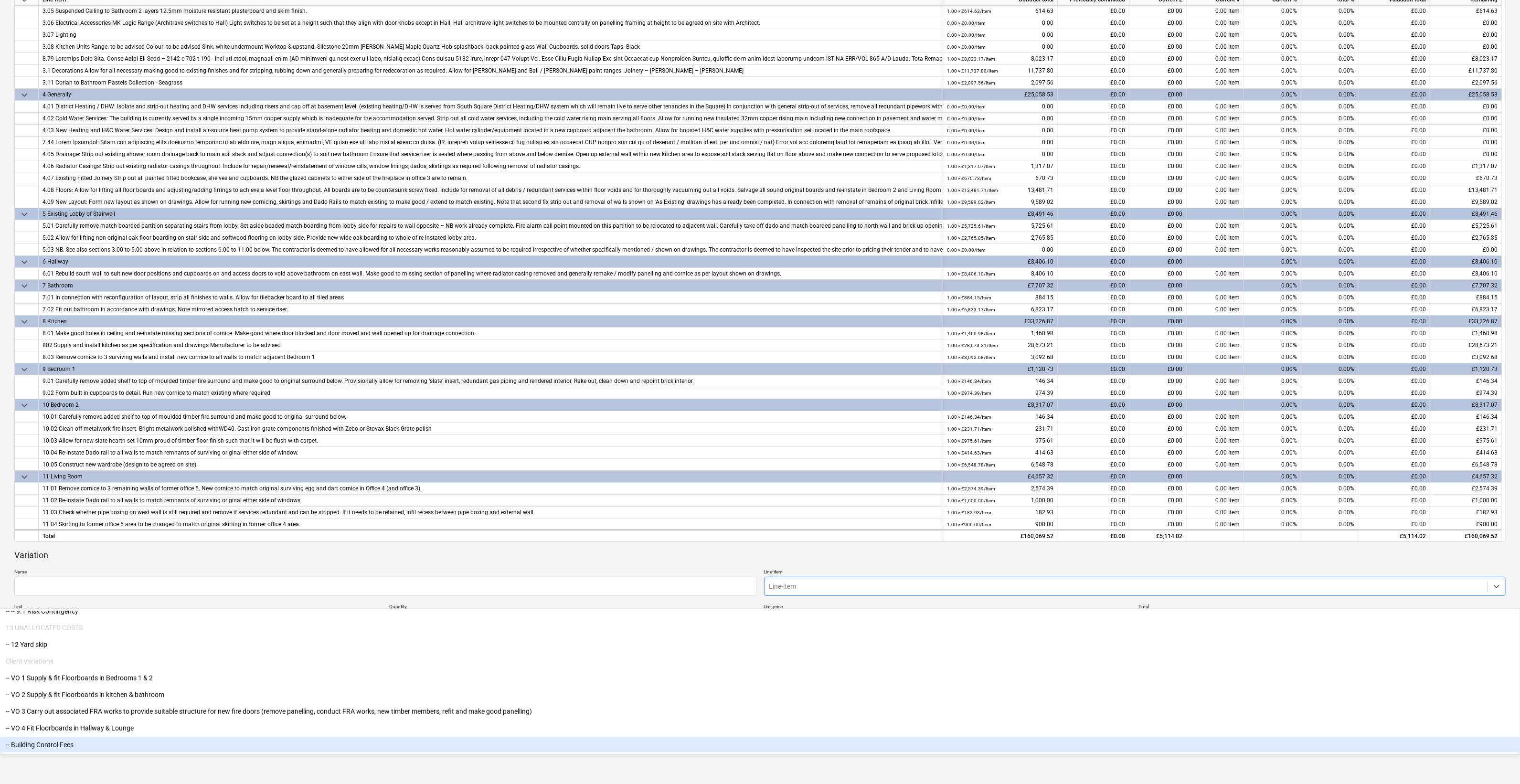
click at [799, 528] on div "-- Building Control Fees" at bounding box center [760, 744] width 1520 height 15
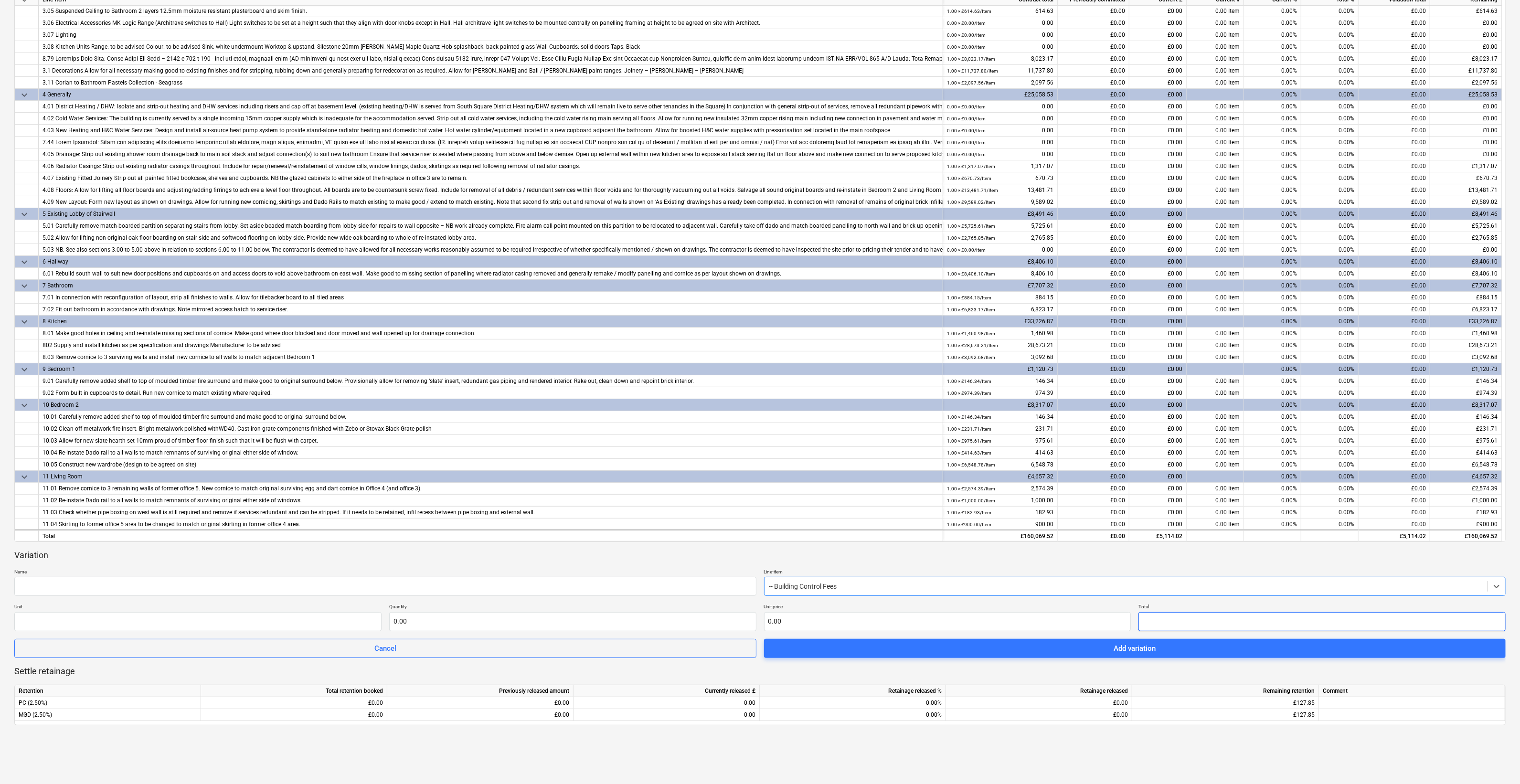
click at [1094, 528] on input "text" at bounding box center [1322, 621] width 367 height 19
type input "0.00"
click at [792, 528] on input "text" at bounding box center [947, 621] width 367 height 19
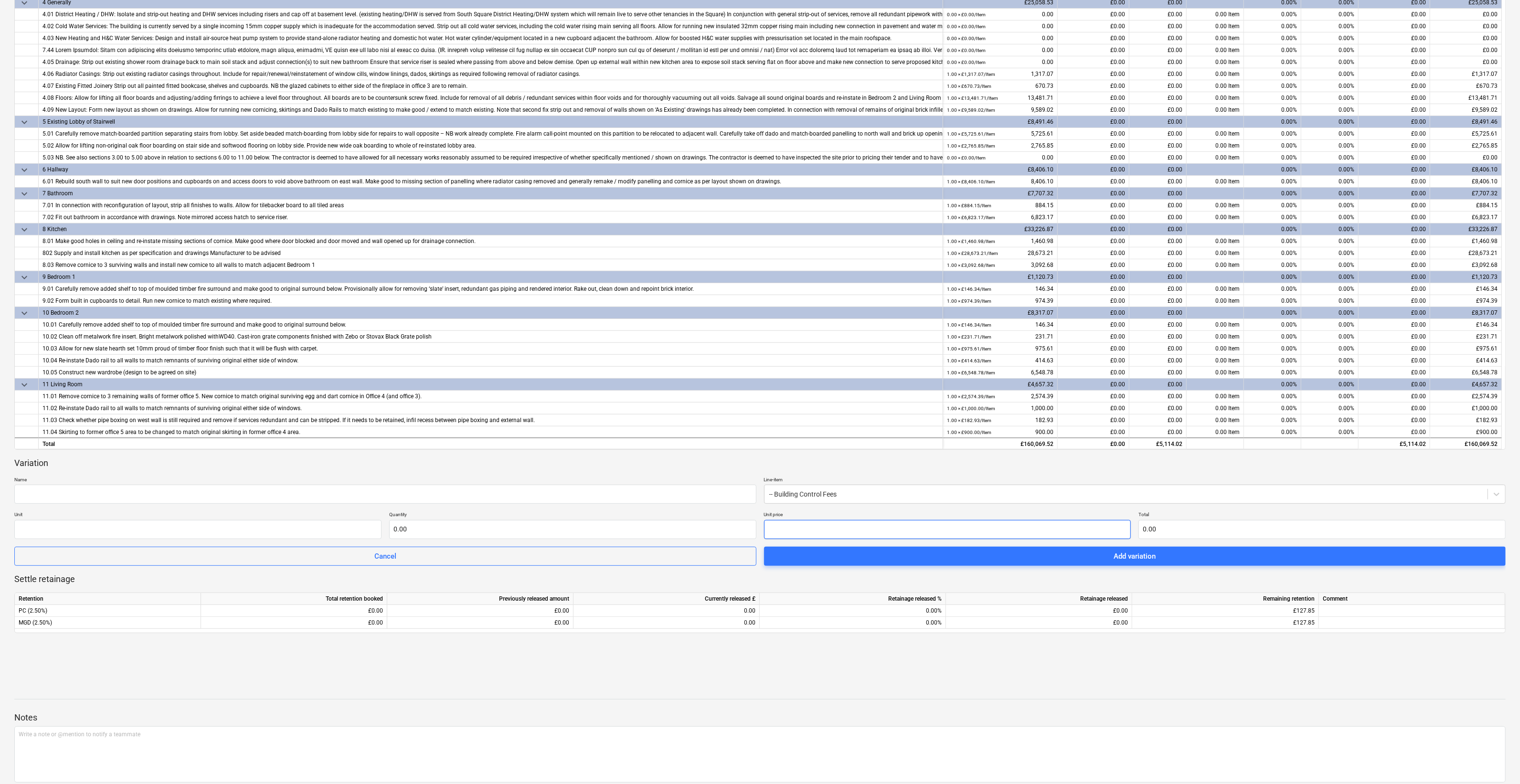
scroll to position [307, 0]
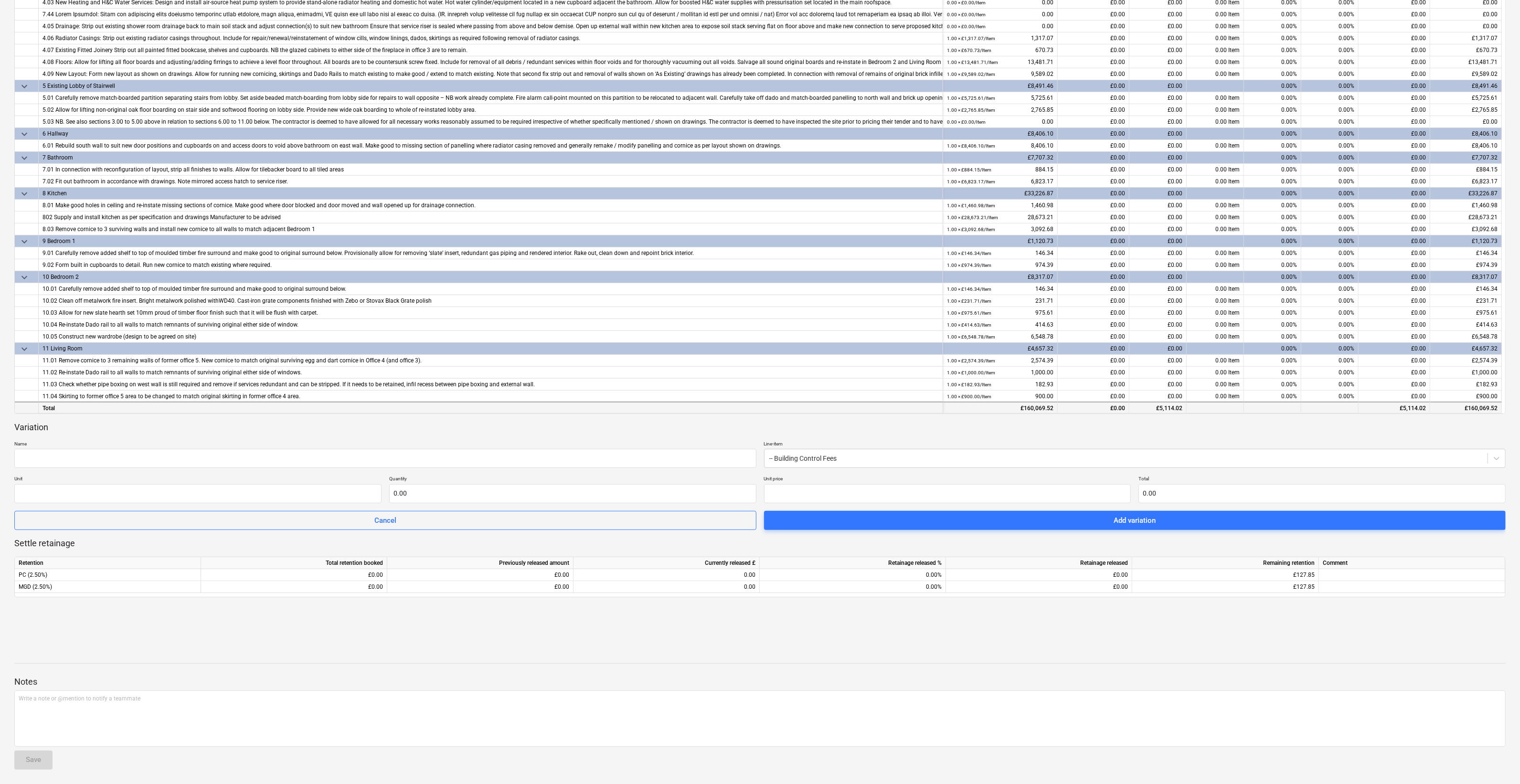
type input "0.00"
click at [81, 410] on div "Total" at bounding box center [491, 407] width 905 height 12
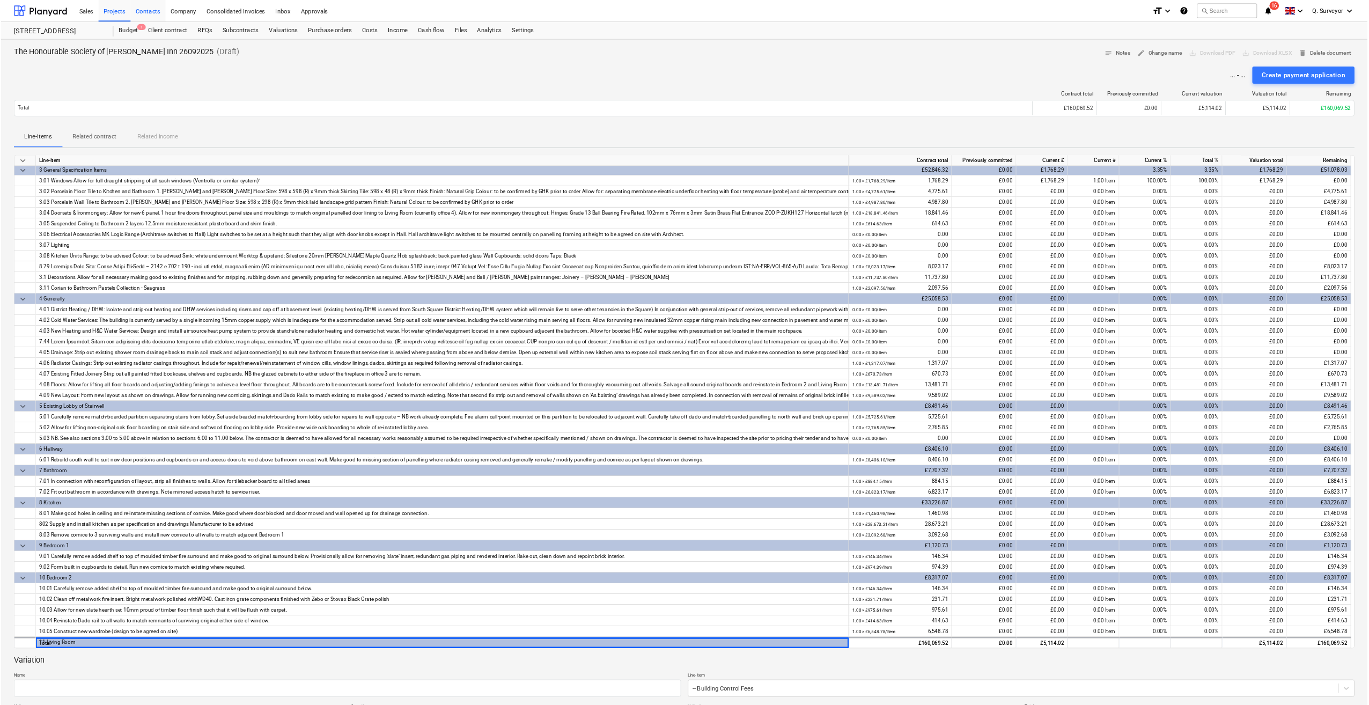
scroll to position [228, 0]
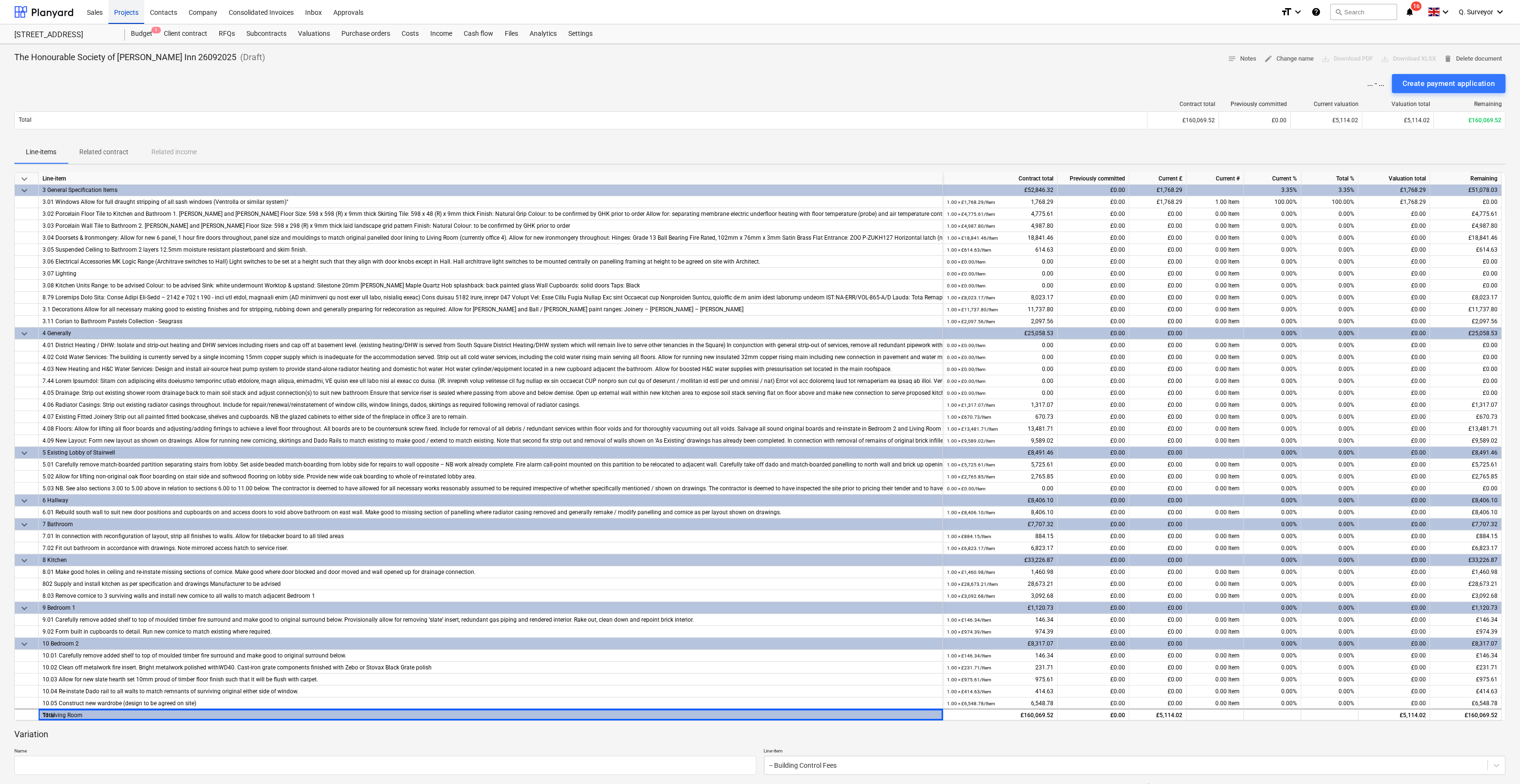
click at [139, 14] on div "Projects" at bounding box center [126, 11] width 36 height 24
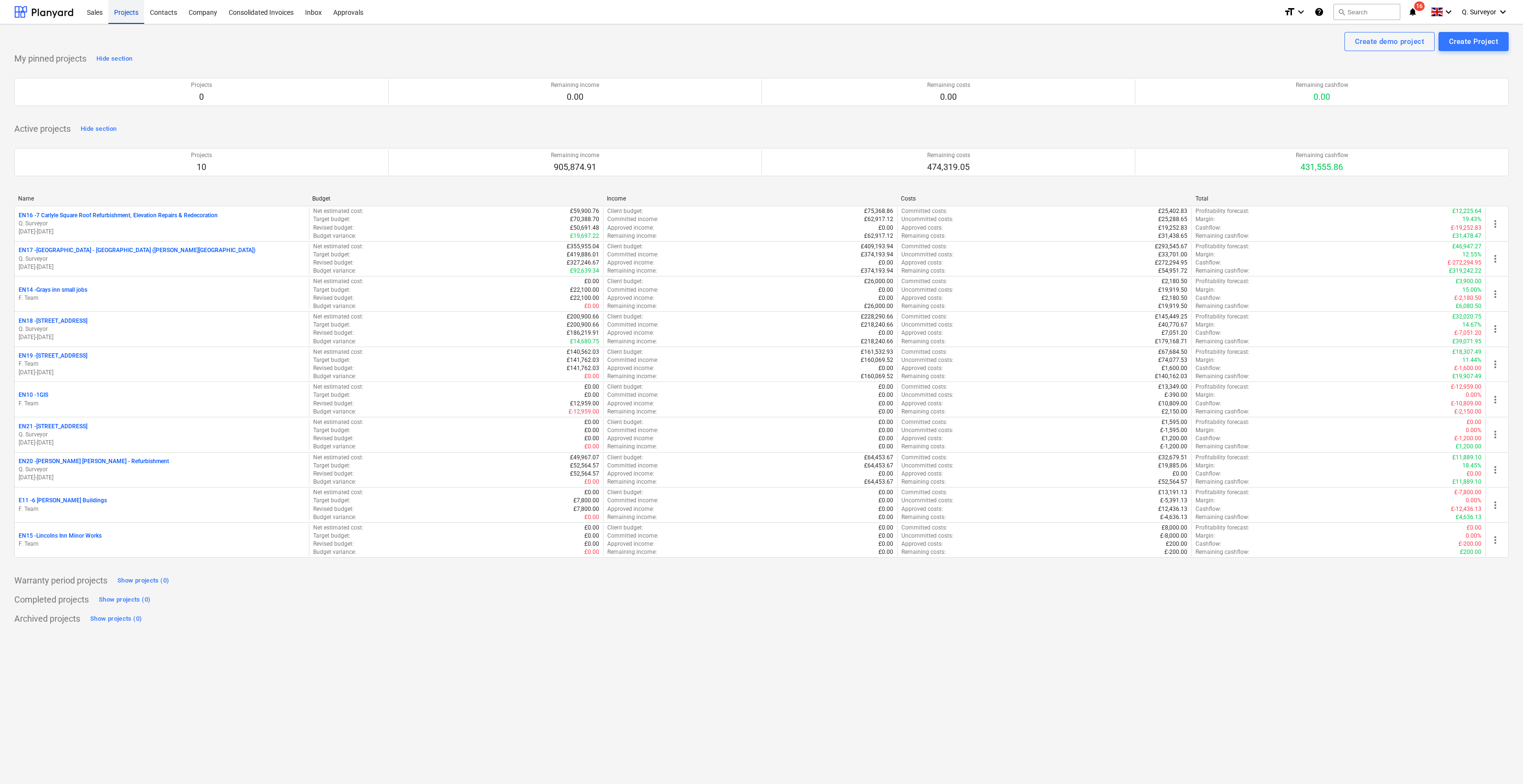
click at [116, 12] on div "Projects" at bounding box center [126, 11] width 36 height 24
click at [162, 21] on div "Contacts" at bounding box center [163, 11] width 38 height 24
click at [128, 12] on div "Projects" at bounding box center [126, 11] width 36 height 24
click at [170, 14] on div "Contacts" at bounding box center [163, 11] width 38 height 24
click at [126, 20] on div "Projects" at bounding box center [126, 11] width 36 height 24
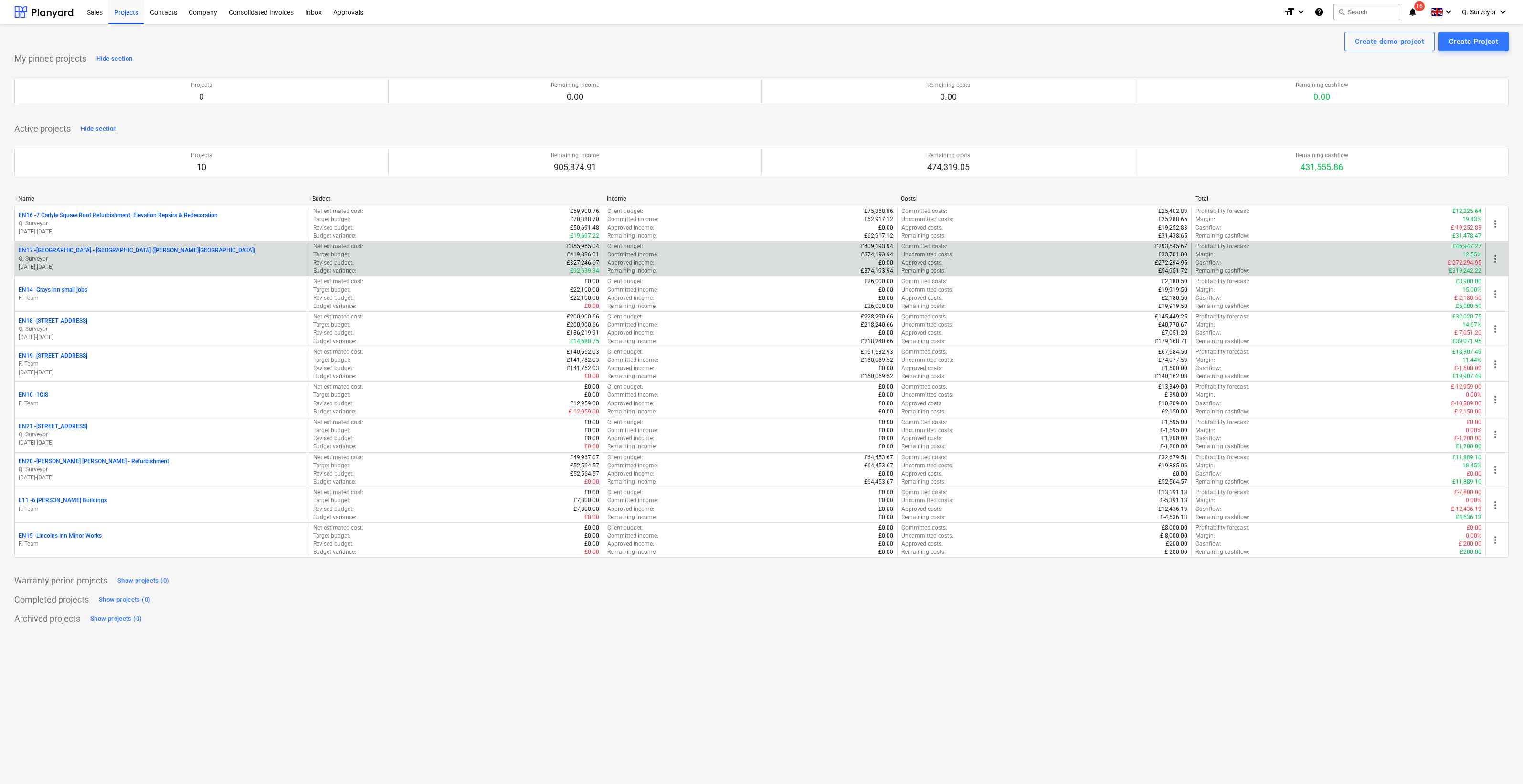
click at [141, 252] on p "EN17 - [GEOGRAPHIC_DATA] - [GEOGRAPHIC_DATA] ([PERSON_NAME][GEOGRAPHIC_DATA] an…" at bounding box center [137, 250] width 237 height 8
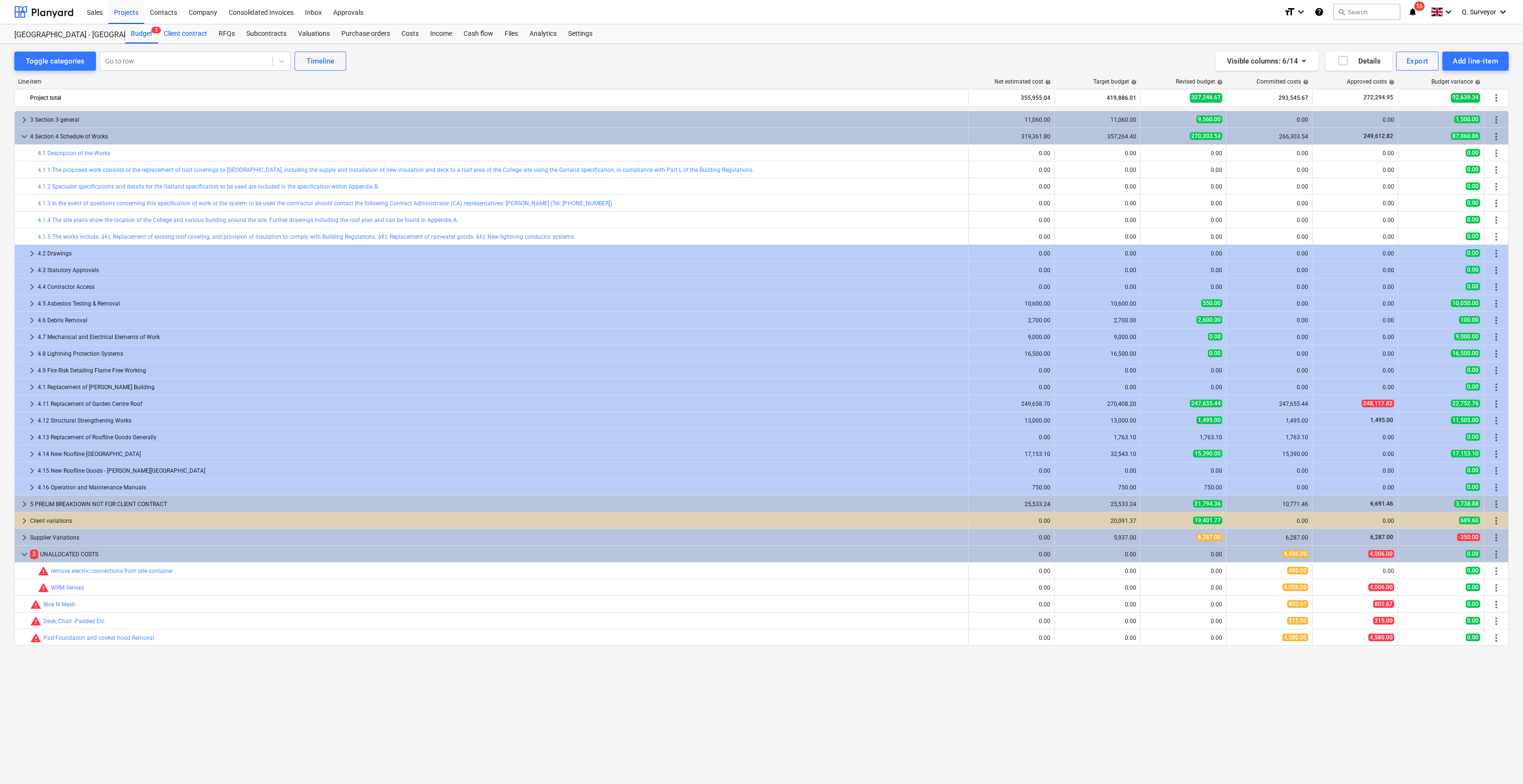
click at [188, 40] on div "Client contract" at bounding box center [186, 33] width 55 height 19
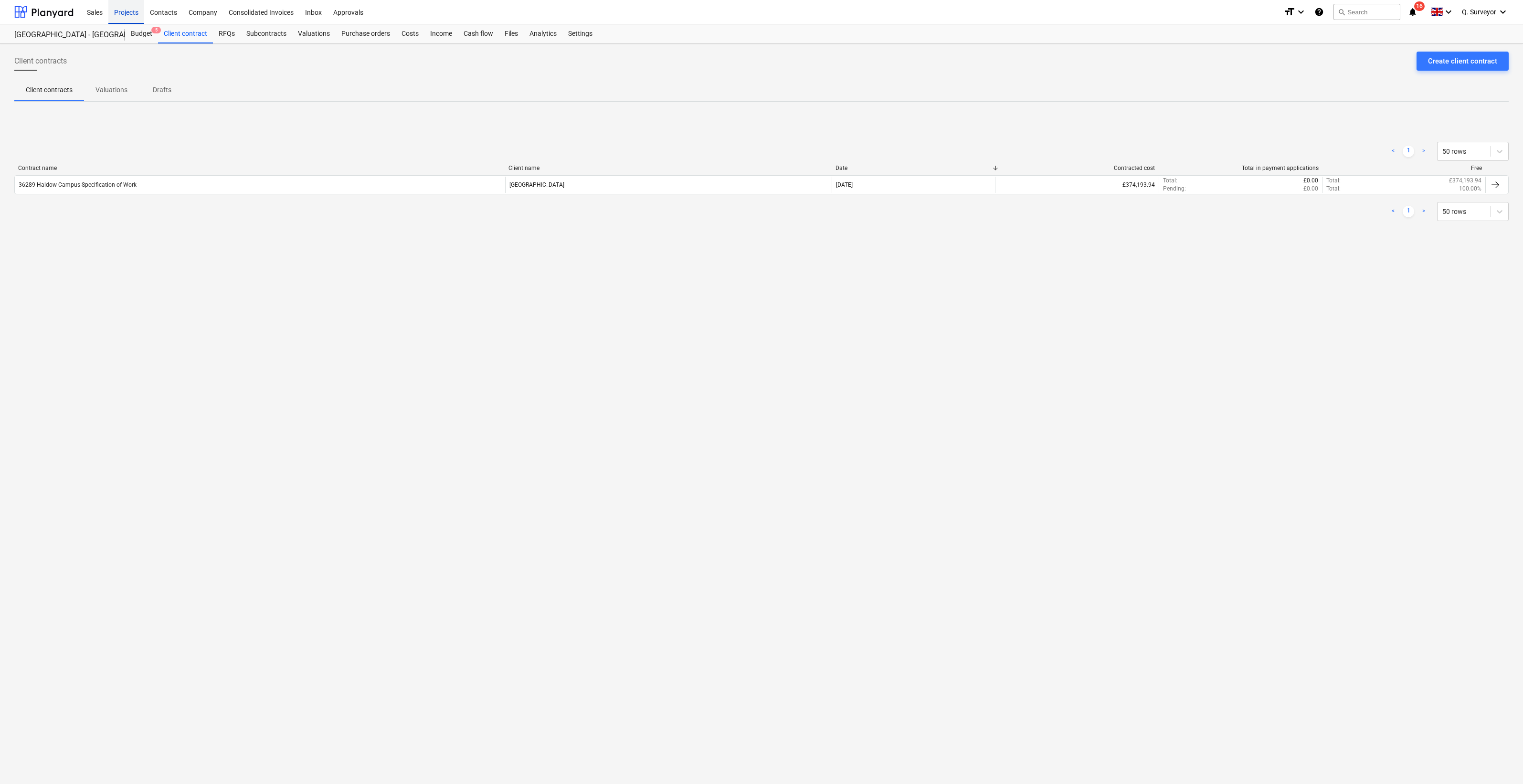
click at [115, 12] on div "Projects" at bounding box center [126, 11] width 36 height 24
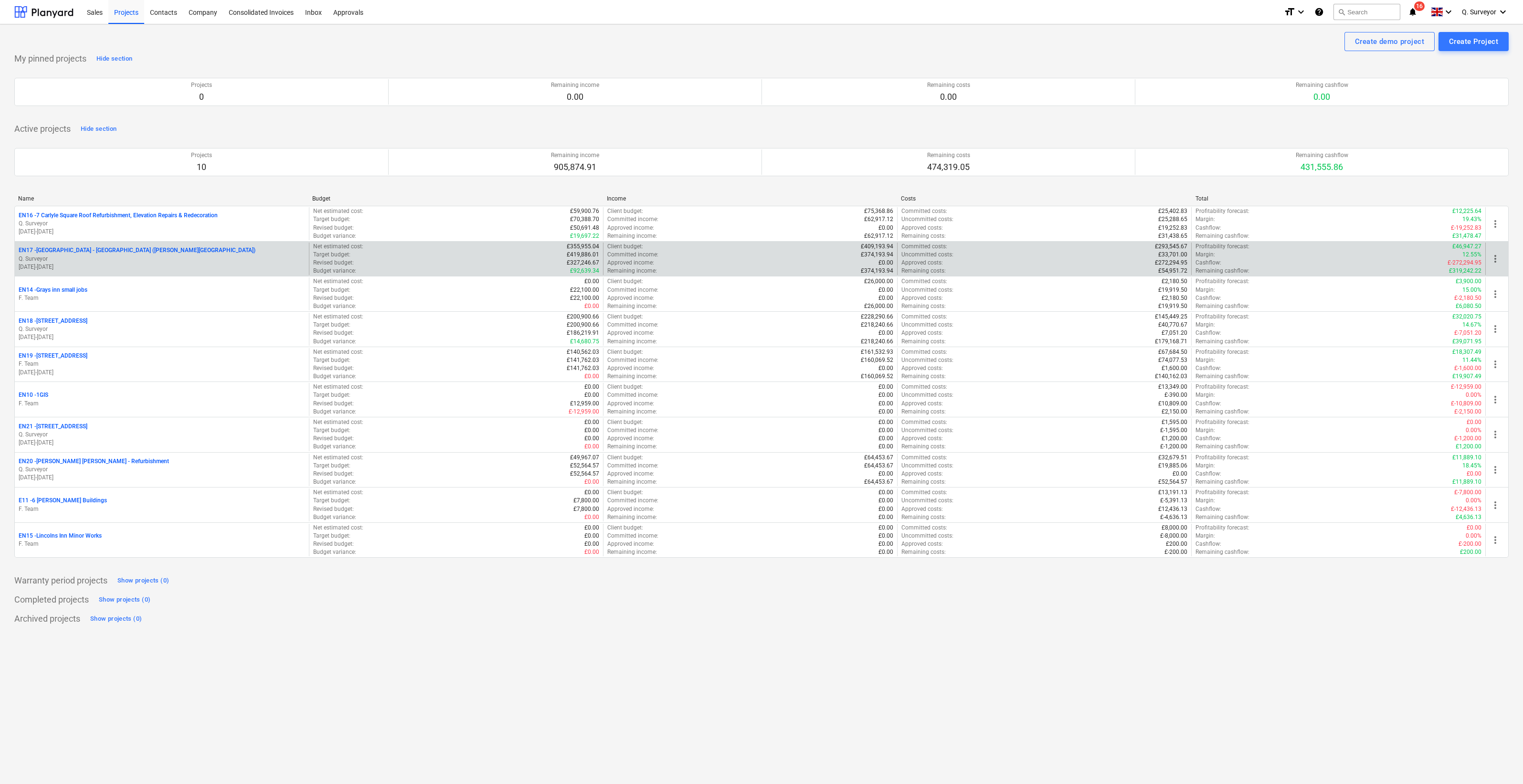
click at [88, 253] on p "EN17 - [GEOGRAPHIC_DATA] - [GEOGRAPHIC_DATA] ([PERSON_NAME][GEOGRAPHIC_DATA] an…" at bounding box center [137, 250] width 237 height 8
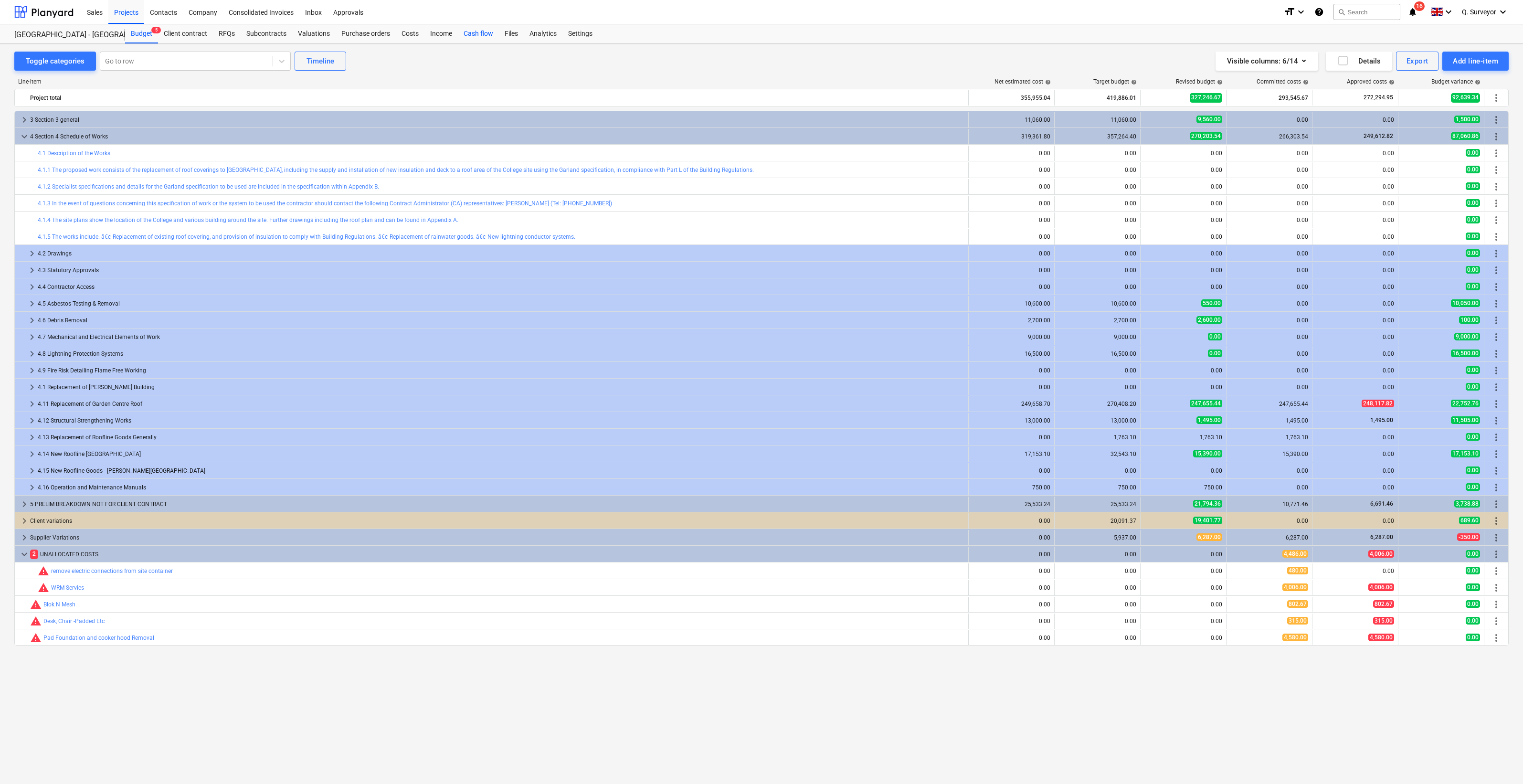
drag, startPoint x: 476, startPoint y: 39, endPoint x: 487, endPoint y: 35, distance: 11.7
click at [476, 39] on div "Cash flow" at bounding box center [478, 33] width 41 height 19
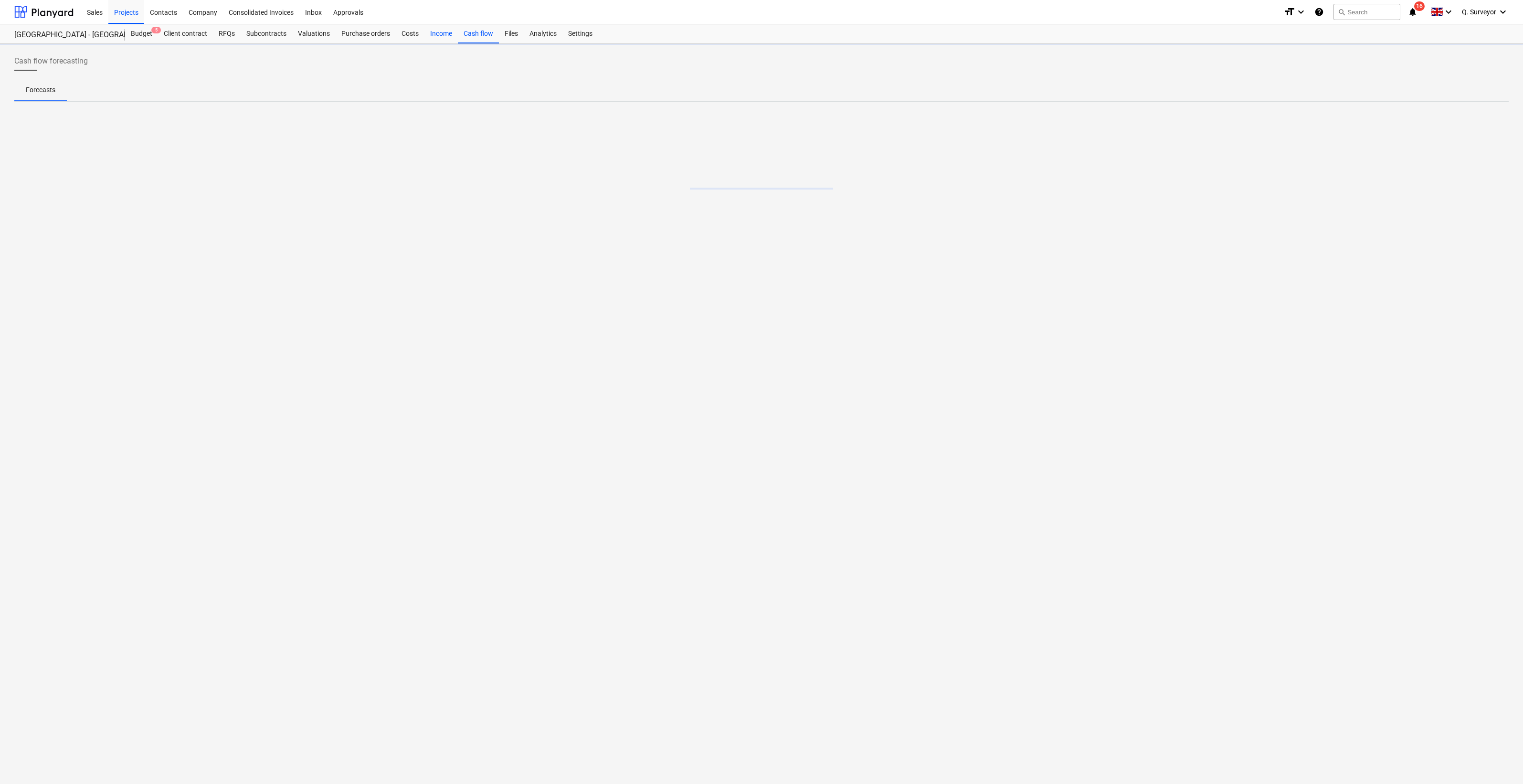
click at [436, 34] on div "Income" at bounding box center [442, 33] width 34 height 19
click at [406, 38] on div "Costs" at bounding box center [410, 33] width 28 height 19
click at [119, 112] on p "Drafts" at bounding box center [111, 115] width 19 height 10
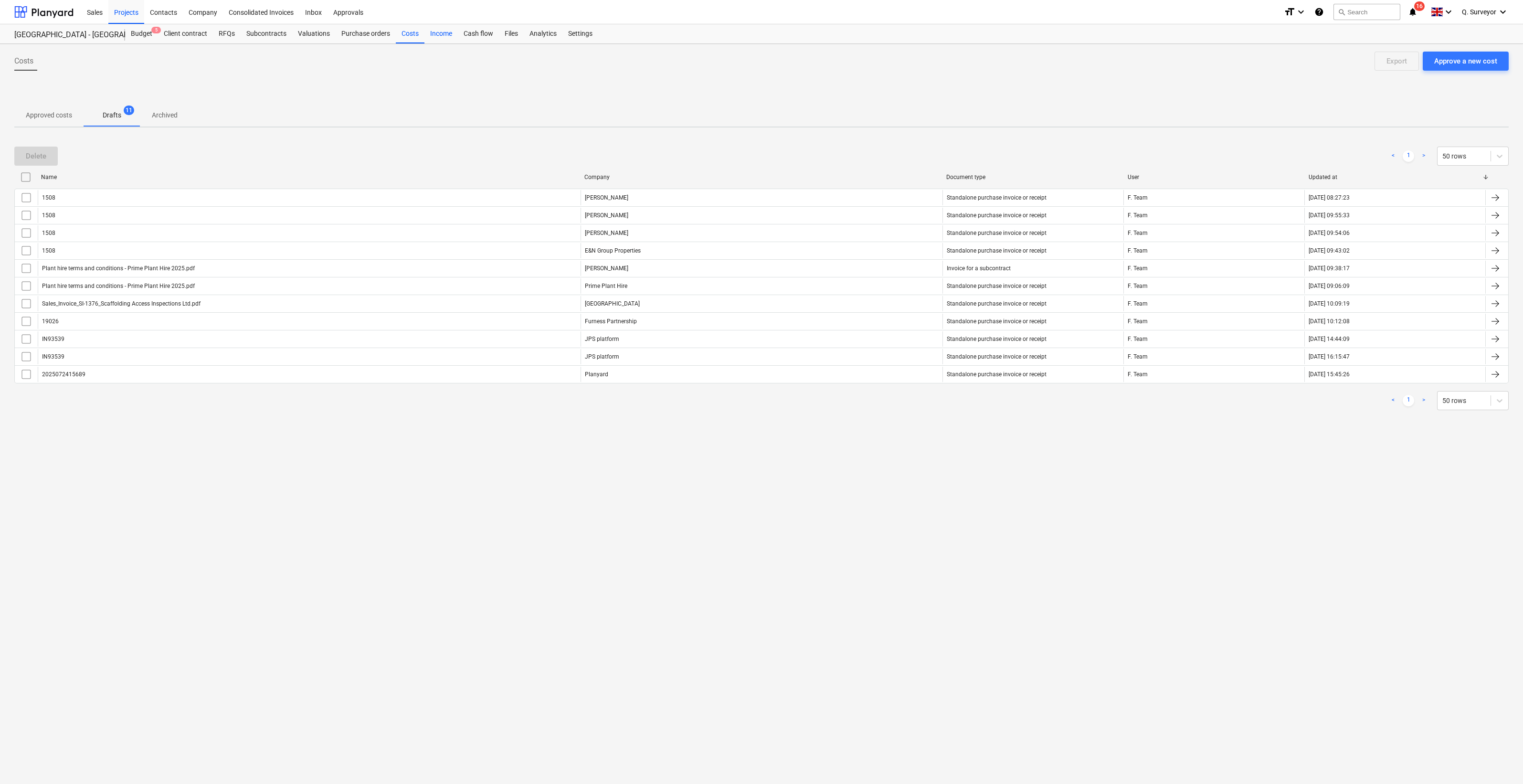
click at [443, 34] on div "Income" at bounding box center [442, 33] width 34 height 19
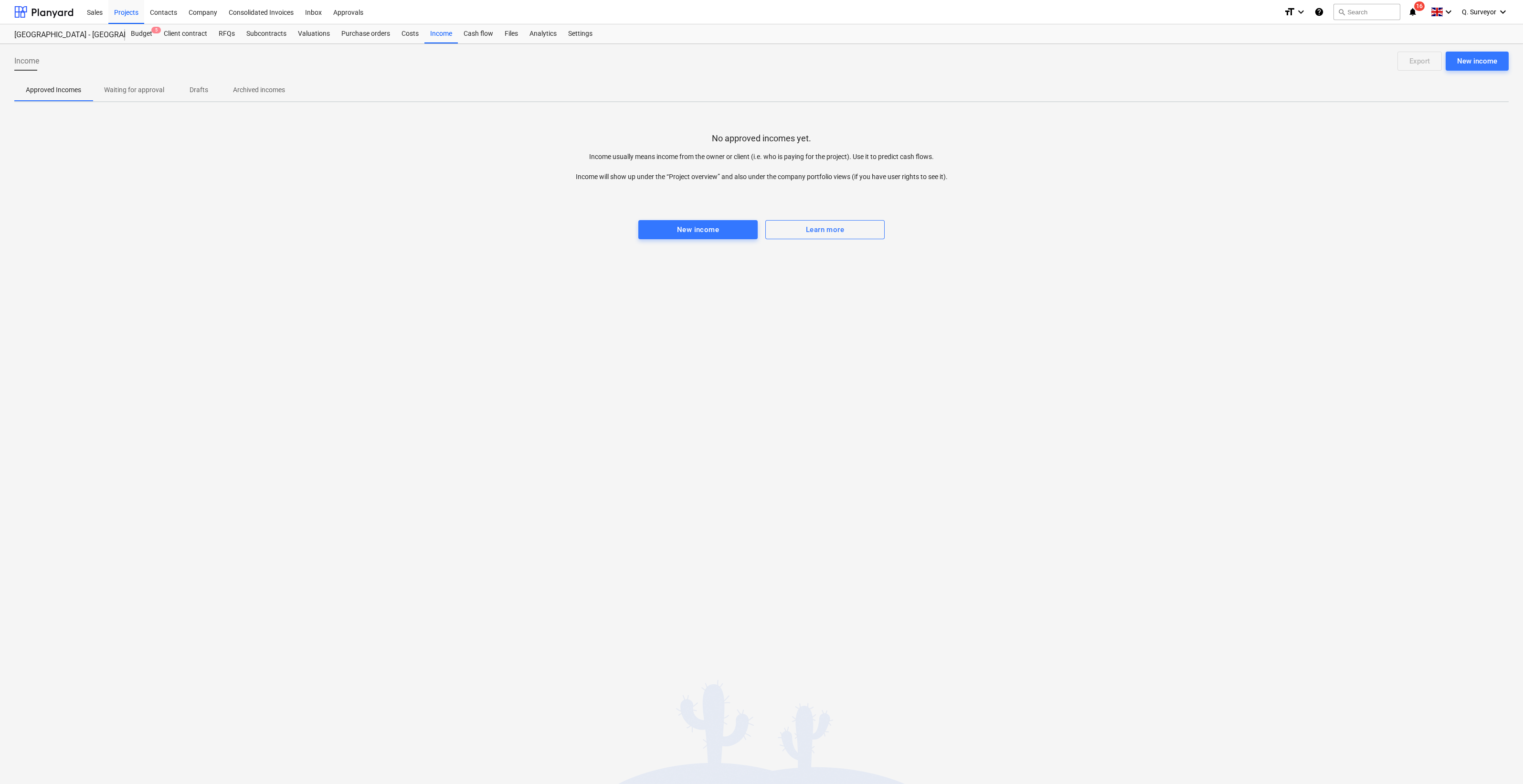
click at [345, 227] on div "No approved incomes yet. Income usually means income from the owner or client (…" at bounding box center [761, 181] width 1495 height 143
click at [298, 238] on div "No approved incomes yet. Income usually means income from the owner or client (…" at bounding box center [761, 181] width 1495 height 143
click at [302, 264] on div "Income New income Export Approved Incomes Waiting for approval Drafts Archived …" at bounding box center [761, 413] width 1523 height 740
click at [248, 192] on div at bounding box center [761, 190] width 1495 height 19
click at [123, 7] on div "Projects" at bounding box center [126, 11] width 36 height 24
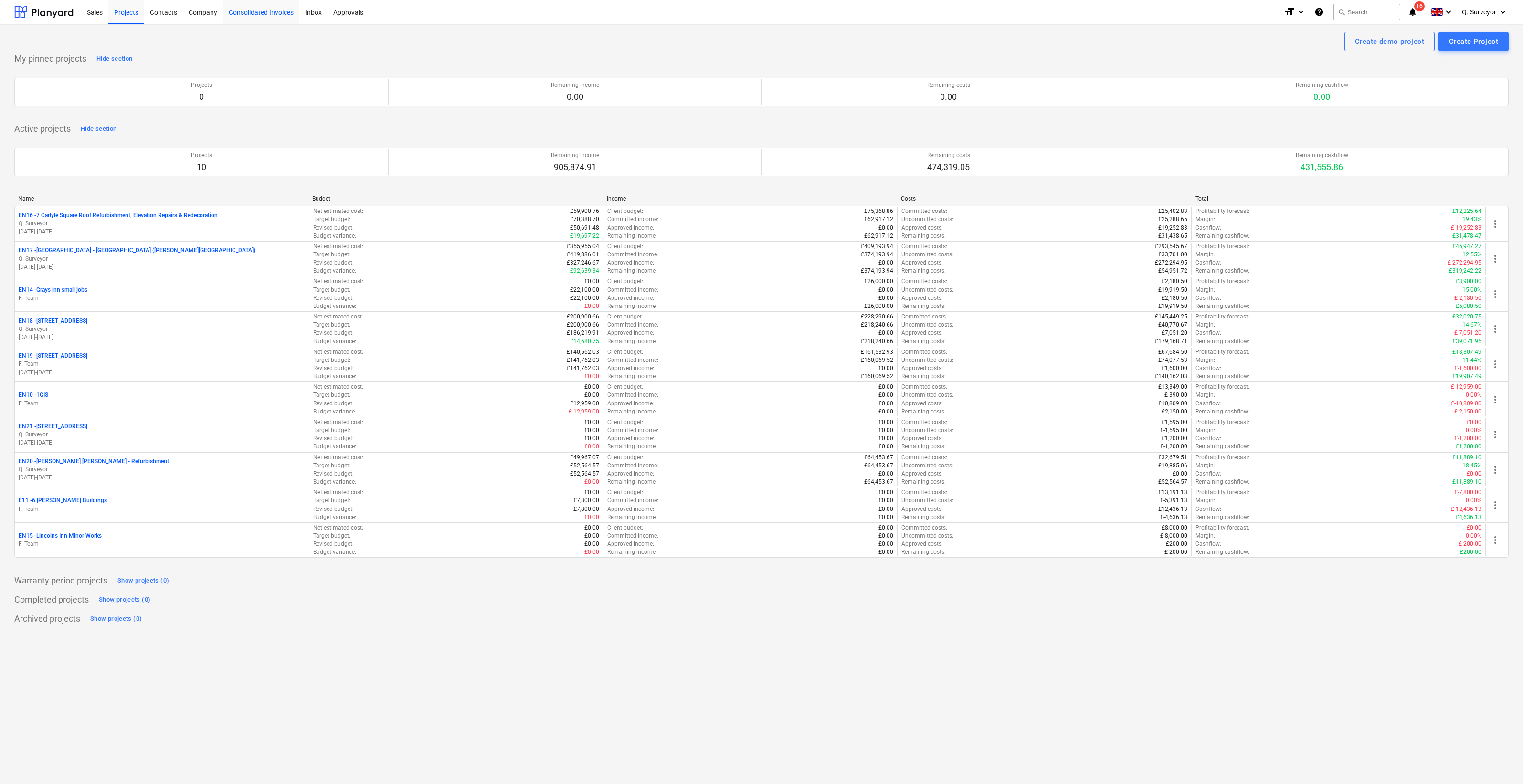
click at [277, 18] on div "Consolidated Invoices" at bounding box center [261, 11] width 77 height 24
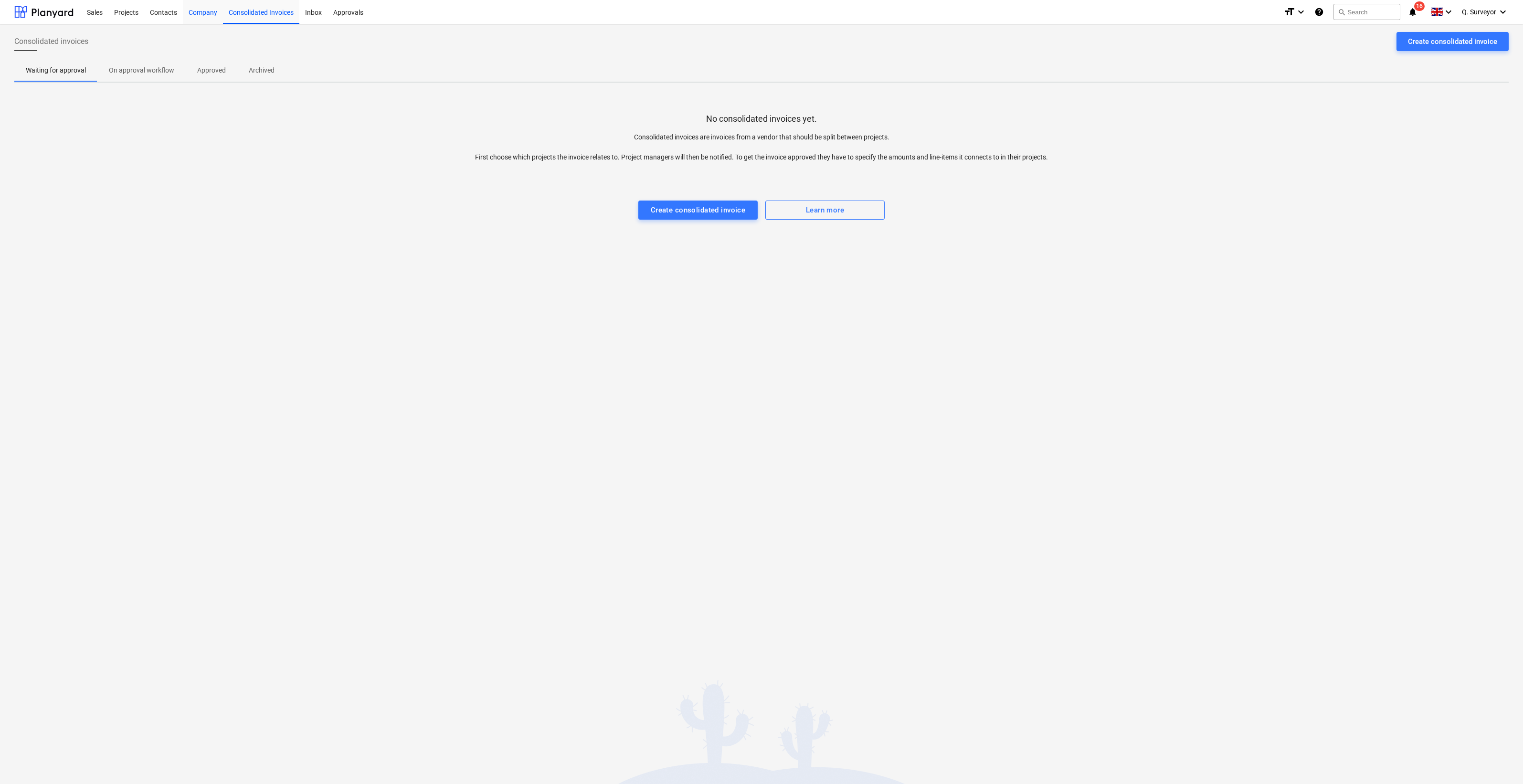
click at [209, 12] on div "Company" at bounding box center [202, 11] width 40 height 24
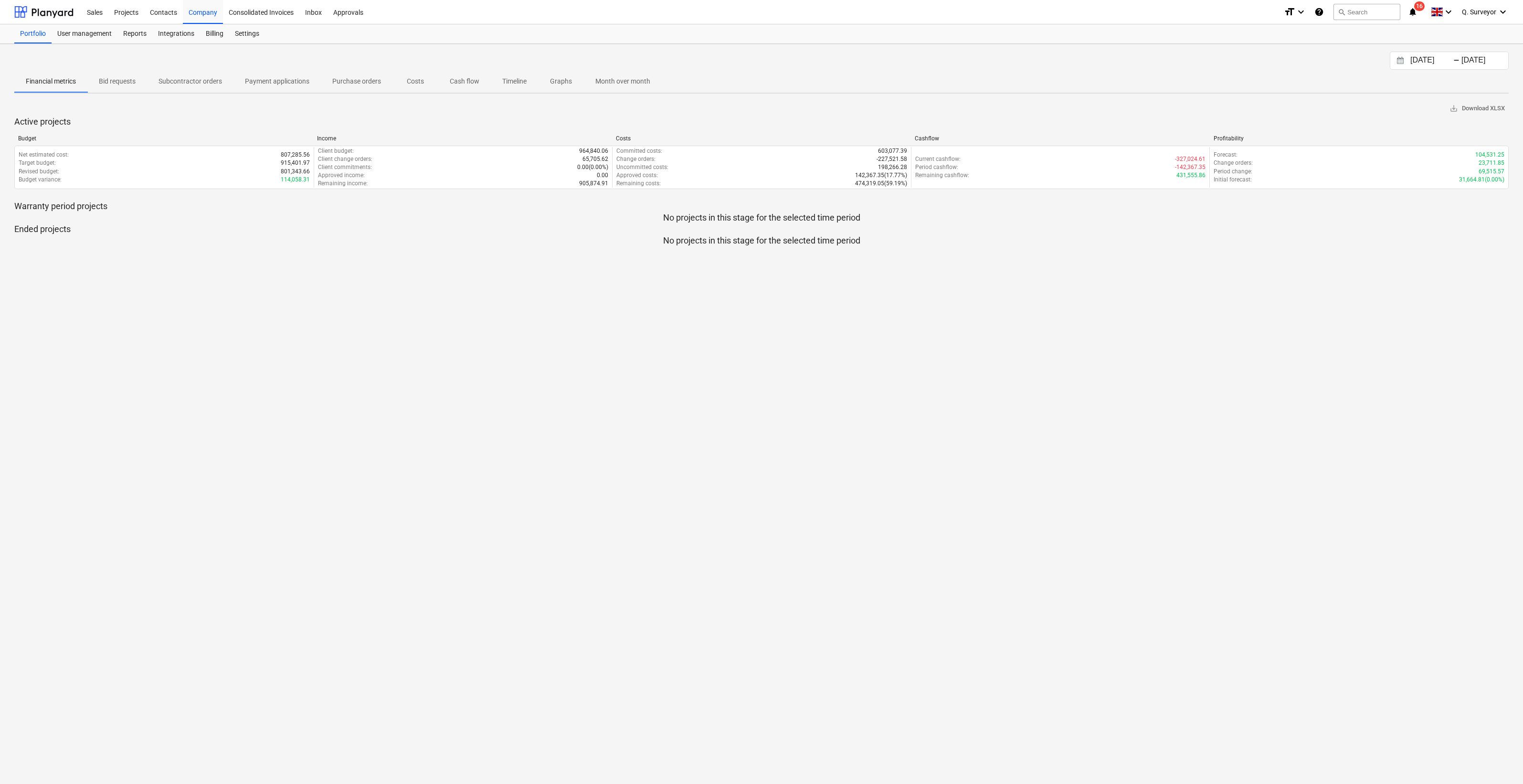
click at [464, 80] on p "Cash flow" at bounding box center [464, 81] width 29 height 10
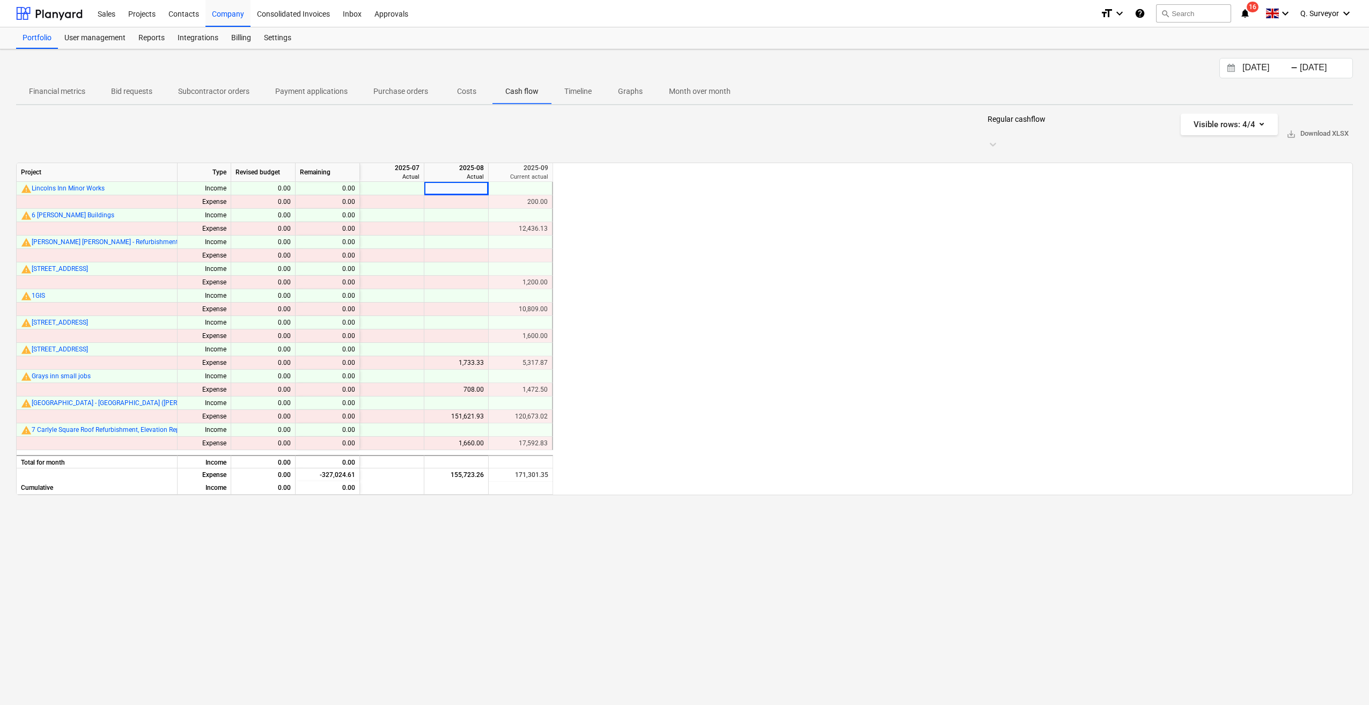
click at [529, 90] on p "Cash flow" at bounding box center [521, 91] width 33 height 11
drag, startPoint x: 469, startPoint y: 168, endPoint x: 509, endPoint y: 168, distance: 40.8
click at [0, 0] on div "warning Lincolns Inn Minor Works Income 0.00 0.00" at bounding box center [0, 0] width 0 height 0
click at [410, 182] on div at bounding box center [392, 188] width 64 height 13
drag, startPoint x: 375, startPoint y: 167, endPoint x: 393, endPoint y: 201, distance: 38.1
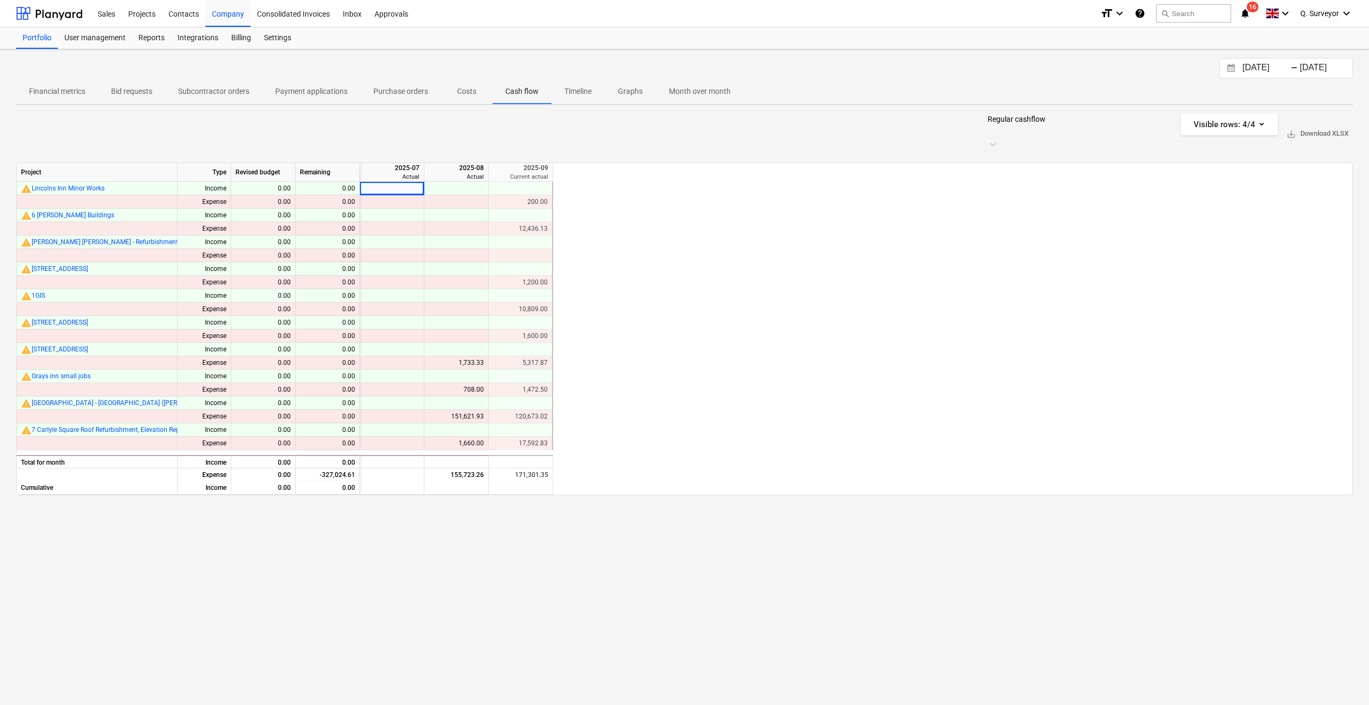
click at [393, 201] on div "Project Type Revised budget Remaining 2025-07 Actual 2025-08 Actual 2025-09 Cur…" at bounding box center [684, 328] width 1336 height 332
drag, startPoint x: 393, startPoint y: 201, endPoint x: 409, endPoint y: 243, distance: 44.8
click at [409, 243] on div "Project Type Revised budget Remaining 2025-07 Actual 2025-08 Actual 2025-09 Cur…" at bounding box center [684, 328] width 1336 height 332
drag, startPoint x: 409, startPoint y: 243, endPoint x: 411, endPoint y: 114, distance: 129.3
click at [411, 114] on div "[DATE] Press the down arrow key to interact with the calendar and select a date…" at bounding box center [684, 376] width 1369 height 655
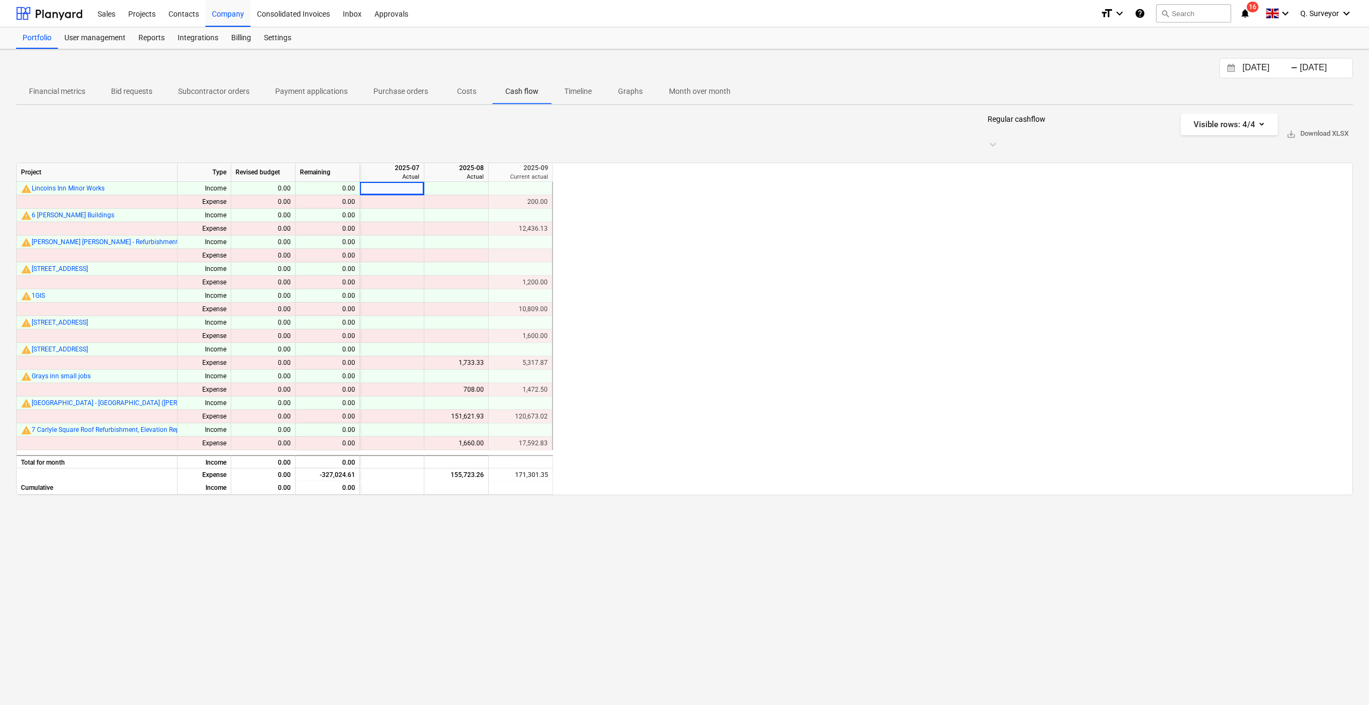
click at [576, 88] on p "Timeline" at bounding box center [577, 91] width 27 height 11
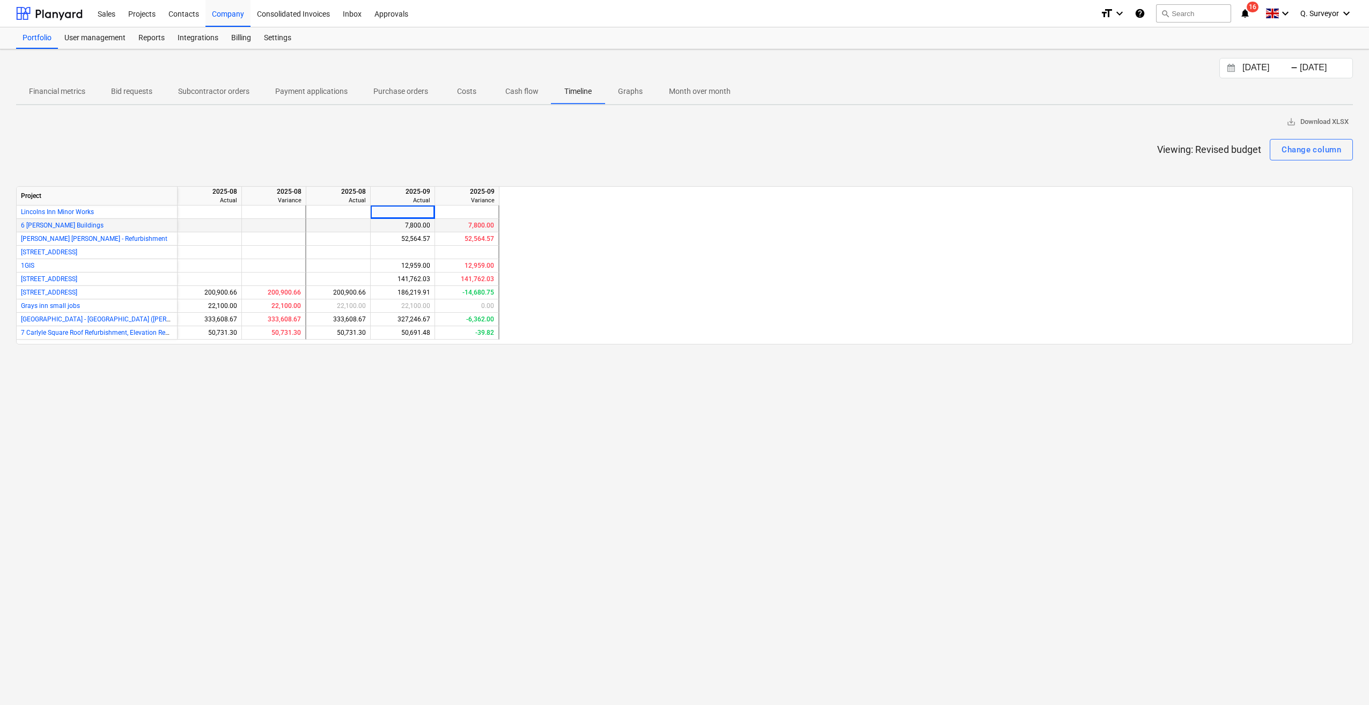
click at [767, 491] on div "[DATE] Press the down arrow key to interact with the calendar and select a date…" at bounding box center [684, 376] width 1369 height 655
